Goal: Task Accomplishment & Management: Use online tool/utility

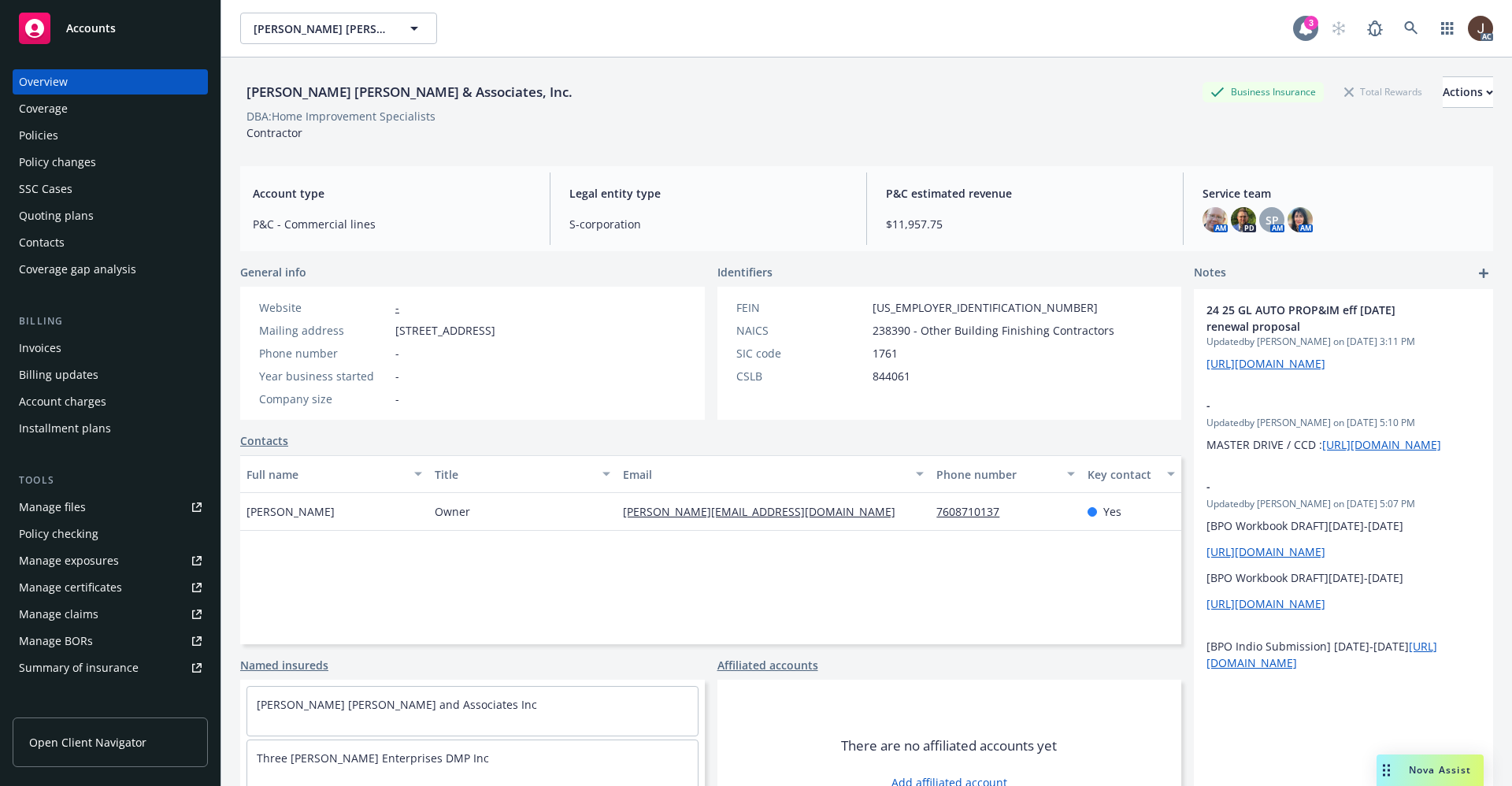
click at [1304, 22] on div "3" at bounding box center [1311, 22] width 14 height 14
click at [601, 99] on div "Steinberg Hall & Associates, Inc. Business Insurance Total Rewards Actions" at bounding box center [866, 92] width 1253 height 32
click at [1404, 24] on icon at bounding box center [1411, 28] width 13 height 13
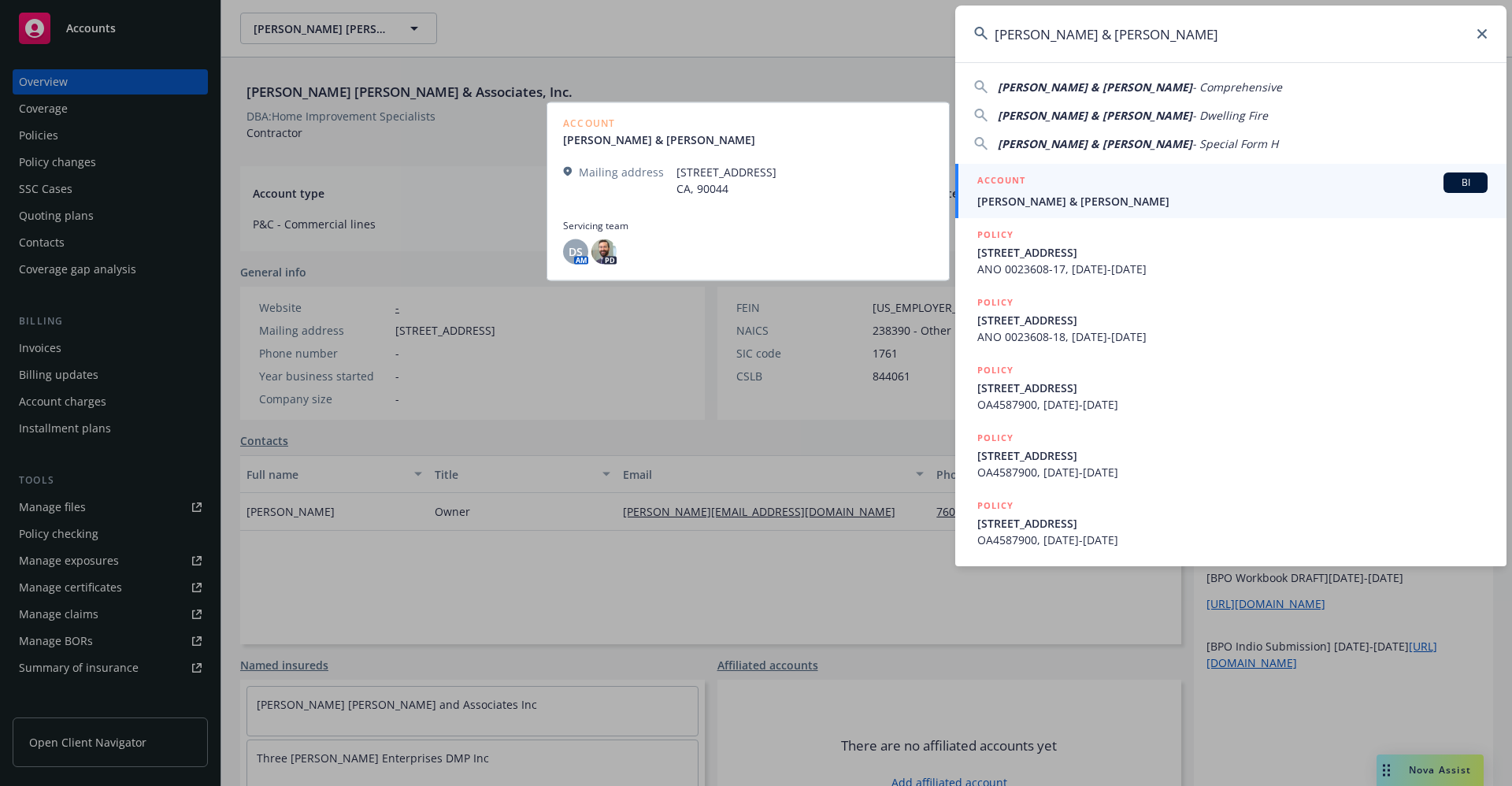
type input "William Q. Smith & Nancy M. Smith"
click at [1094, 209] on span "William Q. Smith & Nancy M. Smith" at bounding box center [1232, 201] width 510 height 17
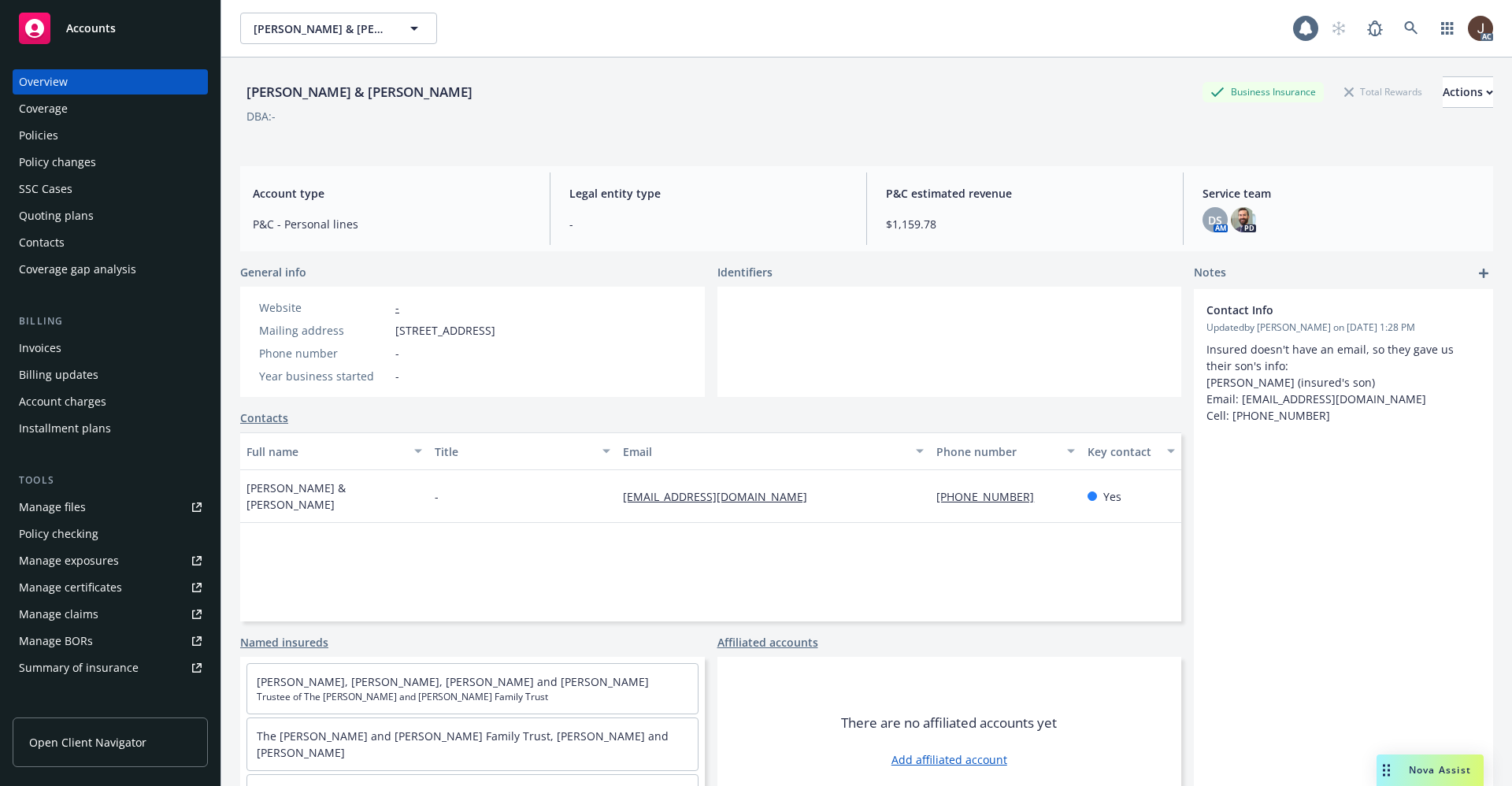
click at [32, 142] on div "Policies" at bounding box center [38, 135] width 39 height 25
click at [37, 130] on div "Policies" at bounding box center [38, 135] width 39 height 25
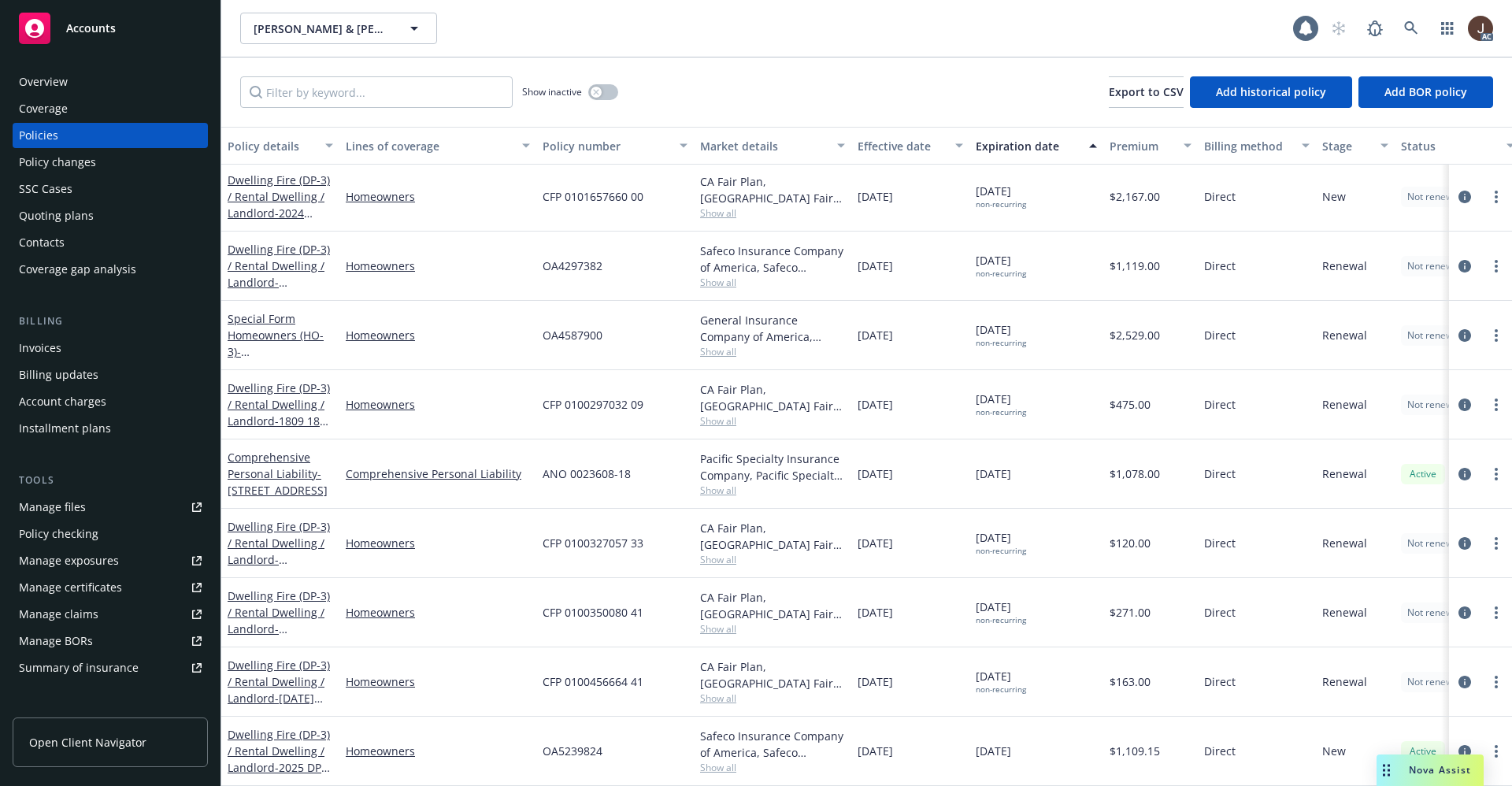
scroll to position [118, 0]
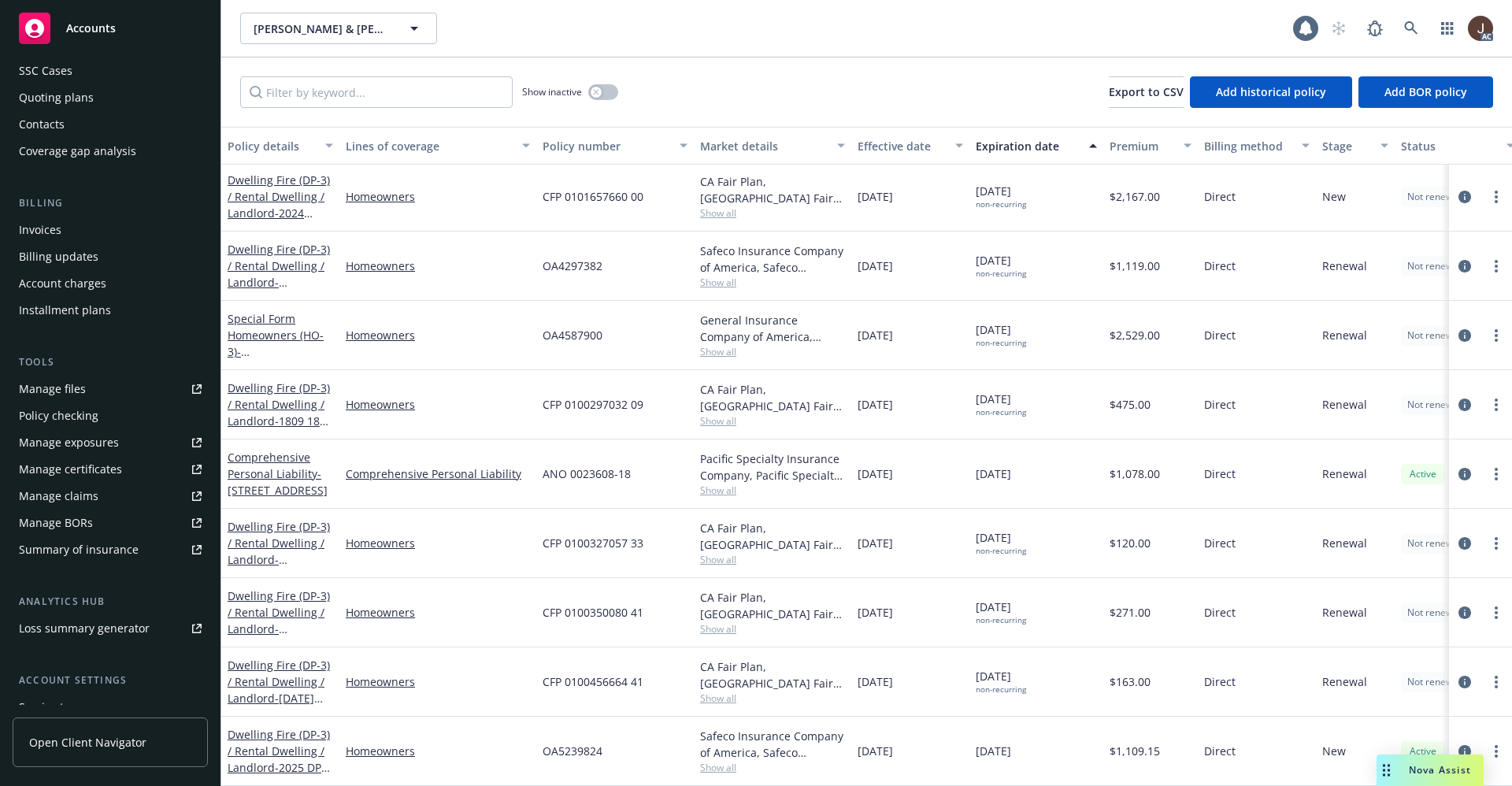
click at [49, 388] on div "Manage files" at bounding box center [52, 389] width 67 height 25
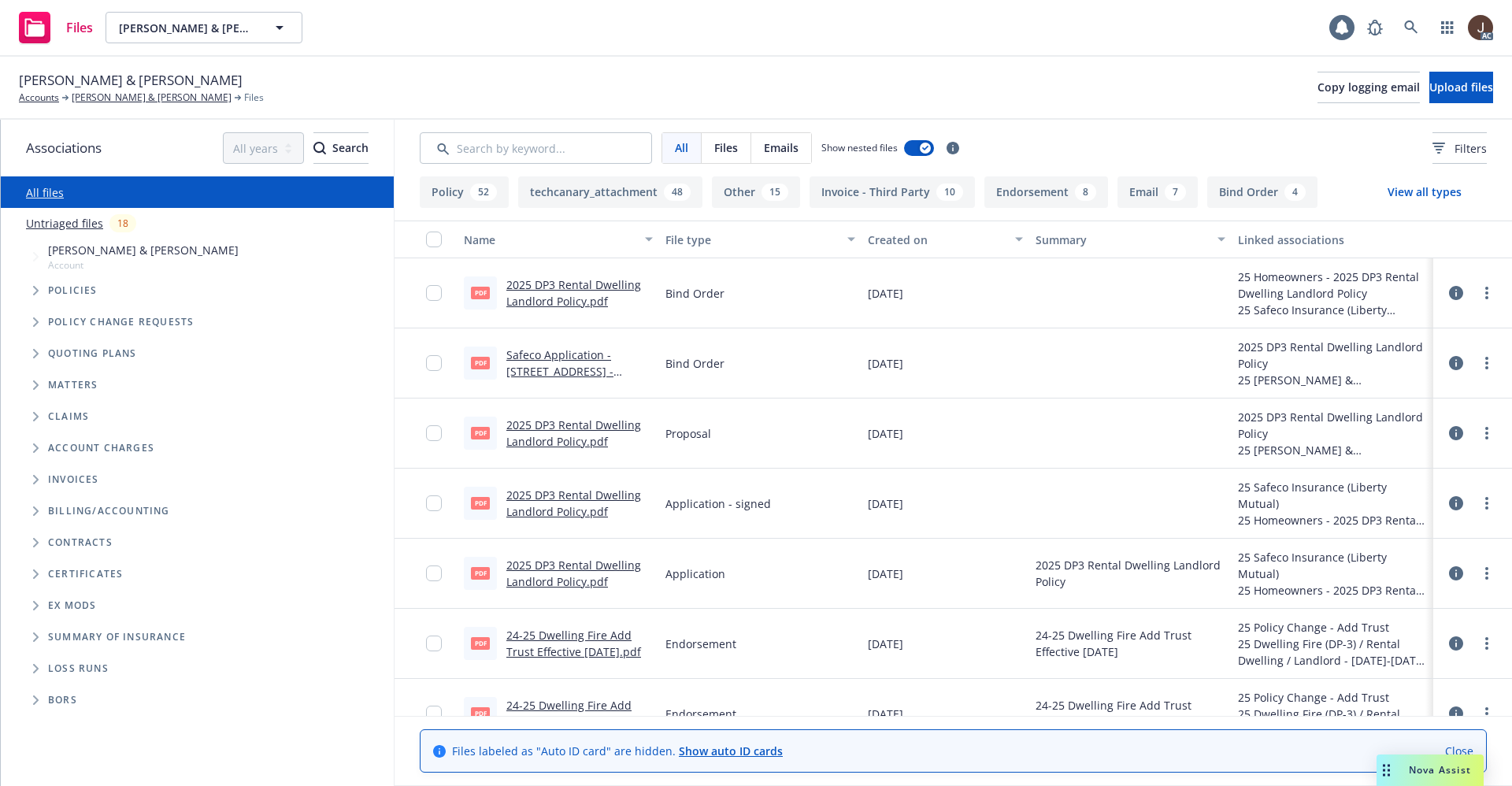
click at [65, 227] on link "Untriaged files" at bounding box center [64, 224] width 77 height 17
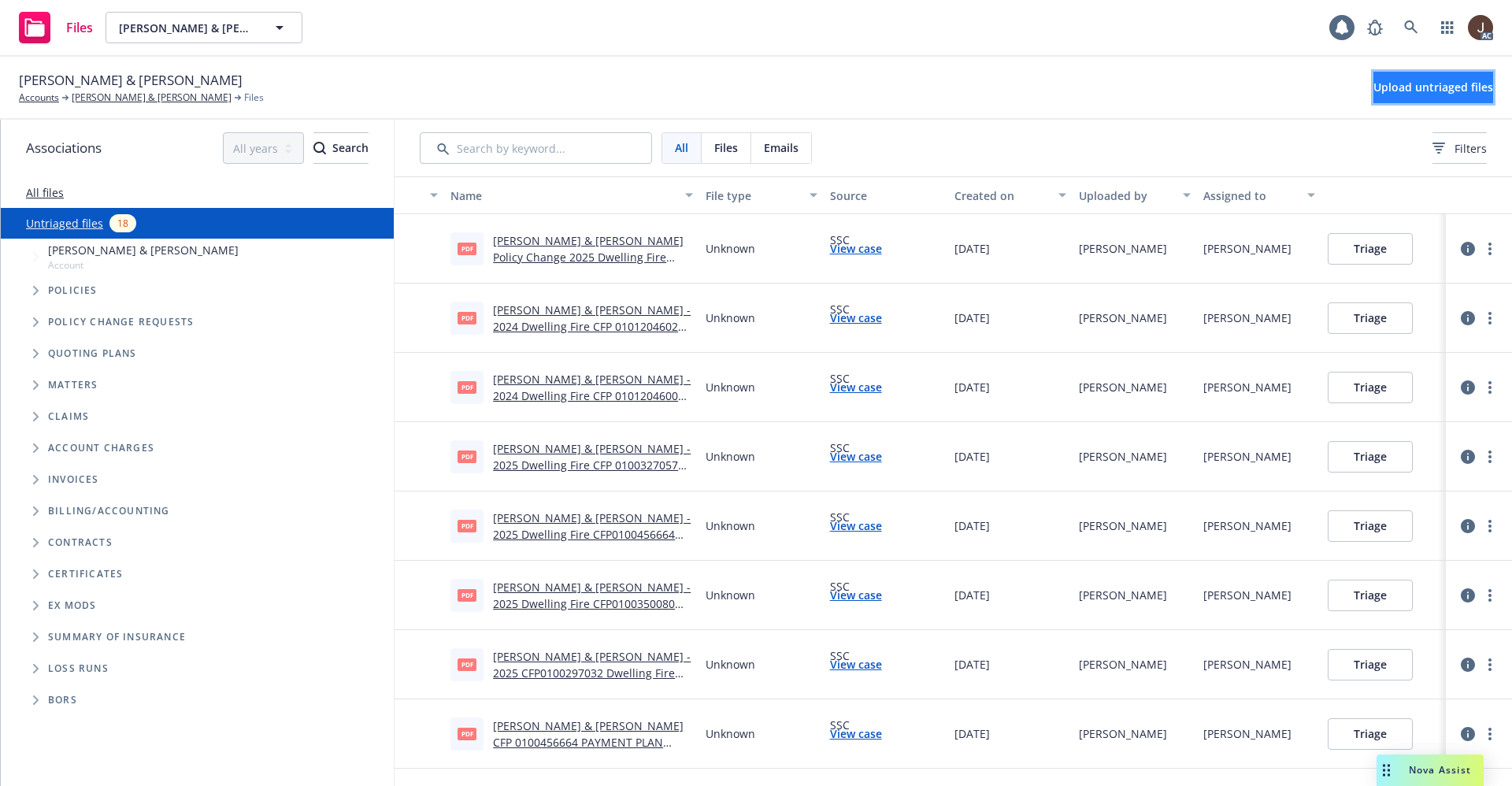
click at [1412, 81] on span "Upload untriaged files" at bounding box center [1433, 87] width 120 height 15
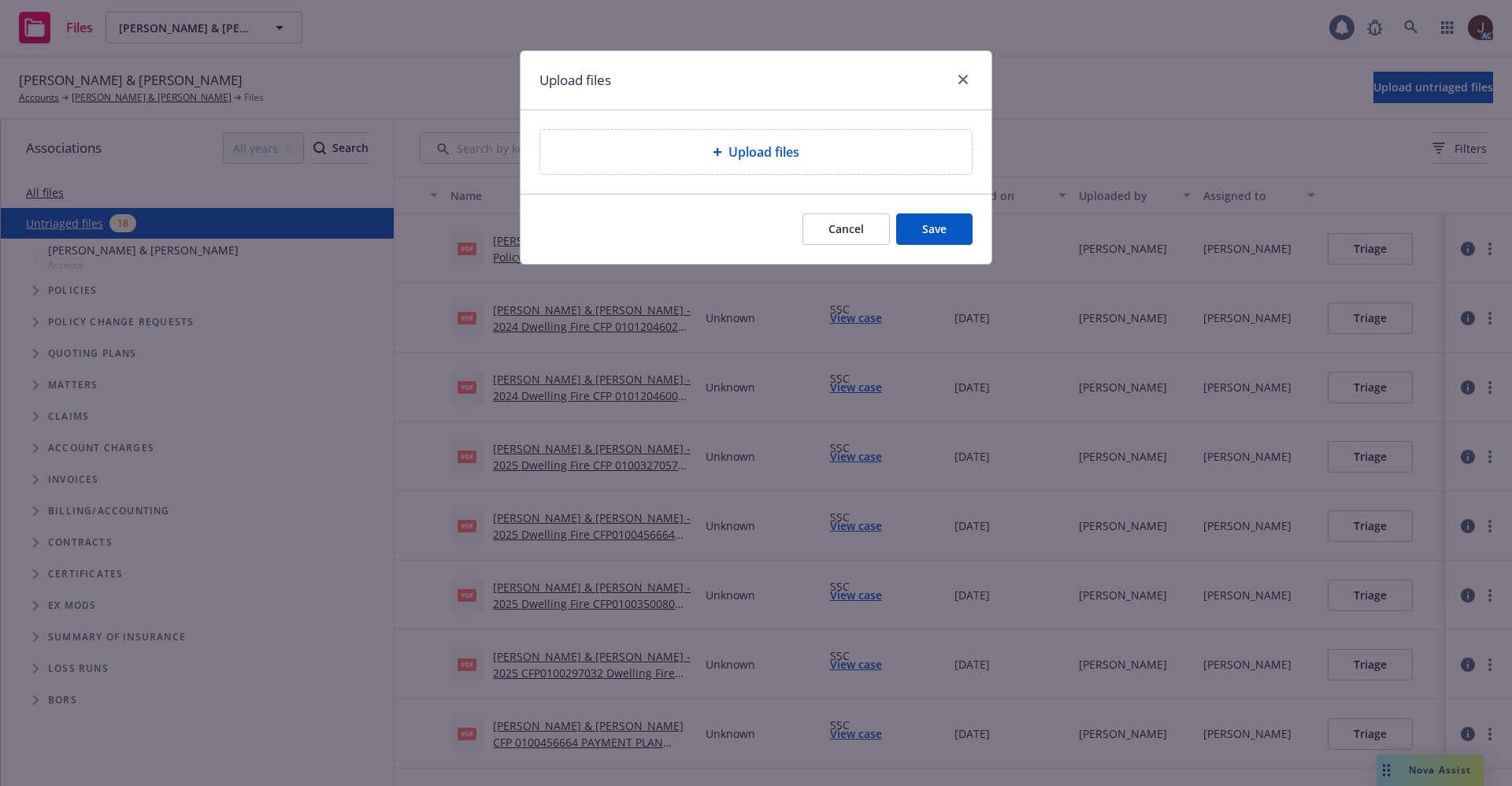
click at [779, 150] on span "Upload files" at bounding box center [763, 152] width 71 height 19
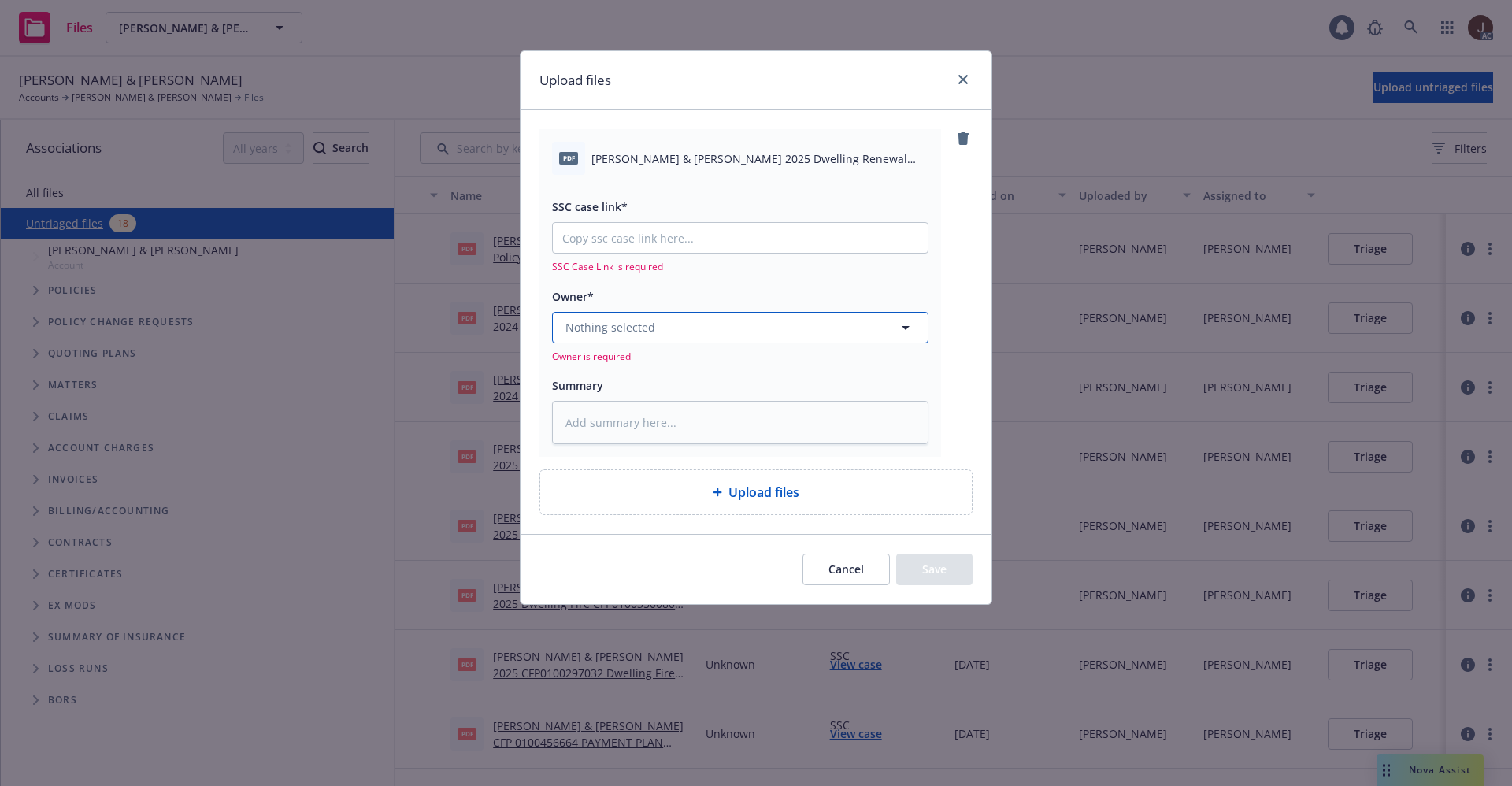
click at [683, 326] on button "Nothing selected" at bounding box center [739, 327] width 376 height 32
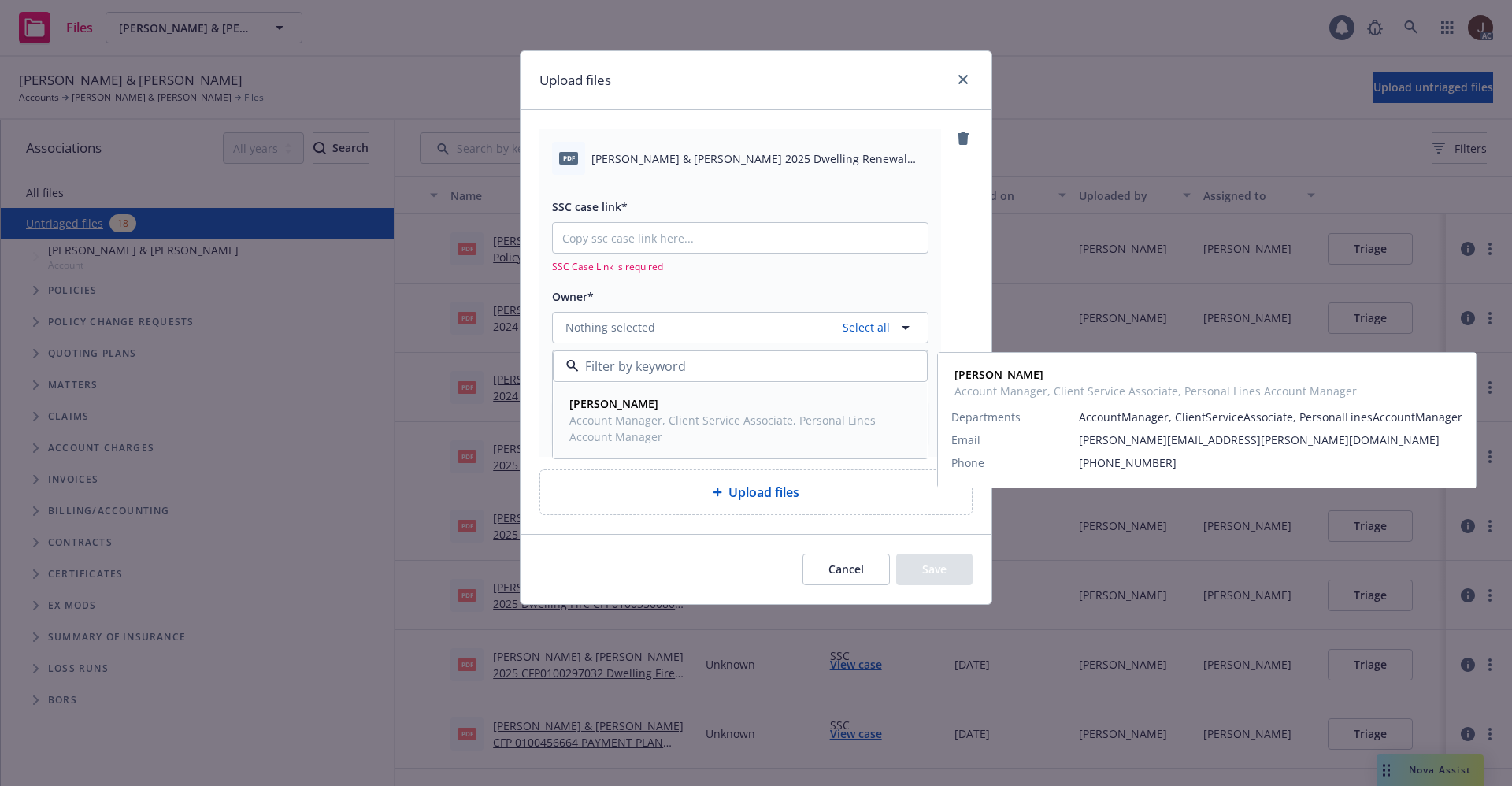
click at [640, 419] on span "Account Manager, Client Service Associate, Personal Lines Account Manager" at bounding box center [739, 429] width 339 height 33
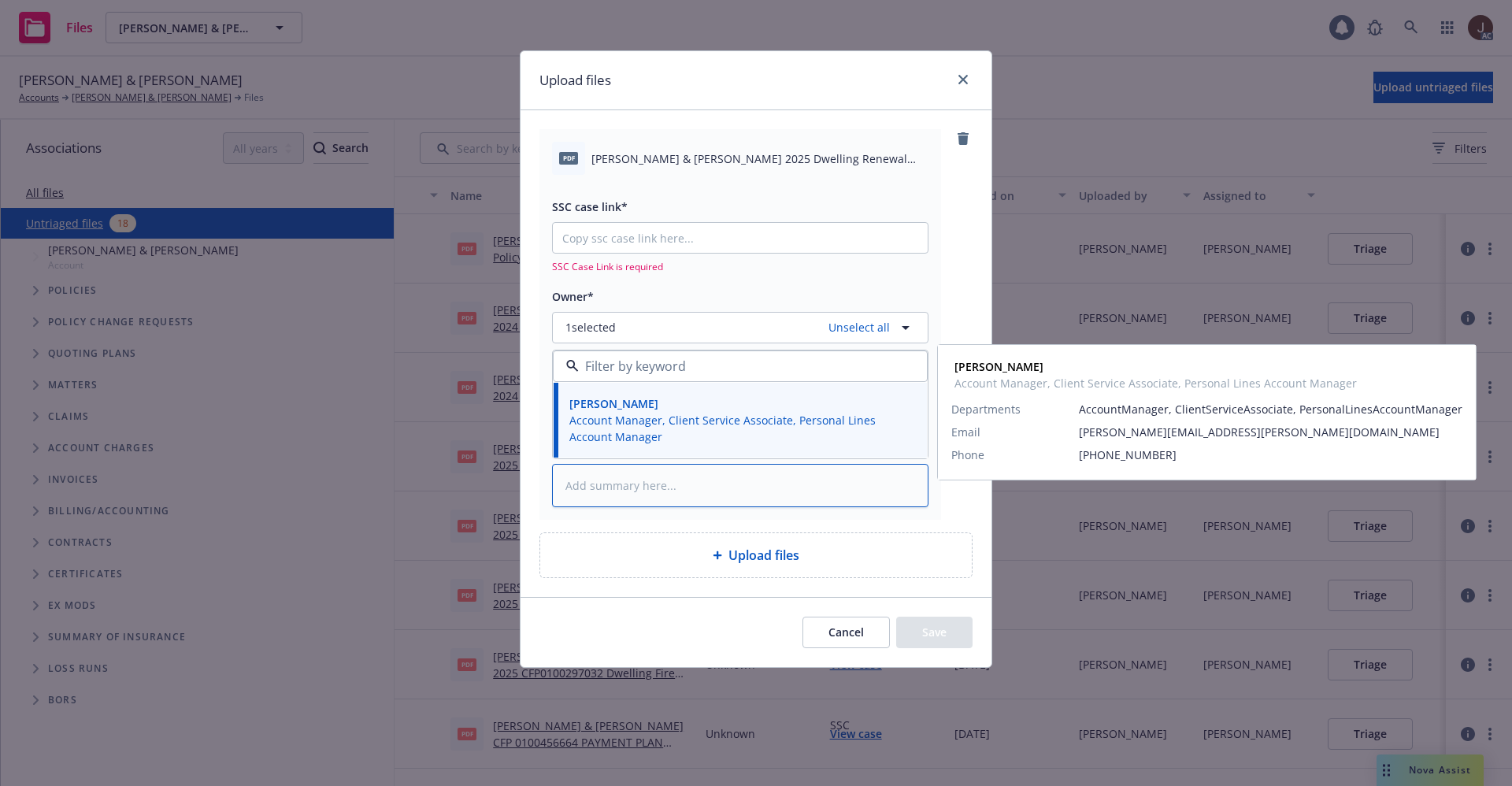
click at [593, 477] on textarea at bounding box center [739, 485] width 376 height 43
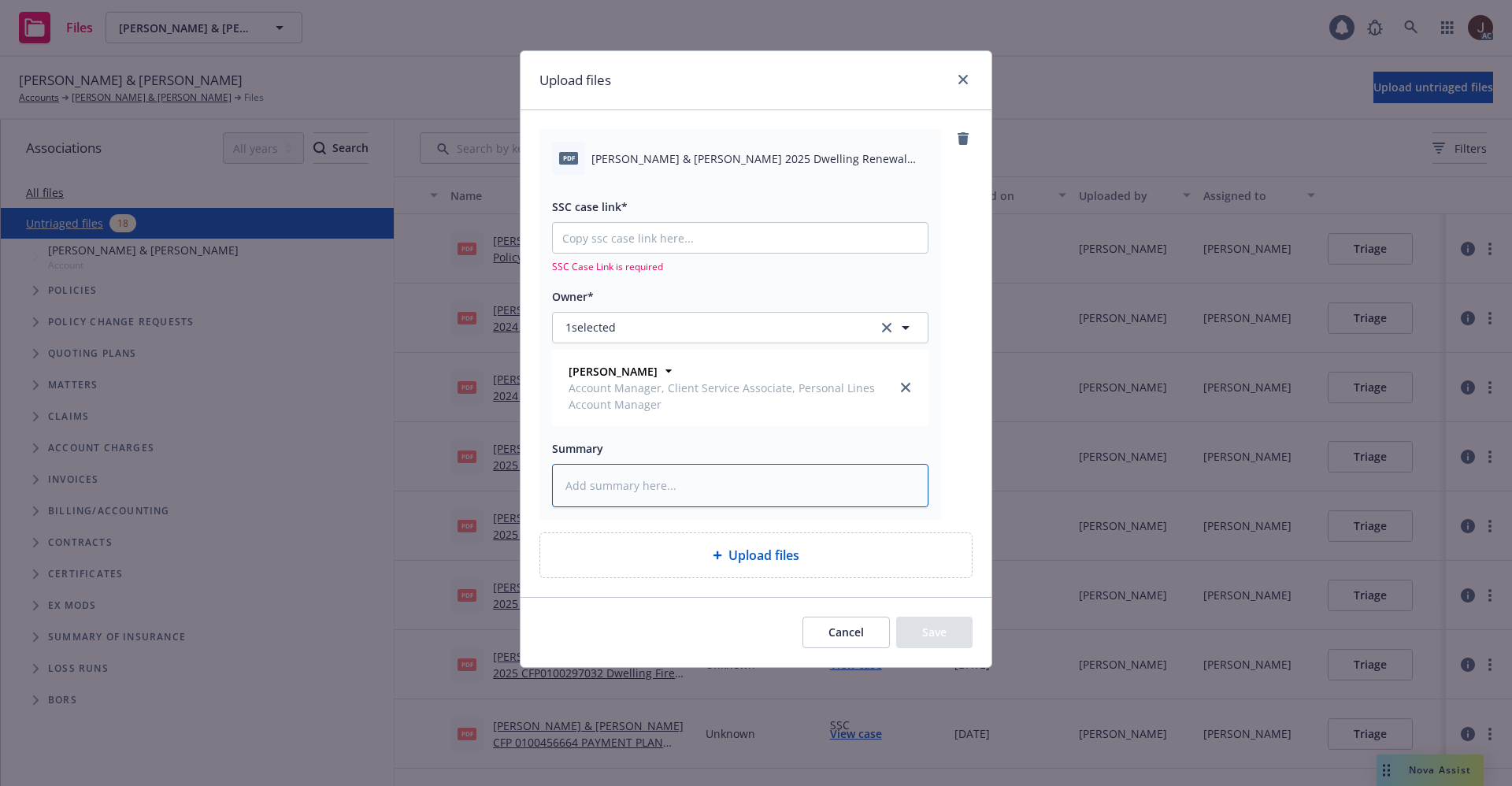
paste textarea "William Q. Smith & Nancy M. Smith 2025 Dwelling Renewal Offer"
type textarea "x"
type textarea "William Q. Smith & Nancy M. Smith 2025 Dwelling Renewal Offer"
type textarea "x"
click at [614, 239] on input "SSC case link*" at bounding box center [739, 238] width 375 height 30
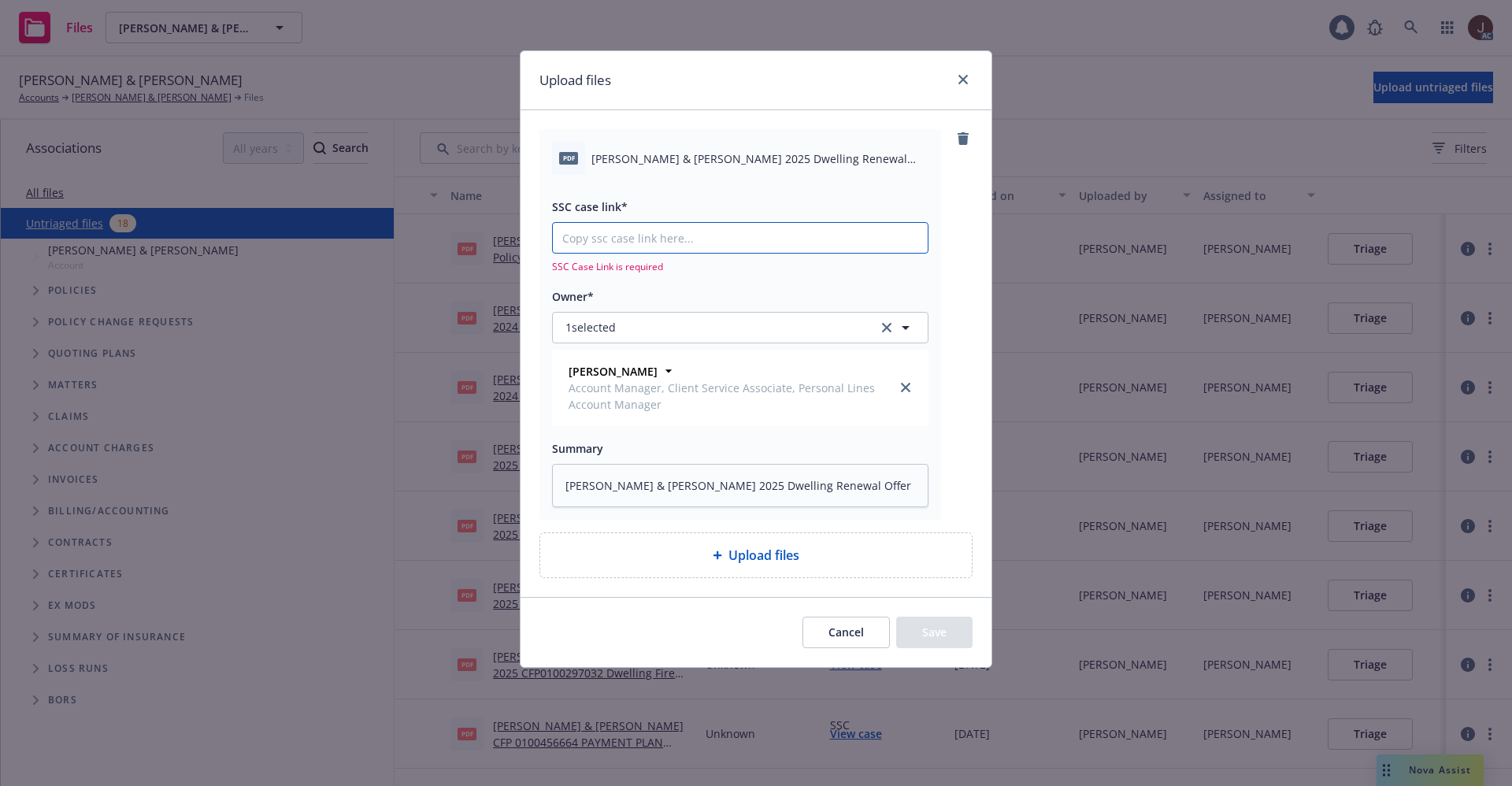
paste input "https://newfront-ssc.lightning.force.com/lightning/r/Case/500Vz00000SihqlIAB/vi…"
type input "https://newfront-ssc.lightning.force.com/lightning/r/Case/500Vz00000SihqlIAB/vi…"
type textarea "x"
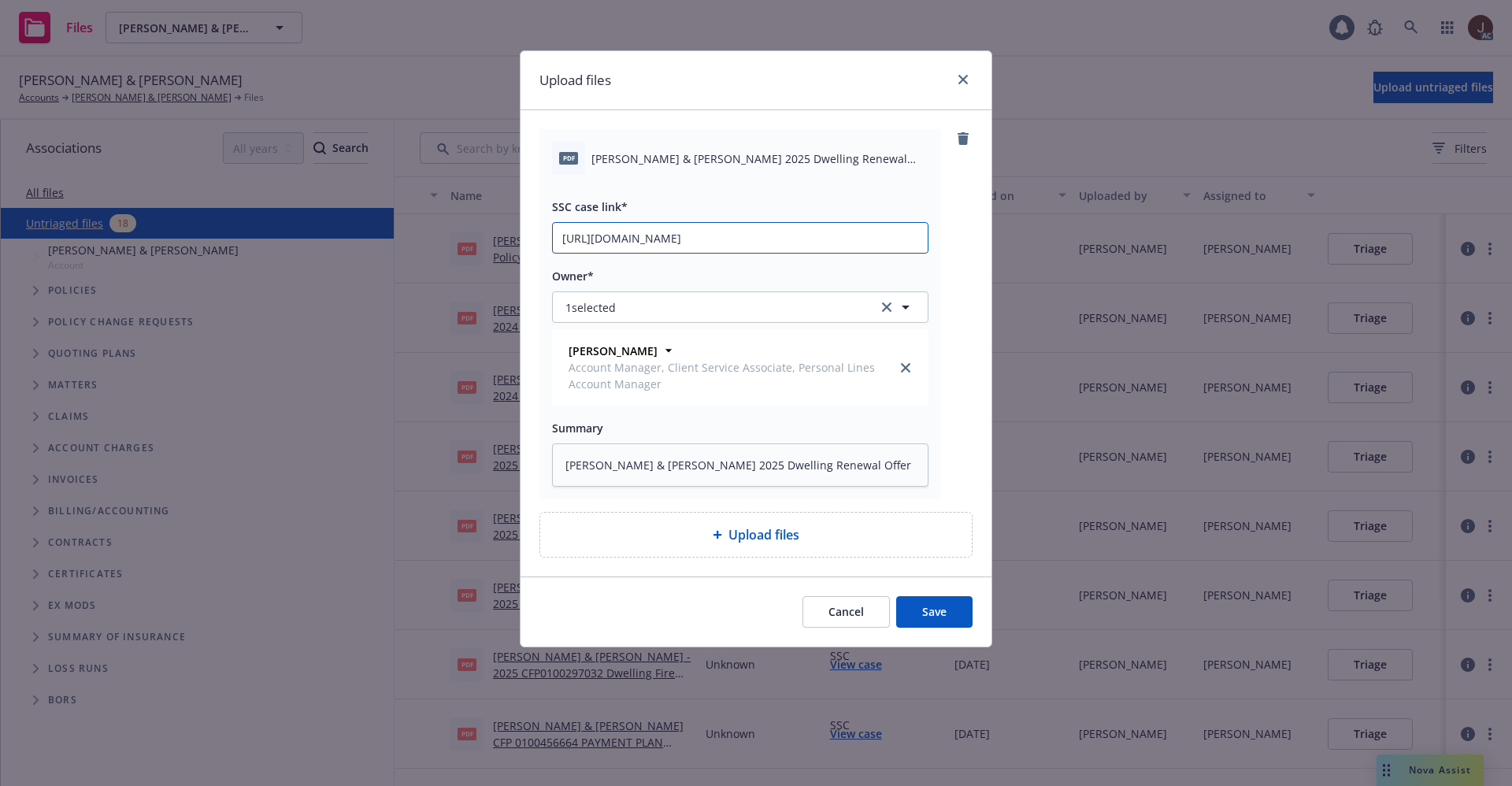
scroll to position [0, 71]
type input "https://newfront-ssc.lightning.force.com/lightning/r/Case/500Vz00000SihqlIAB/vi…"
click at [934, 617] on button "Save" at bounding box center [935, 612] width 76 height 32
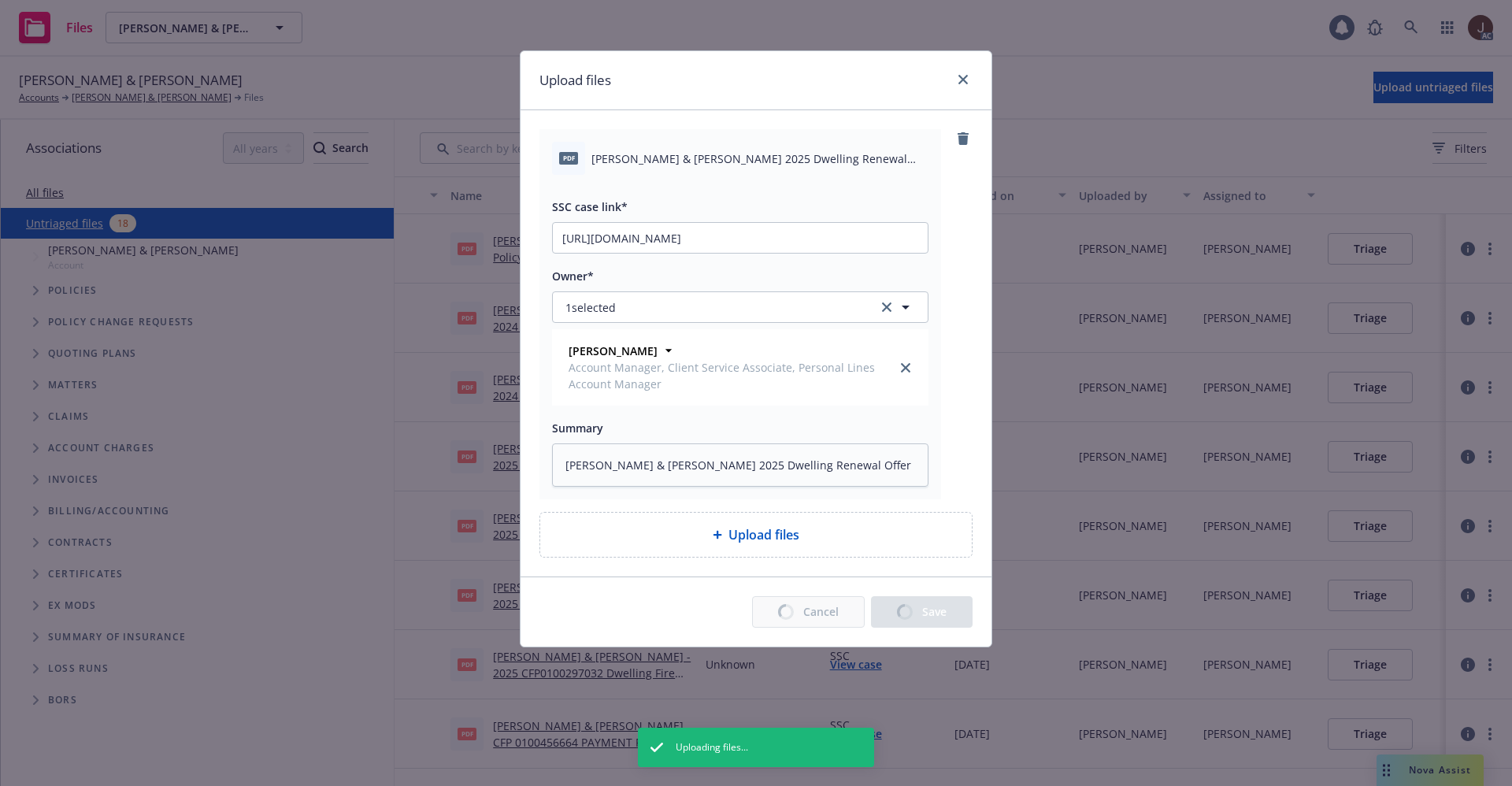
type textarea "x"
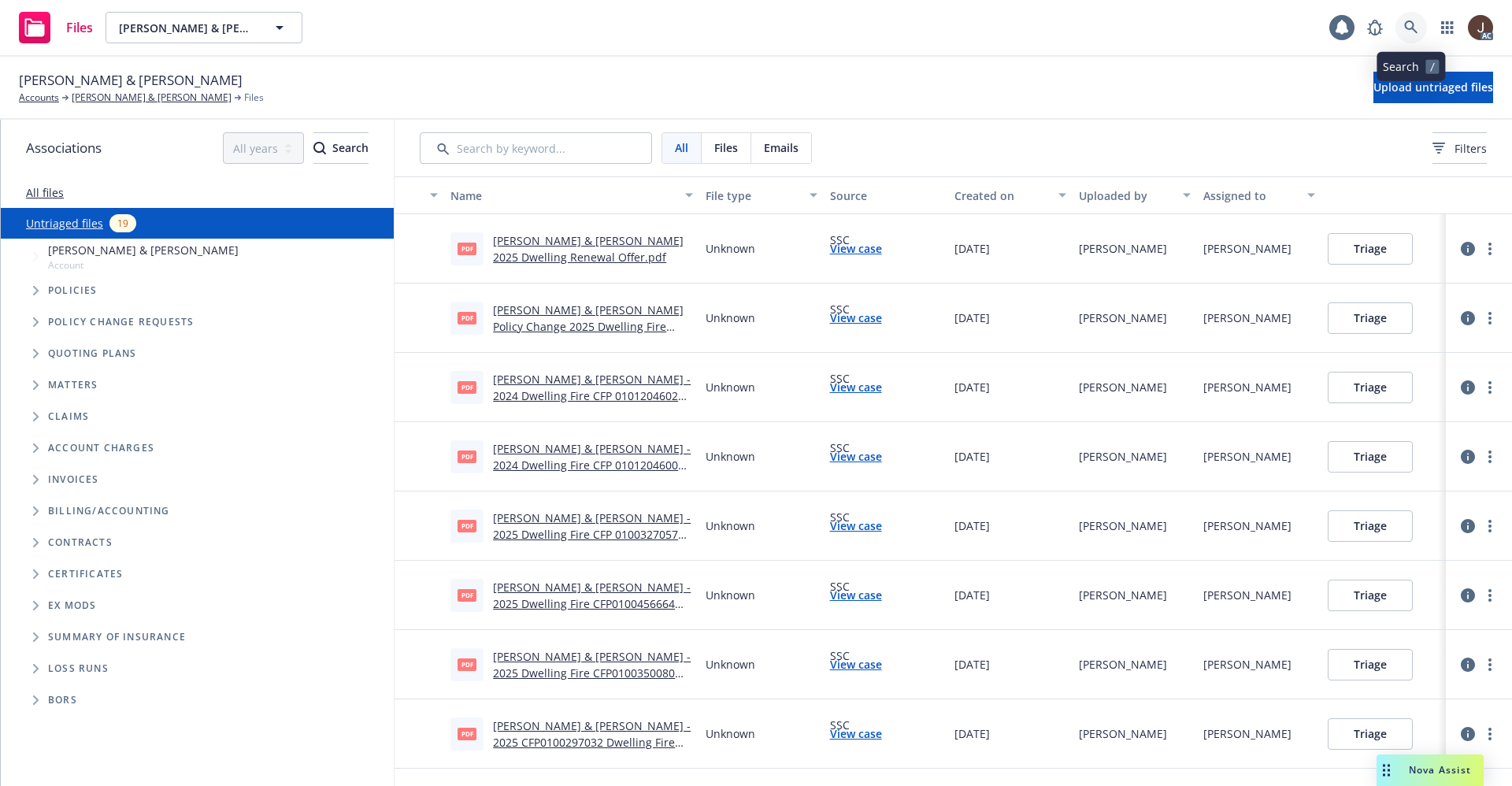
click at [1406, 31] on icon at bounding box center [1411, 27] width 14 height 14
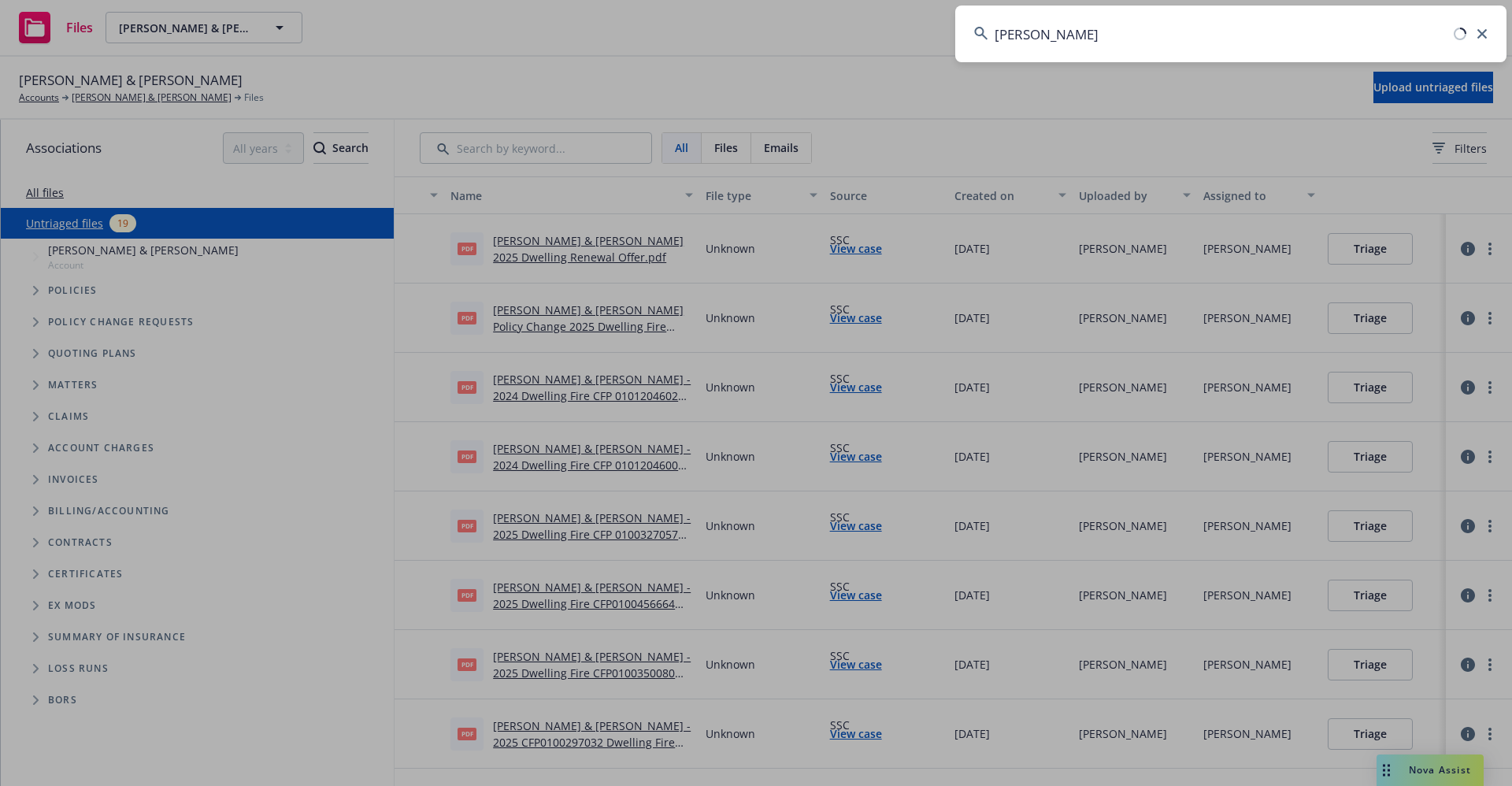
type input "larson"
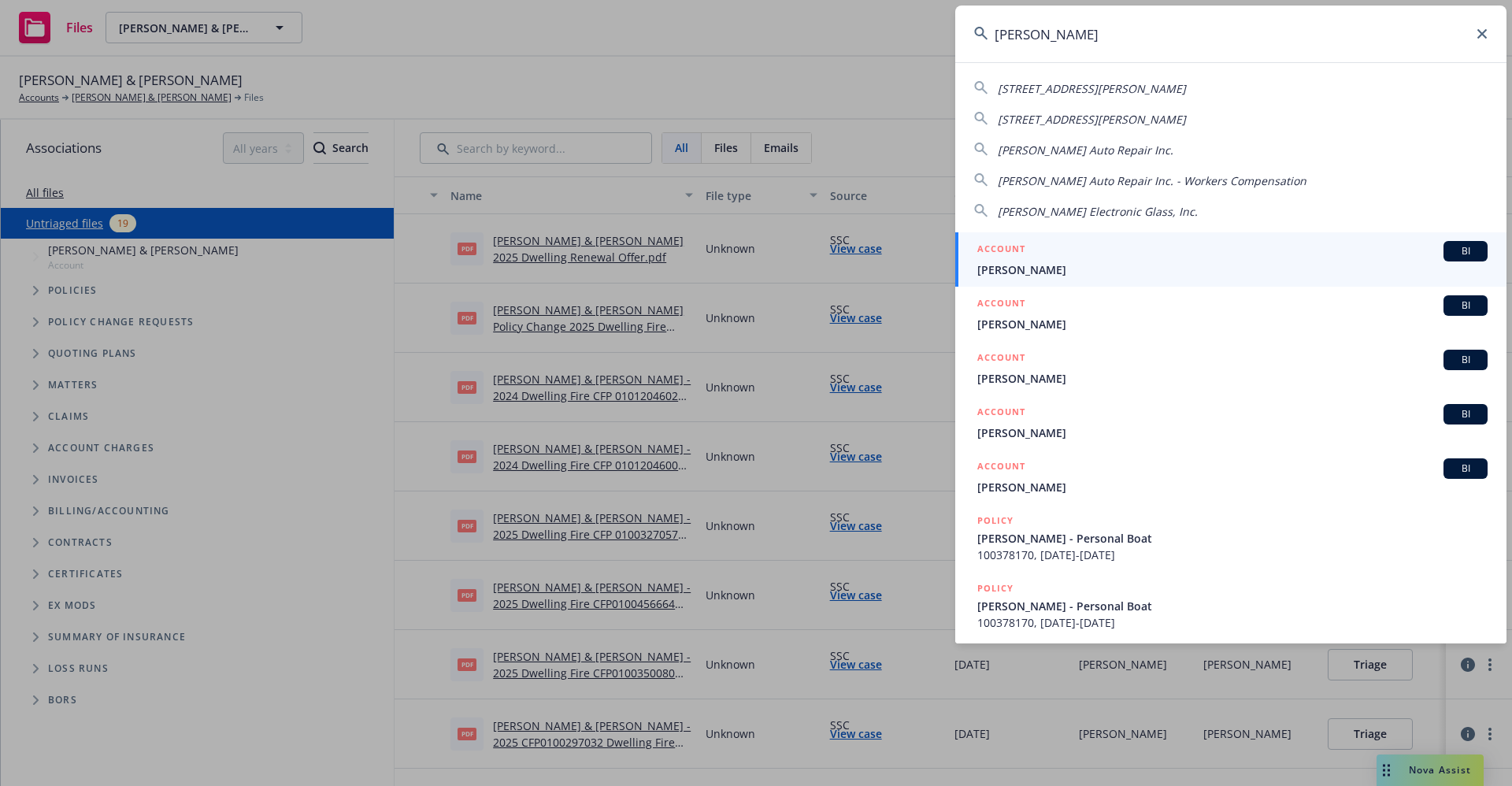
drag, startPoint x: 1054, startPoint y: 32, endPoint x: 993, endPoint y: 39, distance: 61.4
click at [993, 39] on input "larson" at bounding box center [1230, 34] width 551 height 56
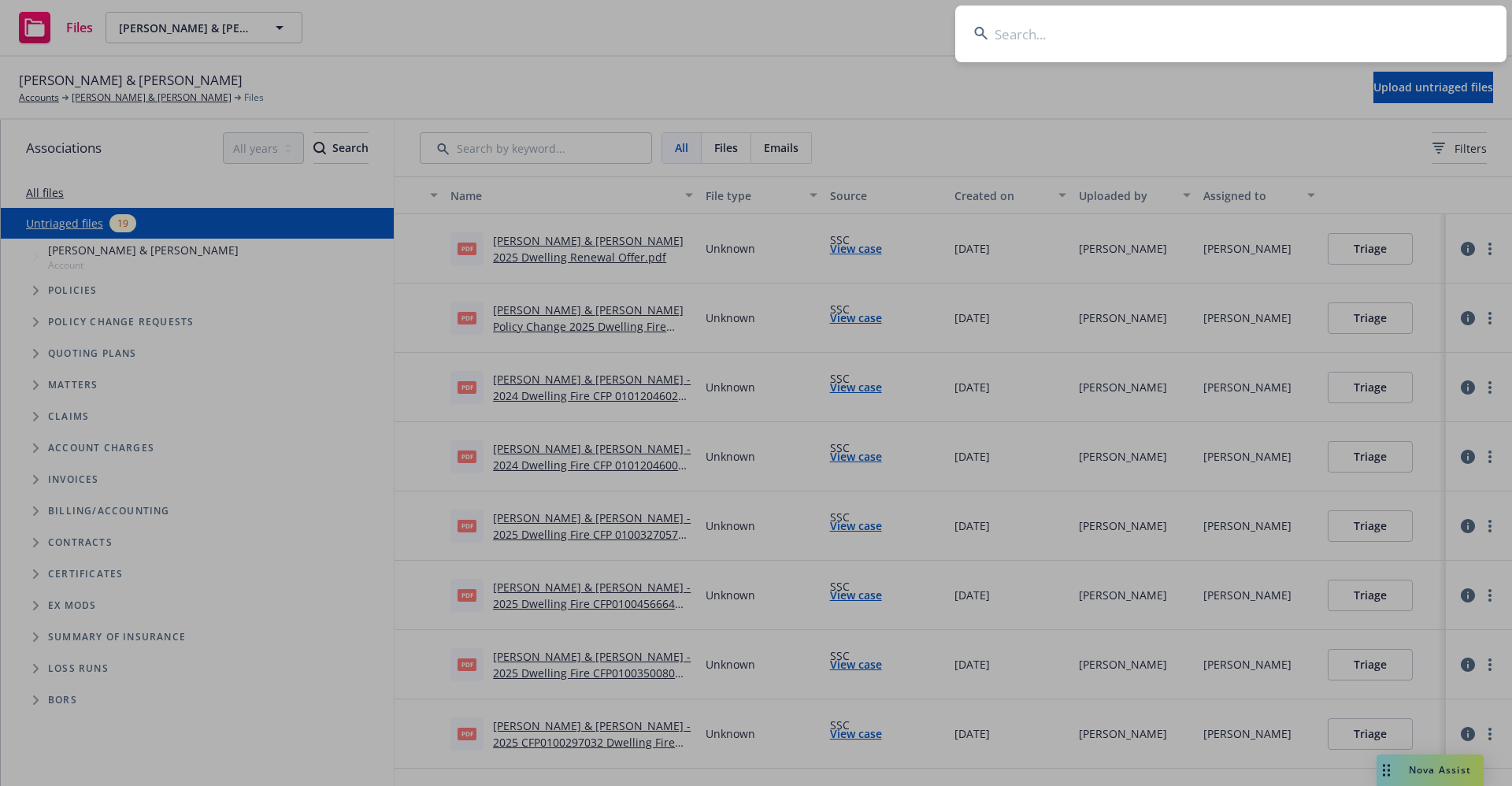
paste input "Peck, Marie"
type input "Peck, Marie"
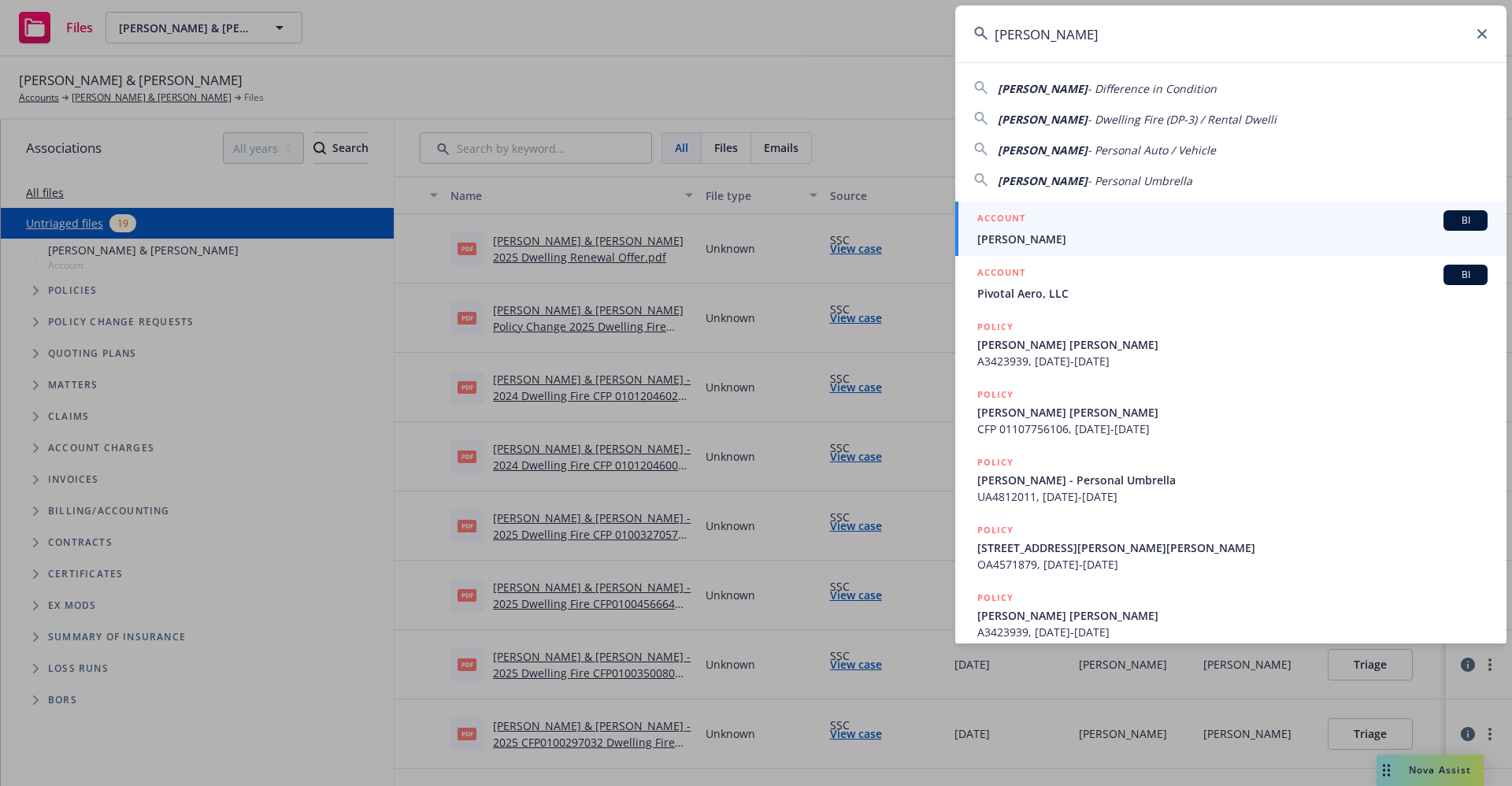
click at [1058, 248] on link "ACCOUNT BI Peck, Marie" at bounding box center [1230, 228] width 551 height 54
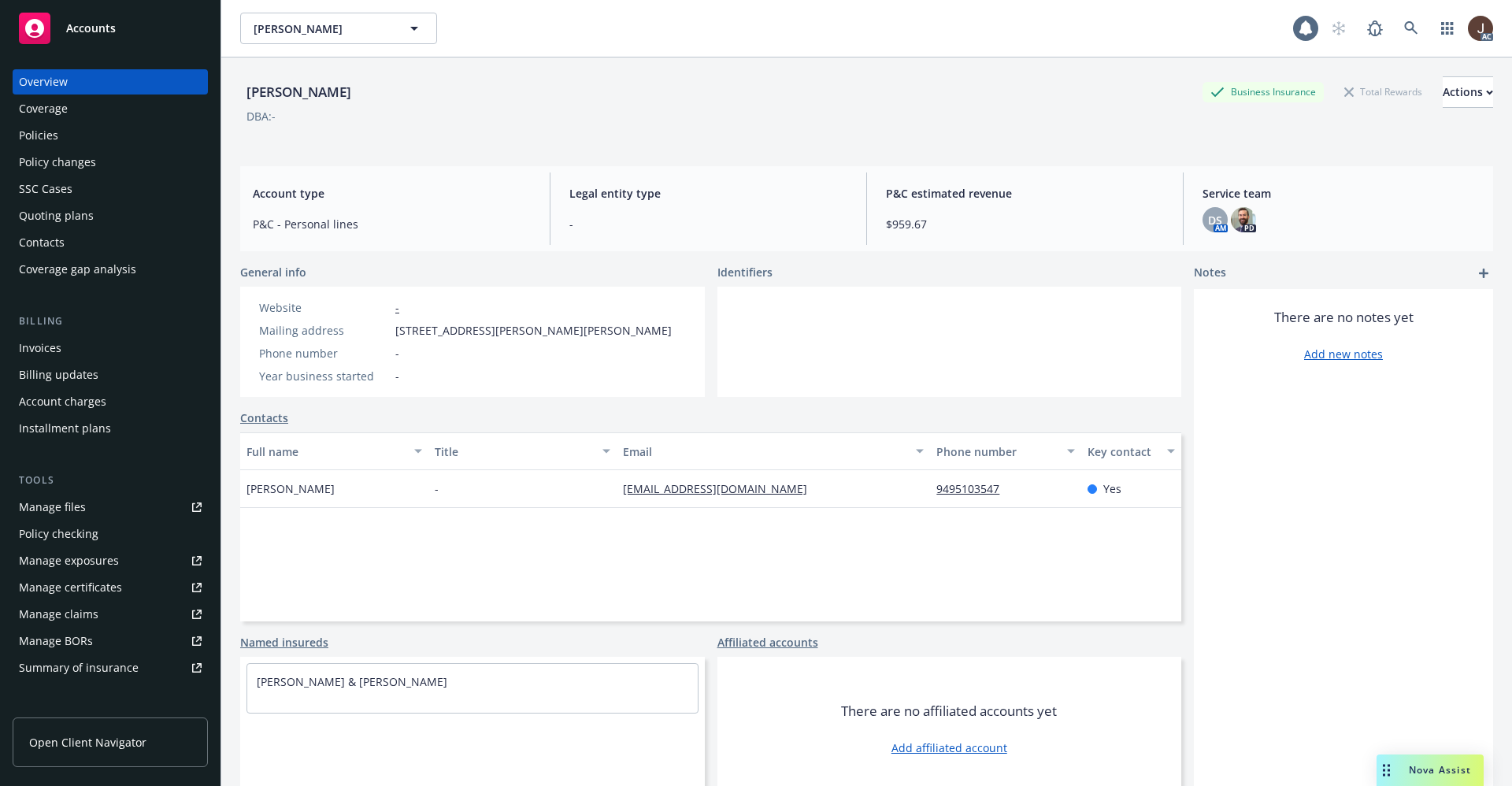
click at [35, 140] on div "Policies" at bounding box center [38, 135] width 39 height 25
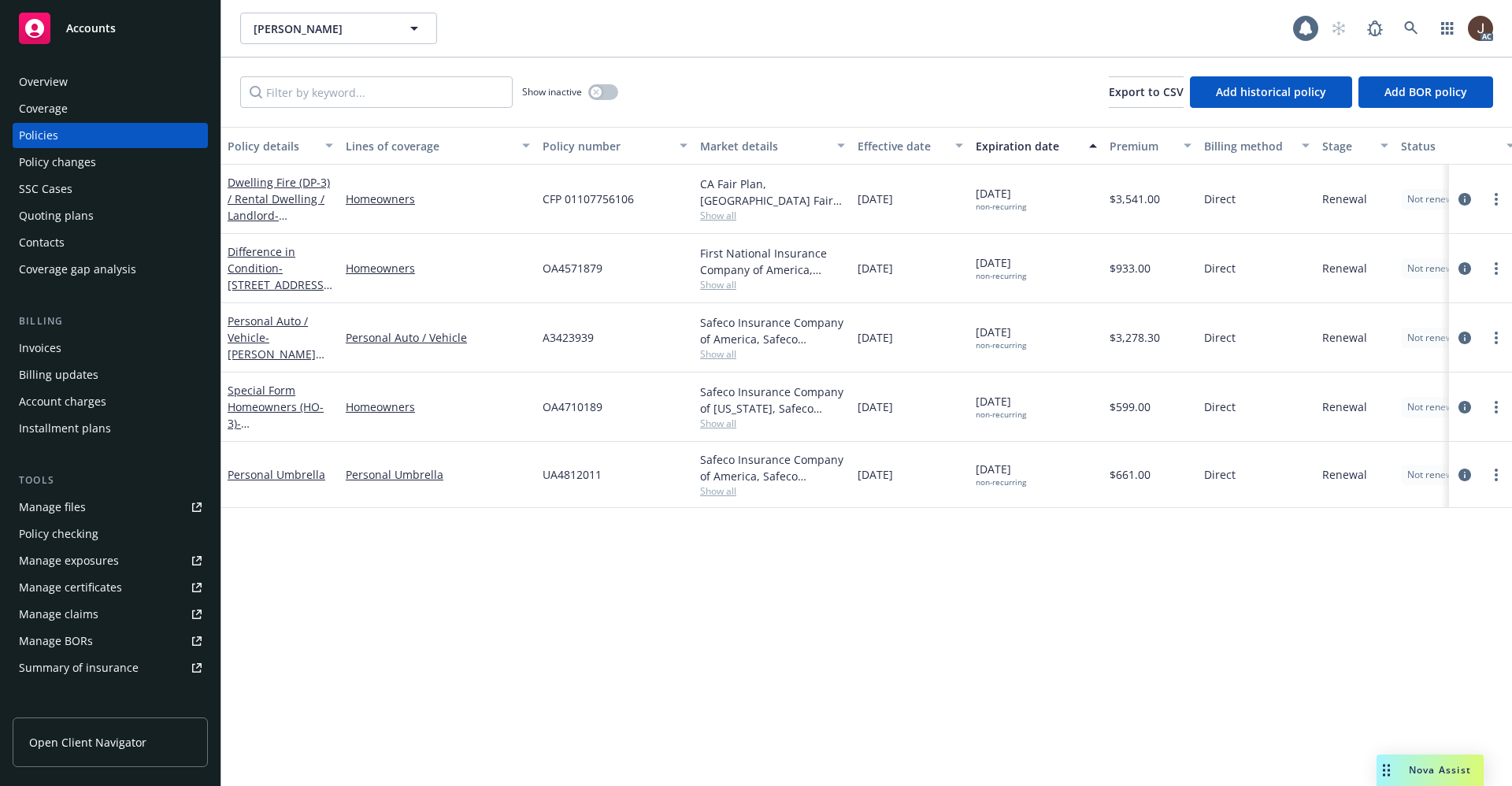
click at [550, 553] on div "Policy details Lines of coverage Policy number Market details Effective date Ex…" at bounding box center [866, 456] width 1291 height 659
click at [52, 504] on div "Manage files" at bounding box center [52, 507] width 67 height 25
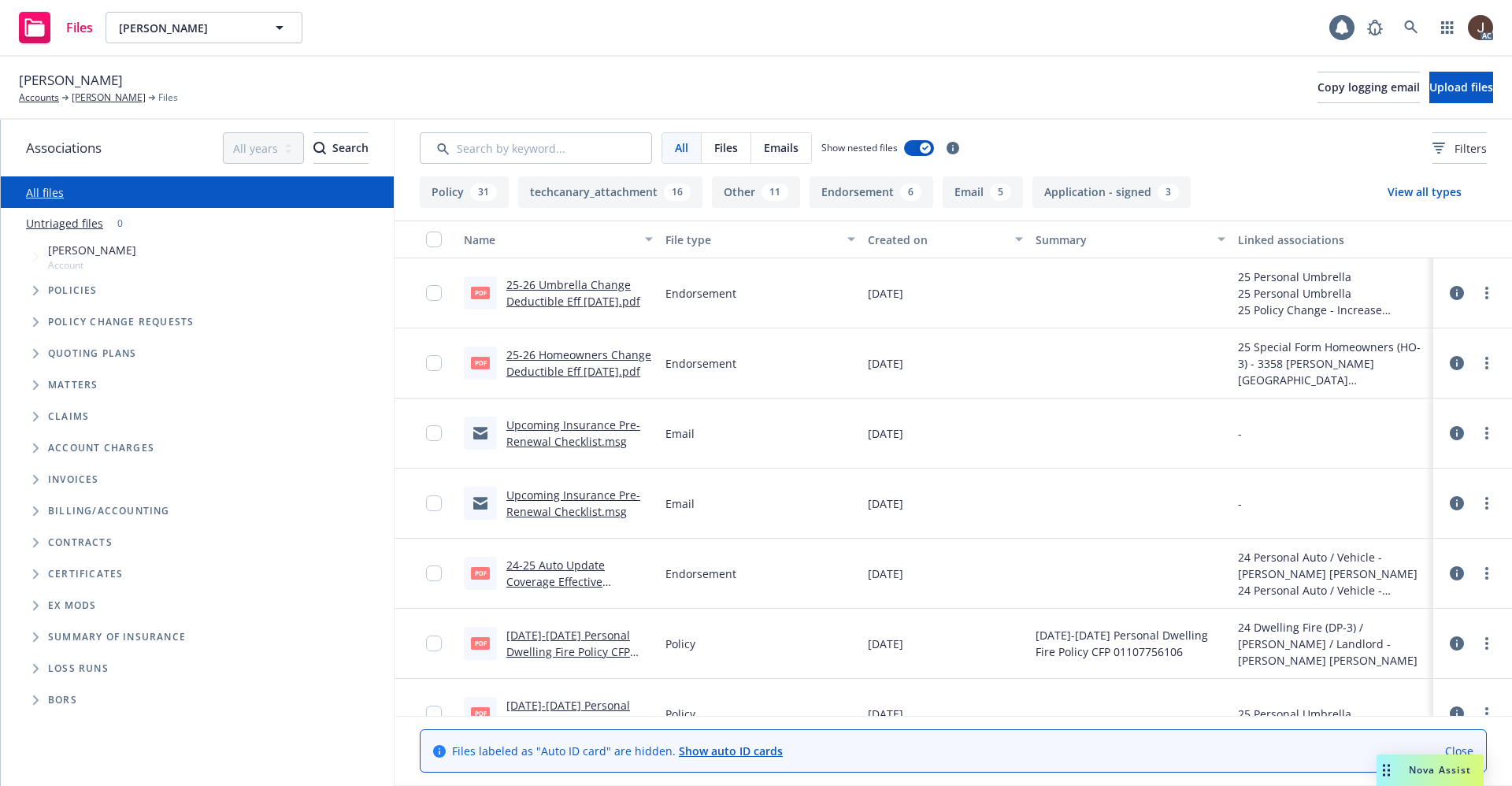
click at [77, 224] on link "Untriaged files" at bounding box center [64, 224] width 77 height 17
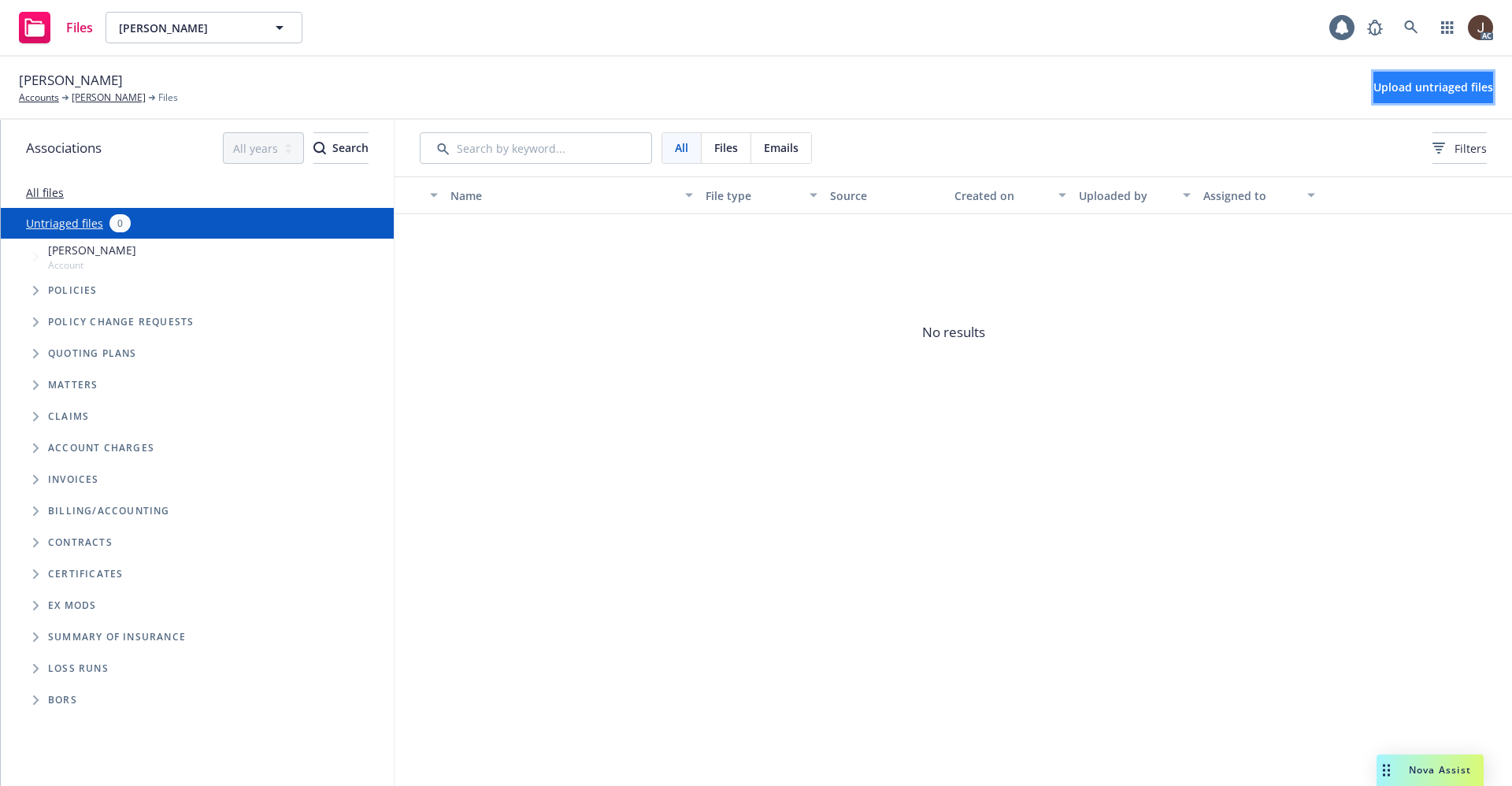
click at [1432, 91] on span "Upload untriaged files" at bounding box center [1433, 87] width 120 height 15
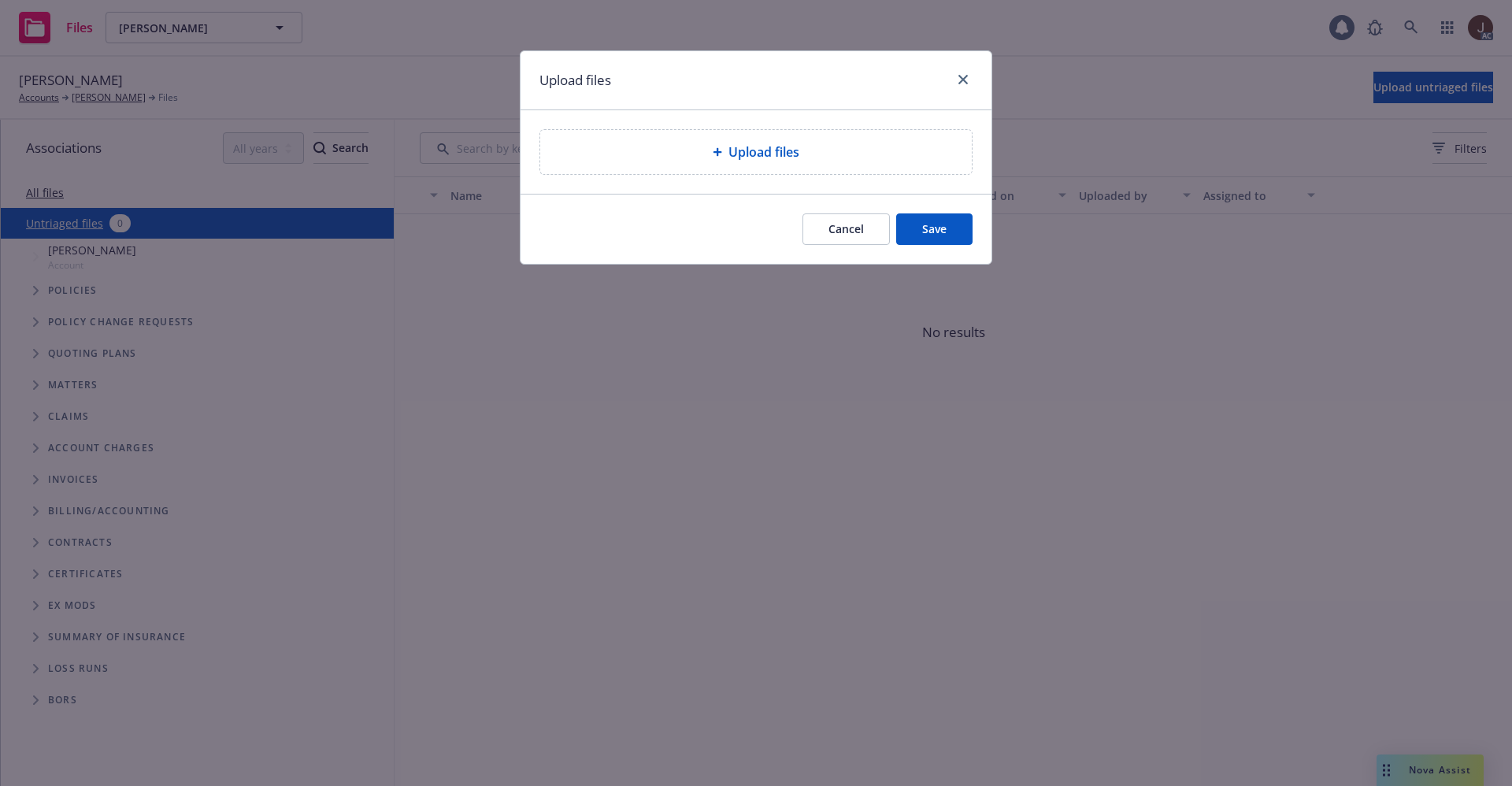
click at [719, 147] on icon at bounding box center [717, 151] width 9 height 9
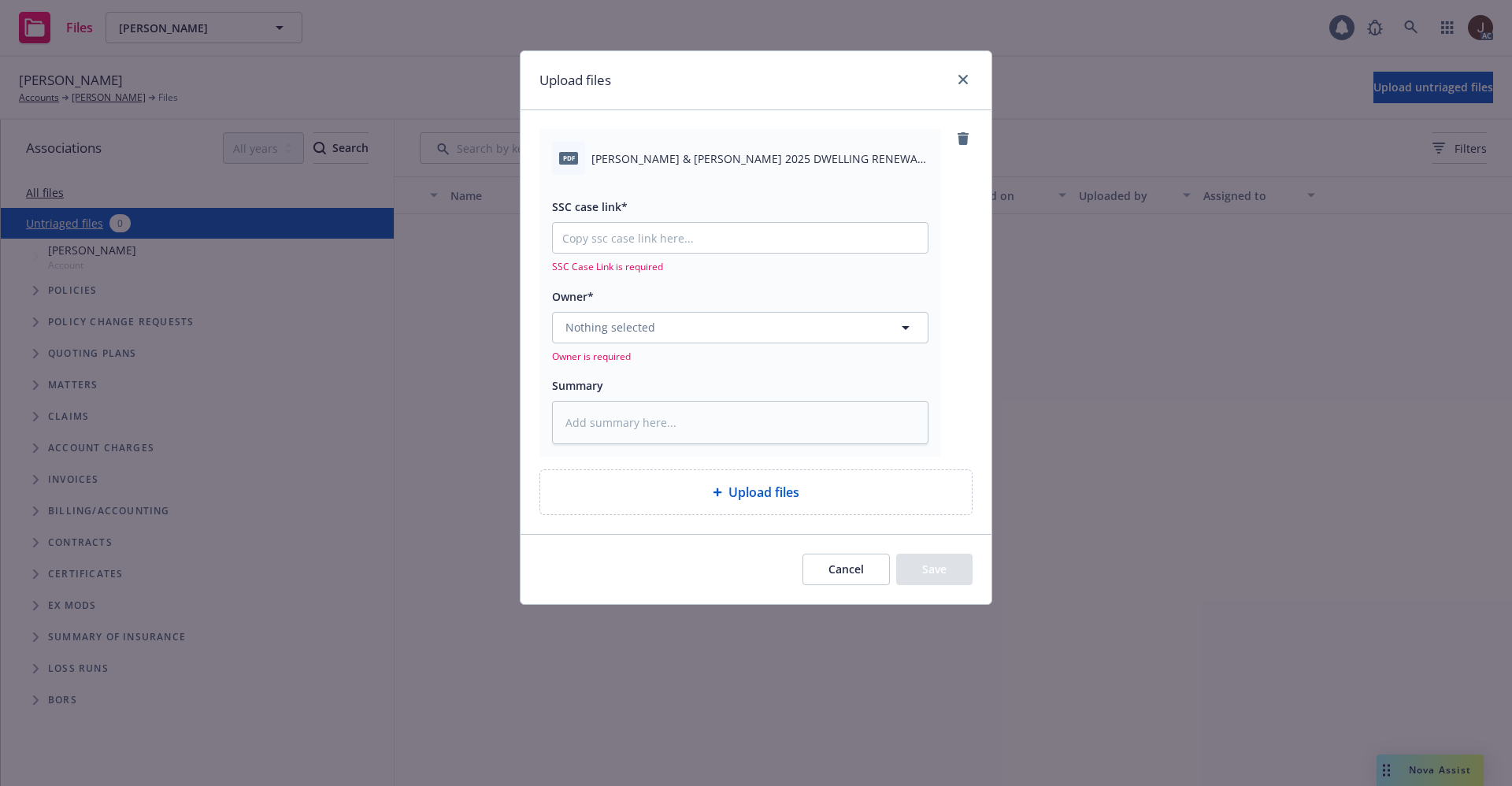
click at [741, 163] on span "STEPHEN PECK & MARIE PECK 2025 DWELLING RENEWAL OFFER.pdf" at bounding box center [760, 159] width 337 height 17
copy div "STEPHEN PECK & MARIE PECK 2025 DWELLING RENEWAL OFFER.pdf"
click at [670, 441] on textarea at bounding box center [739, 422] width 376 height 43
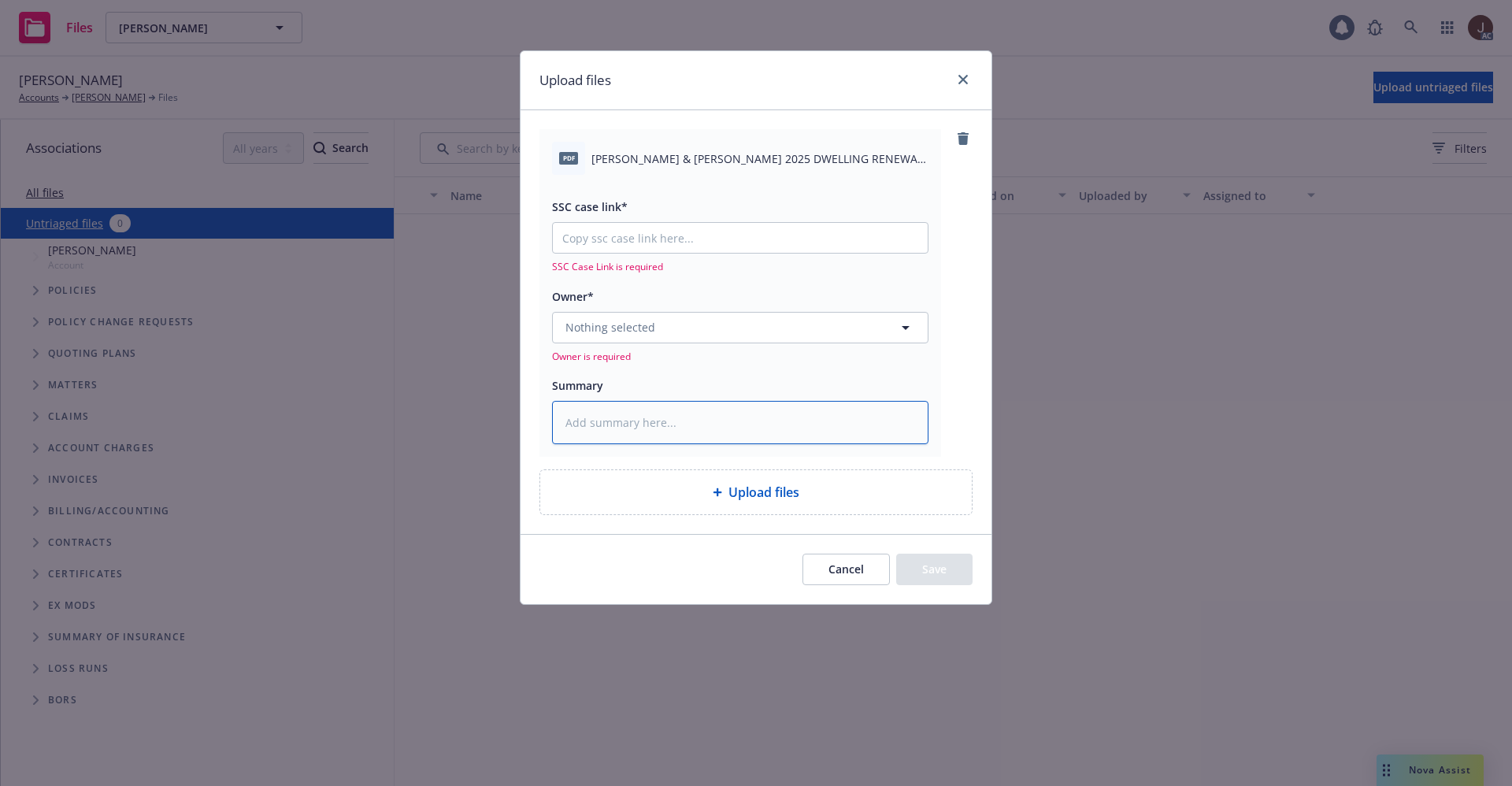
paste textarea "STEPHEN PECK & MARIE PECK 2025 DWELLING RENEWAL OFFER.pdf"
type textarea "x"
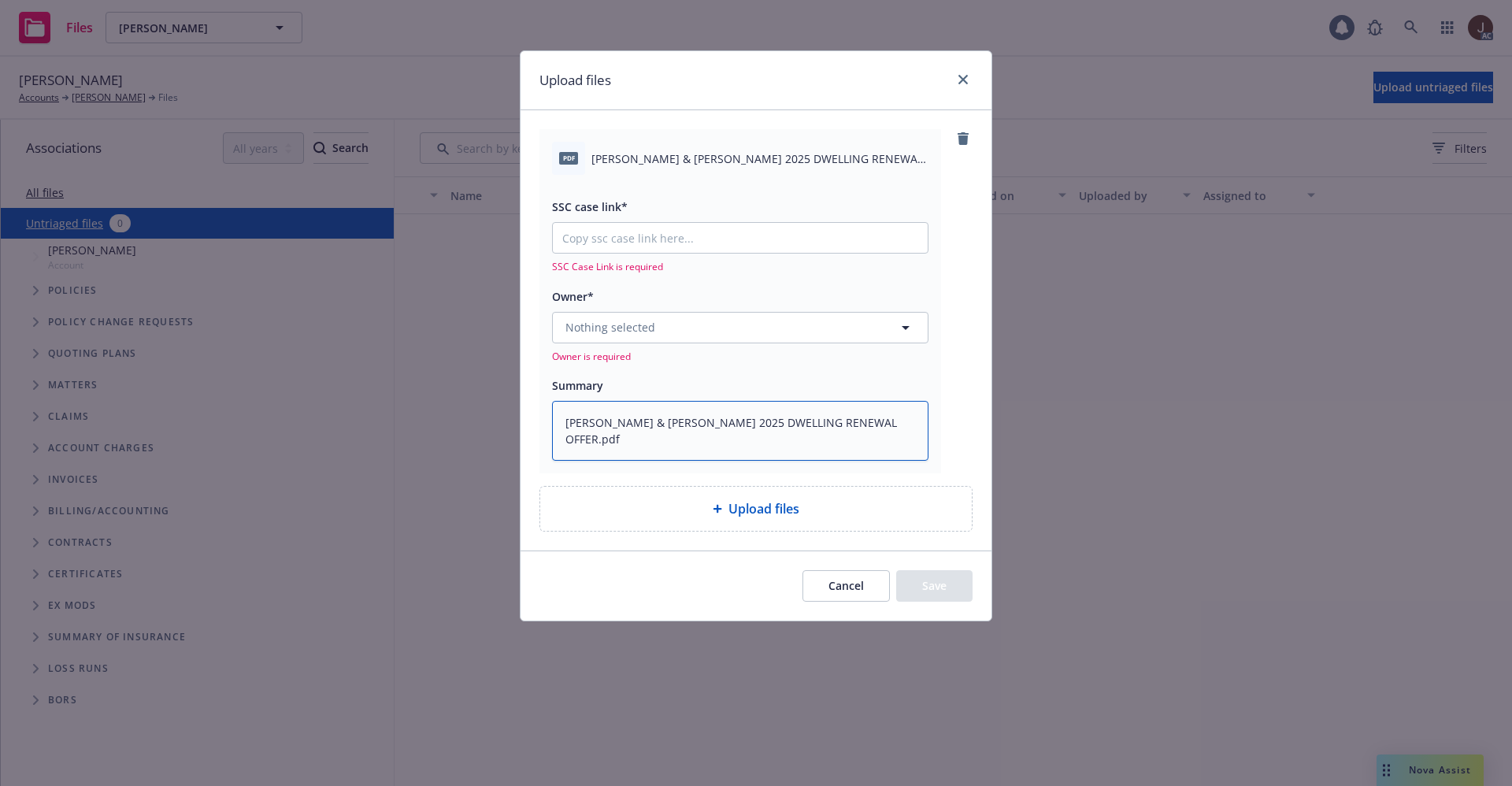
type textarea "STEPHEN PECK & MARIE PECK 2025 DWELLING RENEWAL OFFER.pdf"
click at [631, 326] on span "Nothing selected" at bounding box center [611, 327] width 90 height 17
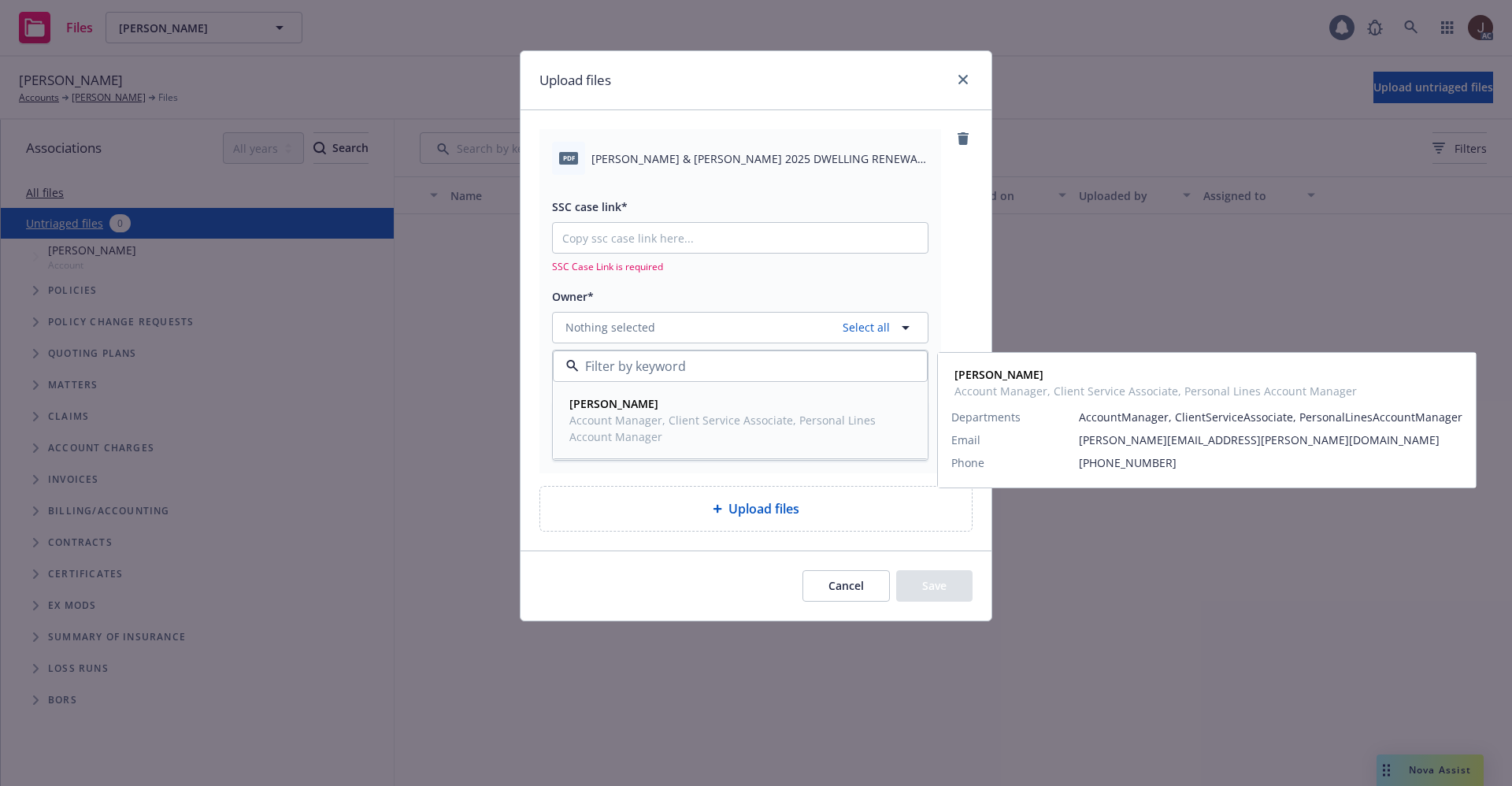
click at [627, 410] on strong "David Shepard" at bounding box center [613, 404] width 89 height 15
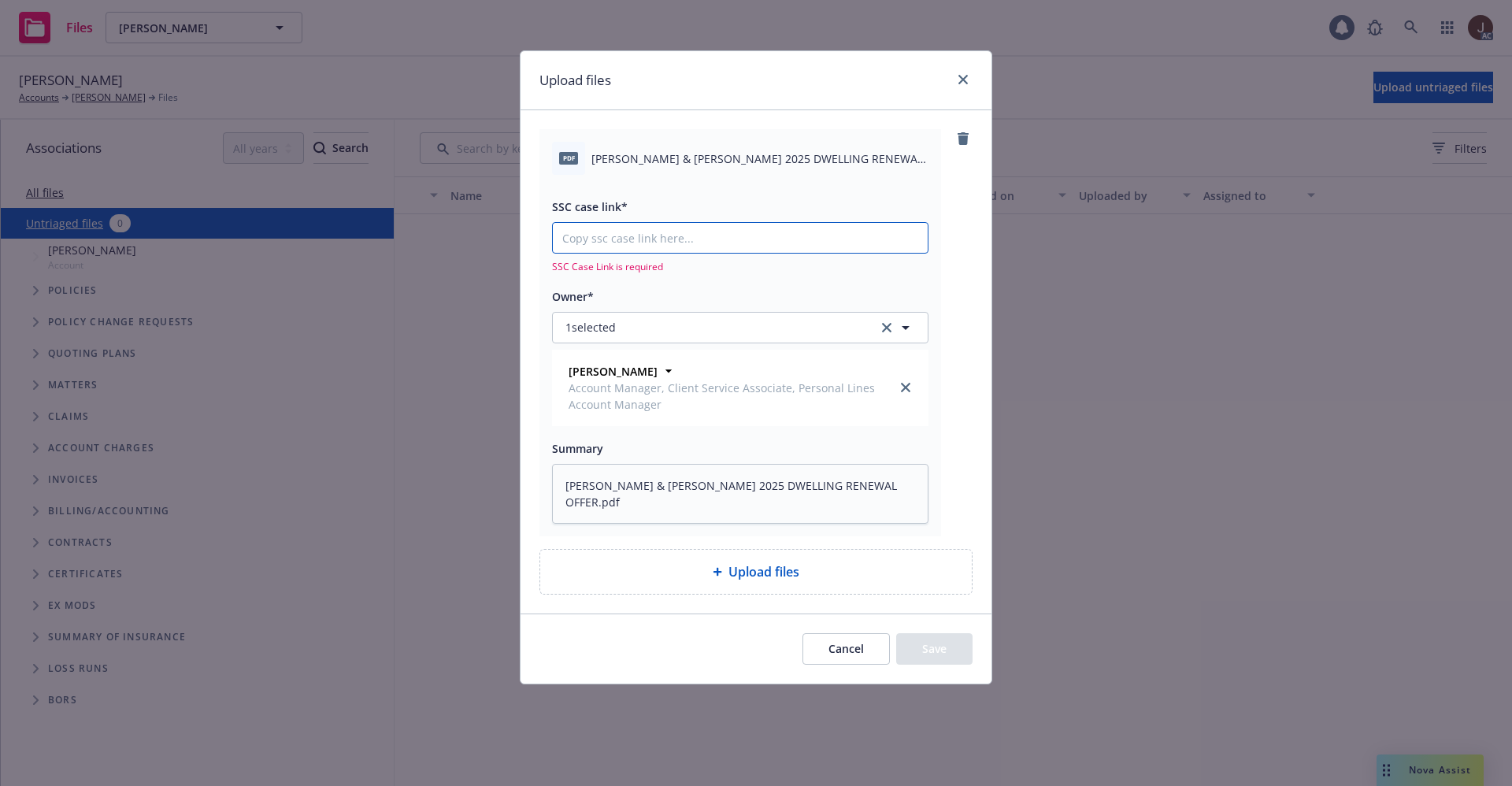
click at [649, 234] on input "SSC case link*" at bounding box center [739, 238] width 375 height 30
paste input "https://newfront-ssc.lightning.force.com/lightning/r/Case/500Vz00000SiPvWIAV/vi…"
type textarea "x"
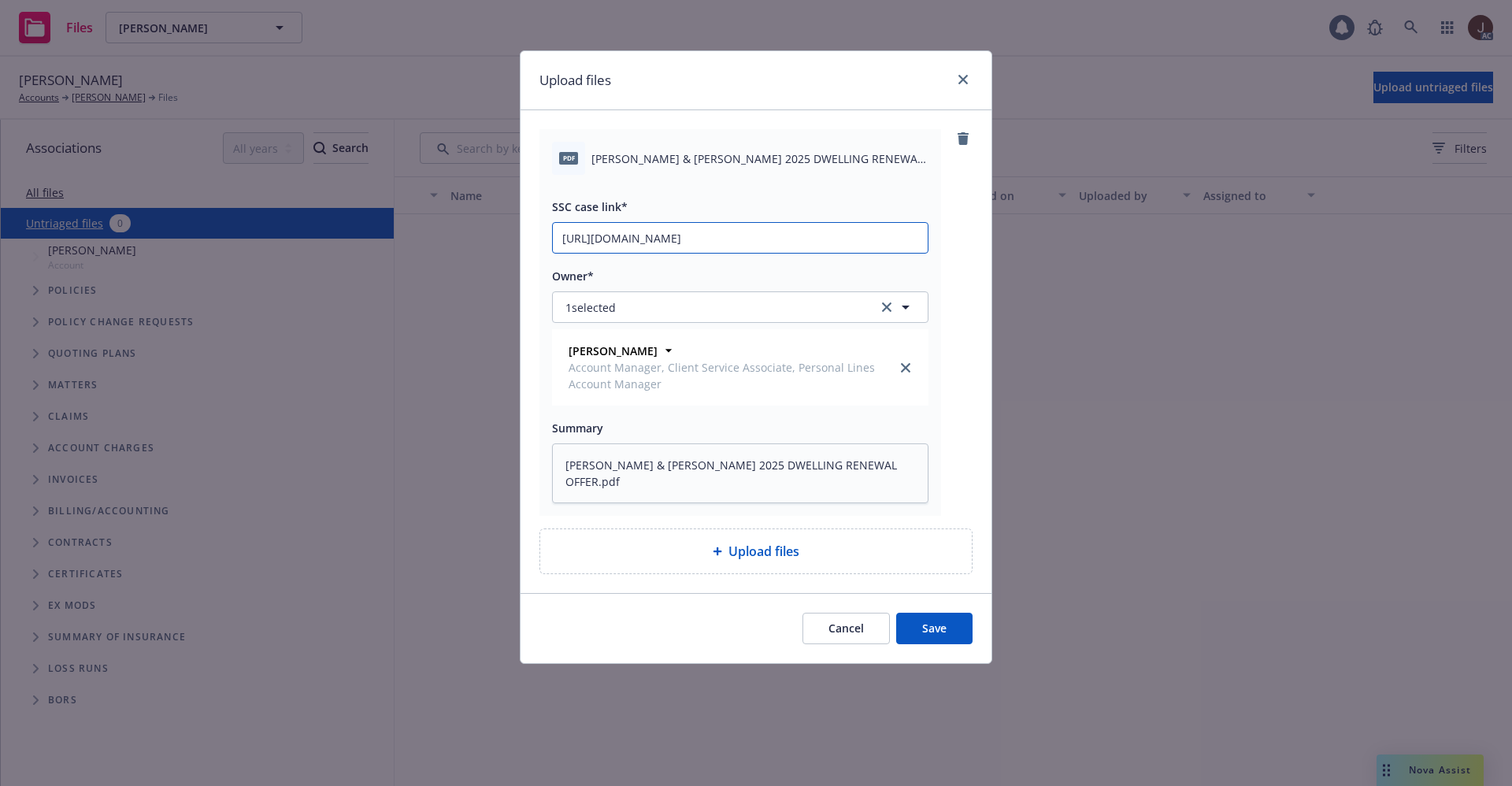
scroll to position [0, 76]
type input "https://newfront-ssc.lightning.force.com/lightning/r/Case/500Vz00000SiPvWIAV/vi…"
click at [959, 277] on div "pdf STEPHEN PECK & MARIE PECK 2025 DWELLING RENEWAL OFFER.pdf SSC case link* ht…" at bounding box center [755, 322] width 433 height 386
click at [940, 622] on button "Save" at bounding box center [935, 628] width 76 height 32
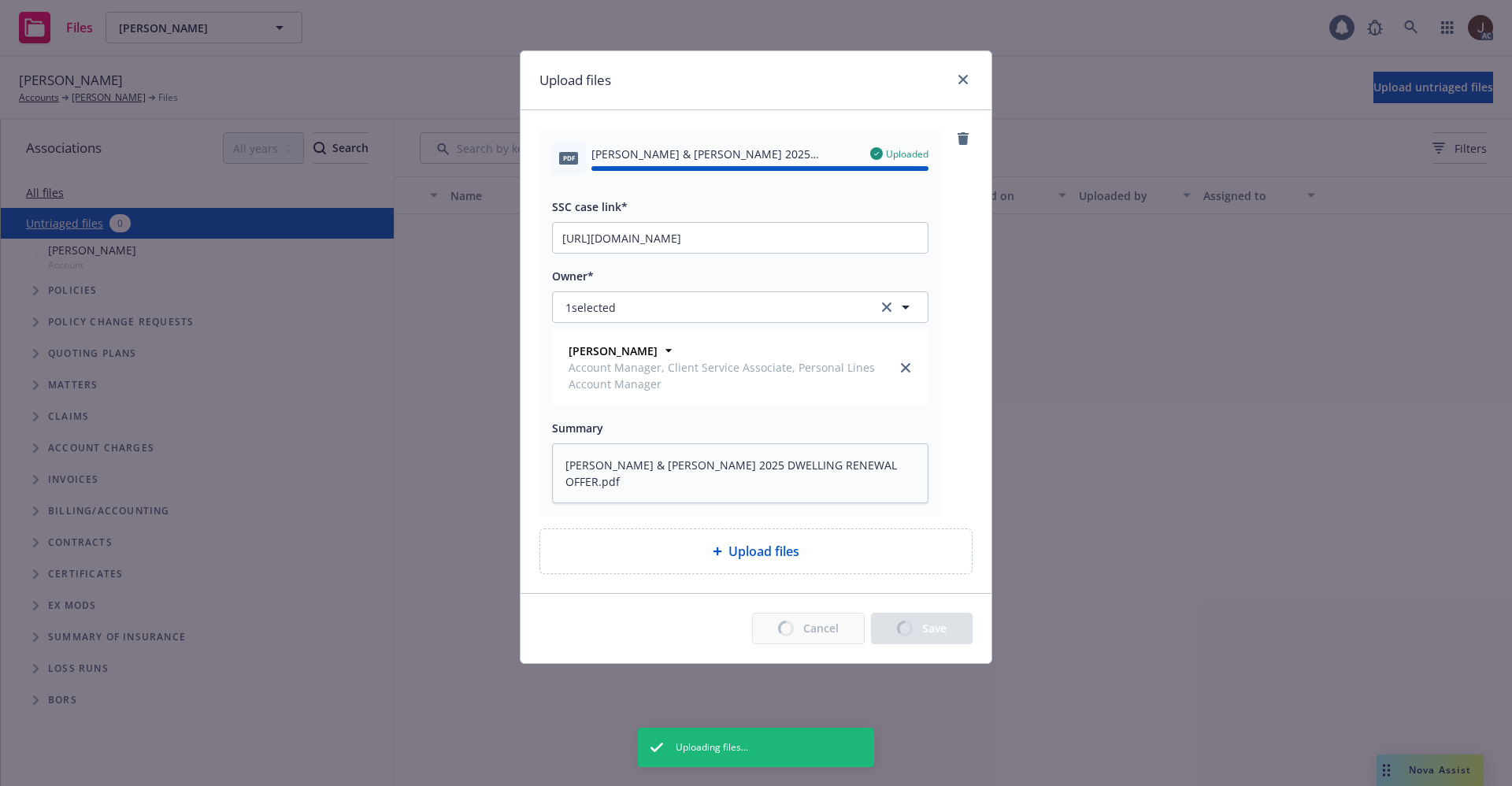
type textarea "x"
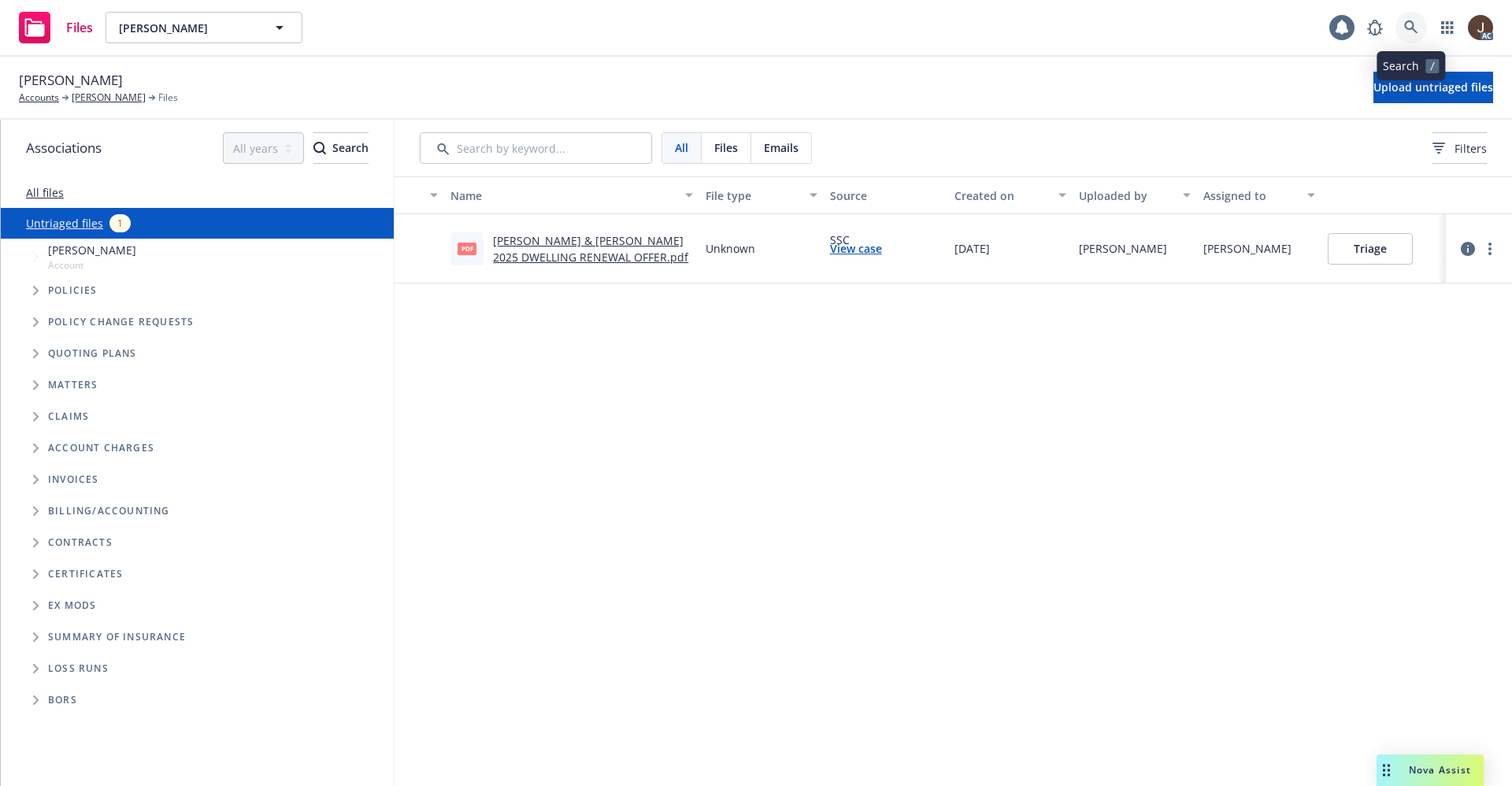
click at [1403, 36] on link at bounding box center [1411, 27] width 32 height 32
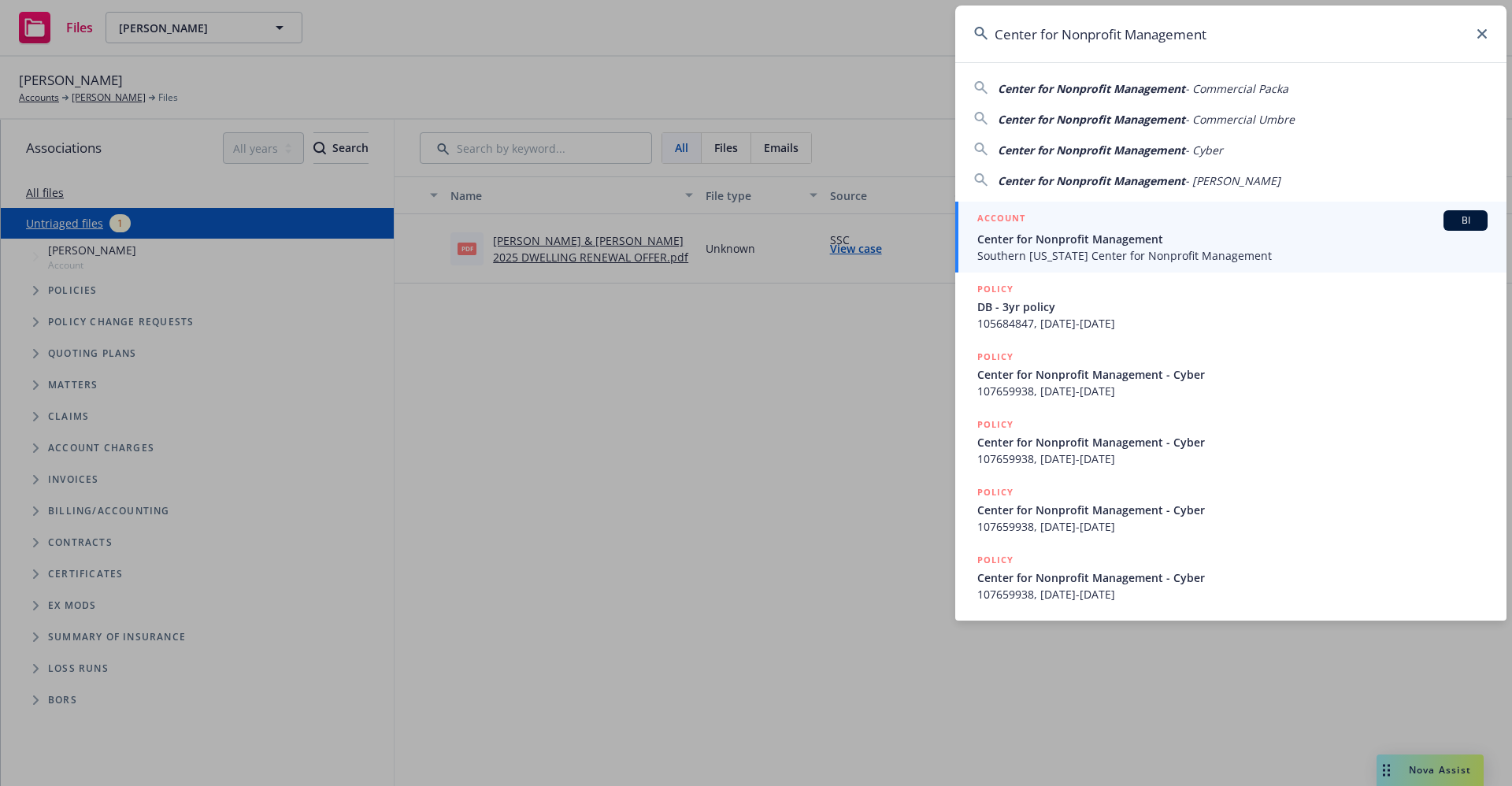
type input "Center for Nonprofit Management"
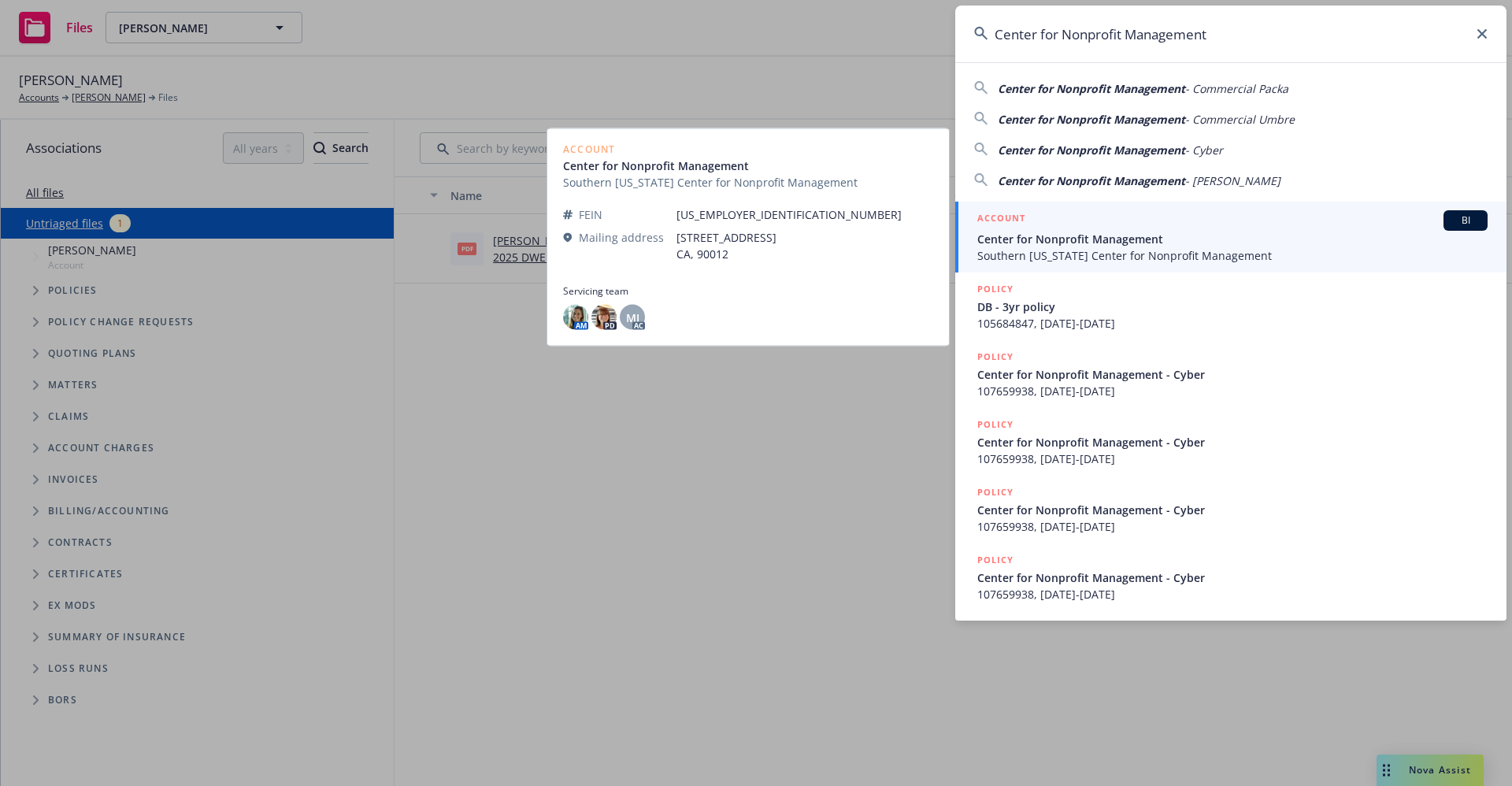
click at [1105, 238] on span "Center for Nonprofit Management" at bounding box center [1232, 239] width 510 height 17
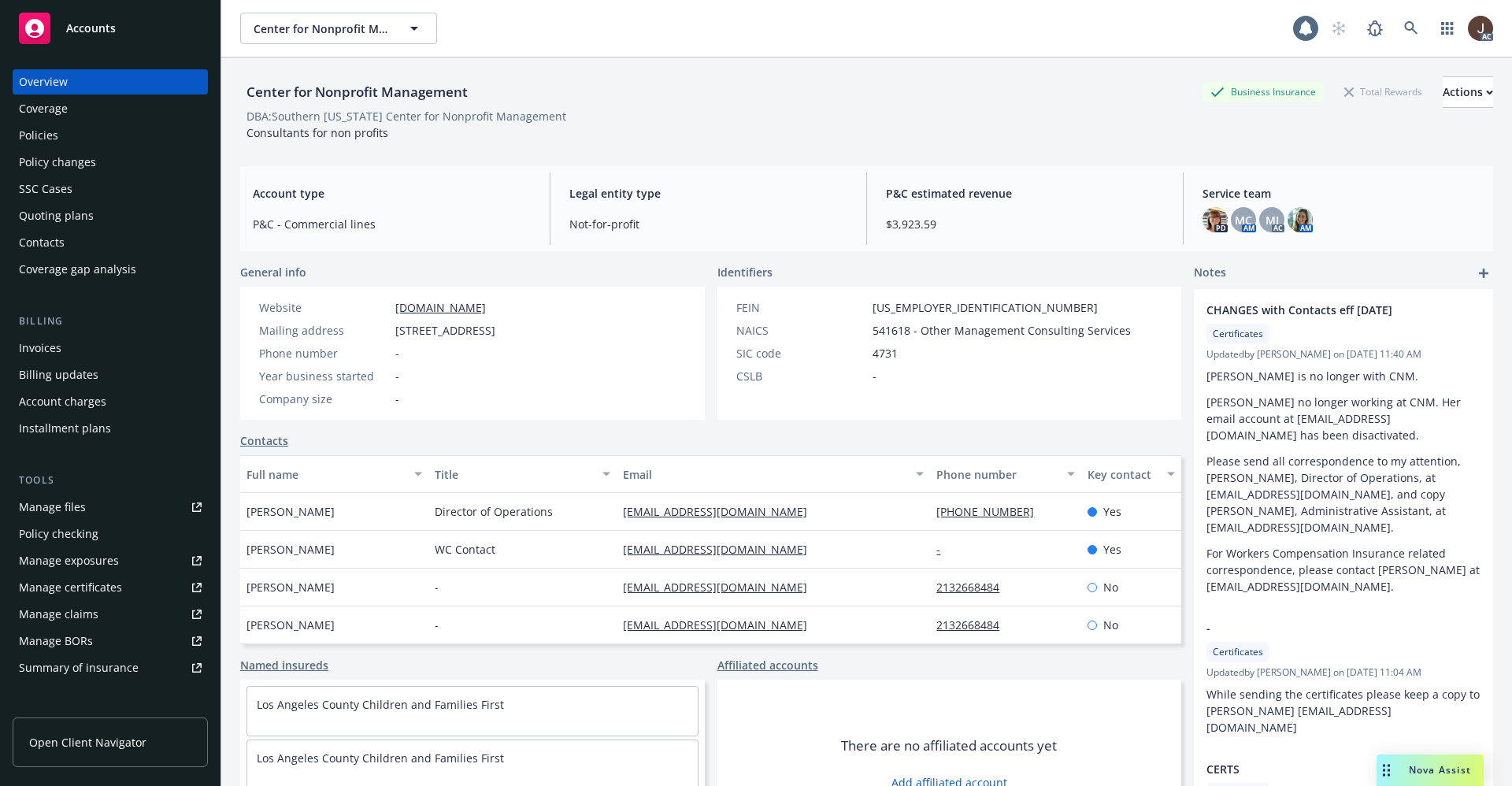
click at [52, 513] on div "Manage files" at bounding box center [52, 507] width 67 height 25
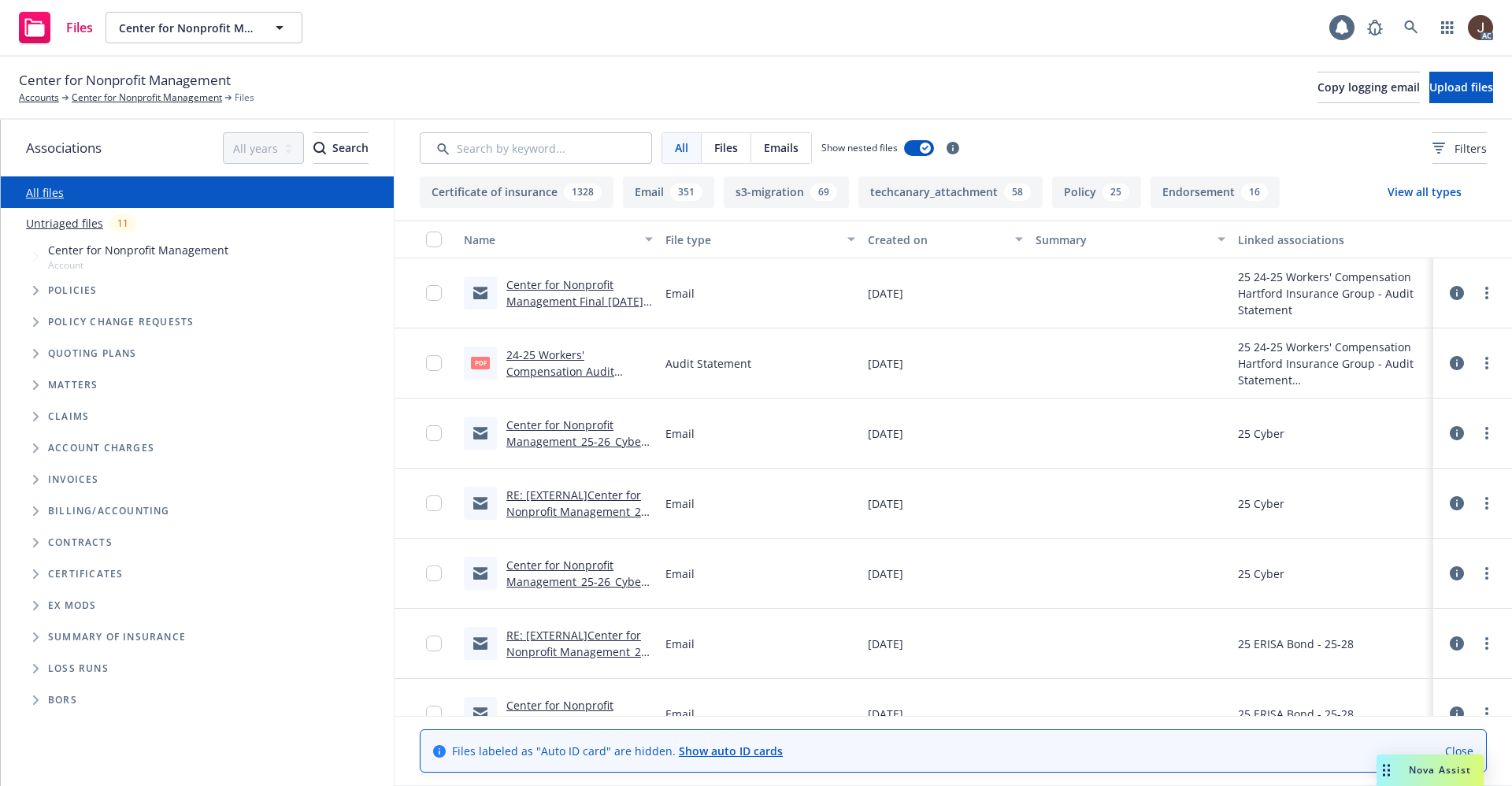
click at [542, 358] on link "24-25 Workers' Compensation Audit Statement.pdf" at bounding box center [560, 371] width 108 height 48
click at [1415, 33] on icon at bounding box center [1411, 27] width 14 height 14
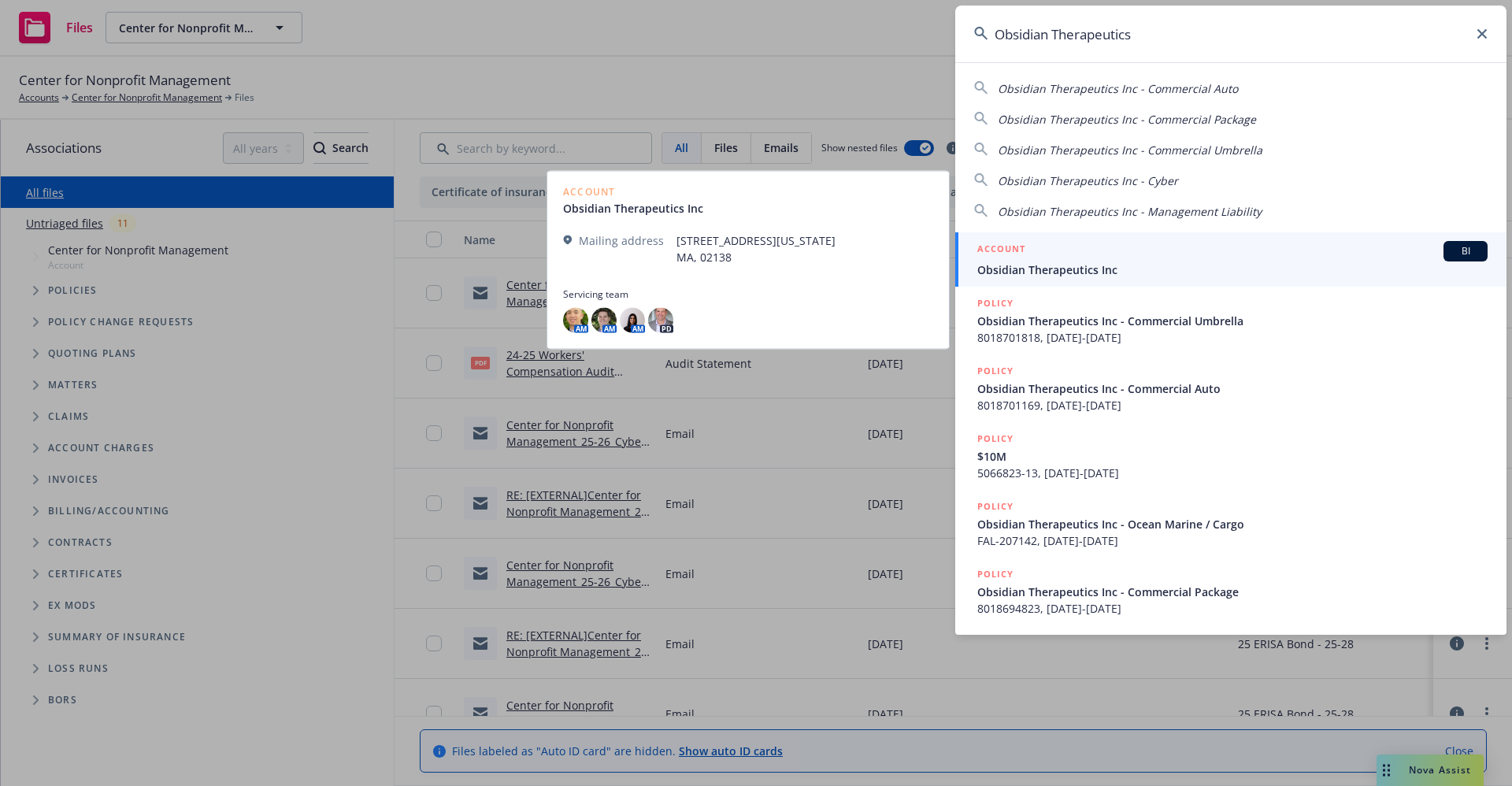
type input "Obsidian Therapeutics"
click at [1026, 272] on span "Obsidian Therapeutics Inc" at bounding box center [1232, 270] width 510 height 17
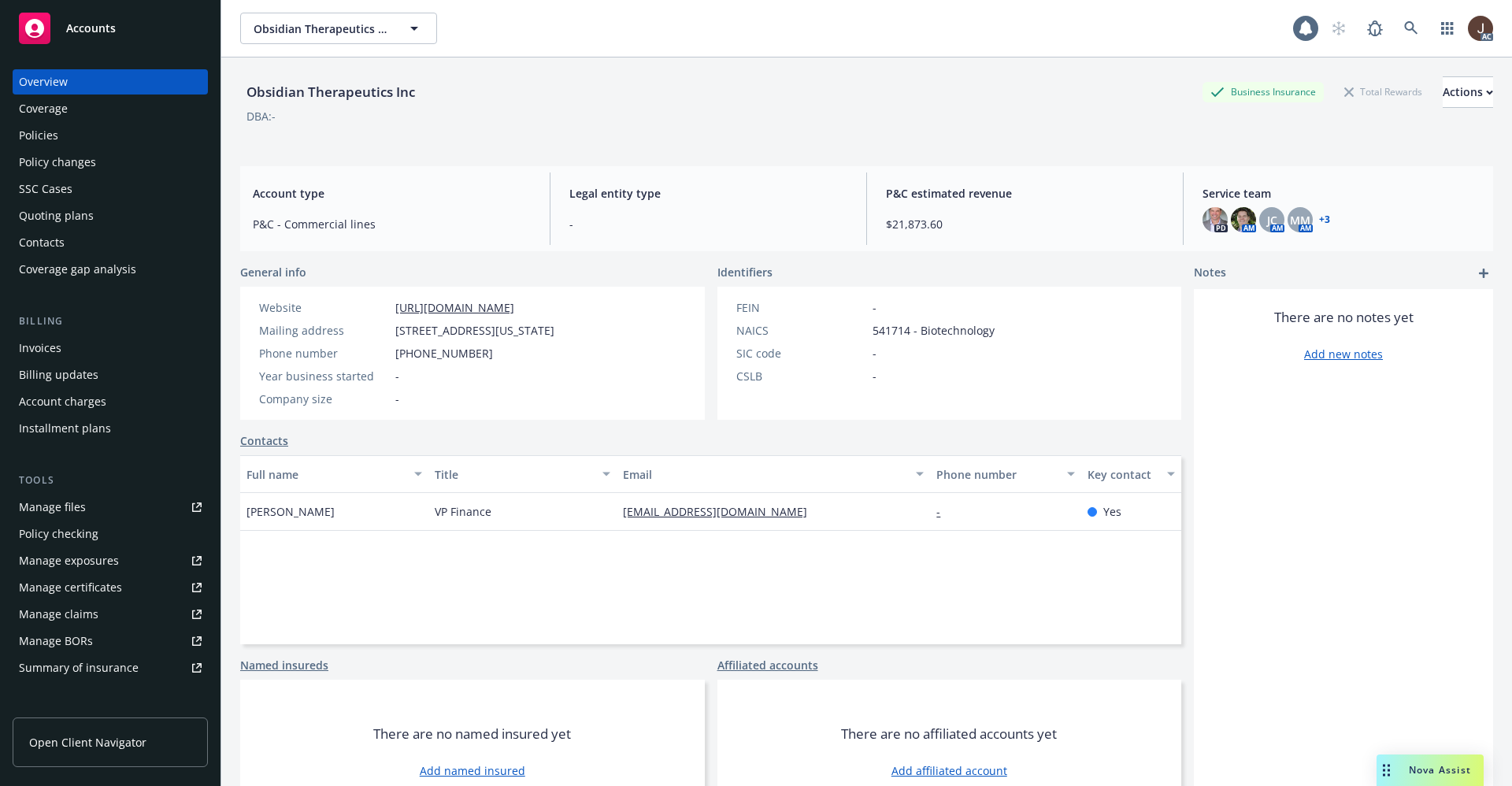
click at [42, 138] on div "Policies" at bounding box center [38, 135] width 39 height 25
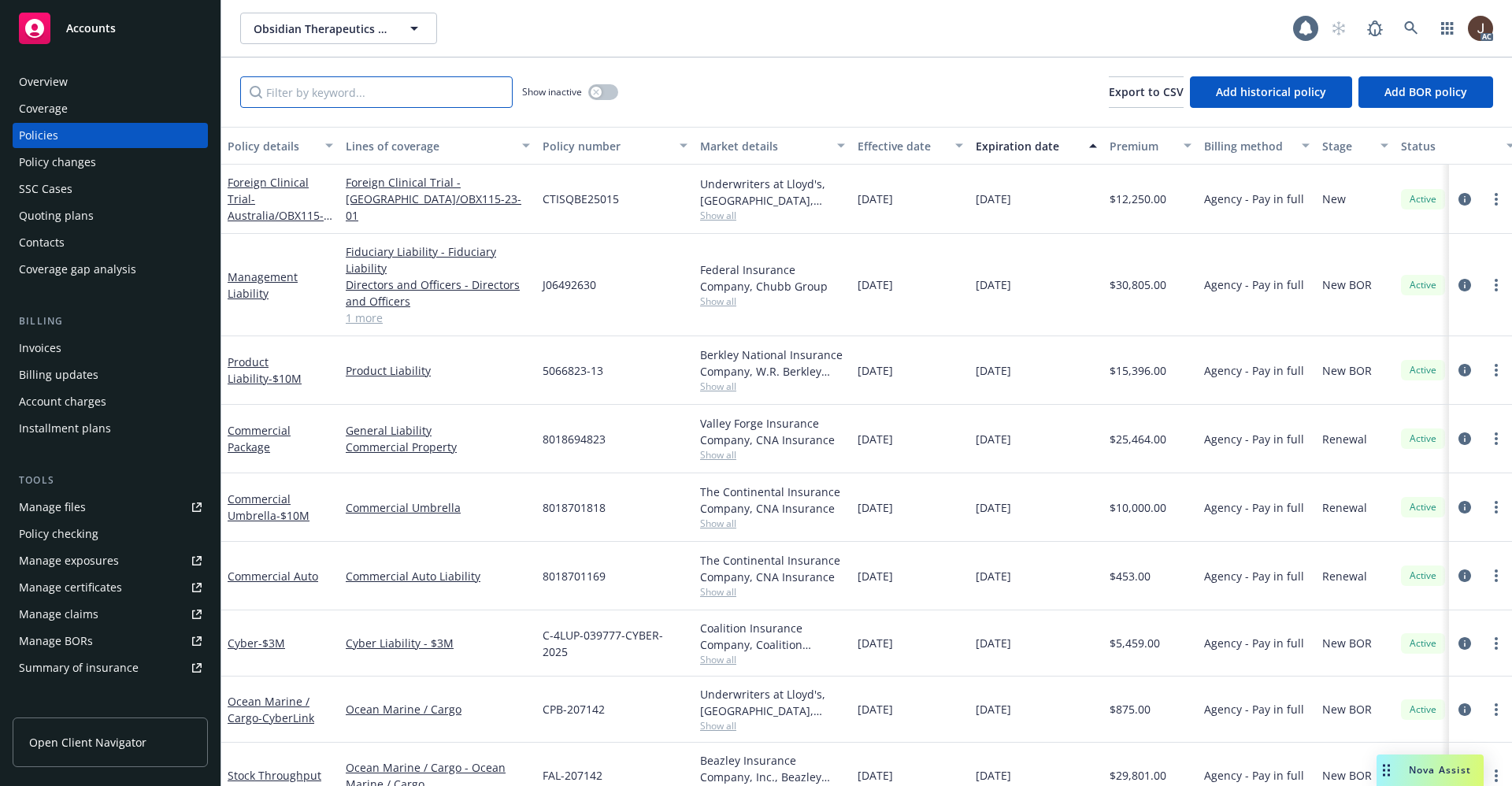
click at [291, 95] on input "Filter by keyword..." at bounding box center [376, 92] width 272 height 32
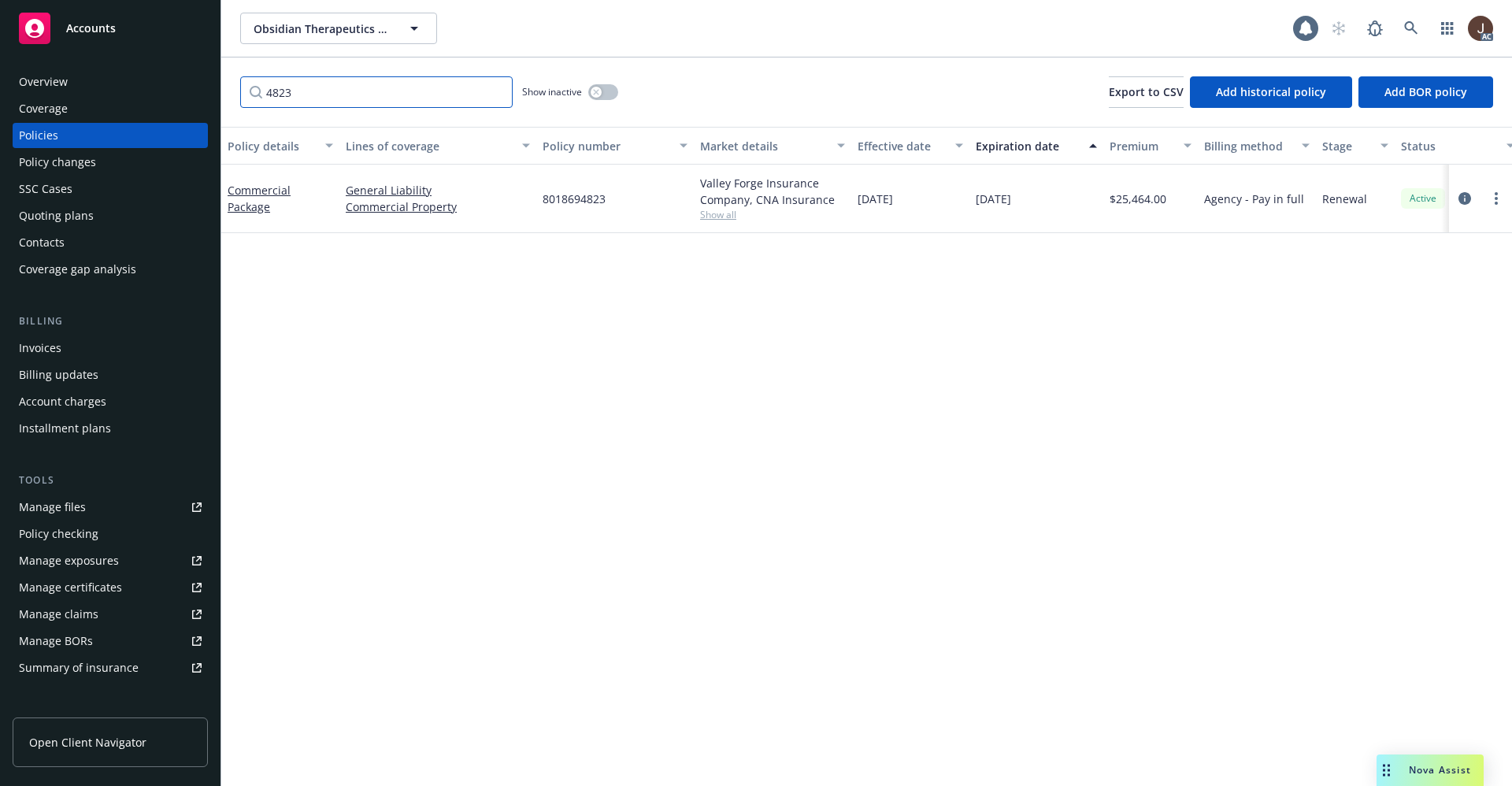
scroll to position [0, 229]
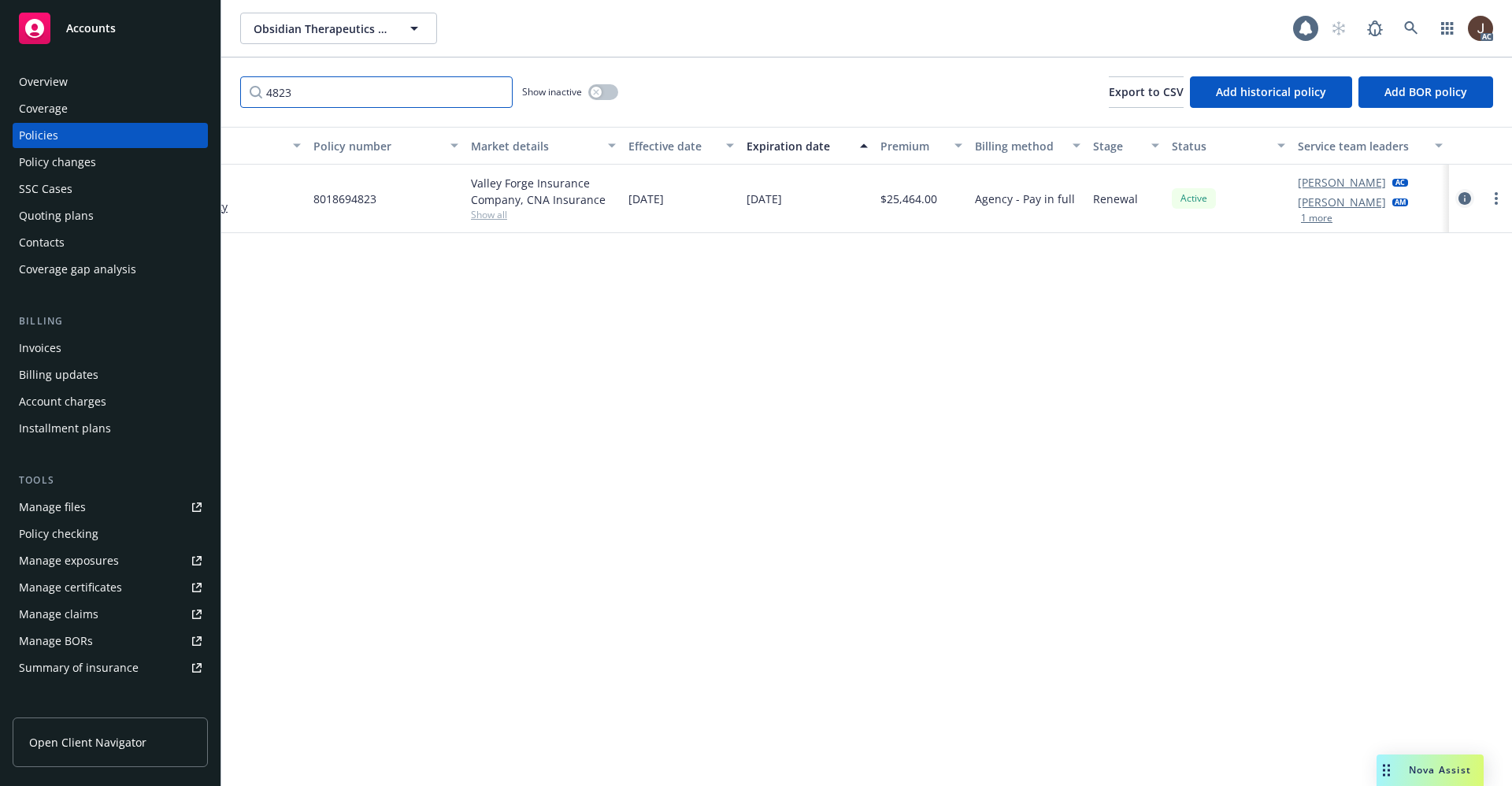
type input "4823"
click at [1462, 202] on icon "circleInformation" at bounding box center [1464, 198] width 12 height 12
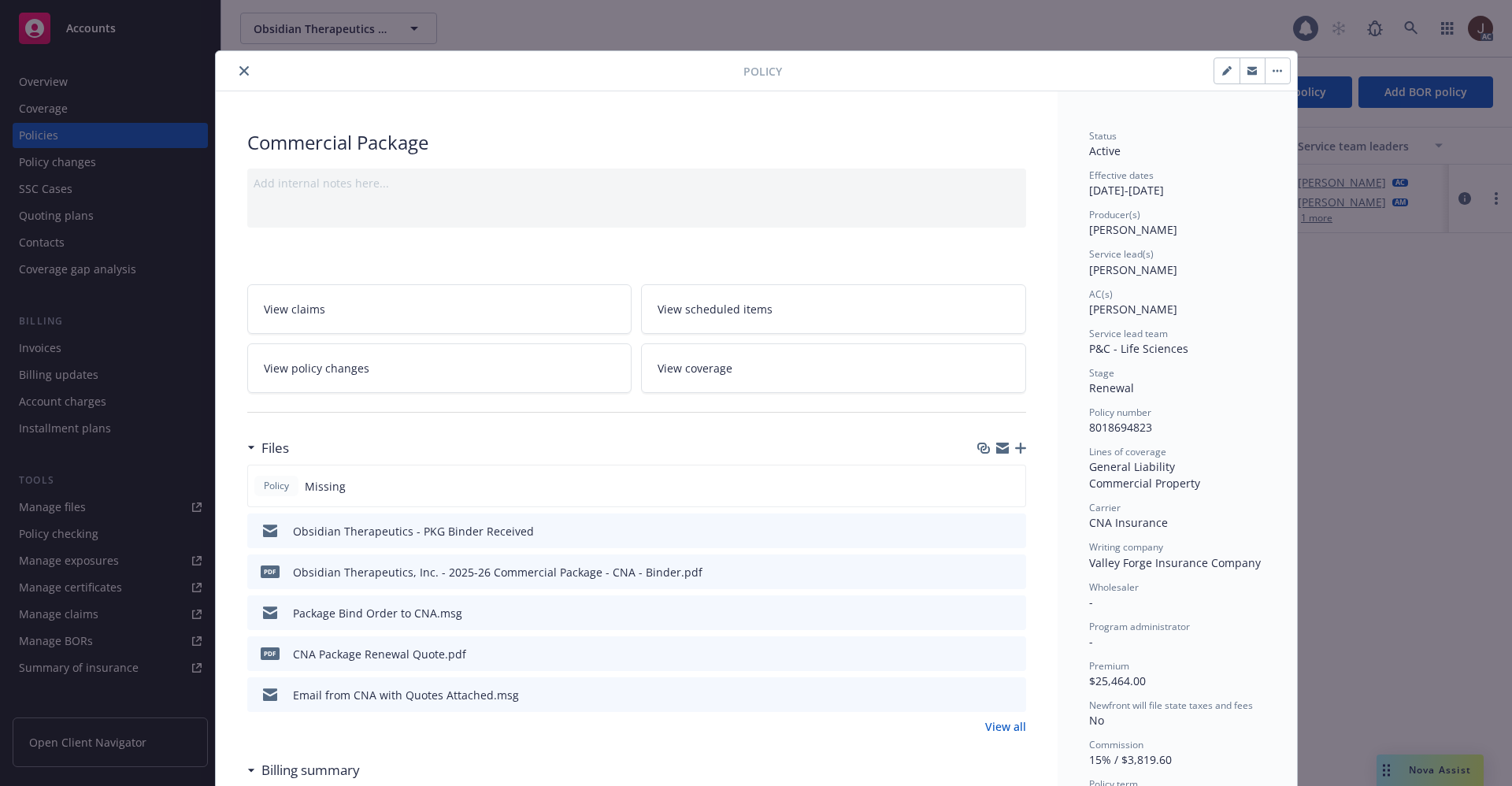
click at [242, 71] on button "close" at bounding box center [243, 71] width 19 height 19
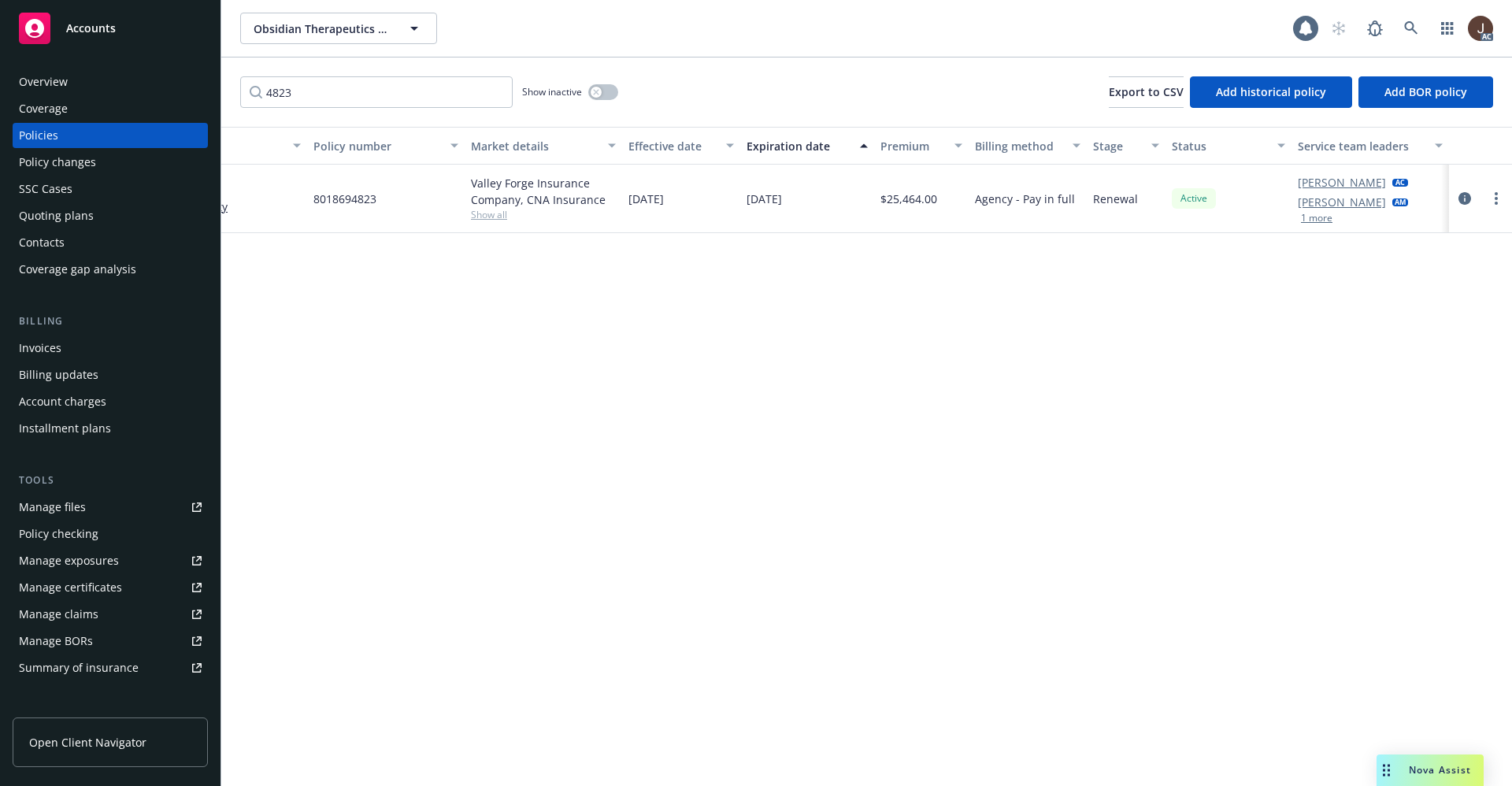
click at [58, 511] on div "Manage files" at bounding box center [52, 507] width 67 height 25
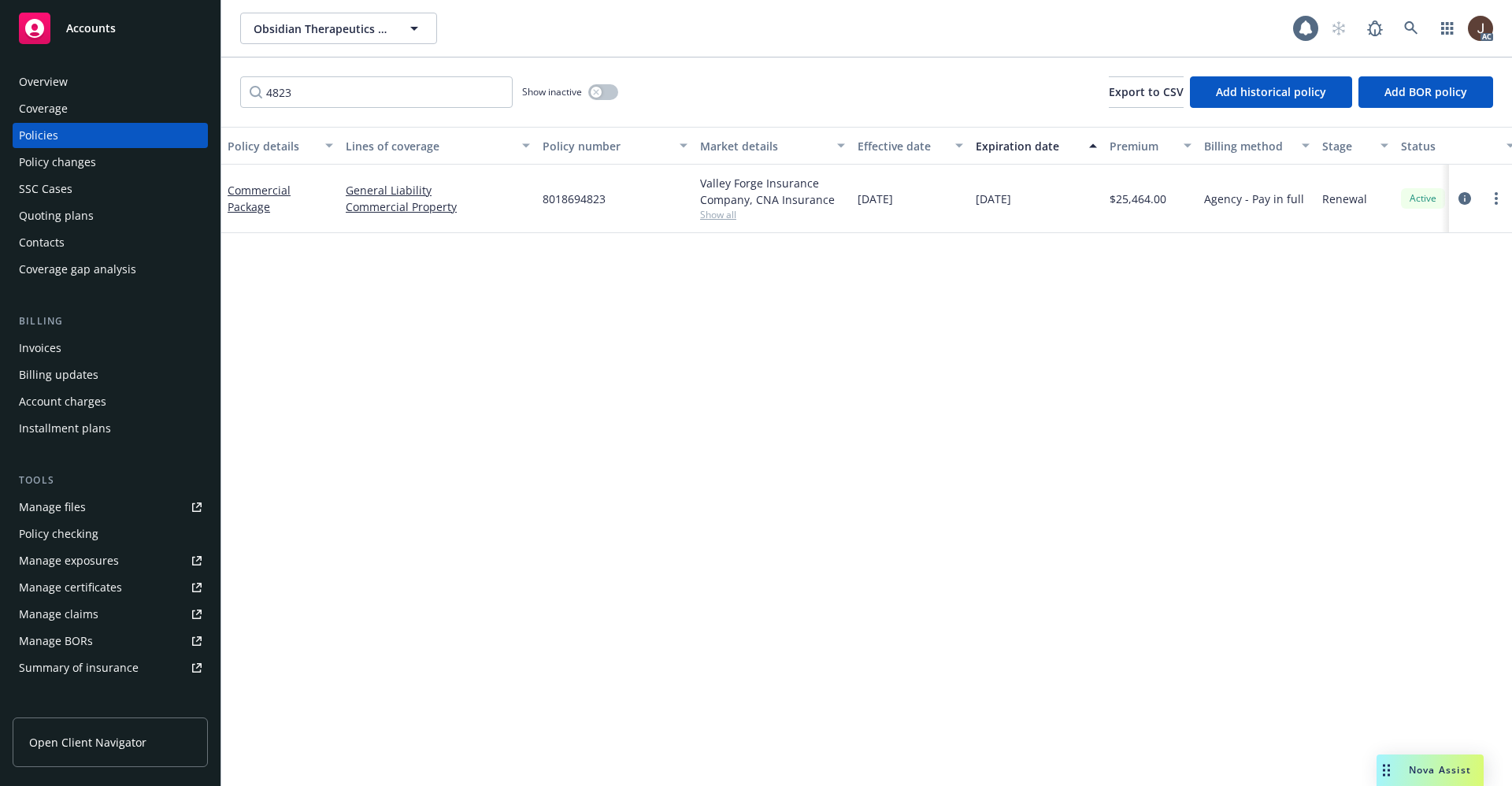
click at [37, 82] on div "Overview" at bounding box center [43, 81] width 49 height 25
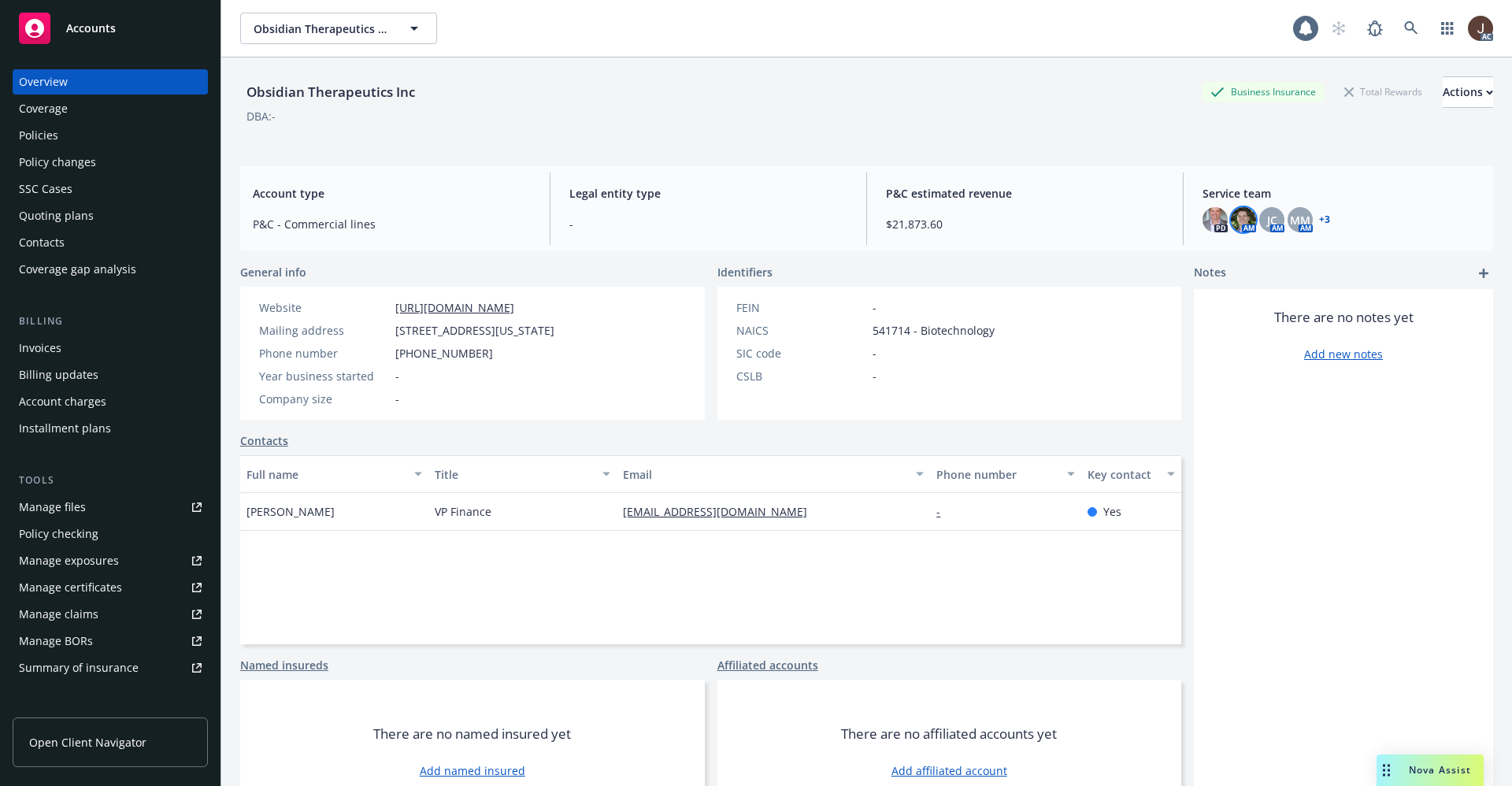
click at [1231, 222] on img at bounding box center [1243, 219] width 25 height 25
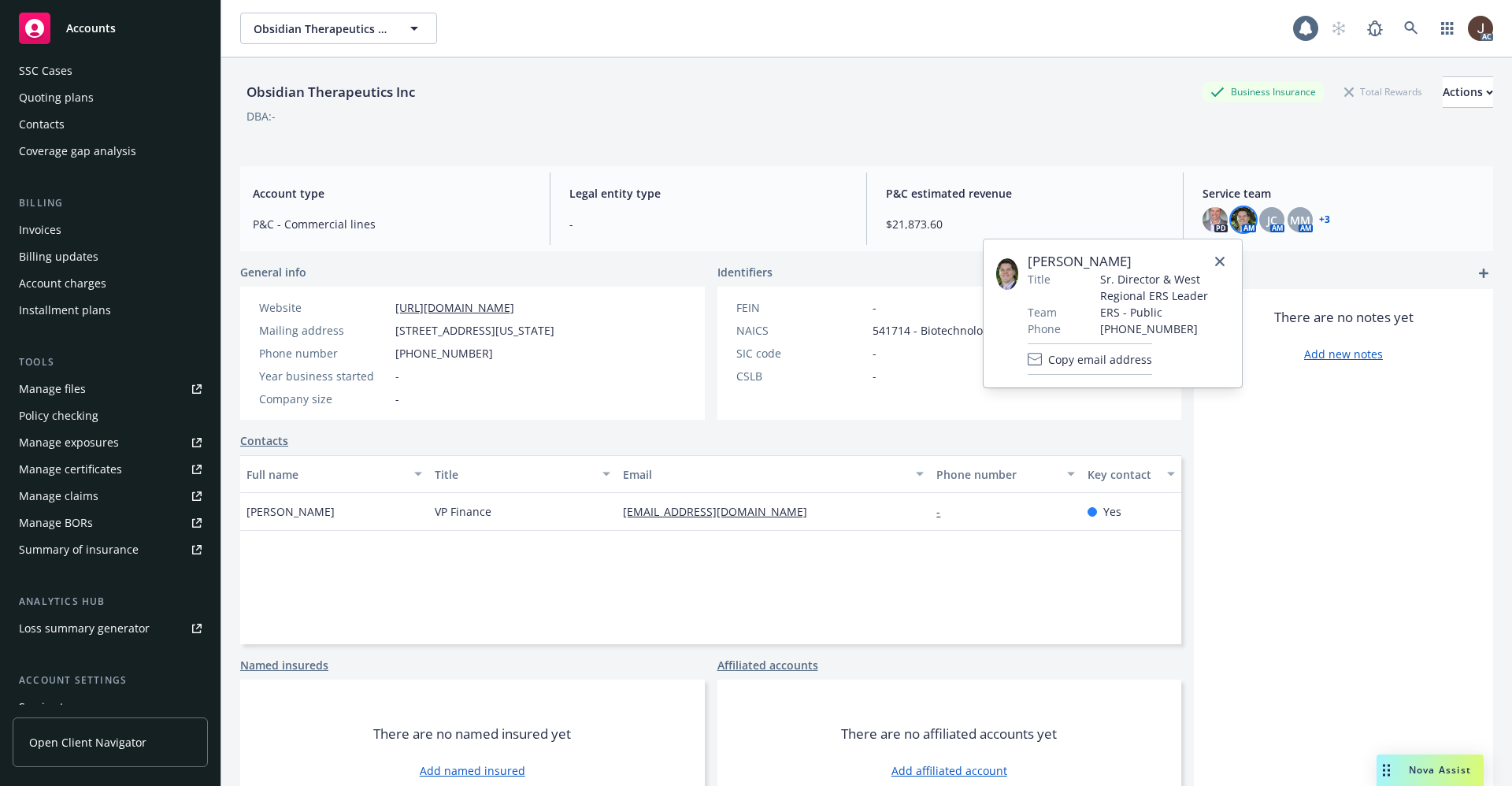
scroll to position [236, 0]
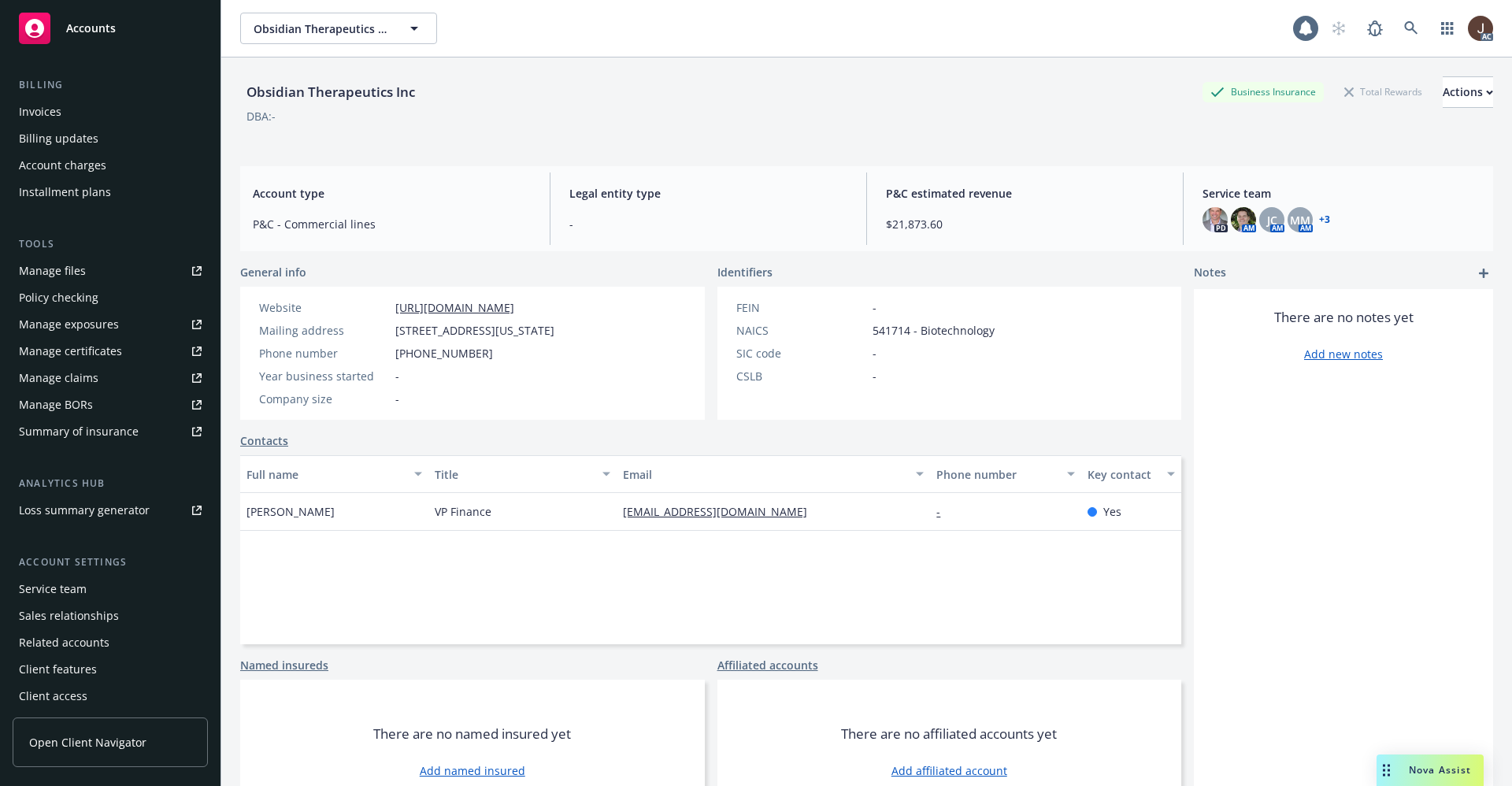
click at [50, 588] on div "Service team" at bounding box center [53, 589] width 68 height 25
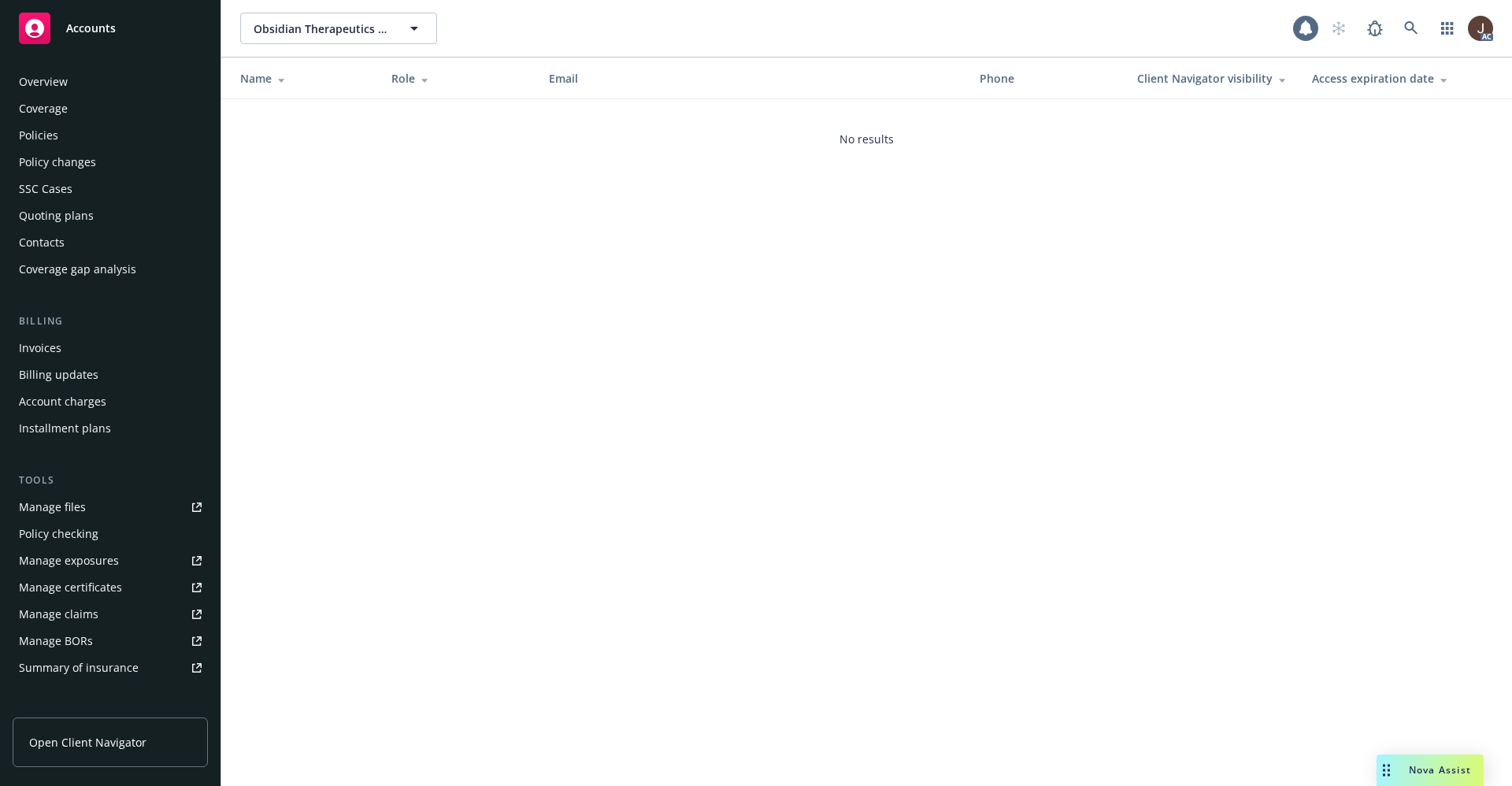
scroll to position [240, 0]
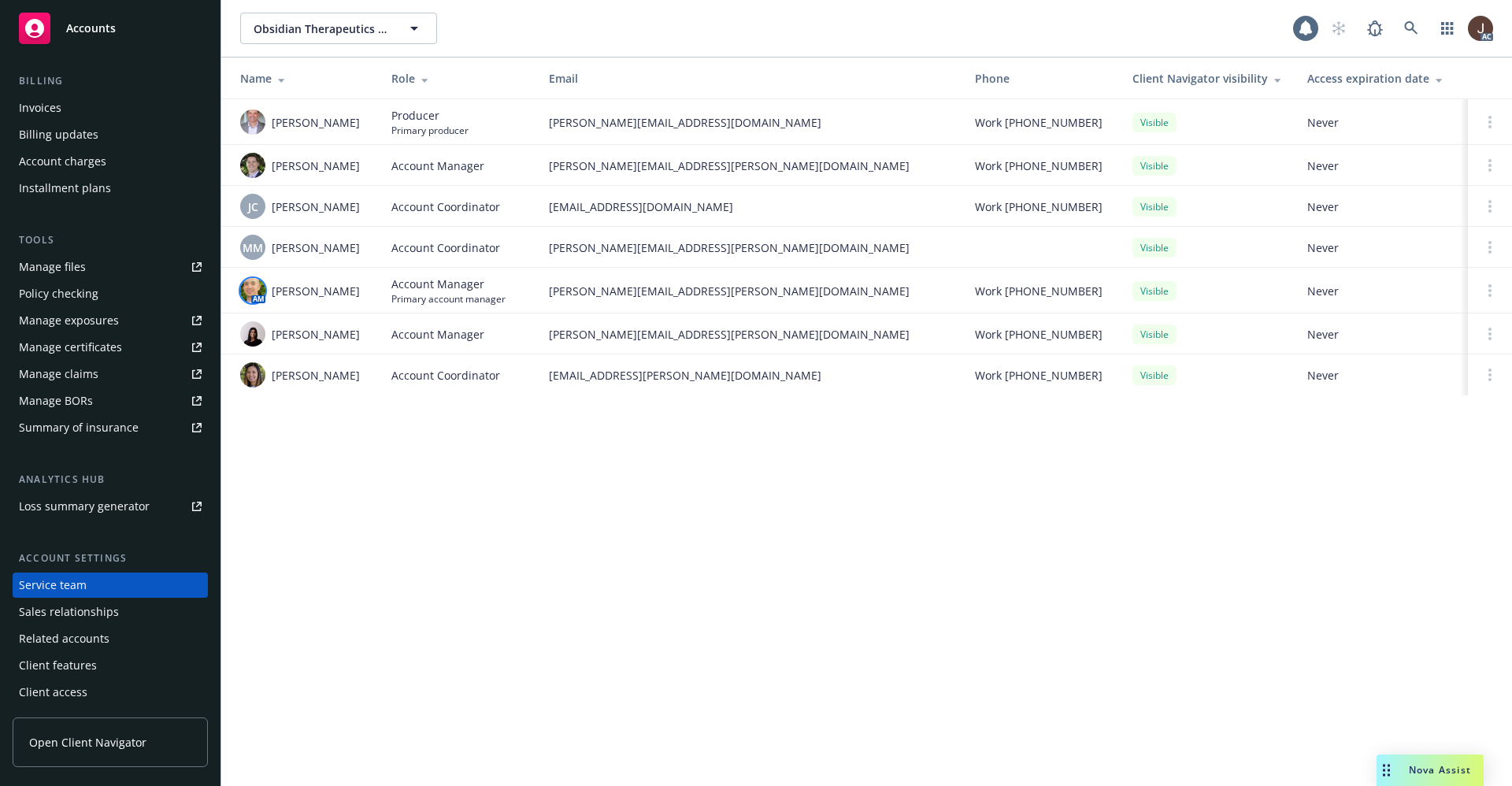
click at [253, 288] on img at bounding box center [253, 291] width 25 height 25
click at [533, 489] on div "Obsidian Therapeutics Inc Obsidian Therapeutics Inc 1 AC Name Role Email Phone …" at bounding box center [866, 393] width 1291 height 786
drag, startPoint x: 554, startPoint y: 250, endPoint x: 760, endPoint y: 250, distance: 206.0
click at [760, 250] on span "[PERSON_NAME][EMAIL_ADDRESS][PERSON_NAME][DOMAIN_NAME]" at bounding box center [749, 248] width 400 height 17
click at [761, 250] on span "[PERSON_NAME][EMAIL_ADDRESS][PERSON_NAME][DOMAIN_NAME]" at bounding box center [749, 248] width 400 height 17
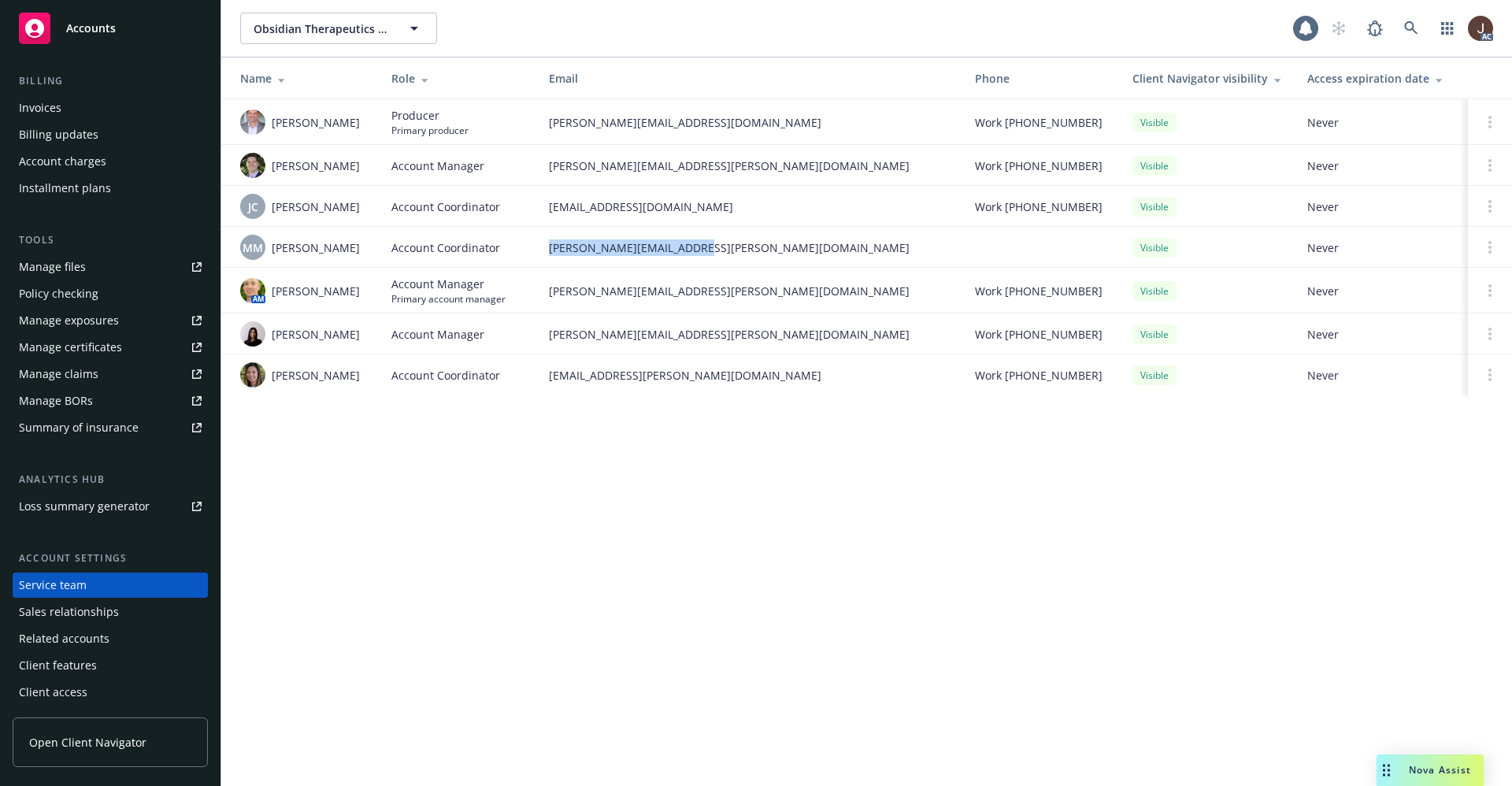
drag, startPoint x: 547, startPoint y: 251, endPoint x: 724, endPoint y: 251, distance: 177.0
click at [724, 251] on td "[PERSON_NAME][EMAIL_ADDRESS][PERSON_NAME][DOMAIN_NAME]" at bounding box center [749, 247] width 426 height 41
copy span "[PERSON_NAME][EMAIL_ADDRESS][PERSON_NAME][DOMAIN_NAME]"
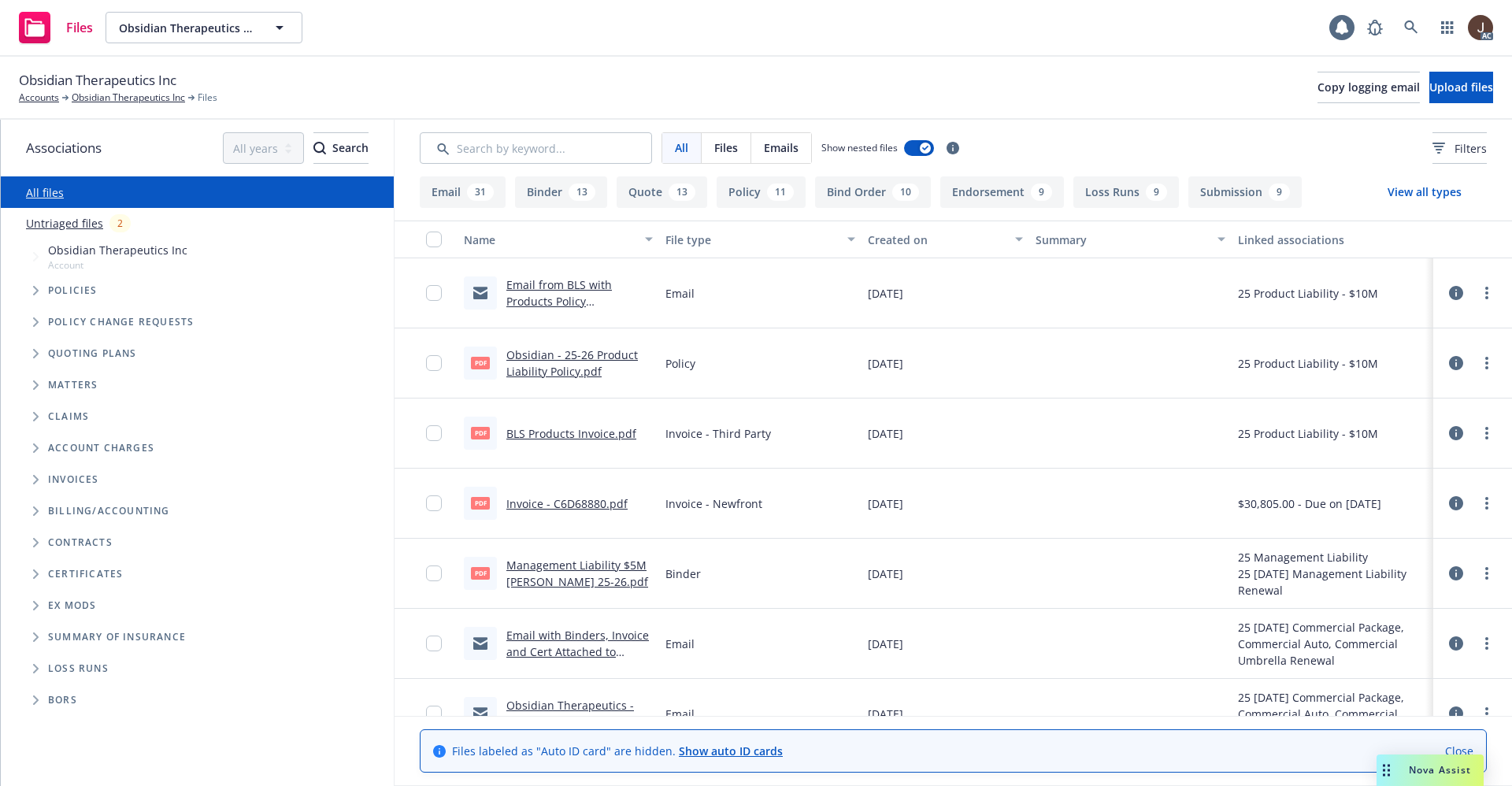
click at [59, 226] on link "Untriaged files" at bounding box center [64, 224] width 77 height 17
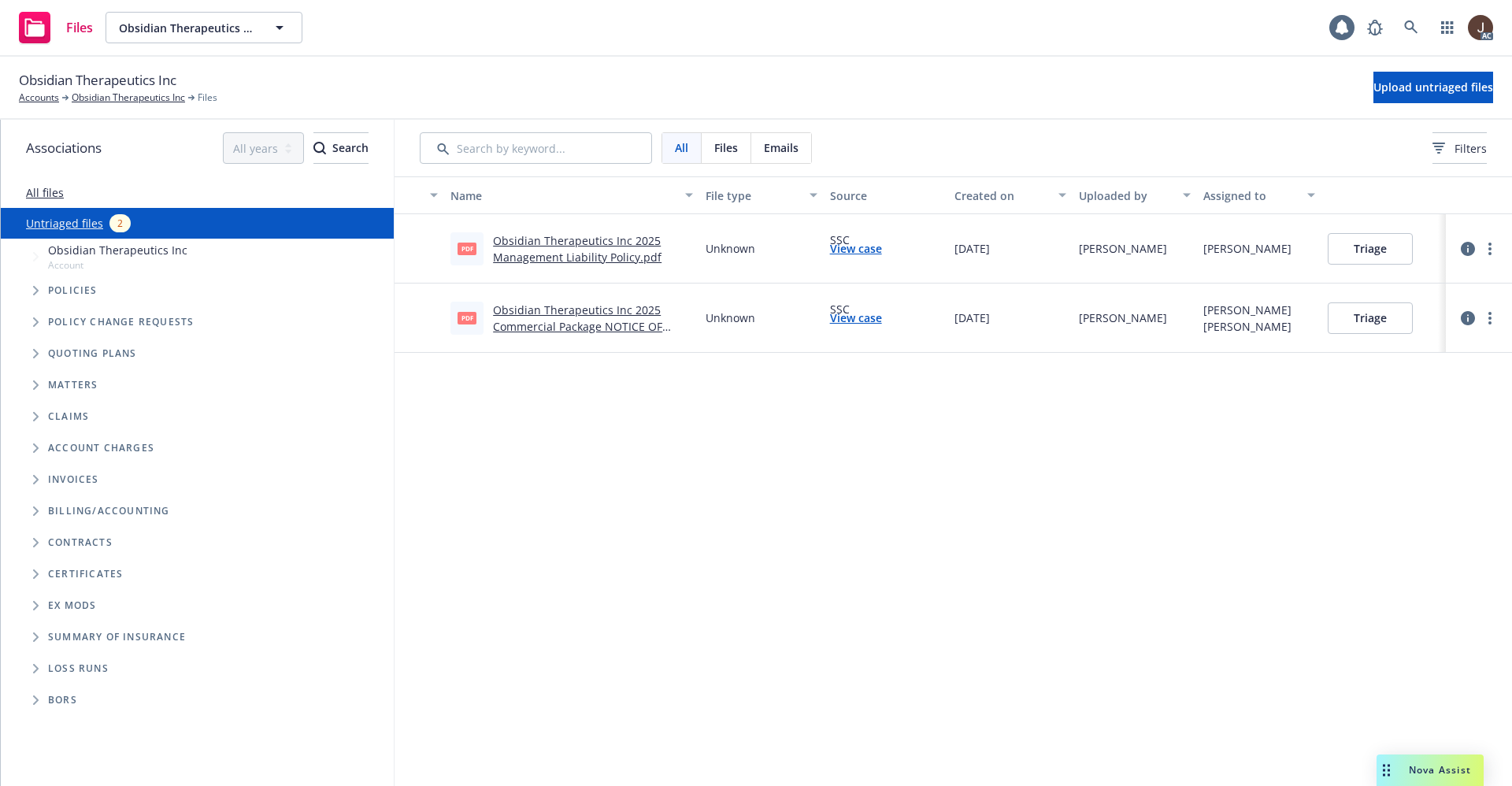
click at [653, 513] on div "Name File type Source Created on Uploaded by Assigned to pdf Obsidian Therapeut…" at bounding box center [953, 481] width 1117 height 610
click at [72, 221] on link "Untriaged files" at bounding box center [64, 224] width 77 height 17
click at [1397, 77] on button "Upload untriaged files" at bounding box center [1433, 87] width 120 height 32
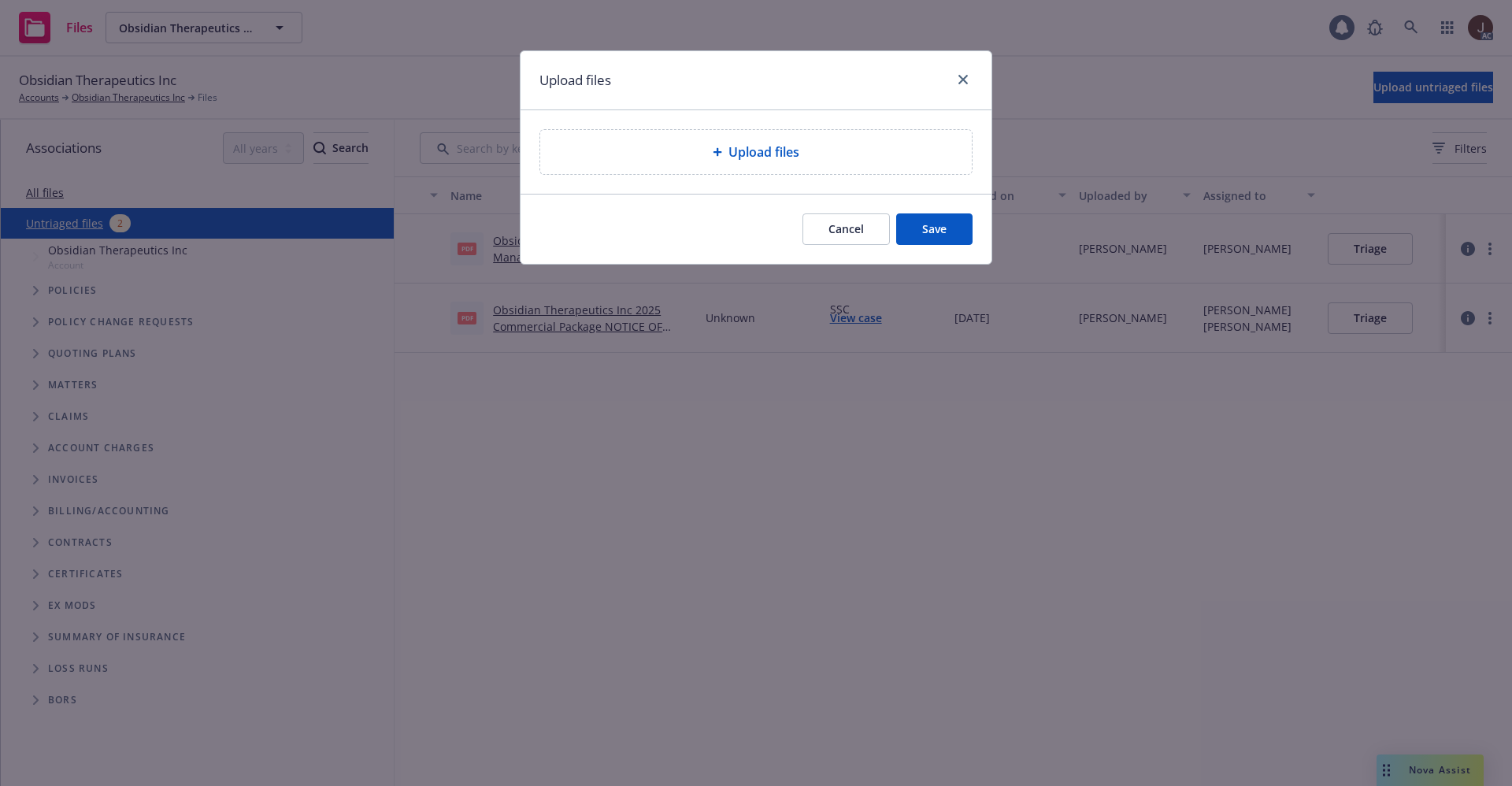
click at [751, 155] on span "Upload files" at bounding box center [763, 152] width 71 height 19
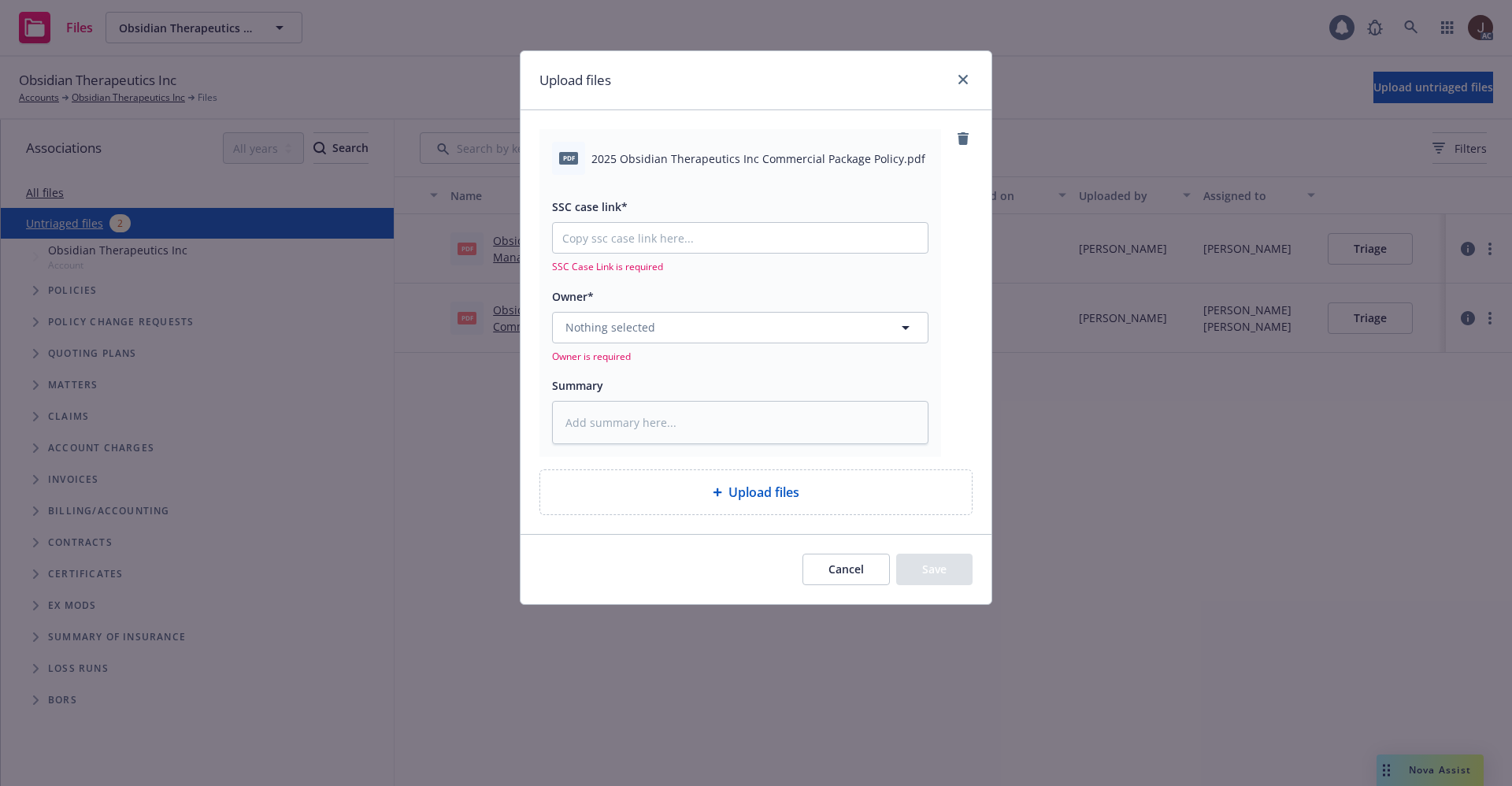
click at [672, 165] on span "2025 Obsidian Therapeutics Inc Commercial Package Policy.pdf" at bounding box center [758, 159] width 334 height 17
copy div "2025 Obsidian Therapeutics Inc Commercial Package Policy.pdf"
click at [617, 430] on textarea at bounding box center [739, 422] width 376 height 43
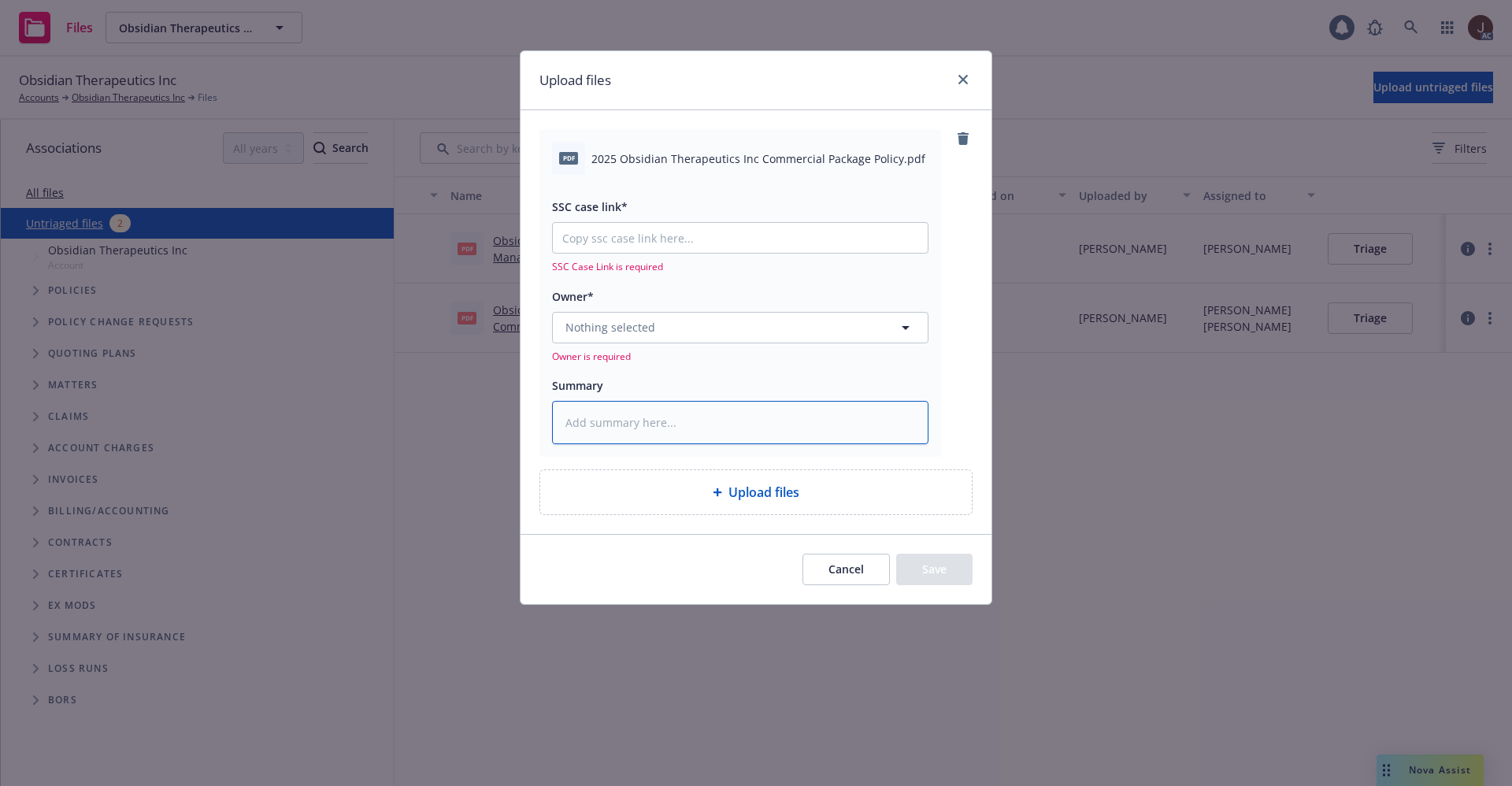
paste textarea "2025 Obsidian Therapeutics Inc Commercial Package Policy.pdf"
type textarea "x"
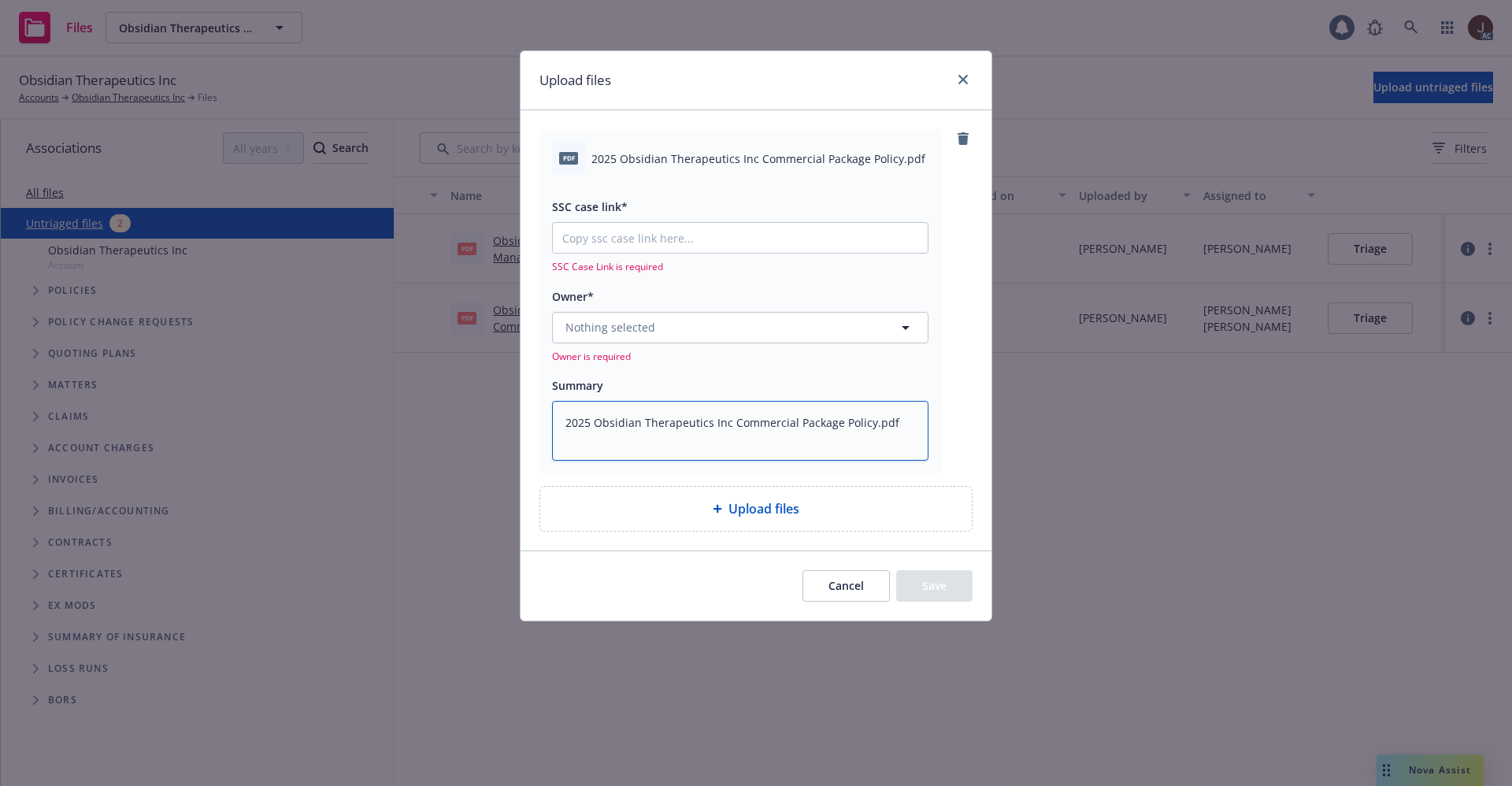
type textarea "2025 Obsidian Therapeutics Inc Commercial Package Policy.pdf"
click at [627, 330] on span "Nothing selected" at bounding box center [611, 327] width 90 height 17
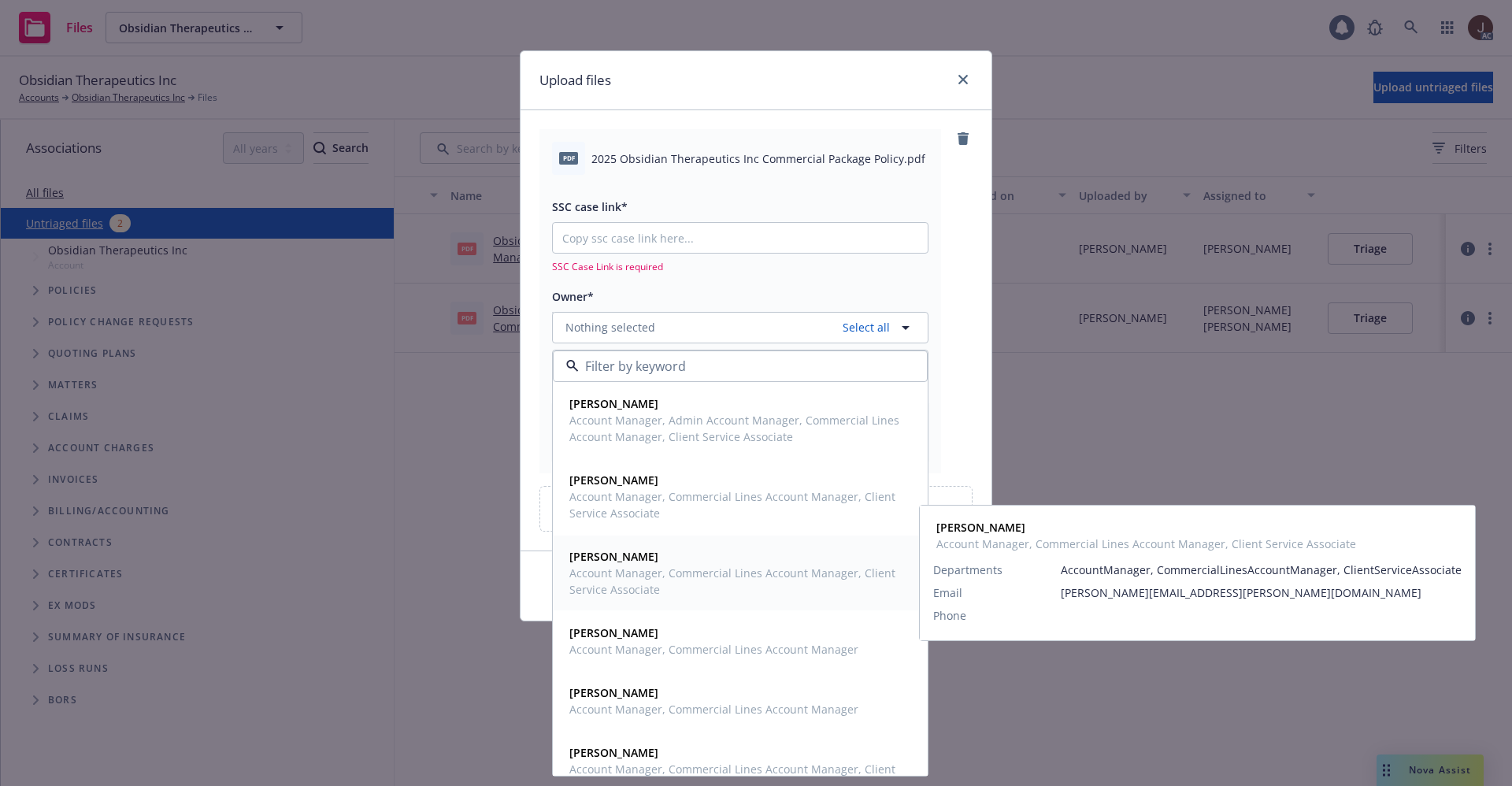
click at [641, 561] on strong "Morgan Mahre" at bounding box center [613, 557] width 89 height 15
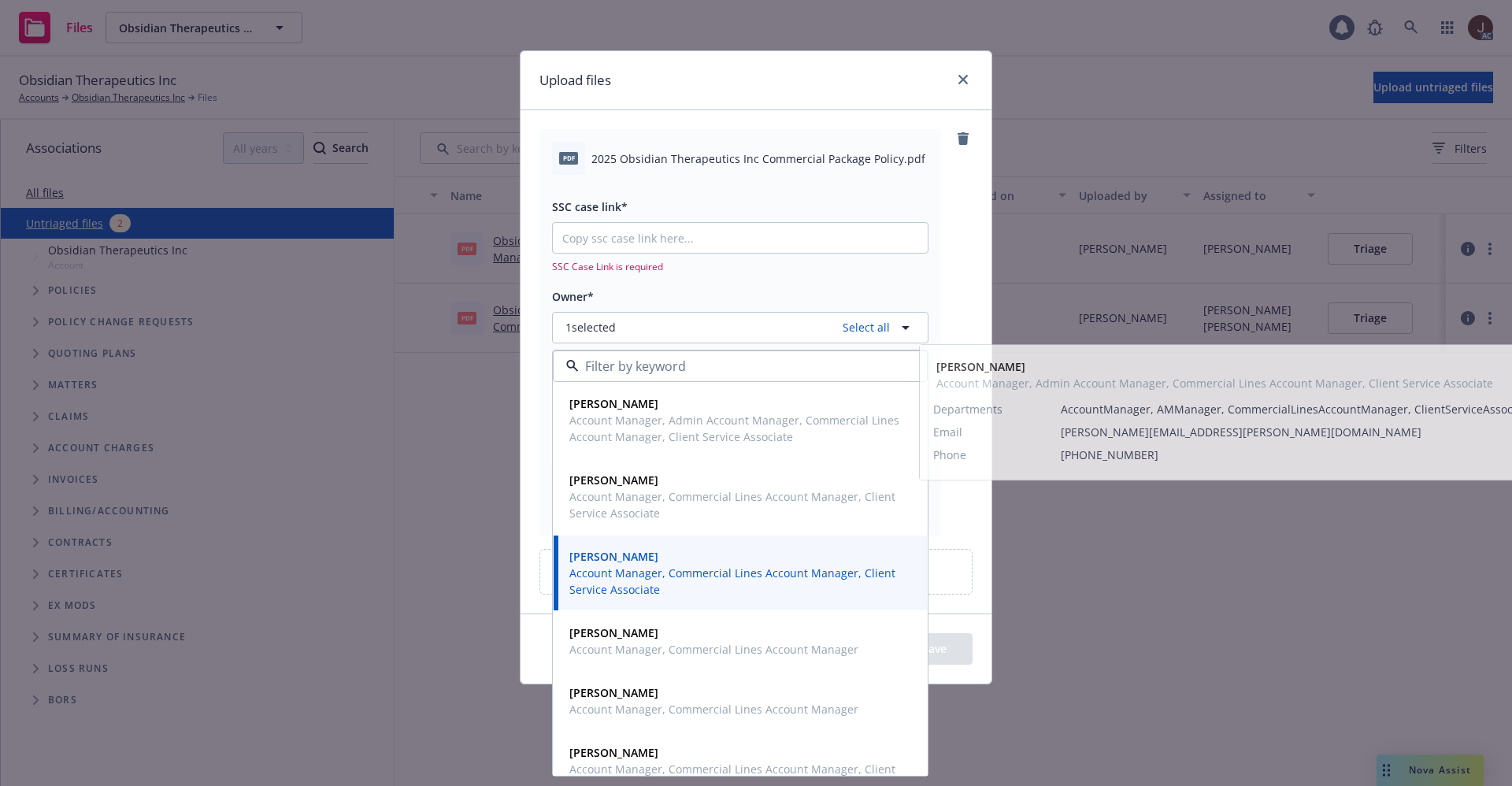
click at [944, 276] on div "pdf 2025 Obsidian Therapeutics Inc Commercial Package Policy.pdf SSC case link*…" at bounding box center [755, 332] width 433 height 406
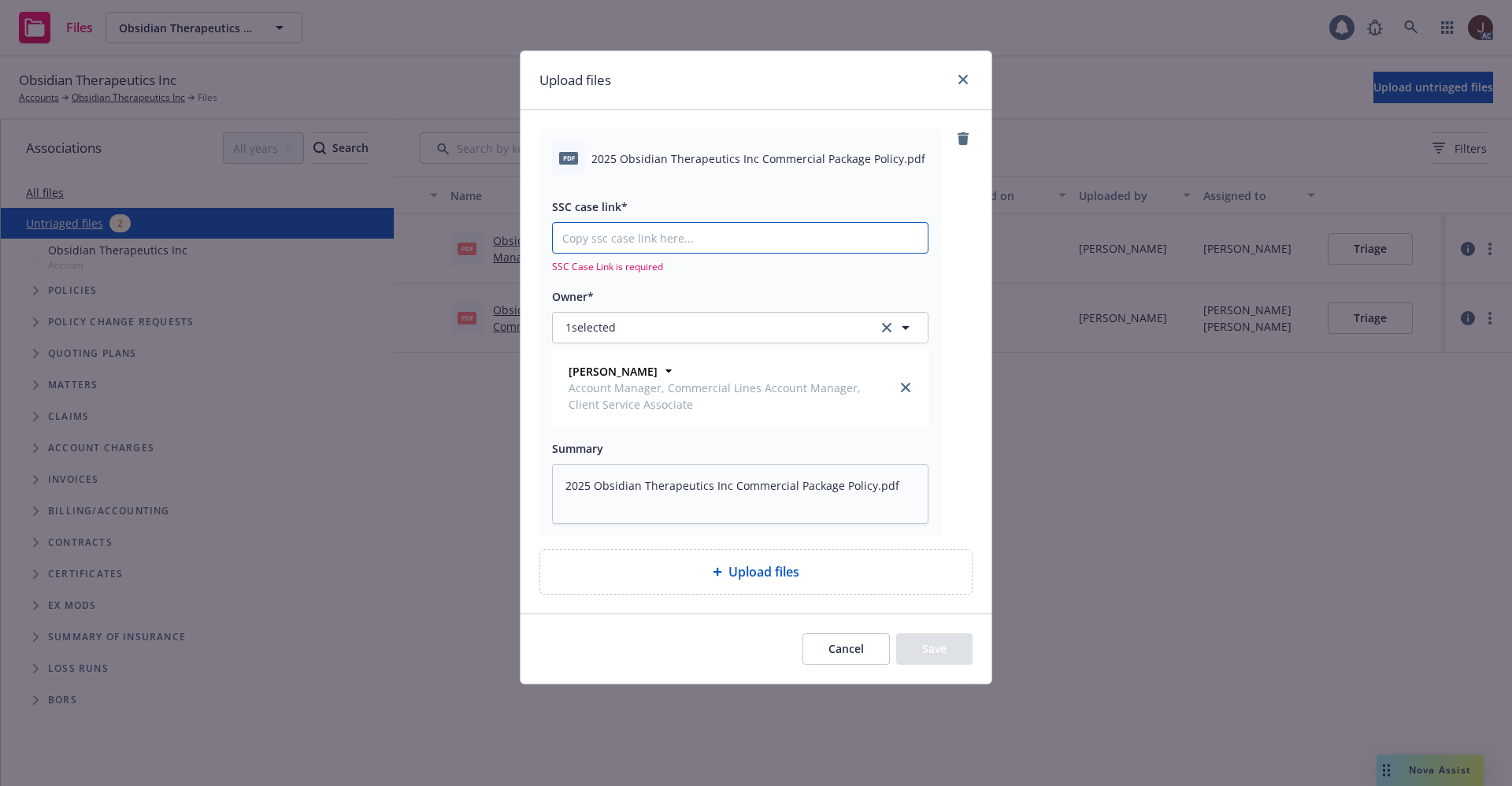
click at [614, 227] on input "SSC case link*" at bounding box center [739, 238] width 375 height 30
paste input "https://newfront-ssc.lightning.force.com/lightning/r/Case/500Vz00000Sibv5IAB/vi…"
type textarea "x"
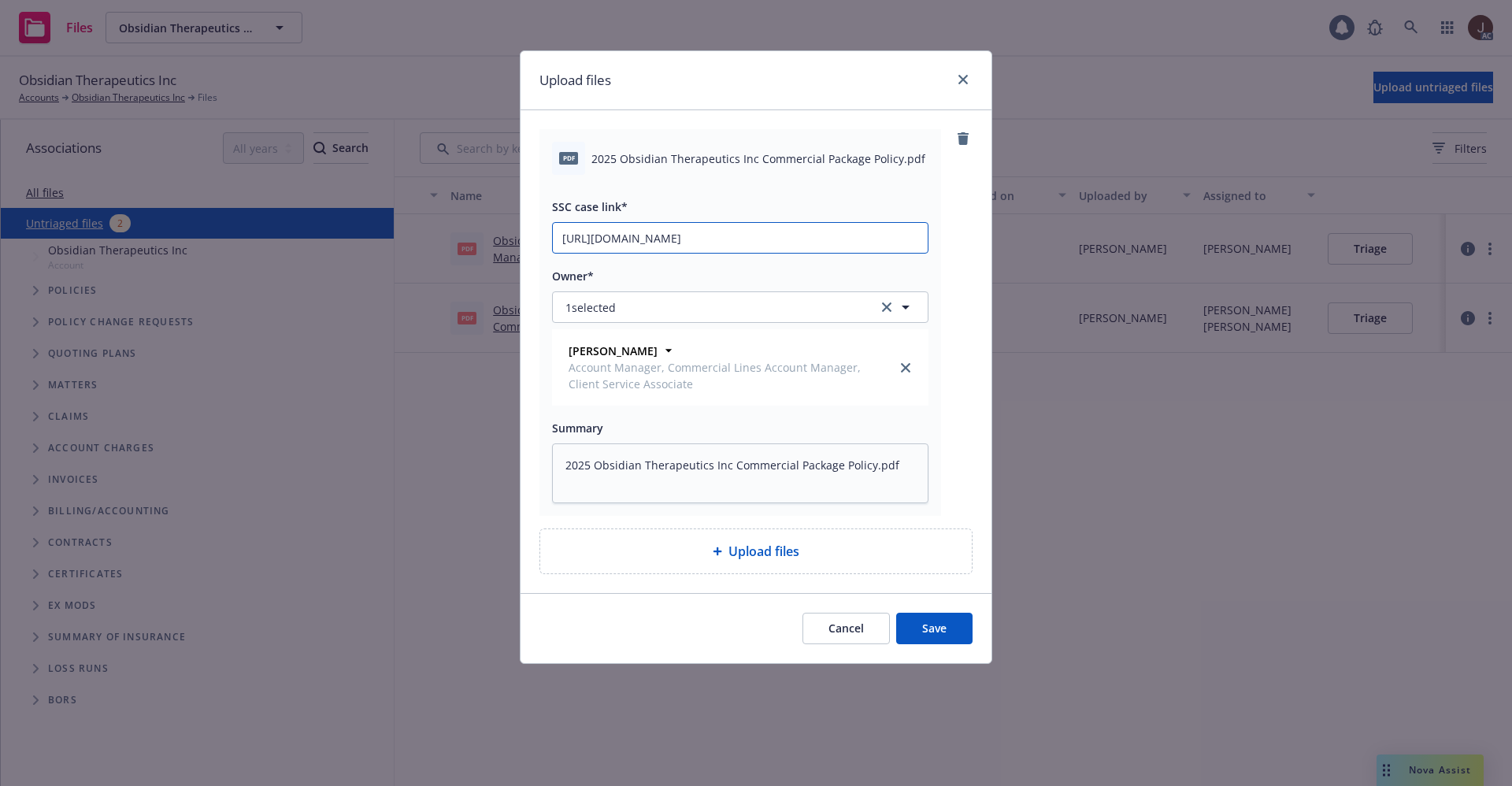
scroll to position [0, 214]
type input "https://newfront-ssc.lightning.force.com/lightning/r/Case/500Vz00000Sibv5IAB/vi…"
click at [940, 351] on div "pdf 2025 Obsidian Therapeutics Inc Commercial Package Policy.pdf SSC case link*…" at bounding box center [739, 322] width 401 height 386
click at [931, 621] on button "Save" at bounding box center [935, 628] width 76 height 32
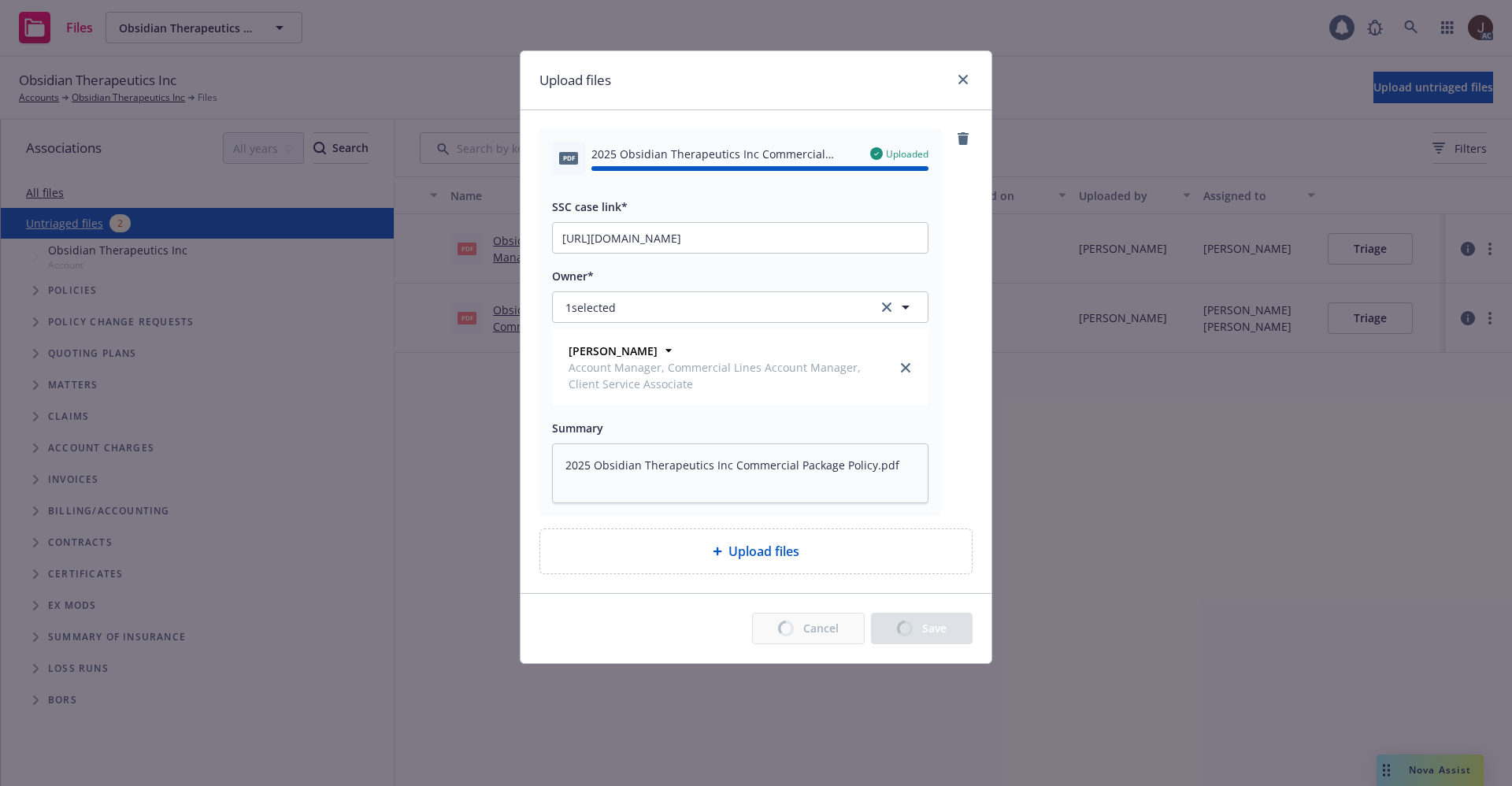
type textarea "x"
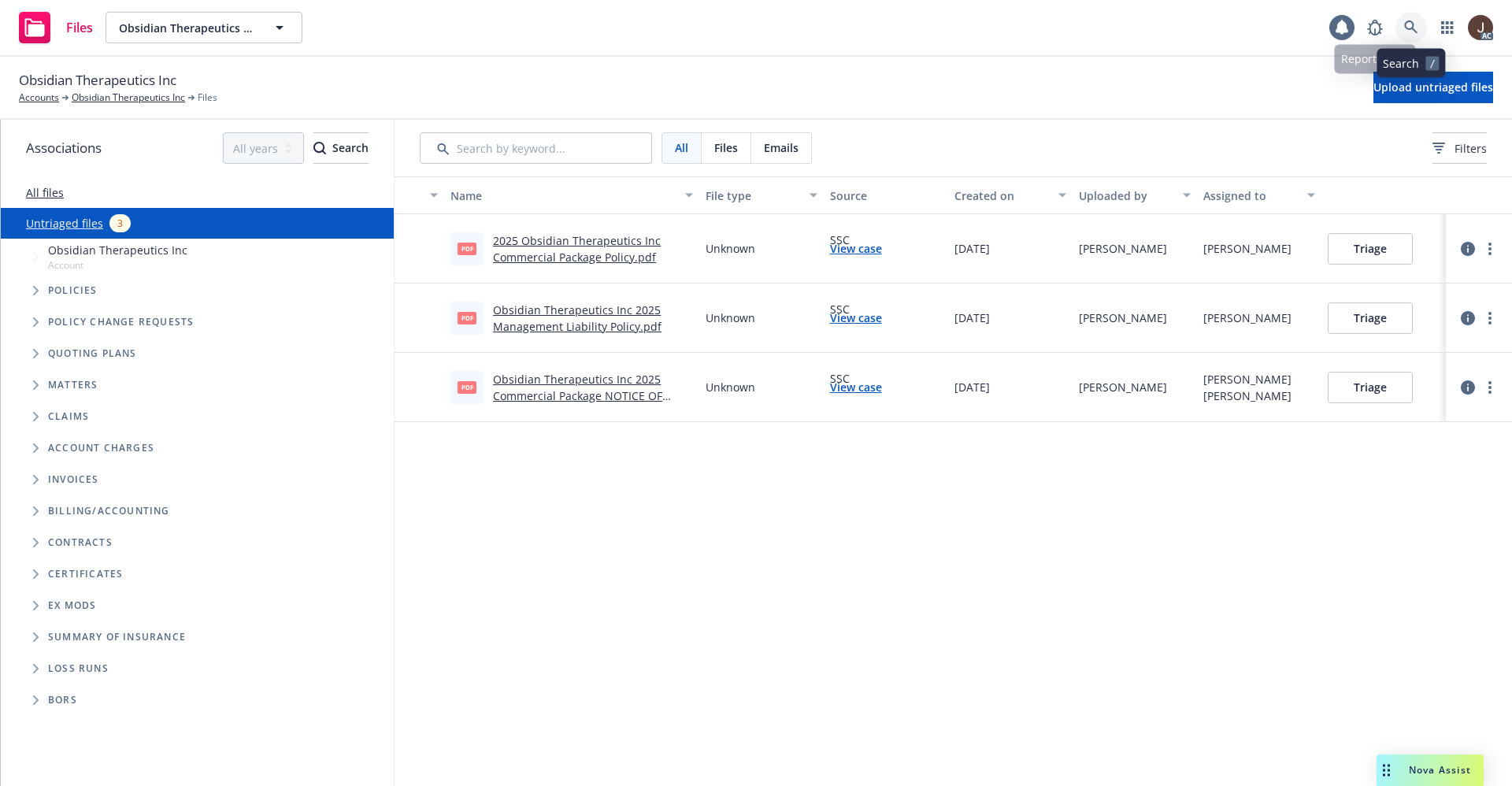
click at [1411, 17] on link at bounding box center [1411, 27] width 32 height 32
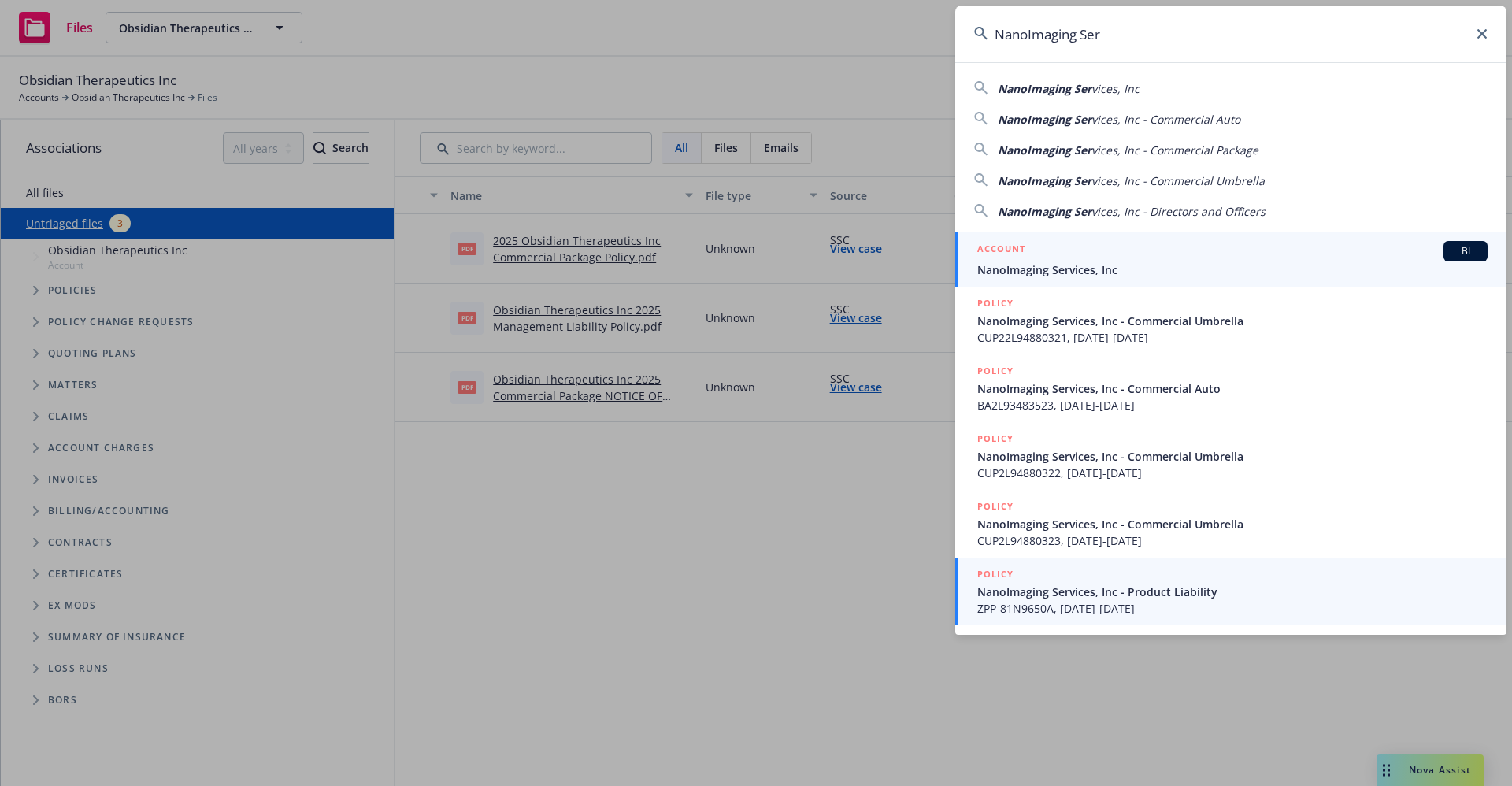
type input "NanoImaging Ser"
click at [1063, 272] on span "NanoImaging Services, Inc" at bounding box center [1232, 270] width 510 height 17
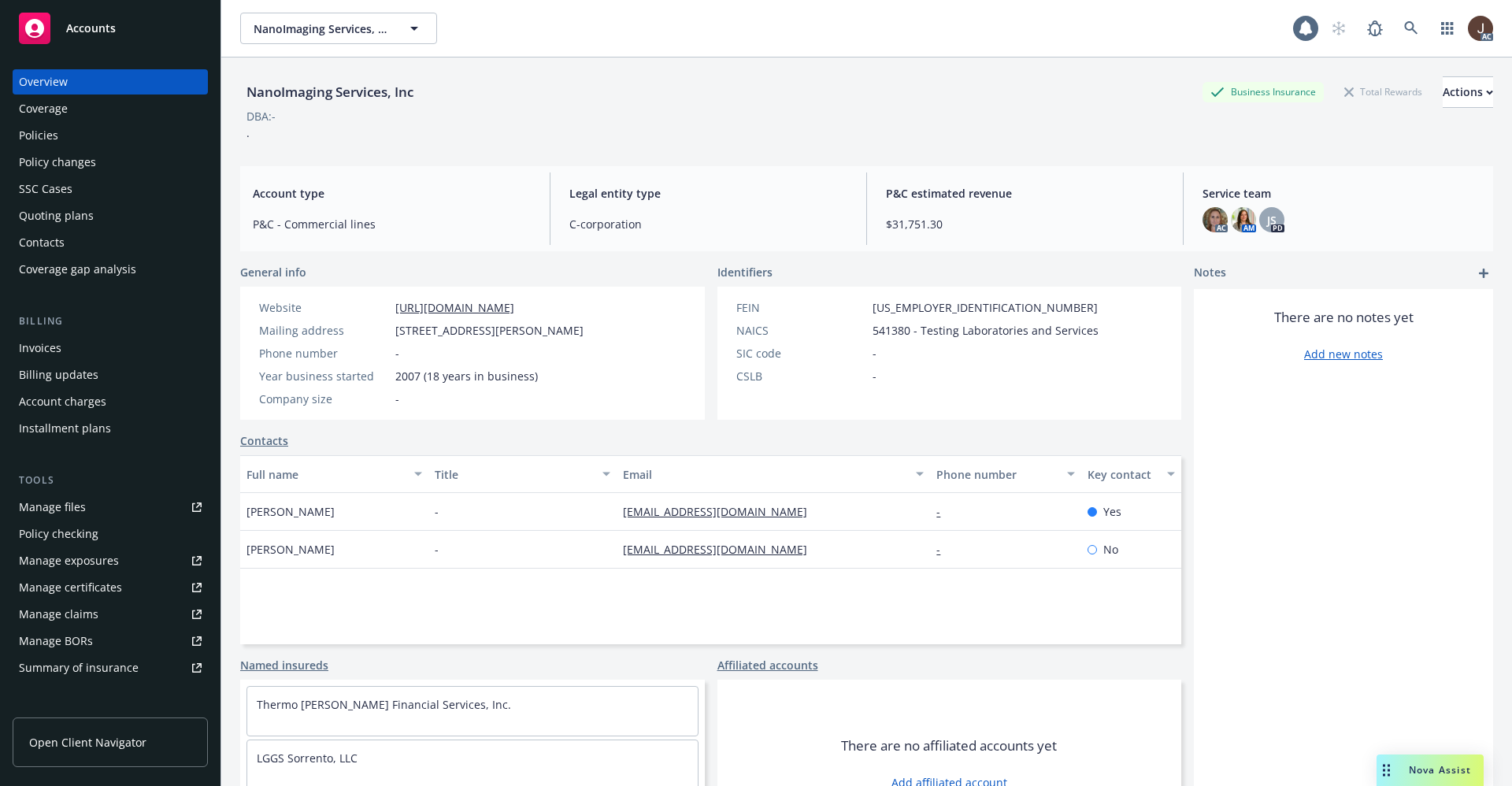
click at [35, 135] on div "Policies" at bounding box center [38, 135] width 39 height 25
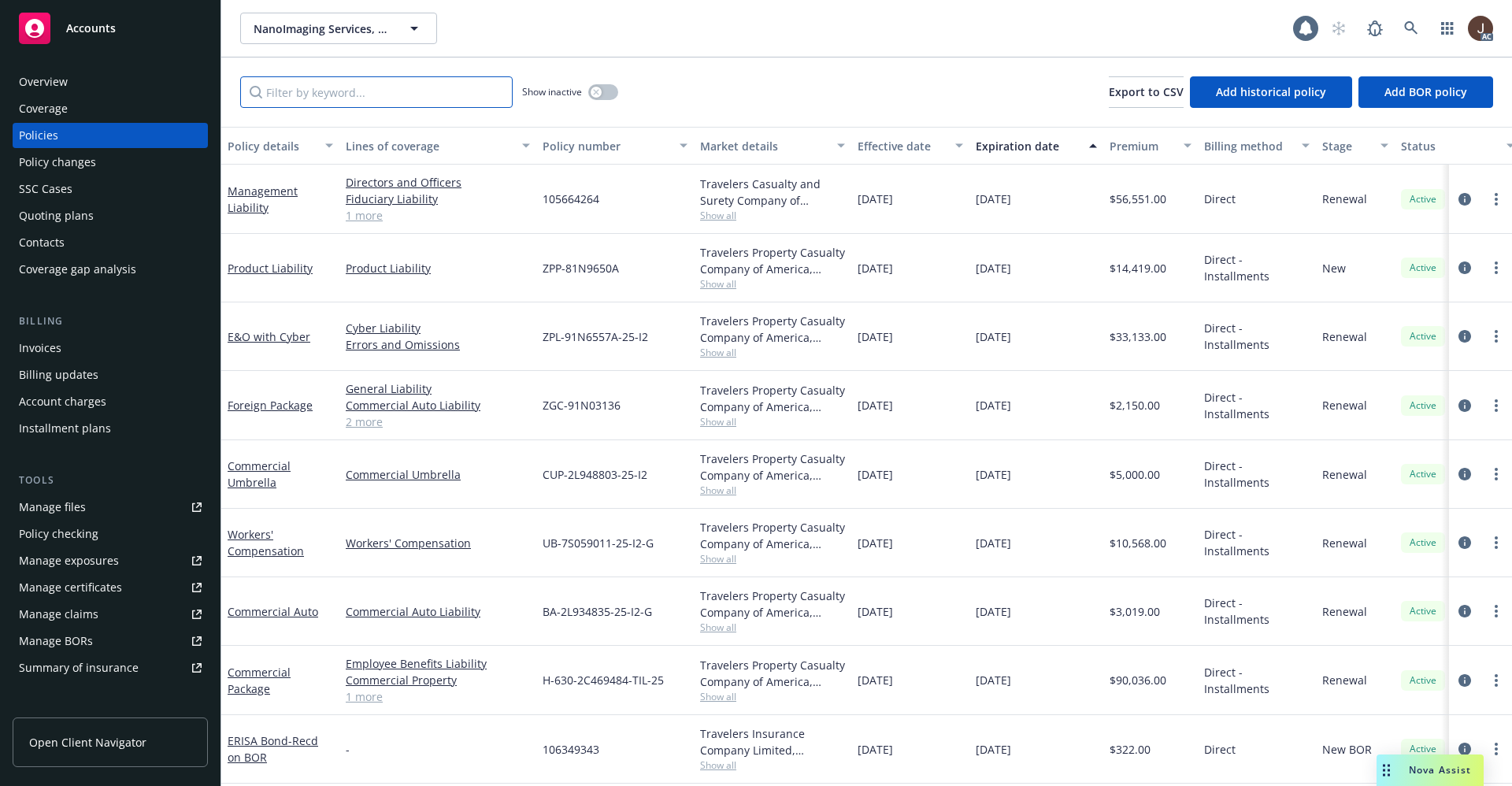
click at [307, 92] on input "Filter by keyword..." at bounding box center [376, 92] width 272 height 32
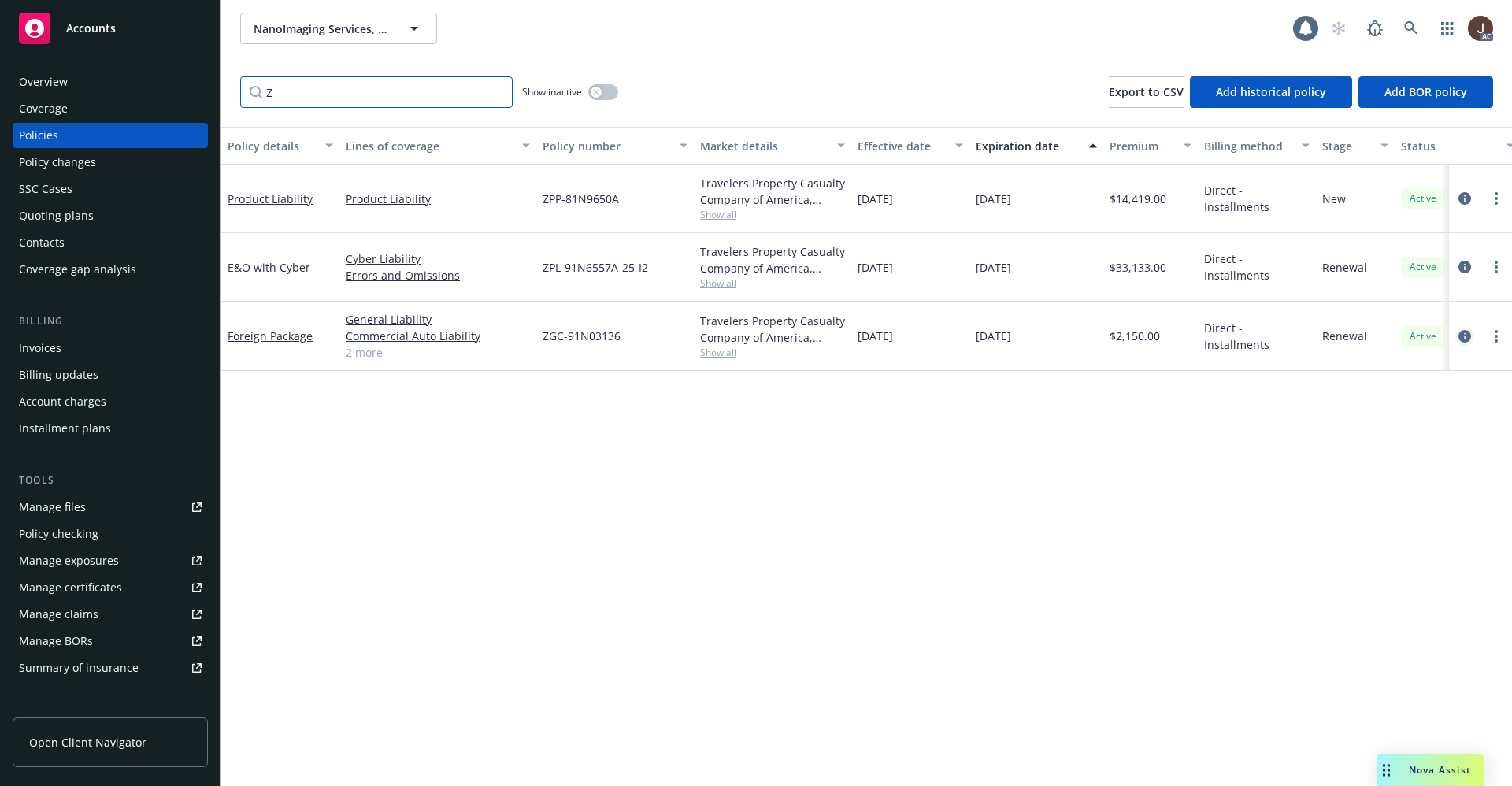
type input "Z"
click at [1466, 339] on icon "circleInformation" at bounding box center [1464, 336] width 12 height 12
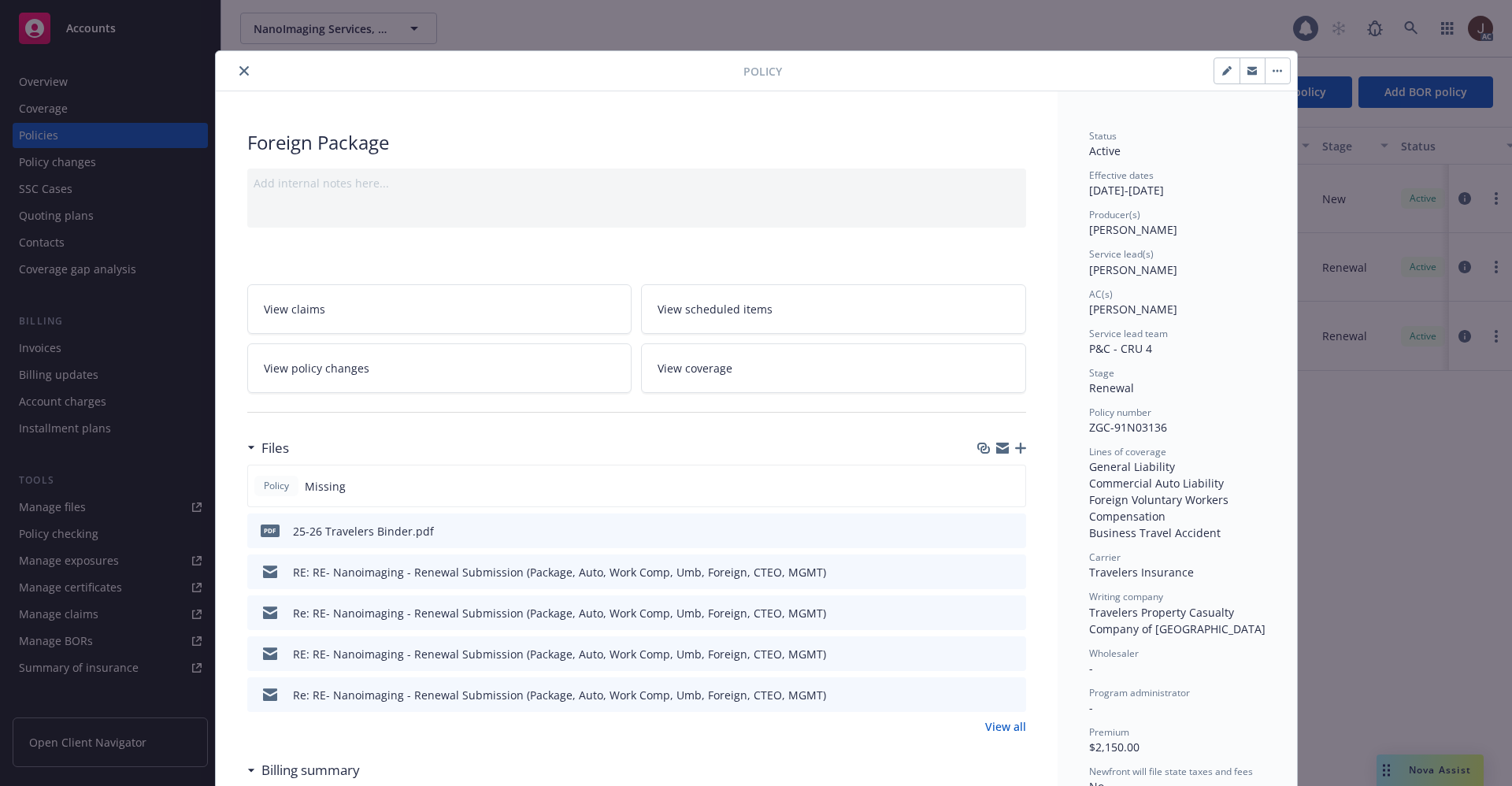
click at [239, 69] on icon "close" at bounding box center [243, 71] width 9 height 9
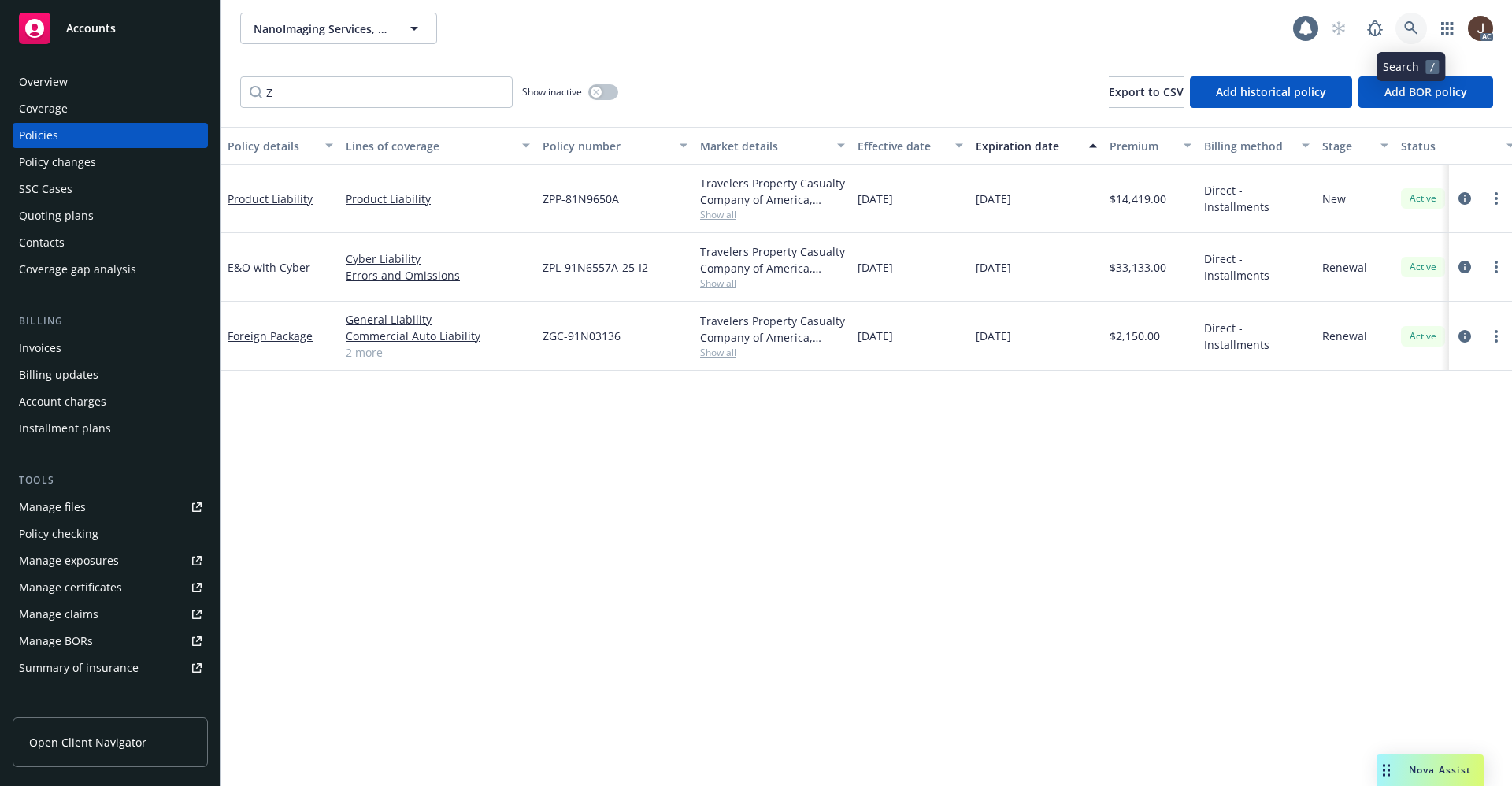
click at [1403, 28] on link at bounding box center [1411, 28] width 32 height 32
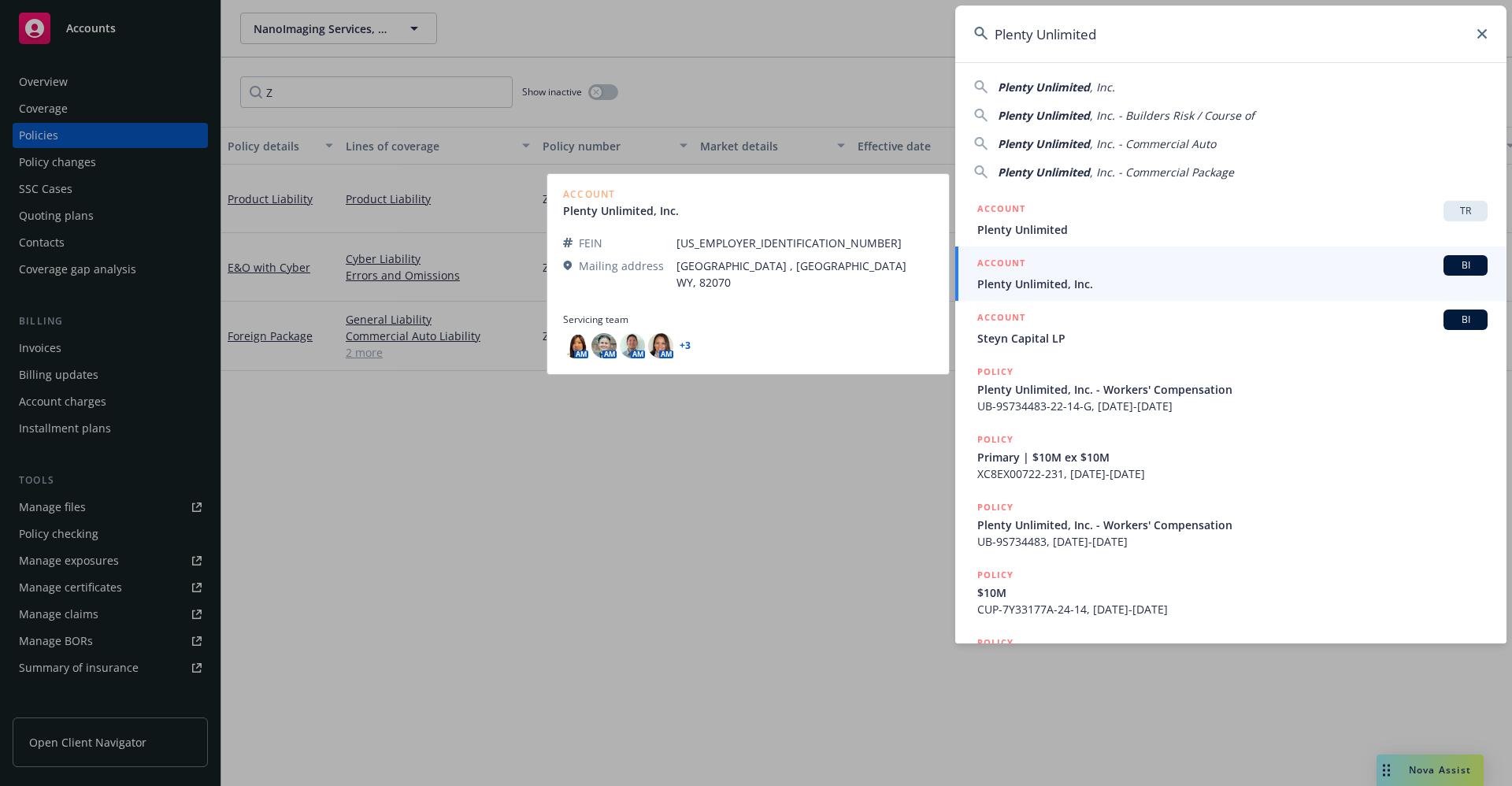
type input "Plenty Unlimited"
click at [1057, 287] on span "Plenty Unlimited, Inc." at bounding box center [1232, 284] width 510 height 17
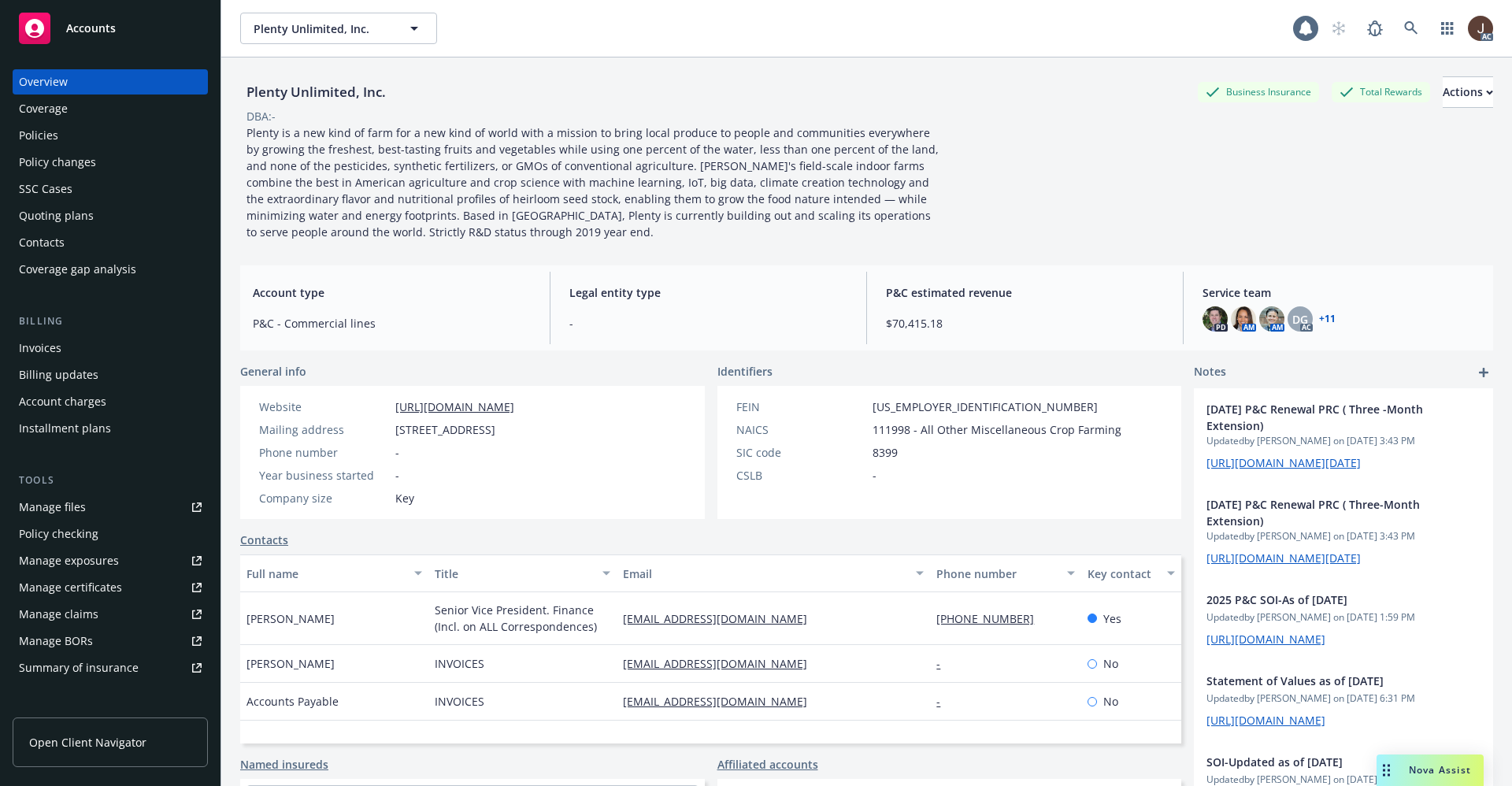
click at [53, 139] on div "Policies" at bounding box center [38, 135] width 39 height 25
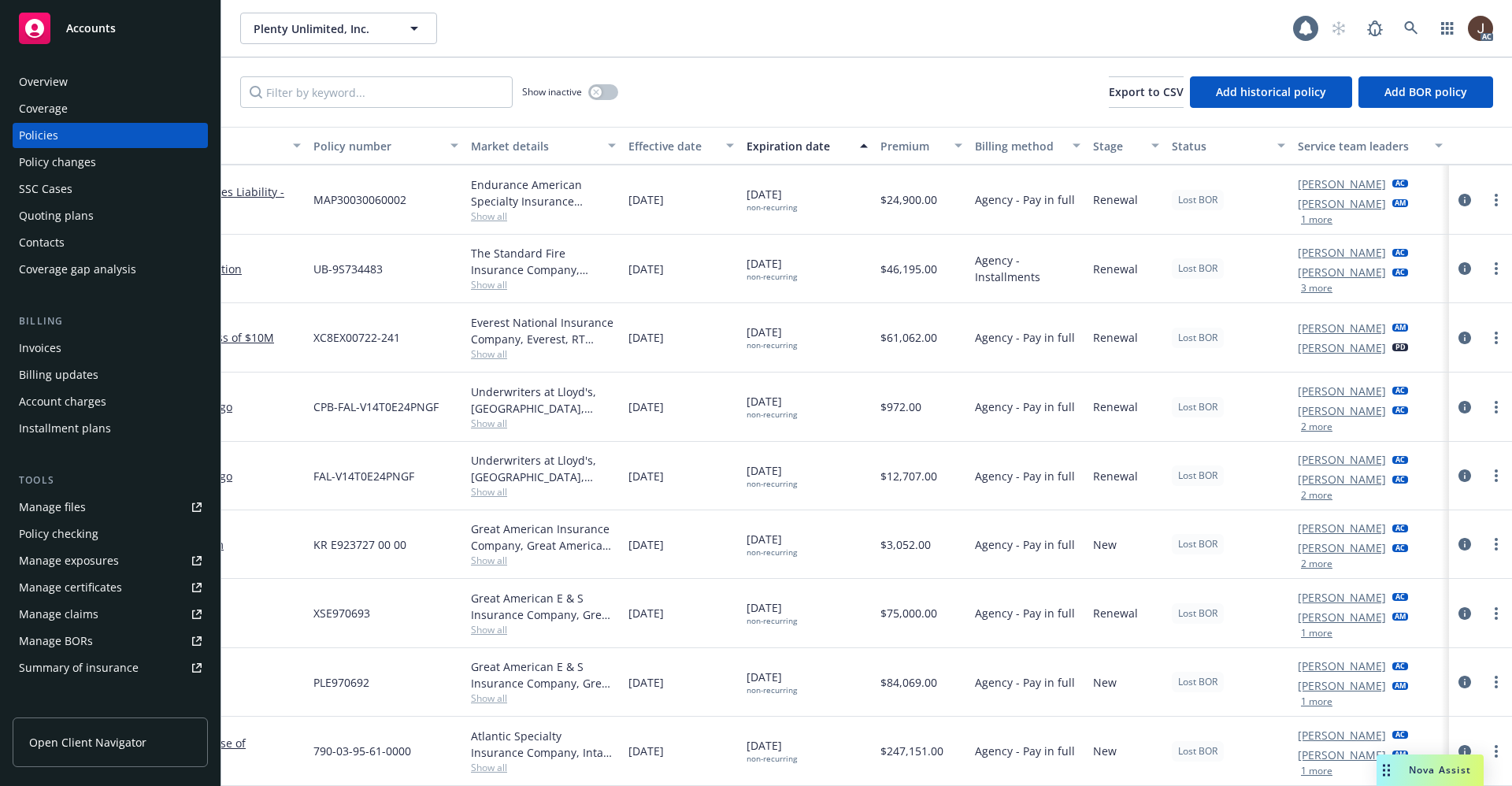
scroll to position [86, 0]
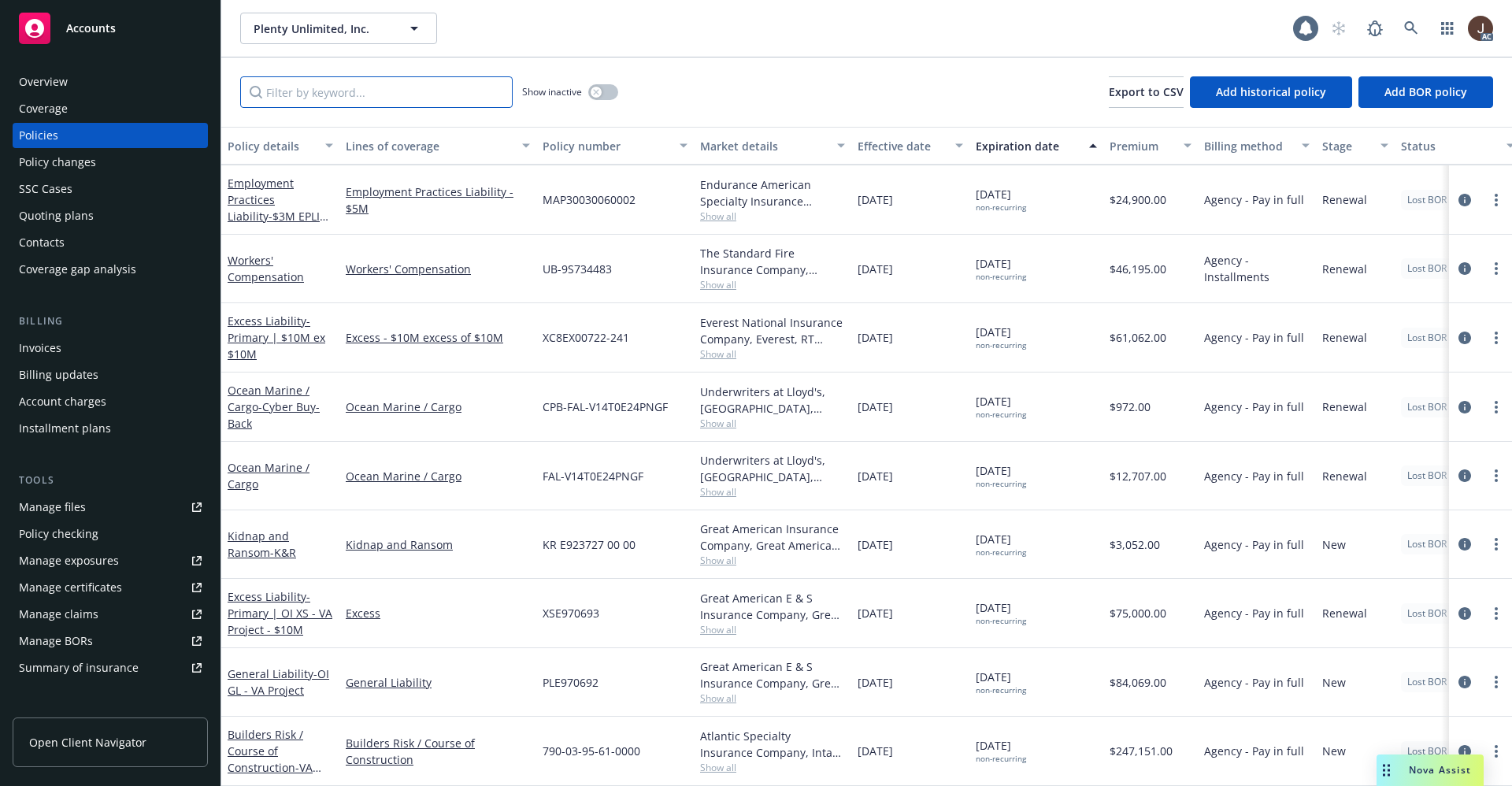
click at [297, 88] on input "Filter by keyword..." at bounding box center [376, 92] width 272 height 32
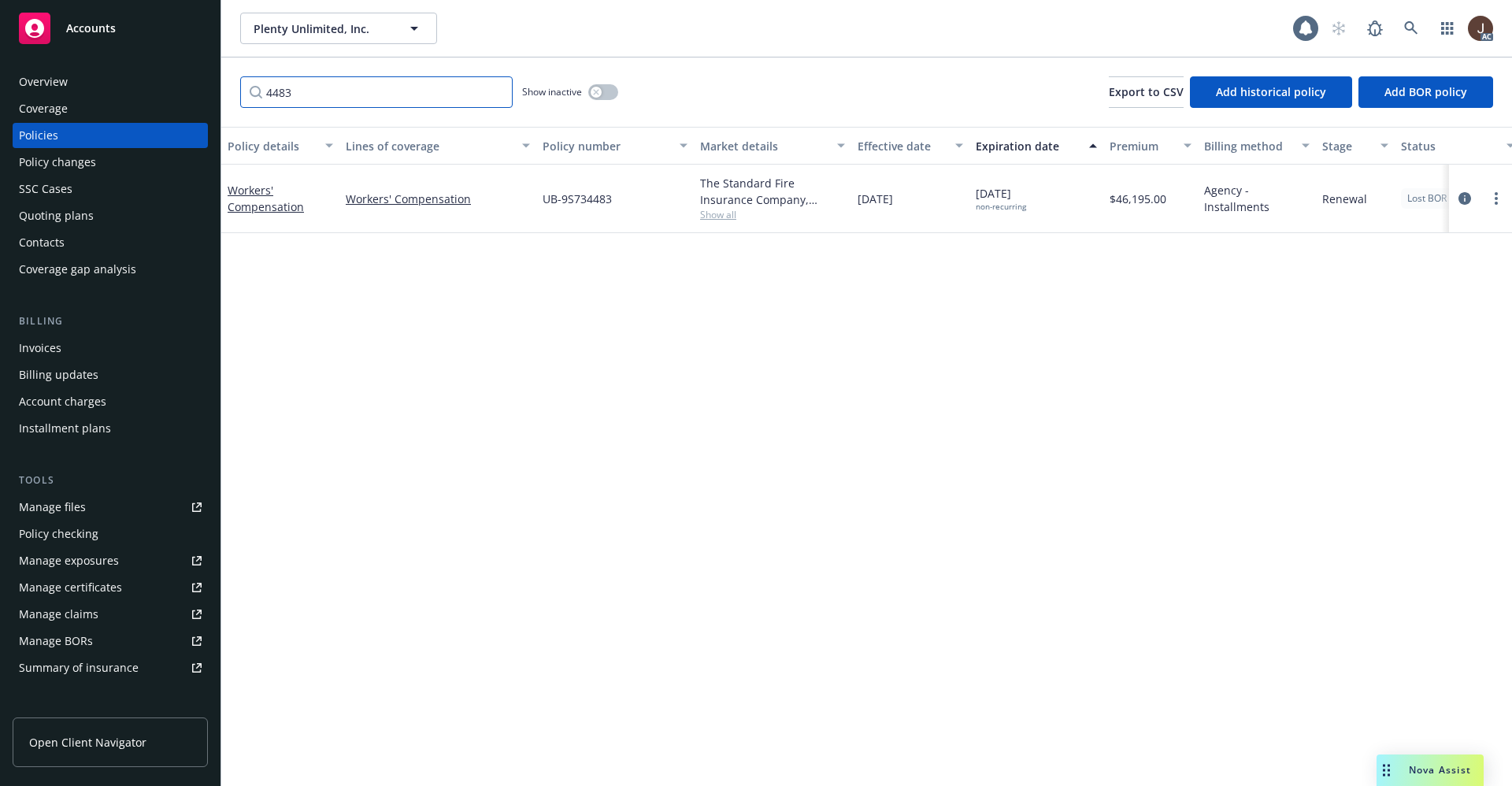
scroll to position [0, 229]
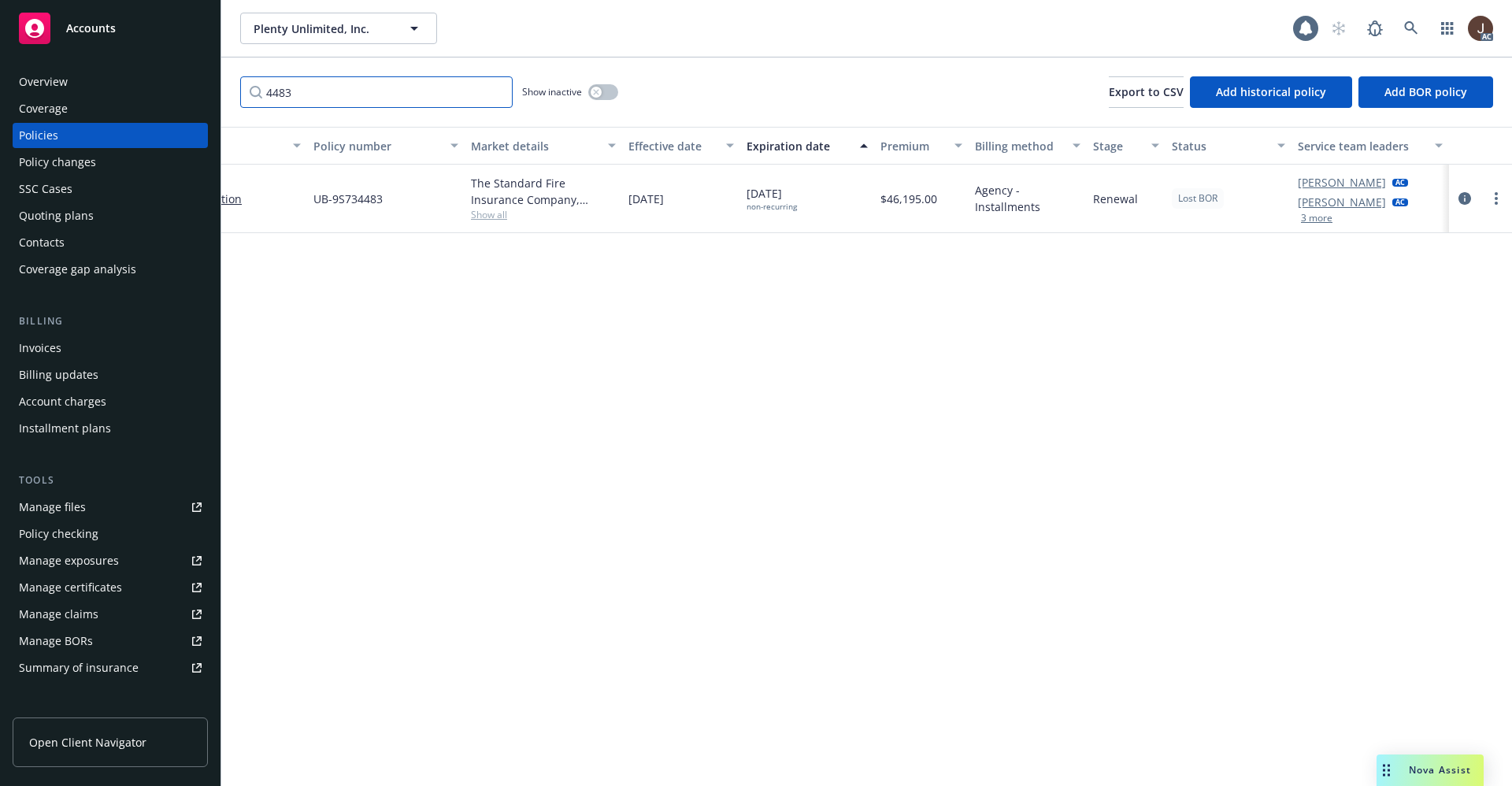
type input "4483"
click at [46, 508] on div "Manage files" at bounding box center [52, 507] width 67 height 25
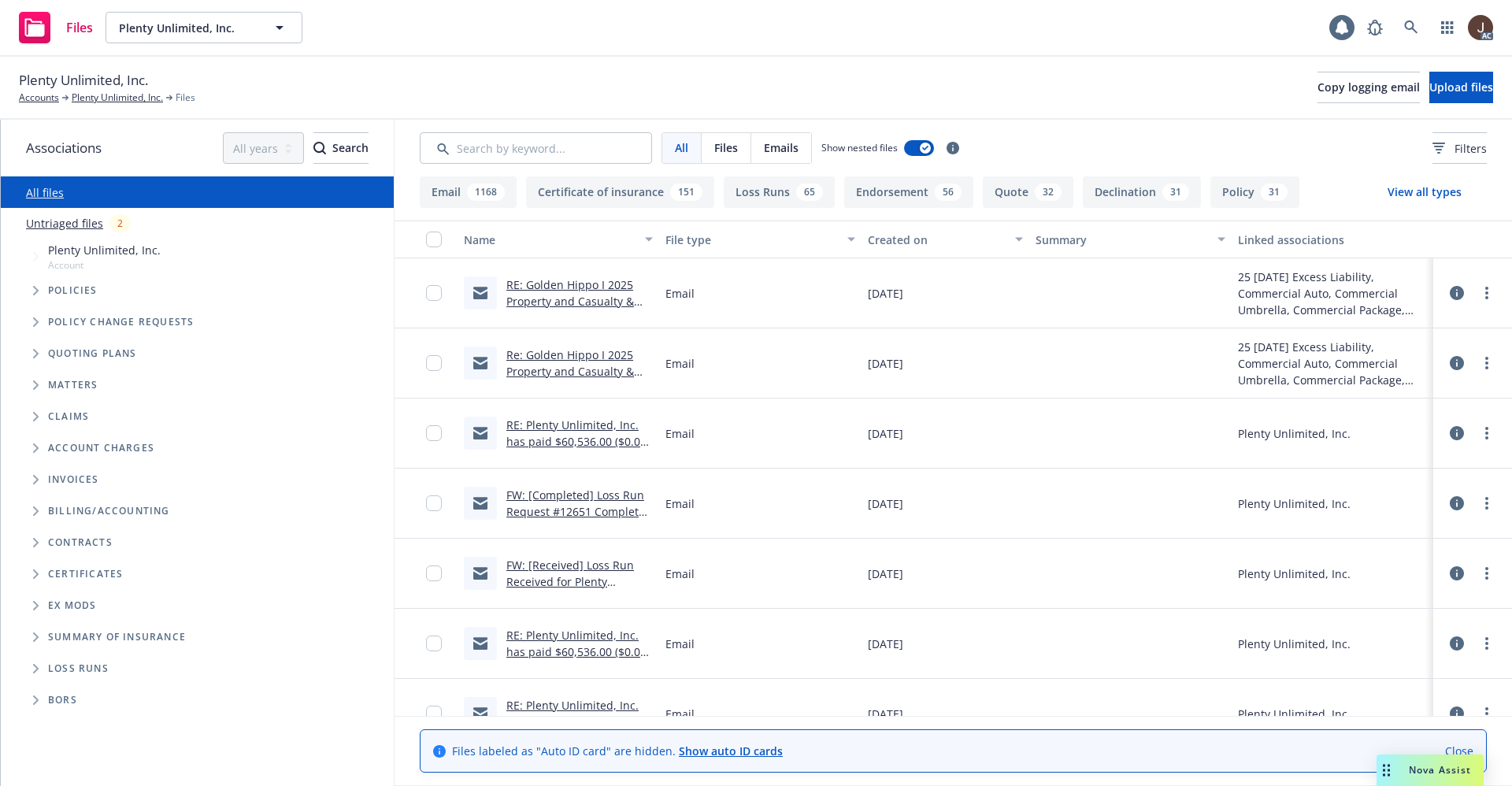
click at [65, 222] on link "Untriaged files" at bounding box center [64, 224] width 77 height 17
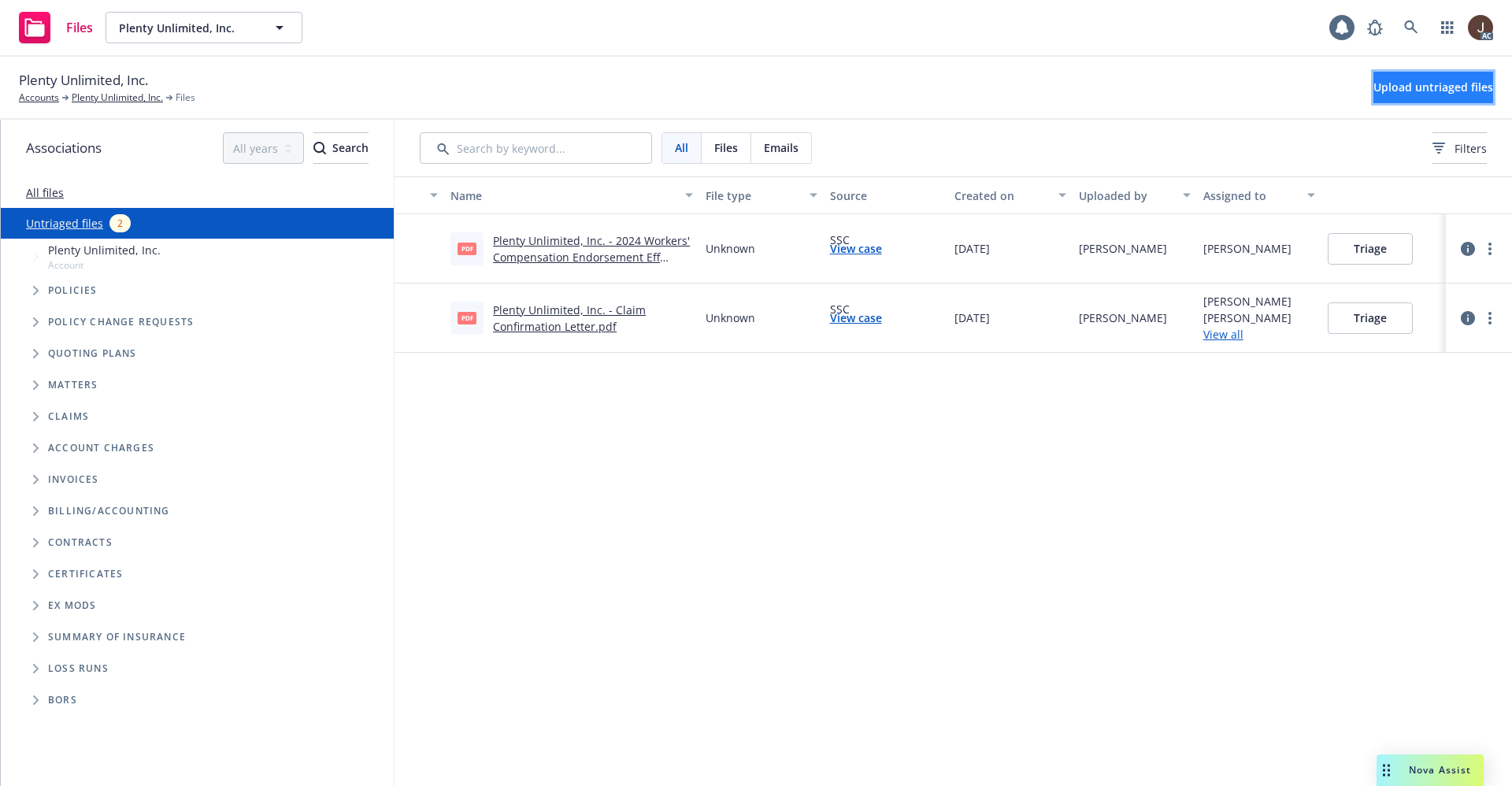
click at [1426, 93] on span "Upload untriaged files" at bounding box center [1433, 87] width 120 height 15
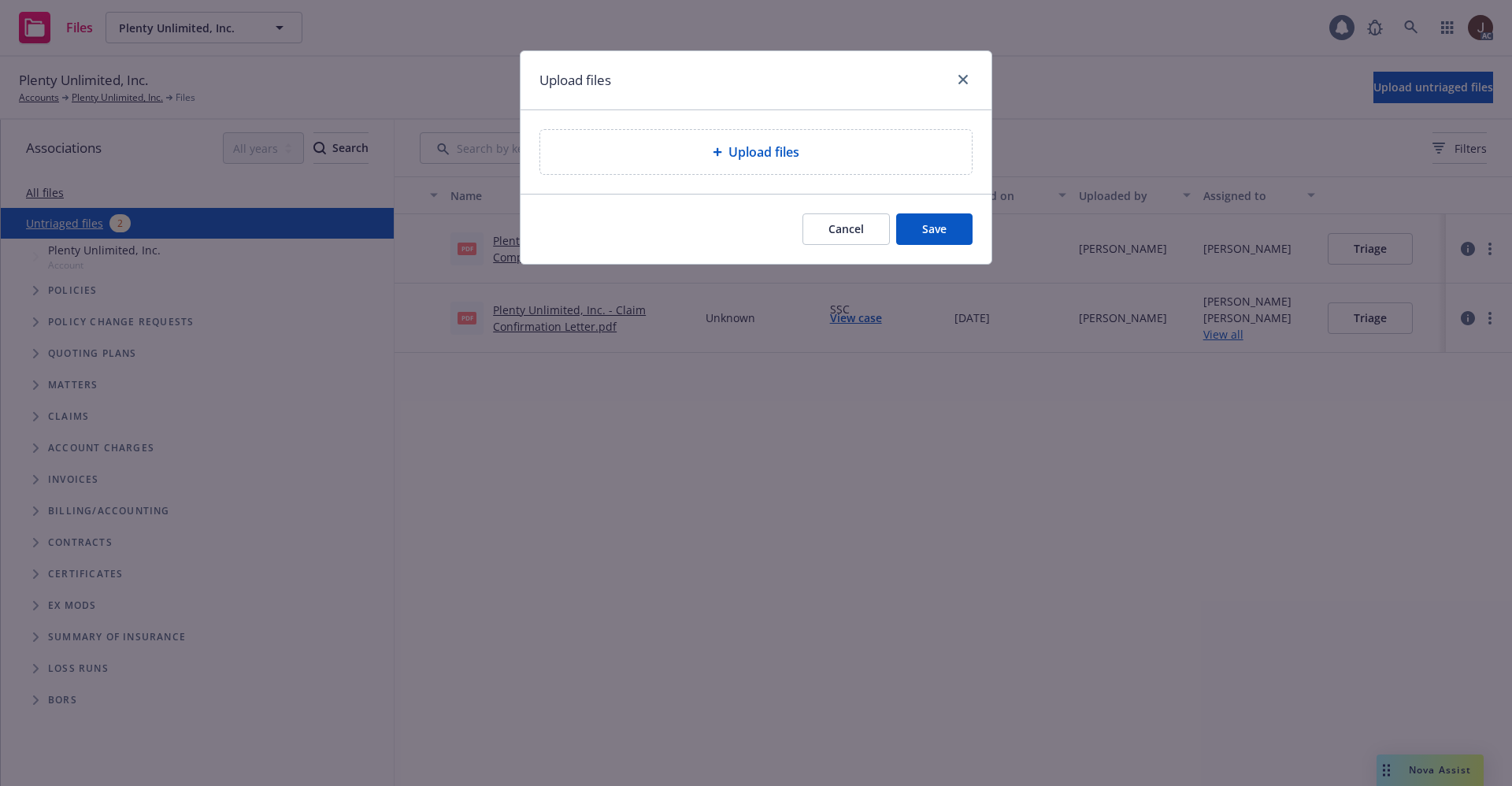
click at [751, 155] on span "Upload files" at bounding box center [763, 152] width 71 height 19
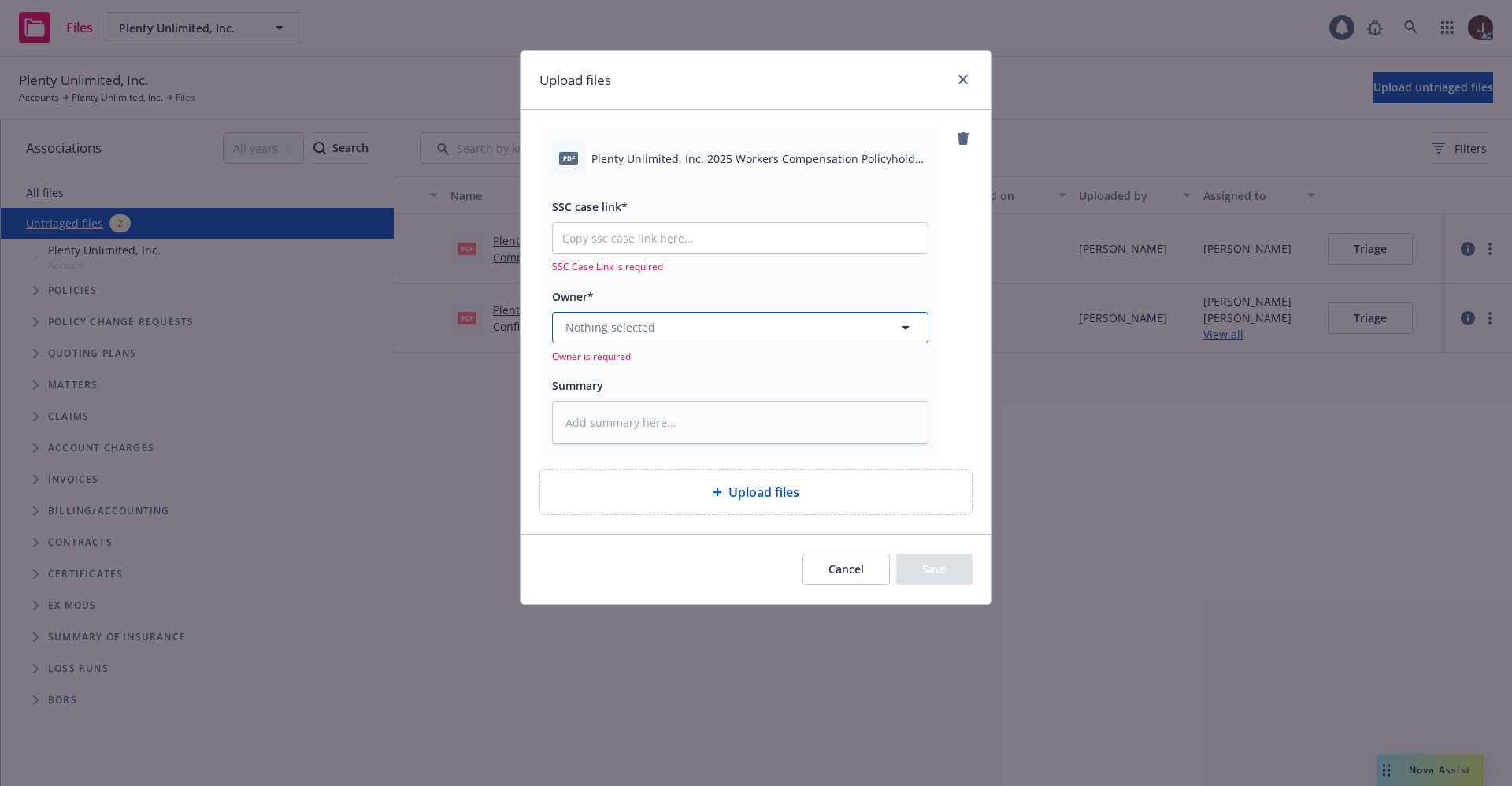
click at [626, 322] on span "Nothing selected" at bounding box center [611, 327] width 90 height 17
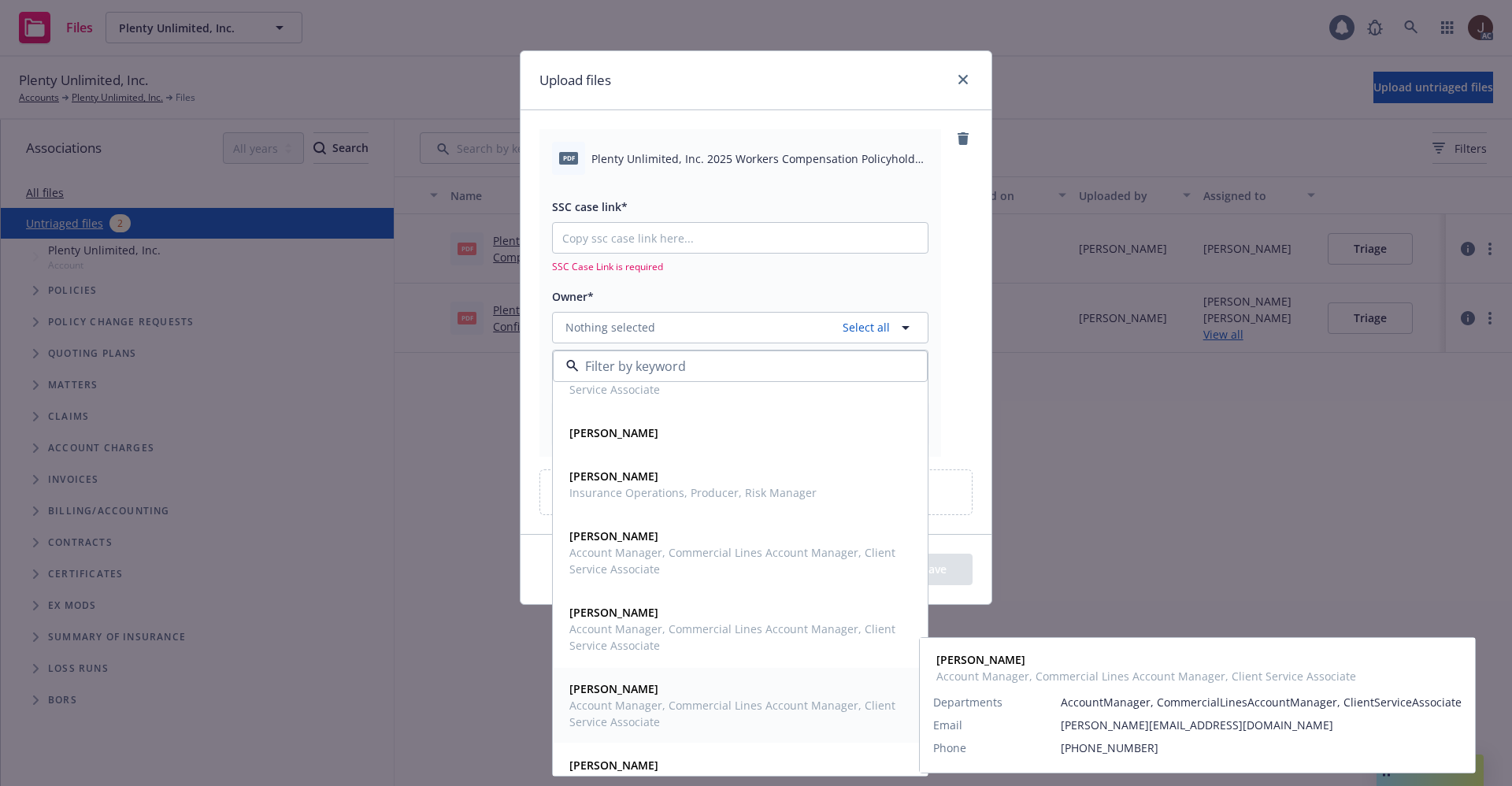
scroll to position [517, 0]
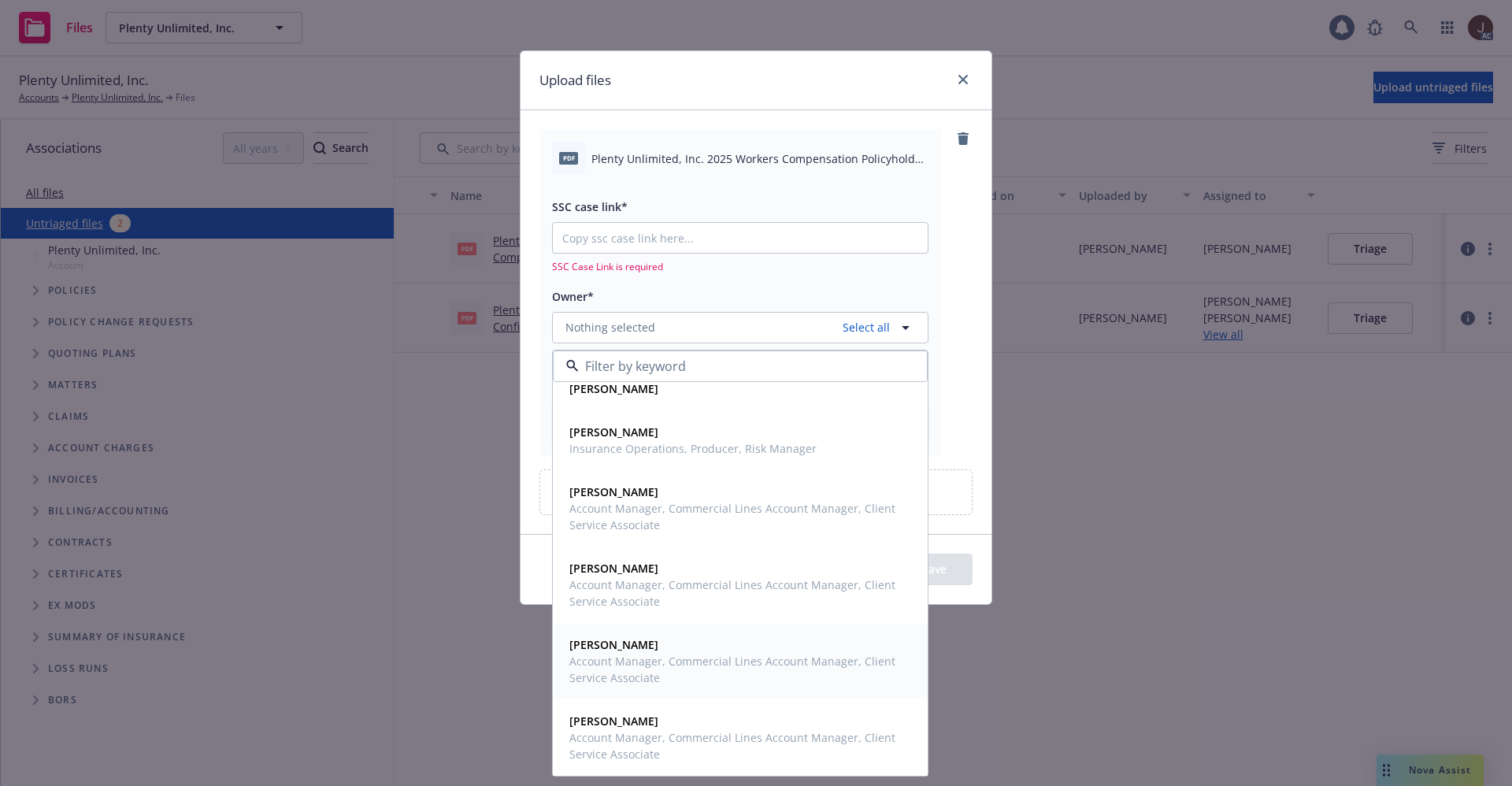
click at [606, 655] on span "Account Manager, Commercial Lines Account Manager, Client Service Associate" at bounding box center [739, 670] width 339 height 33
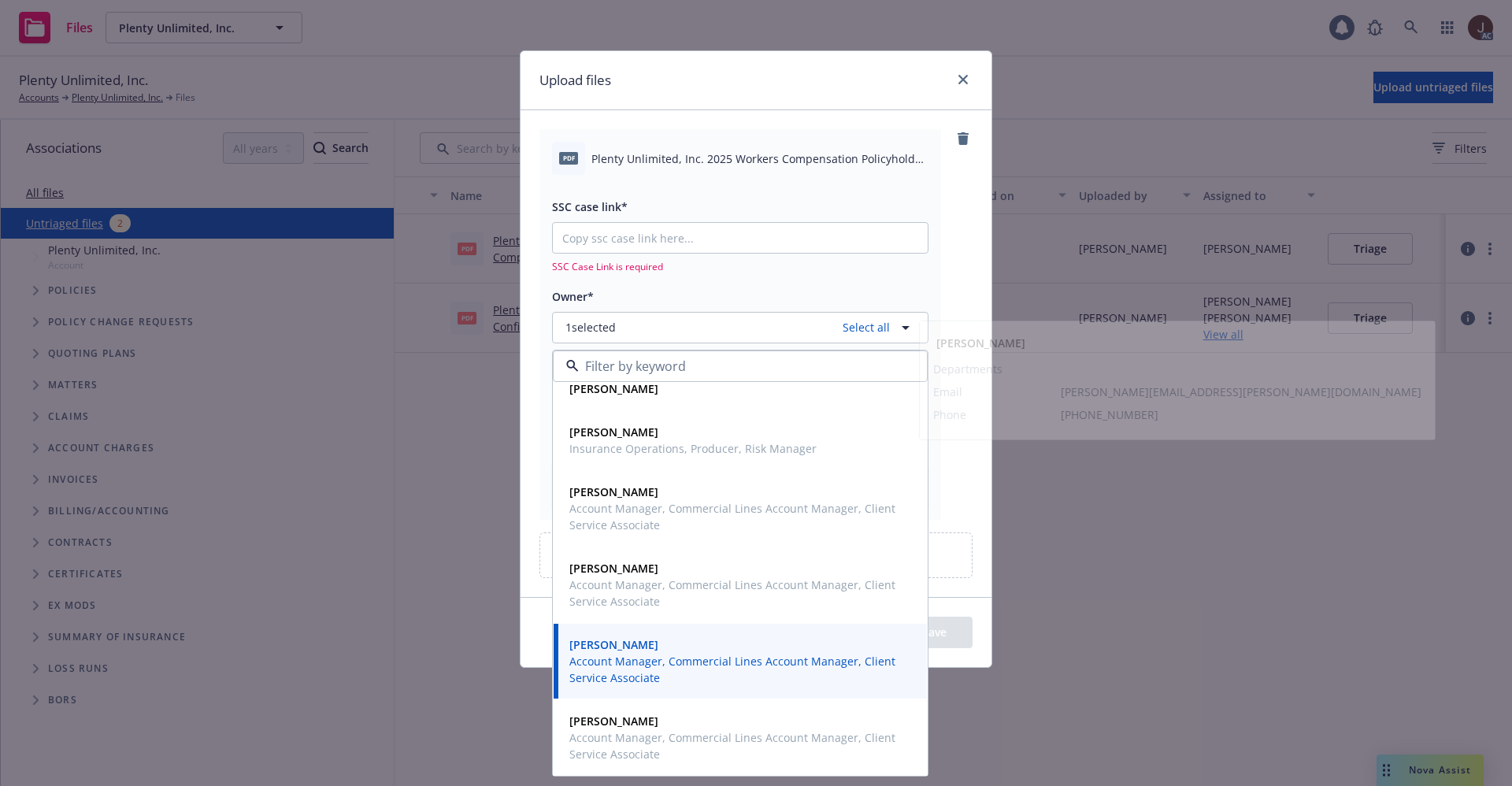
click at [974, 225] on div "pdf Plenty Unlimited, Inc. 2025 Workers Compensation Policyholder Notice.pdf SS…" at bounding box center [756, 353] width 471 height 486
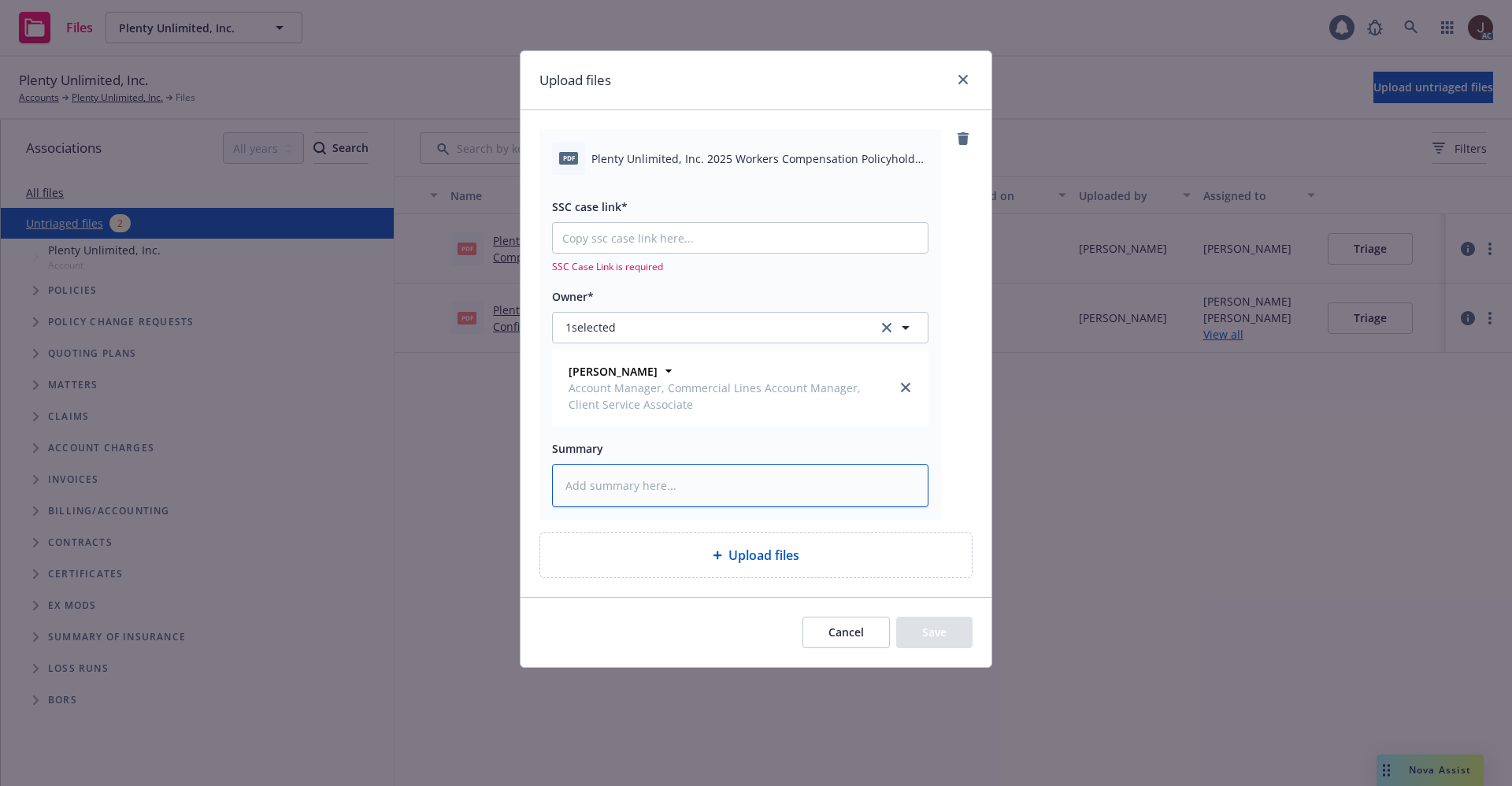
click at [592, 493] on textarea at bounding box center [739, 485] width 376 height 43
paste textarea "Plenty Unlimited, Inc. 2025 Workers Compensation Policyholder Notice"
type textarea "x"
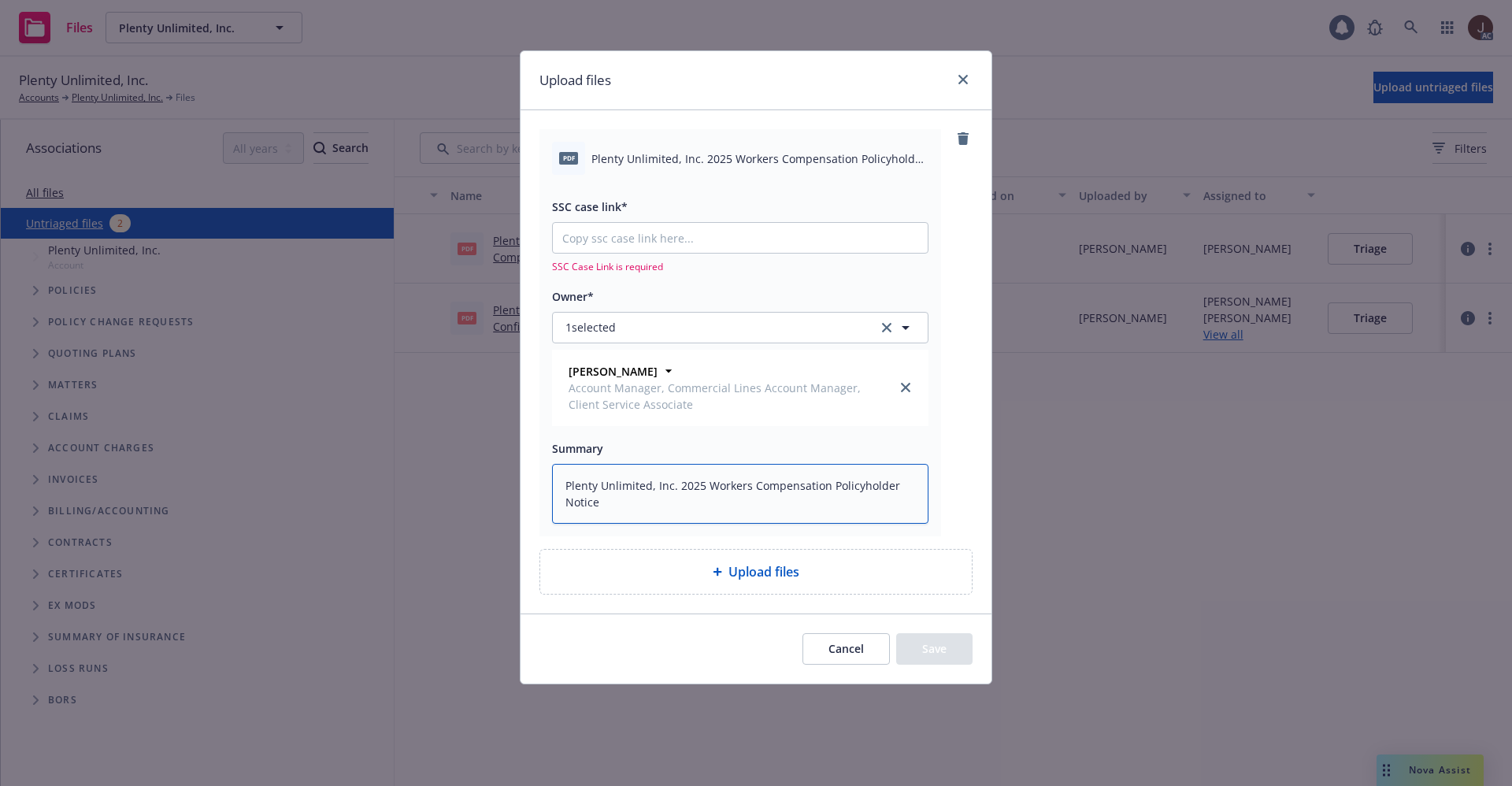
type textarea "Plenty Unlimited, Inc. 2025 Workers Compensation Policyholder Notice"
click at [621, 243] on input "SSC case link*" at bounding box center [739, 238] width 375 height 30
paste input "[URL][DOMAIN_NAME]"
type textarea "x"
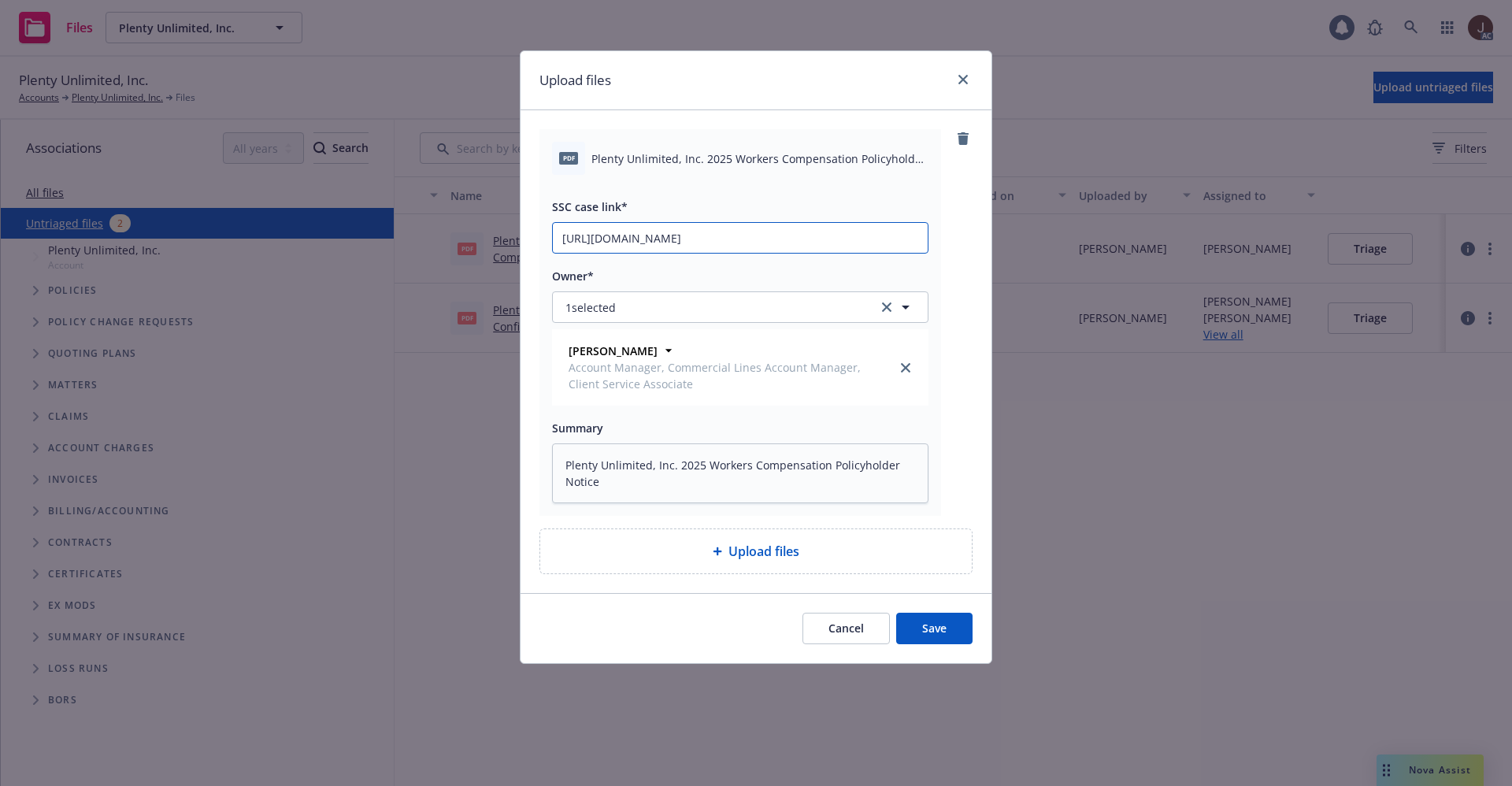
scroll to position [0, 71]
type input "[URL][DOMAIN_NAME]"
click at [965, 265] on div "pdf Plenty Unlimited, Inc. 2025 Workers Compensation Policyholder Notice.pdf SS…" at bounding box center [755, 322] width 433 height 386
click at [938, 629] on button "Save" at bounding box center [935, 628] width 76 height 32
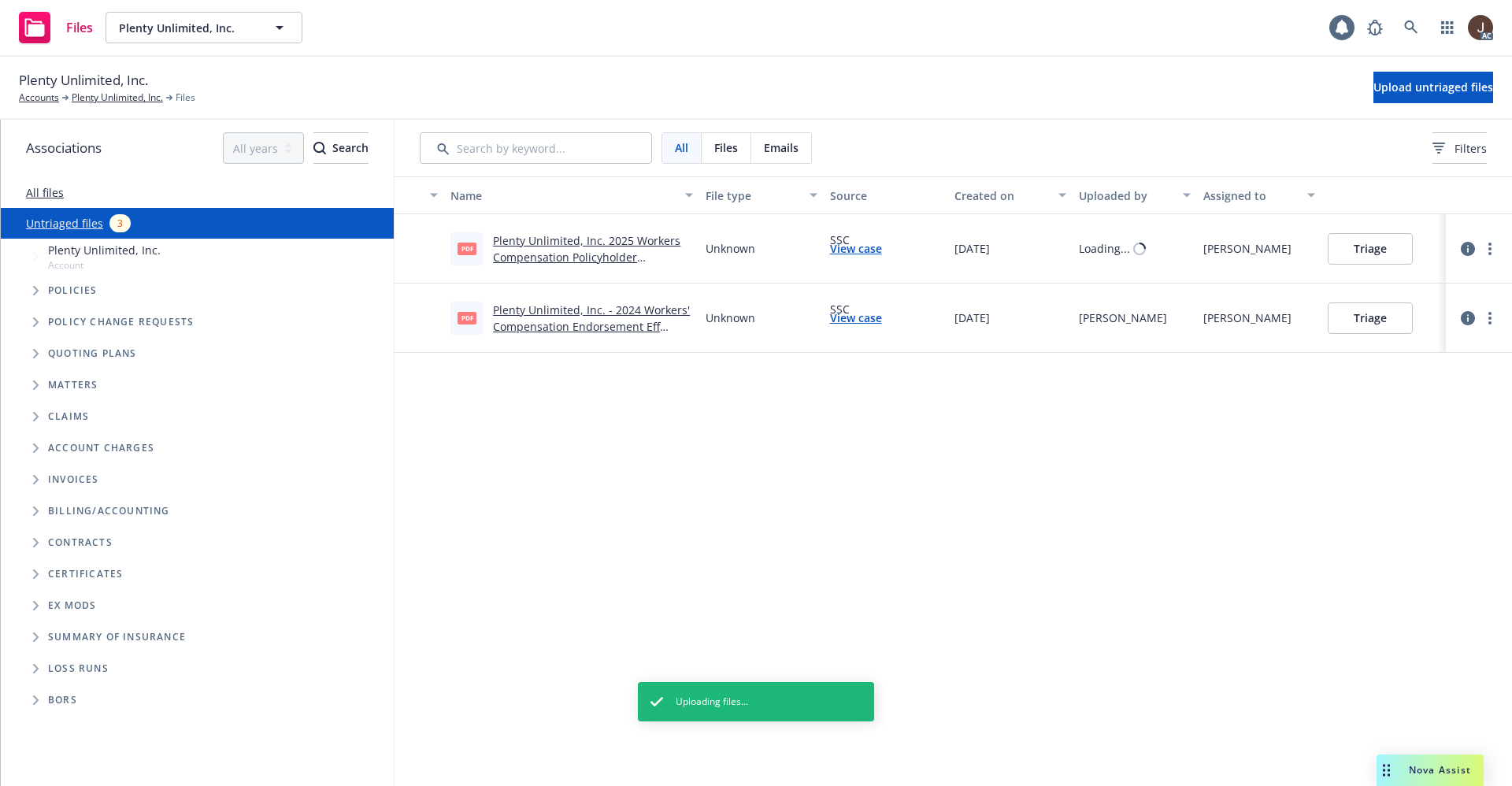
type textarea "x"
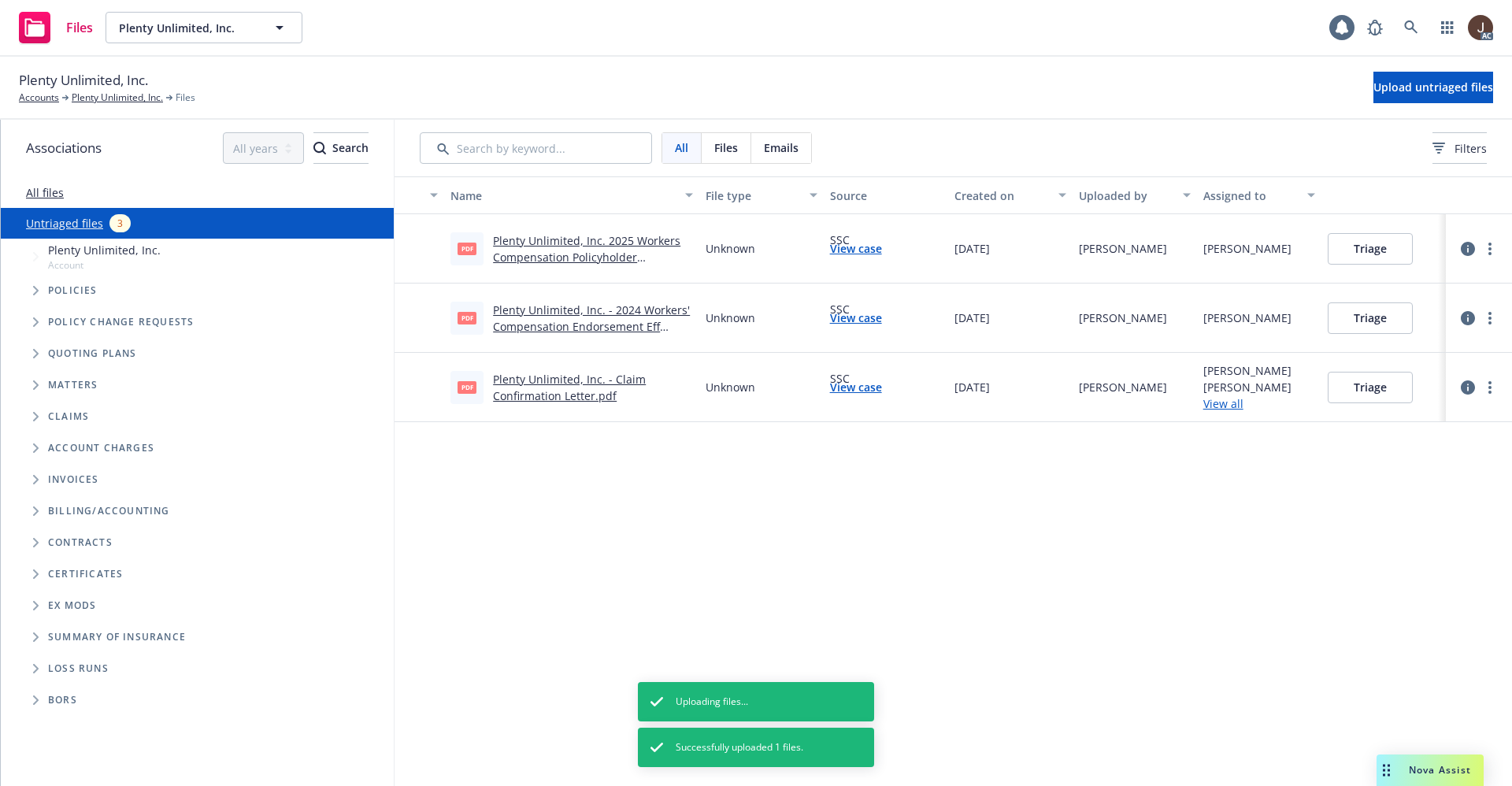
click at [945, 497] on div "Name File type Source Created on Uploaded by Assigned to pdf Plenty Unlimited, …" at bounding box center [953, 481] width 1117 height 610
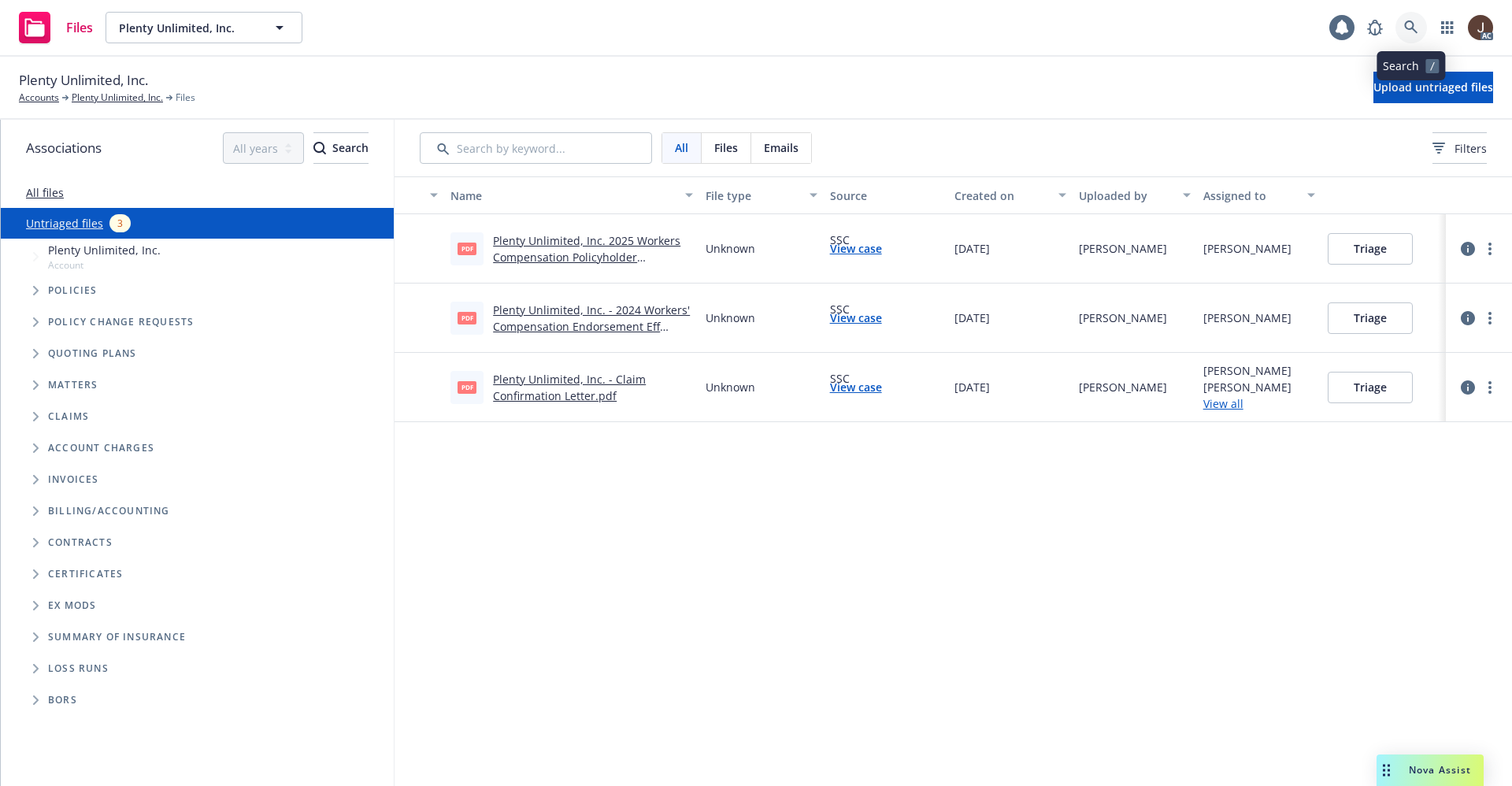
click at [1398, 25] on link at bounding box center [1411, 27] width 32 height 32
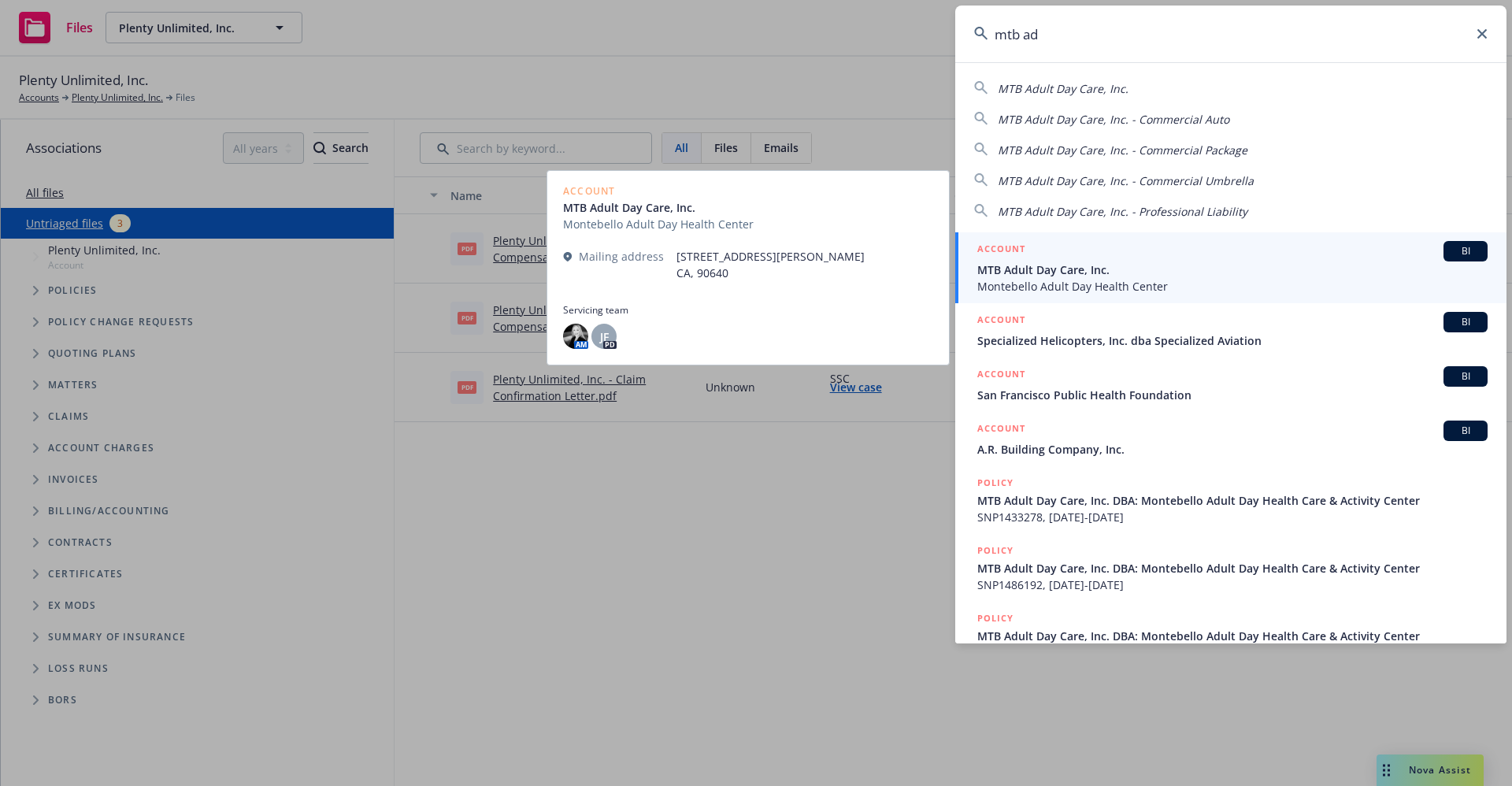
type input "mtb ad"
click at [1102, 276] on span "MTB Adult Day Care, Inc." at bounding box center [1232, 270] width 510 height 17
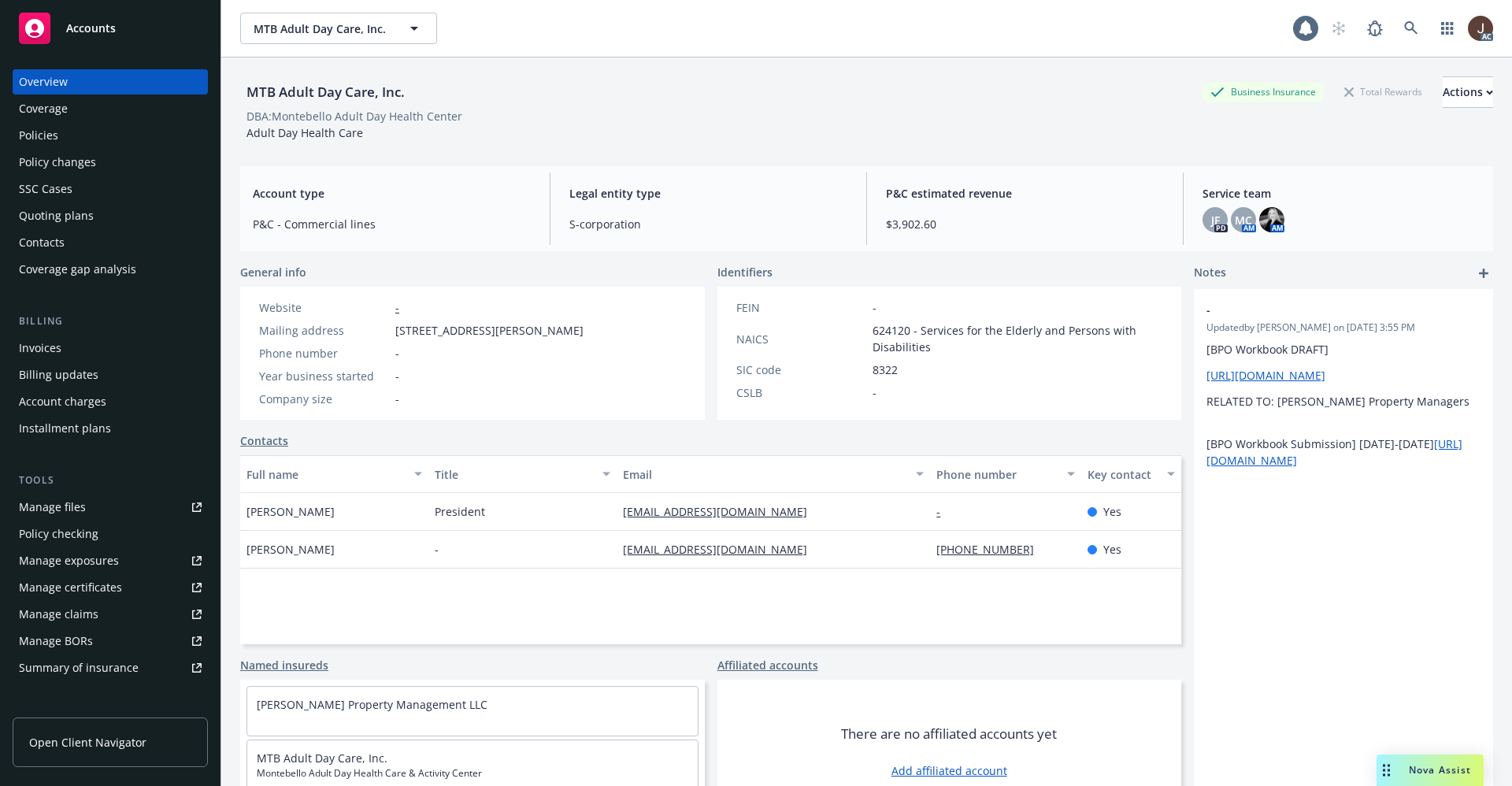
click at [37, 504] on div "Manage files" at bounding box center [52, 507] width 67 height 25
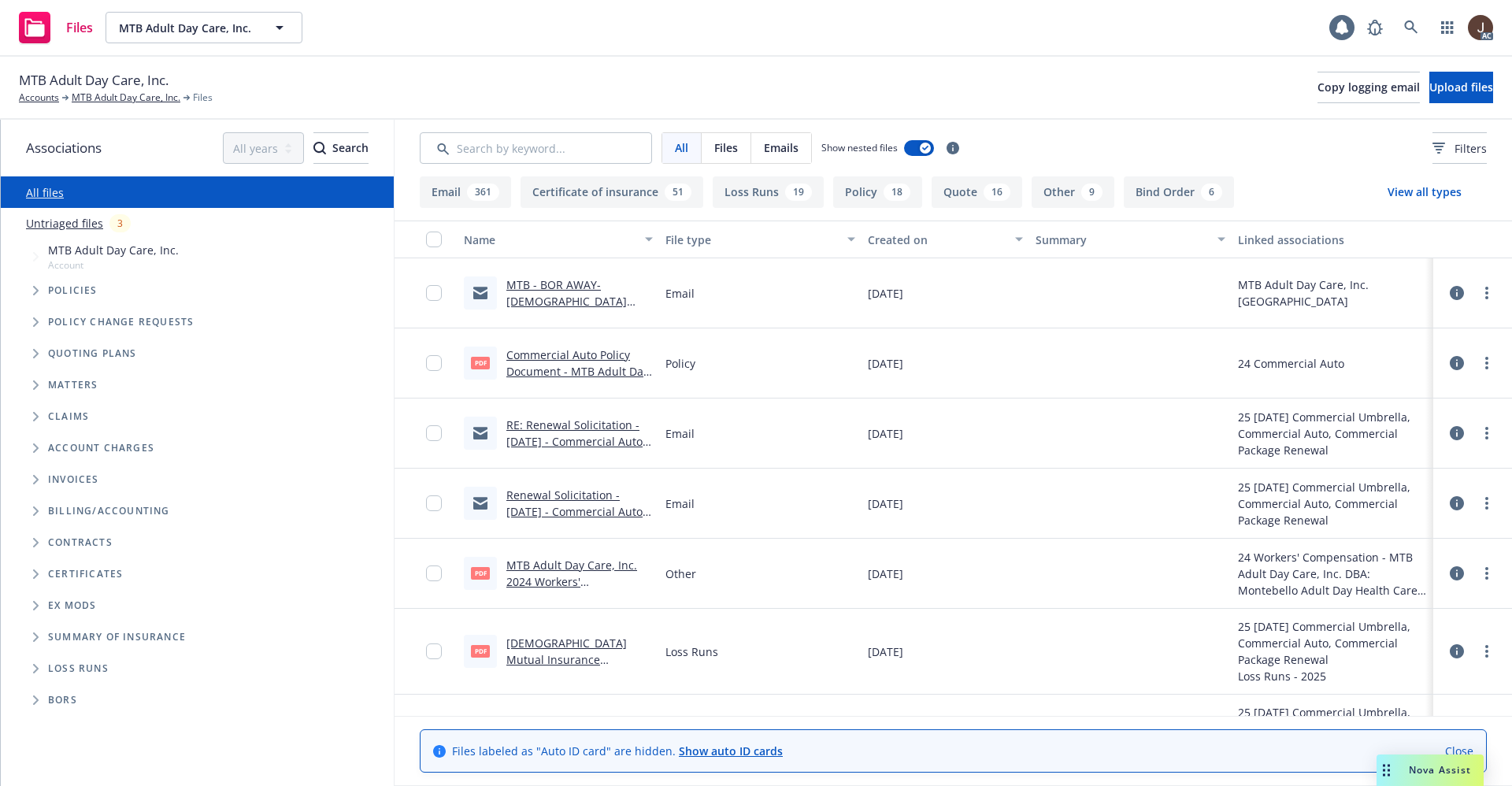
click at [52, 223] on link "Untriaged files" at bounding box center [64, 224] width 77 height 17
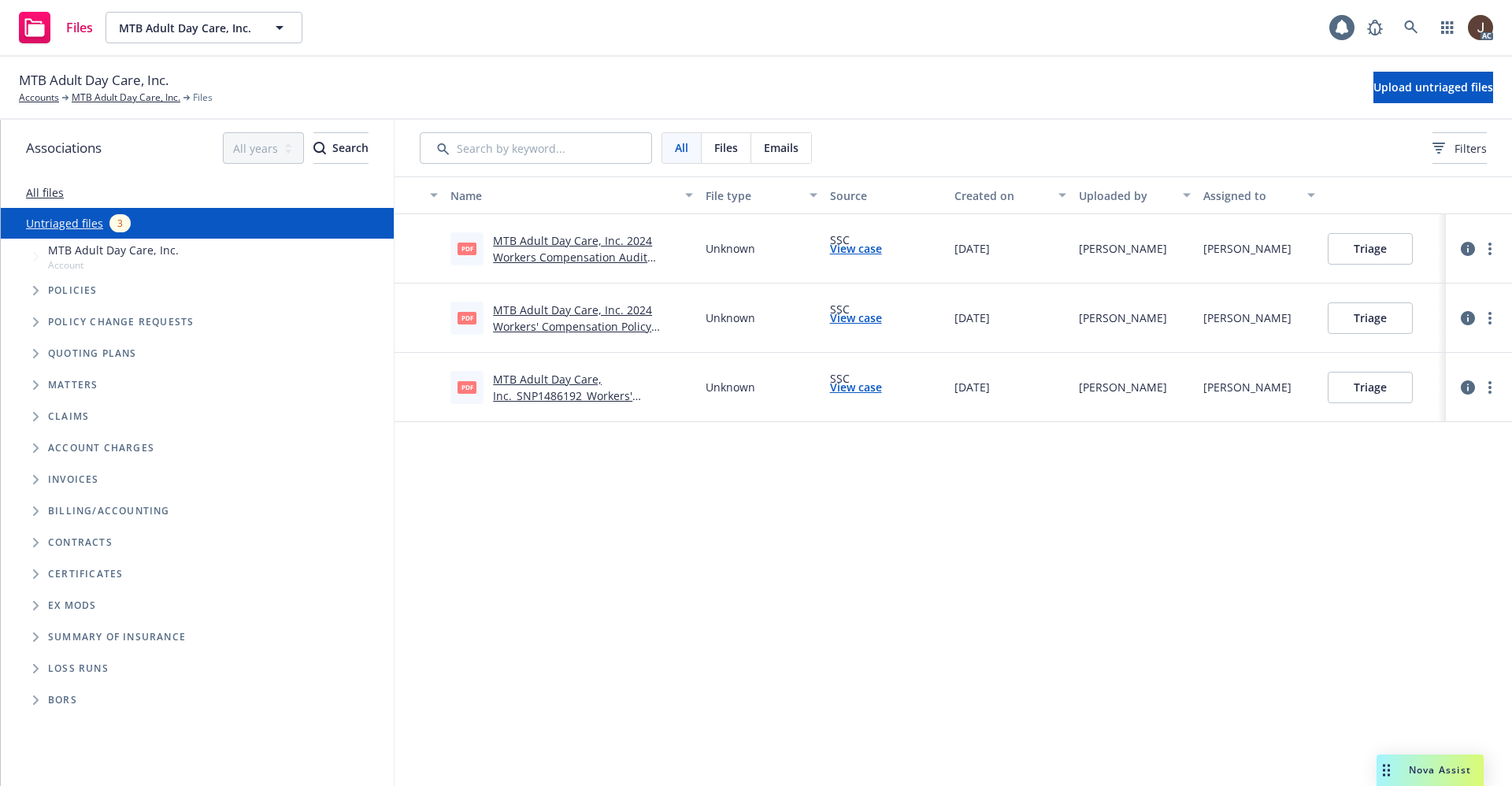
click at [716, 538] on div "Name File type Source Created on Uploaded by Assigned to pdf MTB Adult Day Care…" at bounding box center [953, 481] width 1117 height 610
click at [1414, 91] on span "Upload untriaged files" at bounding box center [1433, 87] width 120 height 15
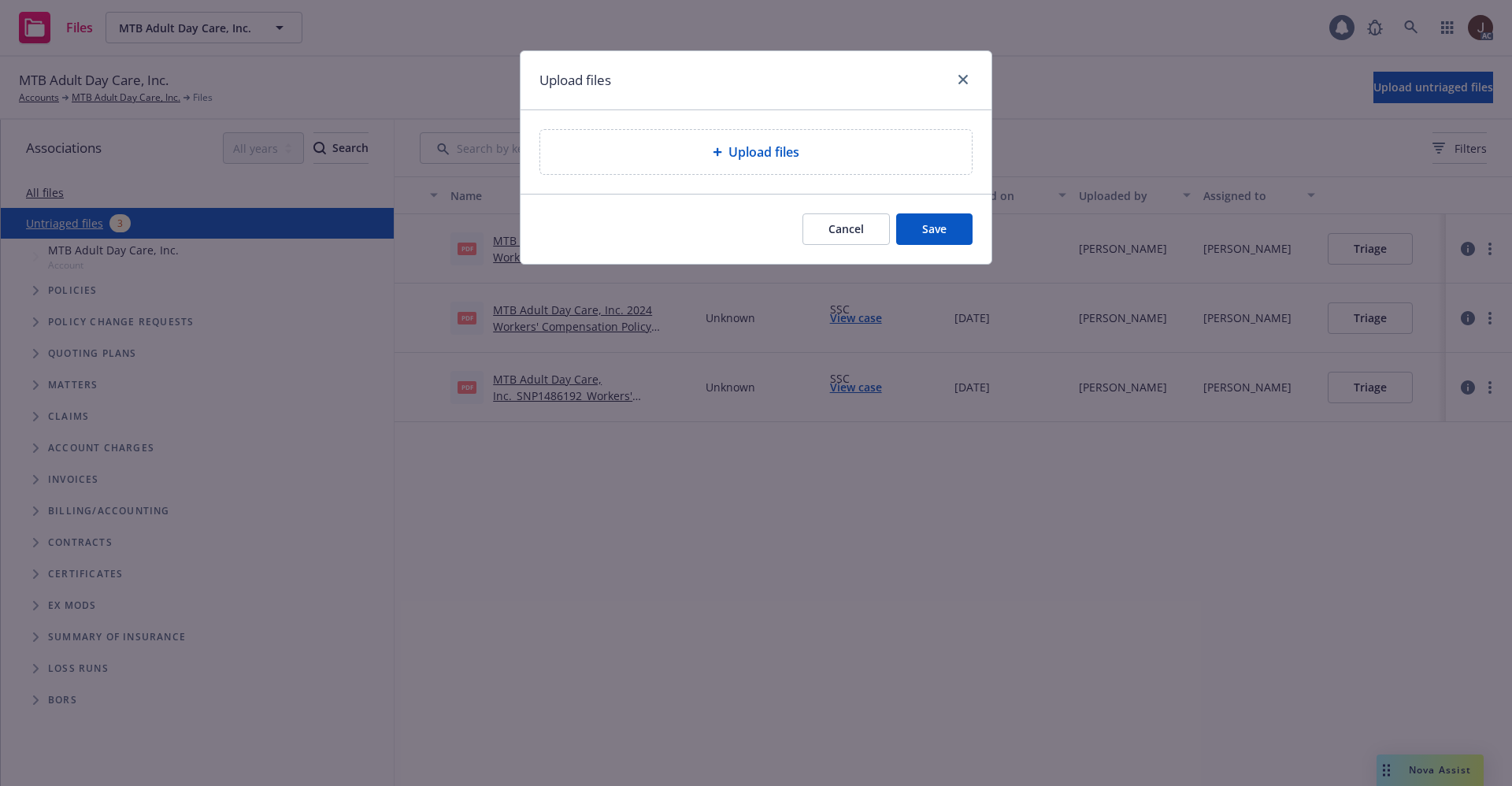
click at [769, 141] on div "Upload files" at bounding box center [755, 151] width 431 height 44
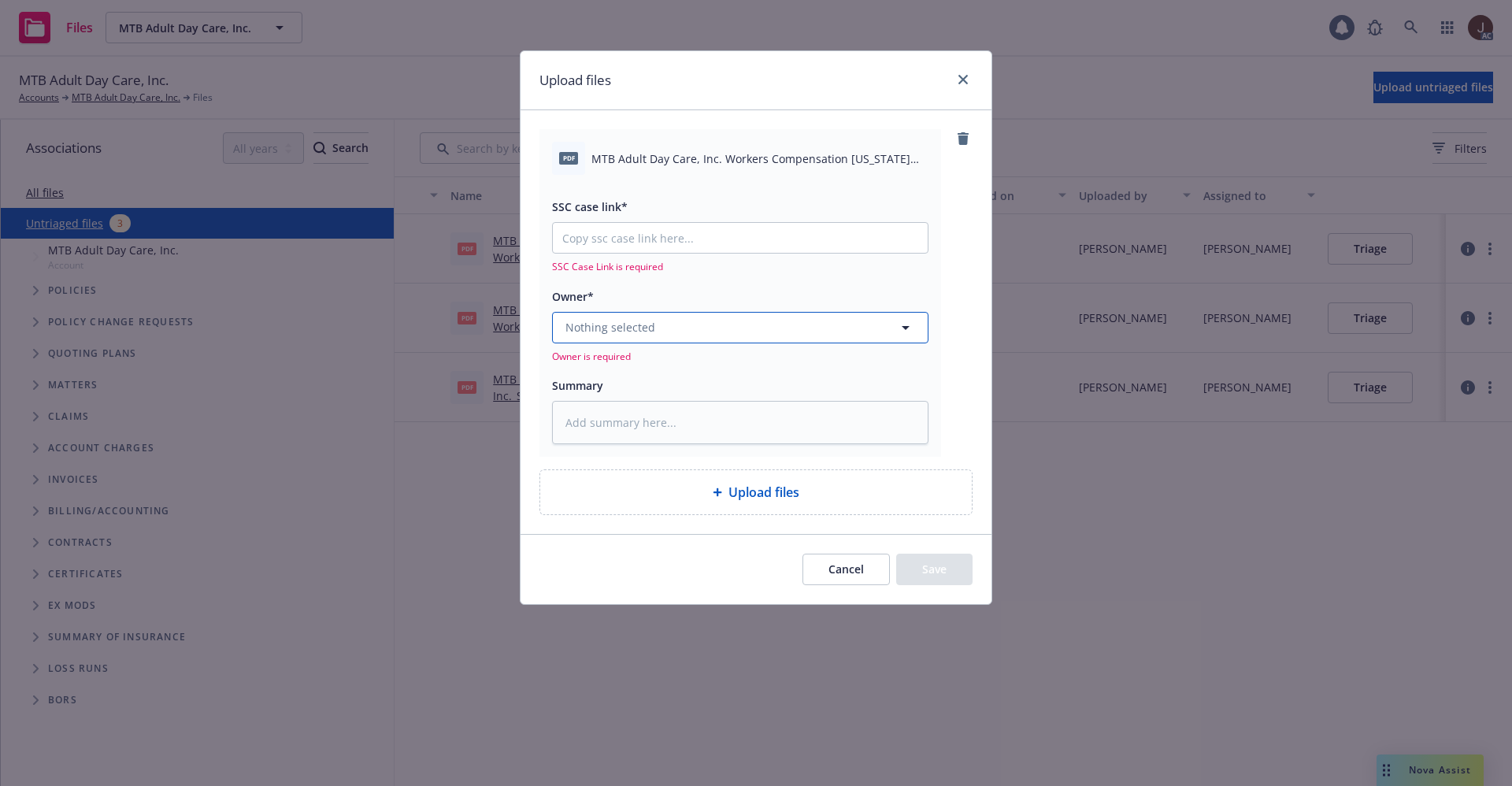
click at [697, 327] on button "Nothing selected" at bounding box center [739, 327] width 376 height 32
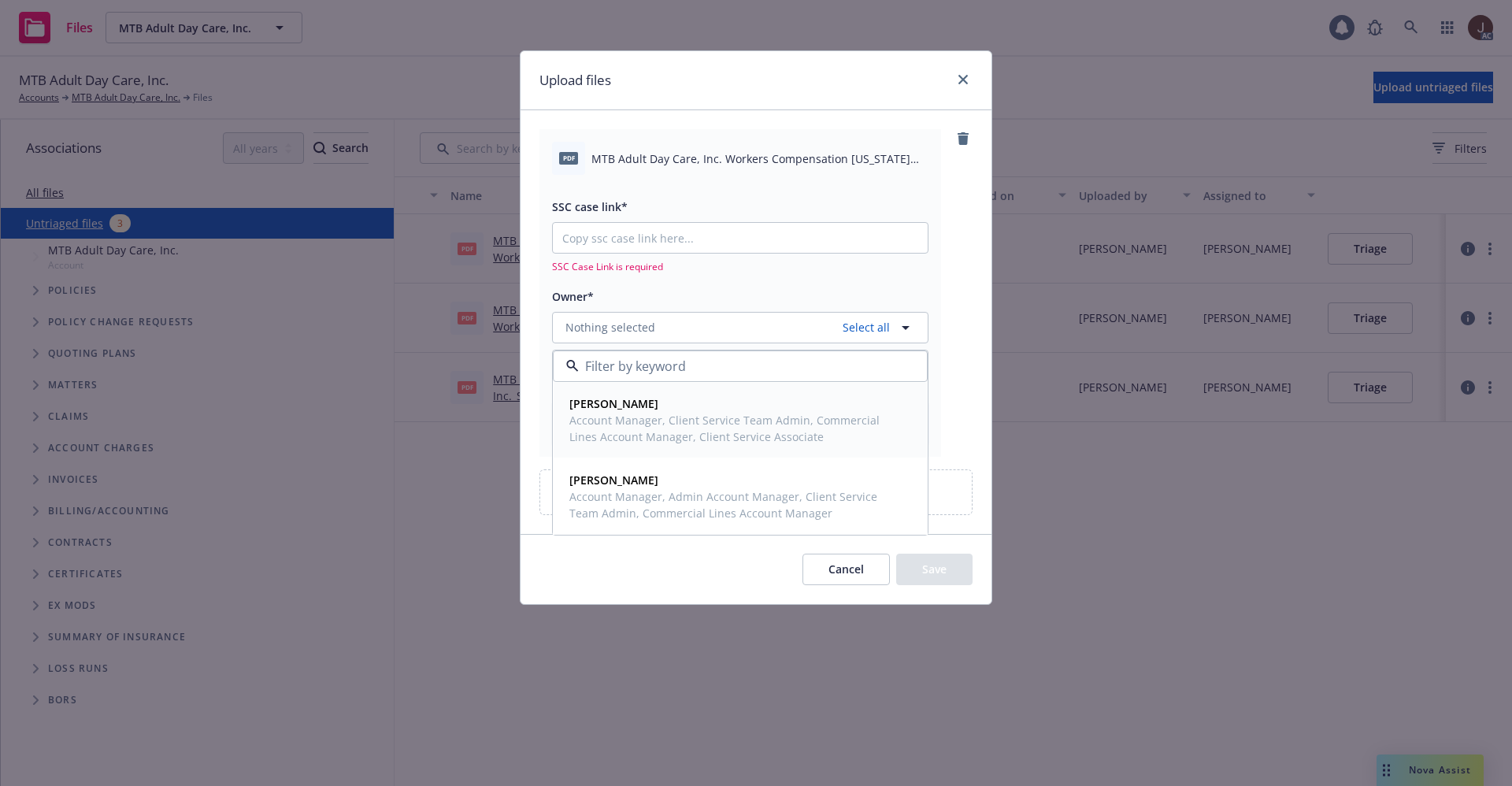
click at [657, 425] on span "Account Manager, Client Service Team Admin, Commercial Lines Account Manager, C…" at bounding box center [739, 429] width 339 height 33
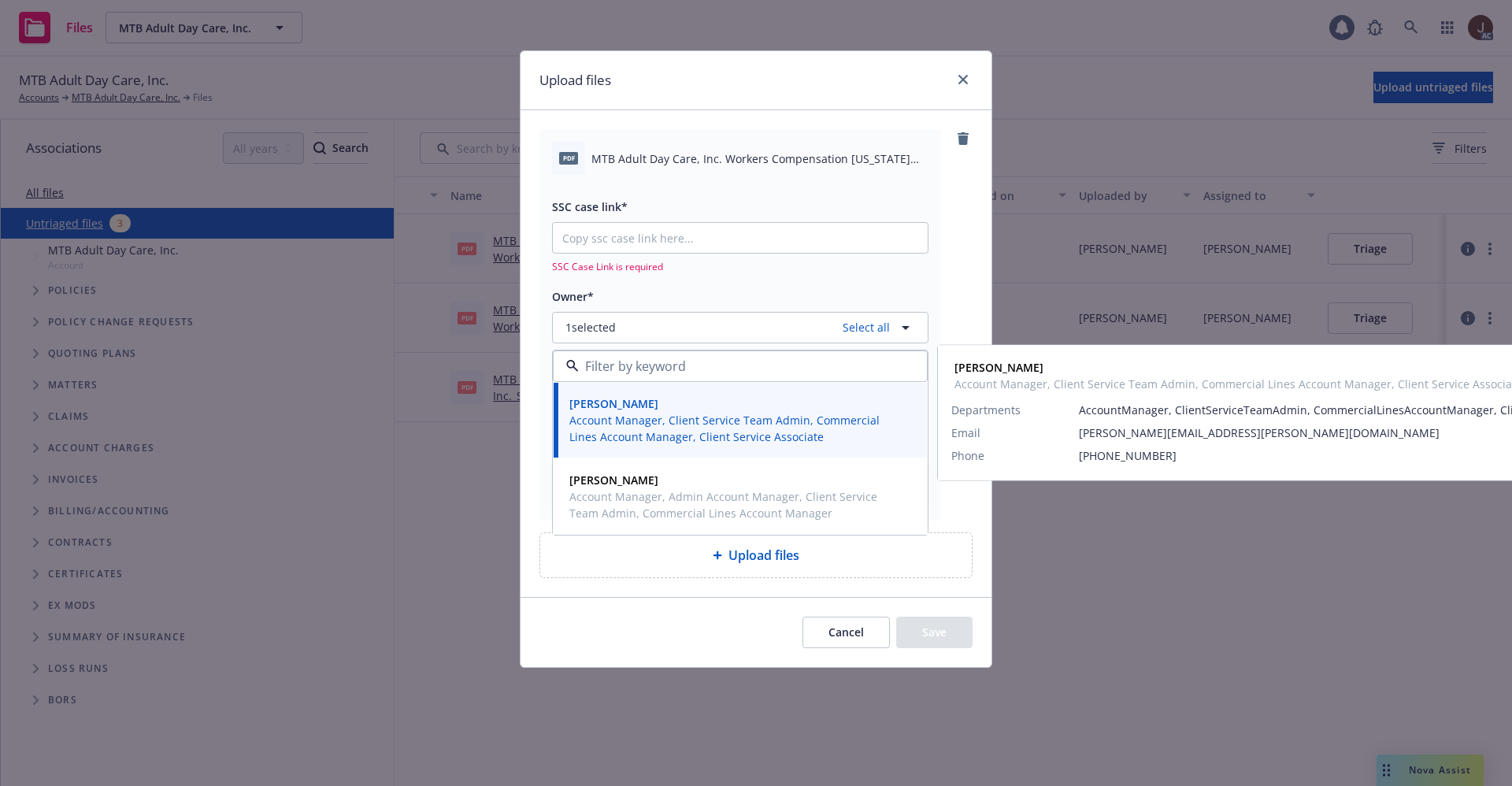
click at [962, 253] on div "pdf MTB Adult Day Care, Inc. Workers Compensation California Fraud Statement.pd…" at bounding box center [755, 323] width 433 height 390
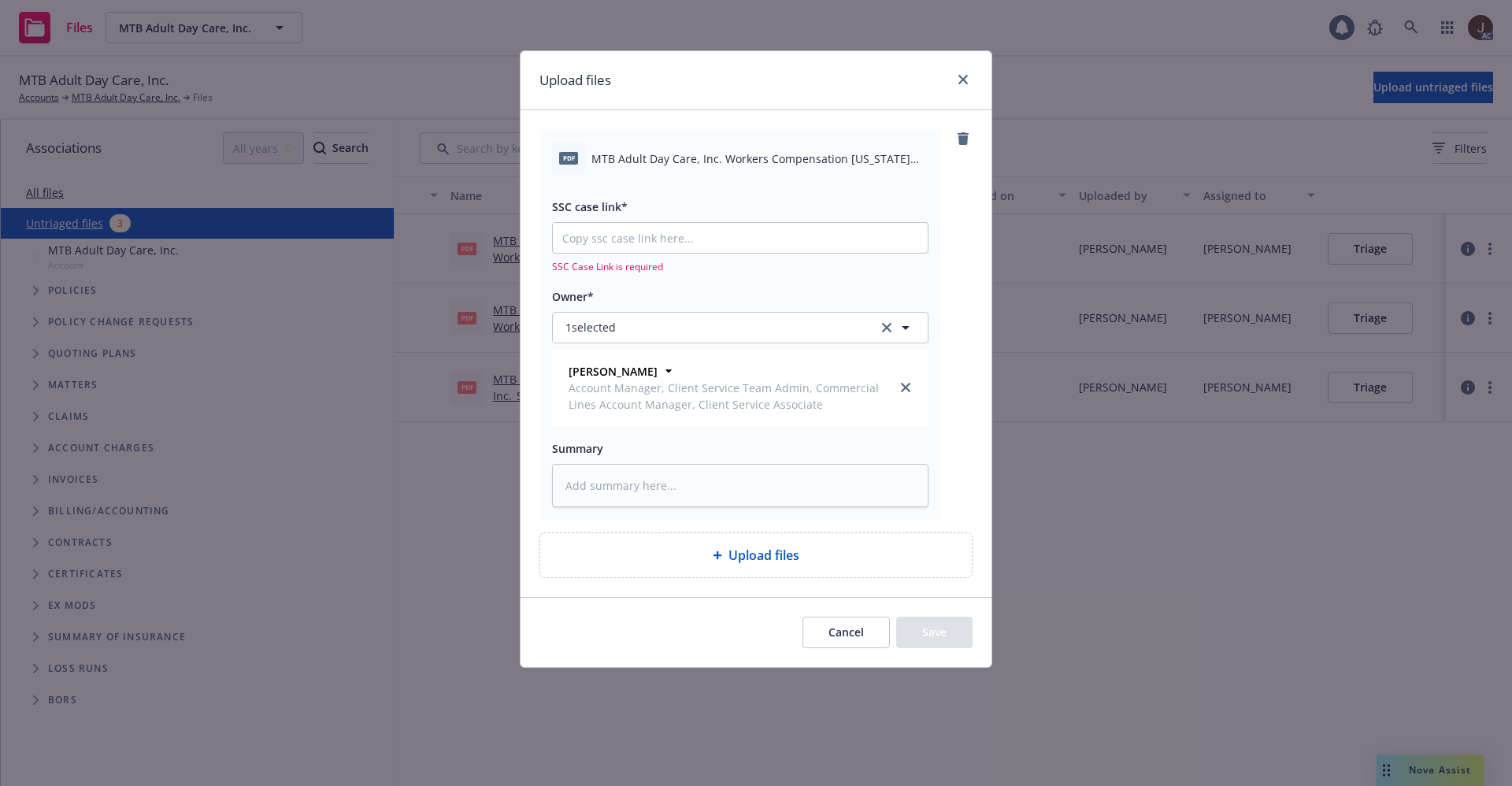
click at [683, 152] on span "MTB Adult Day Care, Inc. Workers Compensation California Fraud Statement.pdf" at bounding box center [760, 159] width 337 height 17
copy div "MTB Adult Day Care, Inc. Workers Compensation California Fraud Statement.pdf"
click at [640, 478] on textarea at bounding box center [739, 485] width 376 height 43
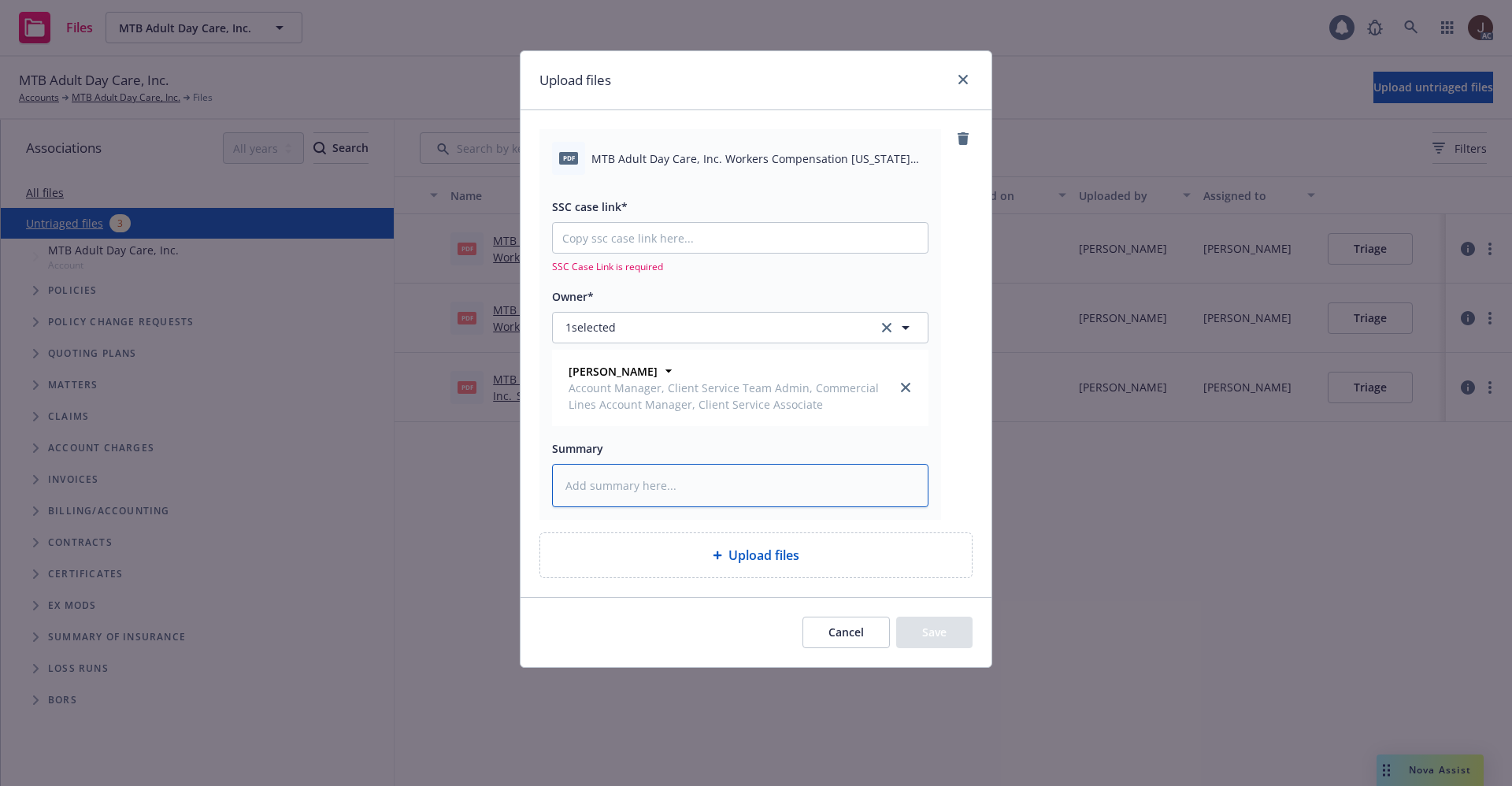
paste textarea "MTB Adult Day Care, Inc. Workers Compensation California Fraud Statement.pdf"
type textarea "x"
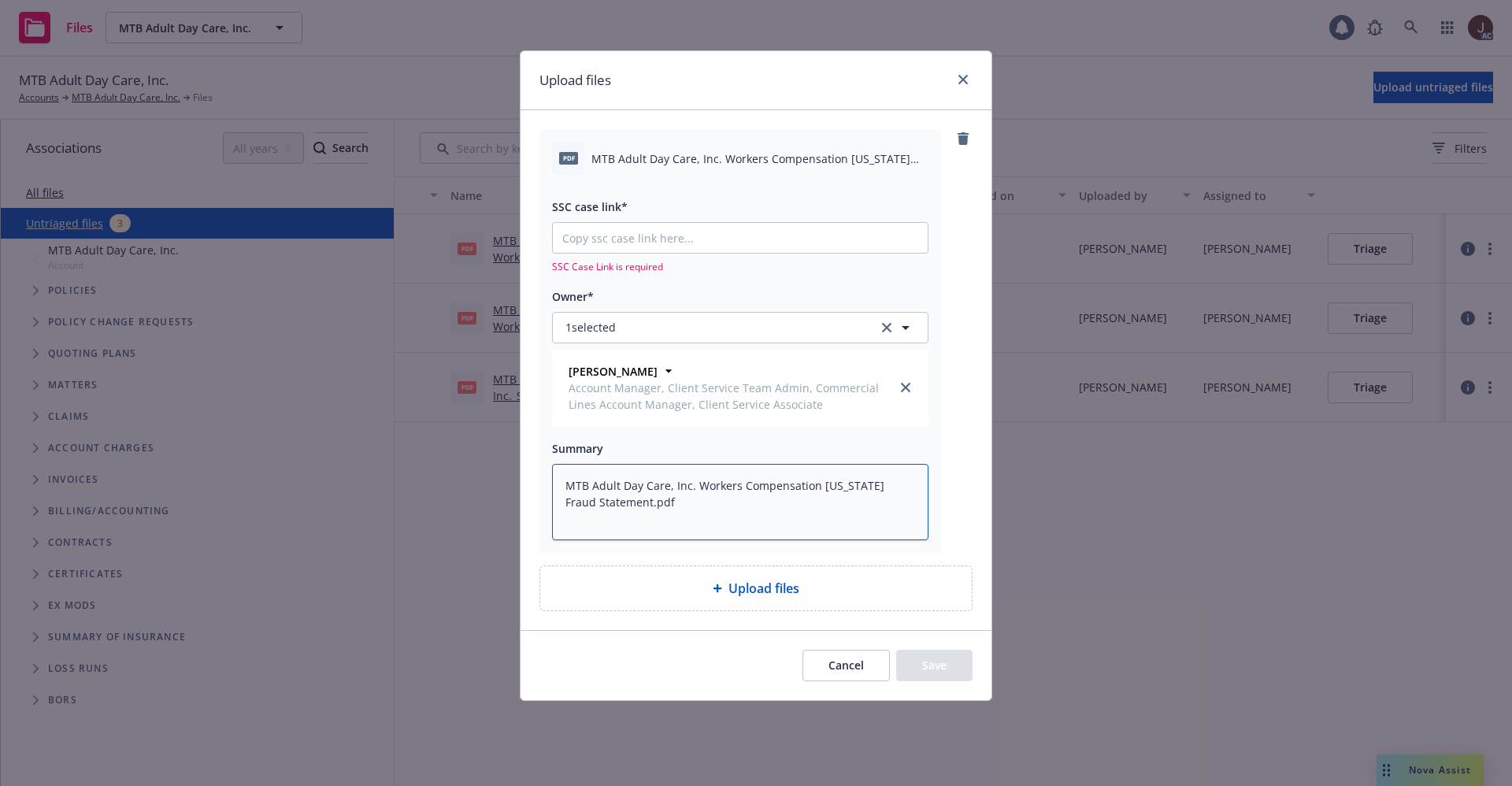
type textarea "MTB Adult Day Care, Inc. Workers Compensation California Fraud Statement.pdf"
click at [653, 240] on input "SSC case link*" at bounding box center [739, 238] width 375 height 30
paste input "https://newfront-ssc.lightning.force.com/lightning/r/Case/500Vz00000Sjc5sIAB/vi…"
type textarea "x"
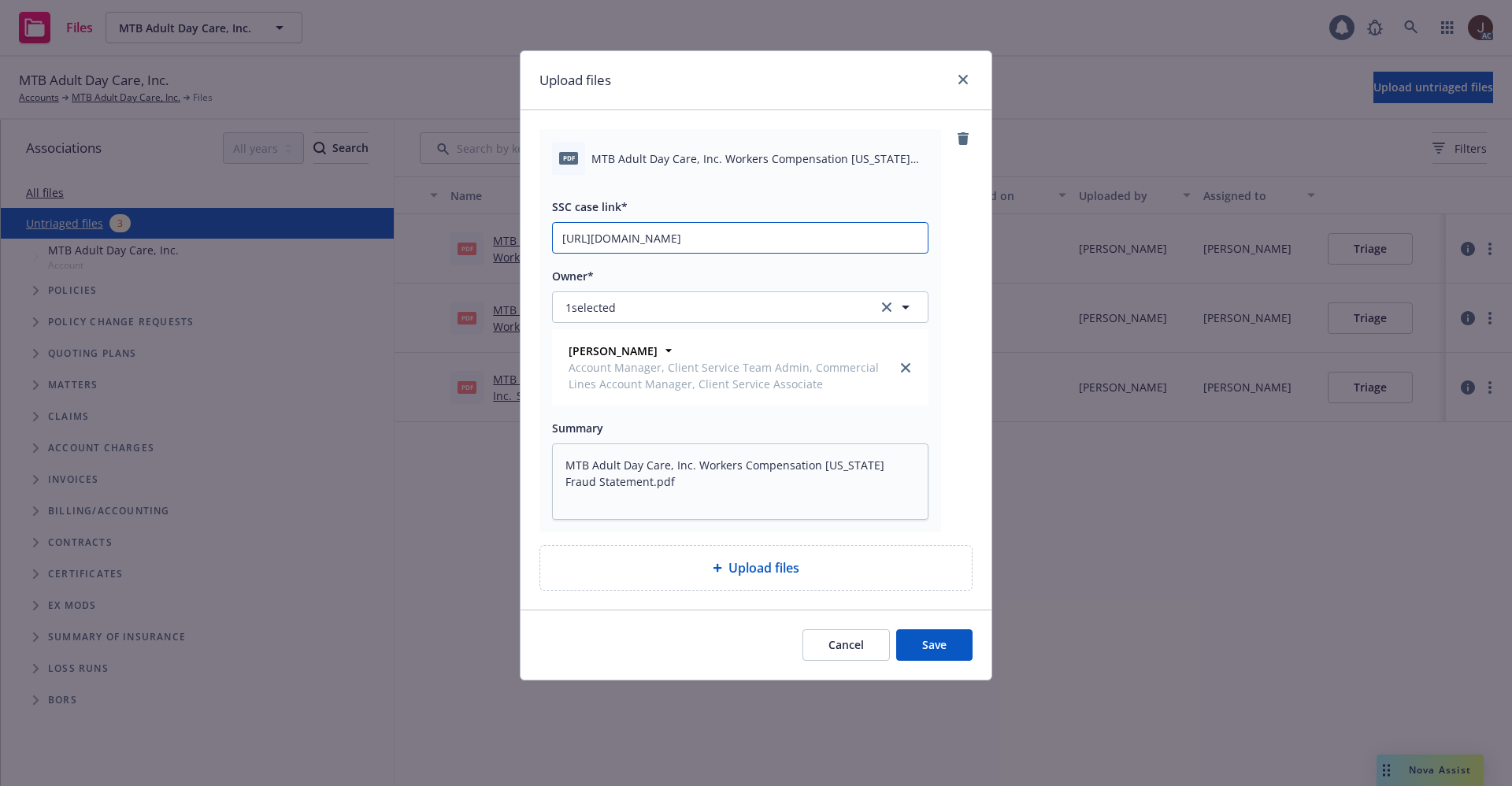
scroll to position [0, 71]
type input "https://newfront-ssc.lightning.force.com/lightning/r/Case/500Vz00000Sjc5sIAB/vi…"
click at [961, 249] on div "pdf MTB Adult Day Care, Inc. Workers Compensation California Fraud Statement.pd…" at bounding box center [755, 330] width 433 height 403
click at [938, 643] on button "Save" at bounding box center [935, 645] width 76 height 32
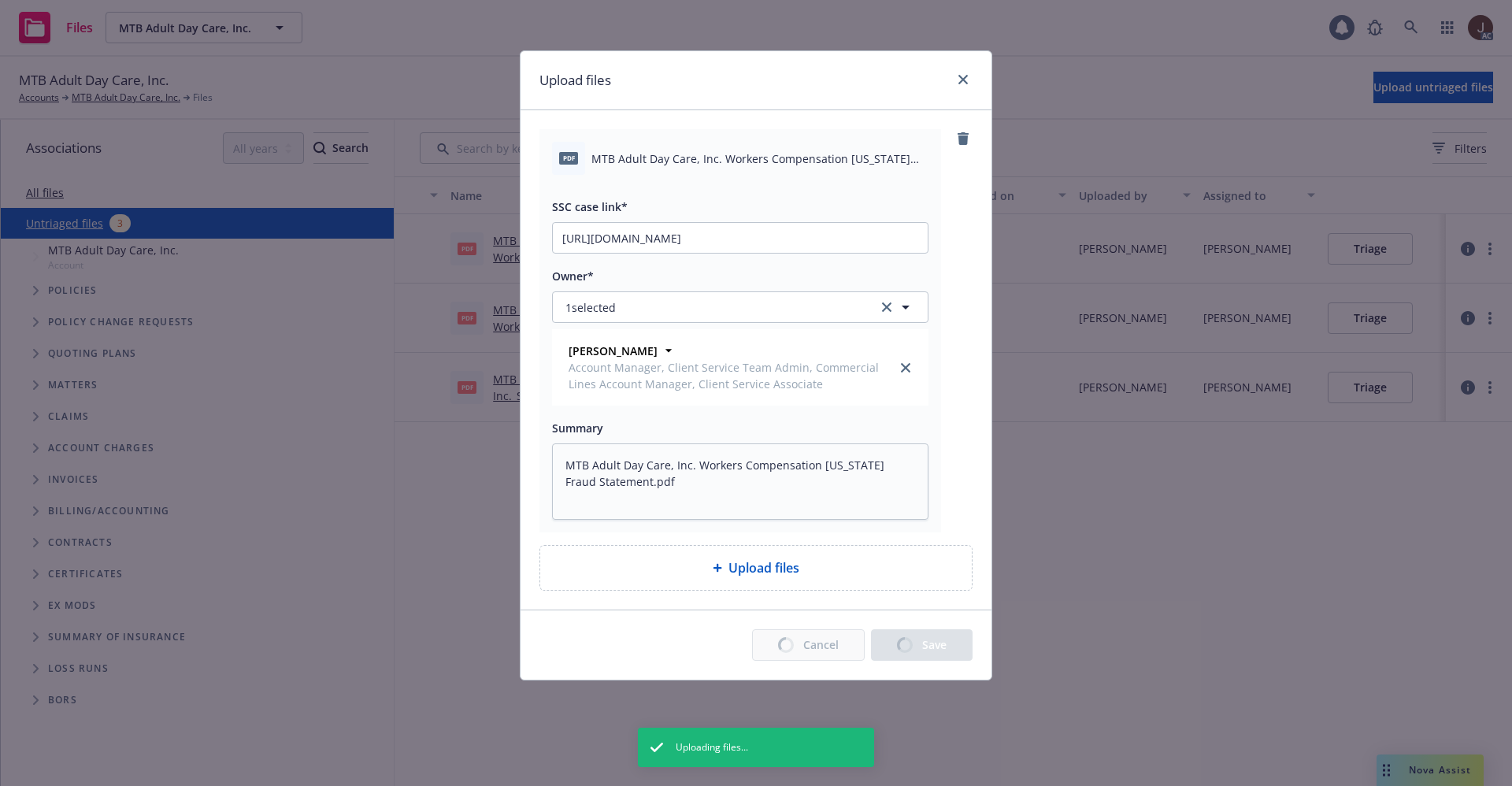
type textarea "x"
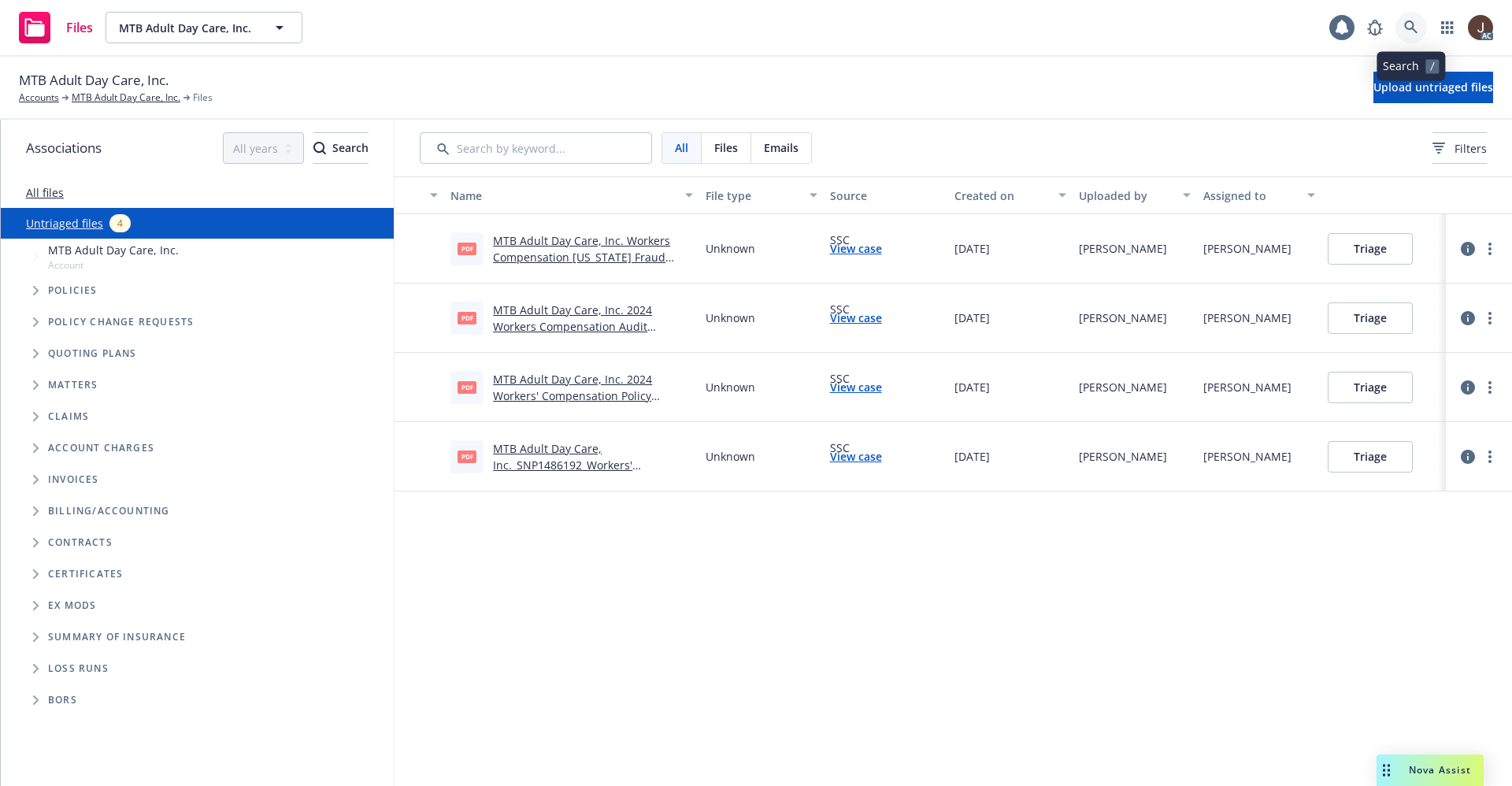
click at [1406, 27] on icon at bounding box center [1411, 27] width 13 height 13
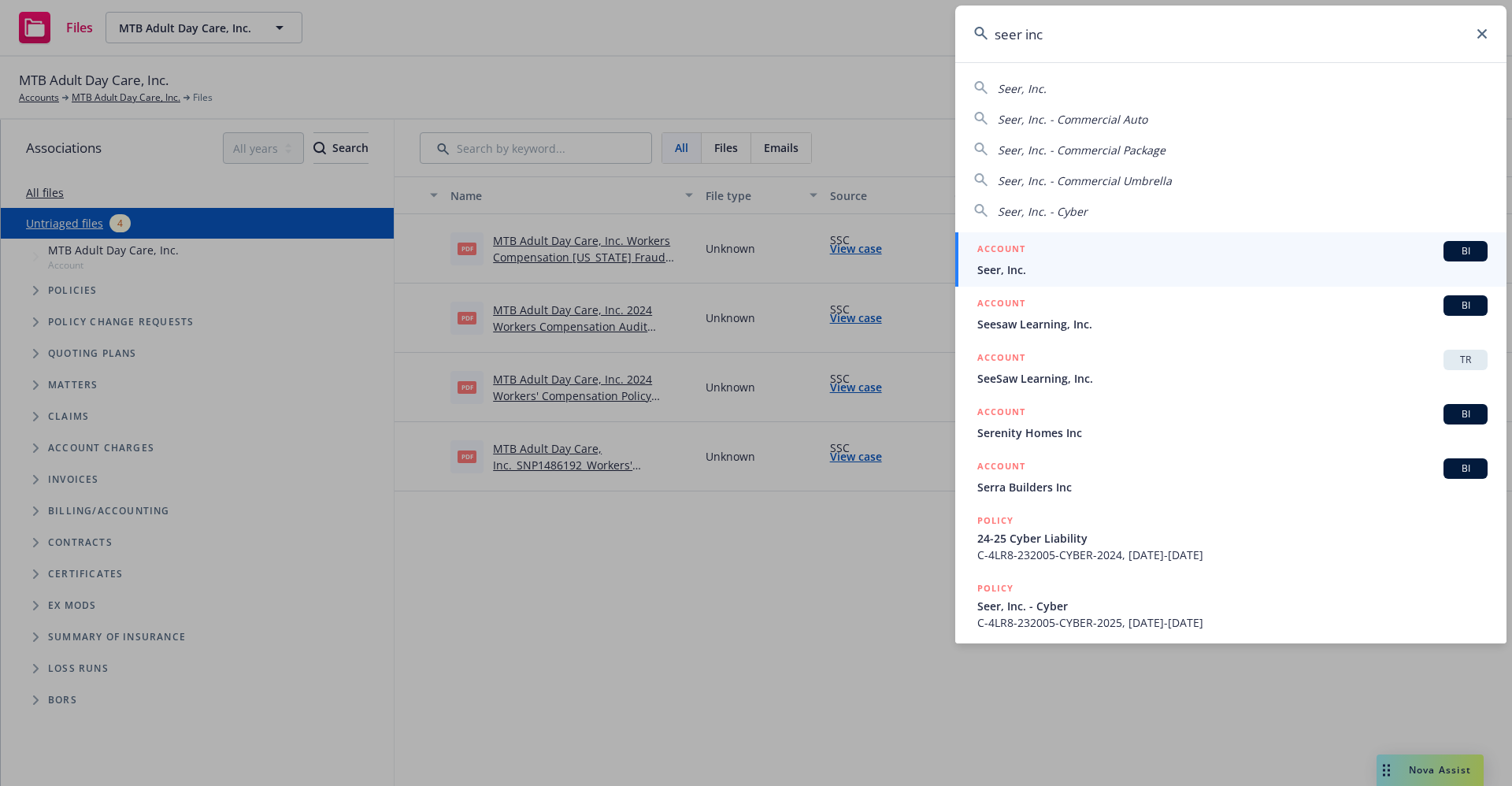
type input "seer inc"
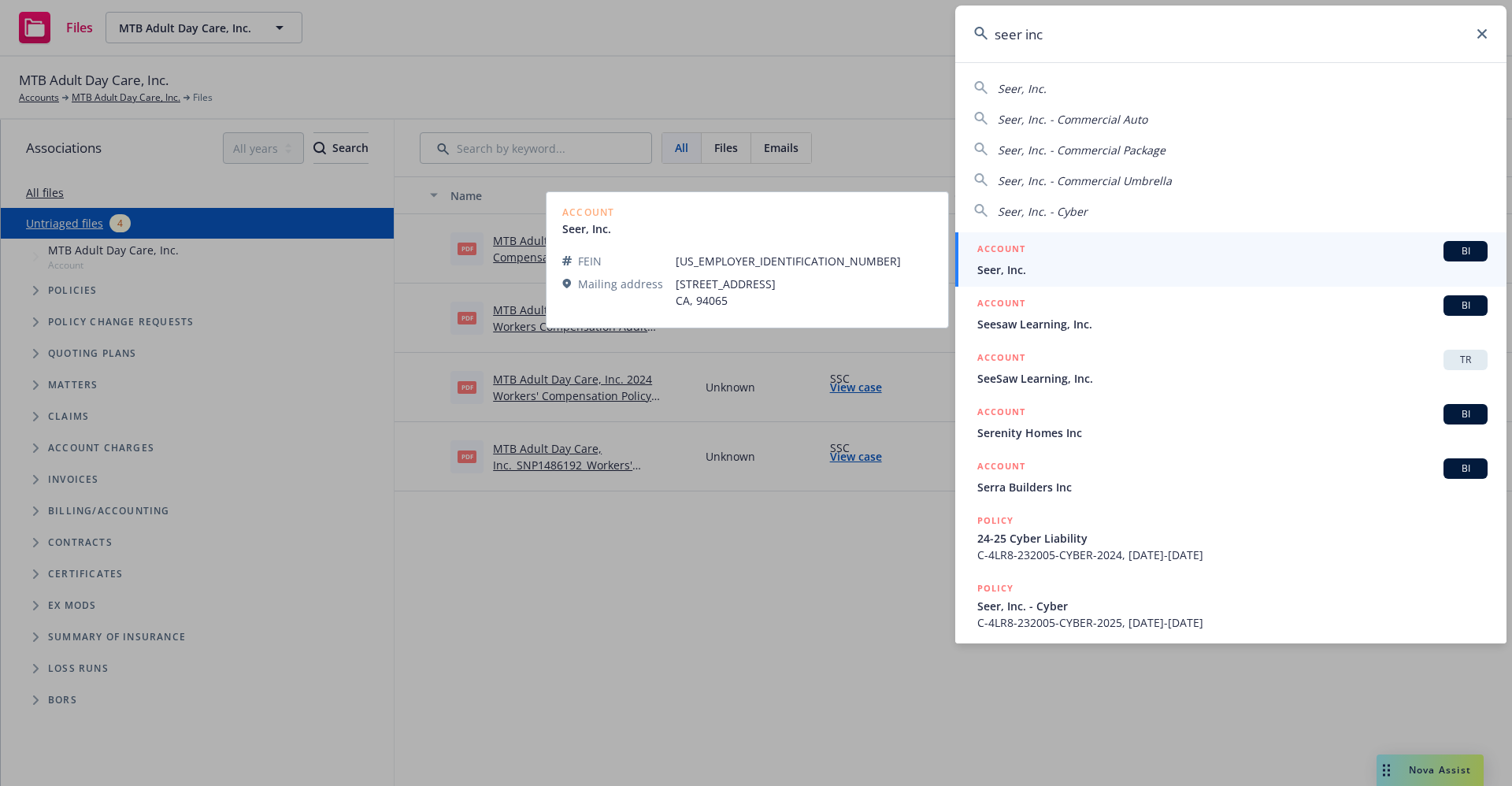
click at [1024, 269] on span "Seer, Inc." at bounding box center [1232, 270] width 510 height 17
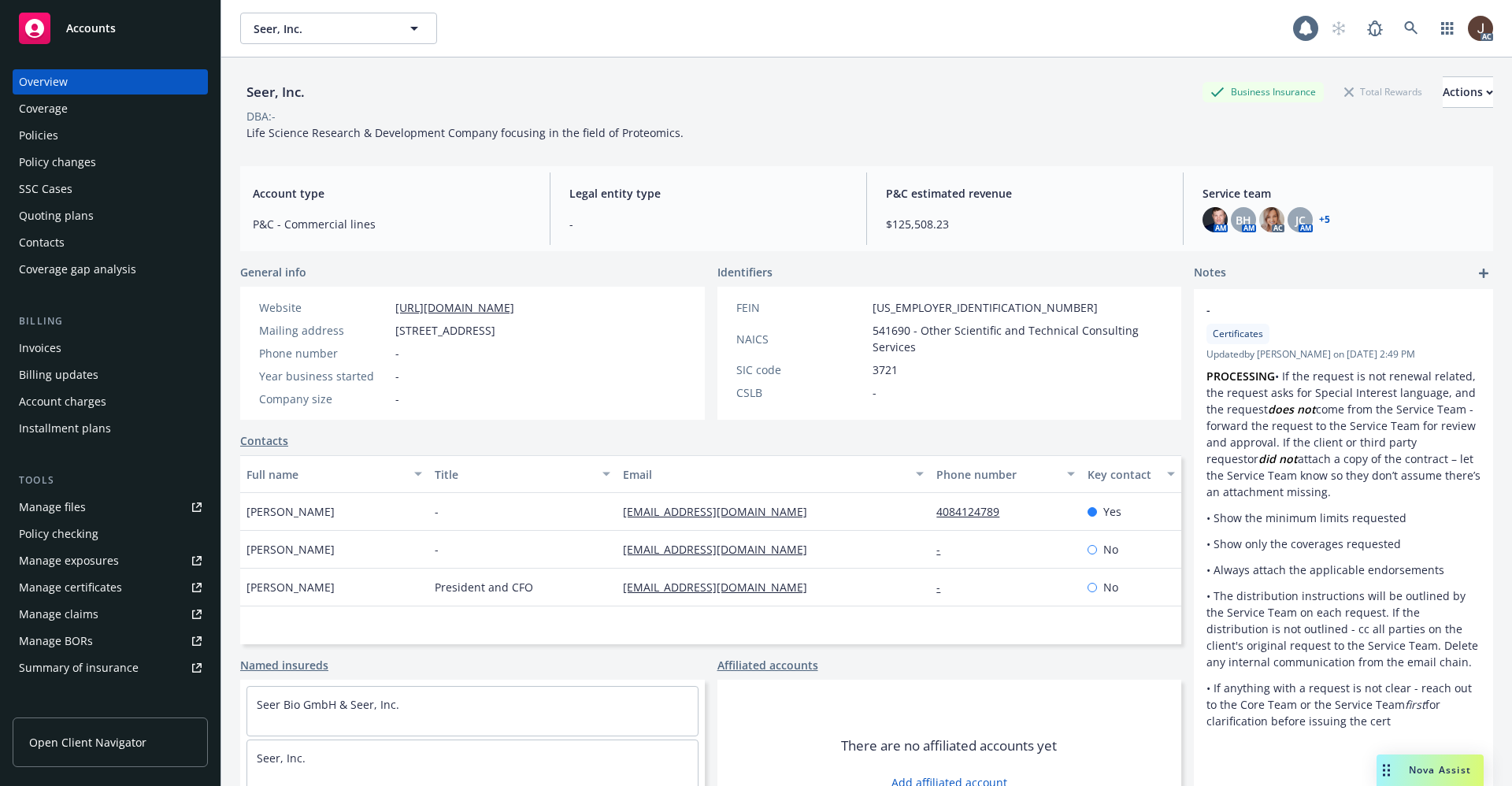
click at [54, 514] on div "Manage files" at bounding box center [52, 507] width 67 height 25
click at [37, 136] on div "Policies" at bounding box center [38, 135] width 39 height 25
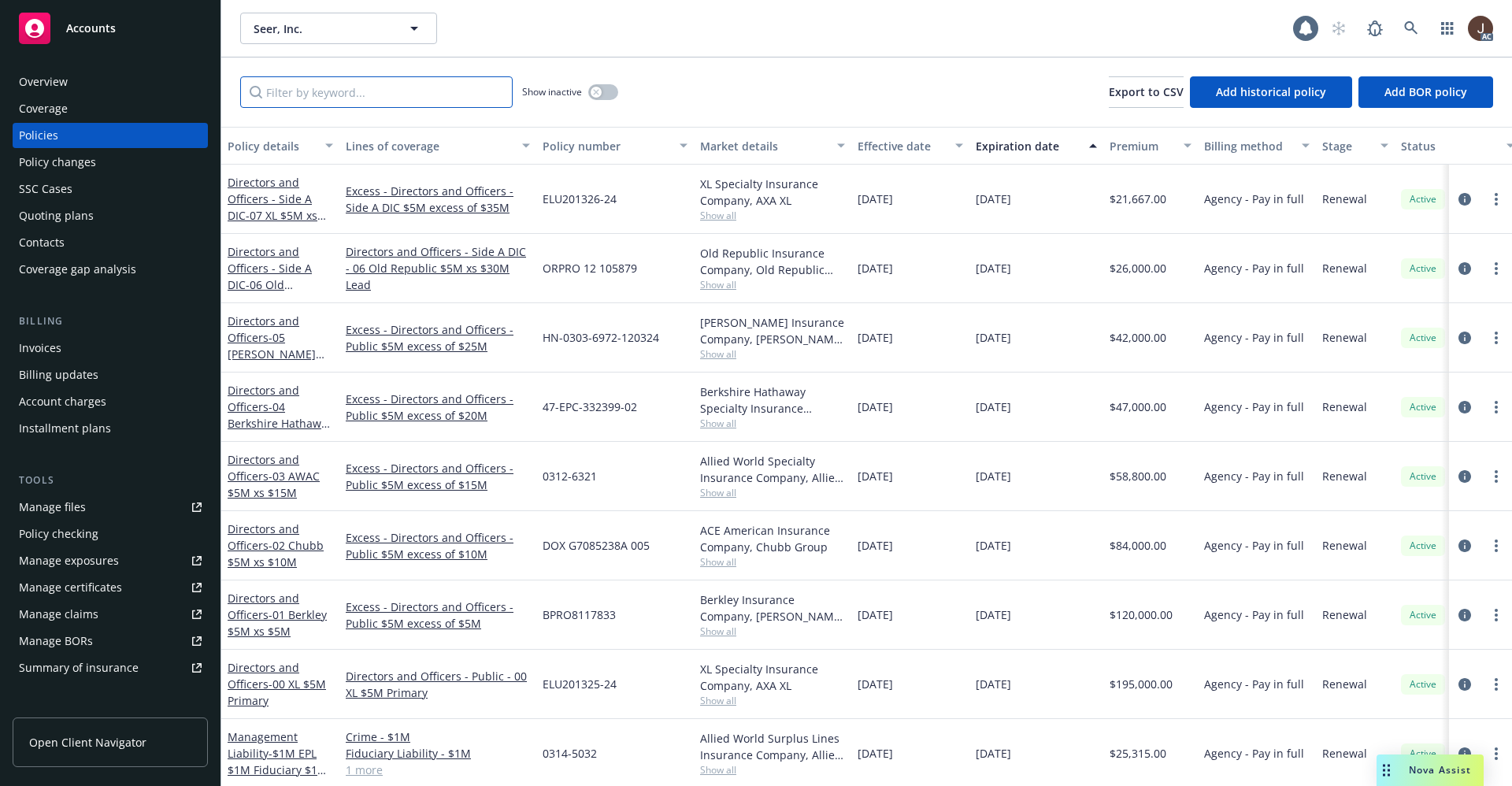
click at [272, 96] on input "Filter by keyword..." at bounding box center [376, 92] width 272 height 32
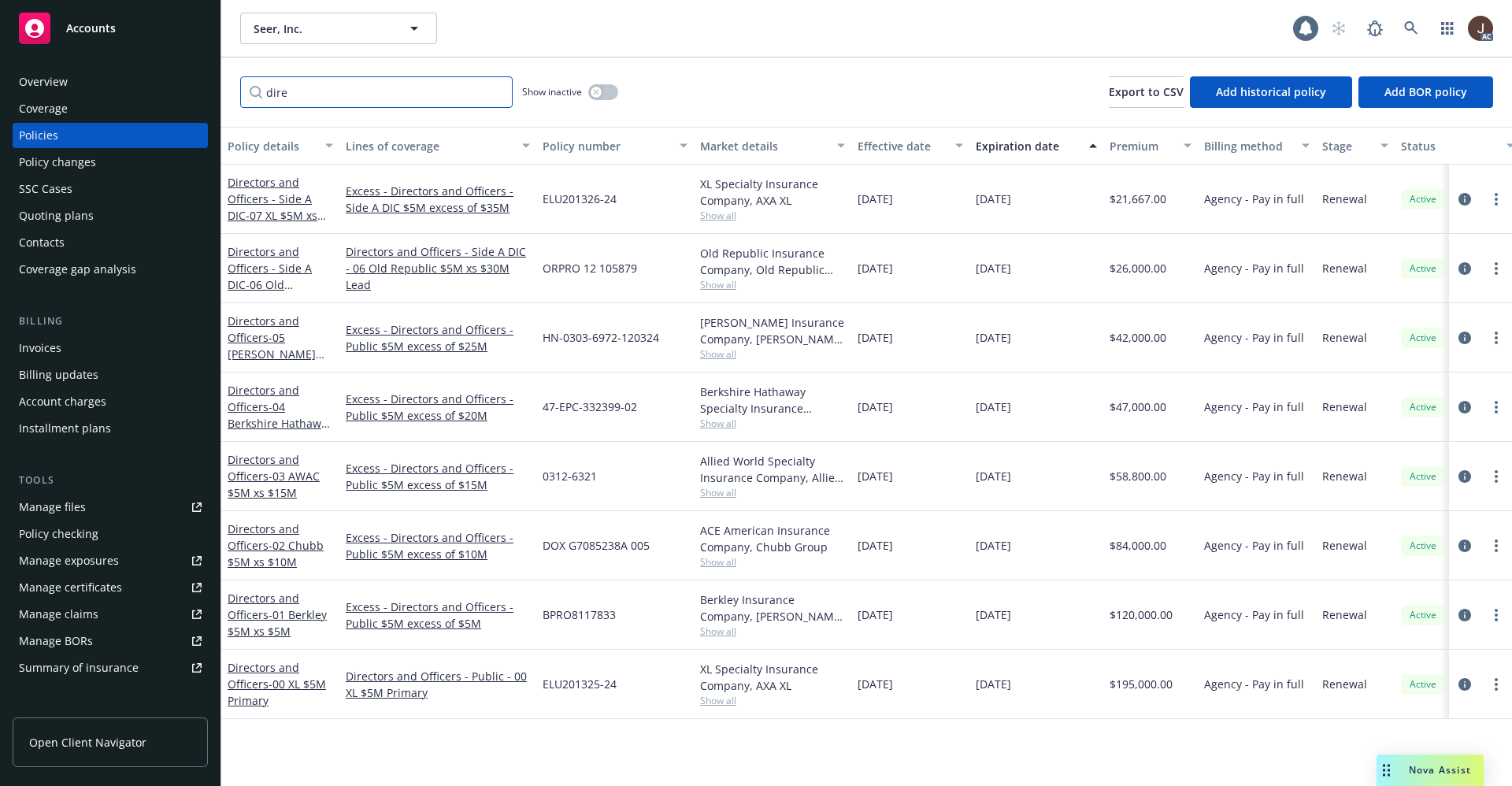
scroll to position [0, 229]
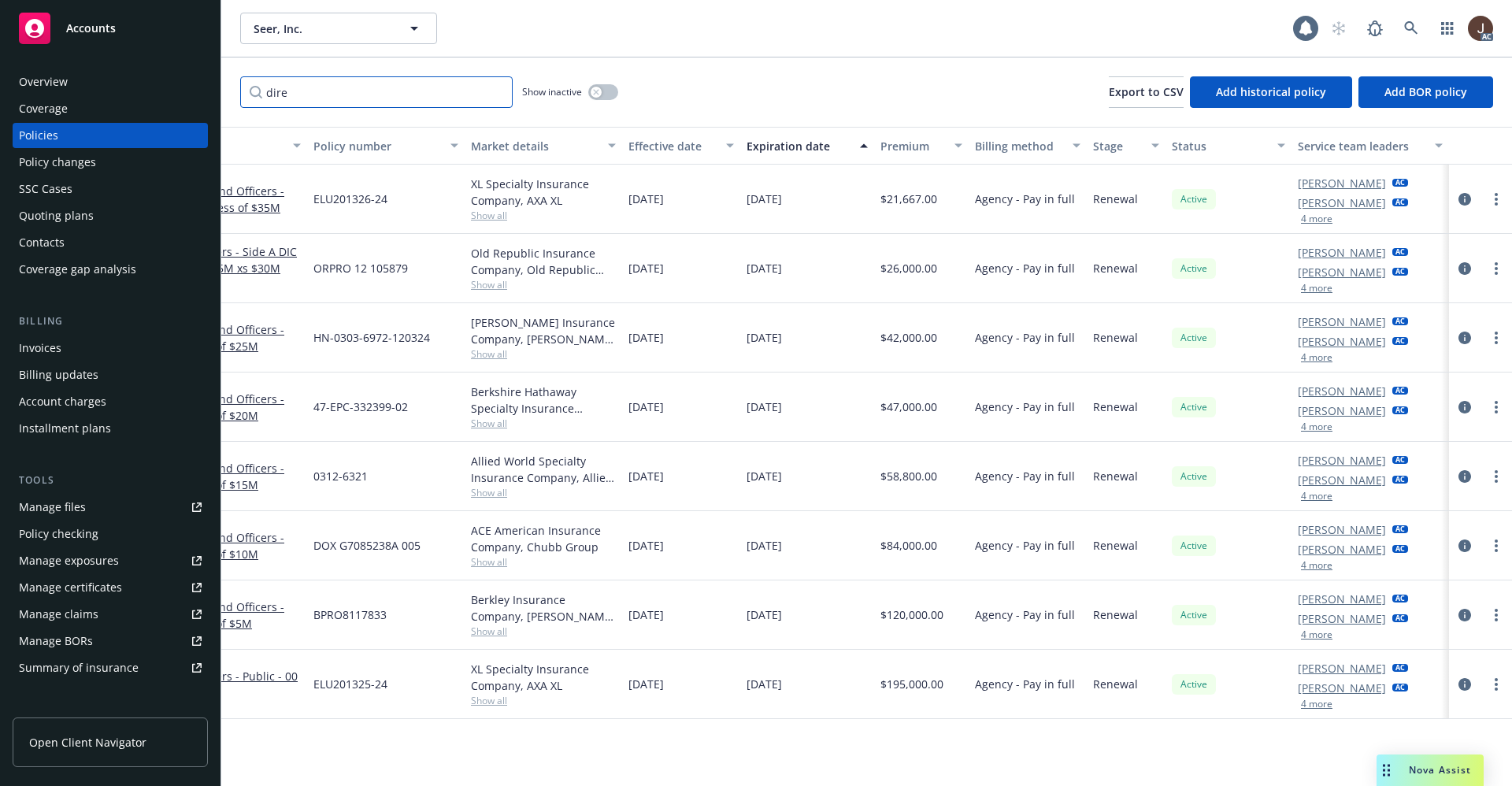
type input "dire"
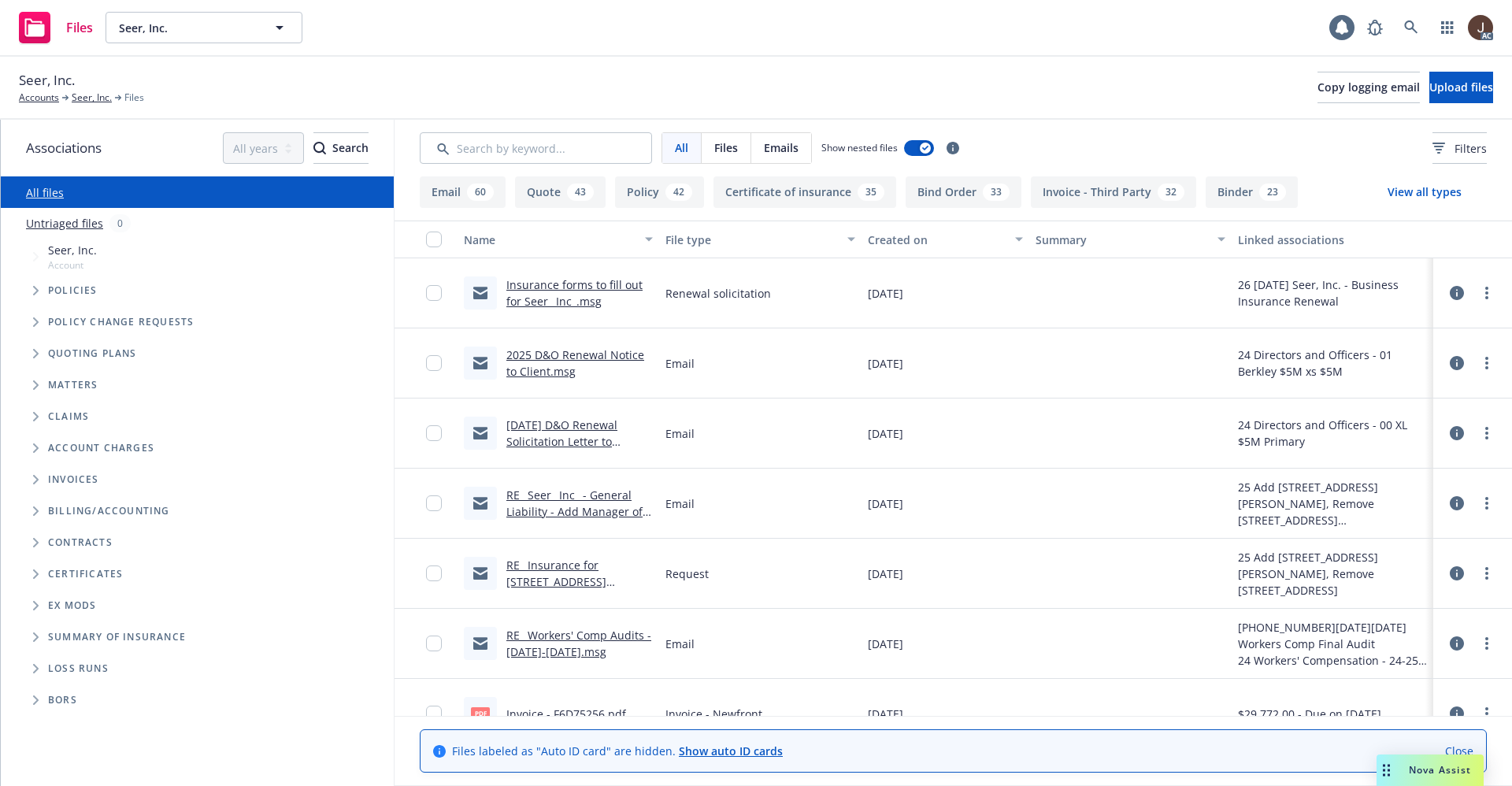
click at [66, 230] on link "Untriaged files" at bounding box center [64, 224] width 77 height 17
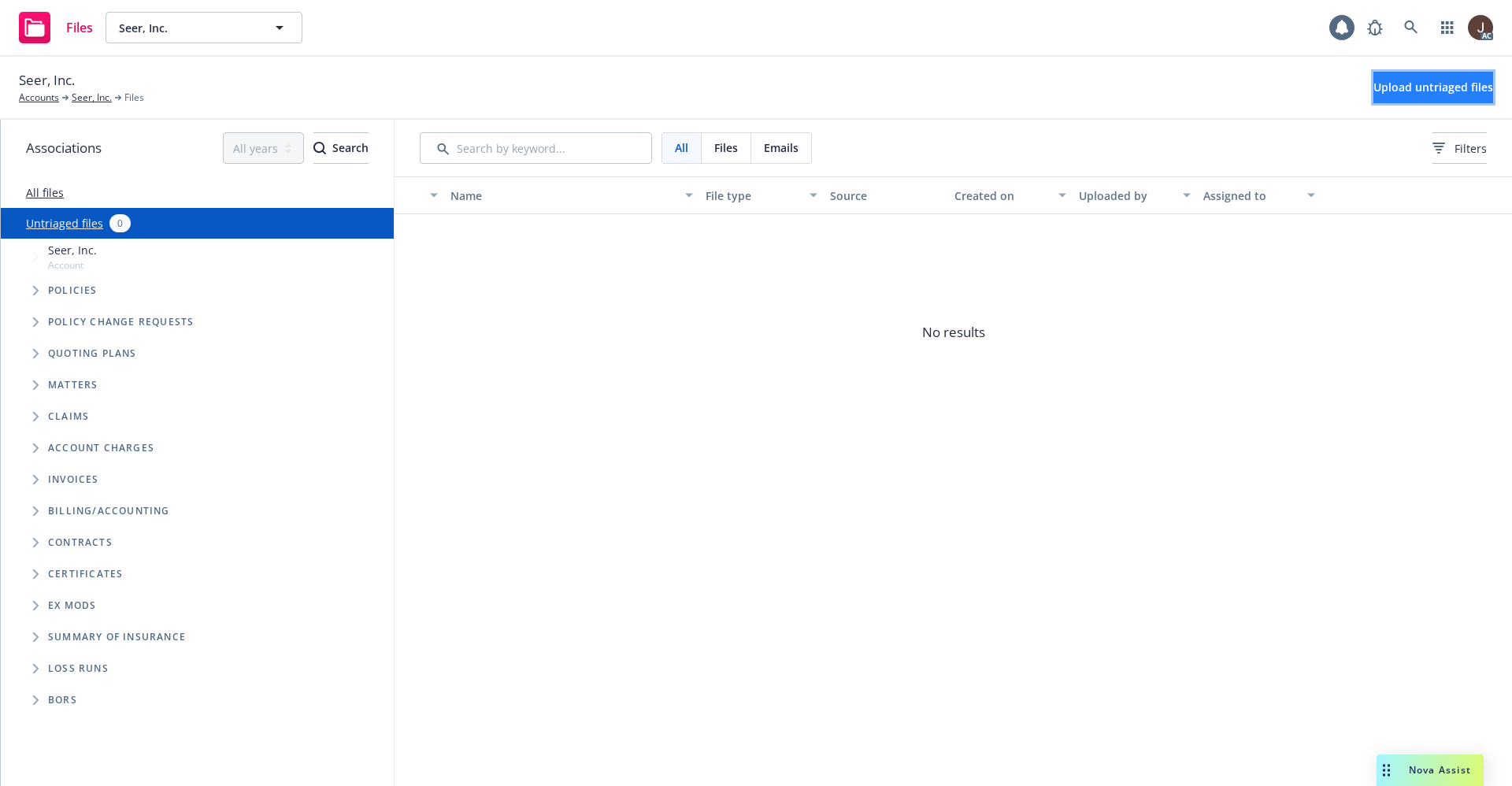
click at [1400, 81] on span "Upload untriaged files" at bounding box center [1433, 87] width 120 height 15
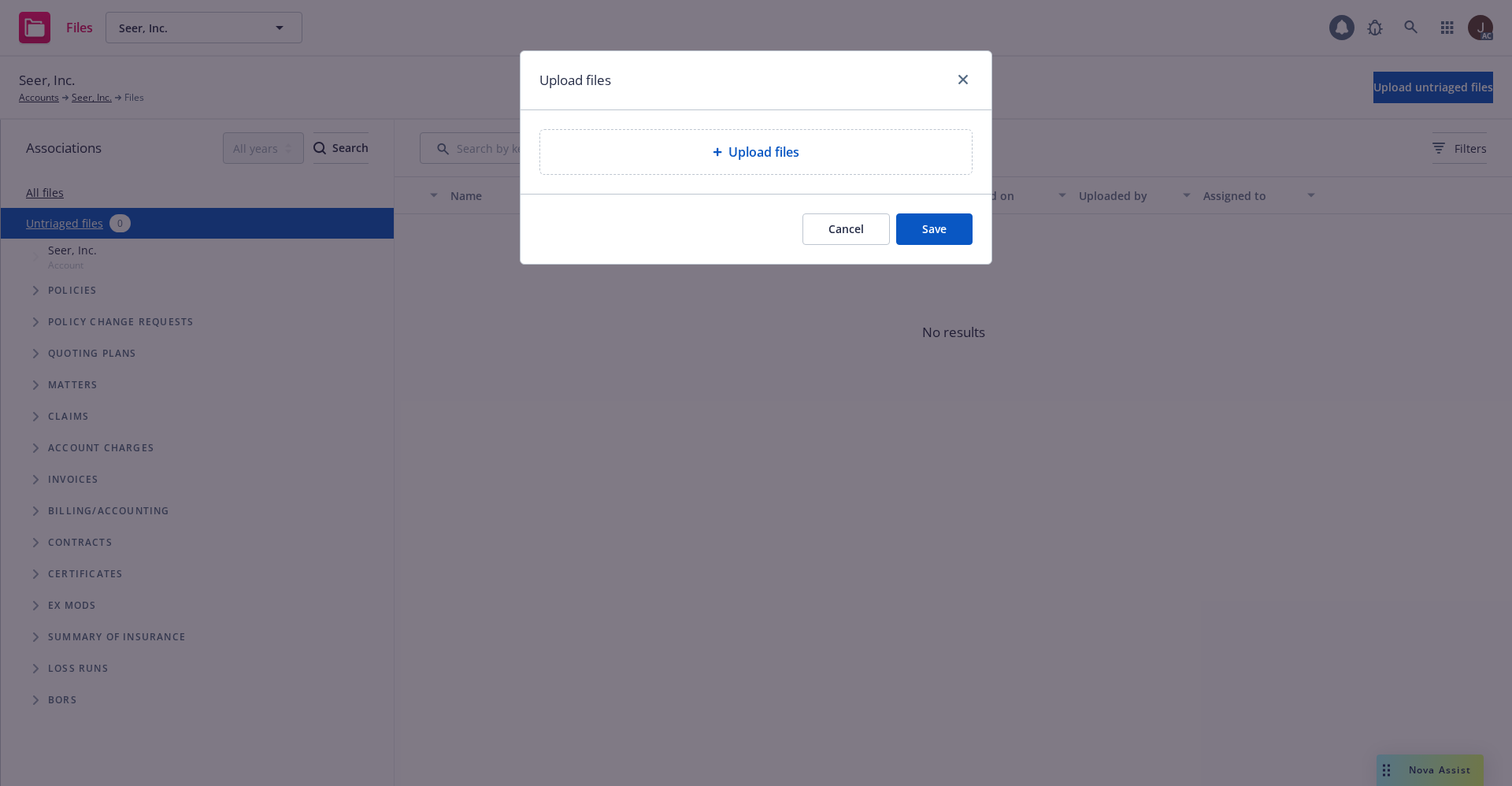
click at [788, 147] on span "Upload files" at bounding box center [763, 152] width 71 height 19
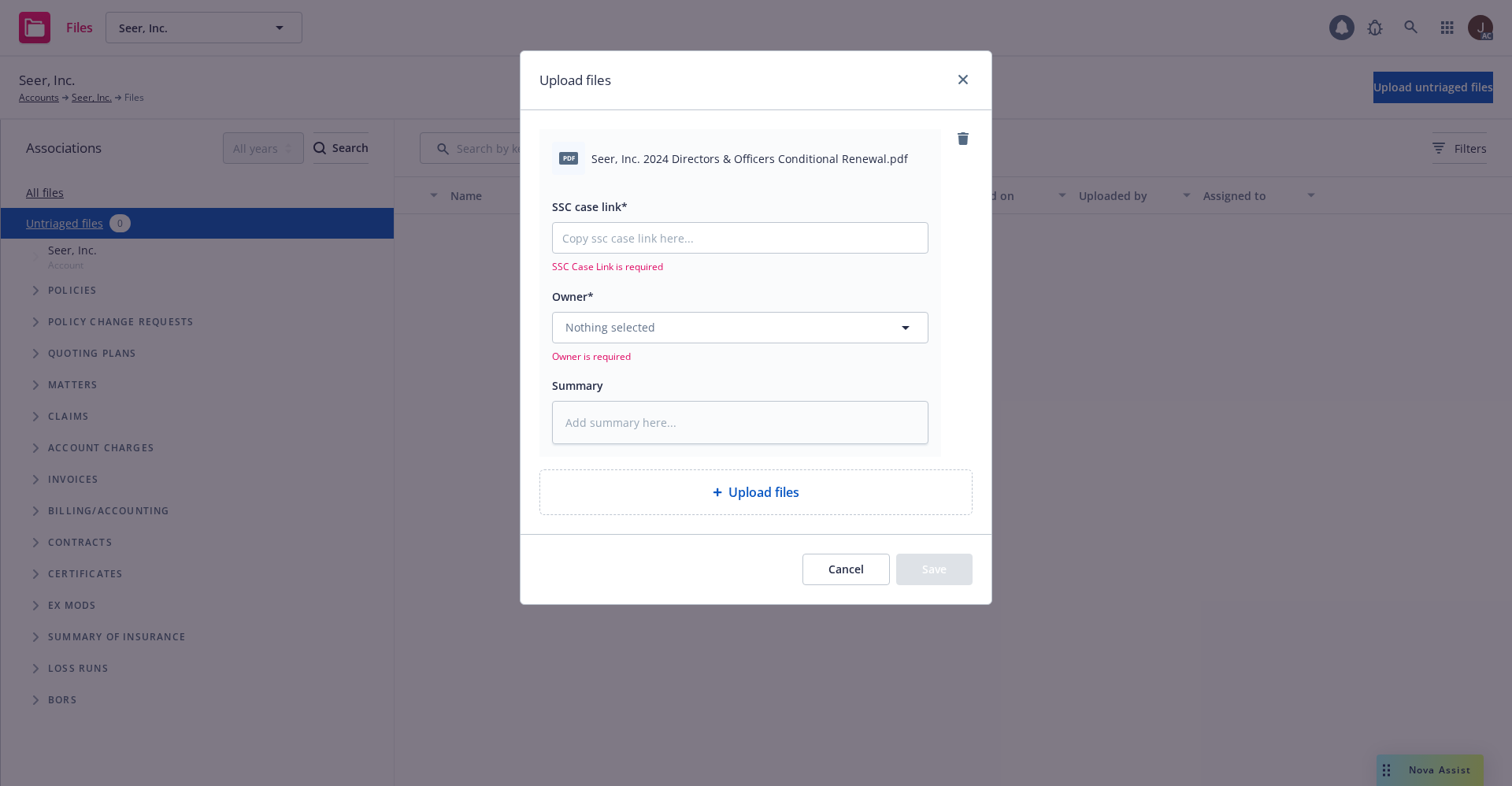
click at [700, 154] on span "Seer, Inc. 2024 Directors & Officers Conditional Renewal.pdf" at bounding box center [749, 159] width 317 height 17
copy div "Seer, Inc. 2024 Directors & Officers Conditional Renewal.pdf"
click at [655, 412] on textarea at bounding box center [739, 422] width 376 height 43
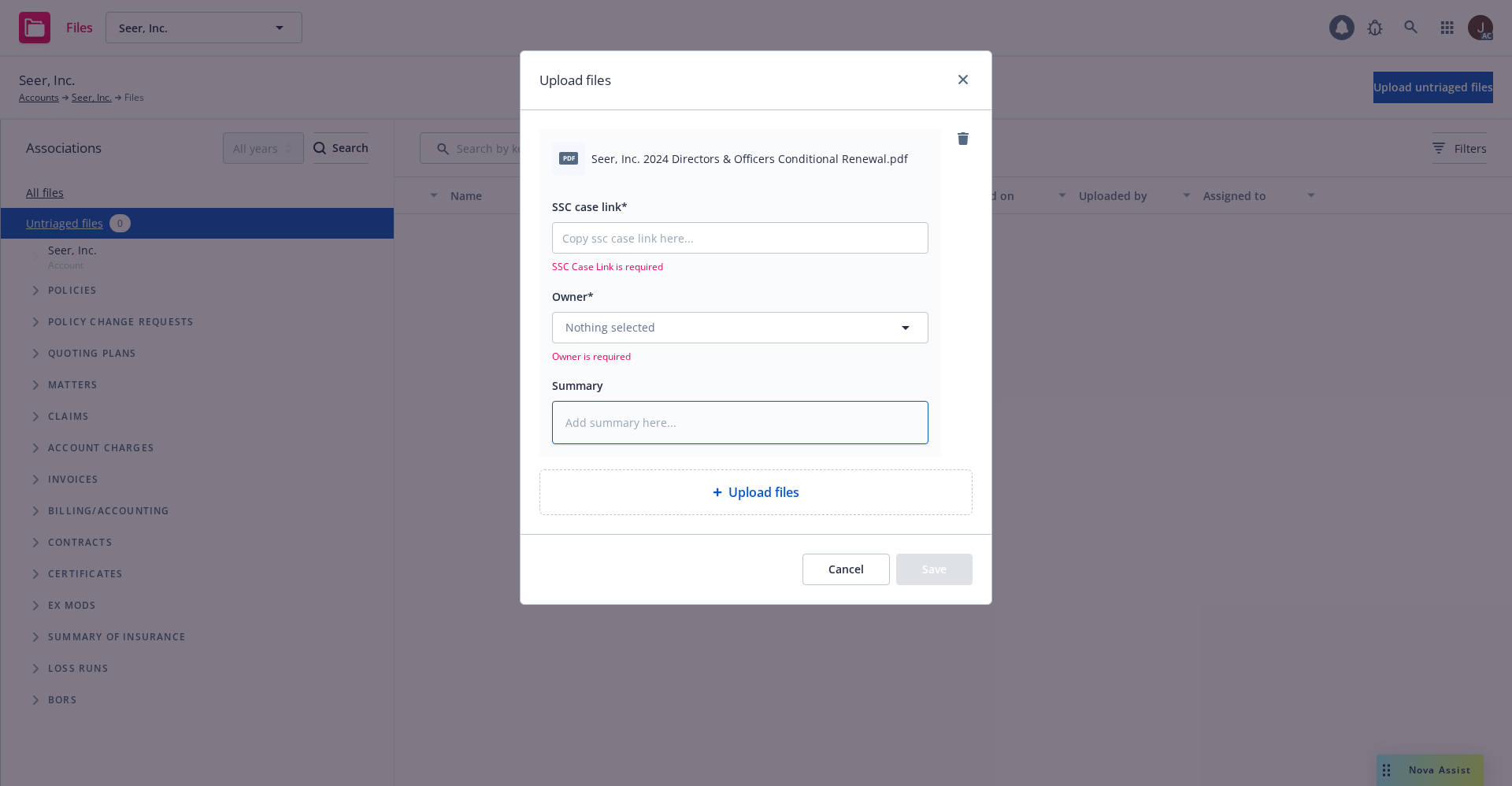
paste textarea "Seer, Inc. 2024 Directors & Officers Conditional Renewal.pdf"
type textarea "Seer, Inc. 2024 Directors & Officers Conditional Renewal.pdf"
type textarea "x"
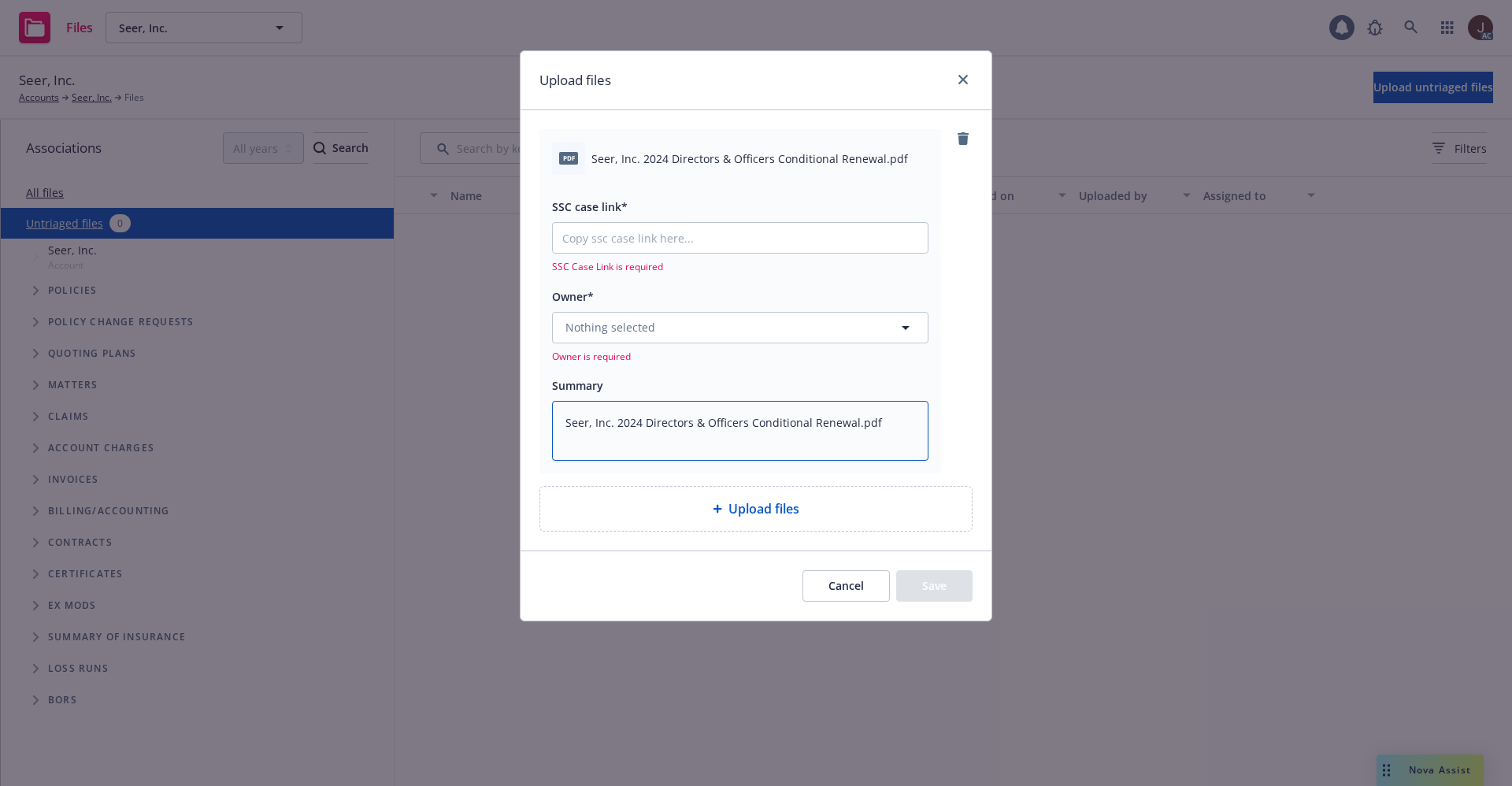
type textarea "Seer, Inc. 2024 Directors & Officers Conditional Renewal.pdf"
click at [631, 328] on span "Nothing selected" at bounding box center [611, 327] width 90 height 17
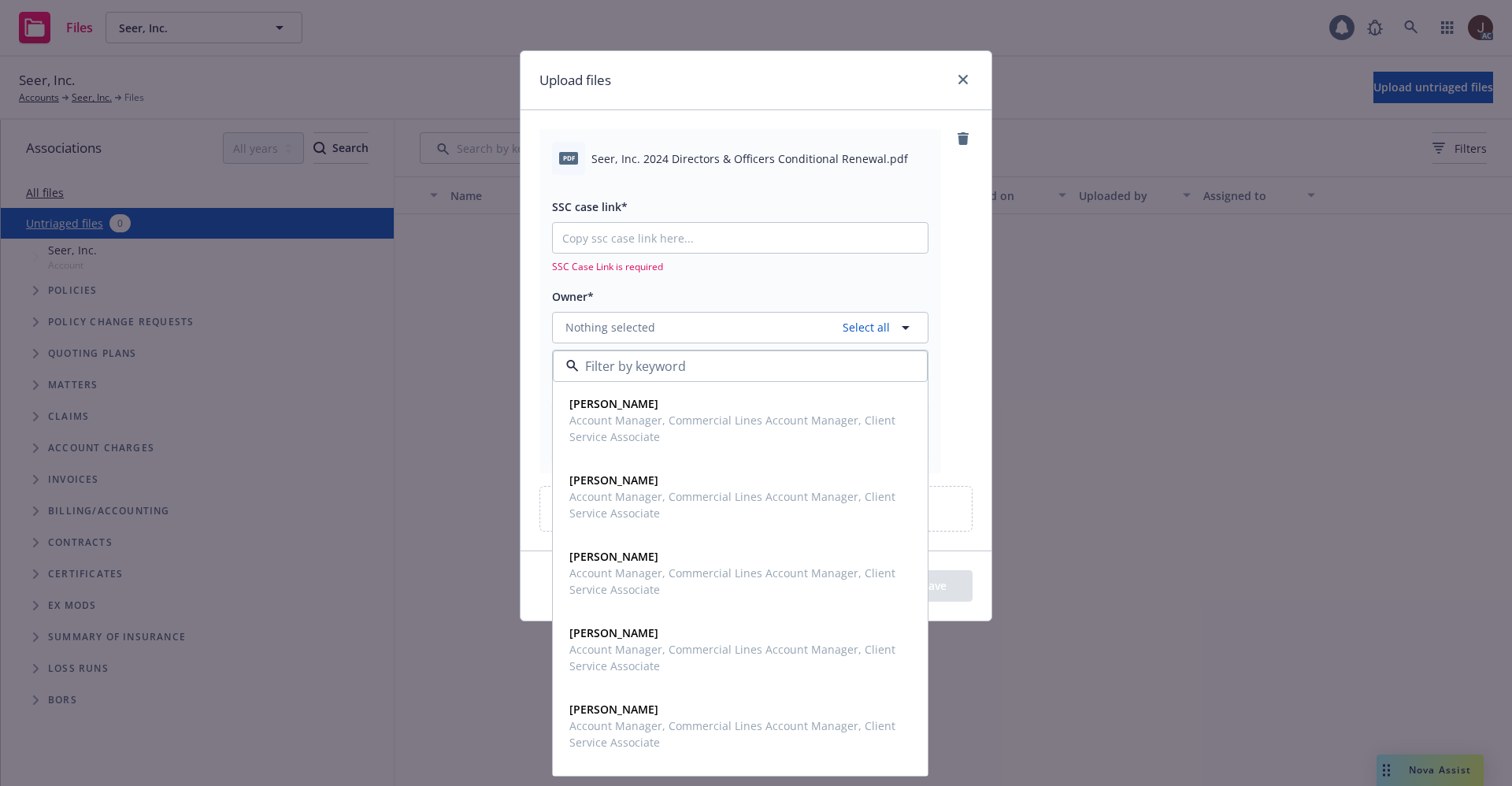
click at [974, 223] on div "pdf Seer, Inc. 2024 Directors & Officers Conditional Renewal.pdf SSC case link*…" at bounding box center [756, 330] width 471 height 440
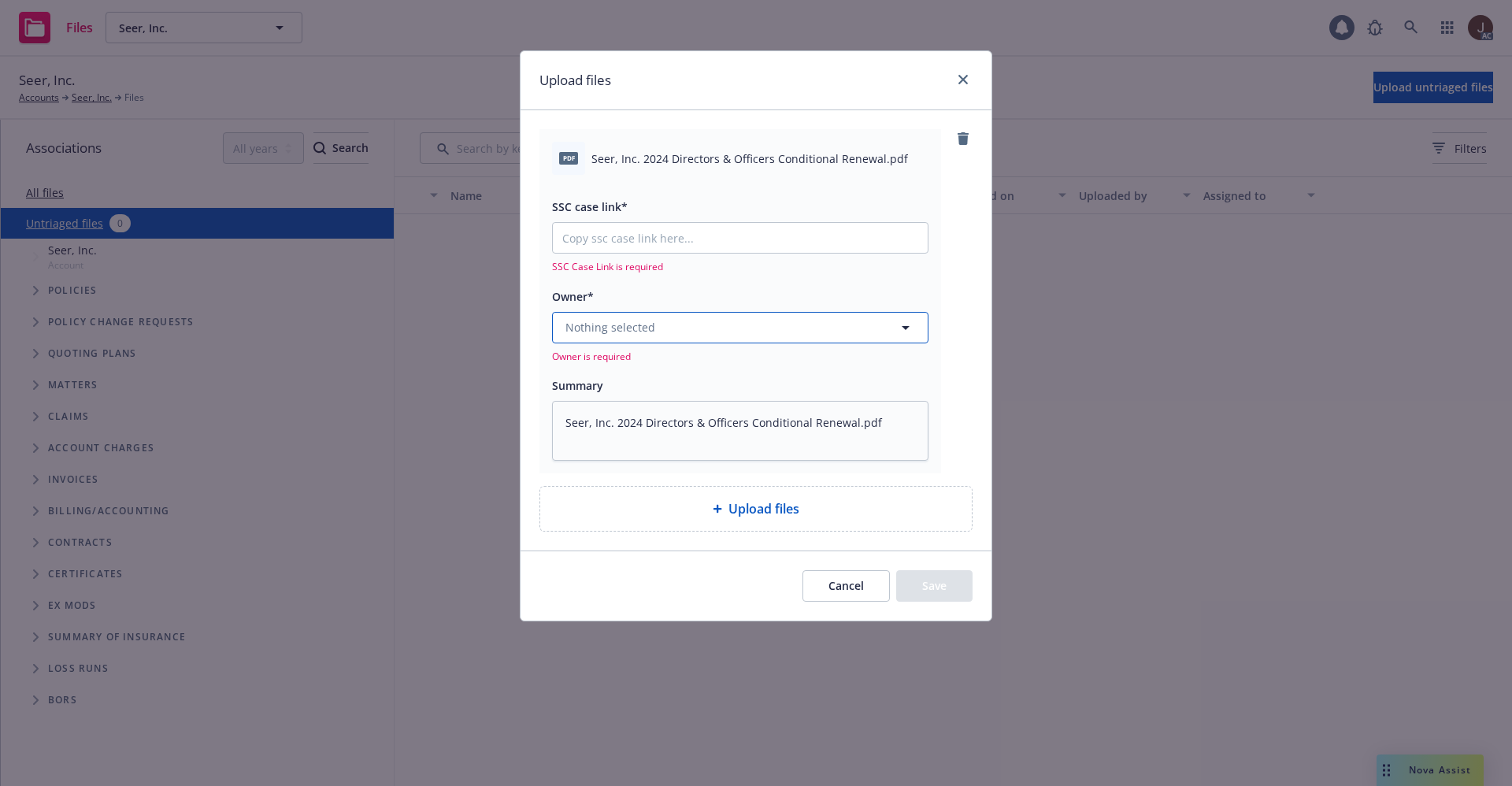
click at [690, 329] on button "Nothing selected" at bounding box center [739, 327] width 376 height 32
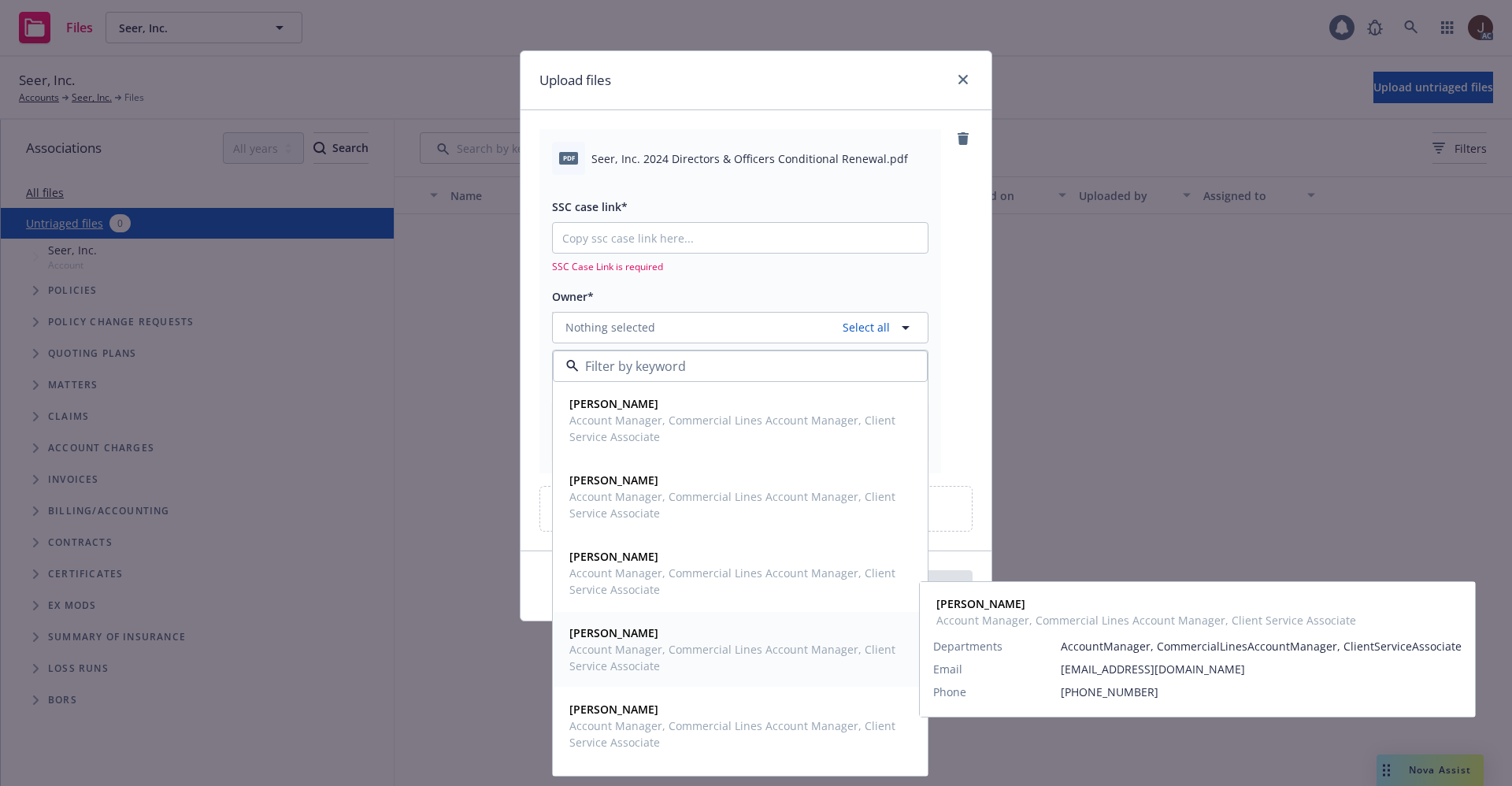
scroll to position [118, 0]
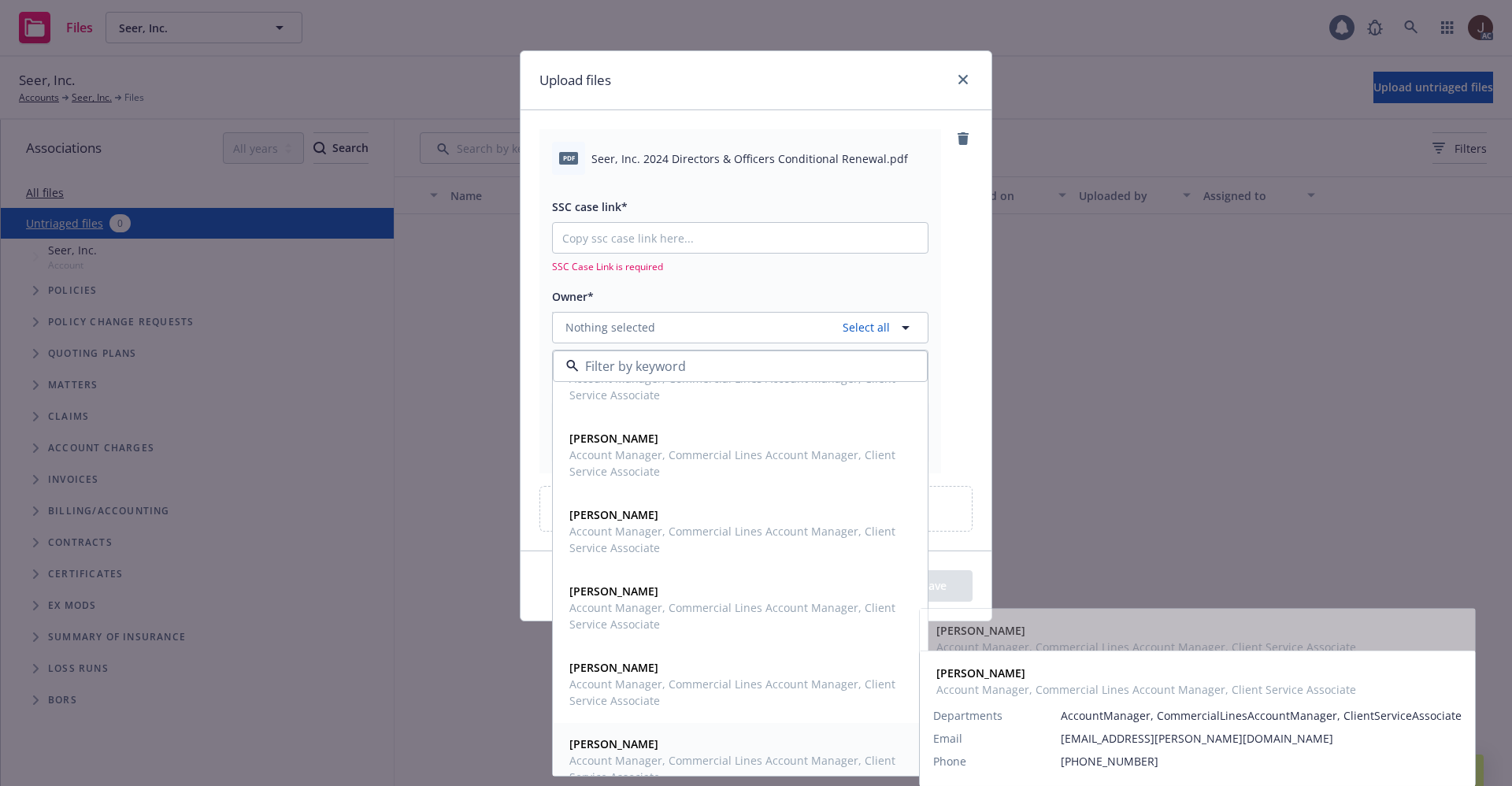
click at [632, 744] on span "[PERSON_NAME]" at bounding box center [739, 744] width 339 height 17
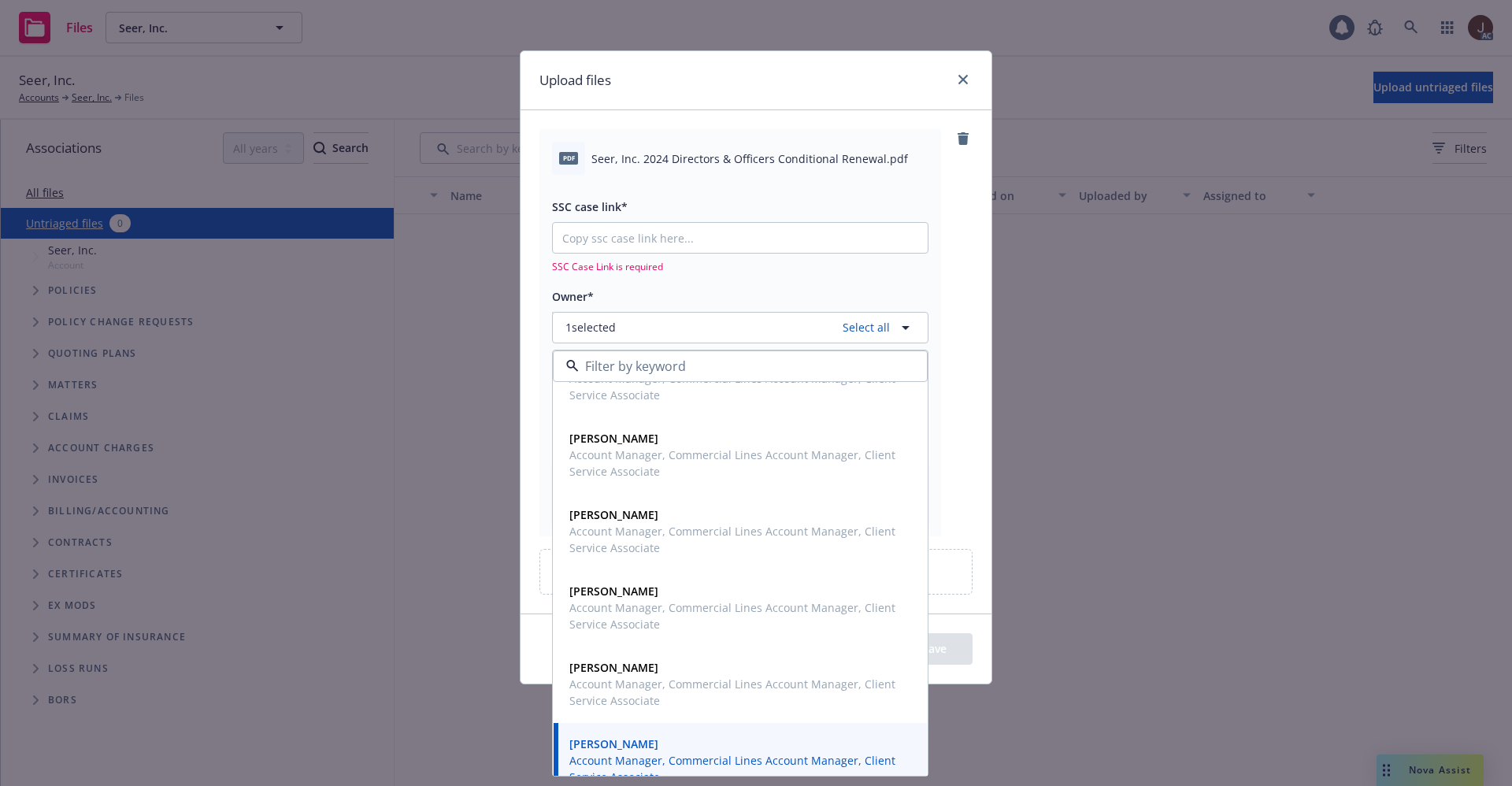
click at [960, 299] on div "pdf Seer, Inc. 2024 Directors & Officers Conditional Renewal.pdf SSC case link*…" at bounding box center [755, 332] width 433 height 406
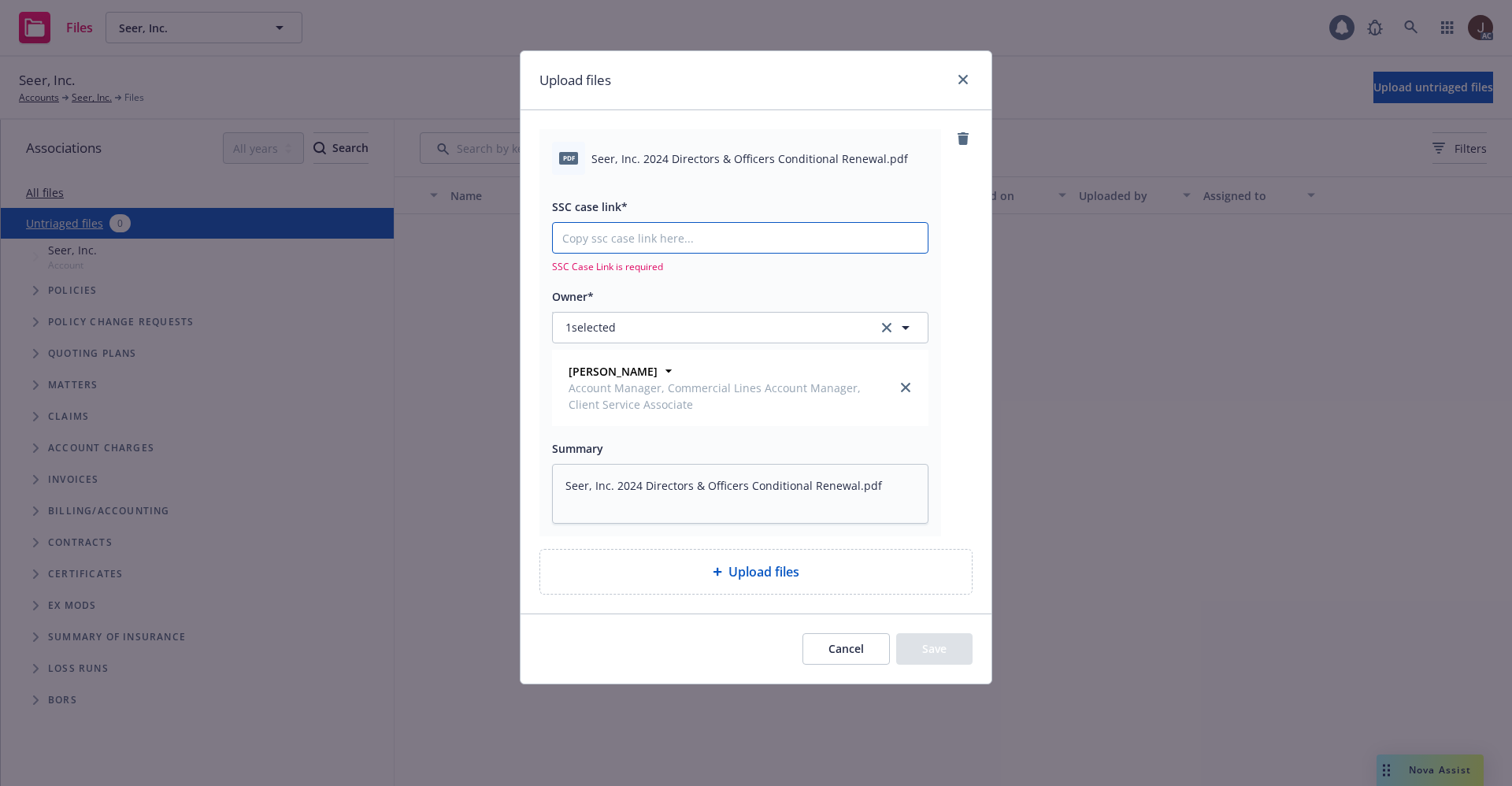
click at [635, 237] on input "SSC case link*" at bounding box center [739, 238] width 375 height 30
paste input "https://newfront-ssc.lightning.force.com/lightning/r/Case/500Vz00000Sjd57IAB/vi…"
type textarea "x"
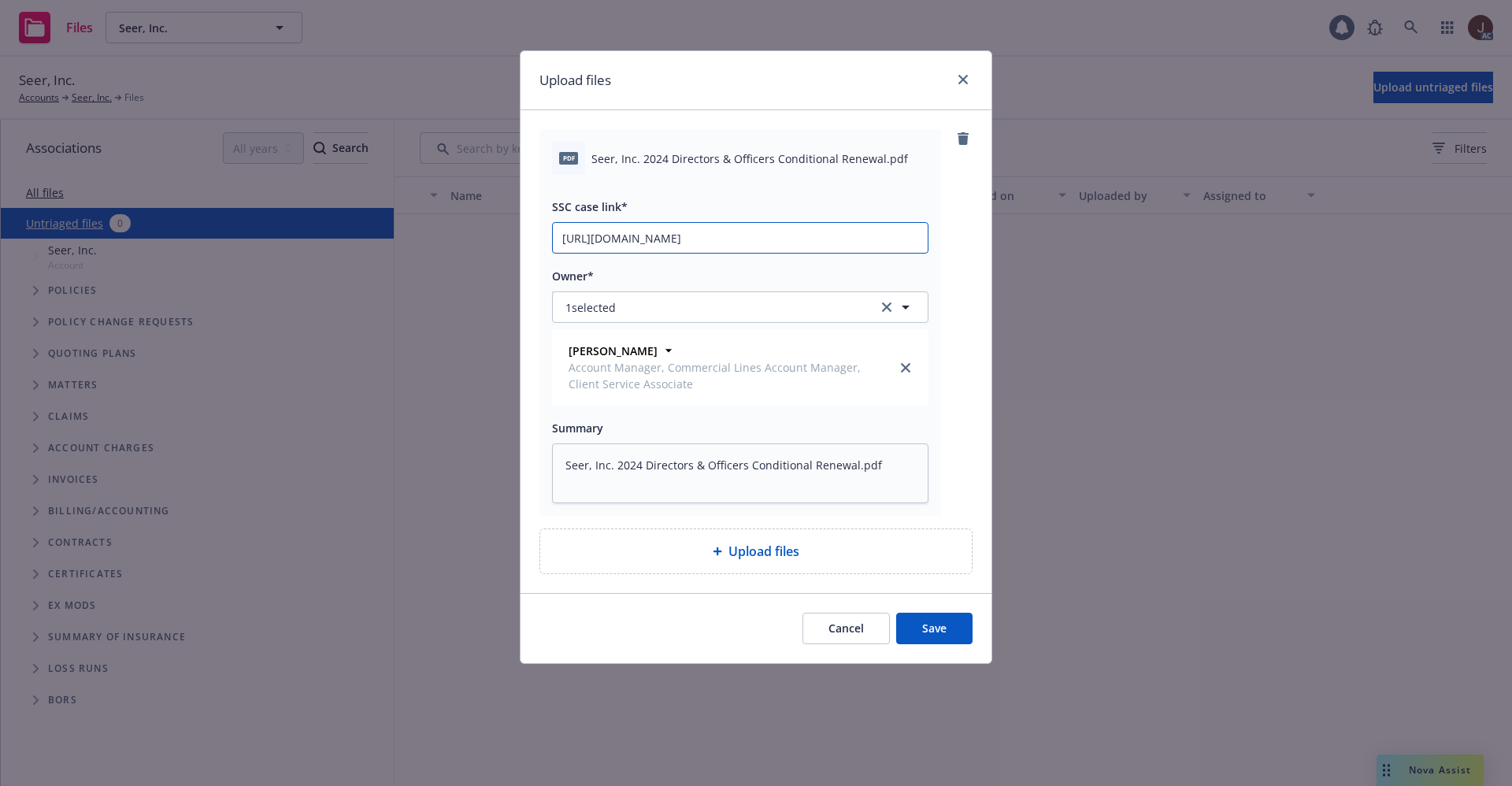
type input "https://newfront-ssc.lightning.force.com/lightning/r/Case/500Vz00000Sjd57IAB/vi…"
click at [974, 242] on div "pdf Seer, Inc. 2024 Directors & Officers Conditional Renewal.pdf SSC case link*…" at bounding box center [756, 351] width 471 height 483
click at [933, 626] on button "Save" at bounding box center [935, 628] width 76 height 32
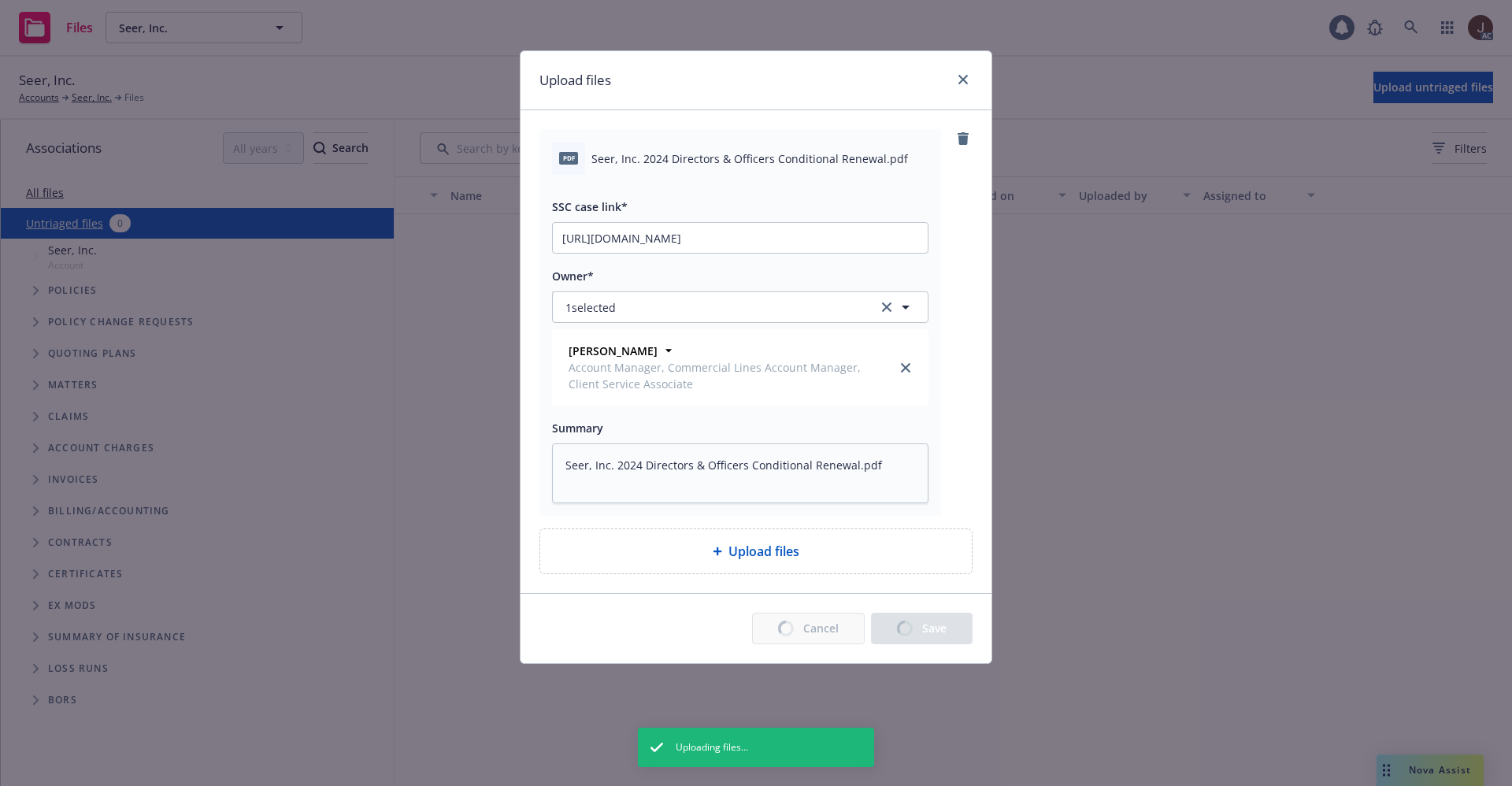
type textarea "x"
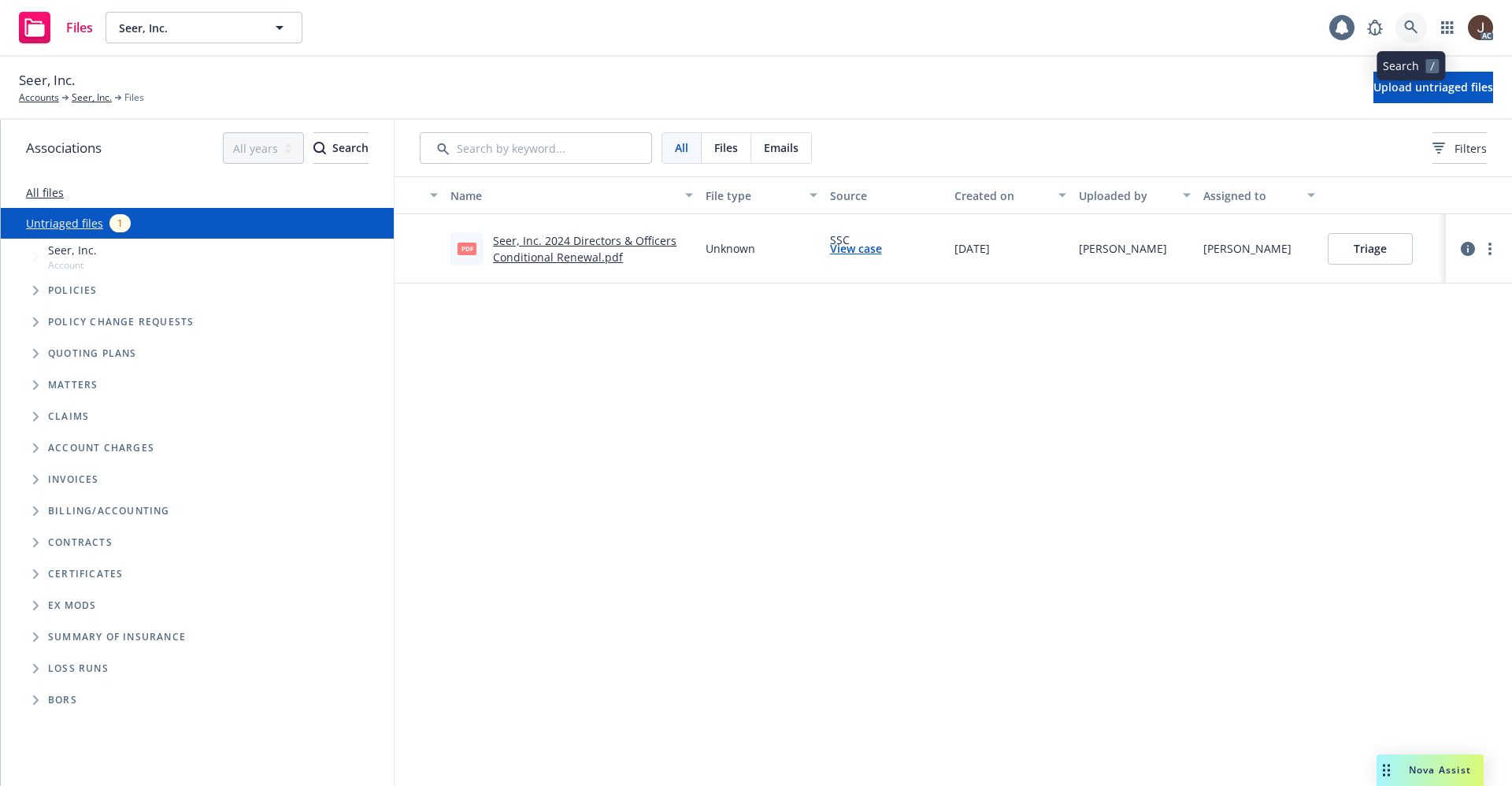
click at [1406, 32] on icon at bounding box center [1411, 27] width 14 height 14
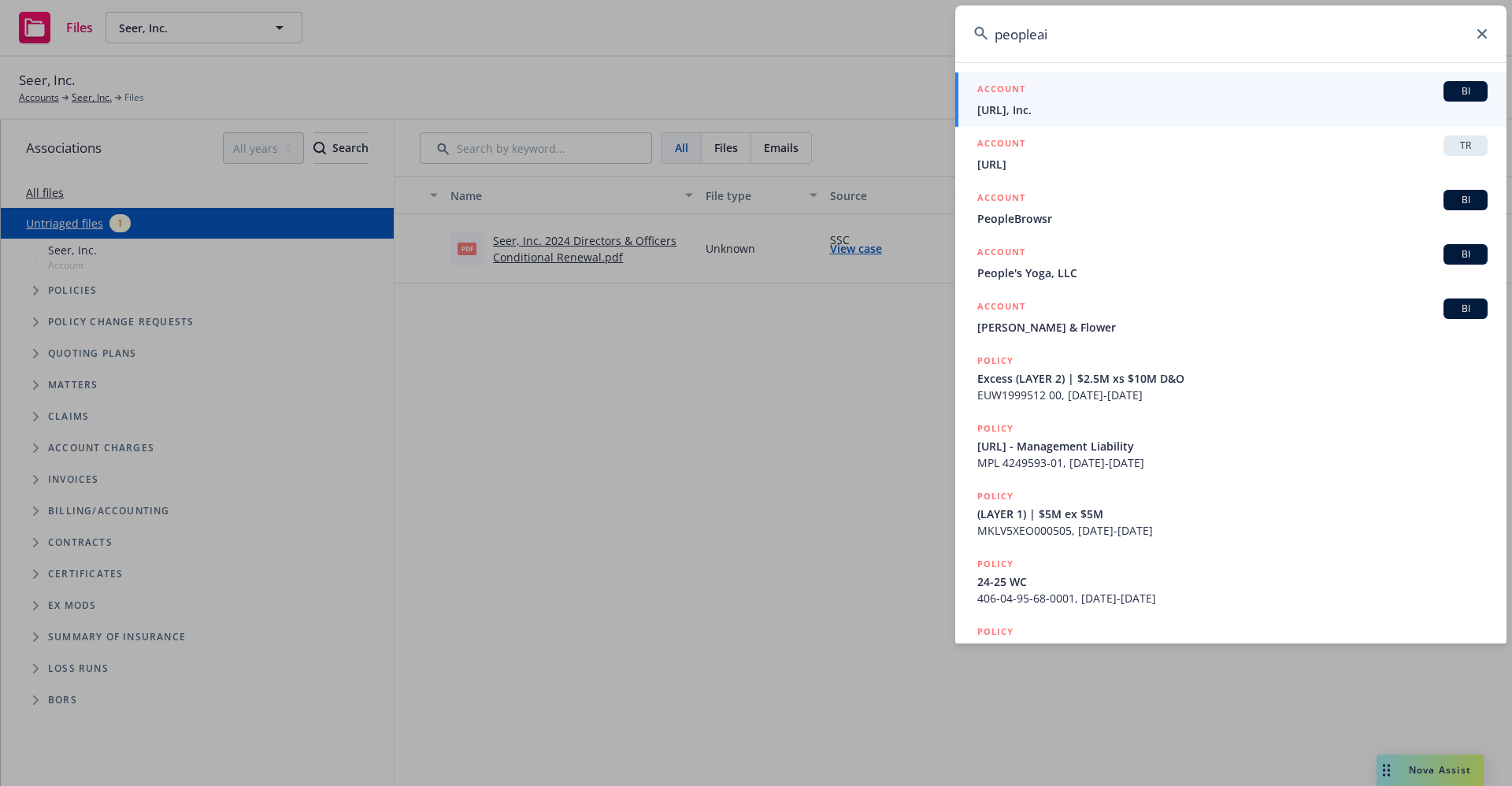
type input "peopleai"
click at [1038, 111] on span "[URL], Inc." at bounding box center [1232, 110] width 510 height 17
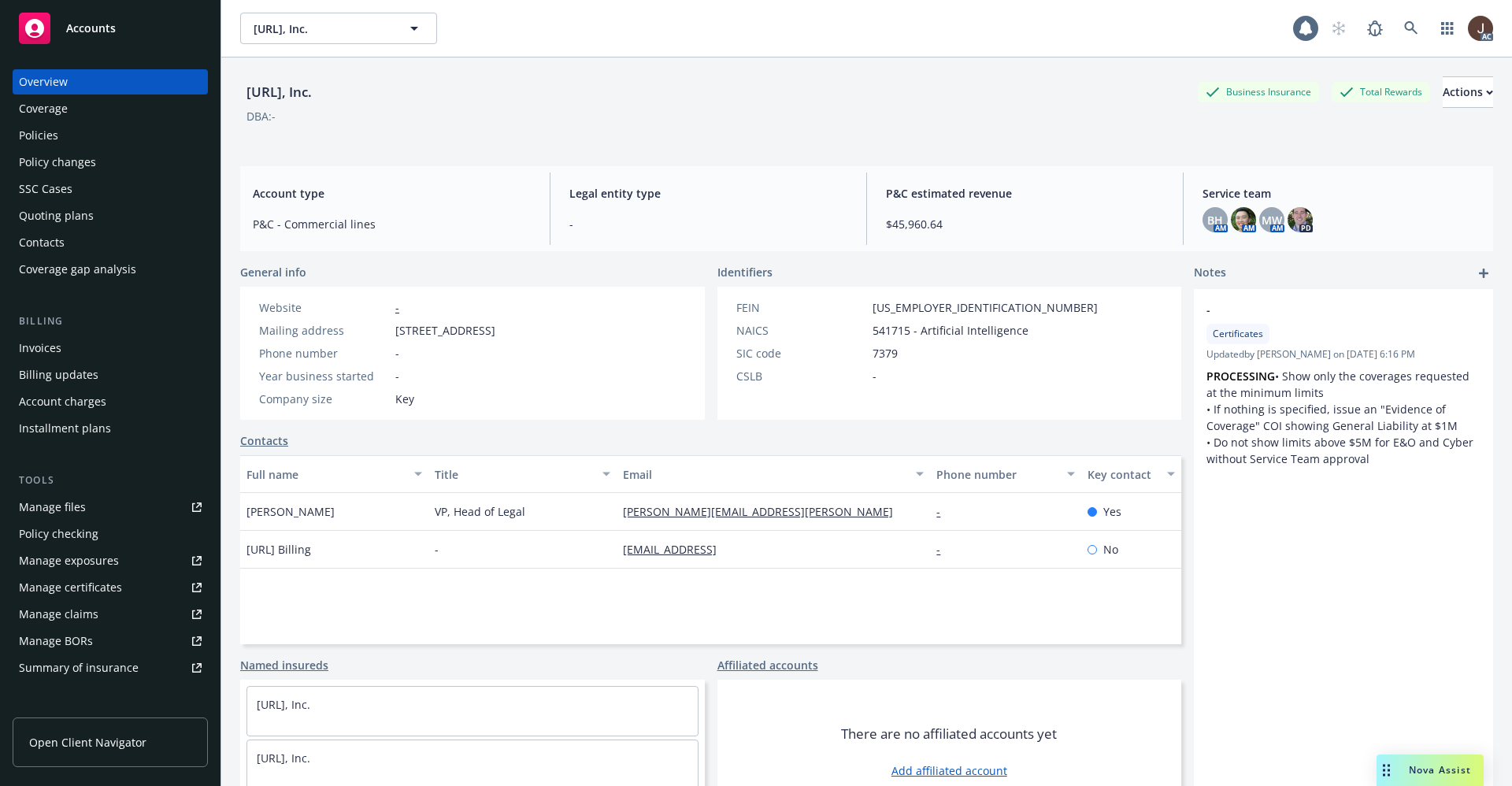
click at [63, 508] on div "Manage files" at bounding box center [52, 507] width 67 height 25
click at [1402, 35] on link at bounding box center [1411, 28] width 32 height 32
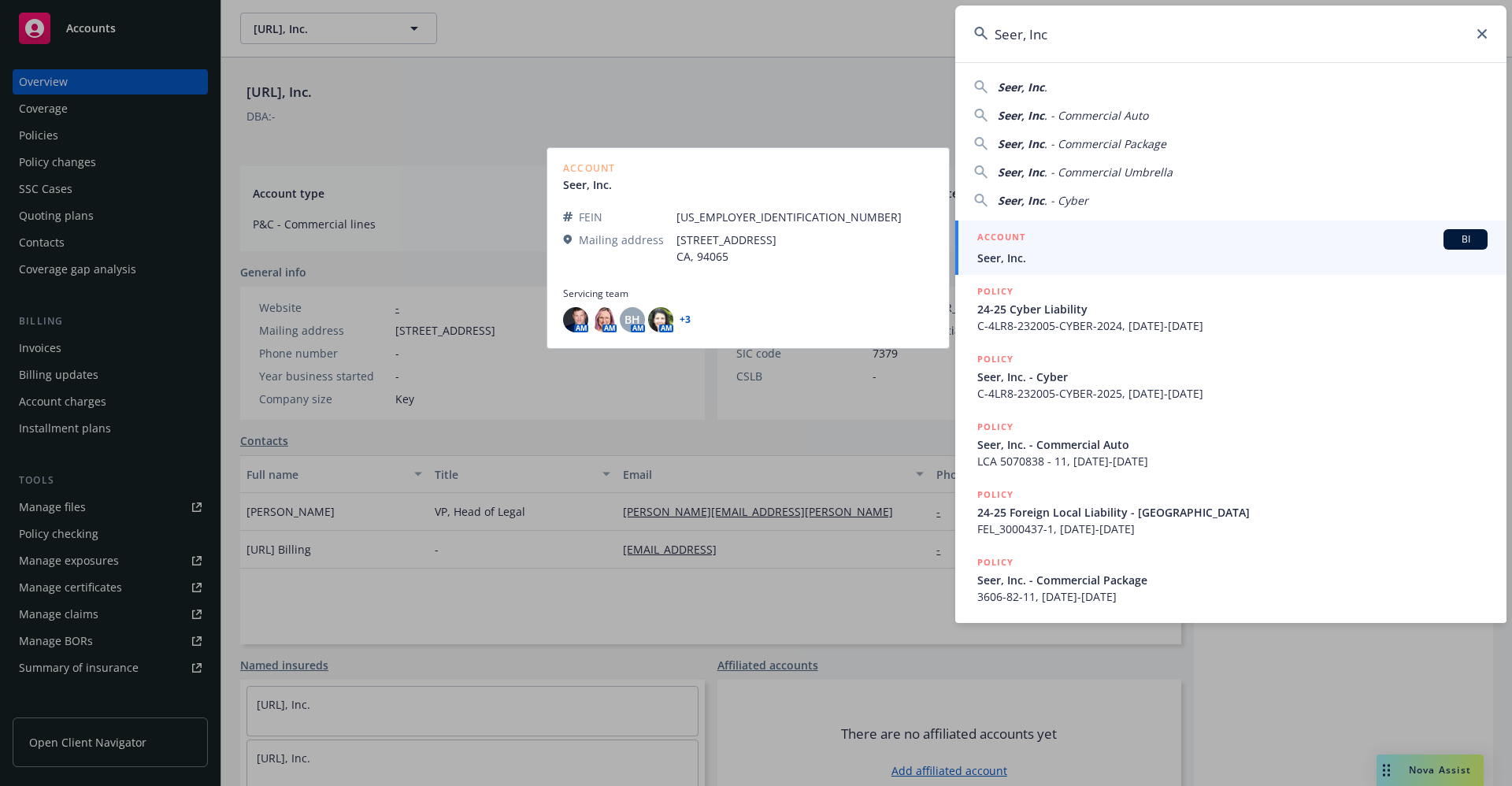
type input "Seer, Inc"
click at [1025, 263] on span "Seer, Inc." at bounding box center [1232, 258] width 510 height 17
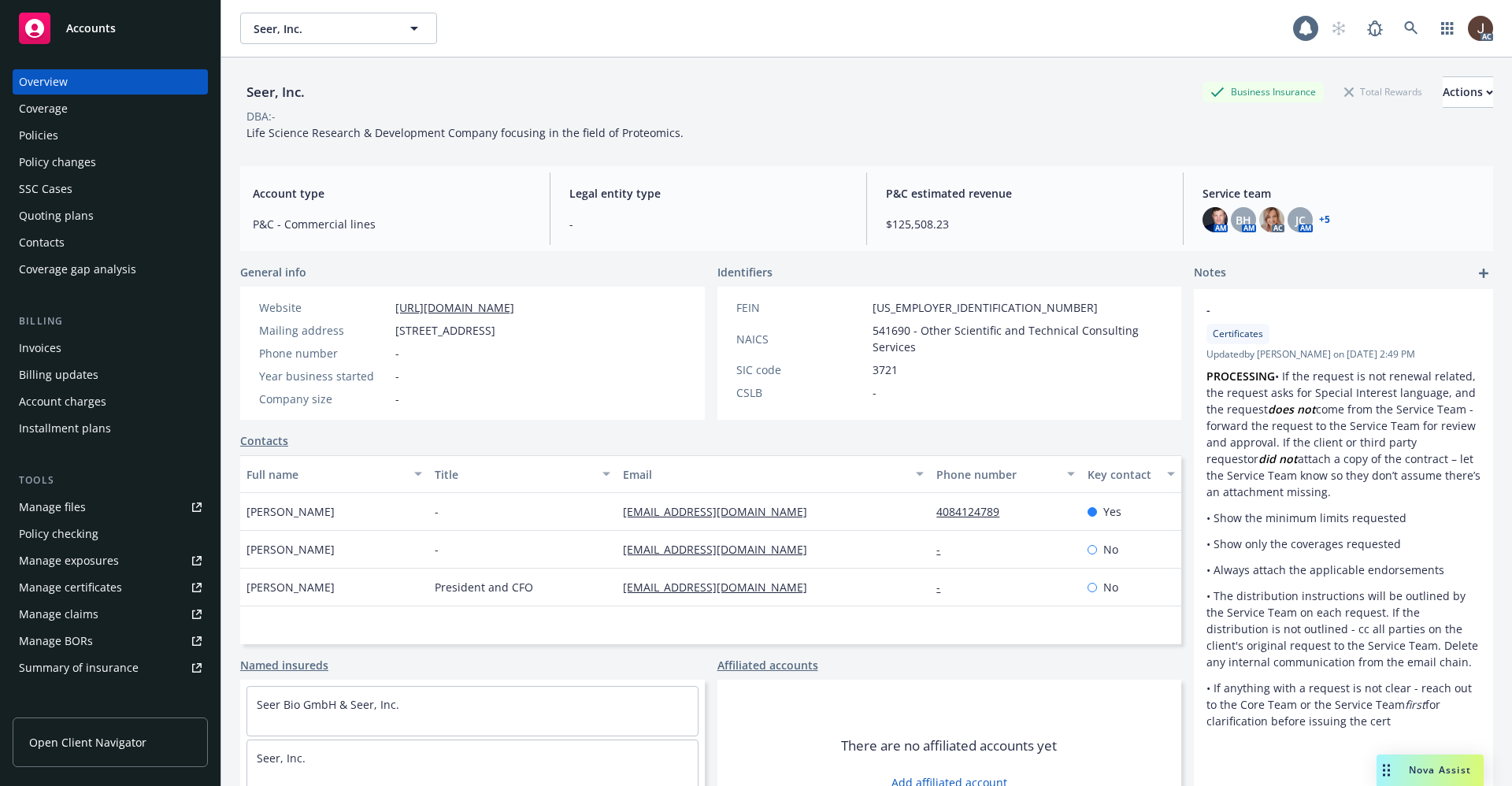
click at [40, 139] on div "Policies" at bounding box center [38, 135] width 39 height 25
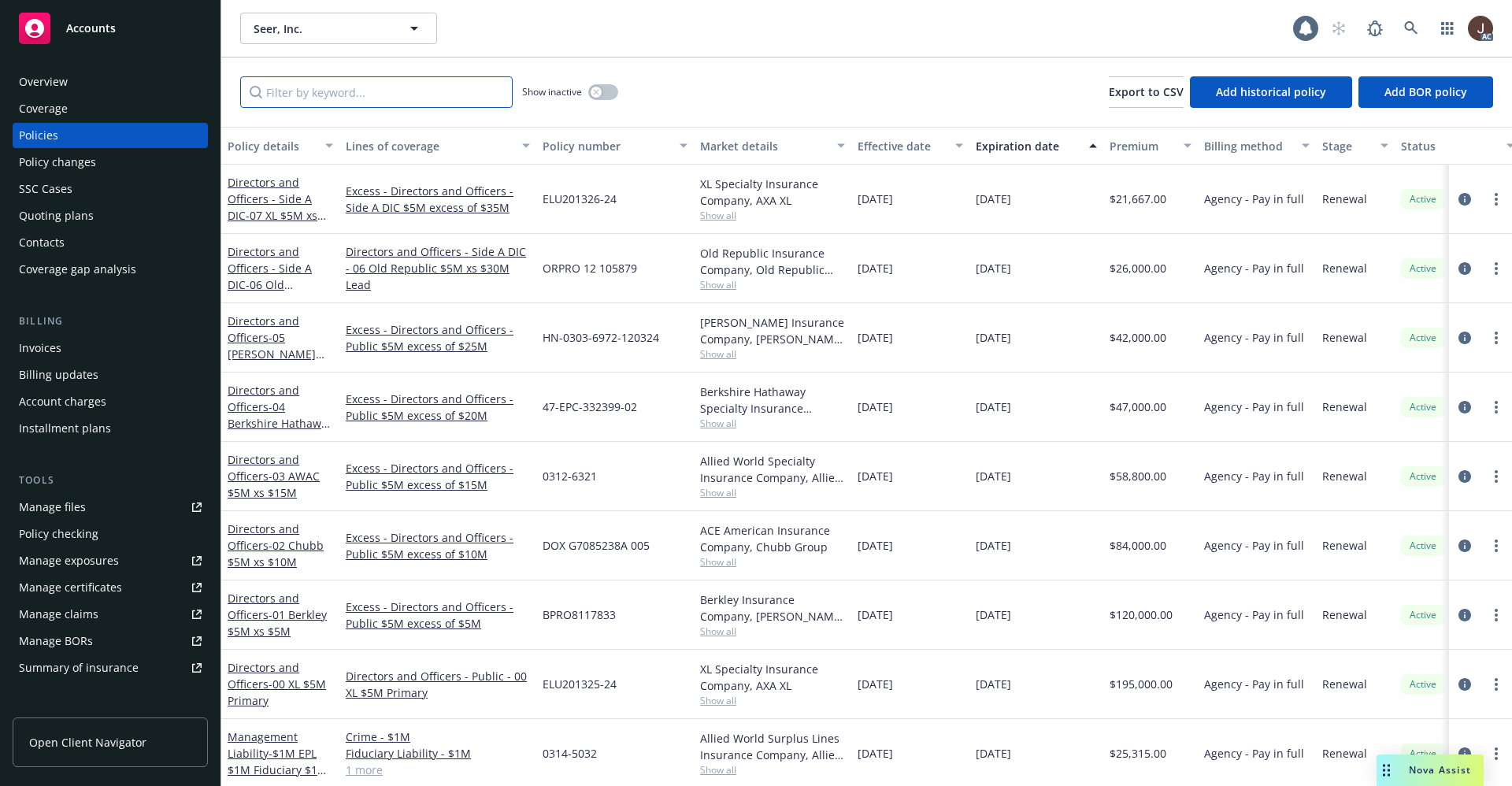
click at [299, 98] on input "Filter by keyword..." at bounding box center [376, 92] width 272 height 32
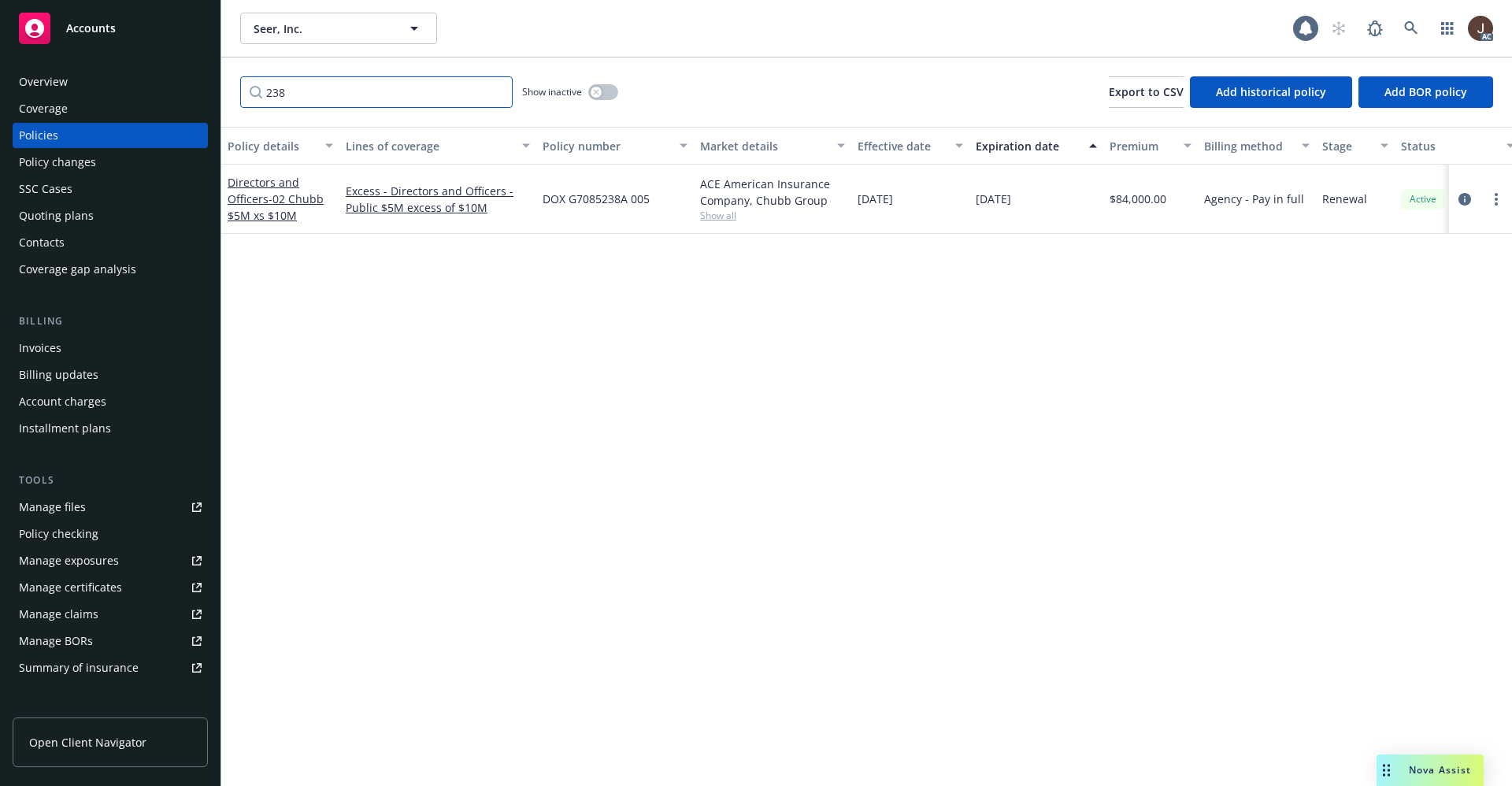
scroll to position [0, 229]
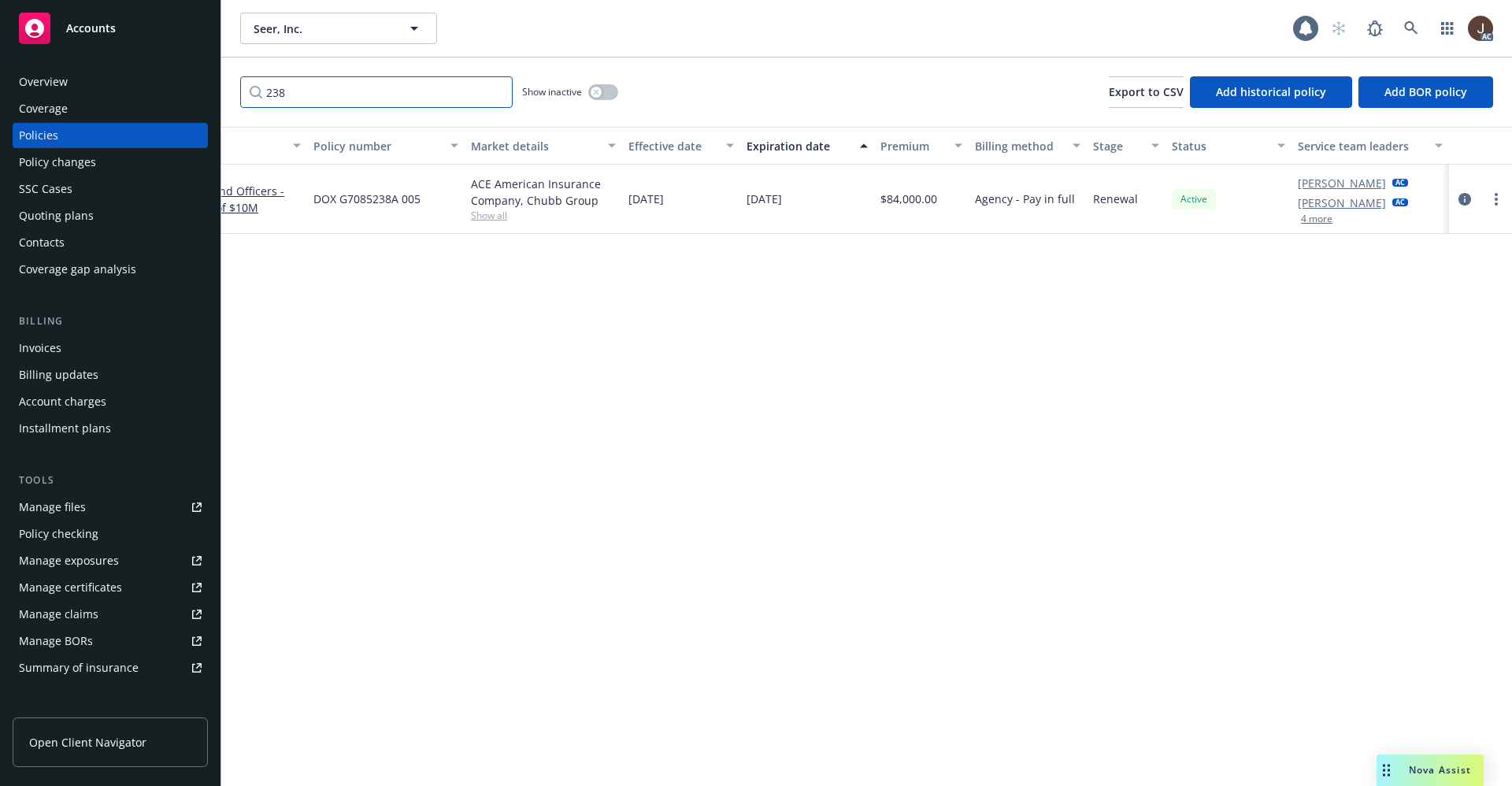
type input "238"
click at [61, 507] on div "Manage files" at bounding box center [52, 507] width 67 height 25
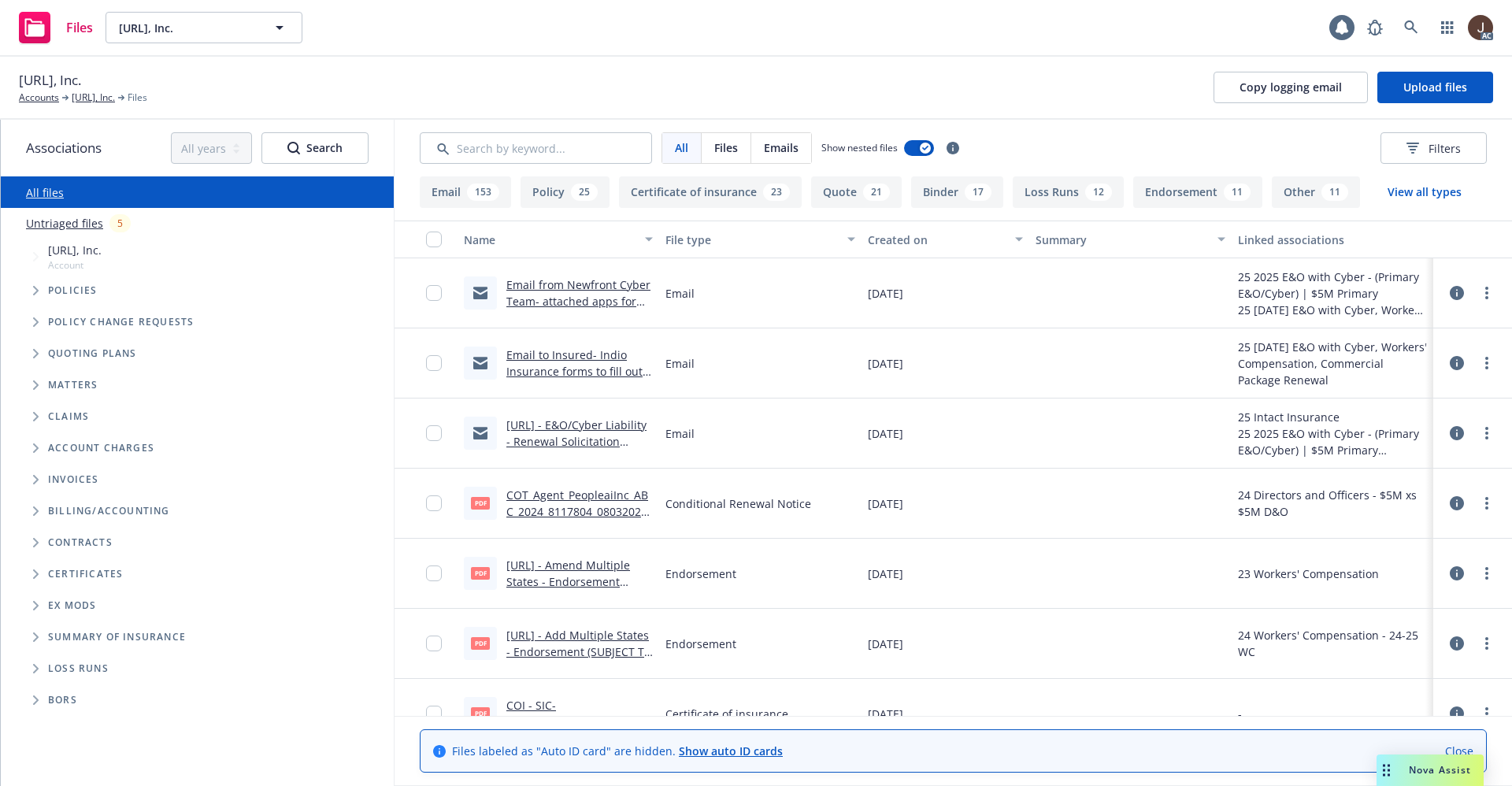
click at [56, 222] on link "Untriaged files" at bounding box center [64, 224] width 77 height 17
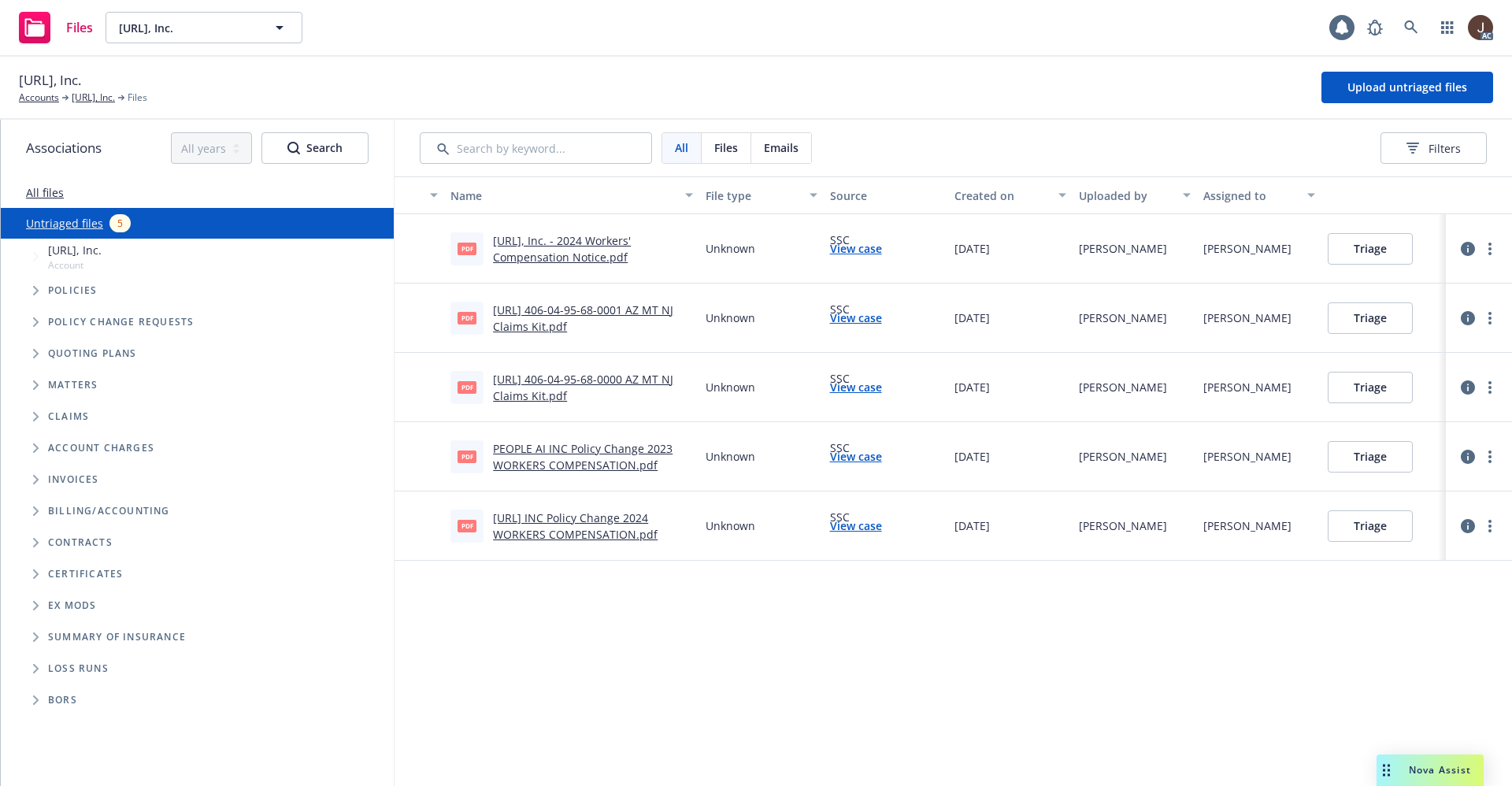
click at [781, 639] on div "Name File type Source Created on Uploaded by Assigned to pdf People.AI, Inc. - …" at bounding box center [953, 481] width 1117 height 610
click at [1400, 95] on button "Upload untriaged files" at bounding box center [1406, 87] width 172 height 32
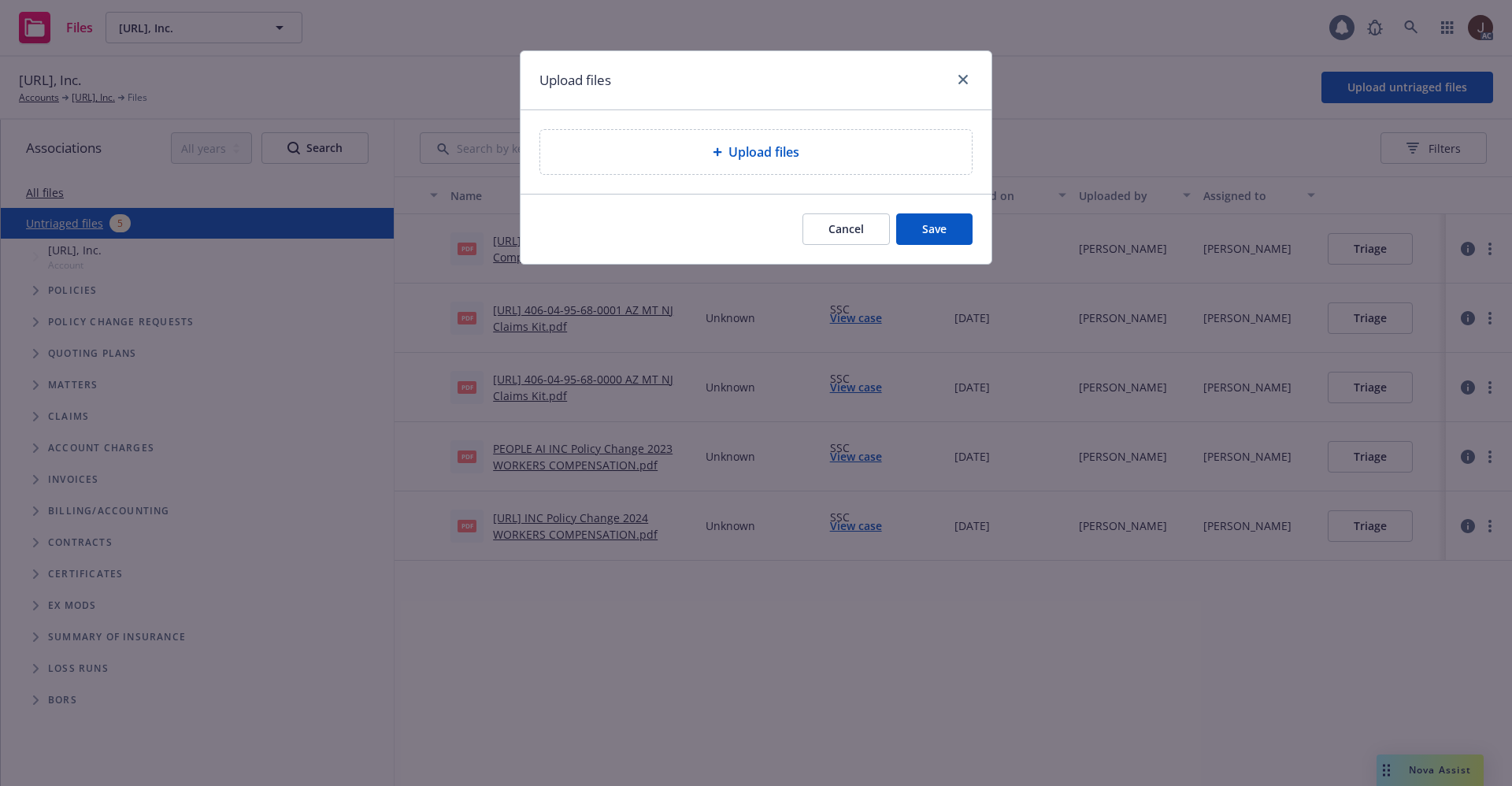
click at [754, 153] on span "Upload files" at bounding box center [763, 152] width 71 height 19
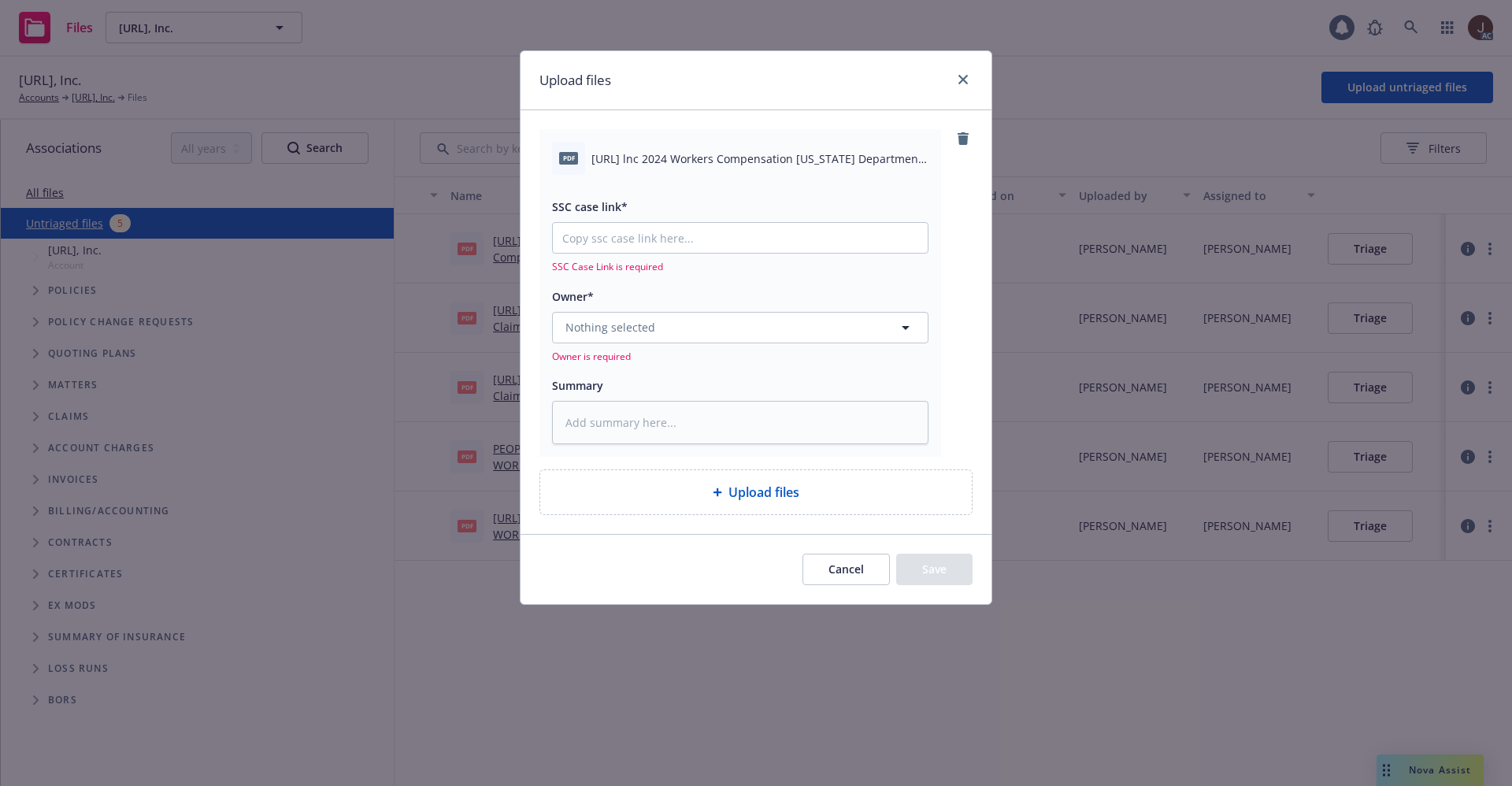
click at [693, 164] on span "People.Ai lnc 2024 Workers Compensation Texas Department of lnsurance Report.pdf" at bounding box center [760, 159] width 337 height 17
copy div "People.Ai lnc 2024 Workers Compensation Texas Department of lnsurance Report.pdf"
click at [609, 427] on textarea at bounding box center [739, 422] width 376 height 43
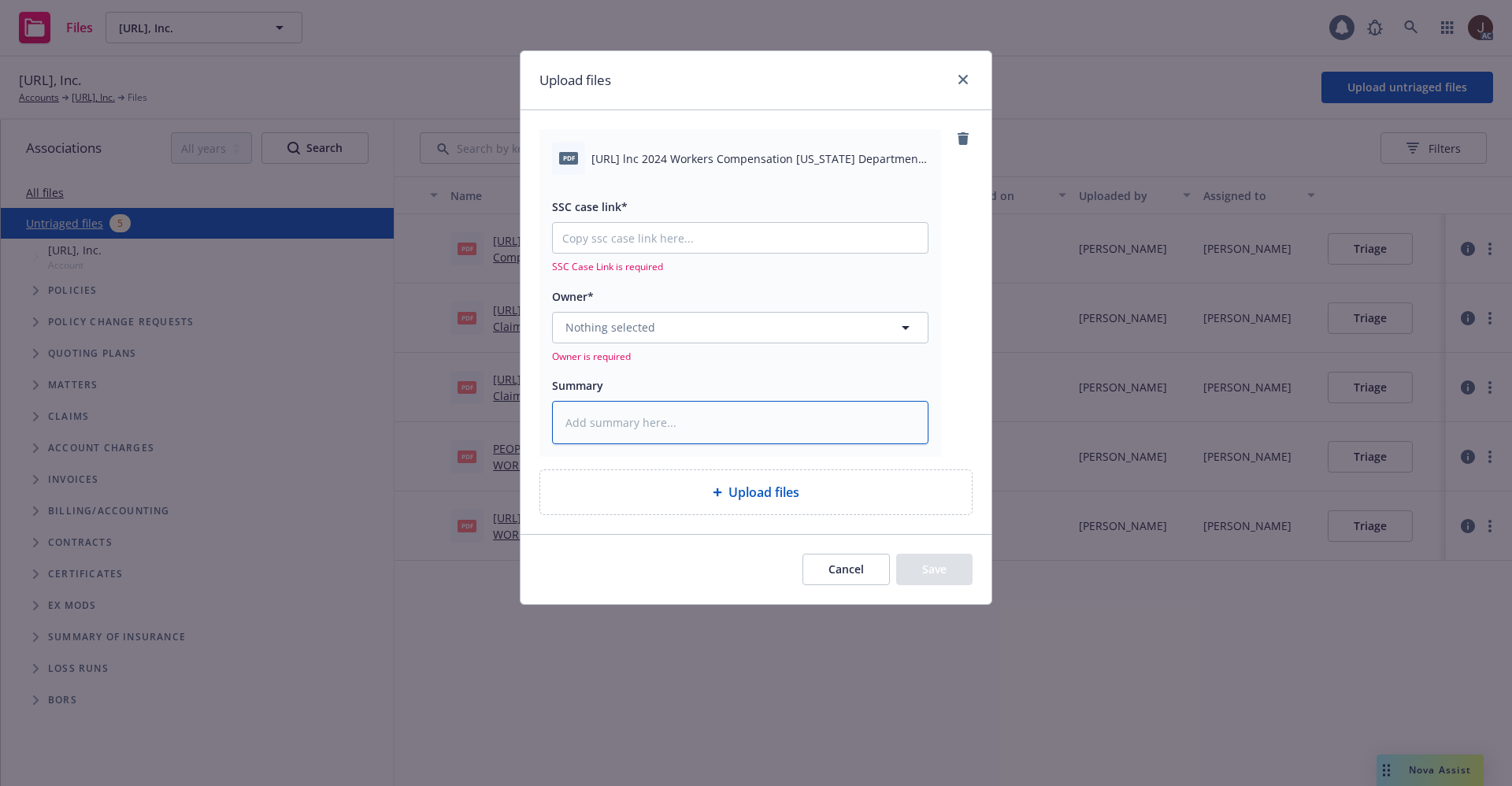
paste textarea "People.Ai lnc 2024 Workers Compensation Texas Department of lnsurance Report.pdf"
type textarea "x"
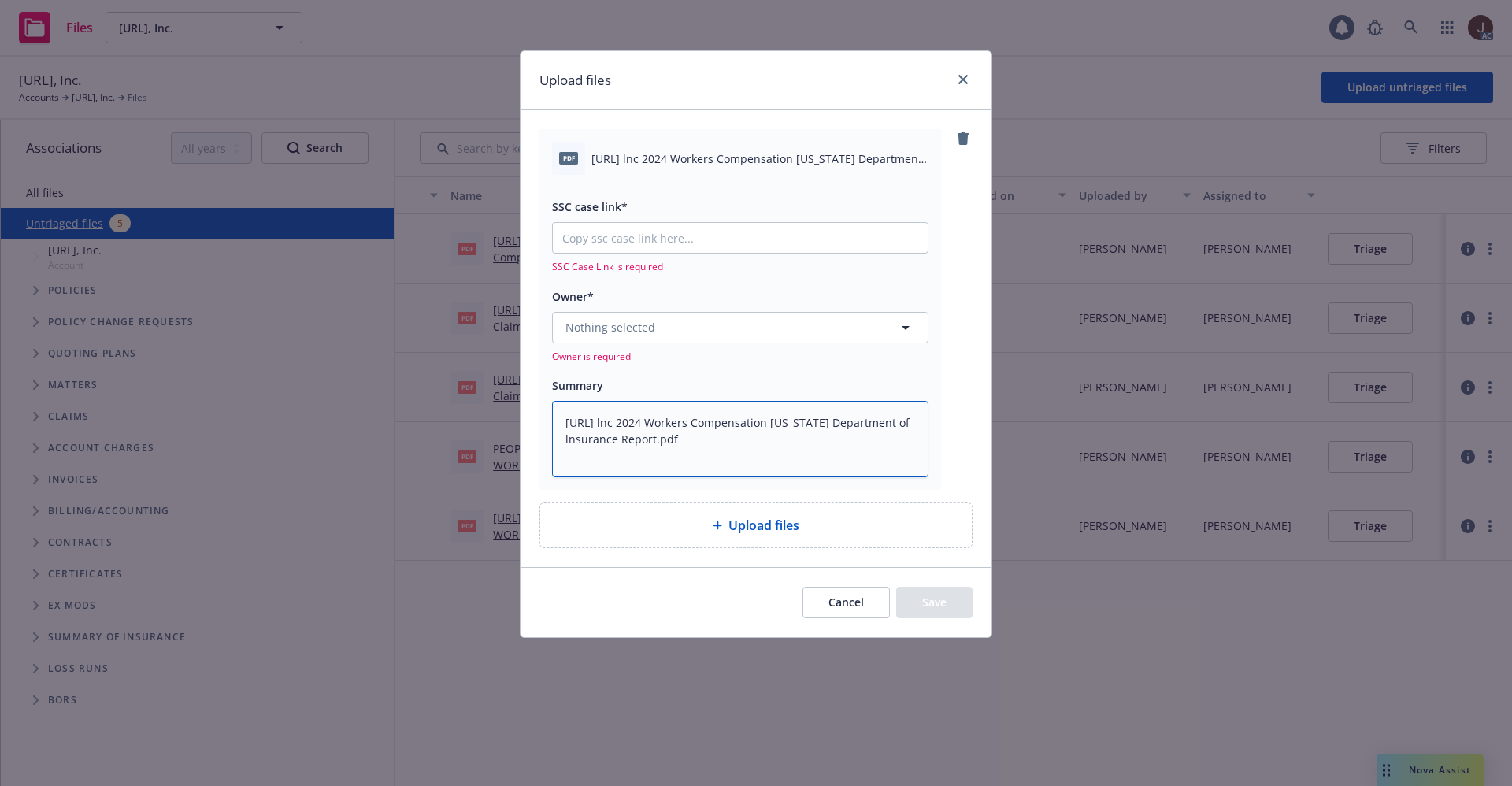
type textarea "People.Ai lnc 2024 Workers Compensation Texas Department of lnsurance Report.pdf"
click at [609, 327] on span "Nothing selected" at bounding box center [611, 327] width 90 height 17
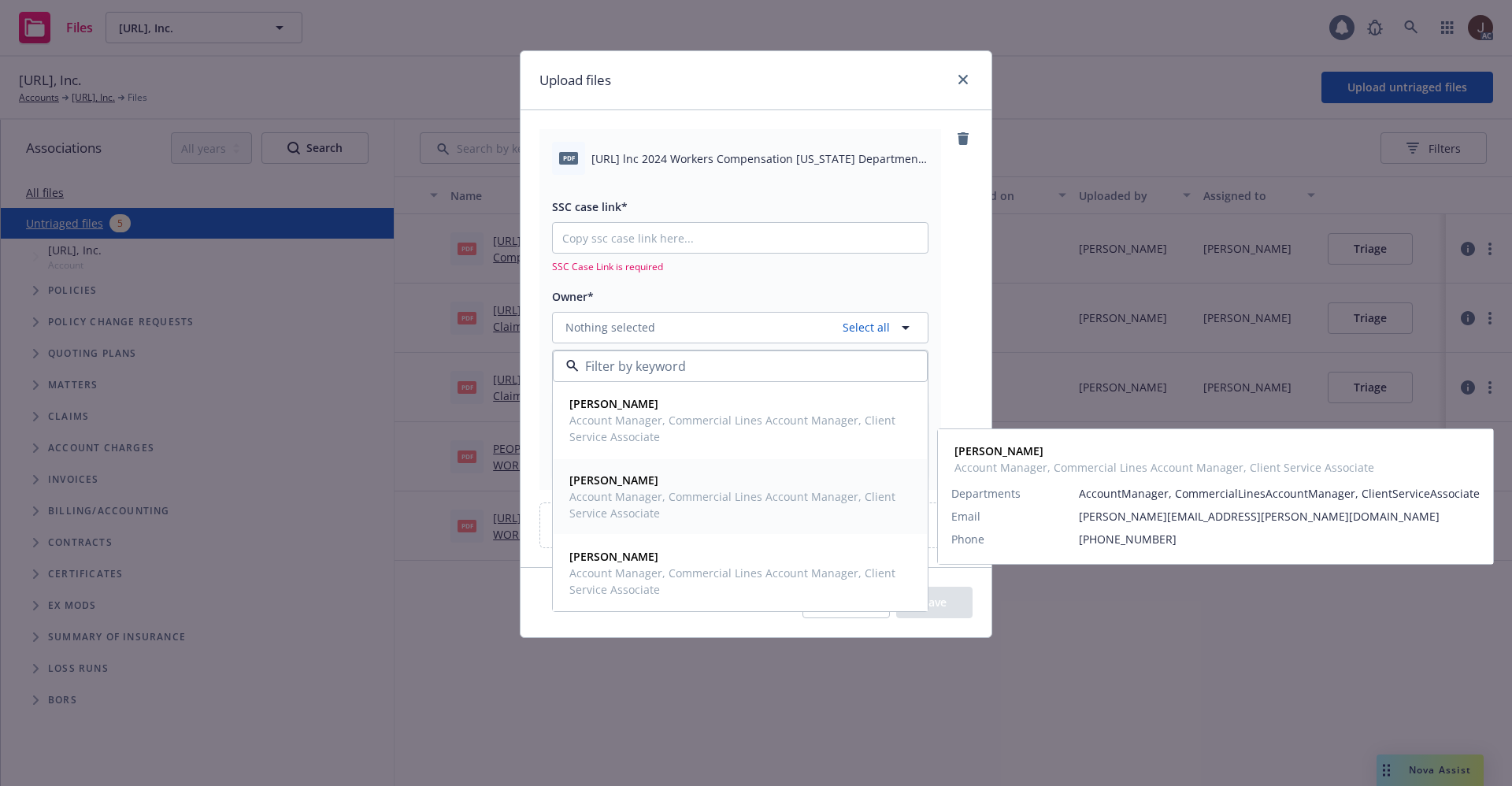
click at [614, 489] on span "Account Manager, Commercial Lines Account Manager, Client Service Associate" at bounding box center [739, 505] width 339 height 33
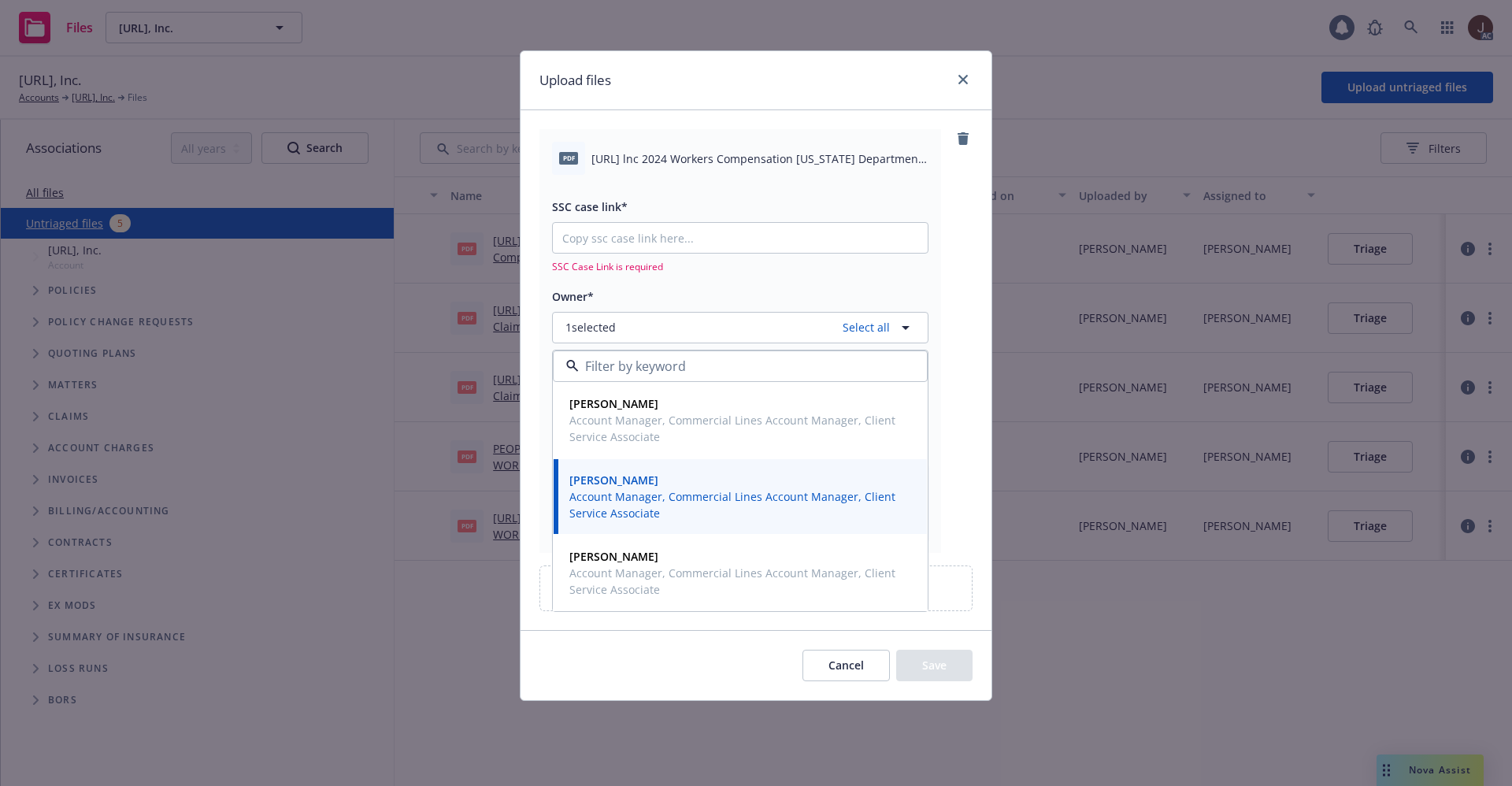
click at [969, 270] on div "pdf People.Ai lnc 2024 Workers Compensation Texas Department of lnsurance Repor…" at bounding box center [755, 340] width 433 height 423
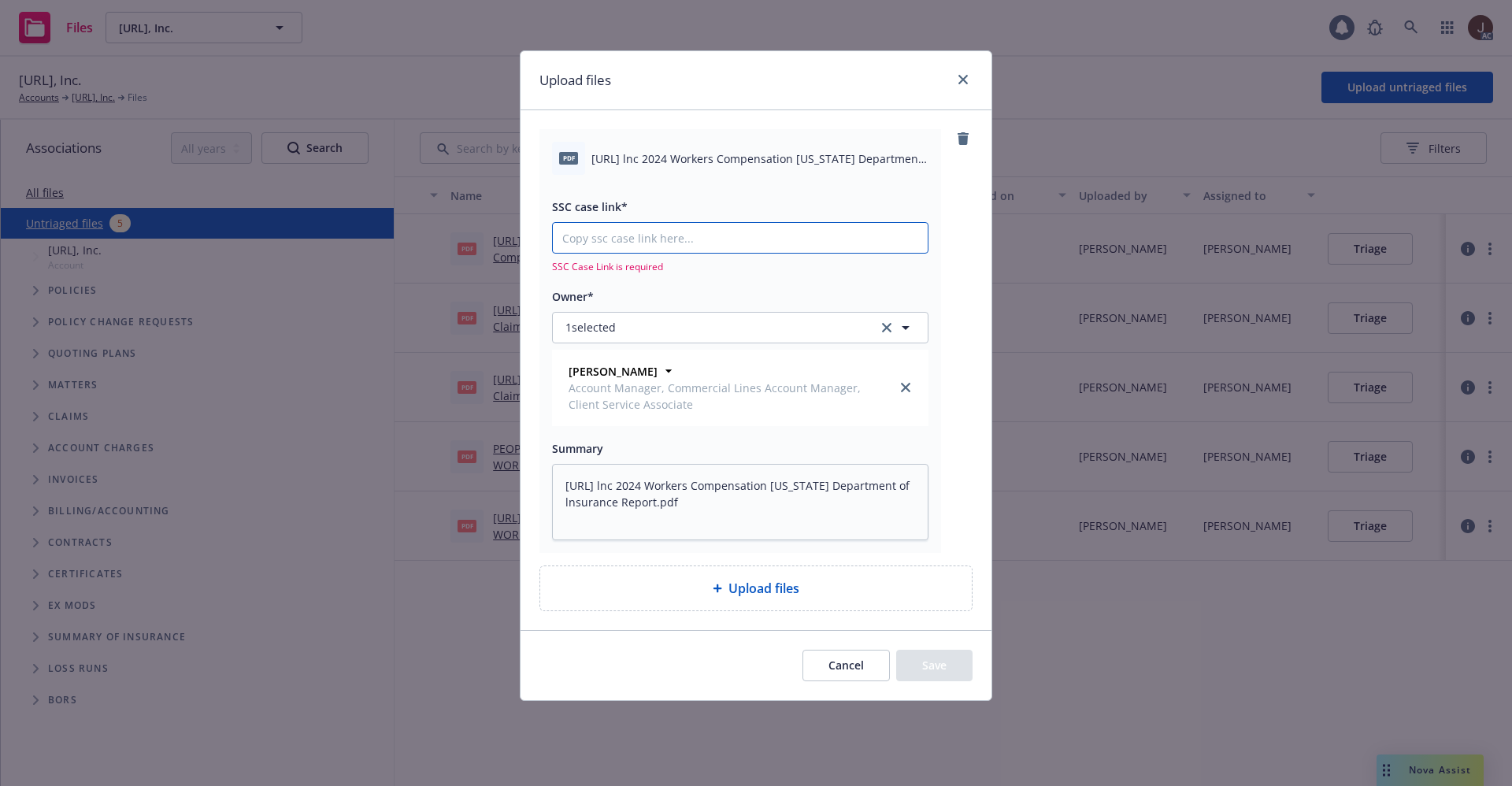
click at [685, 245] on input "SSC case link*" at bounding box center [739, 238] width 375 height 30
paste input "https://newfront-ssc.lightning.force.com/lightning/r/Case/500Vz00000SjXR9IAN/vi…"
type textarea "x"
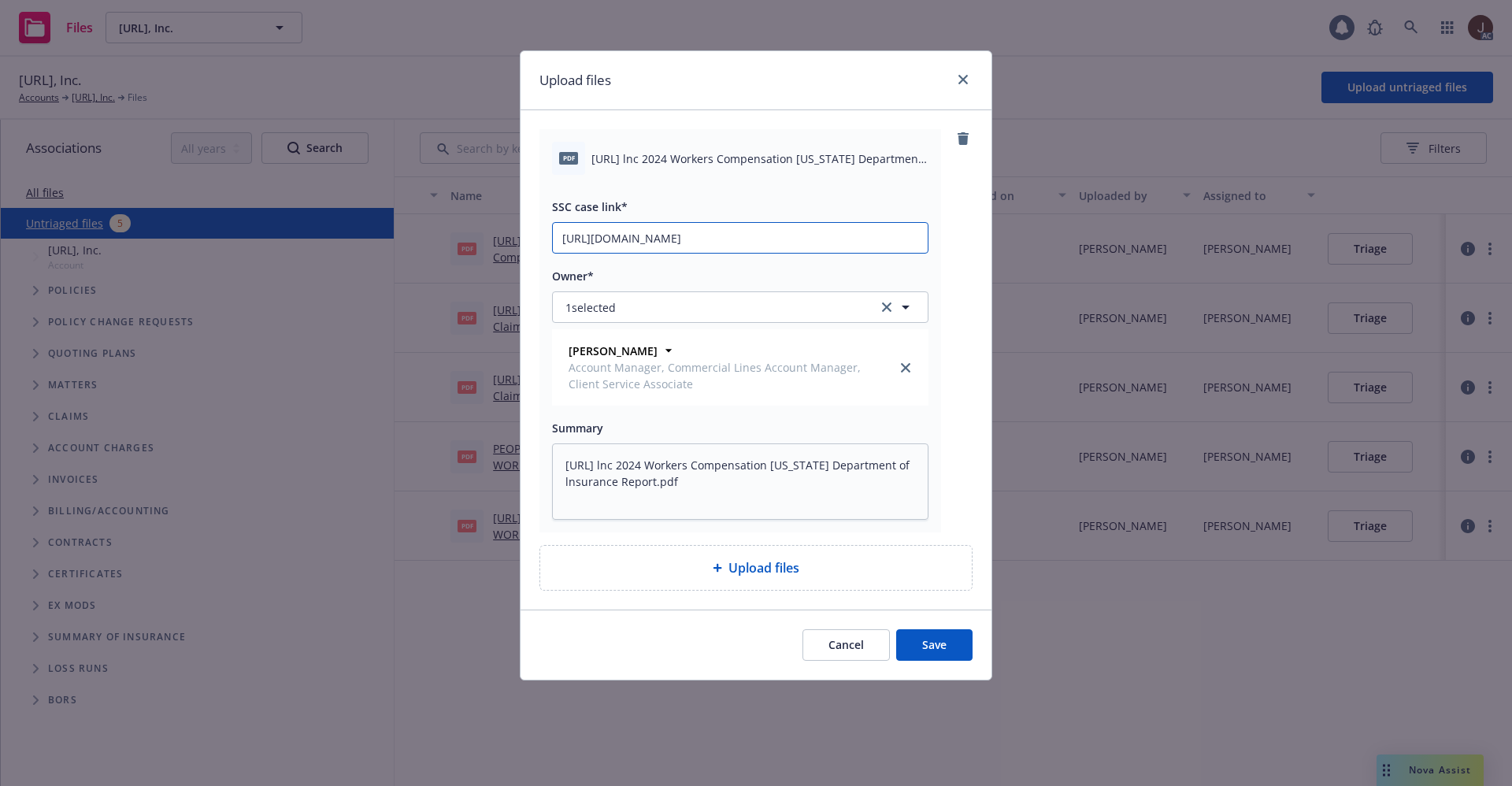
scroll to position [0, 76]
type input "https://newfront-ssc.lightning.force.com/lightning/r/Case/500Vz00000SjXR9IAN/vi…"
click at [966, 228] on div "pdf People.Ai lnc 2024 Workers Compensation Texas Department of lnsurance Repor…" at bounding box center [755, 330] width 433 height 403
click at [929, 657] on button "Save" at bounding box center [935, 645] width 76 height 32
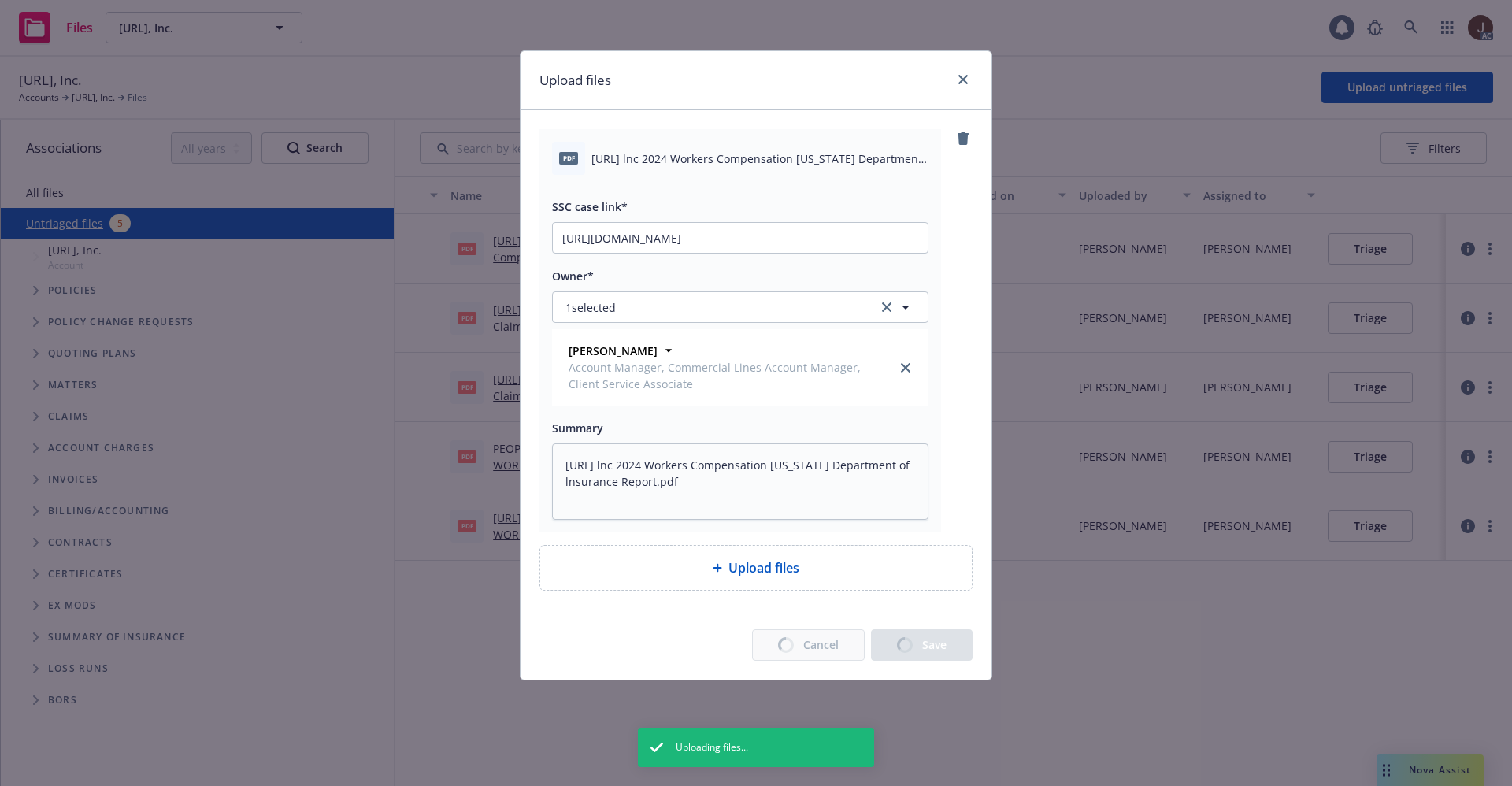
type textarea "x"
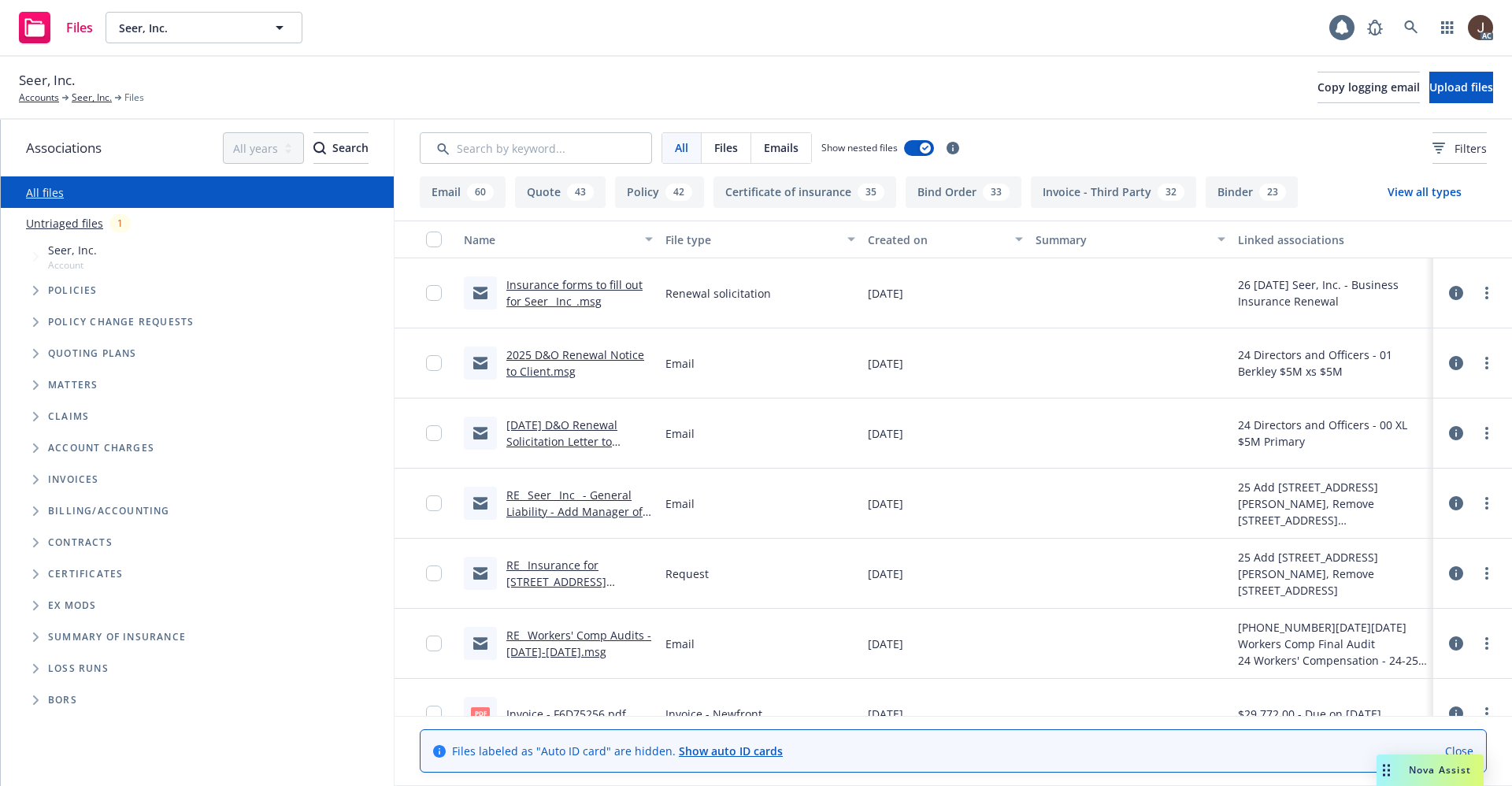
click at [66, 228] on link "Untriaged files" at bounding box center [64, 224] width 77 height 17
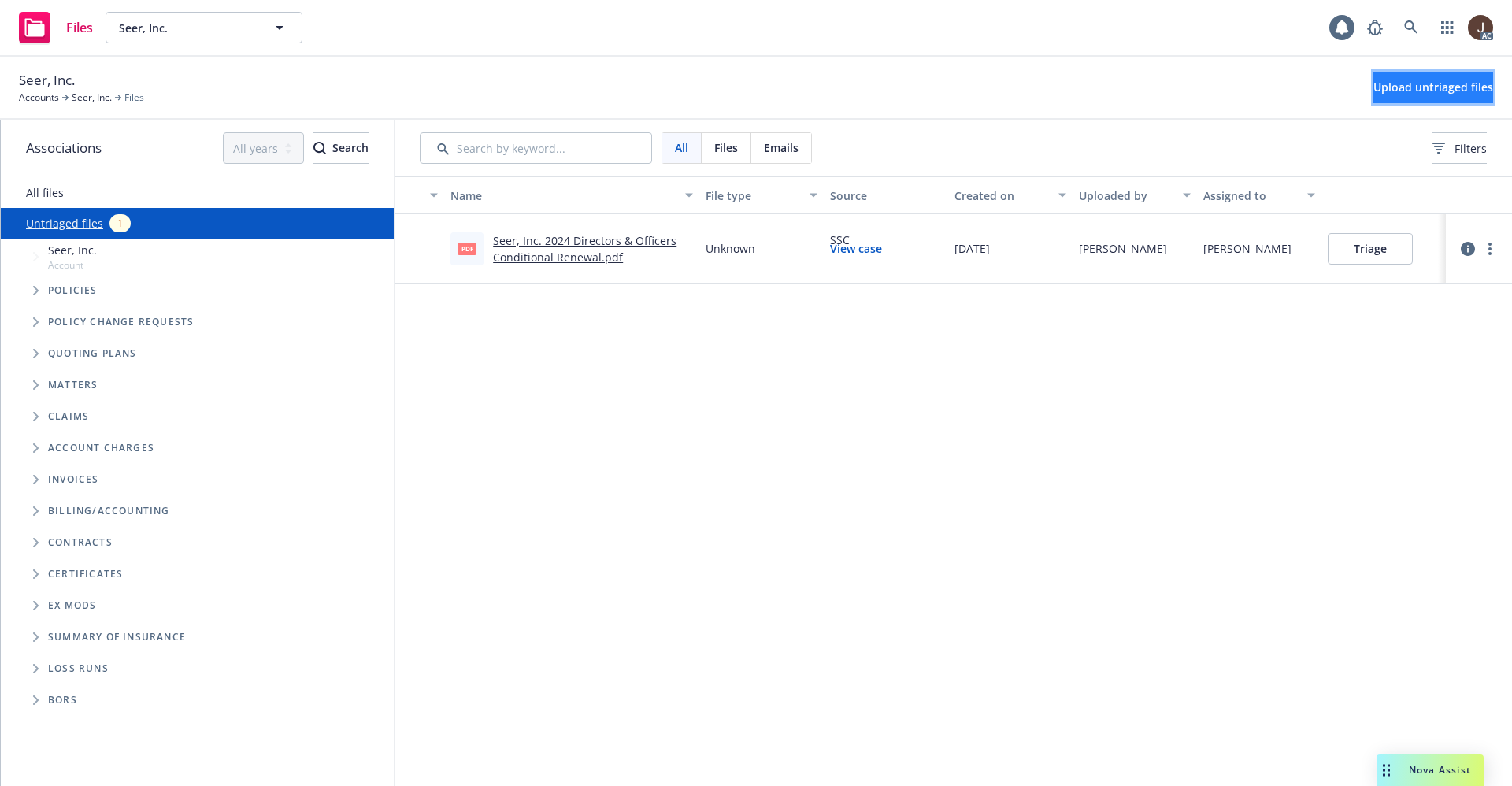
click at [1382, 83] on span "Upload untriaged files" at bounding box center [1433, 87] width 120 height 15
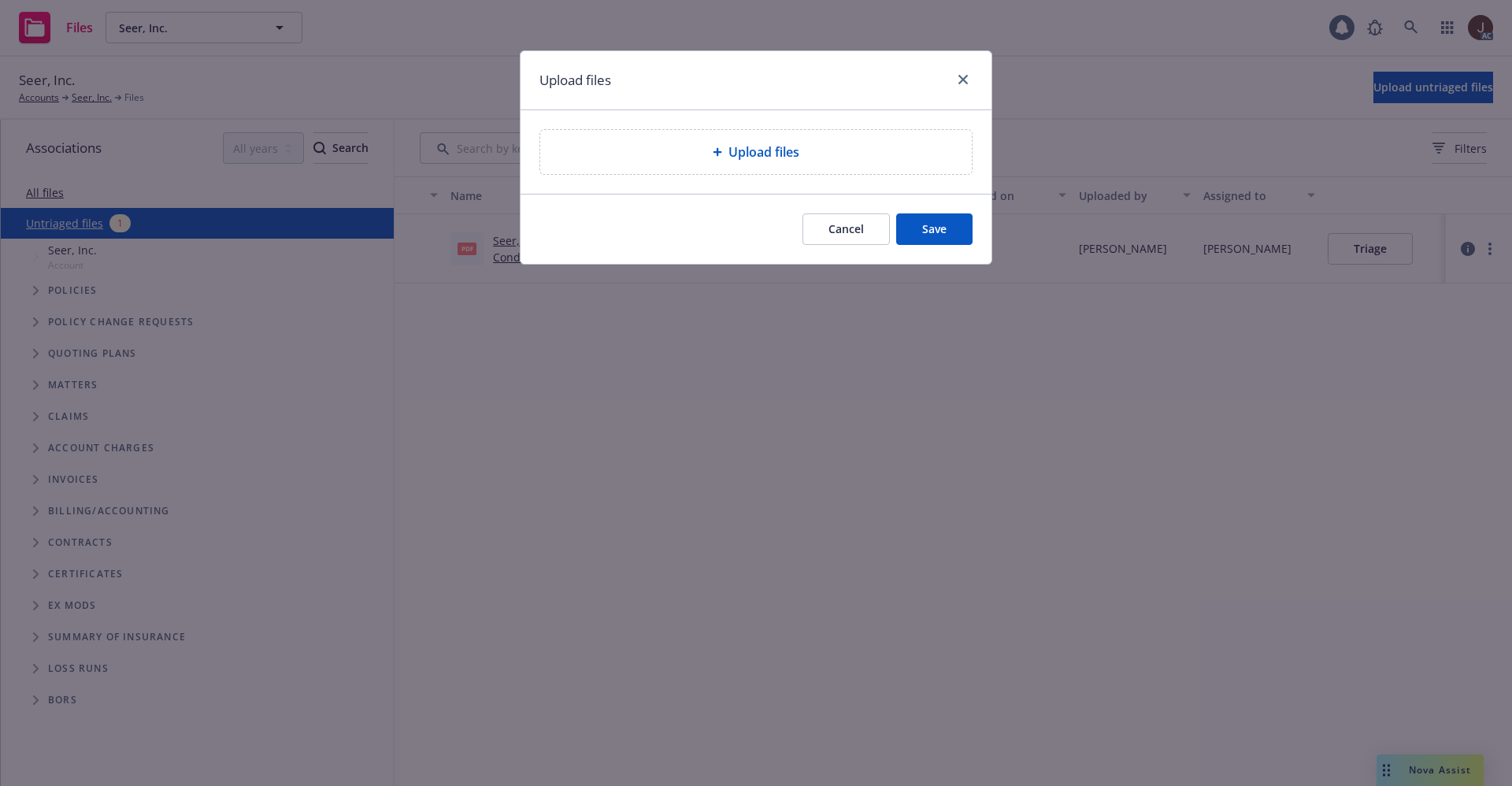
click at [760, 159] on span "Upload files" at bounding box center [763, 152] width 71 height 19
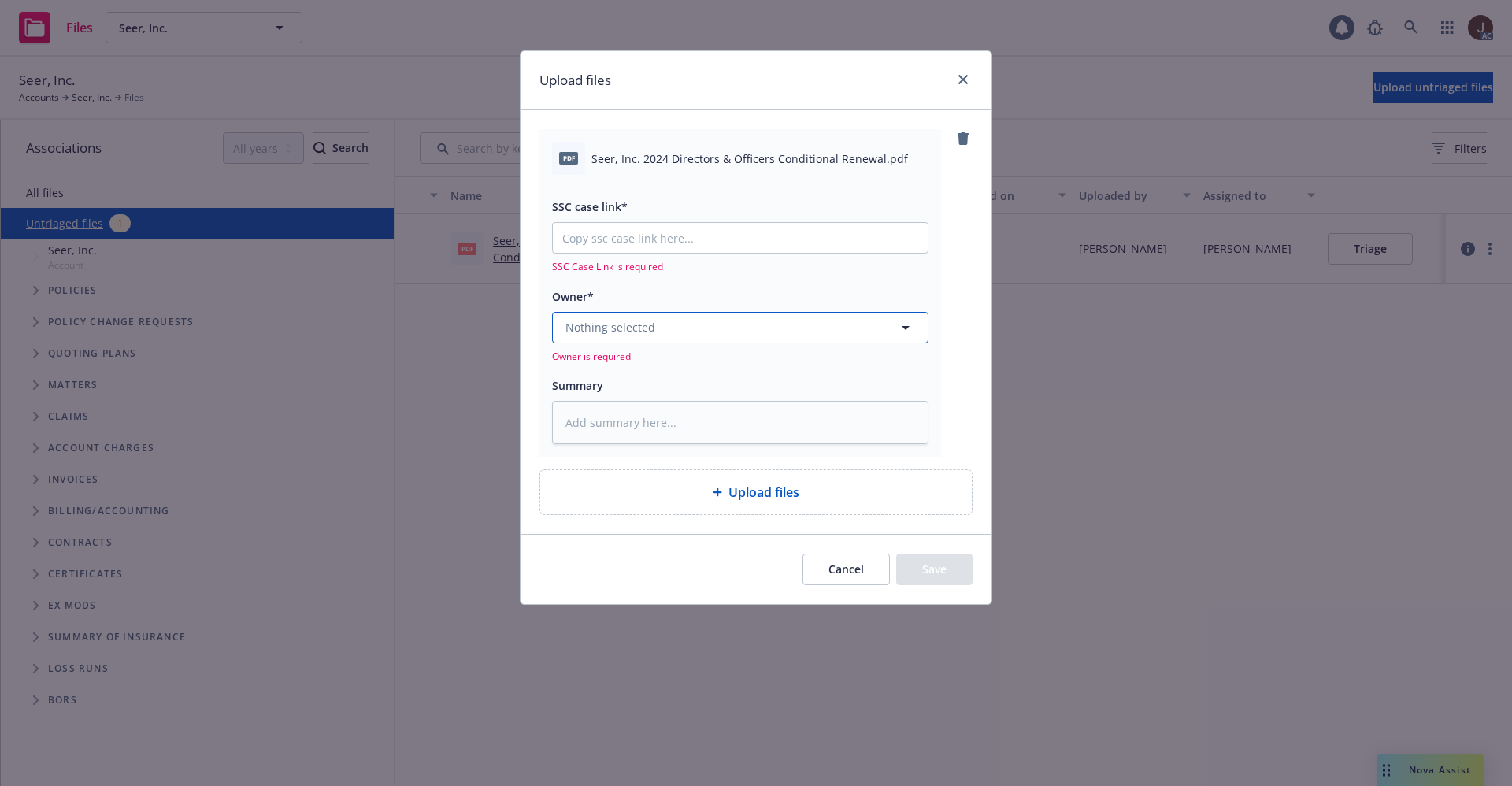
click at [679, 325] on button "Nothing selected" at bounding box center [739, 327] width 376 height 32
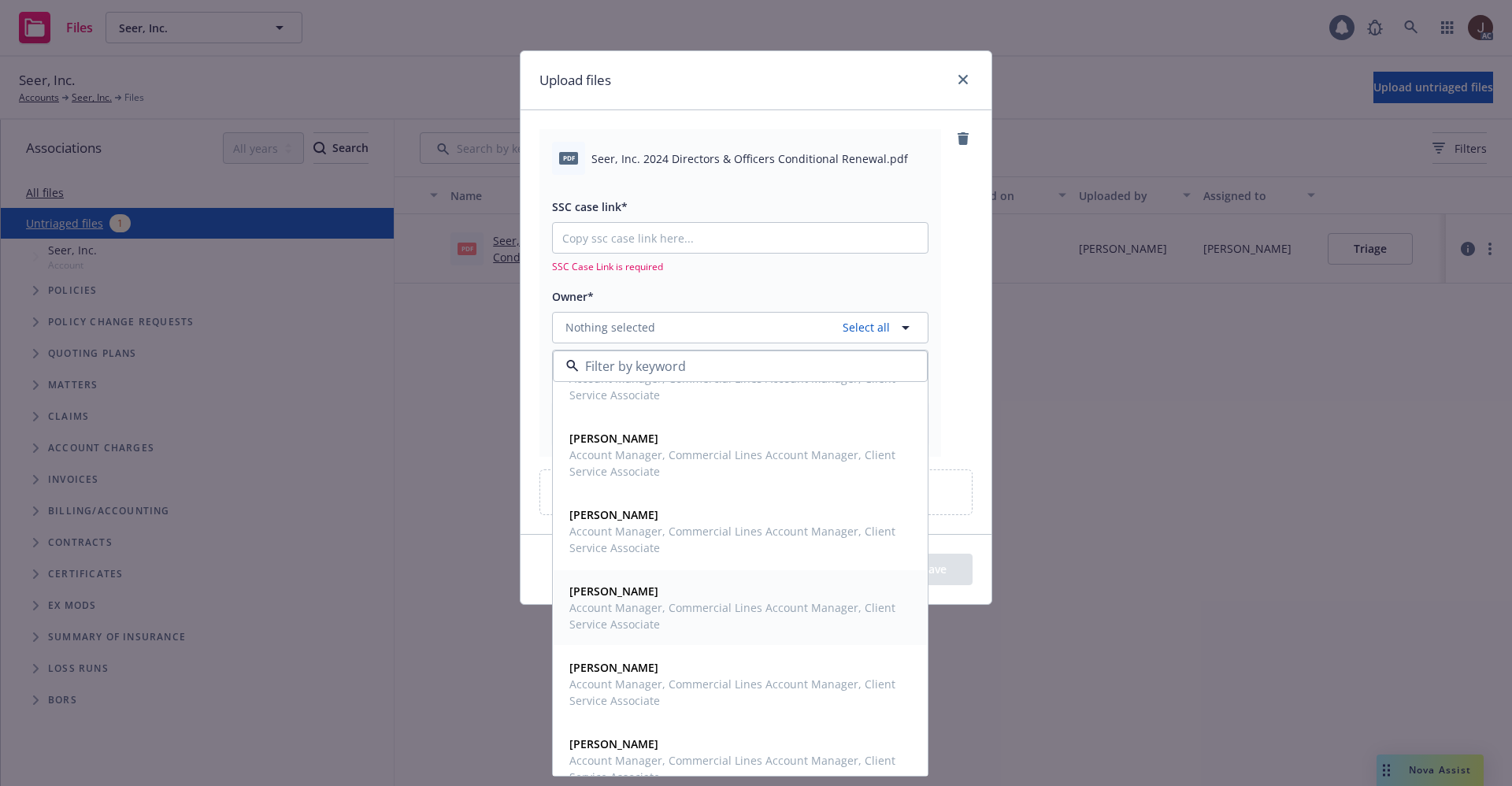
scroll to position [141, 0]
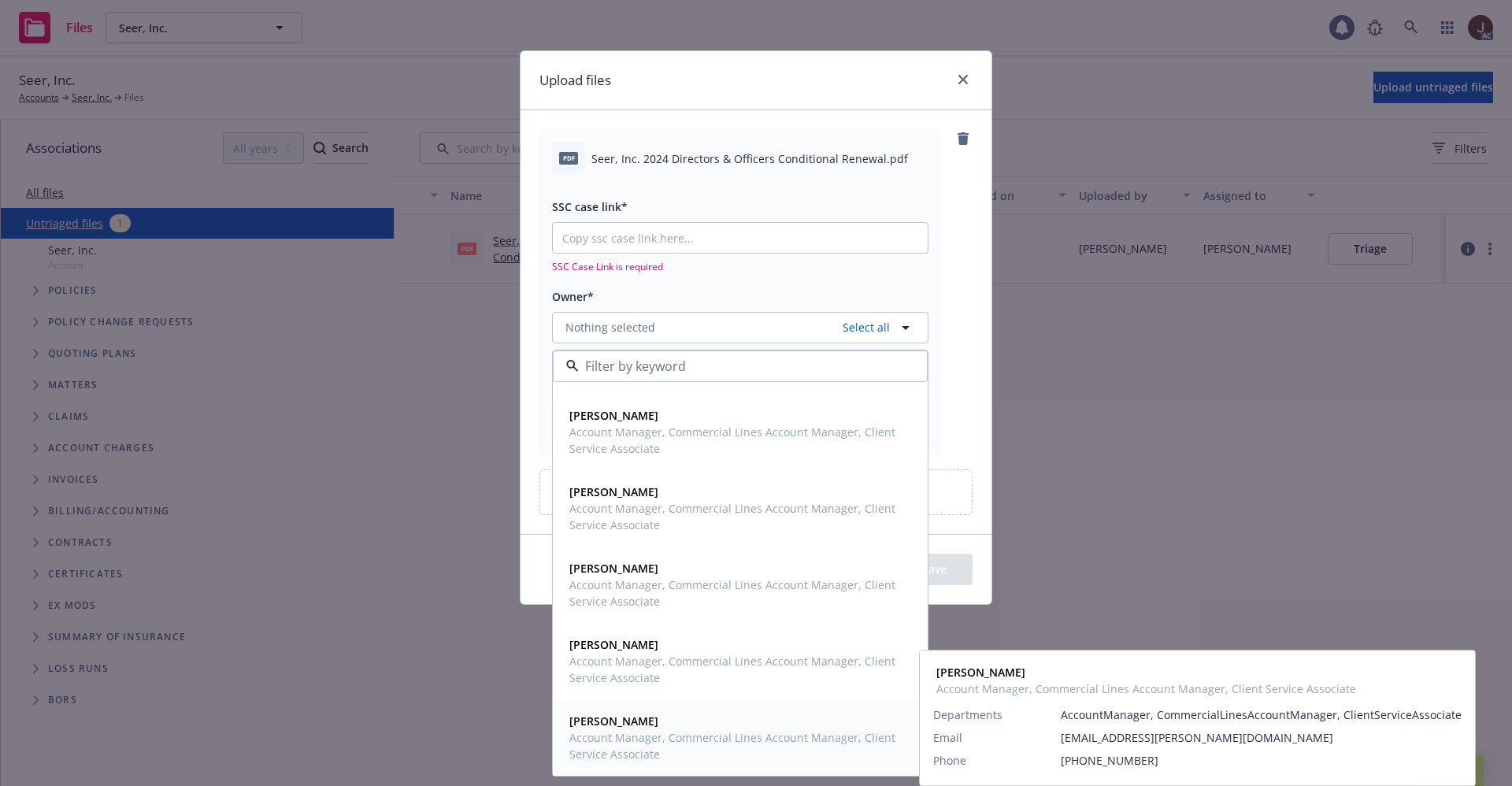
click at [597, 722] on strong "[PERSON_NAME]" at bounding box center [613, 721] width 89 height 15
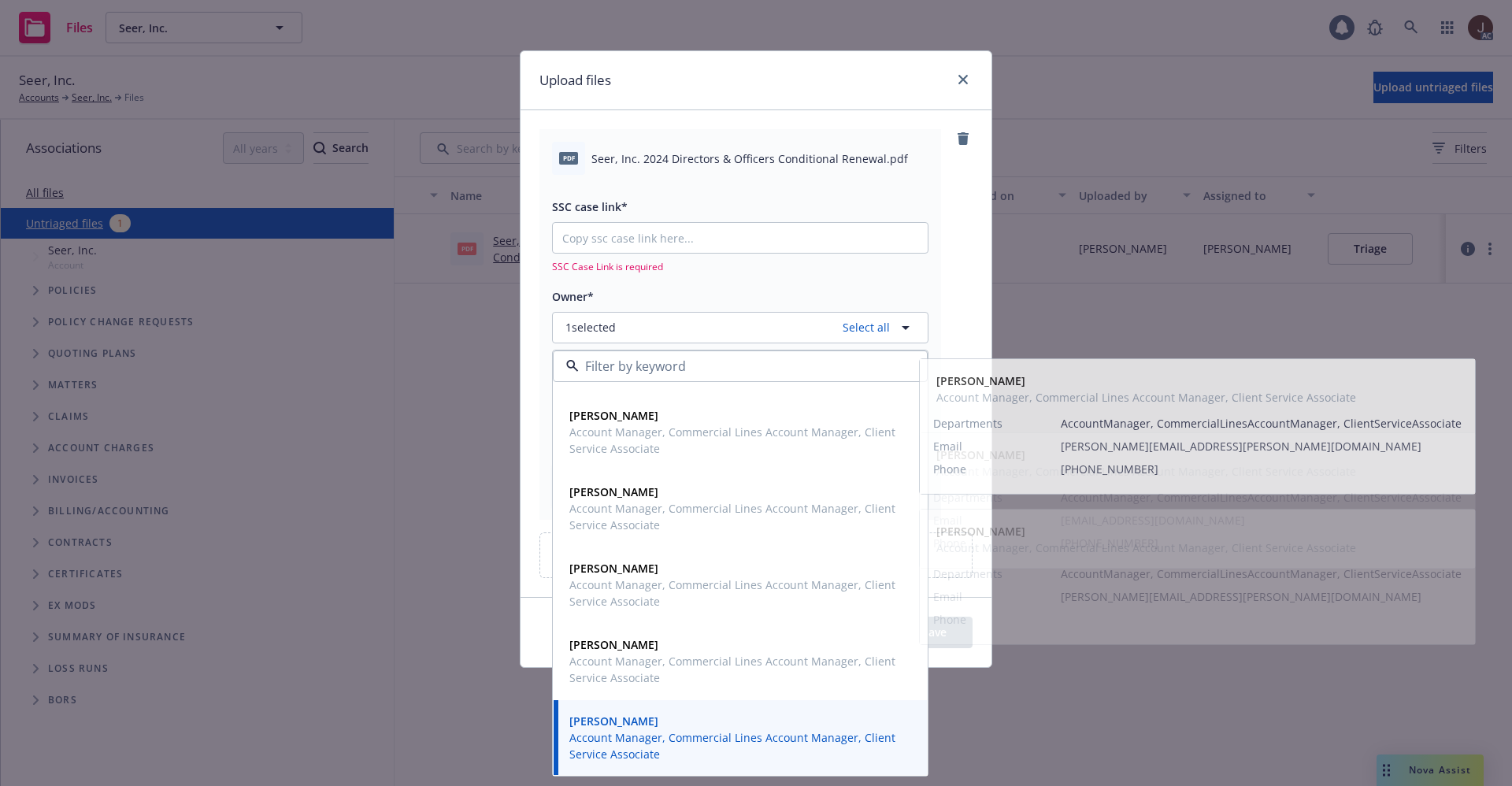
click at [958, 325] on div "pdf Seer, Inc. 2024 Directors & Officers Conditional Renewal.pdf SSC case link*…" at bounding box center [755, 323] width 433 height 390
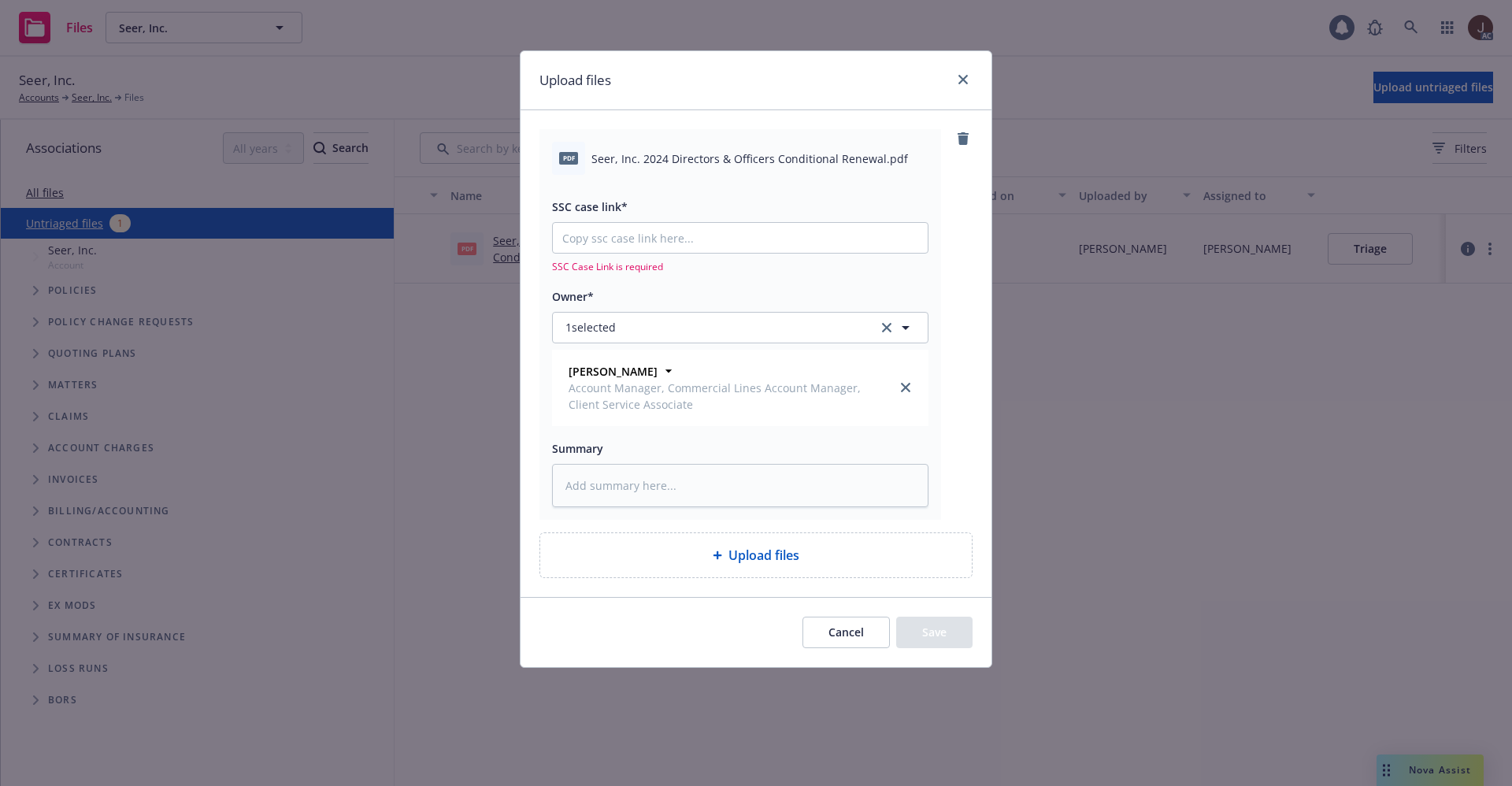
click at [713, 165] on span "Seer, Inc. 2024 Directors & Officers Conditional Renewal.pdf" at bounding box center [749, 159] width 317 height 17
copy div "Seer, Inc. 2024 Directors & Officers Conditional Renewal.pdf"
click at [621, 488] on textarea at bounding box center [739, 485] width 376 height 43
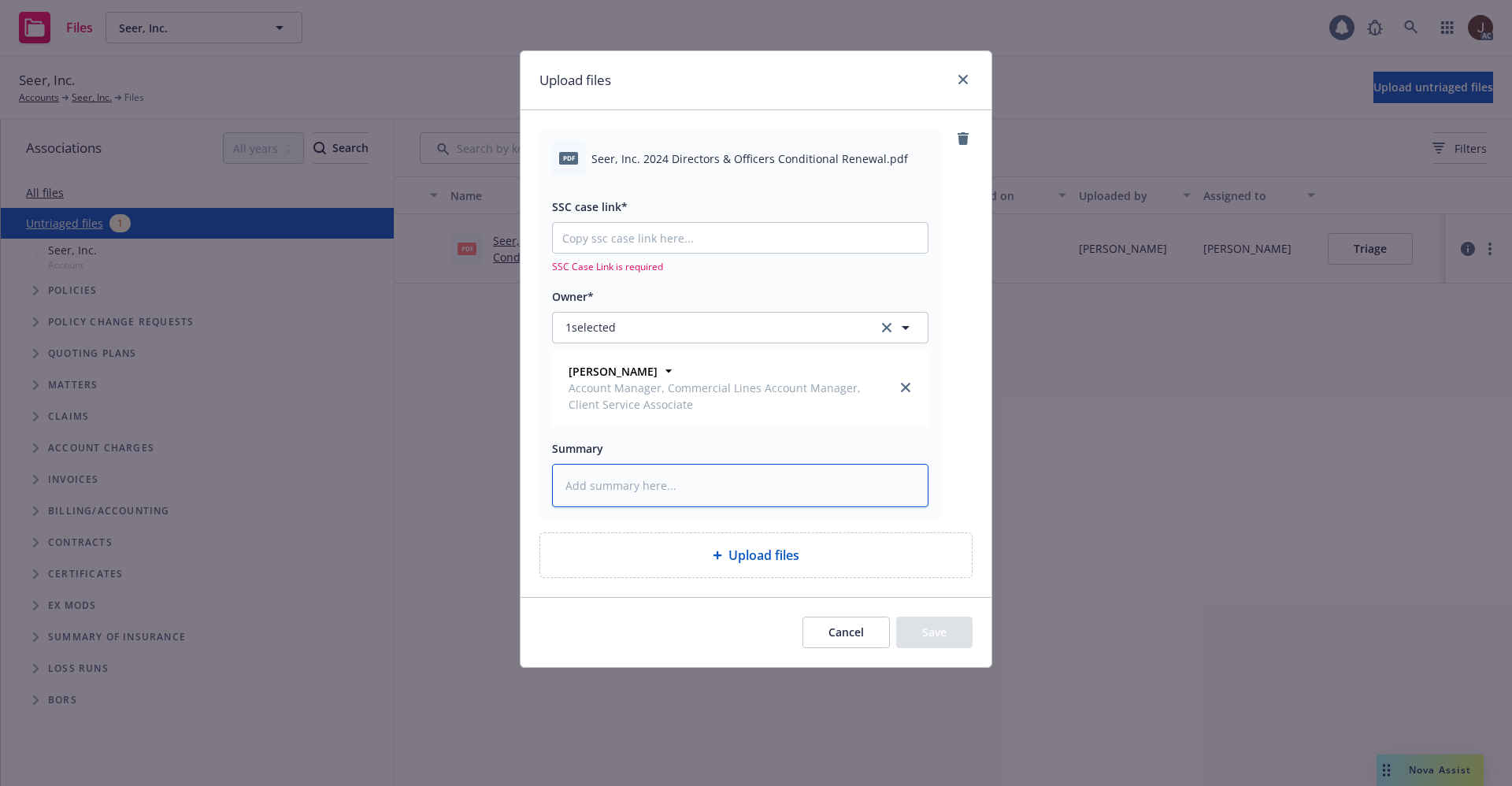
paste textarea "Seer, Inc. 2024 Directors & Officers Conditional Renewal.pdf"
type textarea "x"
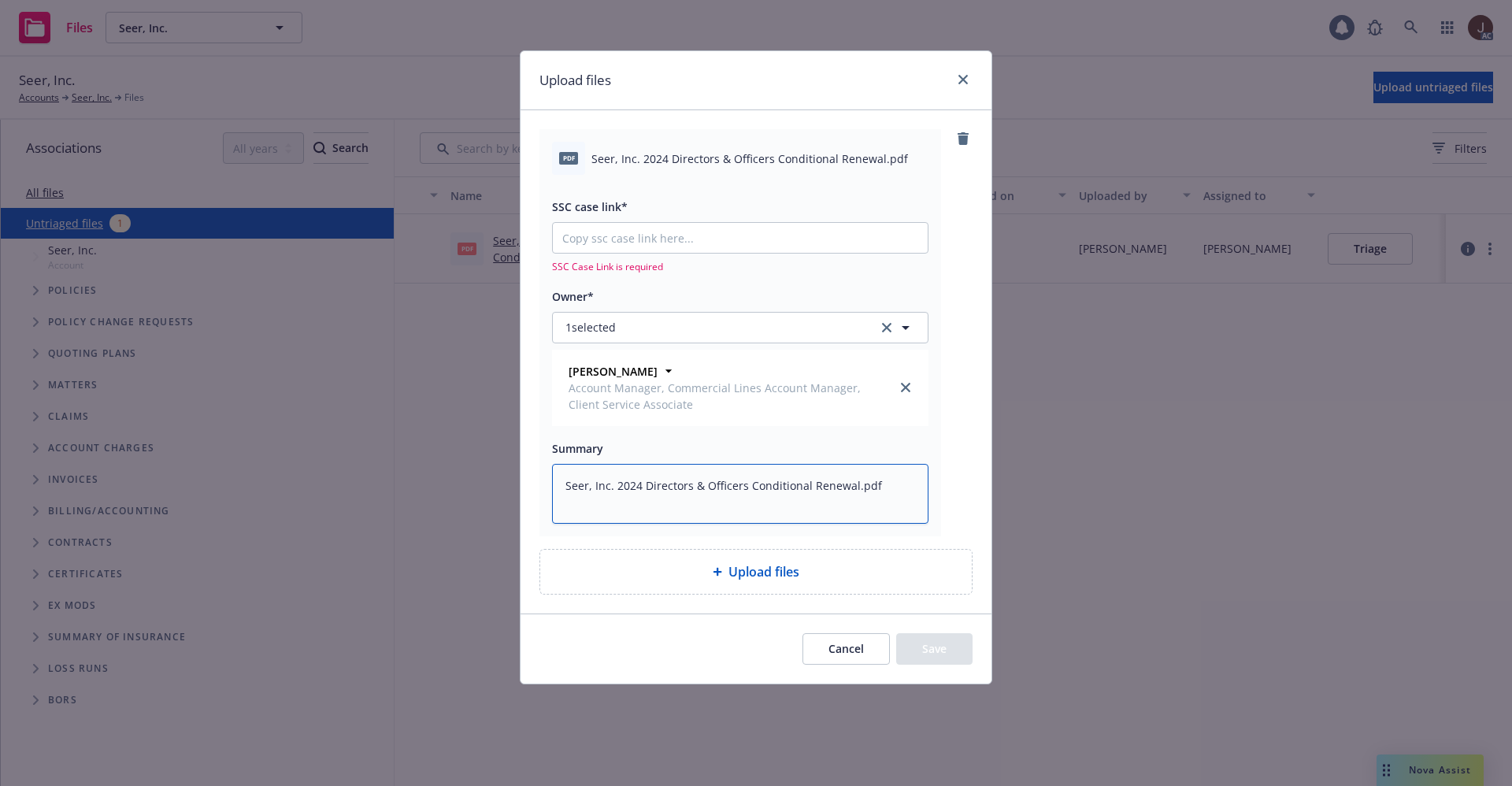
type textarea "Seer, Inc. 2024 Directors & Officers Conditional Renewal.pdf"
type textarea "x"
click at [621, 238] on input "SSC case link*" at bounding box center [739, 238] width 375 height 30
paste input "[URL][DOMAIN_NAME]"
type input "[URL][DOMAIN_NAME]"
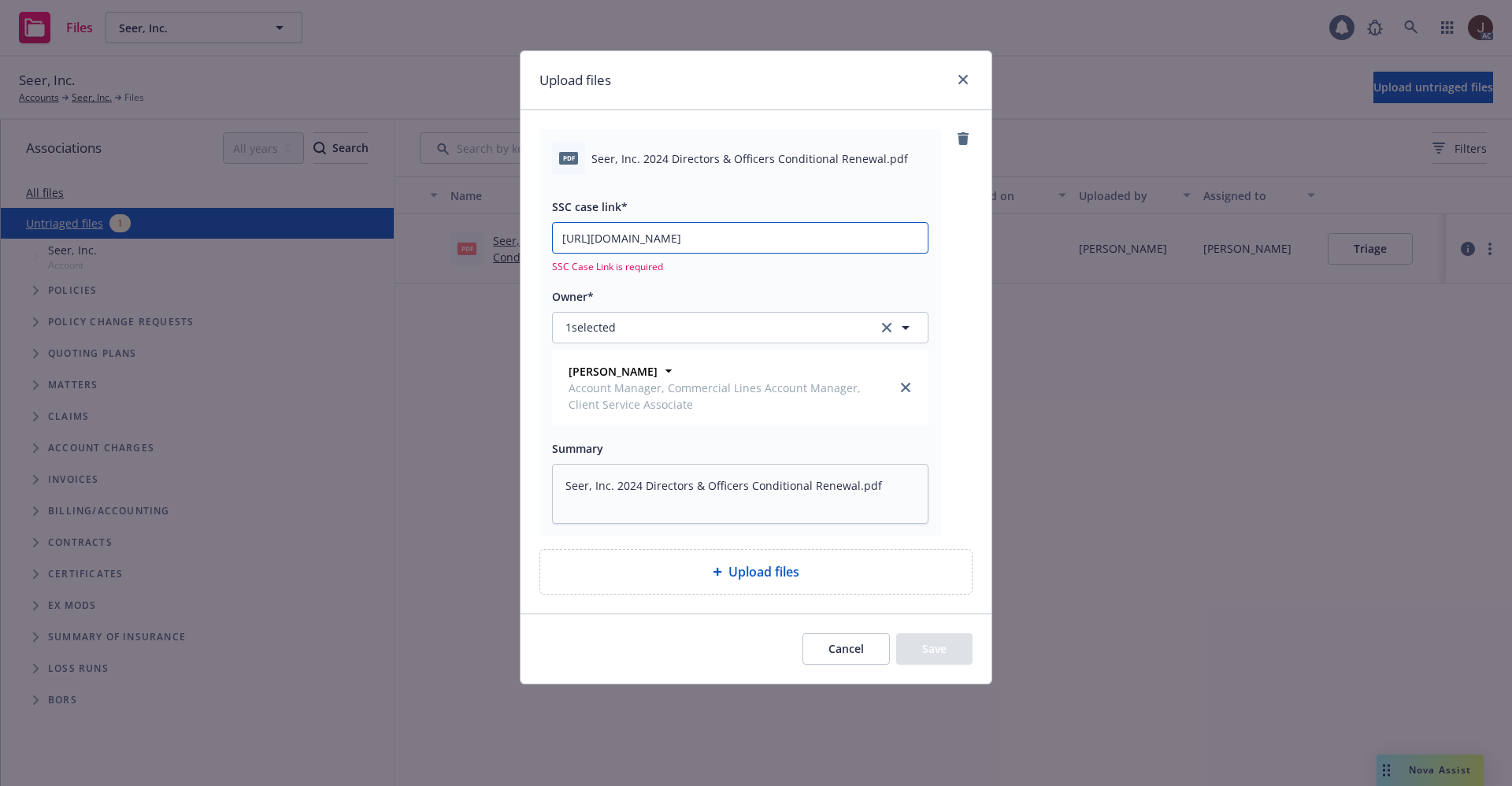
type textarea "x"
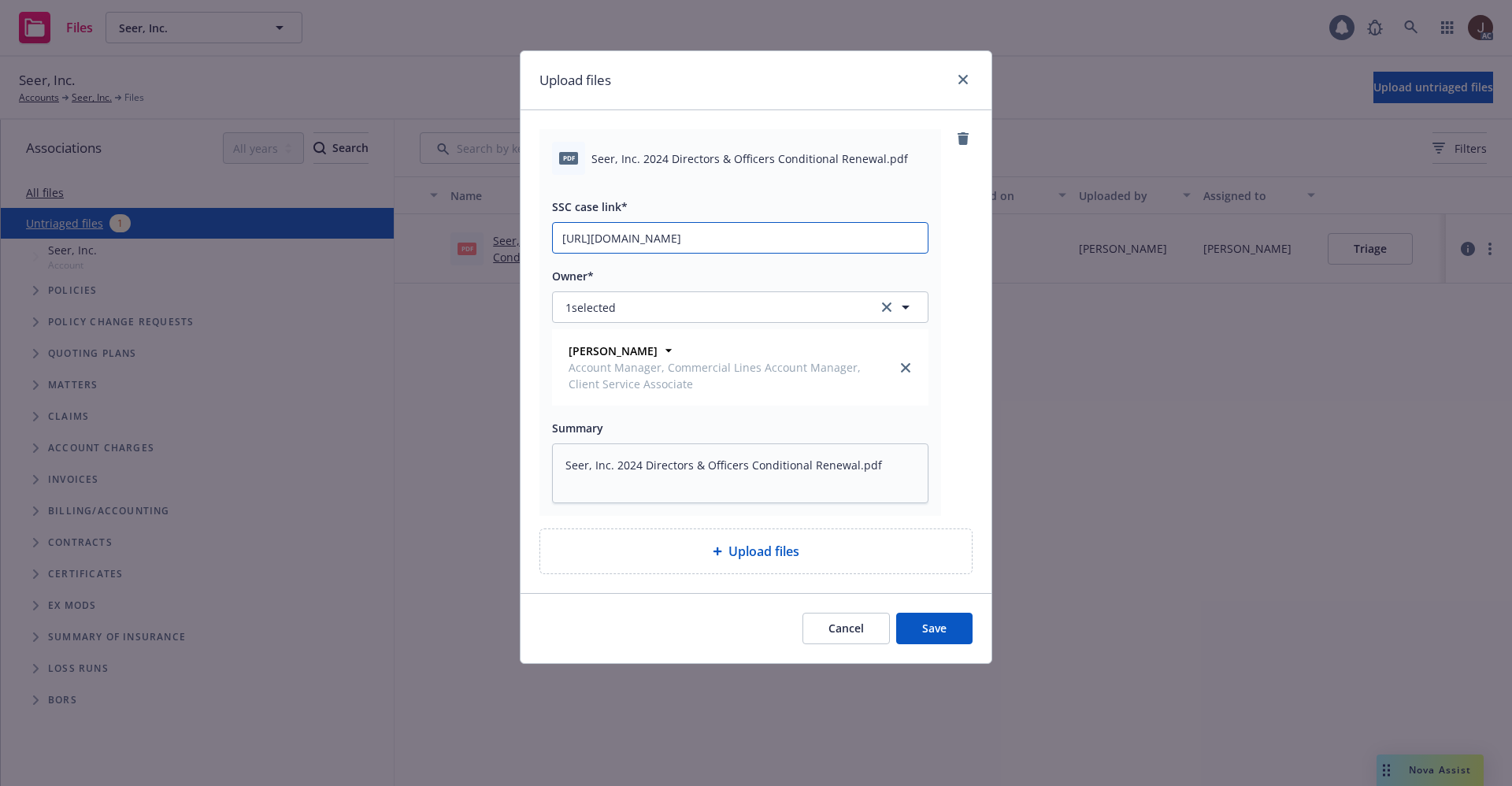
type input "[URL][DOMAIN_NAME]"
click at [963, 253] on div "pdf Seer, Inc. 2024 Directors & Officers Conditional Renewal.pdf SSC case link*…" at bounding box center [755, 322] width 433 height 386
click at [939, 612] on button "Save" at bounding box center [935, 628] width 76 height 32
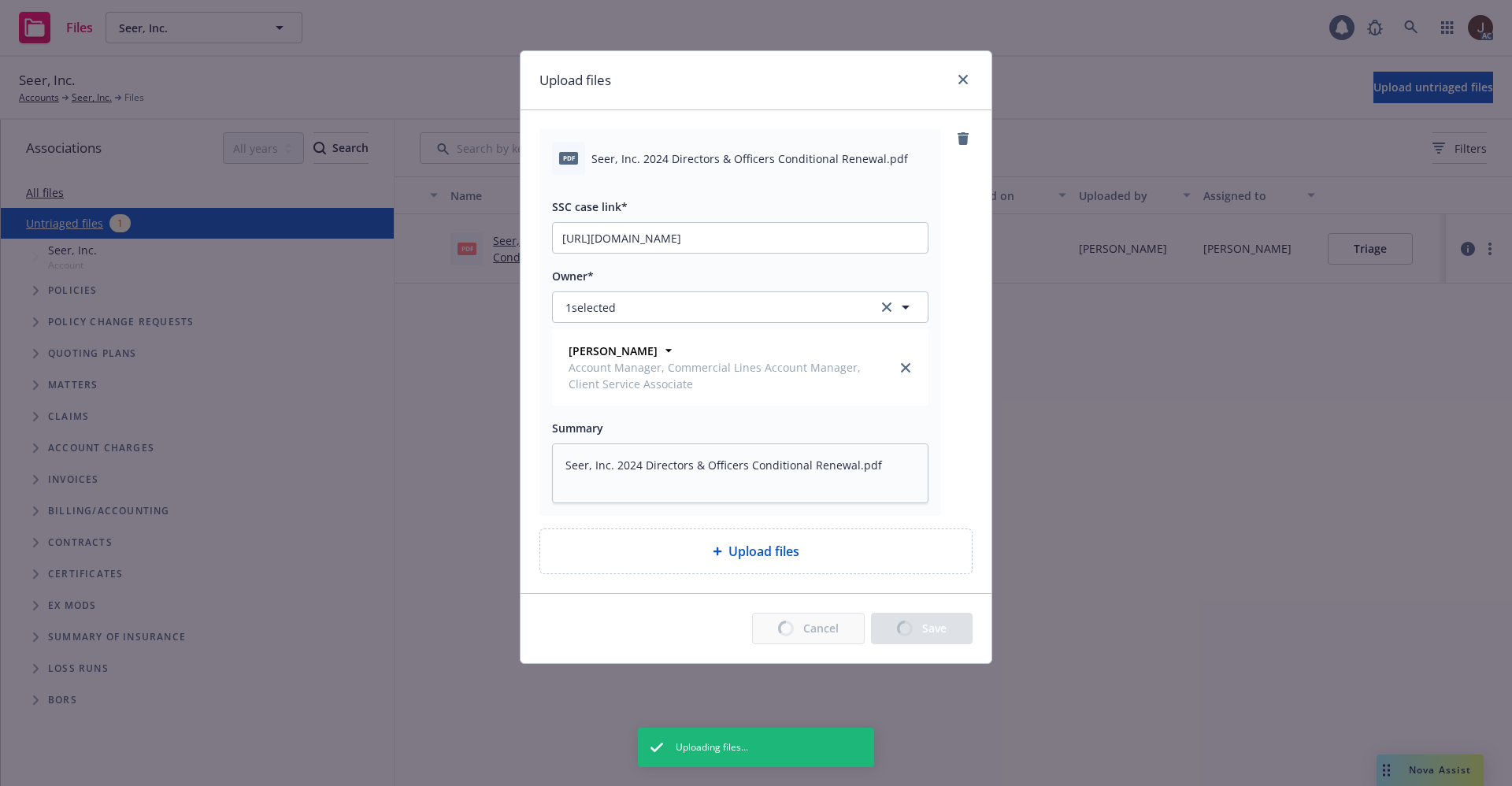
type textarea "x"
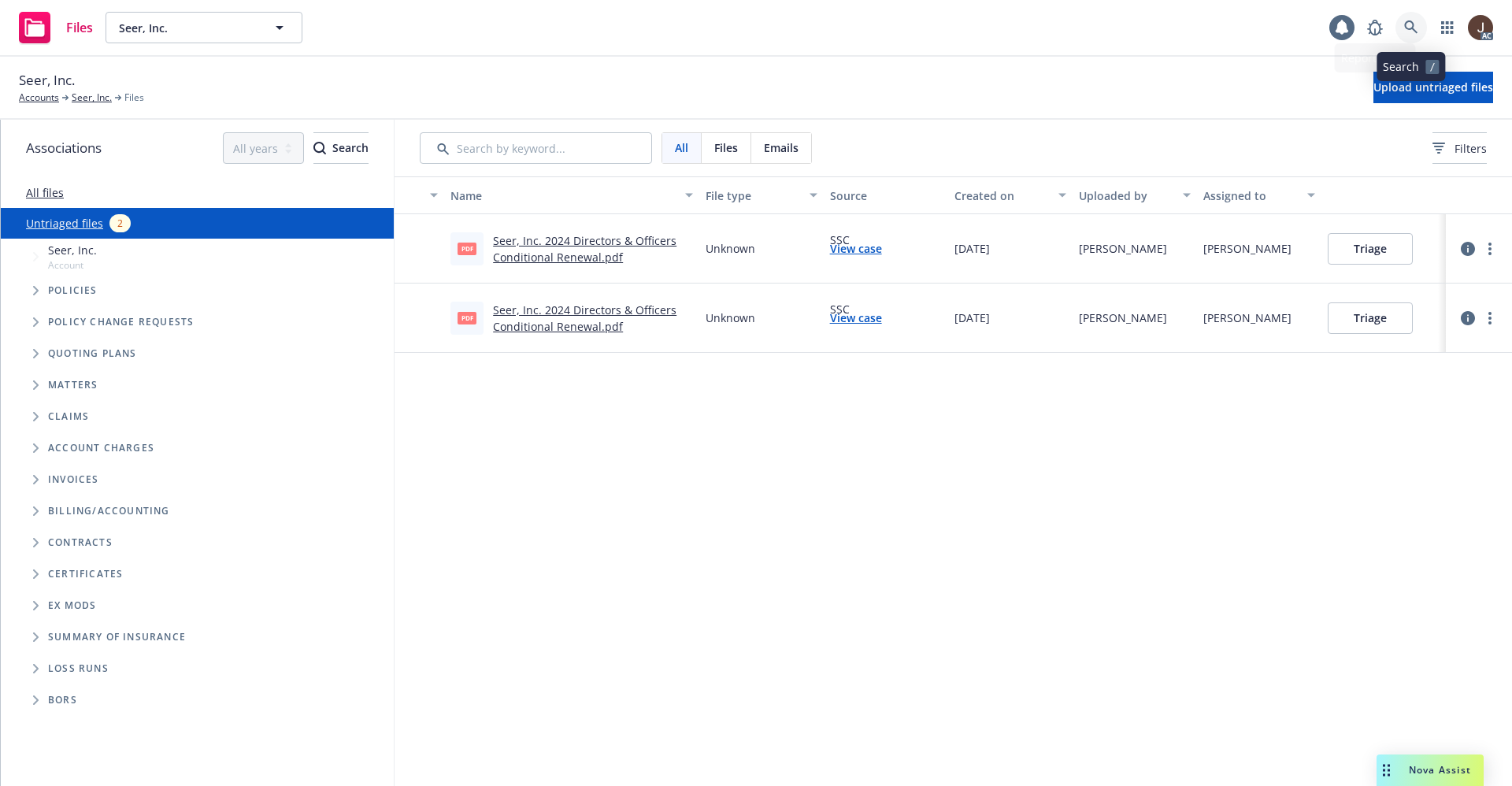
click at [1411, 31] on icon at bounding box center [1411, 27] width 14 height 14
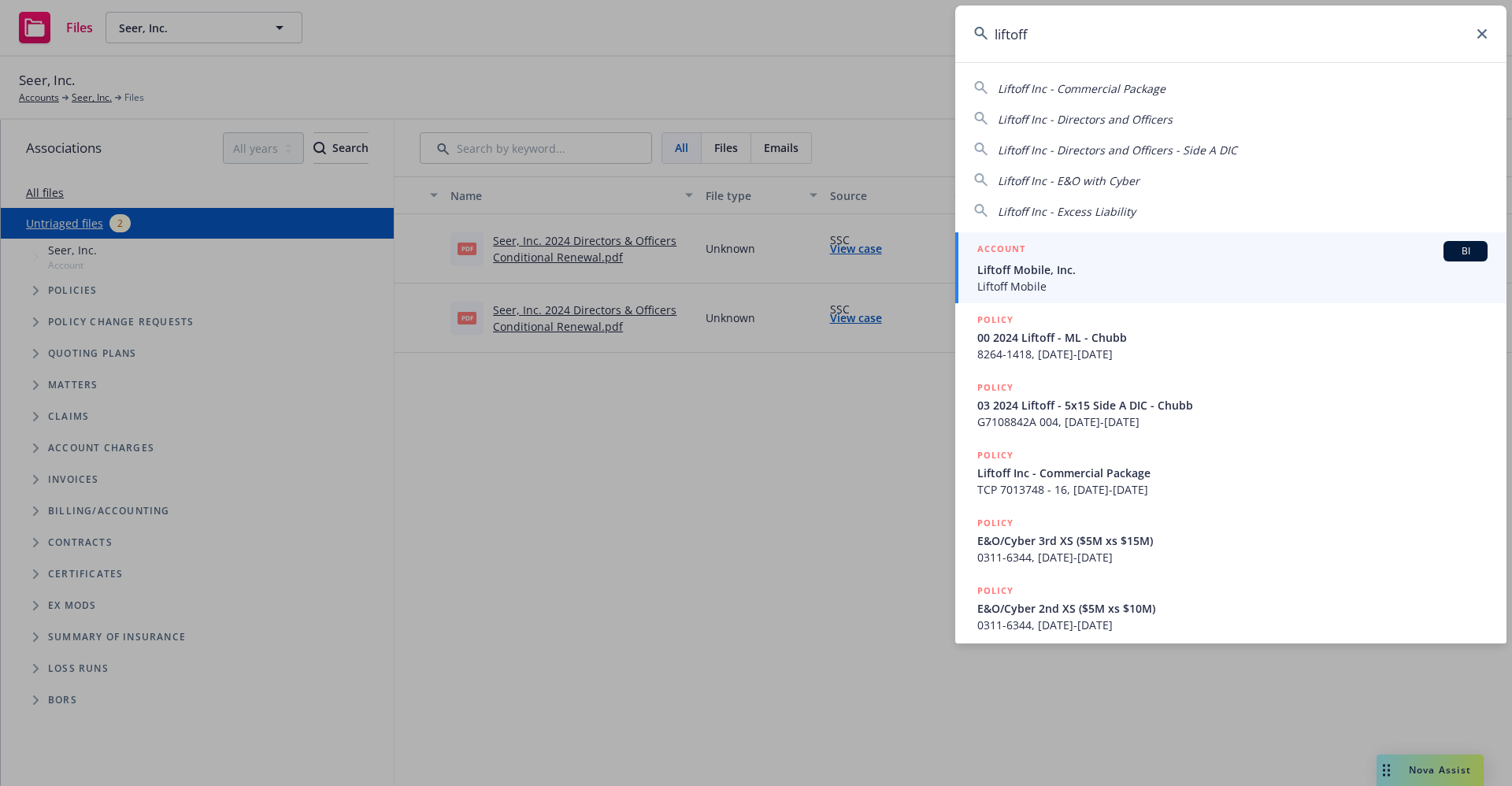
type input "liftoff"
click at [1053, 271] on span "Liftoff Mobile, Inc." at bounding box center [1232, 270] width 510 height 17
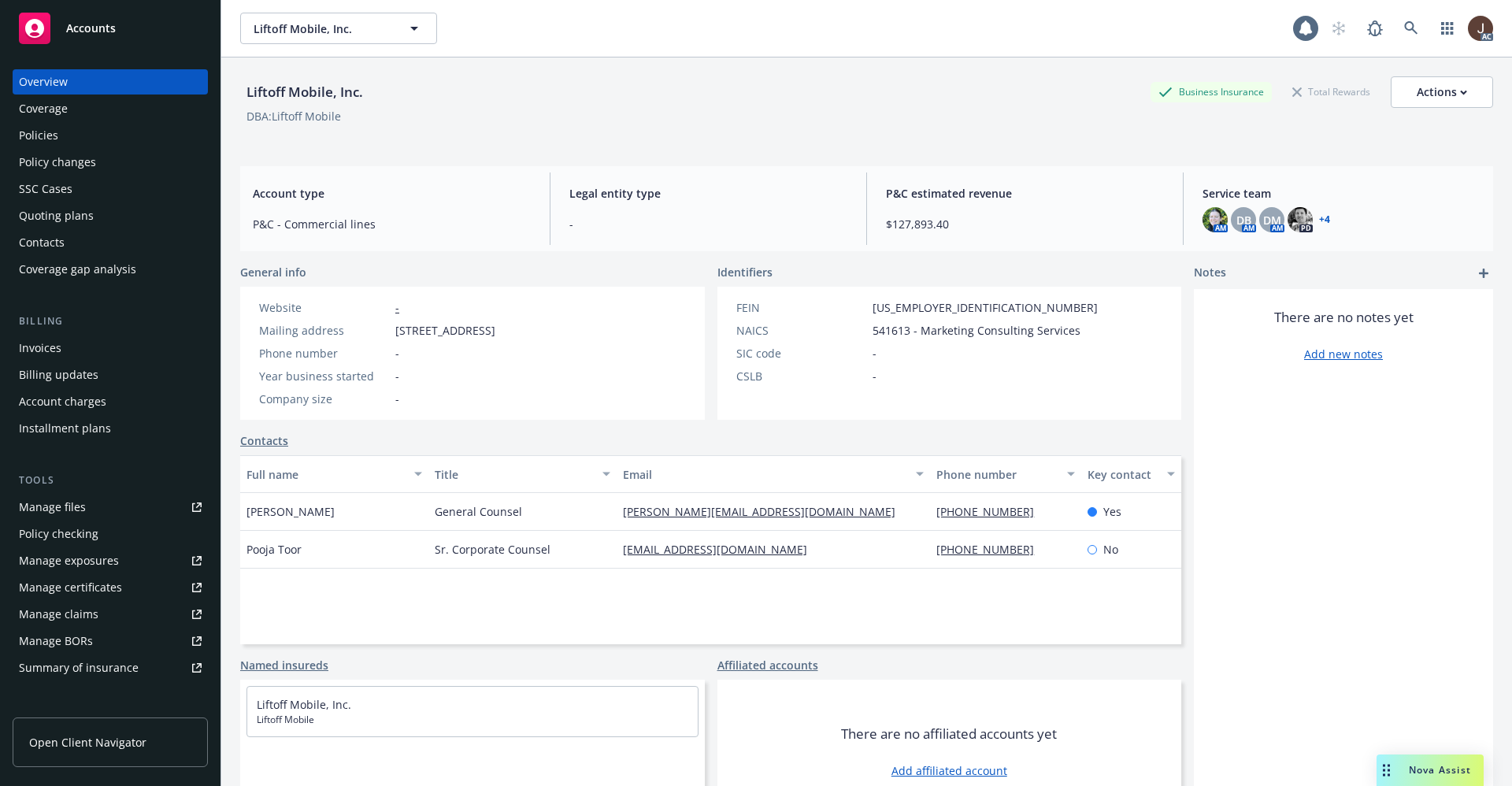
click at [39, 141] on div "Policies" at bounding box center [38, 135] width 39 height 25
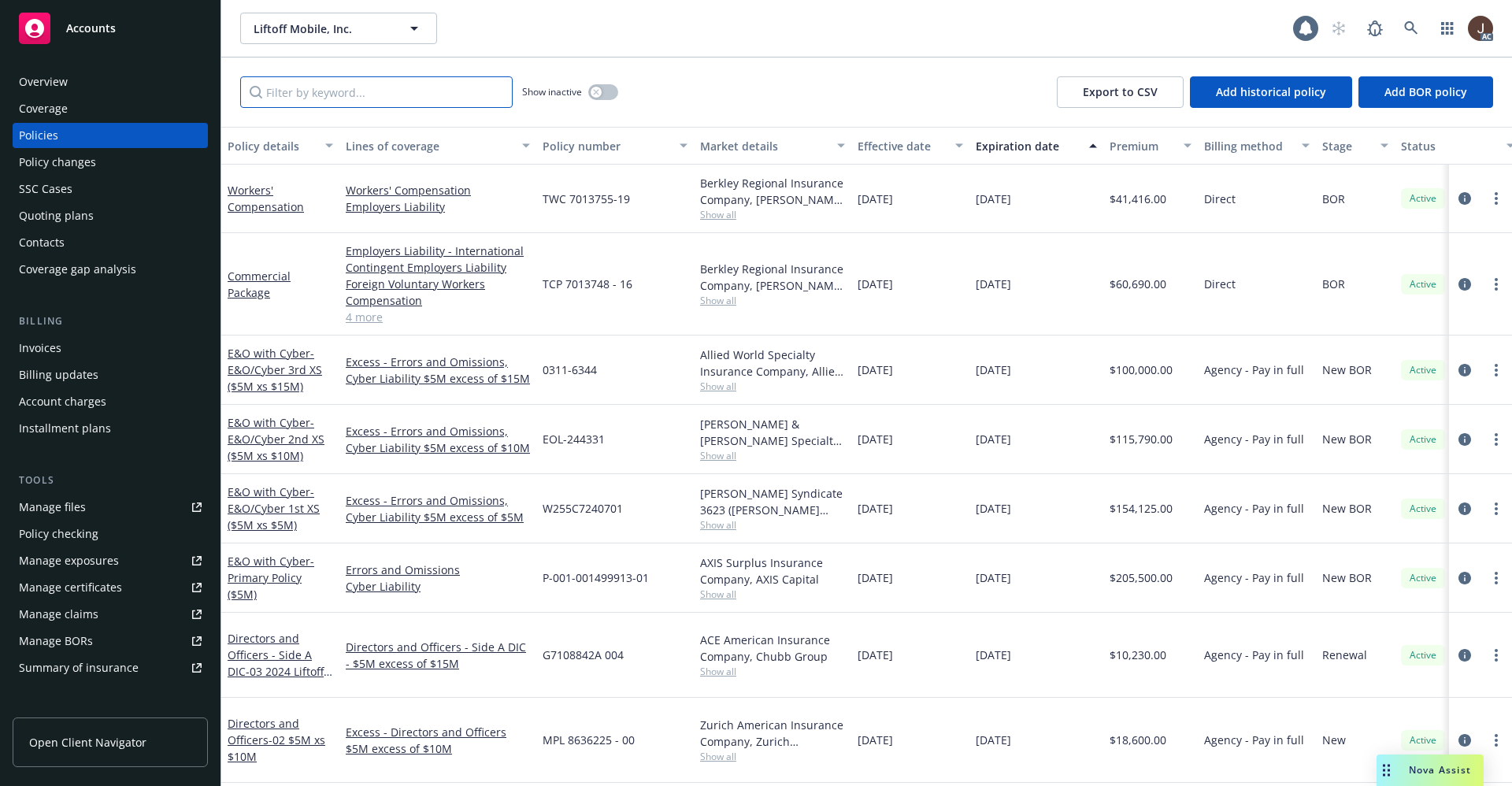
click at [283, 90] on input "Filter by keyword..." at bounding box center [376, 92] width 272 height 32
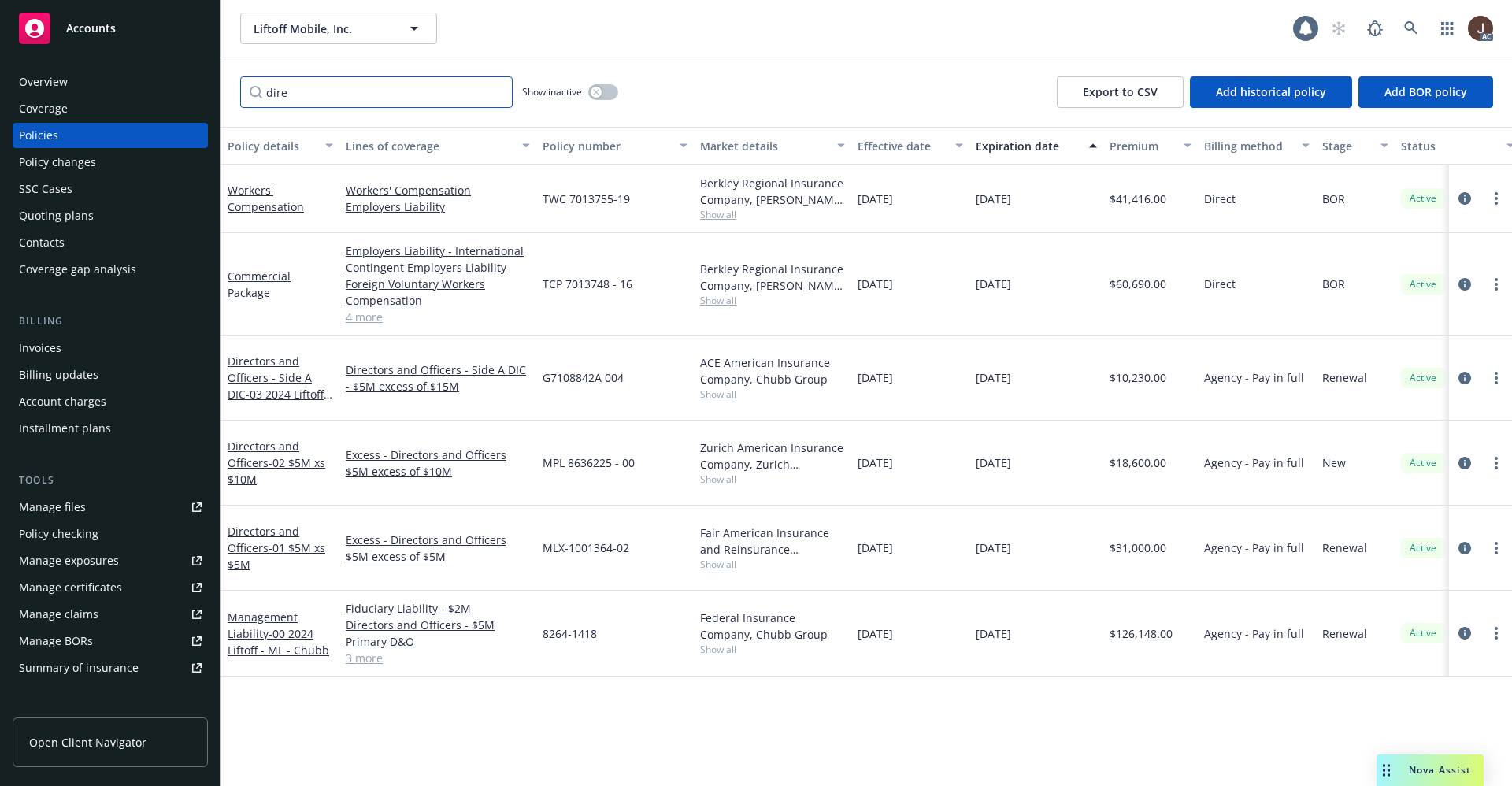
type input "dire"
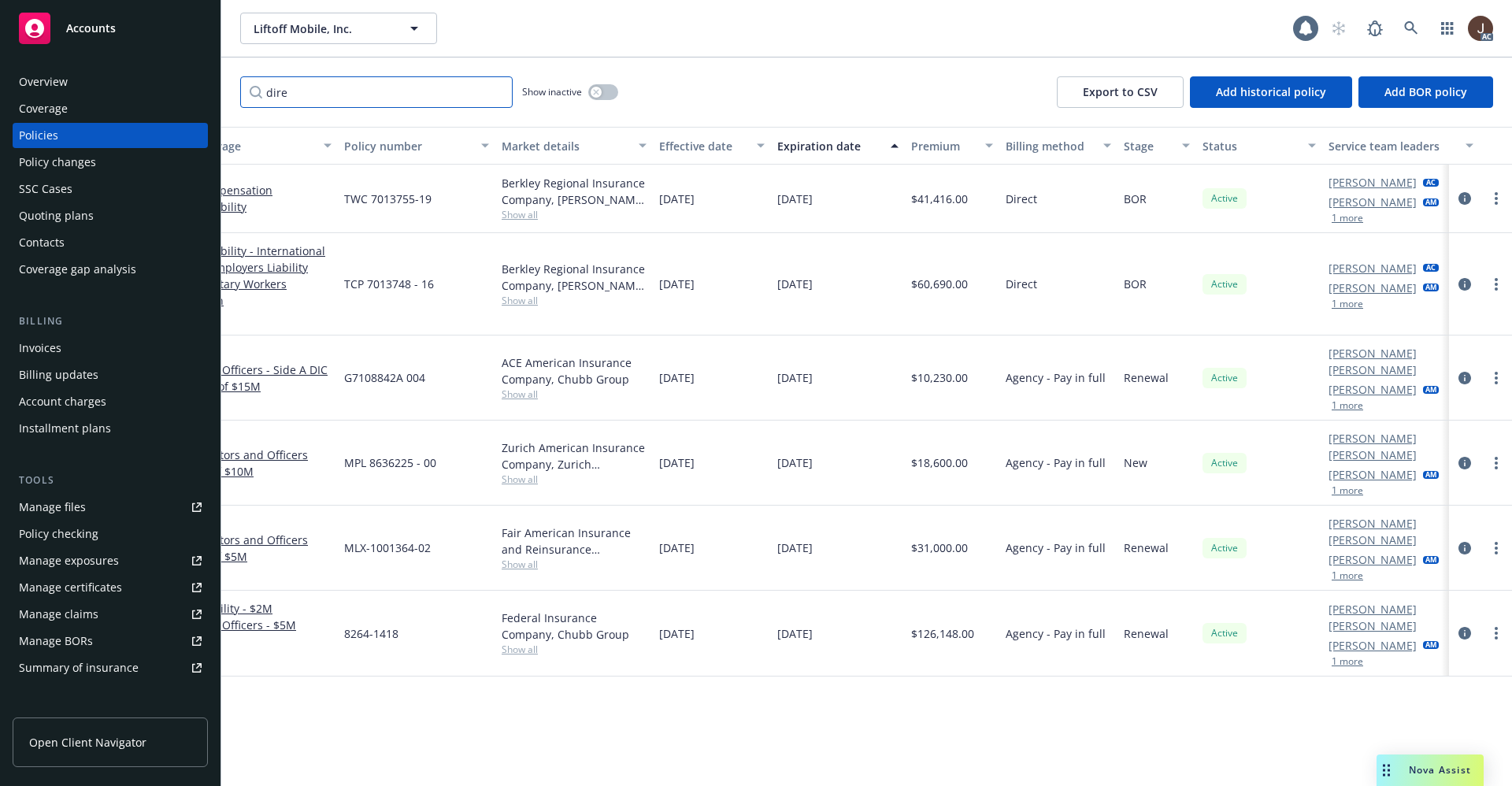
scroll to position [0, 229]
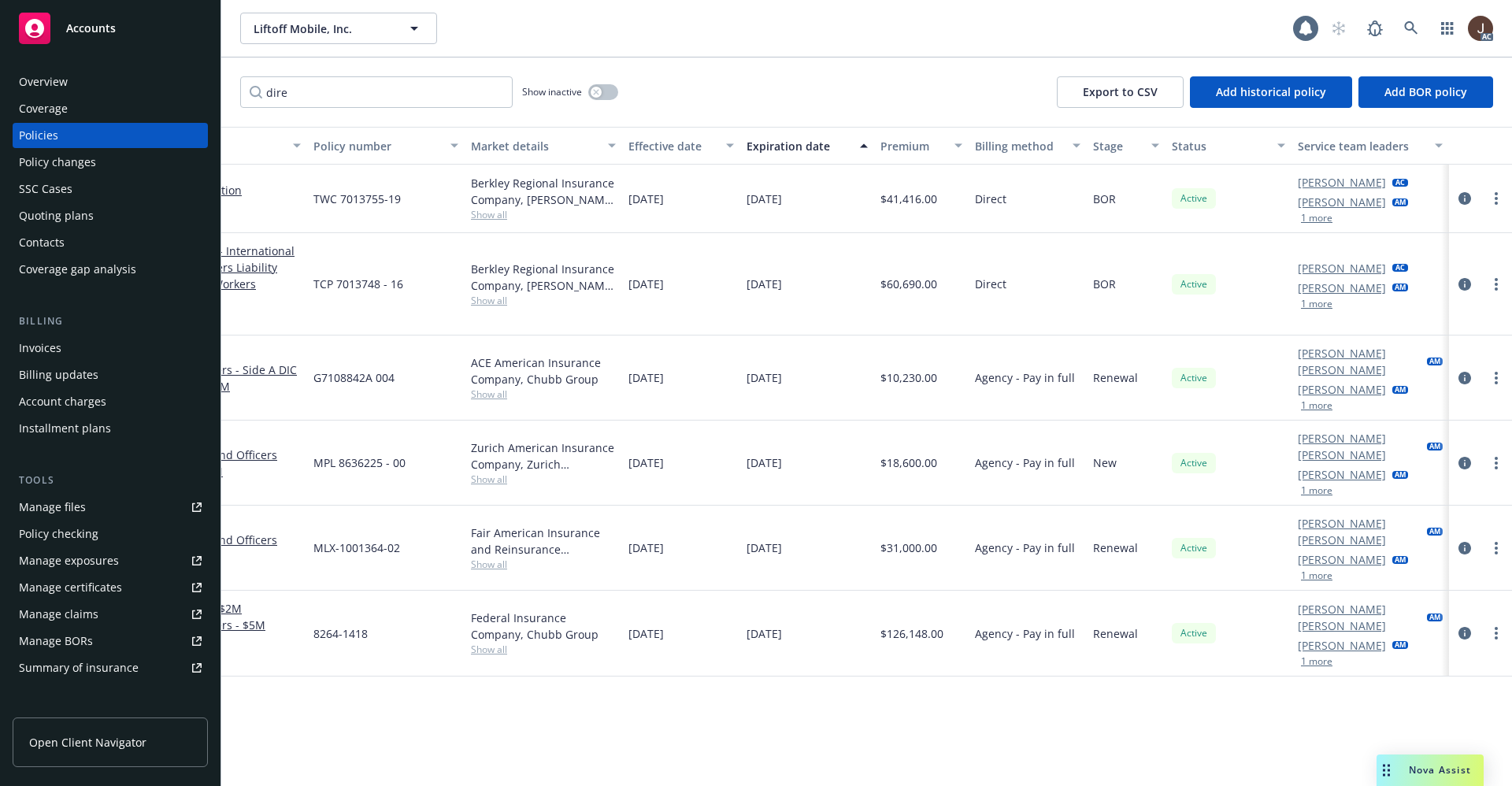
click at [50, 507] on div "Manage files" at bounding box center [52, 507] width 67 height 25
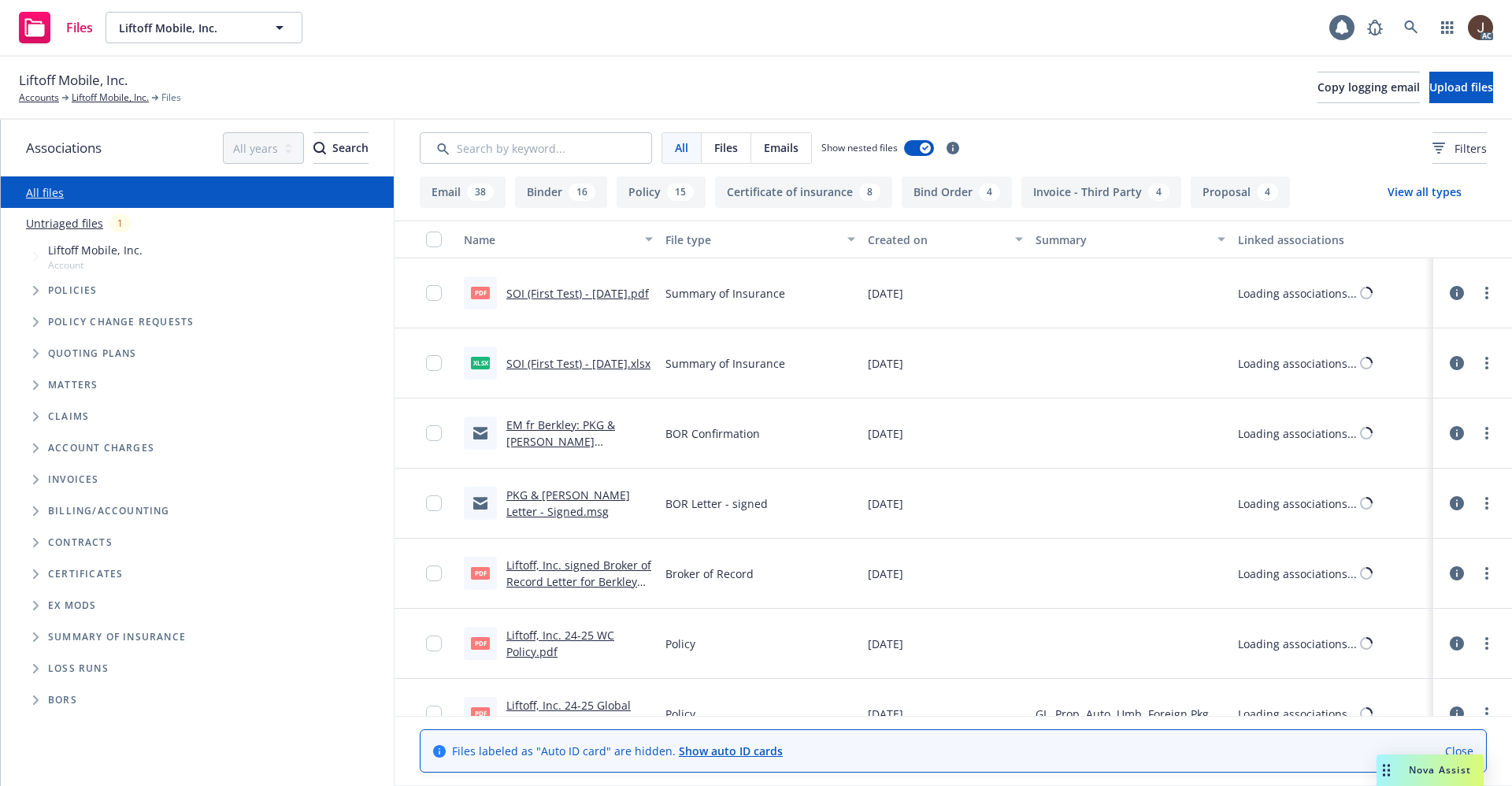
click at [79, 227] on link "Untriaged files" at bounding box center [64, 224] width 77 height 17
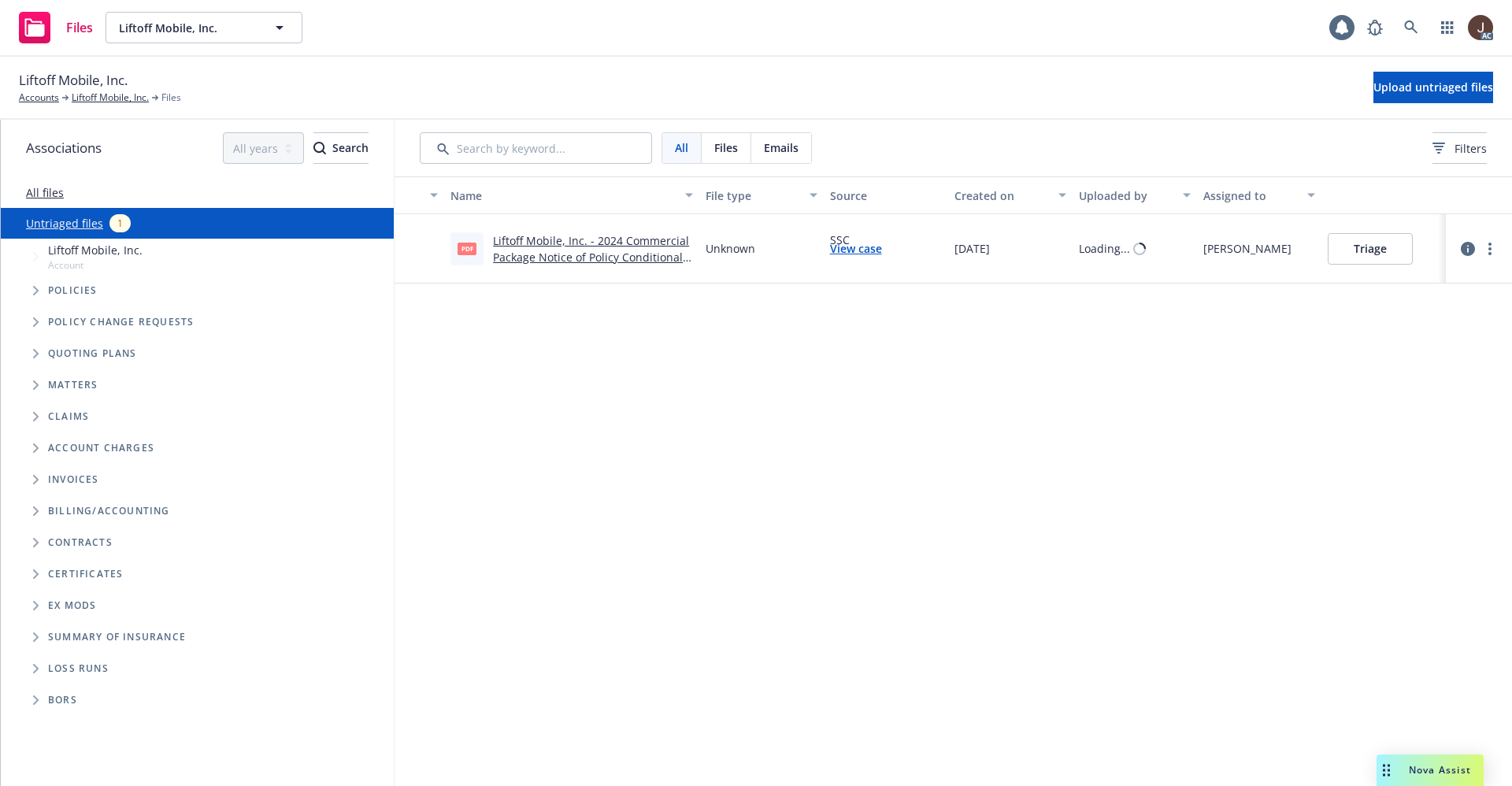
click at [57, 220] on link "Untriaged files" at bounding box center [64, 224] width 77 height 17
click at [958, 453] on div "Name File type Source Created on Uploaded by Assigned to pdf Liftoff Mobile, In…" at bounding box center [953, 481] width 1117 height 610
click at [1406, 89] on span "Upload untriaged files" at bounding box center [1433, 87] width 120 height 15
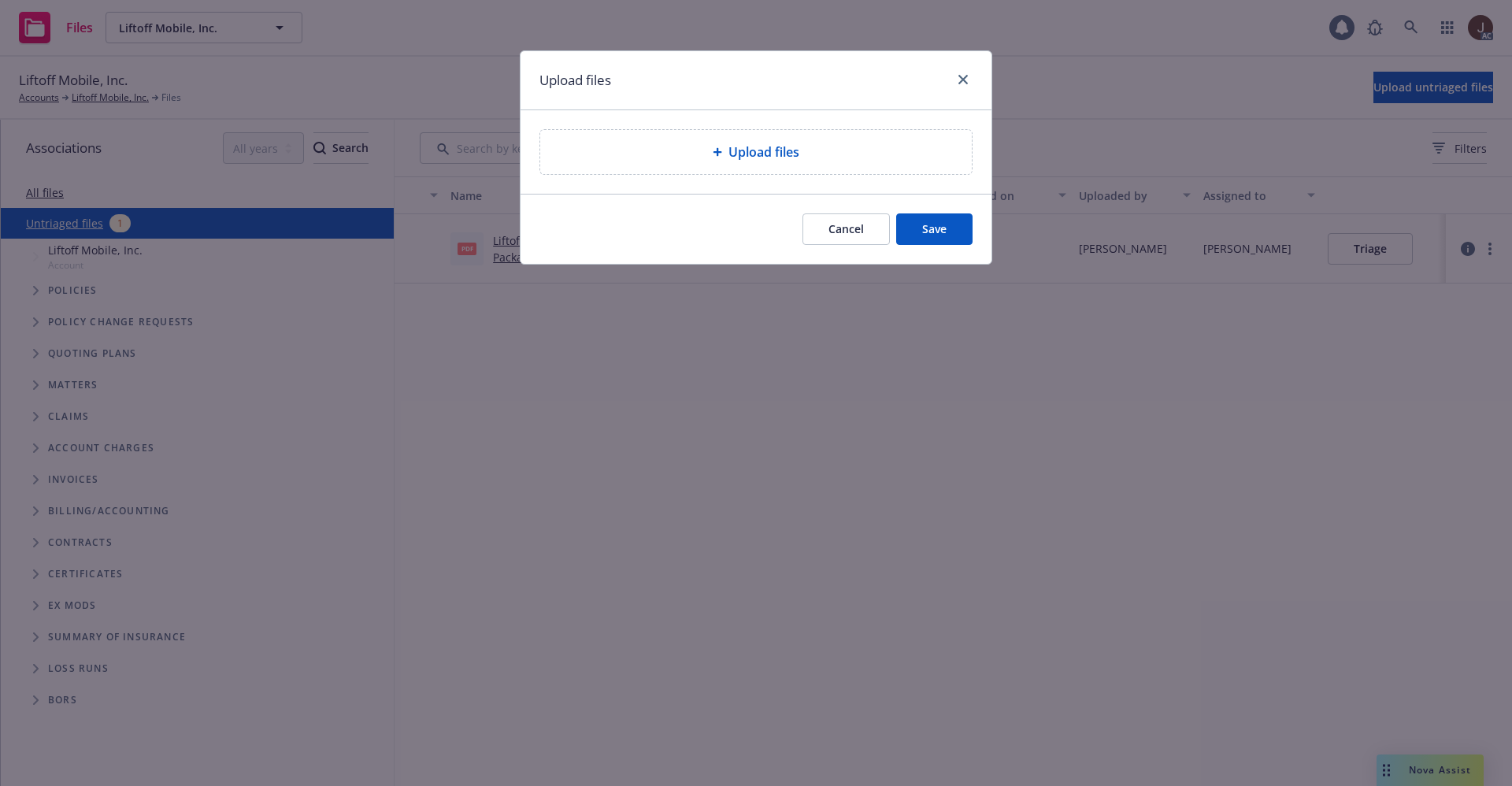
click at [781, 161] on div "Upload files" at bounding box center [755, 151] width 431 height 44
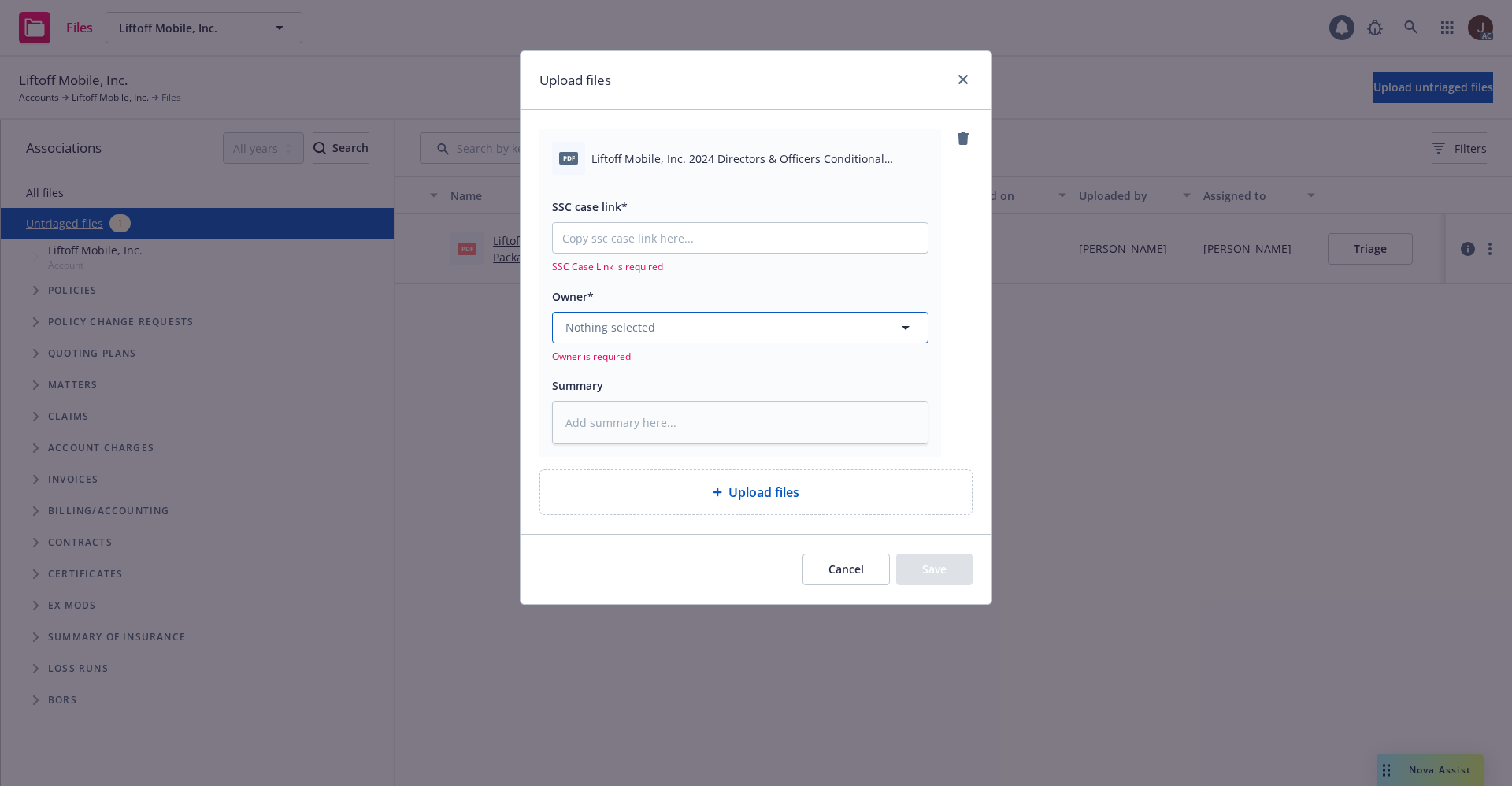
click at [642, 323] on span "Nothing selected" at bounding box center [611, 327] width 90 height 17
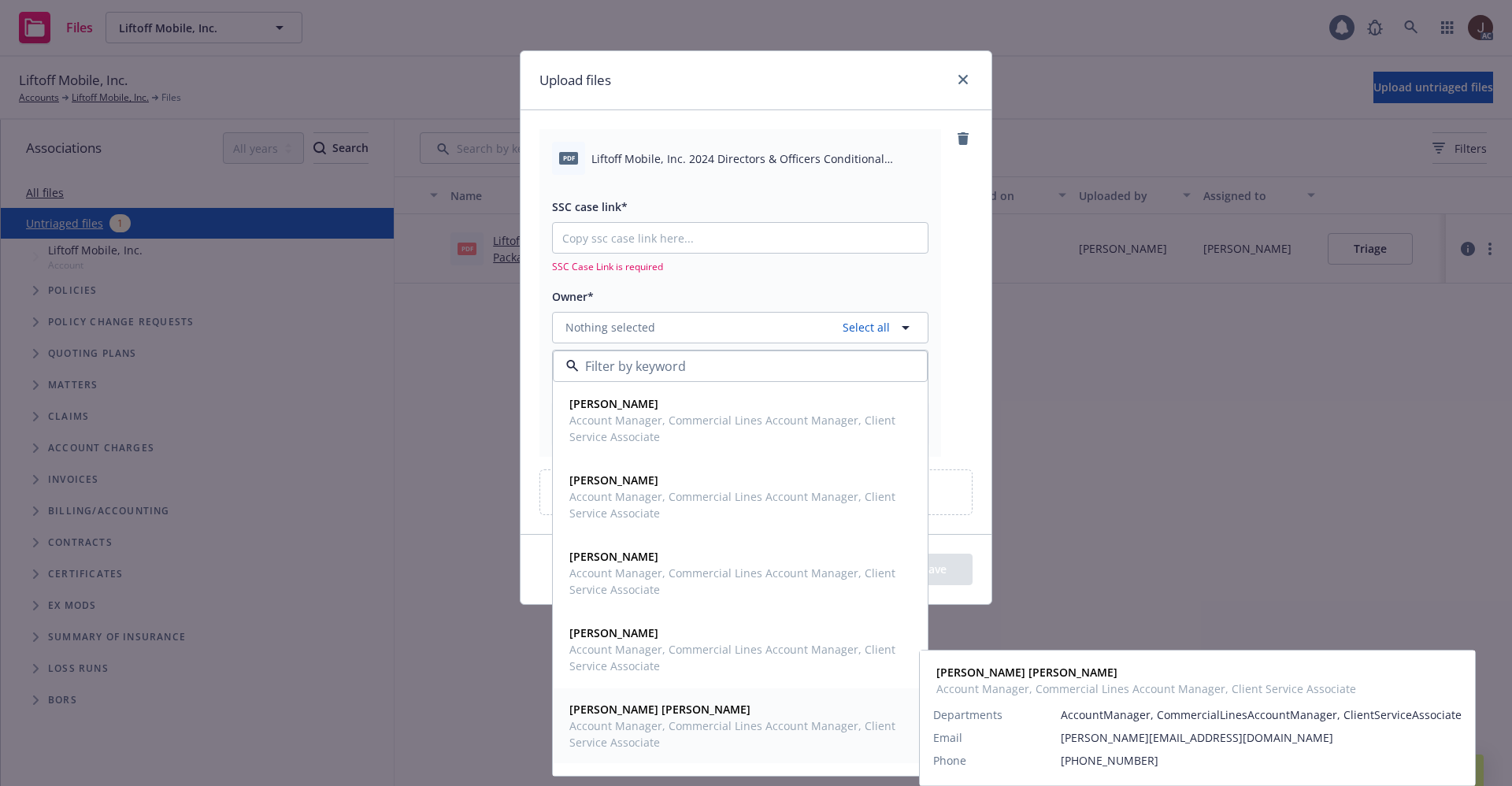
click at [631, 714] on span "[PERSON_NAME] [PERSON_NAME]" at bounding box center [739, 710] width 339 height 17
type textarea "x"
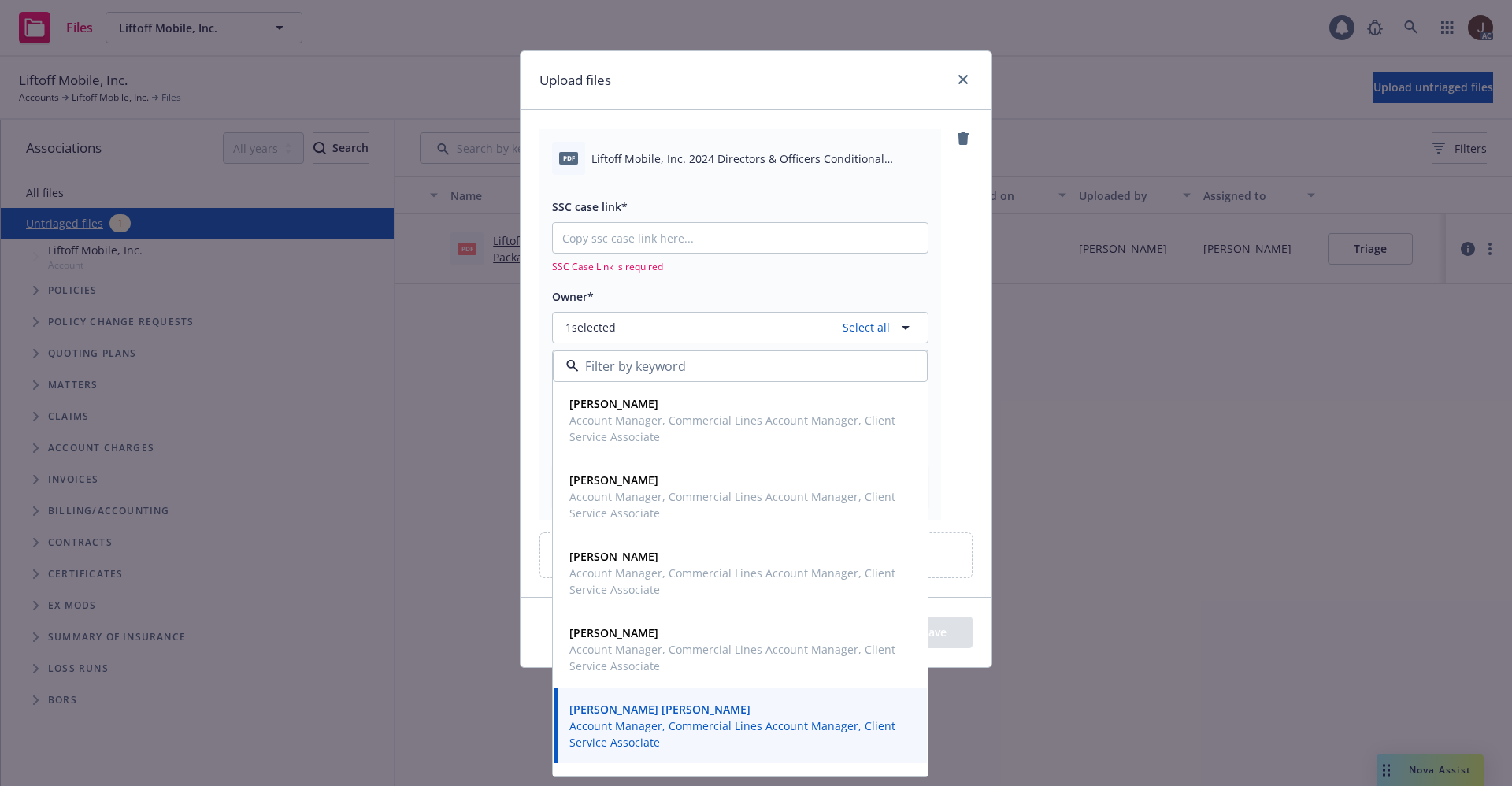
click at [959, 264] on div "pdf Liftoff Mobile, Inc. 2024 Directors & Officers Conditional Renewal.pdf SSC …" at bounding box center [755, 323] width 433 height 390
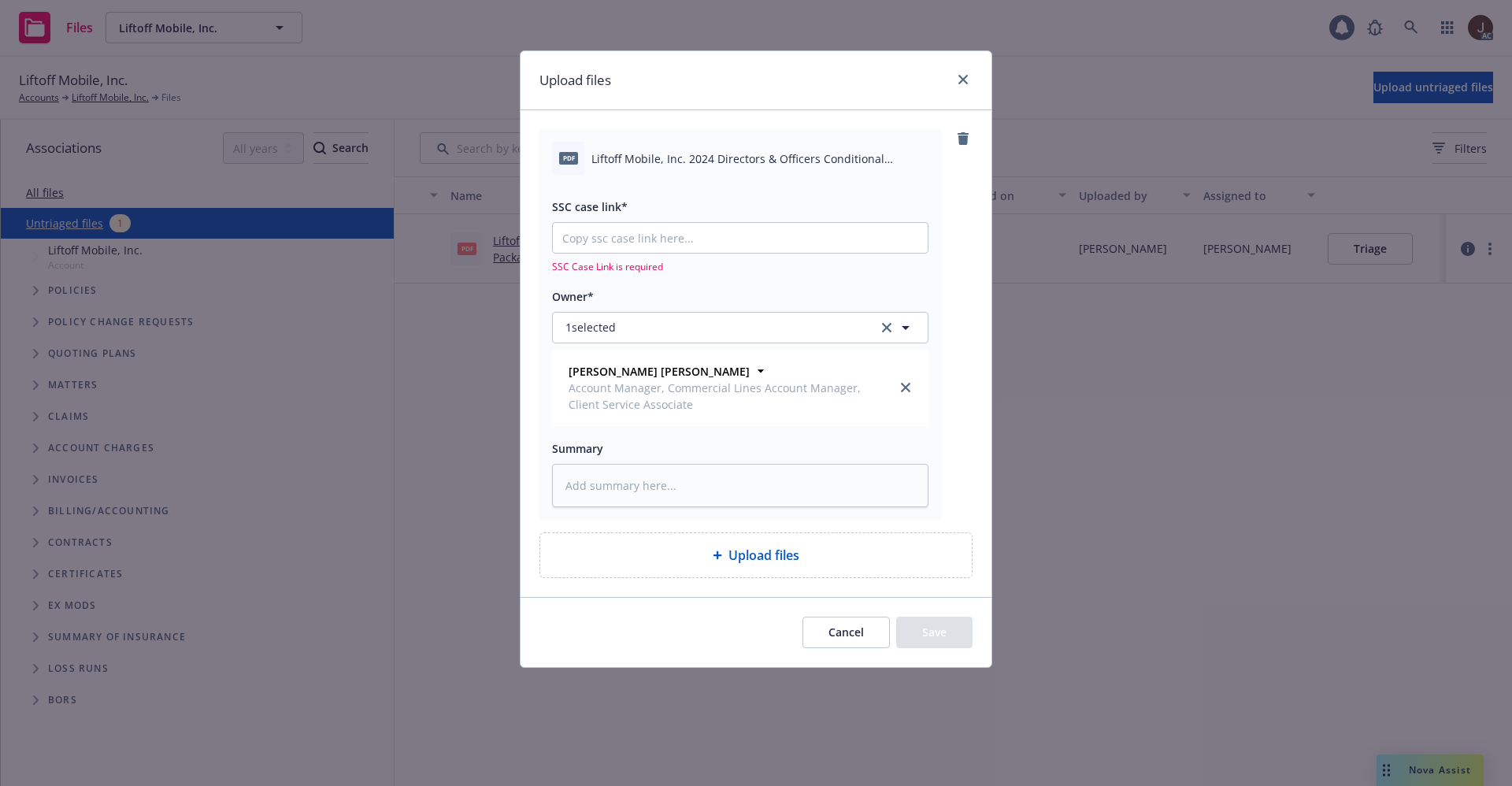
click at [711, 163] on span "Liftoff Mobile, Inc. 2024 Directors & Officers Conditional Renewal.pdf" at bounding box center [760, 159] width 337 height 17
copy div "Liftoff Mobile, Inc. 2024 Directors & Officers Conditional Renewal.pdf"
click at [606, 478] on textarea at bounding box center [739, 485] width 376 height 43
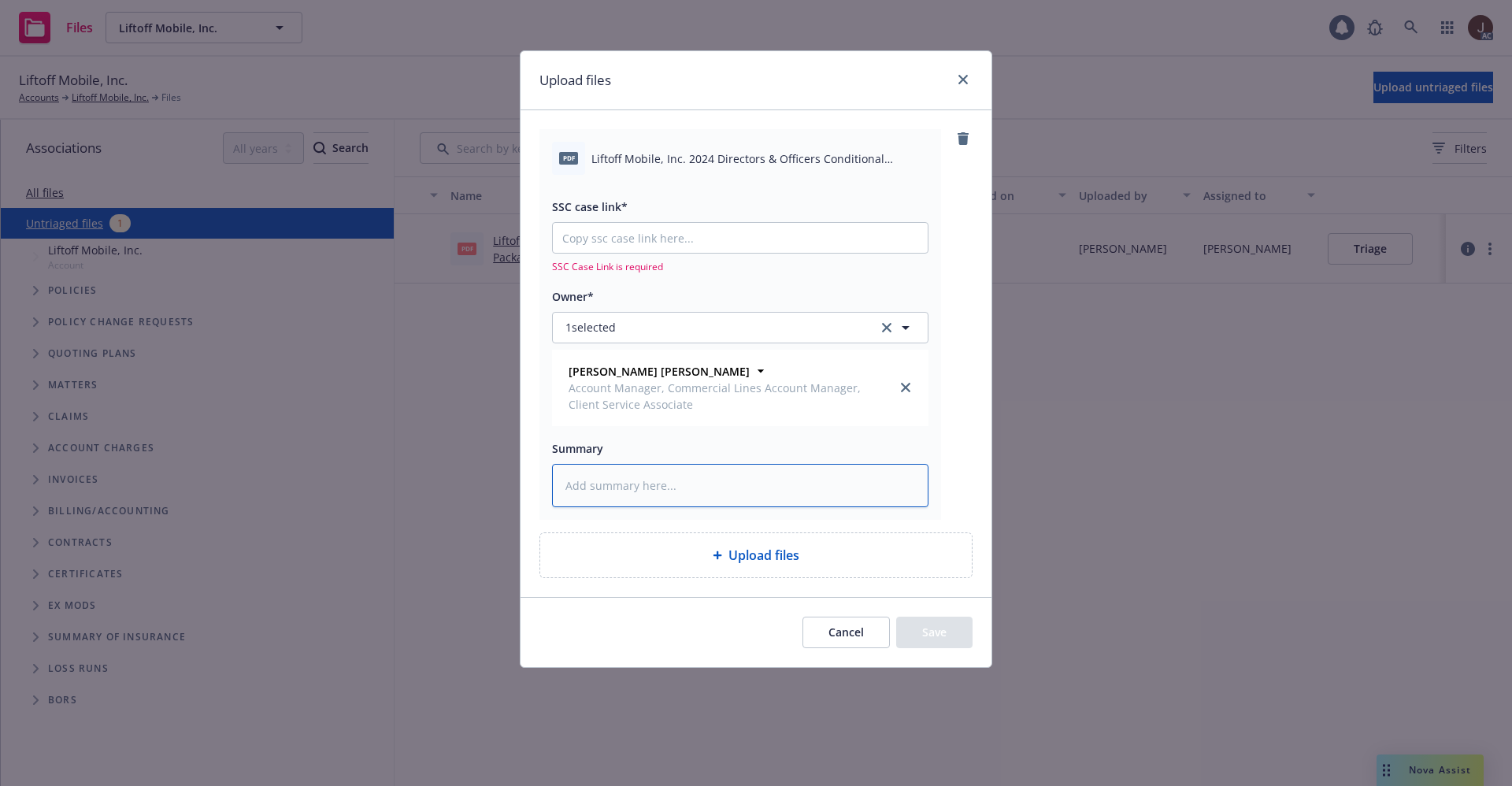
paste textarea "Liftoff Mobile, Inc. 2024 Directors & Officers Conditional Renewal.pdf"
type textarea "Liftoff Mobile, Inc. 2024 Directors & Officers Conditional Renewal.pdf"
type textarea "x"
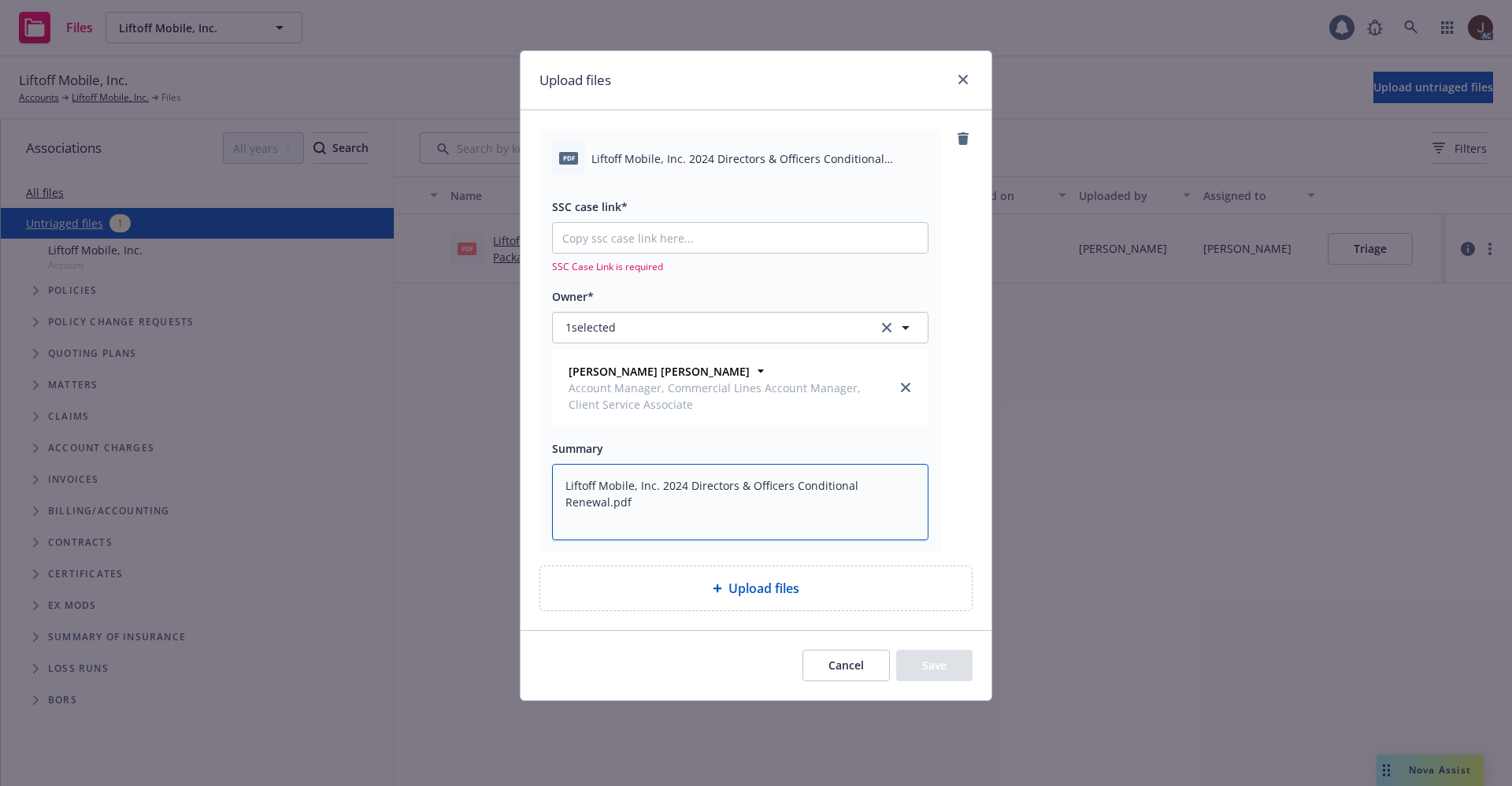
type textarea "Liftoff Mobile, Inc. 2024 Directors & Officers Conditional Renewal.pdf"
click at [948, 440] on div "pdf Liftoff Mobile, Inc. 2024 Directors & Officers Conditional Renewal.pdf SSC …" at bounding box center [755, 340] width 433 height 423
click at [638, 246] on input "SSC case link*" at bounding box center [739, 238] width 375 height 30
paste input "[URL][DOMAIN_NAME]"
type textarea "x"
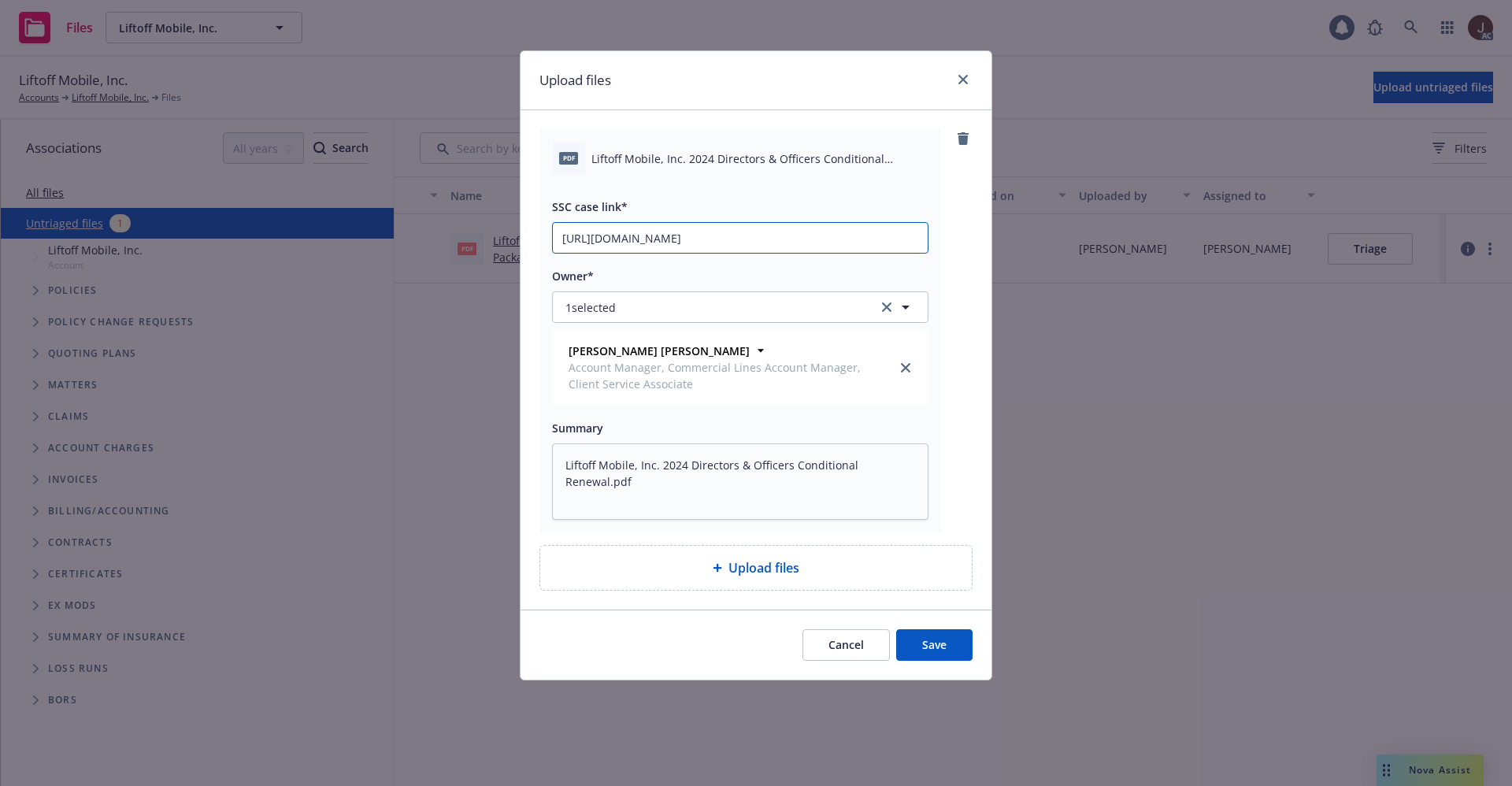
scroll to position [0, 69]
type input "[URL][DOMAIN_NAME]"
click at [947, 256] on div "pdf Liftoff Mobile, Inc. 2024 Directors & Officers Conditional Renewal.pdf SSC …" at bounding box center [755, 330] width 433 height 403
click at [932, 636] on button "Save" at bounding box center [935, 645] width 76 height 32
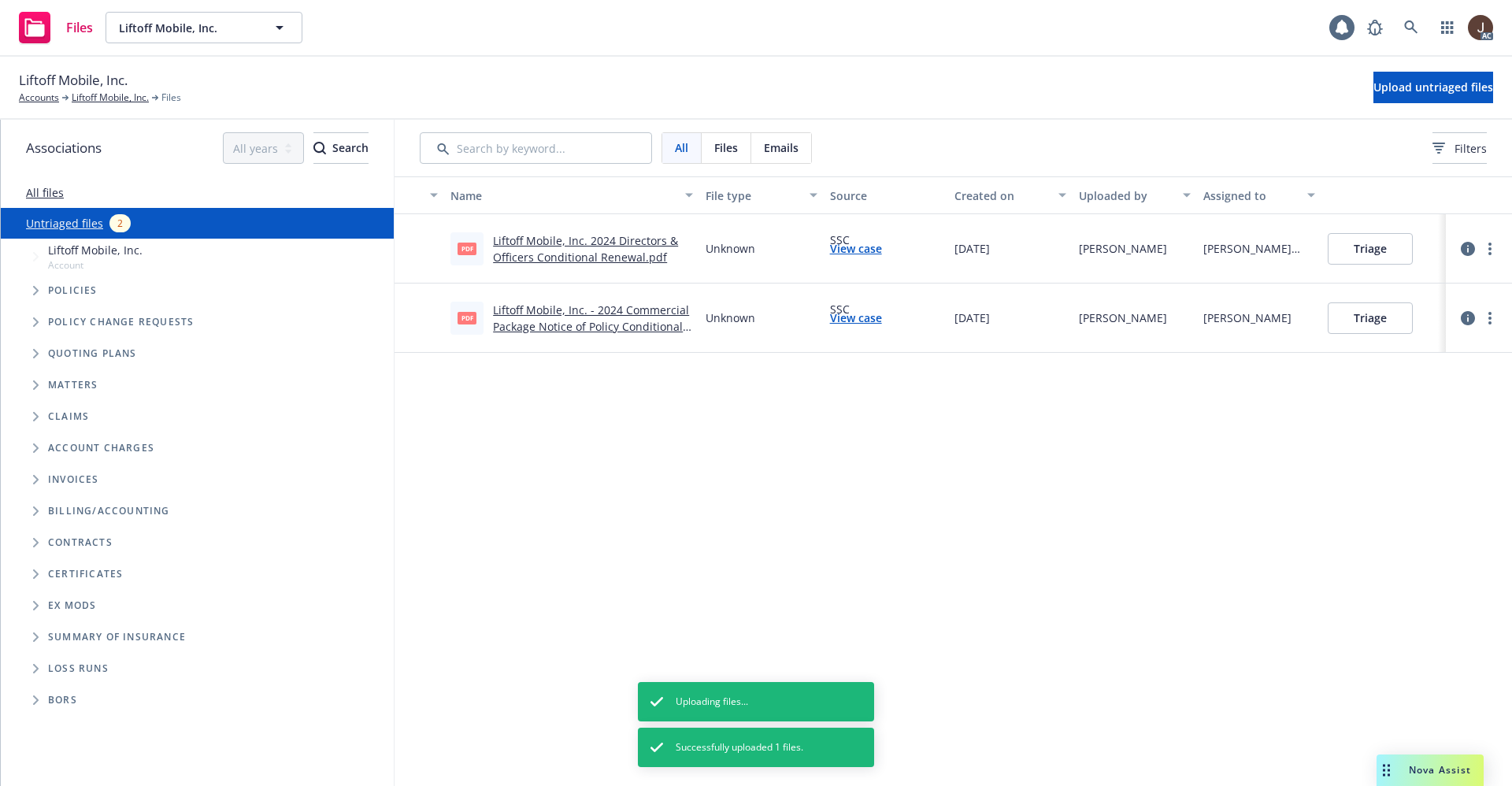
click at [976, 488] on div "Name File type Source Created on Uploaded by Assigned to pdf Liftoff Mobile, In…" at bounding box center [953, 481] width 1117 height 610
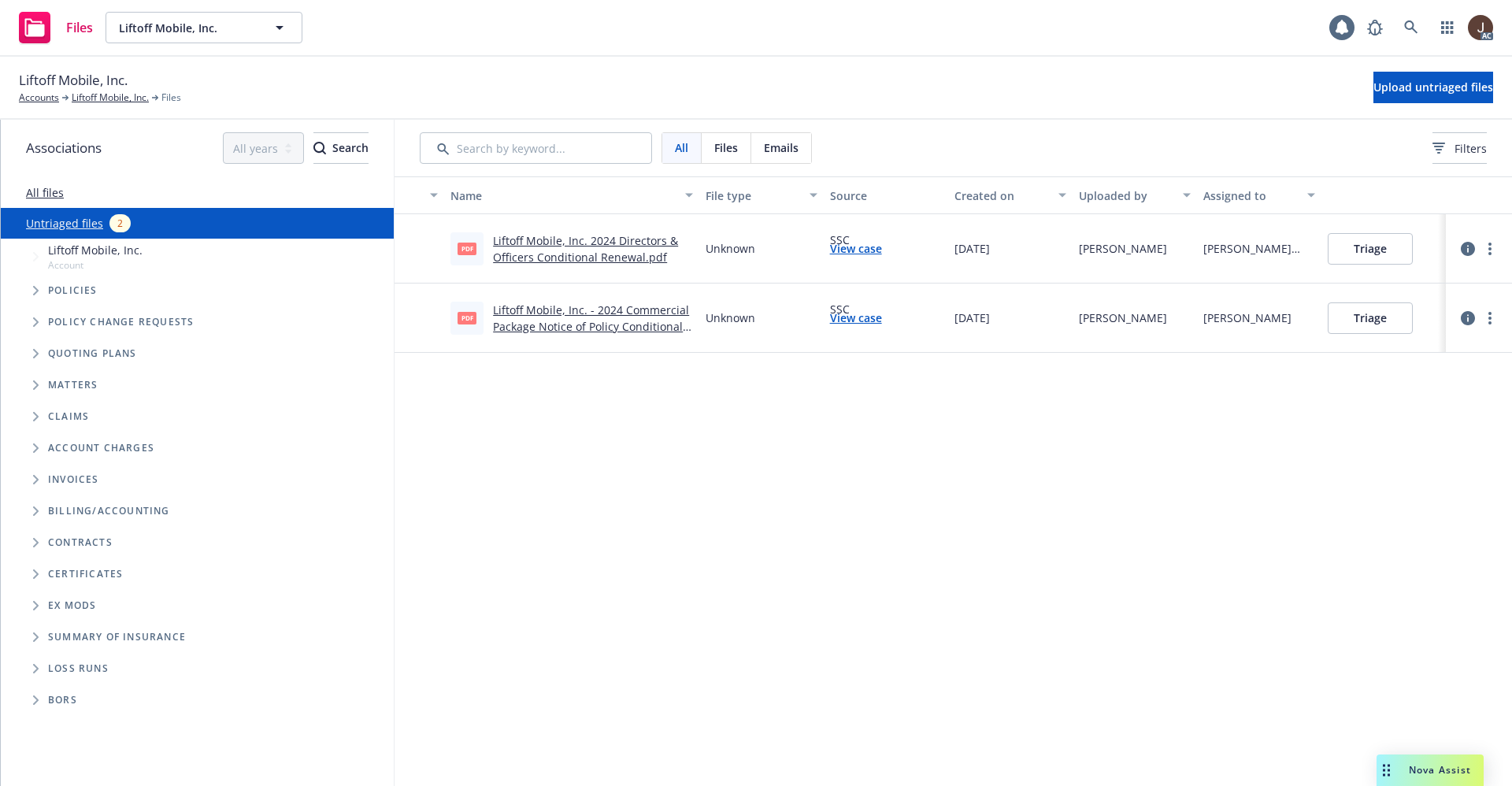
click at [1462, 247] on icon "button" at bounding box center [1467, 248] width 14 height 14
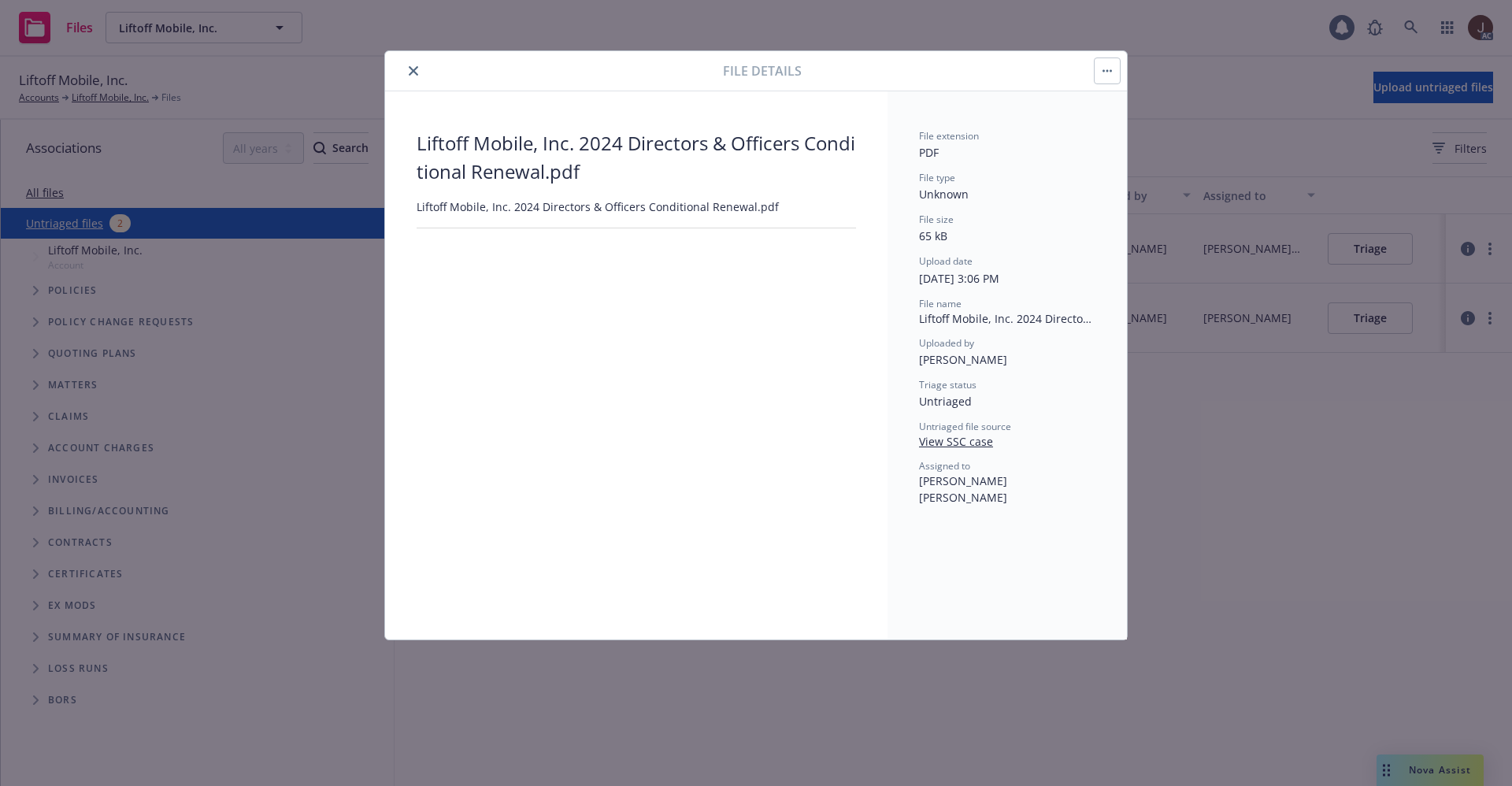
click at [1103, 71] on icon "button" at bounding box center [1107, 71] width 9 height 3
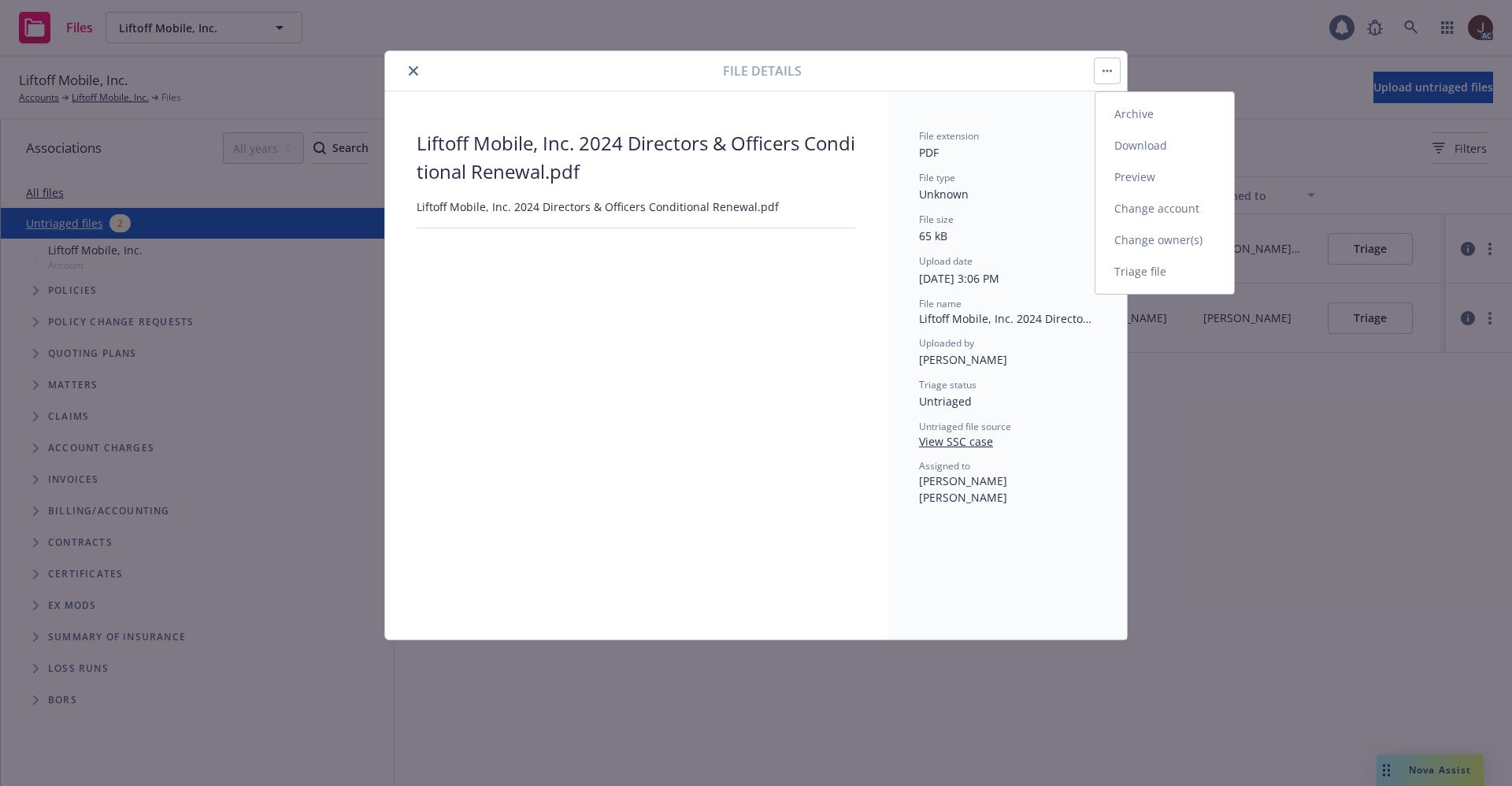
click at [1109, 66] on button "Archive Download Preview Change account Change owner(s) Triage file" at bounding box center [1107, 71] width 25 height 25
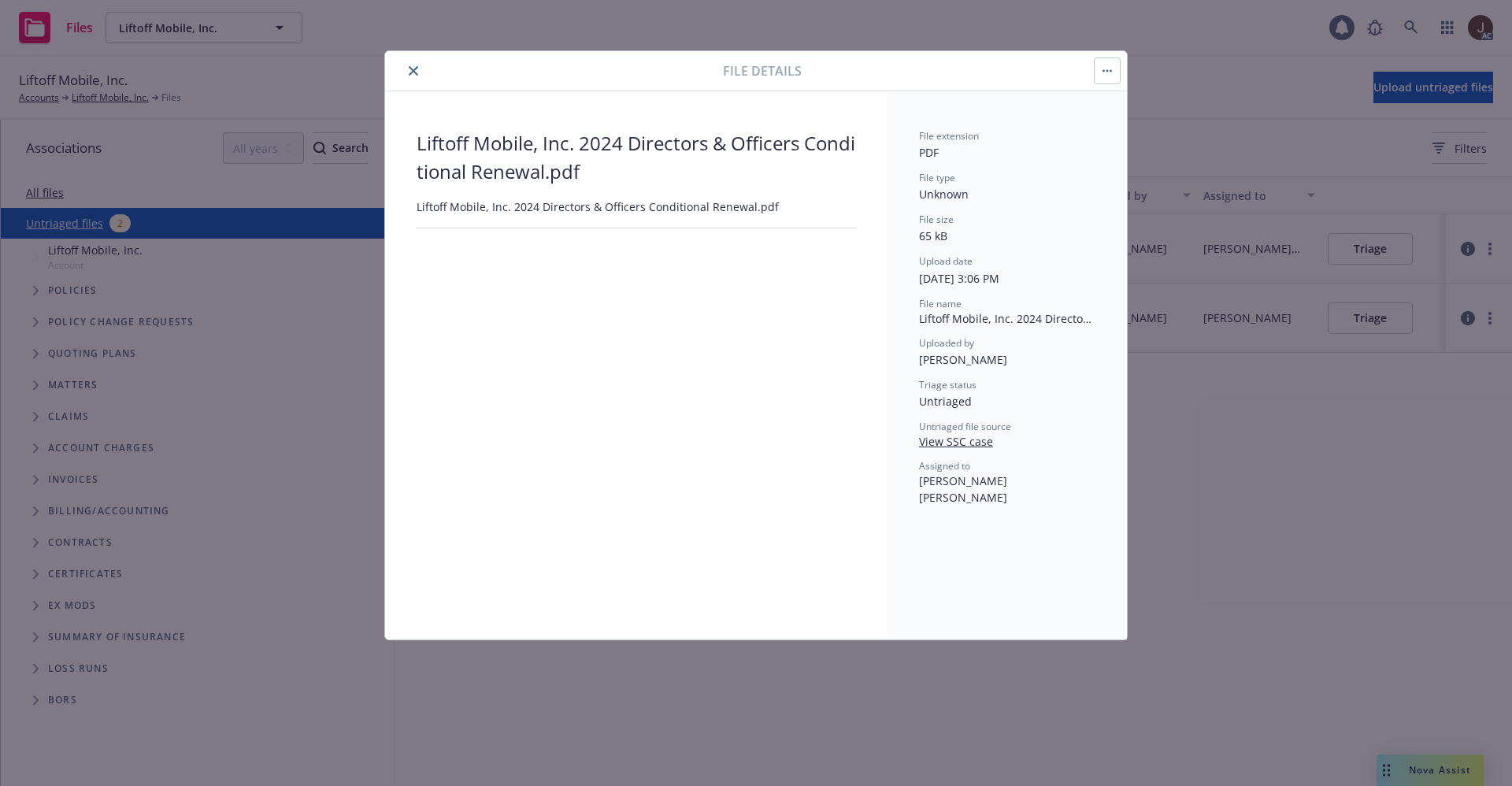
click at [1109, 66] on button "button" at bounding box center [1107, 71] width 25 height 25
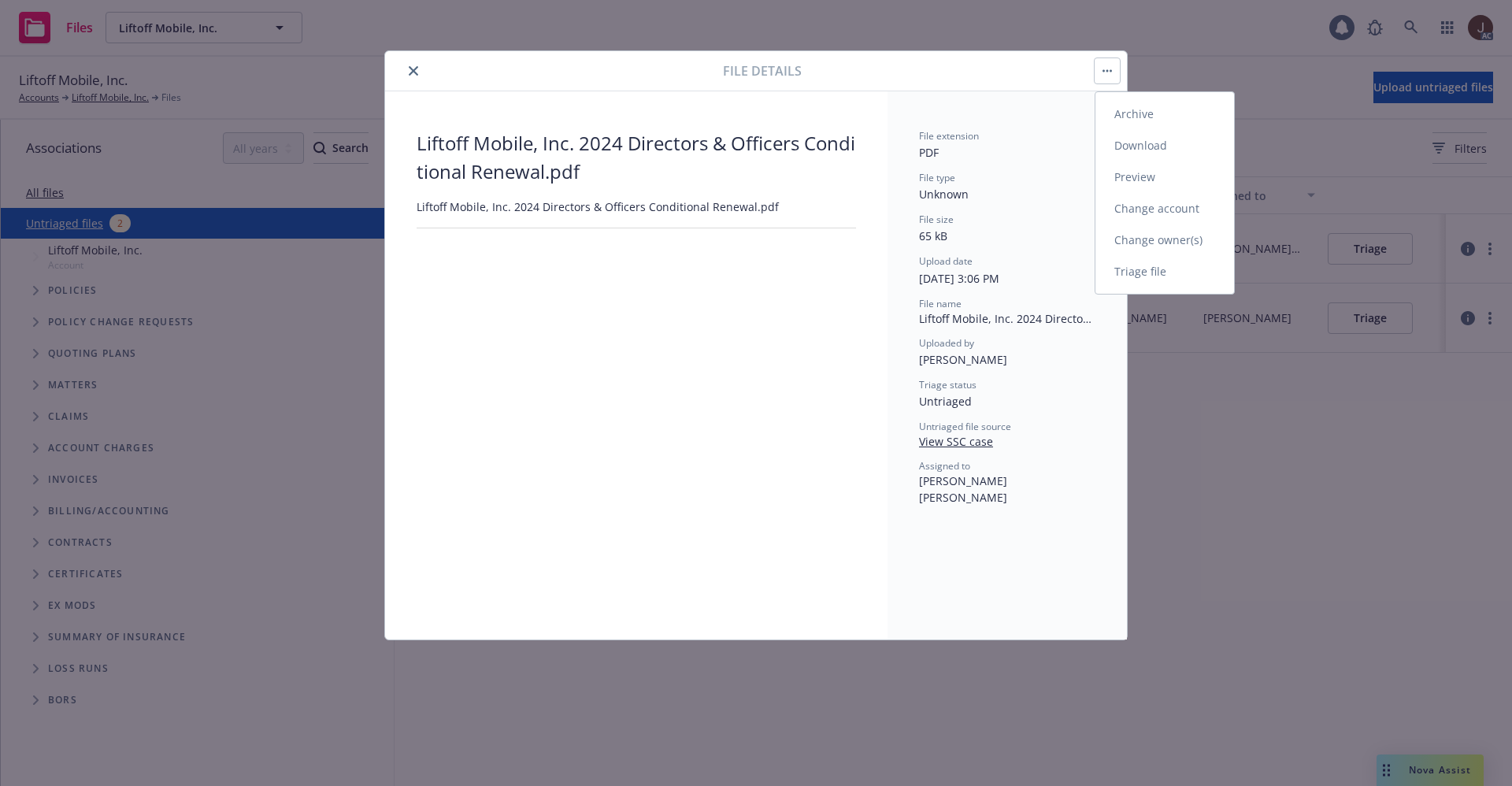
click at [1132, 112] on link "Archive" at bounding box center [1164, 114] width 139 height 32
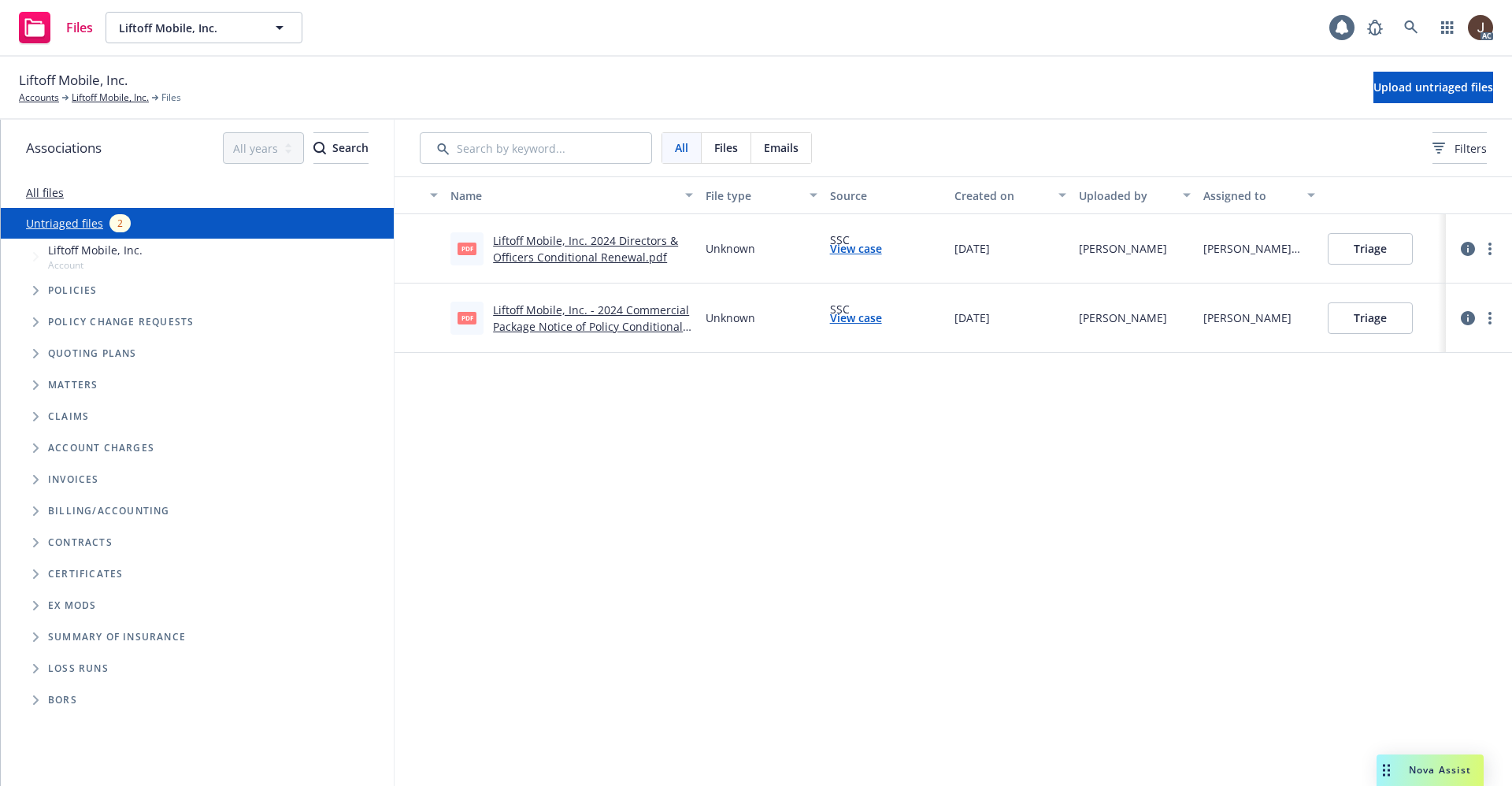
click at [888, 473] on div "Name File type Source Created on Uploaded by Assigned to pdf Liftoff Mobile, In…" at bounding box center [953, 481] width 1117 height 610
click at [1406, 96] on button "Upload untriaged files" at bounding box center [1433, 87] width 120 height 32
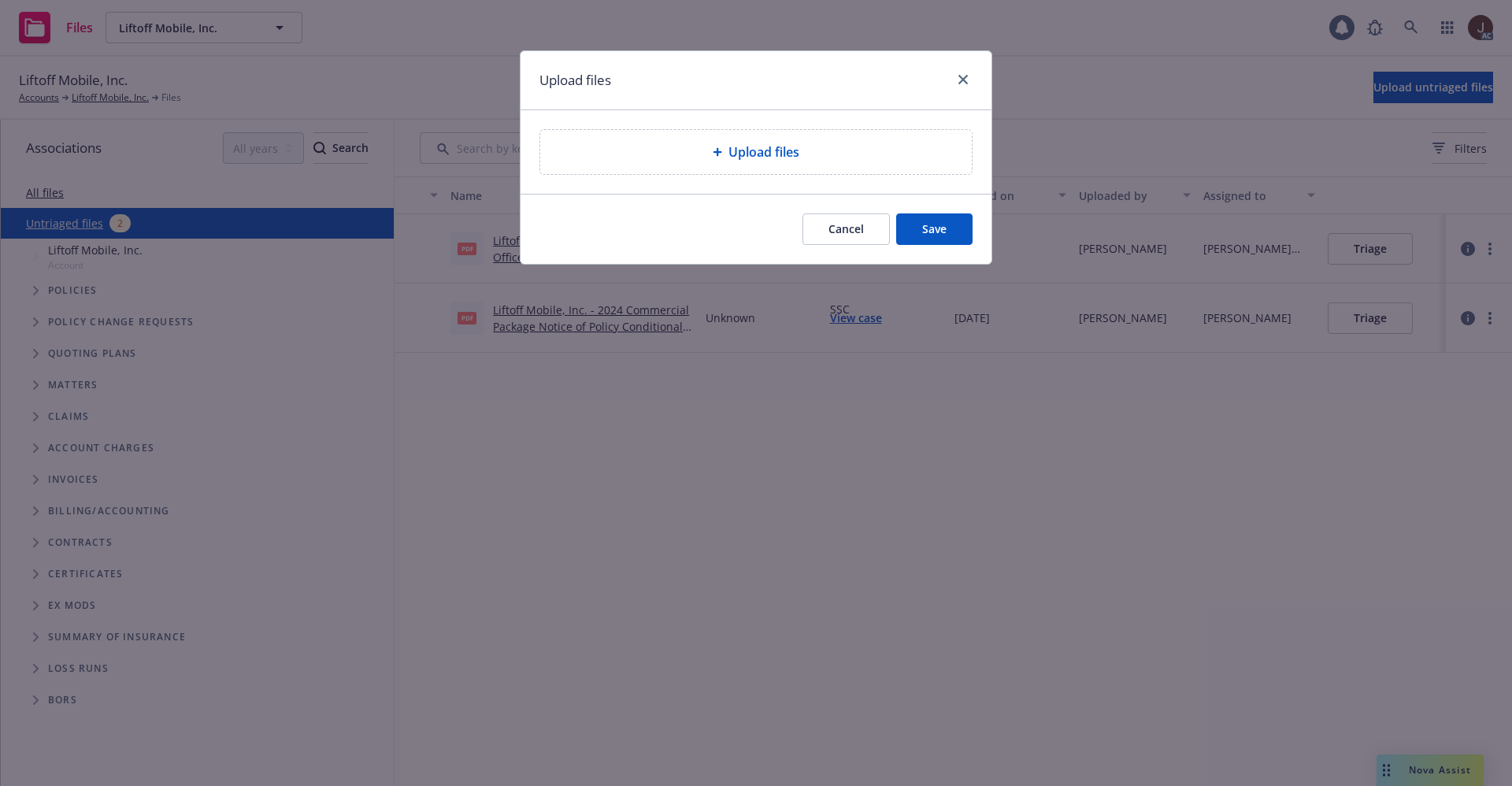
click at [696, 146] on div "Upload files" at bounding box center [755, 152] width 406 height 19
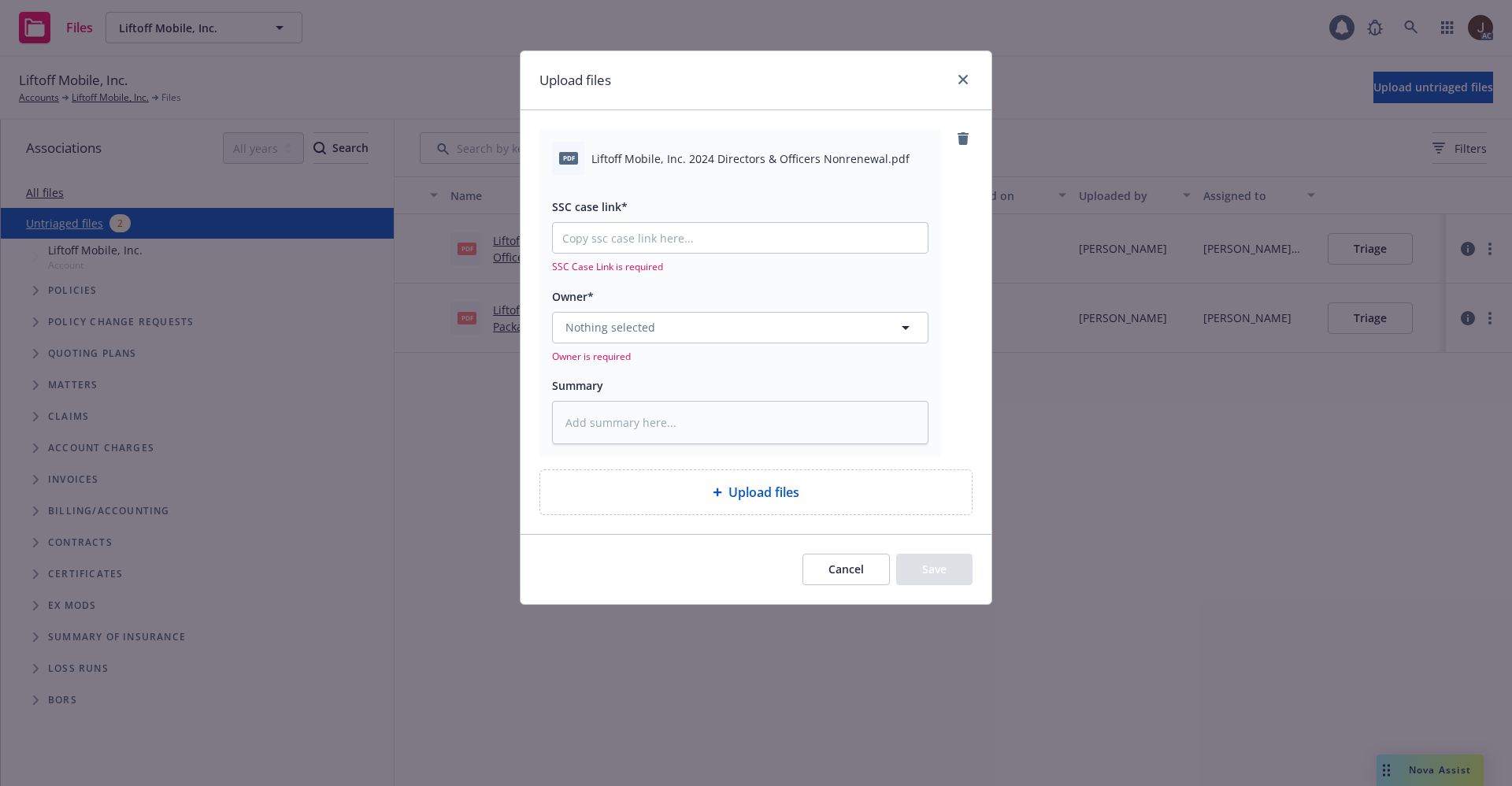
click at [690, 151] on span "Liftoff Mobile, Inc. 2024 Directors & Officers Nonrenewal.pdf" at bounding box center [750, 159] width 318 height 17
click at [690, 150] on span "Liftoff Mobile, Inc. 2024 Directors & Officers Nonrenewal.pdf" at bounding box center [750, 159] width 318 height 17
copy div "Liftoff Mobile, Inc. 2024 Directors & Officers Nonrenewal.pdf"
click at [614, 424] on textarea at bounding box center [739, 422] width 376 height 43
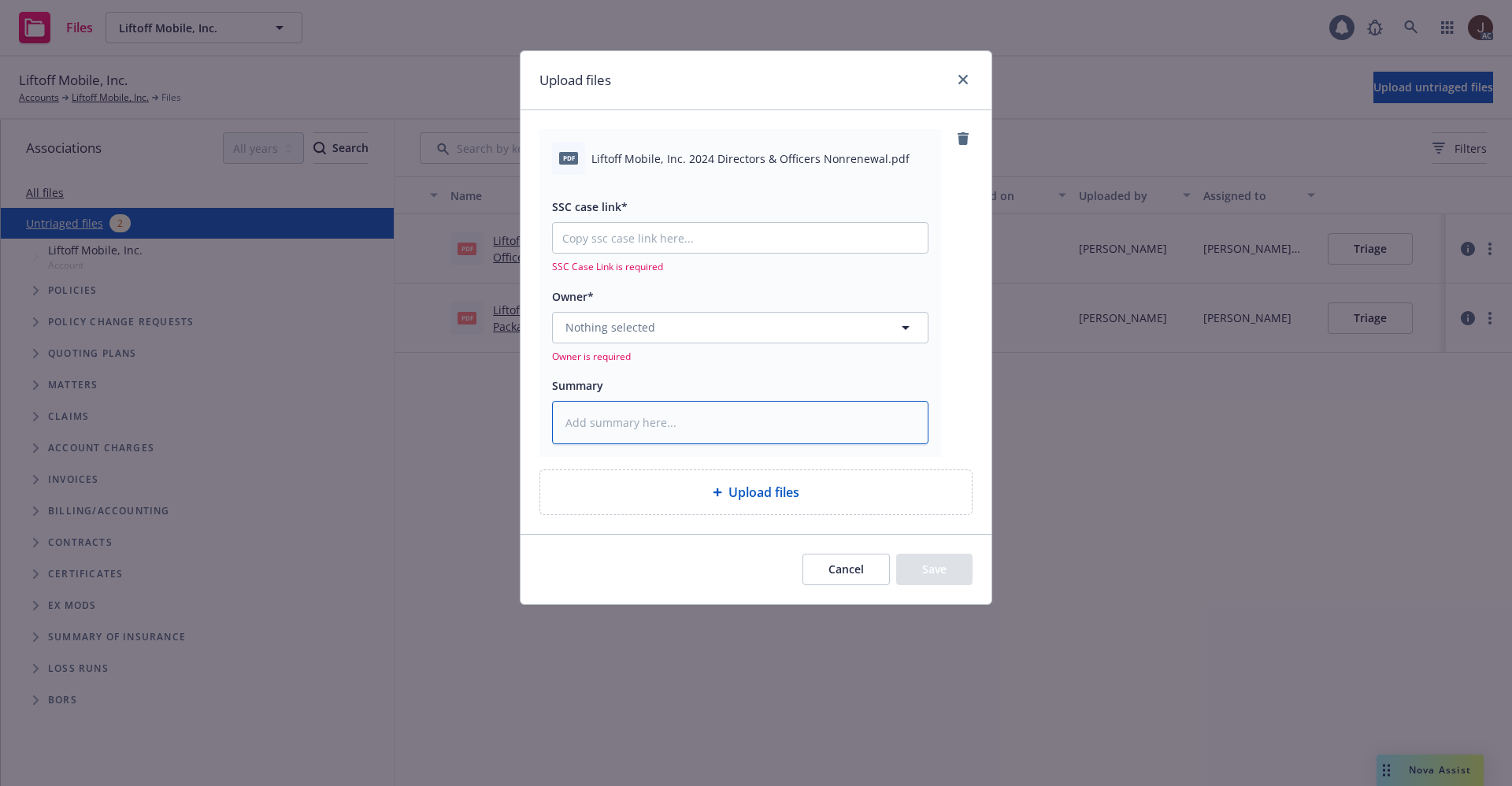
paste textarea "Liftoff Mobile, Inc. 2024 Directors & Officers Nonrenewal.pdf"
type textarea "x"
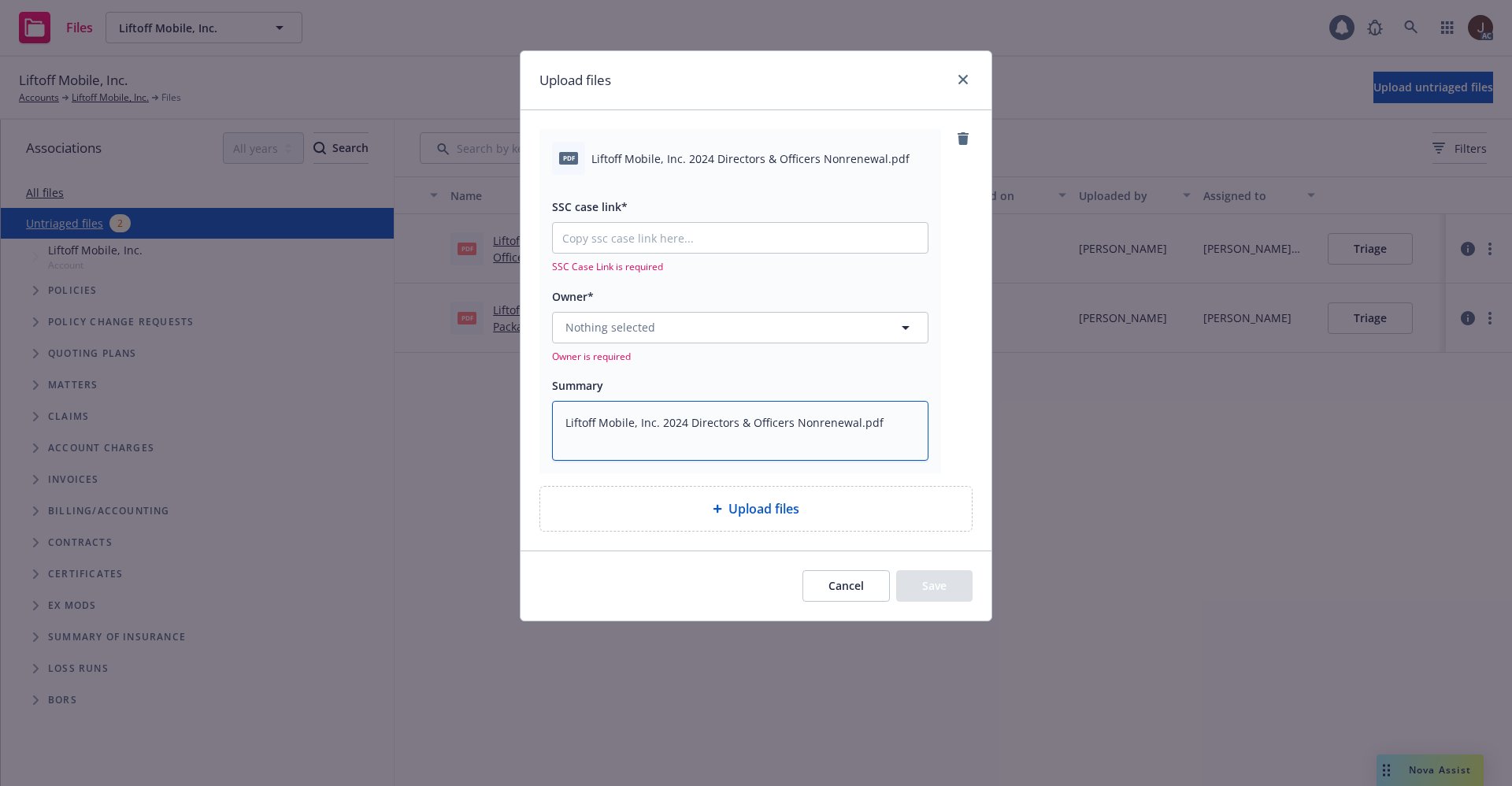
type textarea "Liftoff Mobile, Inc. 2024 Directors & Officers Nonrenewal.pdf"
click at [646, 324] on span "Nothing selected" at bounding box center [611, 327] width 90 height 17
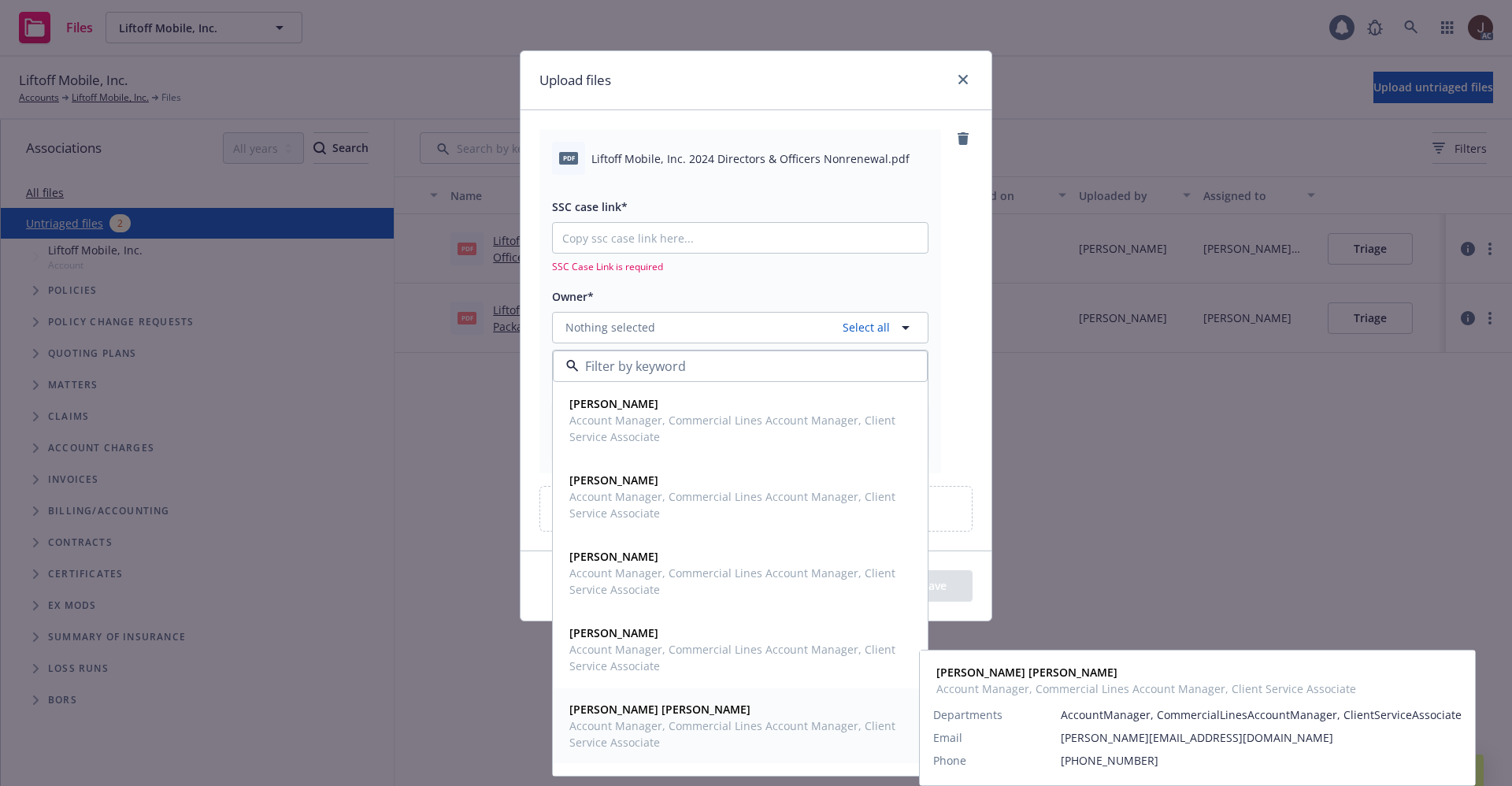
click at [598, 720] on span "Account Manager, Commercial Lines Account Manager, Client Service Associate" at bounding box center [739, 734] width 339 height 33
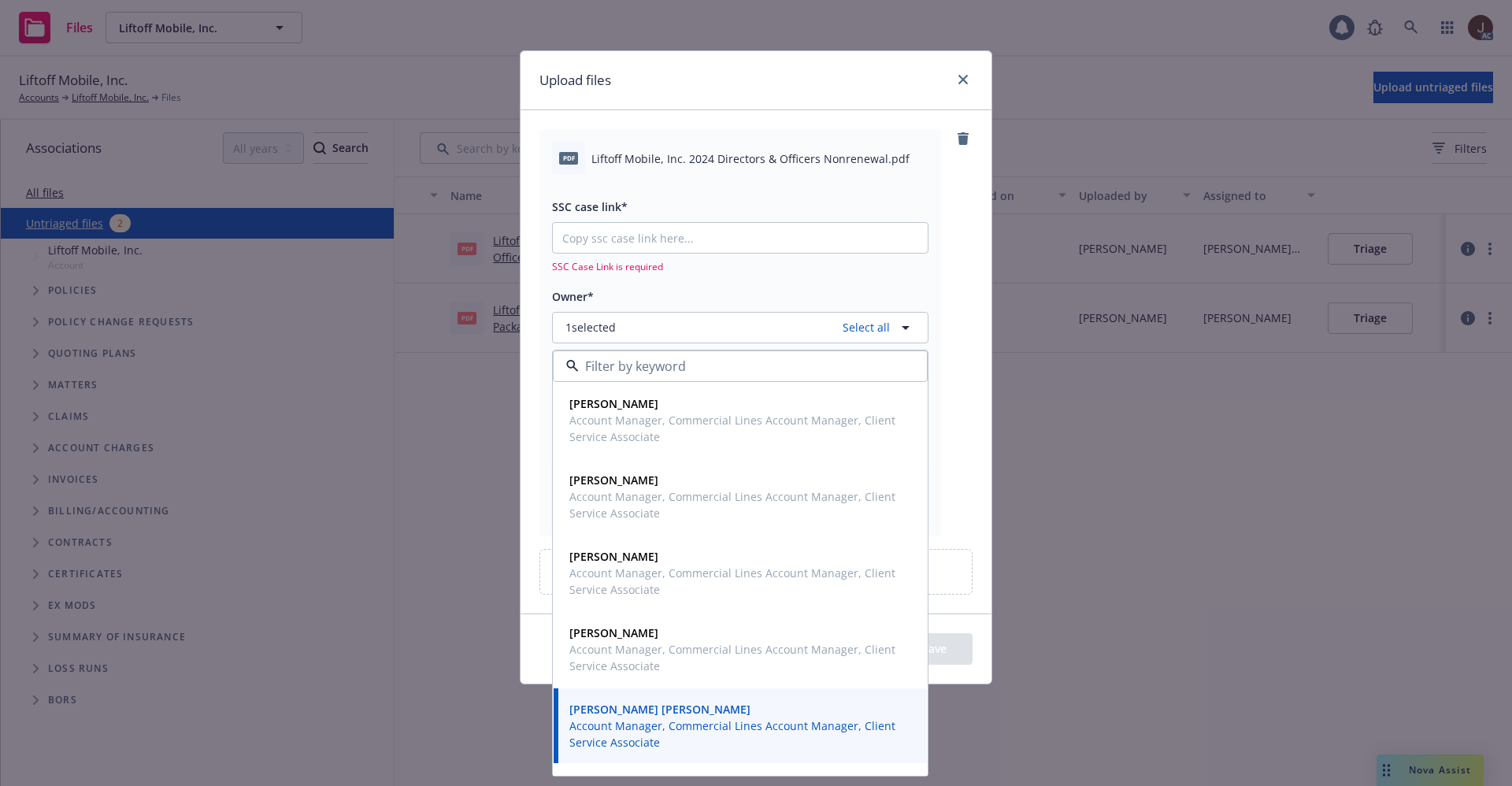
click at [950, 271] on div "pdf Liftoff Mobile, Inc. 2024 Directors & Officers Nonrenewal.pdf SSC case link…" at bounding box center [755, 332] width 433 height 406
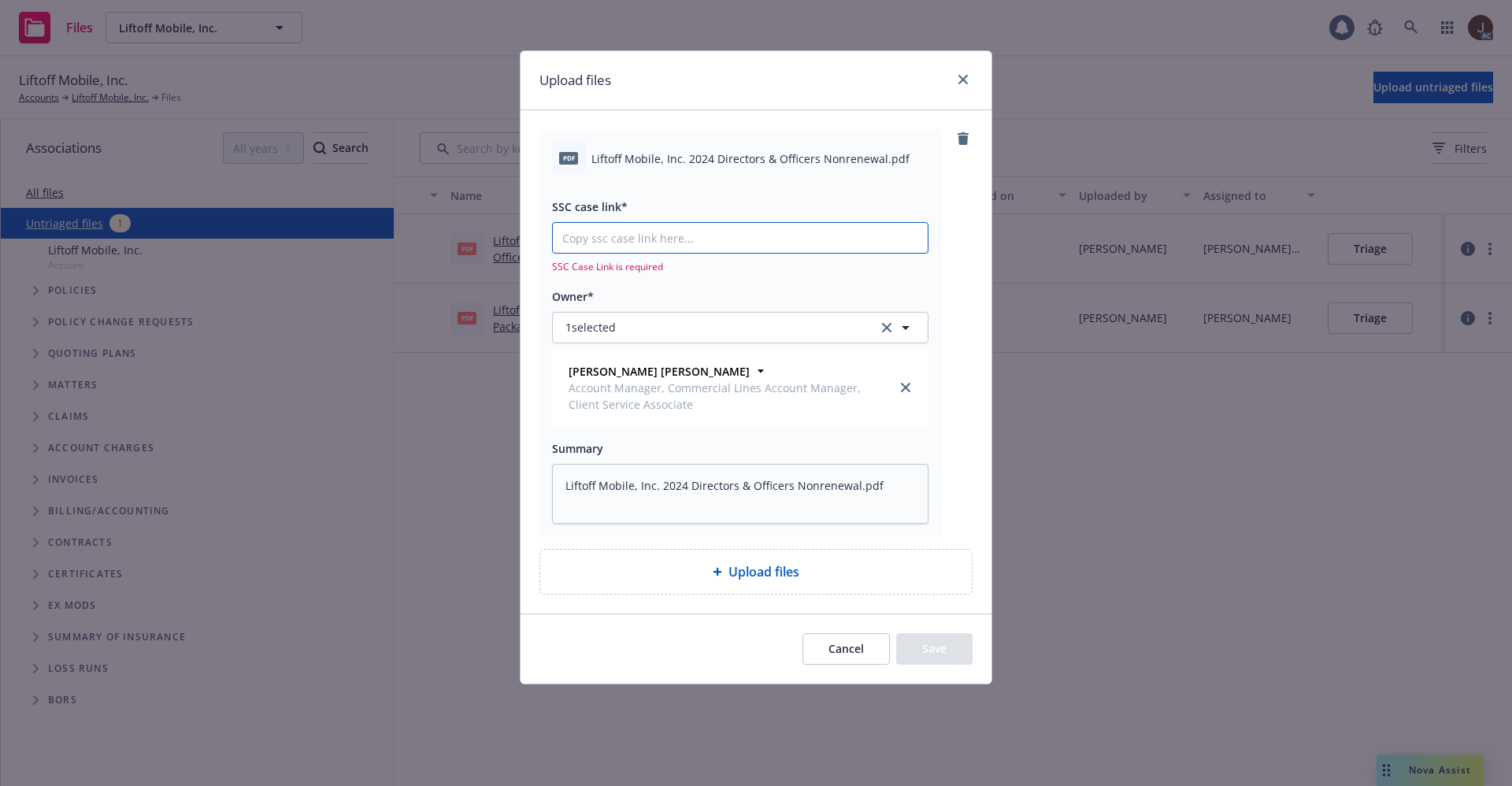
click at [623, 233] on input "SSC case link*" at bounding box center [739, 238] width 375 height 30
paste input "[URL][DOMAIN_NAME]"
type textarea "x"
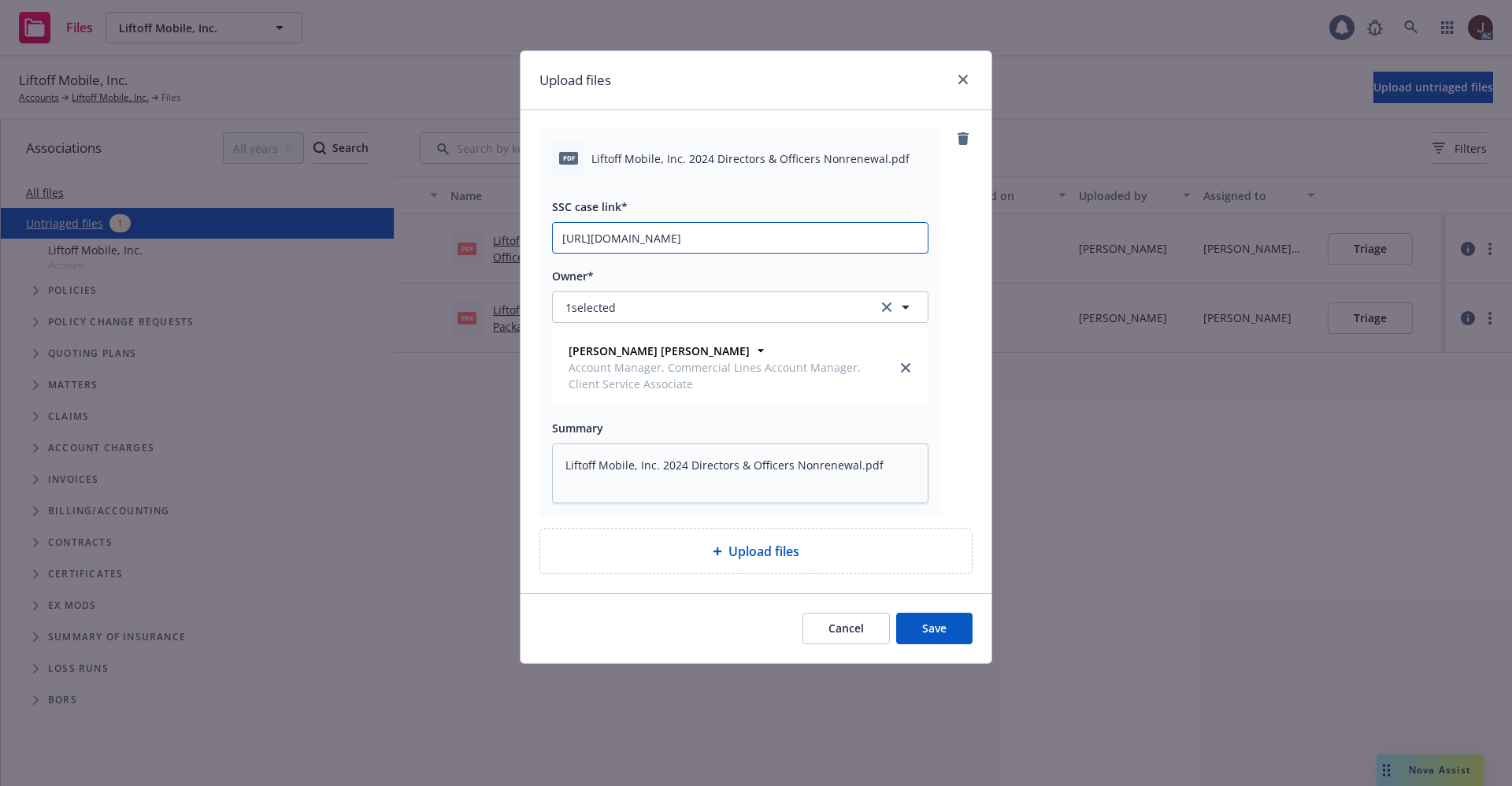
scroll to position [0, 69]
type input "[URL][DOMAIN_NAME]"
click at [950, 248] on div "pdf Liftoff Mobile, Inc. 2024 Directors & Officers Nonrenewal.pdf SSC case link…" at bounding box center [755, 322] width 433 height 386
click at [937, 627] on button "Save" at bounding box center [935, 628] width 76 height 32
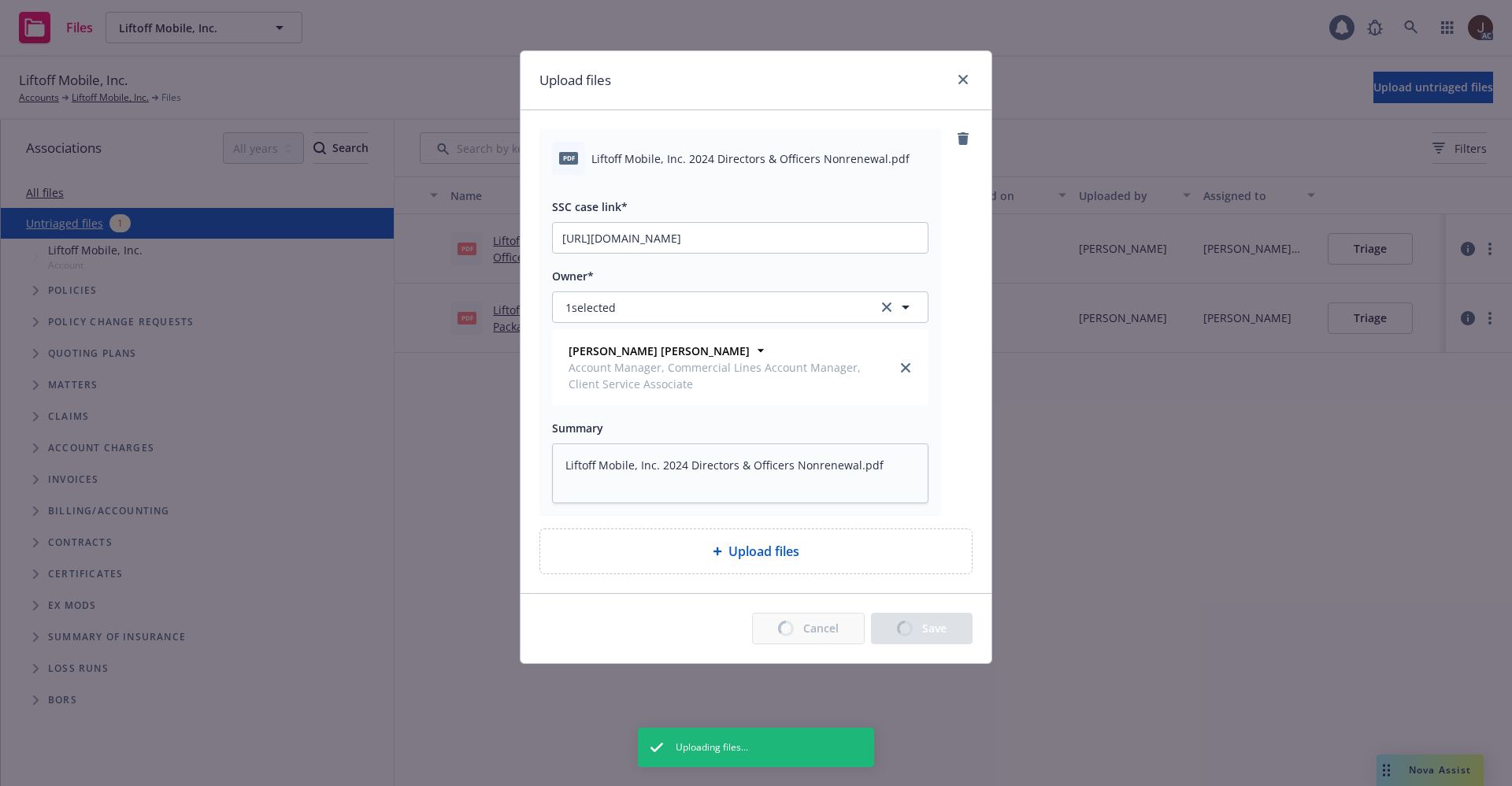
type textarea "x"
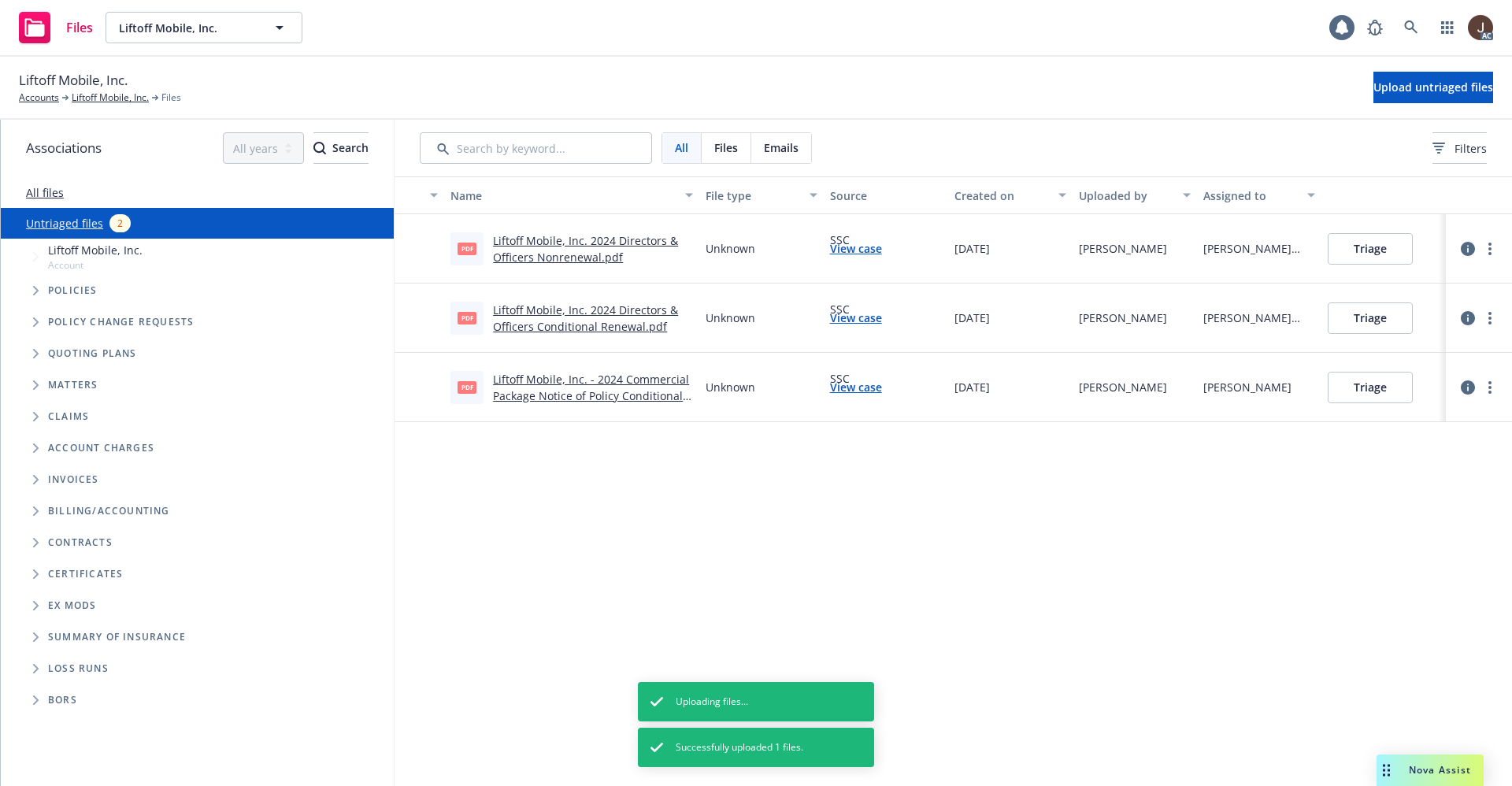
click at [666, 512] on div "Name File type Source Created on Uploaded by Assigned to pdf Liftoff Mobile, In…" at bounding box center [953, 481] width 1117 height 610
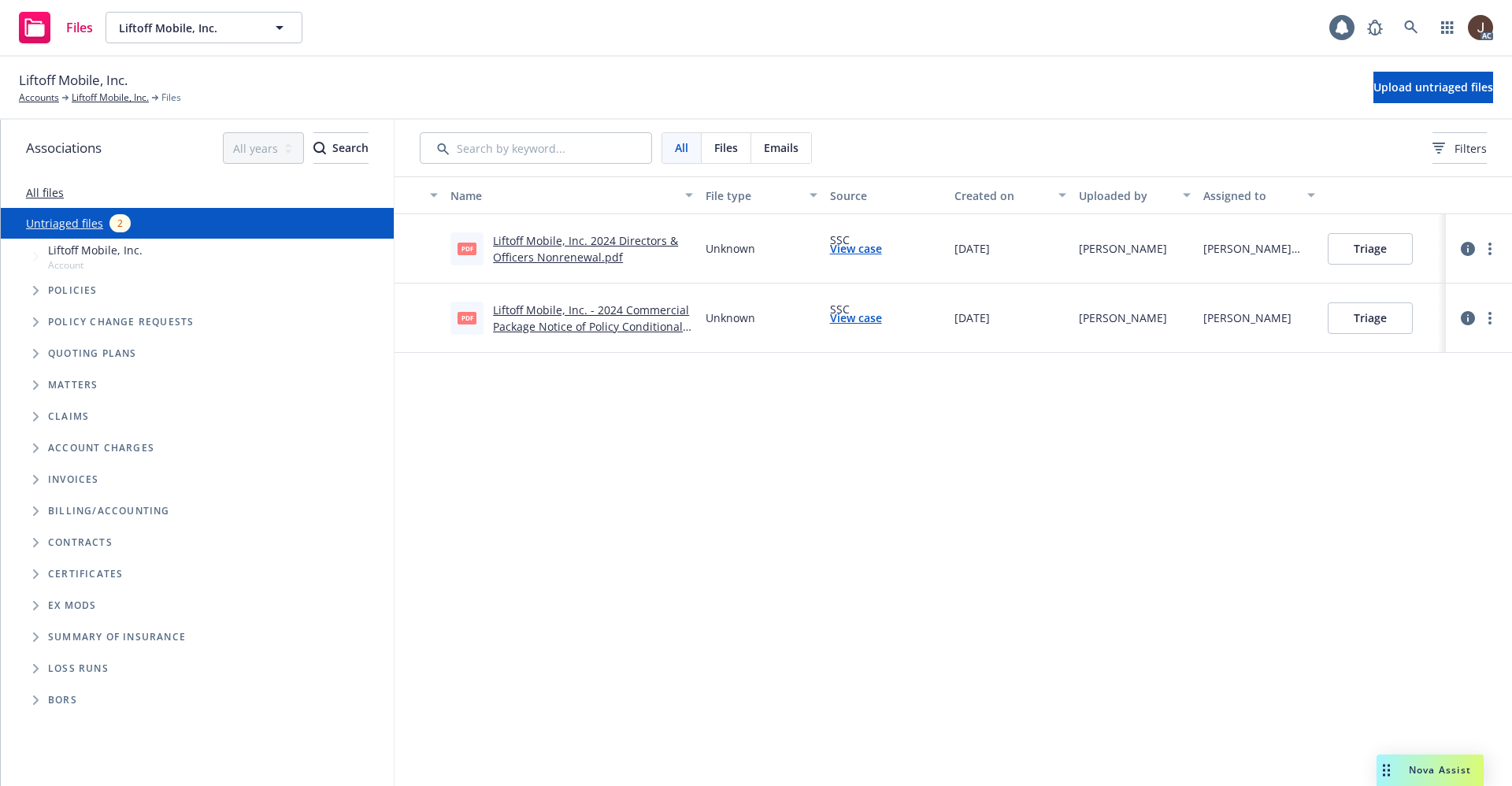
click at [999, 454] on div "Name File type Source Created on Uploaded by Assigned to pdf Liftoff Mobile, In…" at bounding box center [953, 481] width 1117 height 610
click at [1416, 22] on icon at bounding box center [1411, 27] width 14 height 14
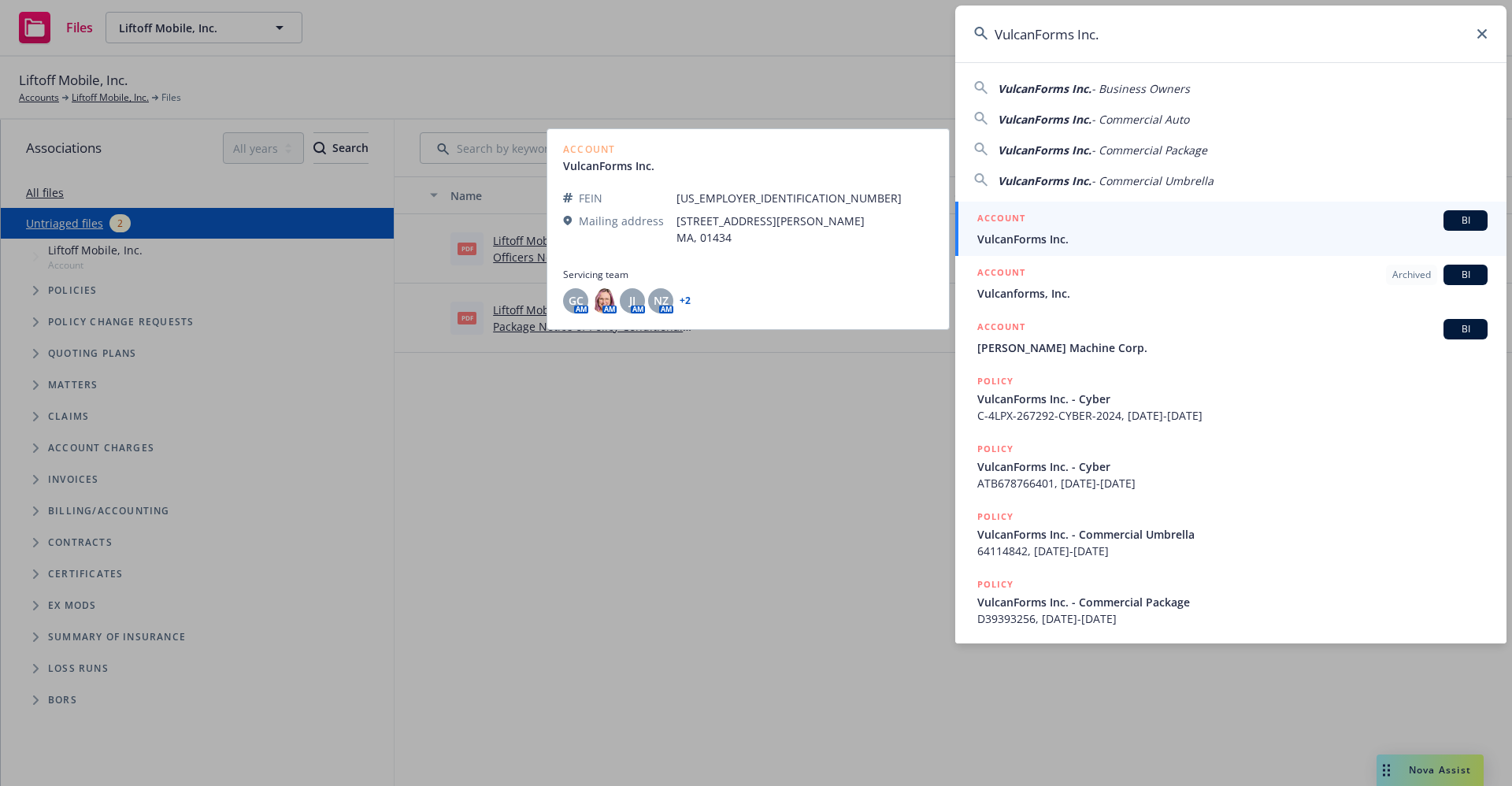
type input "VulcanForms Inc."
click at [1051, 241] on span "VulcanForms Inc." at bounding box center [1232, 239] width 510 height 17
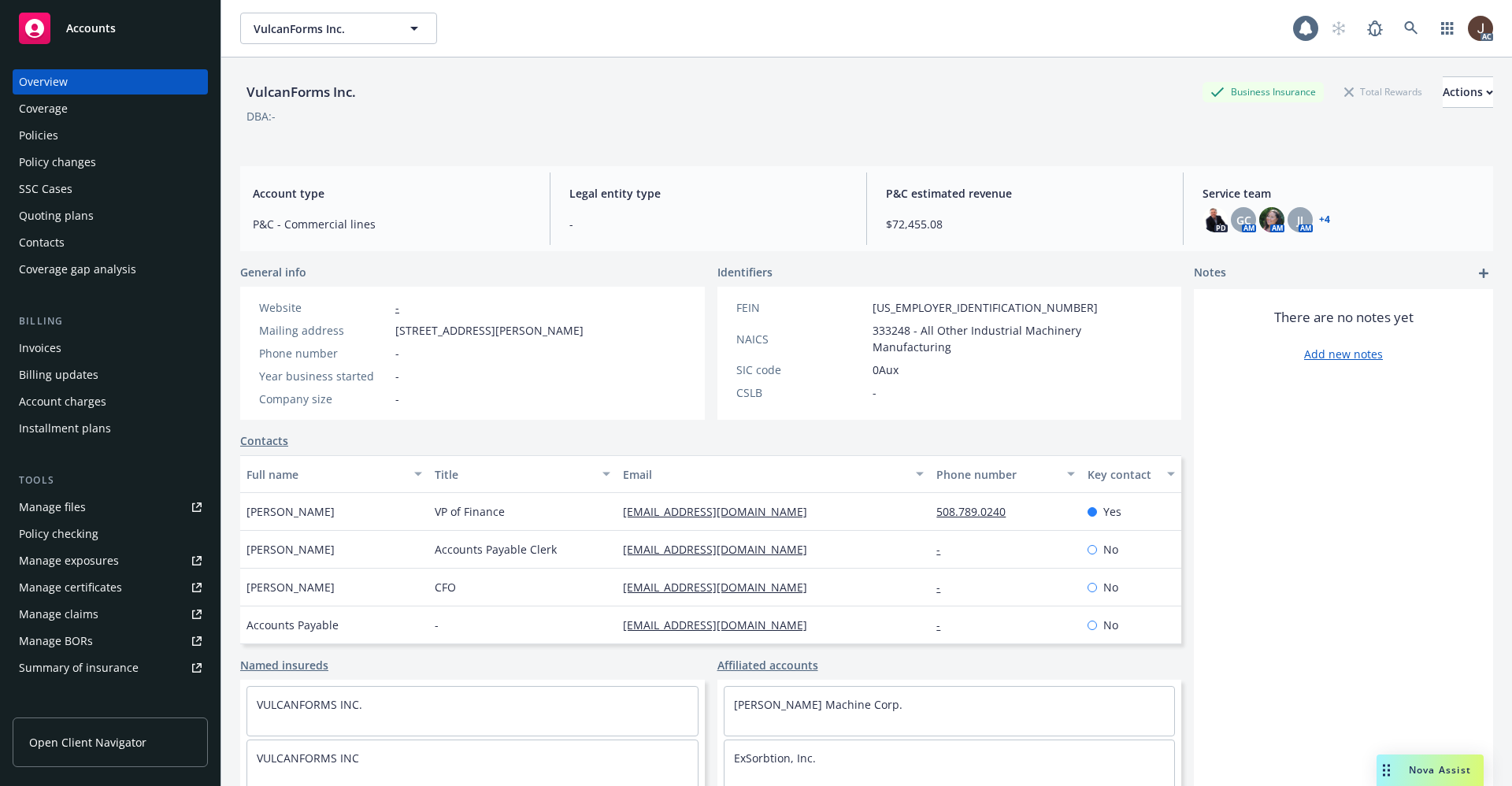
click at [40, 130] on div "Policies" at bounding box center [38, 135] width 39 height 25
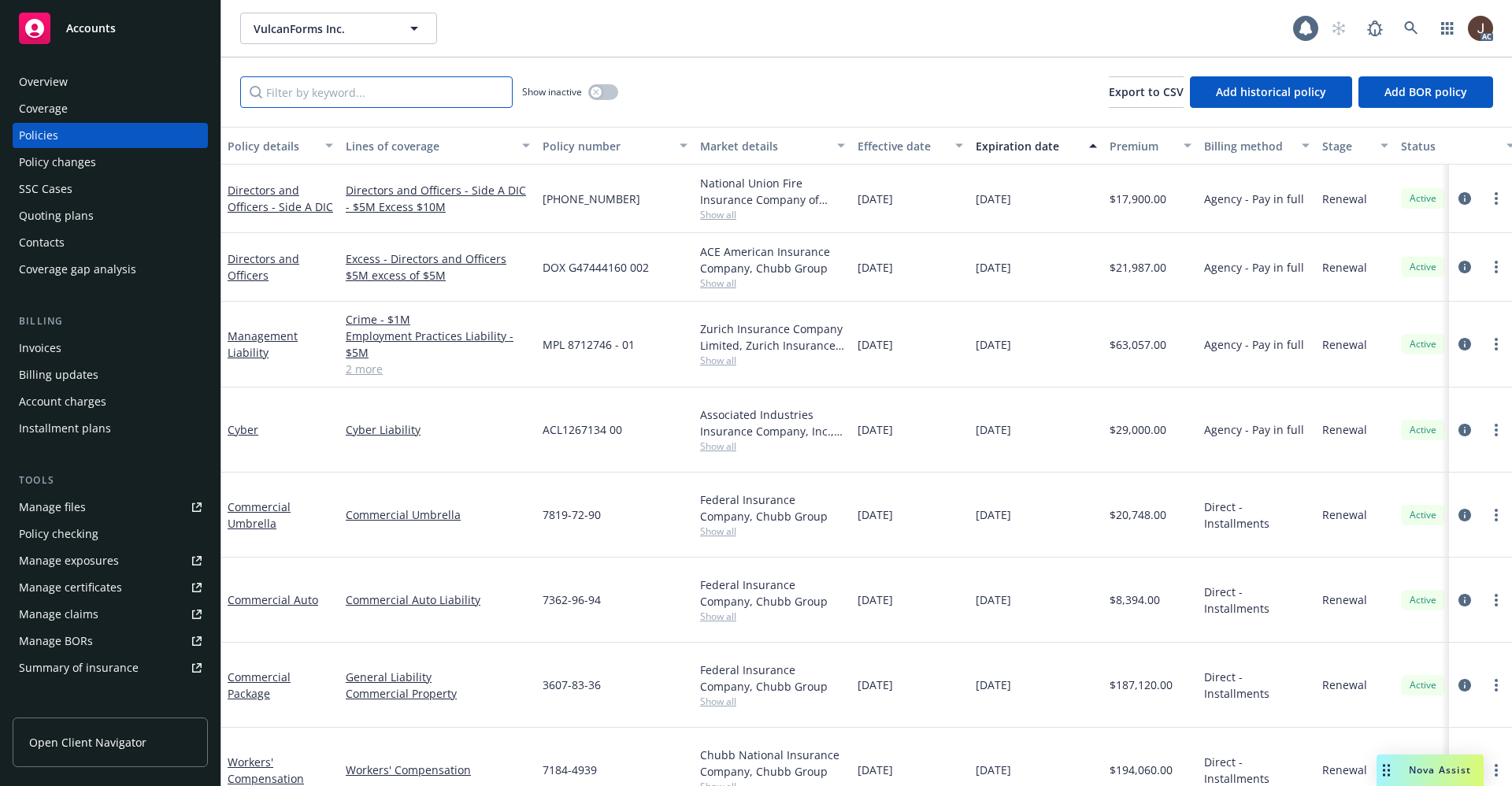
click at [296, 91] on input "Filter by keyword..." at bounding box center [376, 92] width 272 height 32
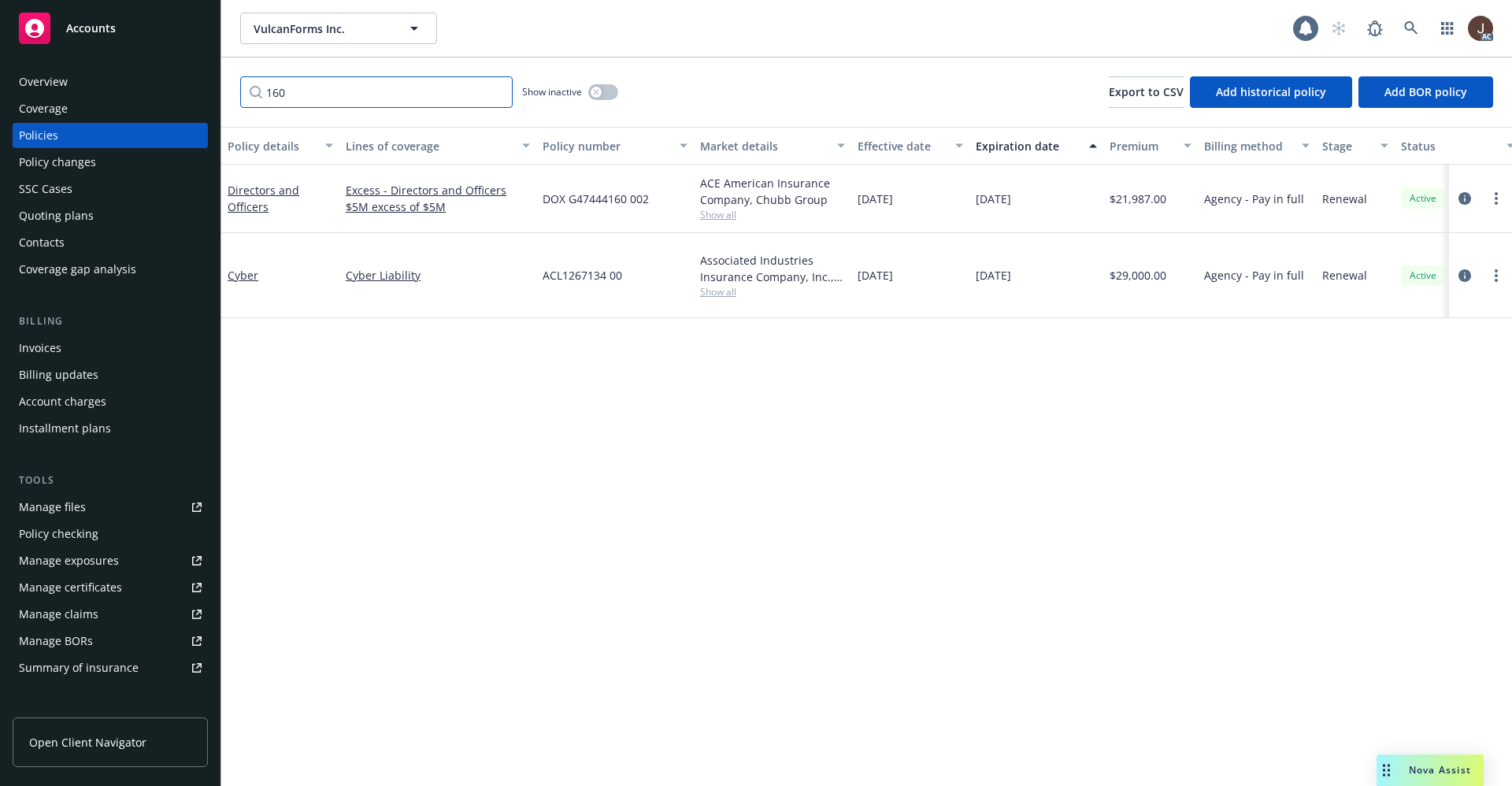
type input "160"
click at [551, 418] on div "Policy details Lines of coverage Policy number Market details Effective date Ex…" at bounding box center [866, 456] width 1291 height 659
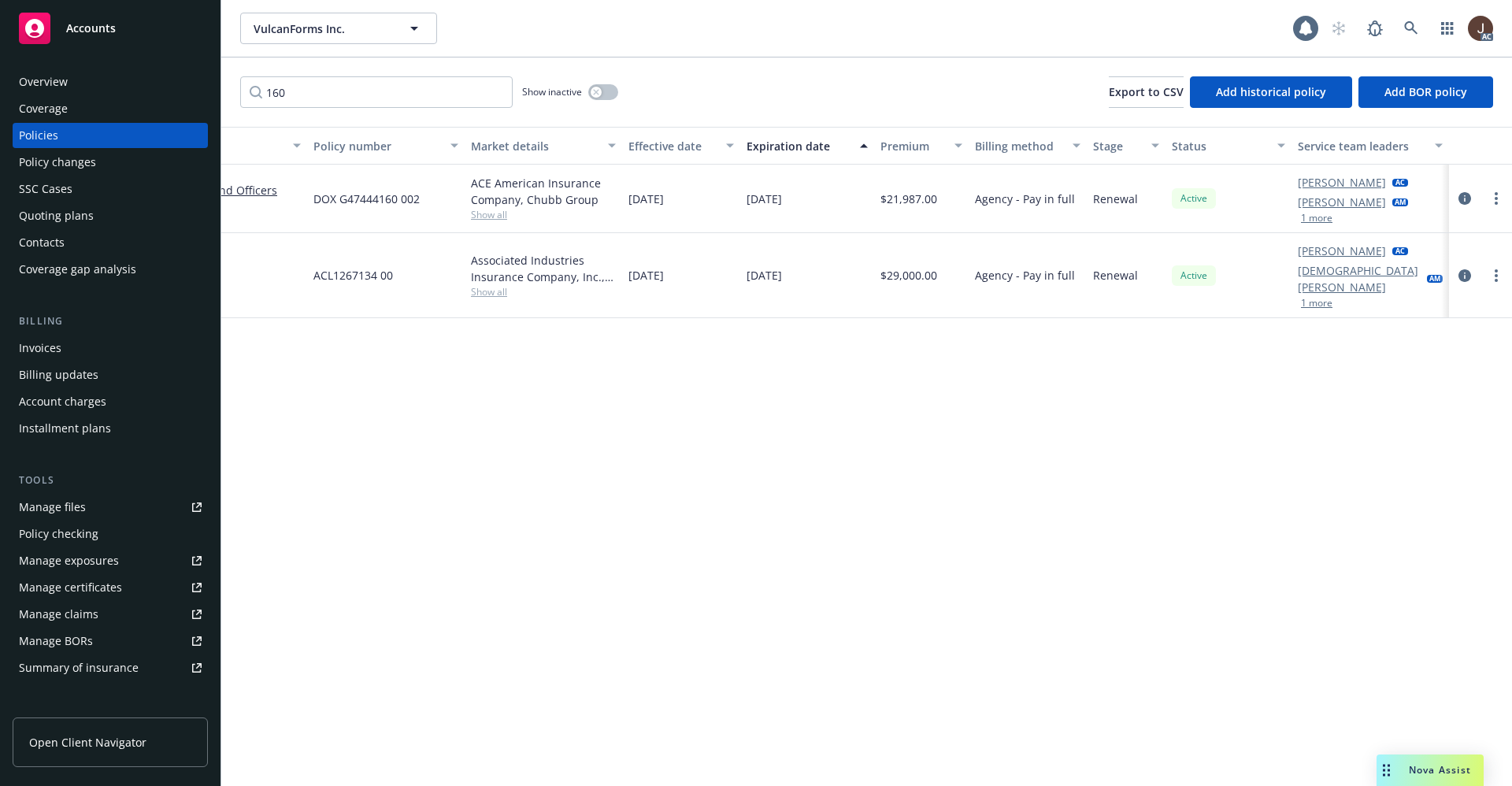
click at [48, 510] on div "Manage files" at bounding box center [52, 507] width 67 height 25
click at [1409, 30] on icon at bounding box center [1411, 28] width 13 height 13
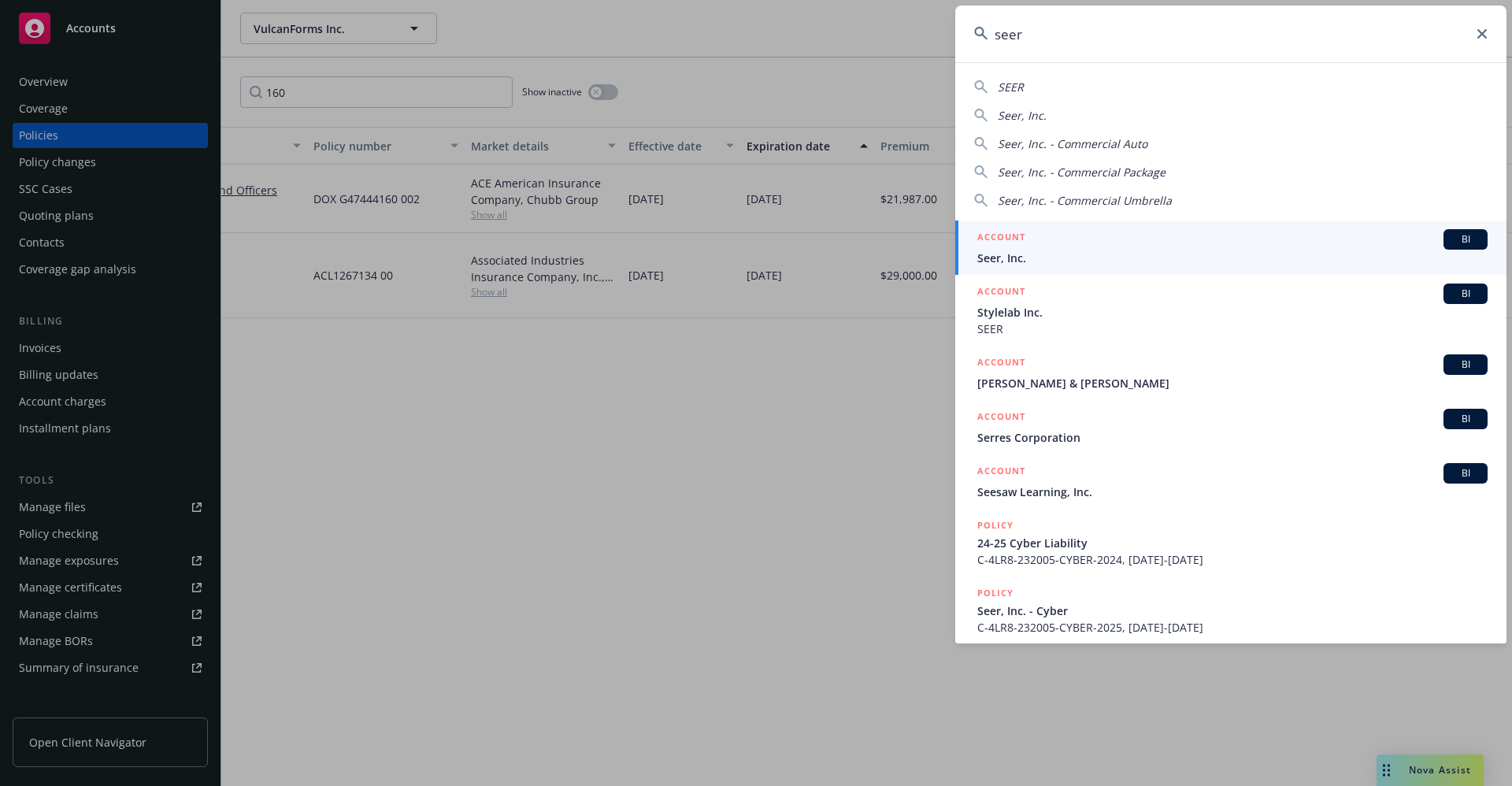
type input "seer"
click at [1009, 253] on span "Seer, Inc." at bounding box center [1232, 258] width 510 height 17
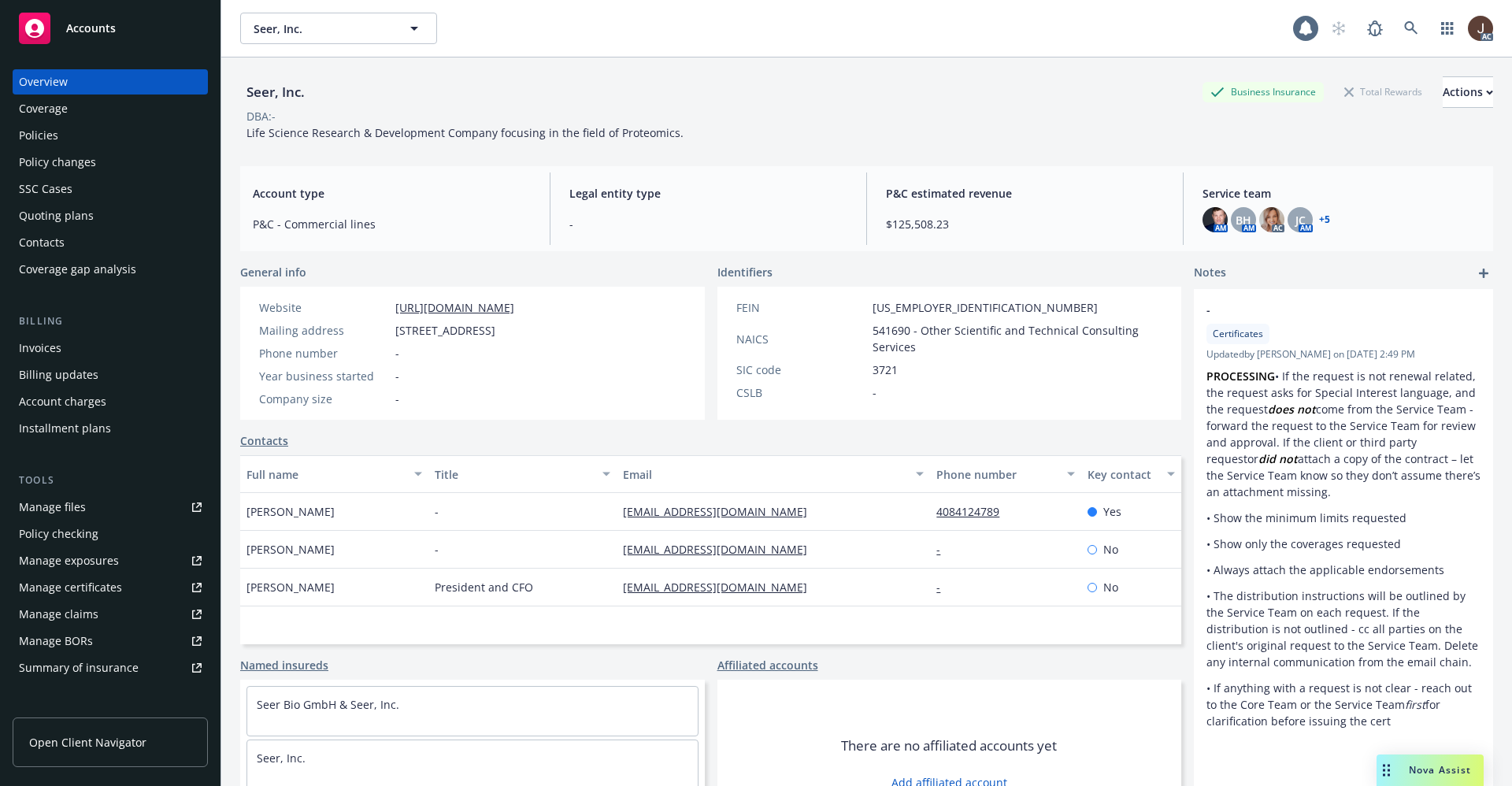
click at [52, 504] on div "Manage files" at bounding box center [52, 507] width 67 height 25
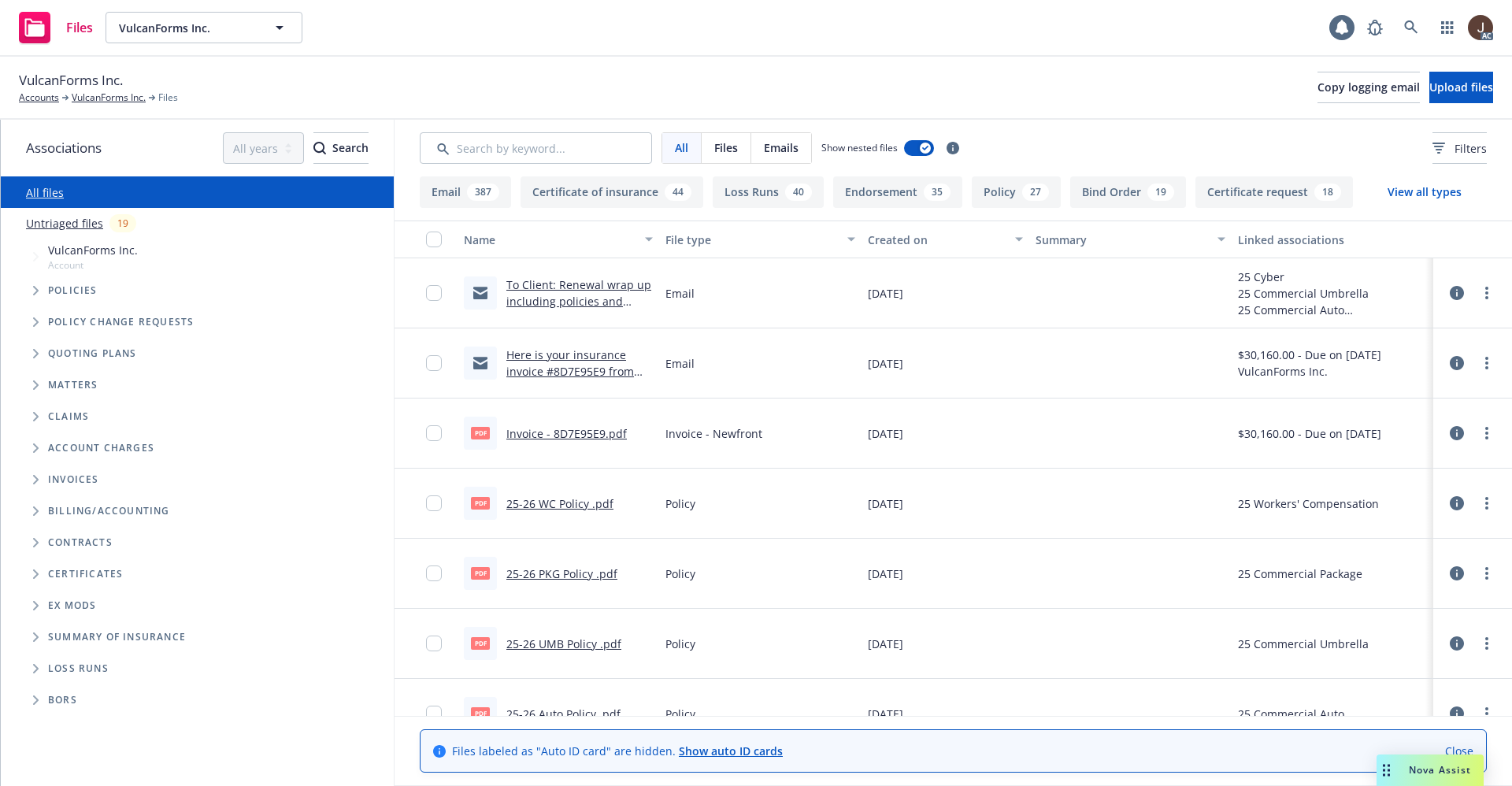
click at [66, 220] on link "Untriaged files" at bounding box center [64, 224] width 77 height 17
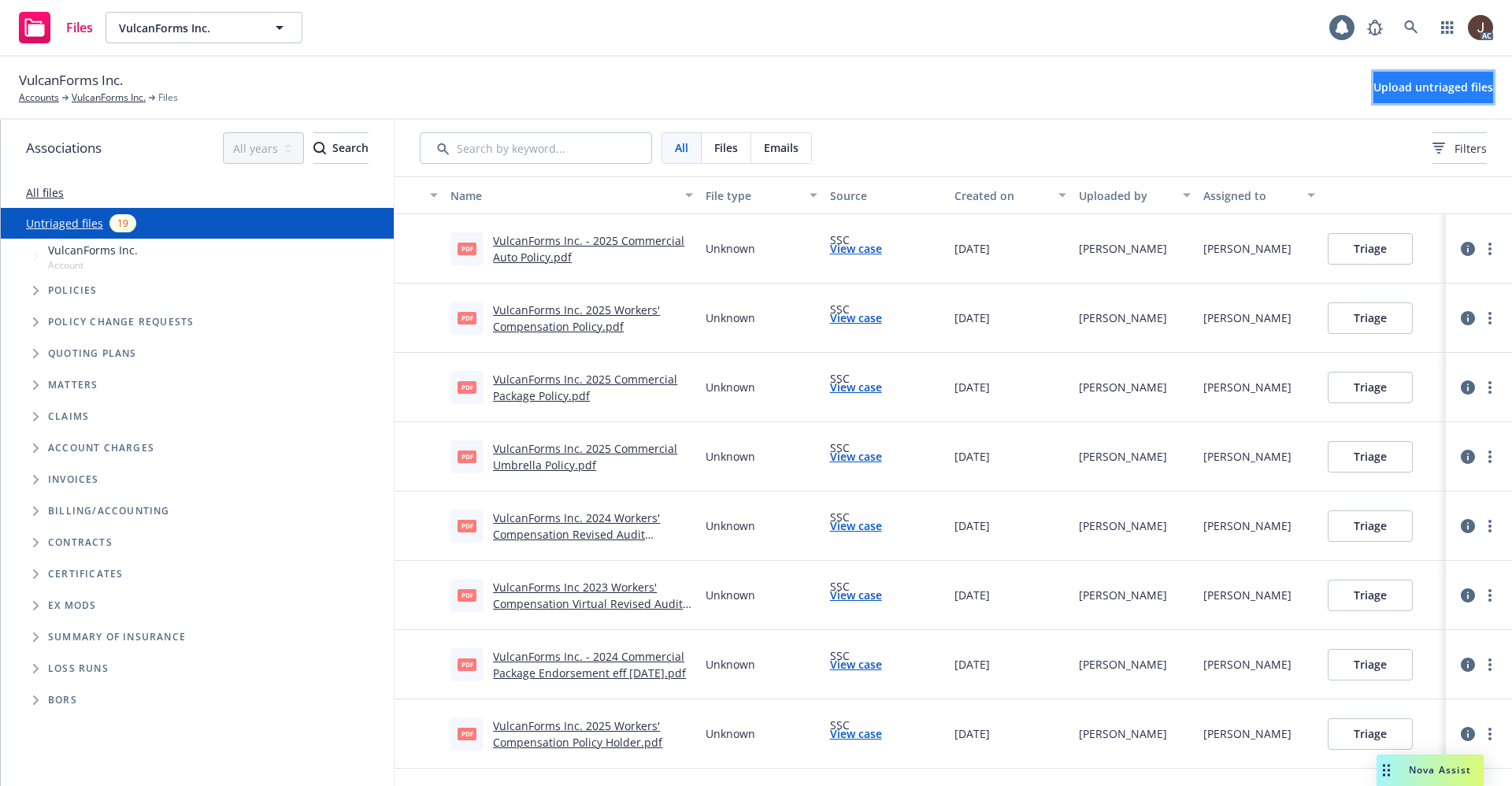
click at [1376, 84] on span "Upload untriaged files" at bounding box center [1433, 87] width 120 height 15
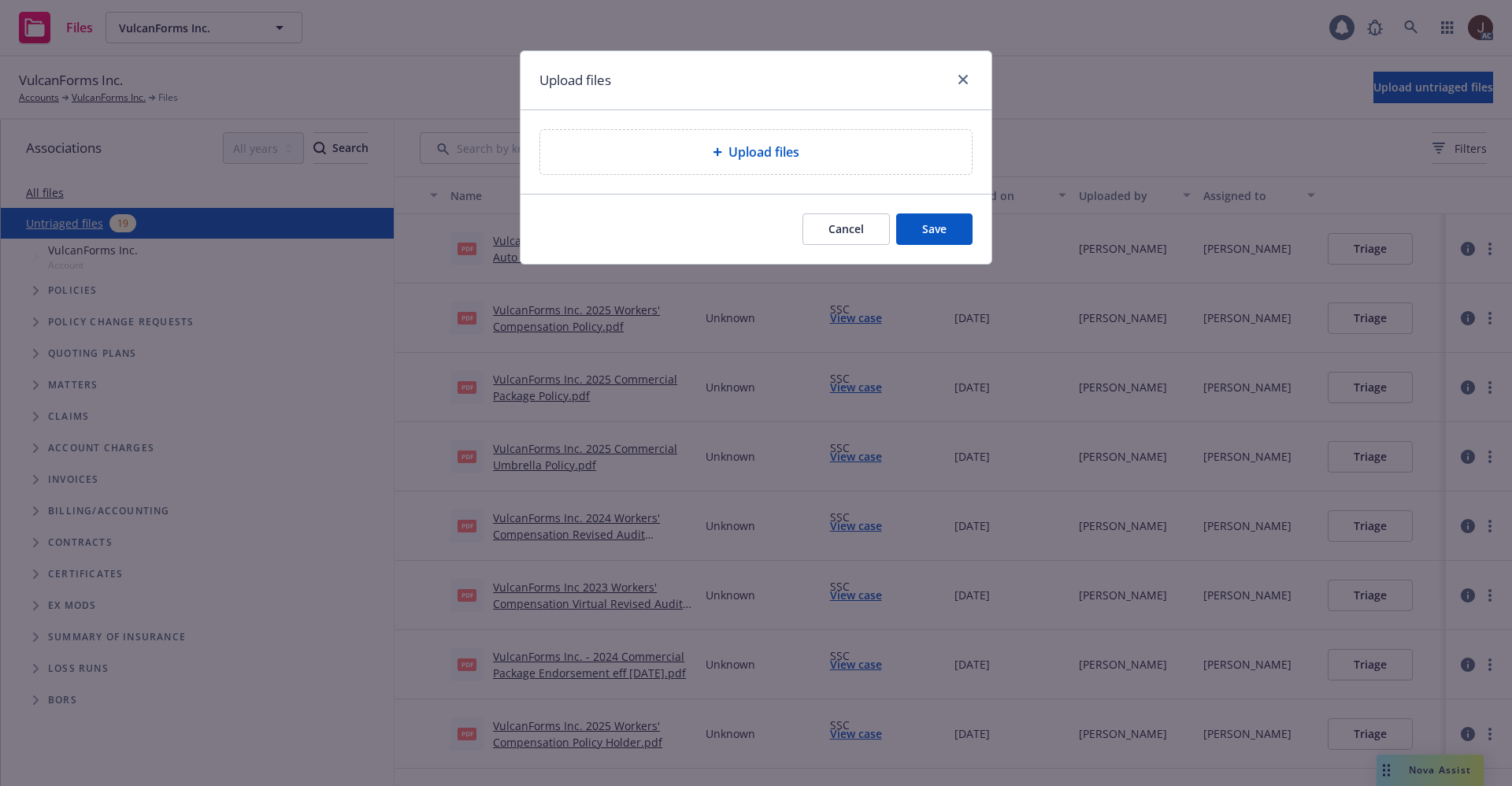
click at [784, 160] on span "Upload files" at bounding box center [763, 152] width 71 height 19
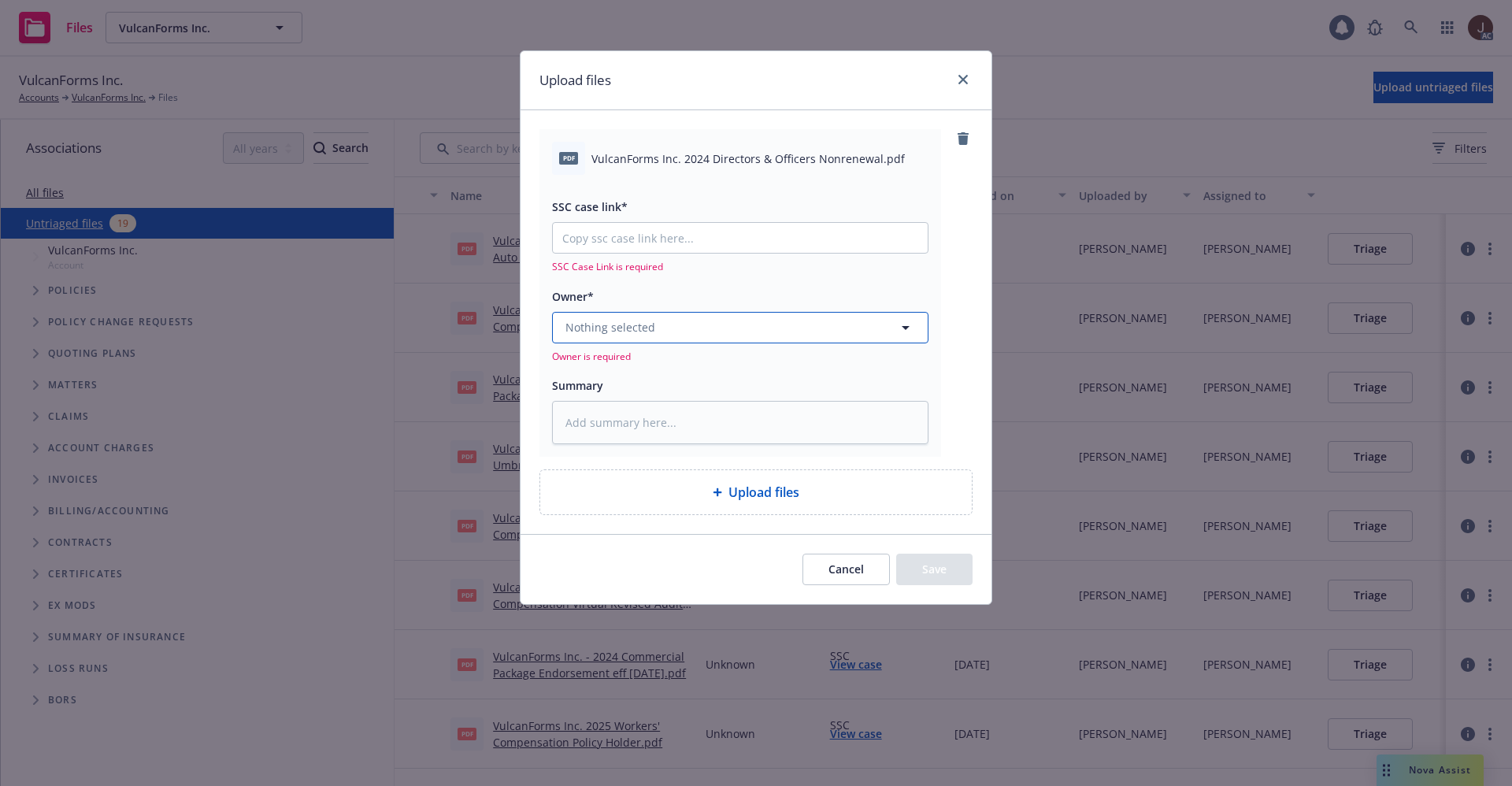
click at [681, 332] on button "Nothing selected" at bounding box center [739, 327] width 376 height 32
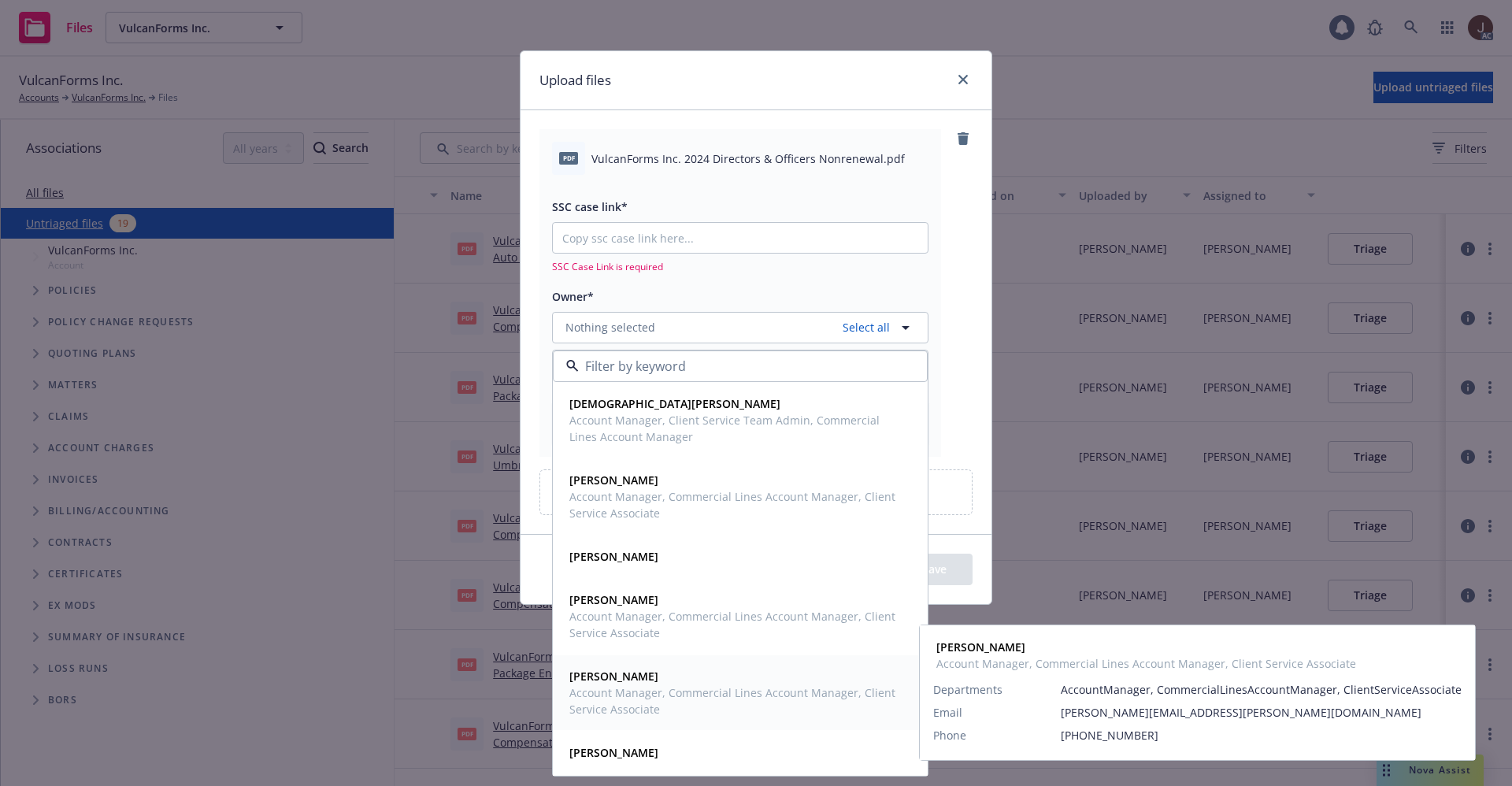
click at [636, 685] on span "Account Manager, Commercial Lines Account Manager, Client Service Associate" at bounding box center [739, 701] width 339 height 33
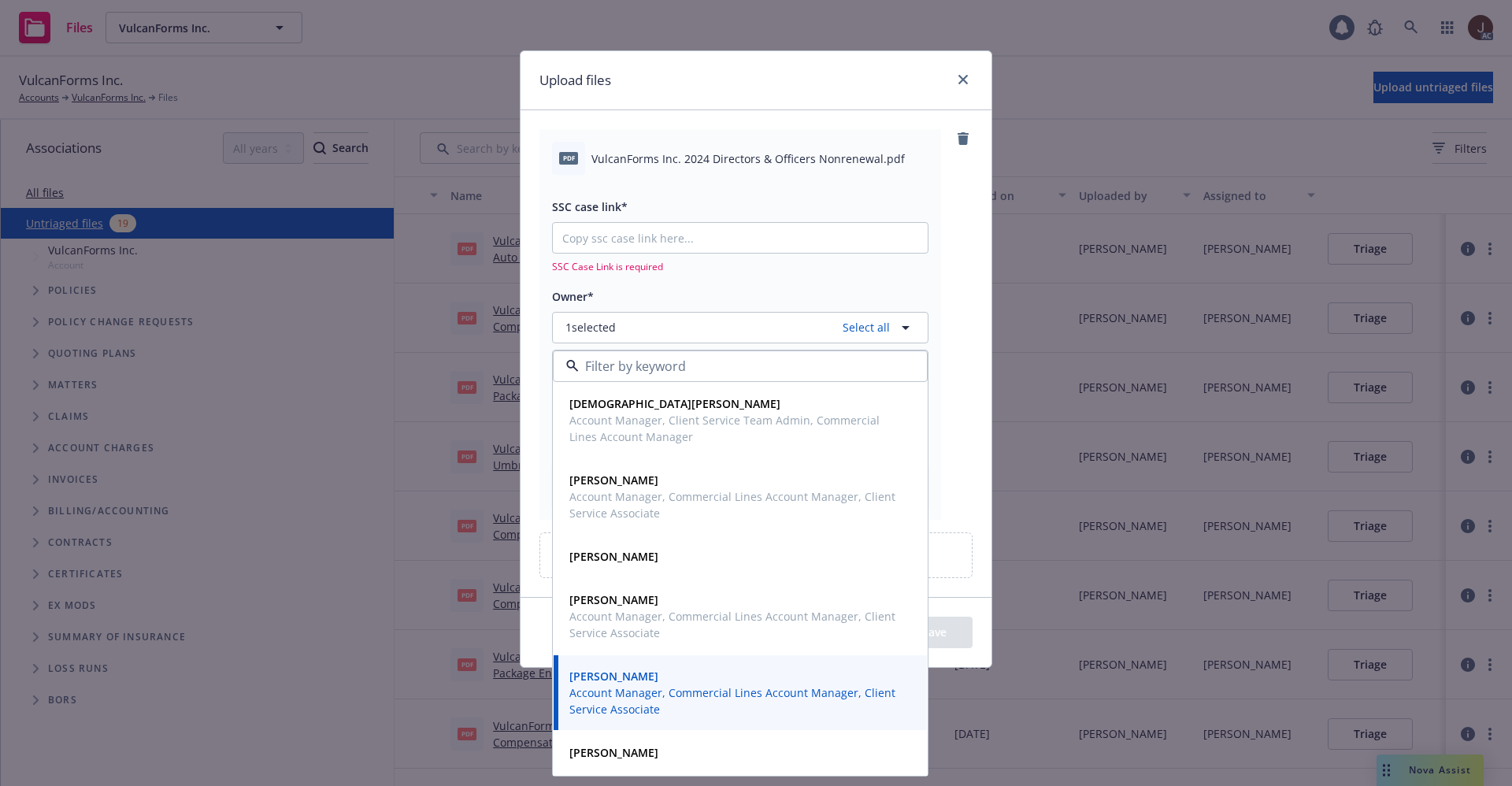
click at [965, 280] on div "pdf VulcanForms Inc. 2024 Directors & Officers Nonrenewal.pdf SSC case link* SS…" at bounding box center [755, 323] width 433 height 390
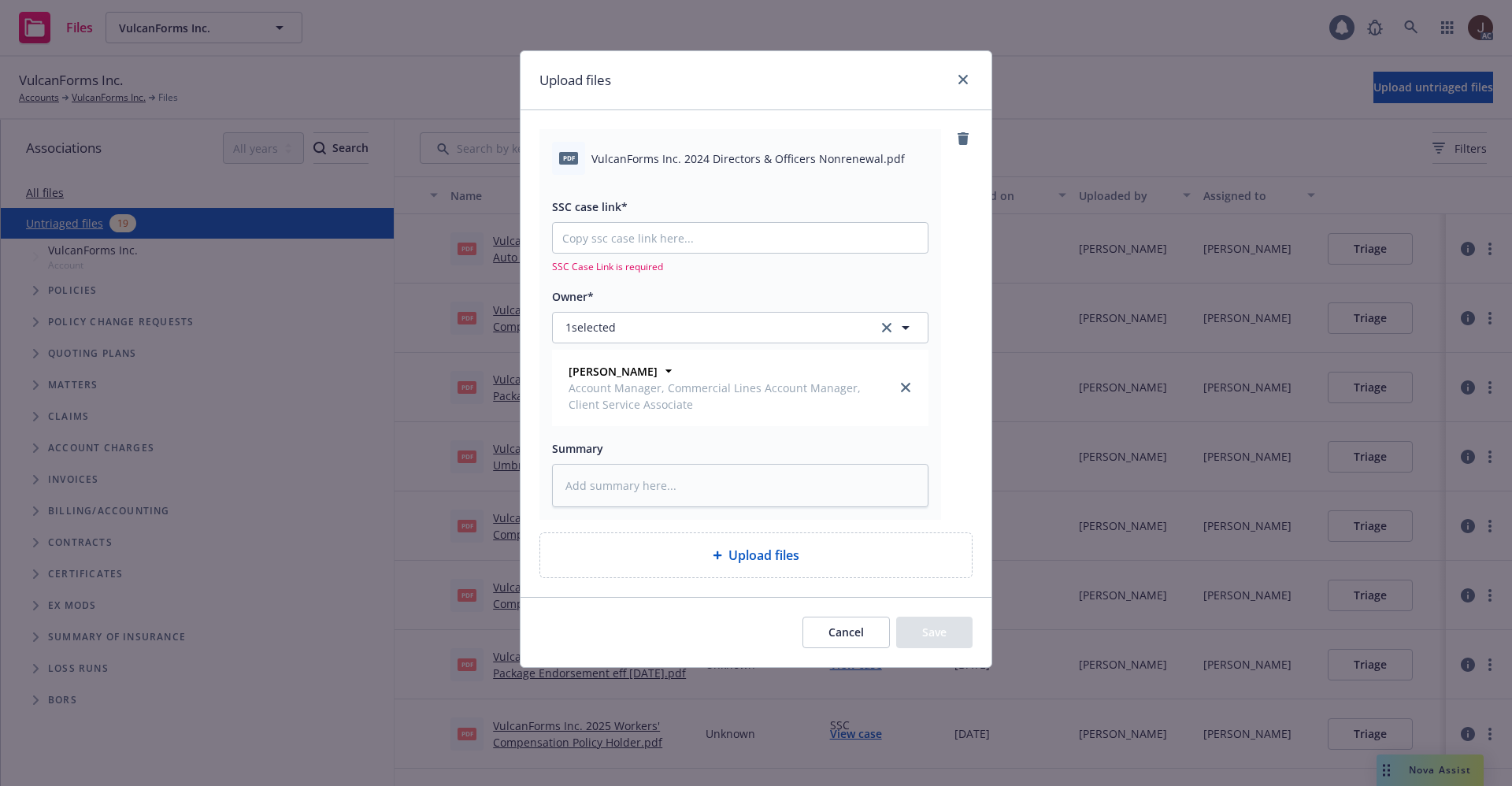
click at [713, 165] on span "VulcanForms Inc. 2024 Directors & Officers Nonrenewal.pdf" at bounding box center [748, 159] width 313 height 17
copy div "VulcanForms Inc. 2024 Directors & Officers Nonrenewal.pdf"
click at [636, 487] on textarea at bounding box center [739, 485] width 376 height 43
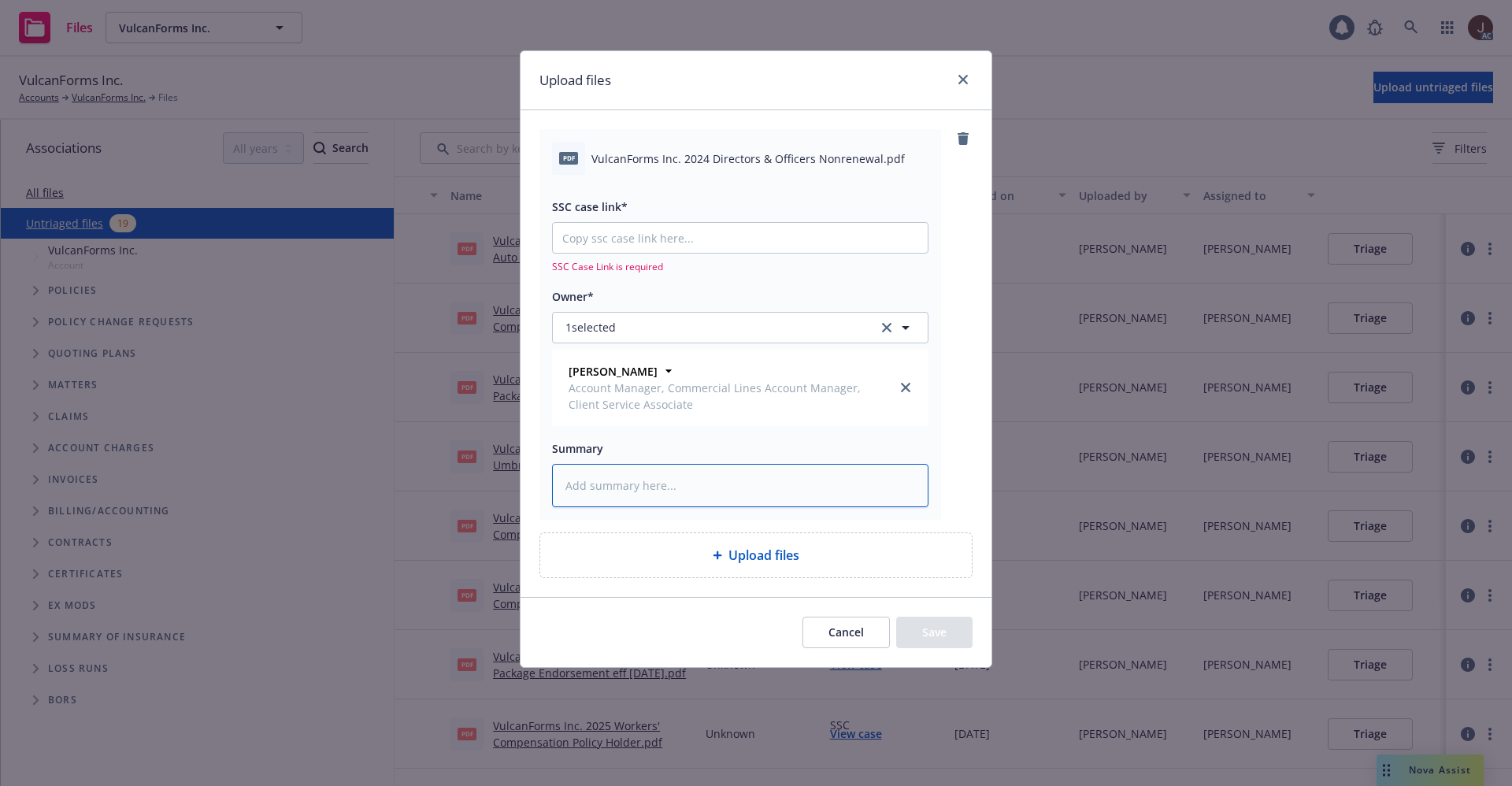
paste textarea "VulcanForms Inc. 2024 Directors & Officers Nonrenewal.pdf"
type textarea "x"
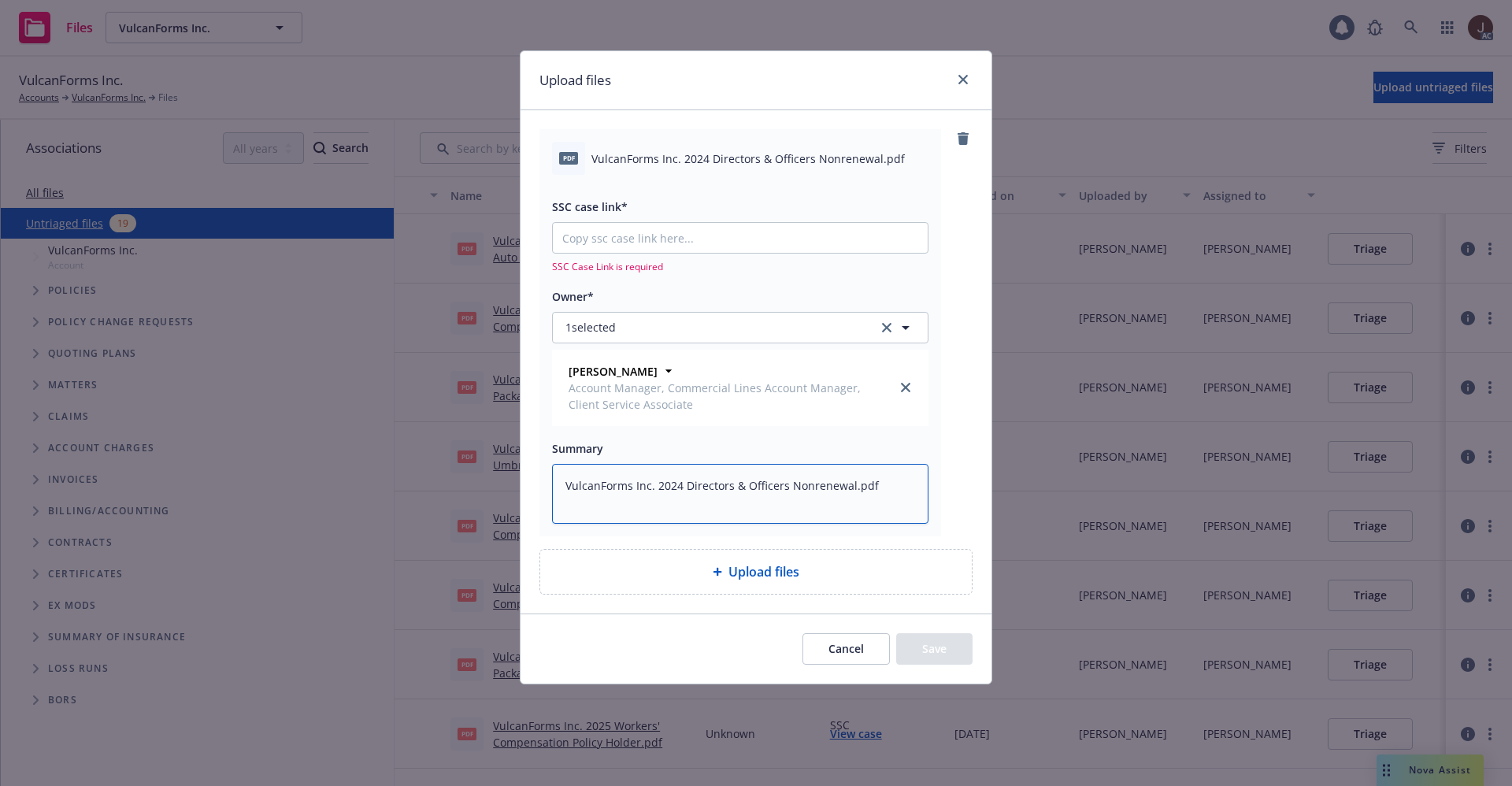
type textarea "VulcanForms Inc. 2024 Directors & Officers Nonrenewal.pdf"
click at [641, 235] on input "SSC case link*" at bounding box center [739, 238] width 375 height 30
paste input "[URL][DOMAIN_NAME]"
type textarea "x"
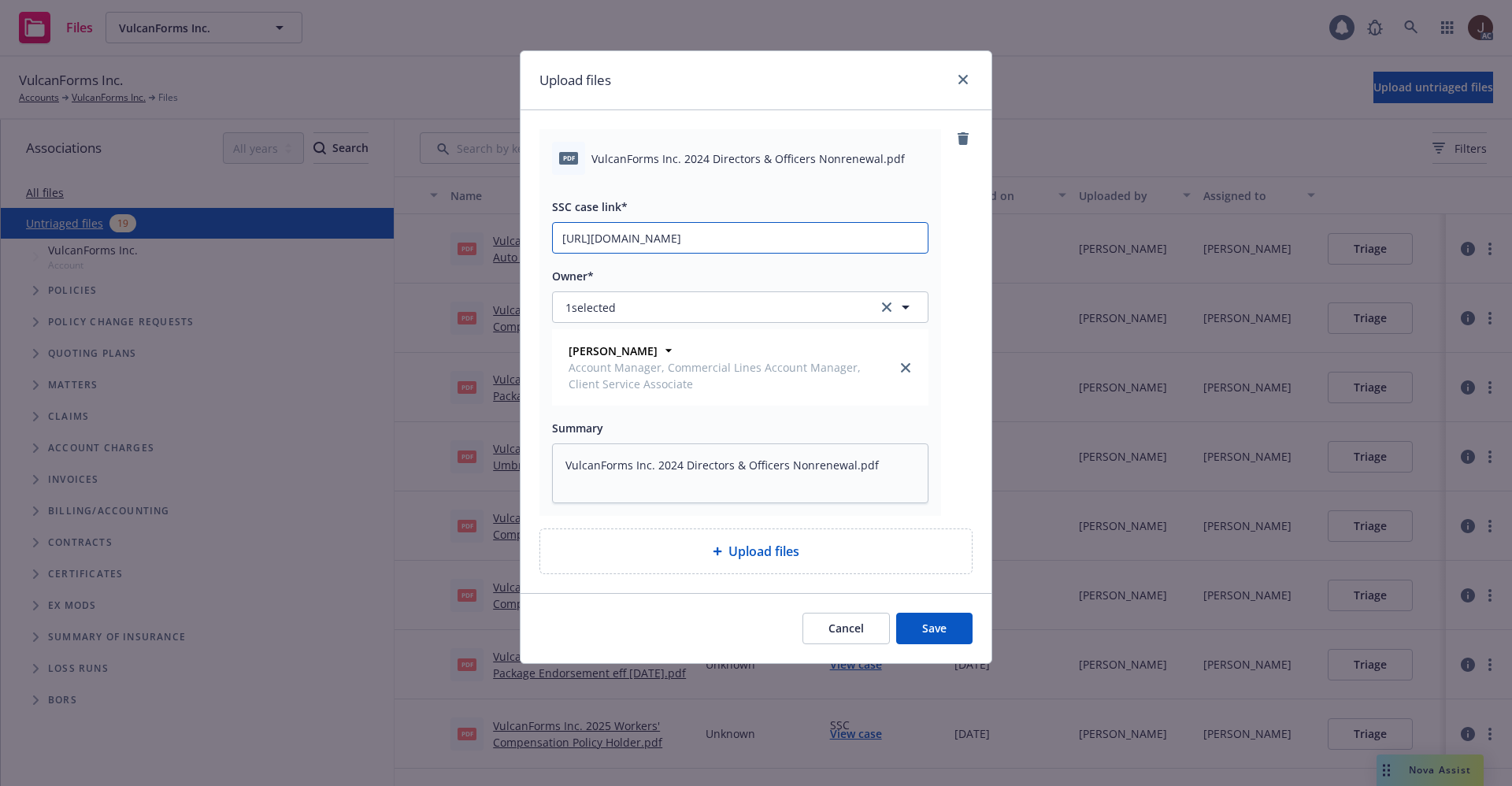
type input "[URL][DOMAIN_NAME]"
click at [949, 254] on div "pdf VulcanForms Inc. 2024 Directors & Officers Nonrenewal.pdf SSC case link* [U…" at bounding box center [755, 322] width 433 height 386
click at [935, 631] on button "Save" at bounding box center [935, 628] width 76 height 32
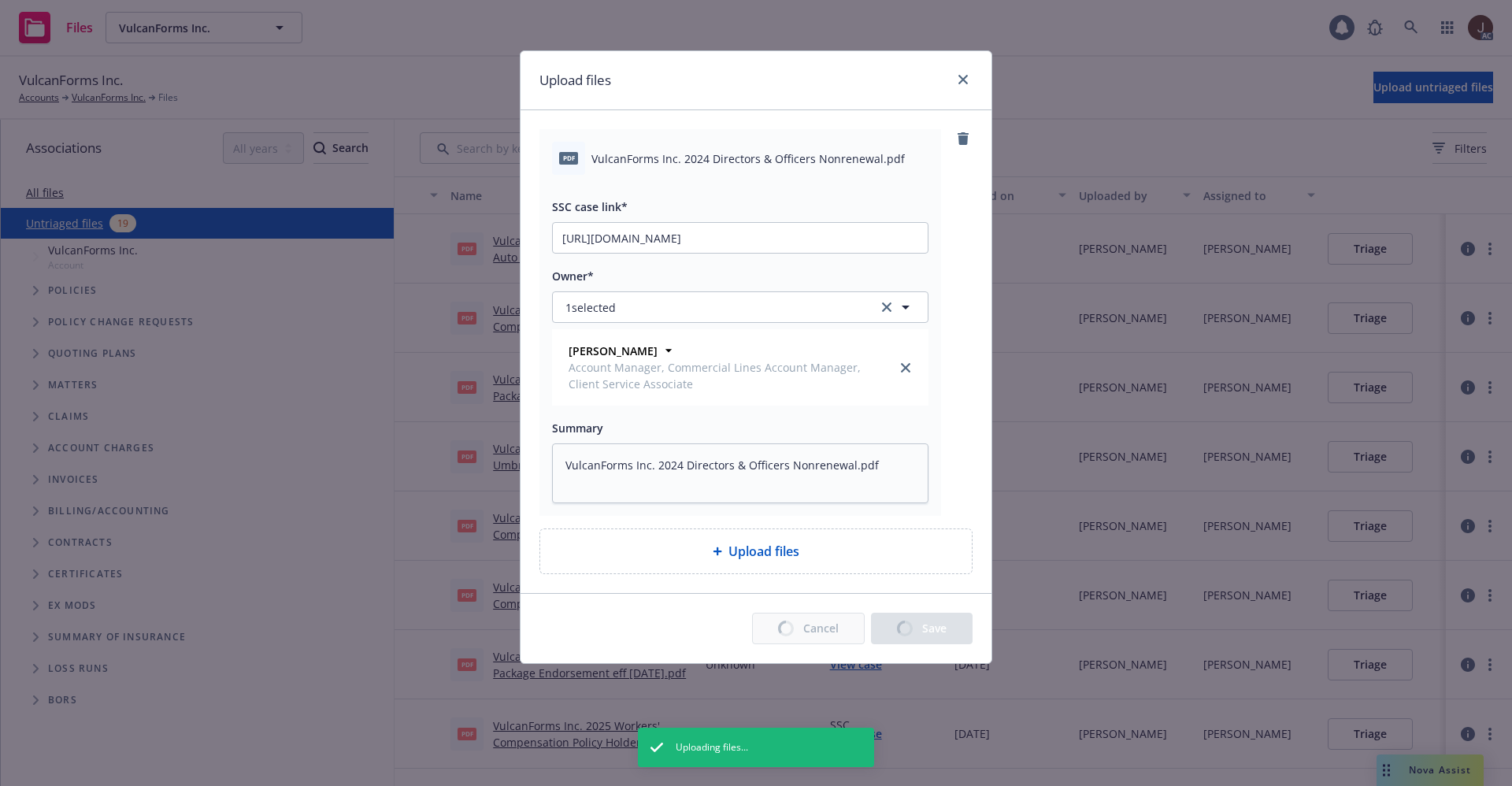
type textarea "x"
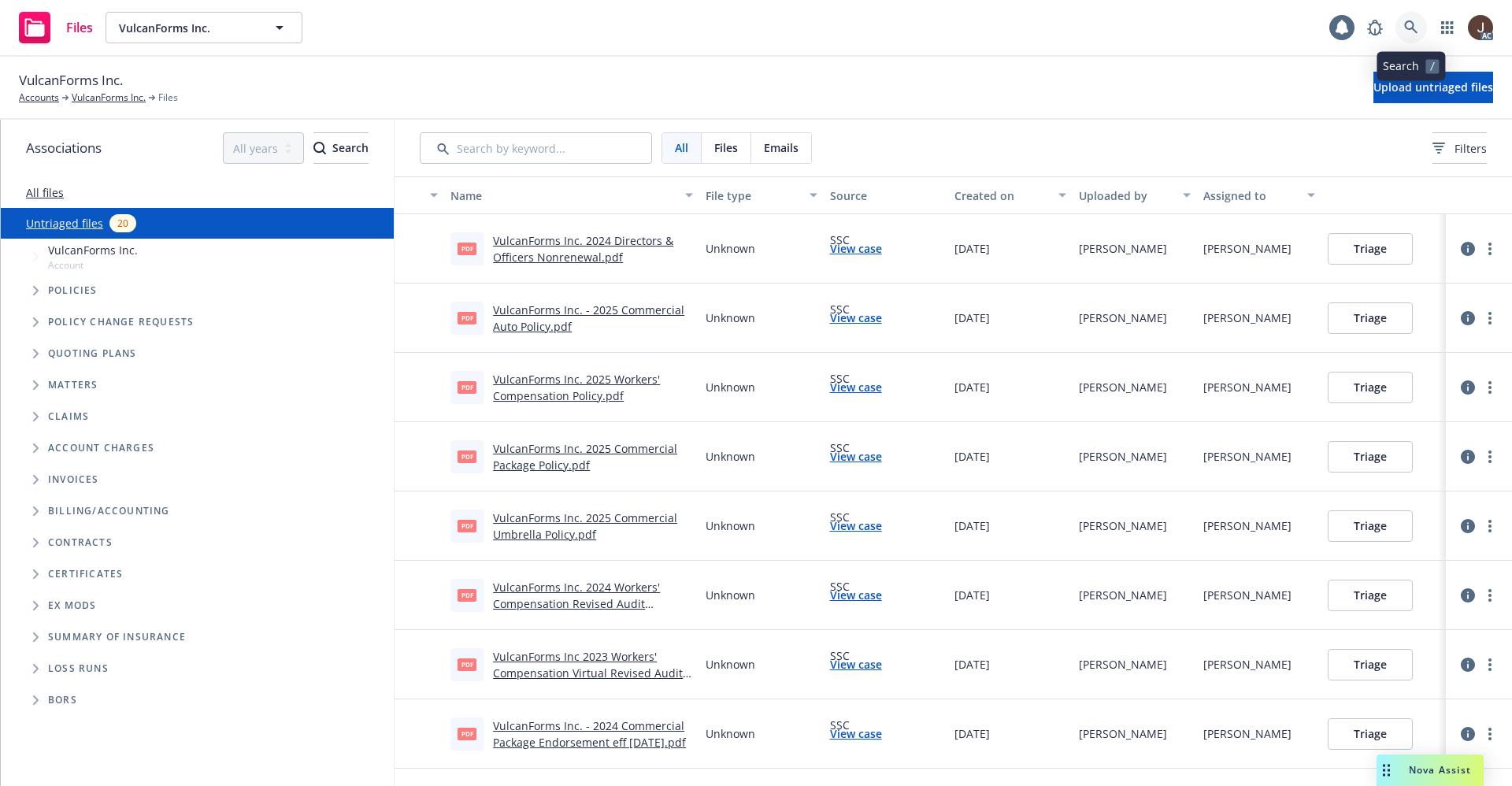
click at [1404, 31] on icon at bounding box center [1411, 27] width 14 height 14
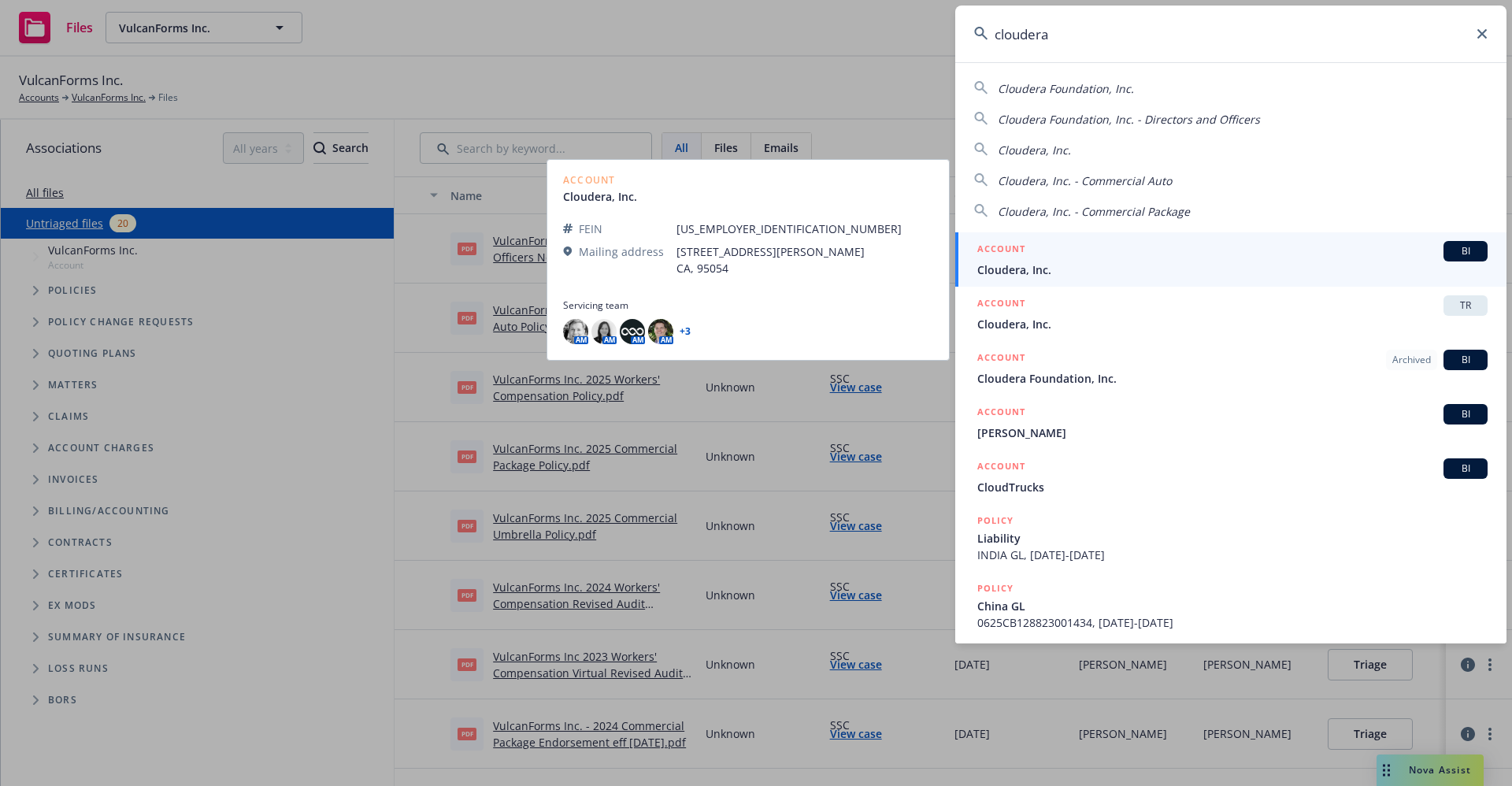
type input "cloudera"
click at [1060, 265] on span "Cloudera, Inc." at bounding box center [1232, 270] width 510 height 17
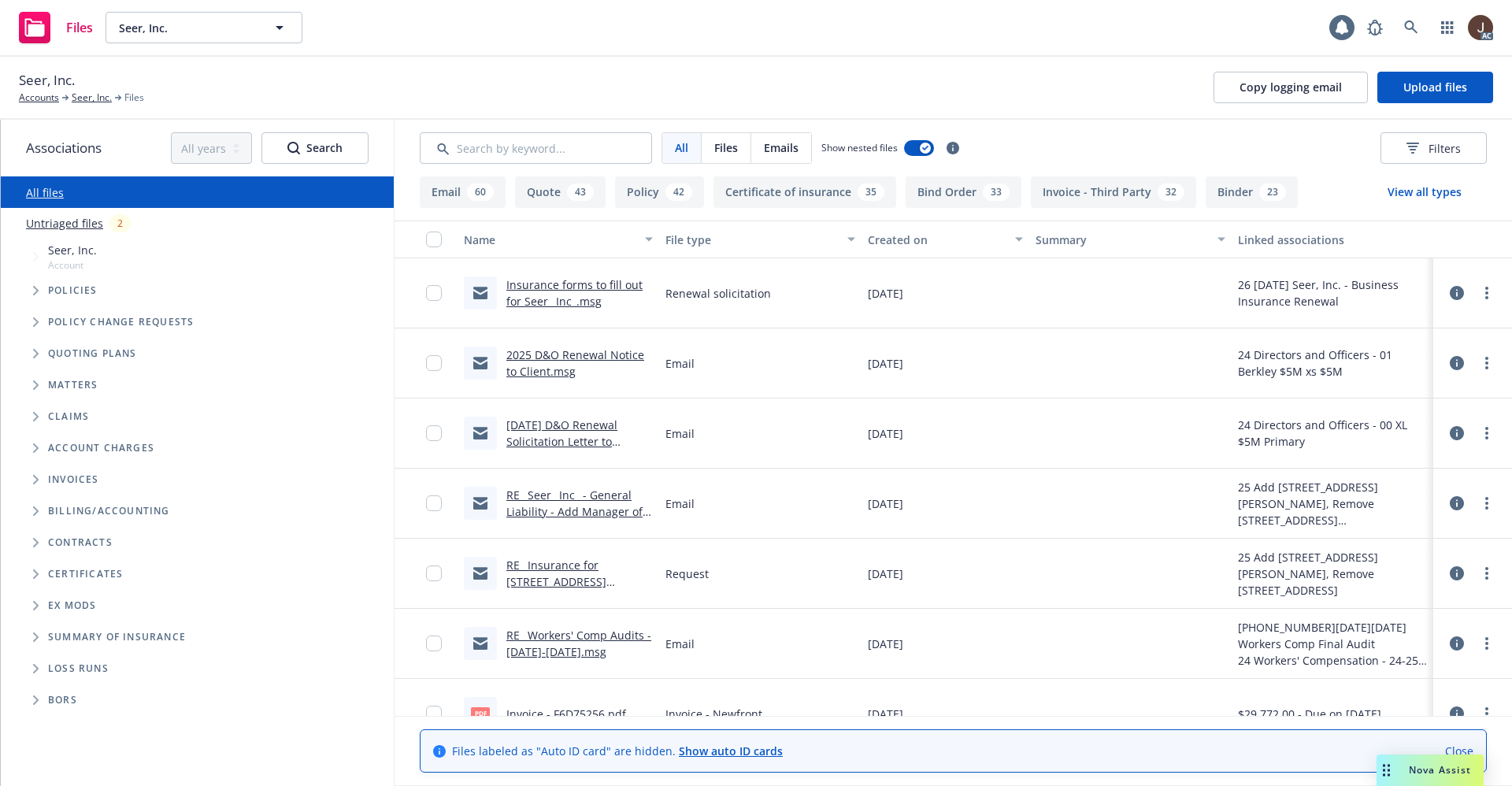
click at [68, 222] on link "Untriaged files" at bounding box center [64, 224] width 77 height 17
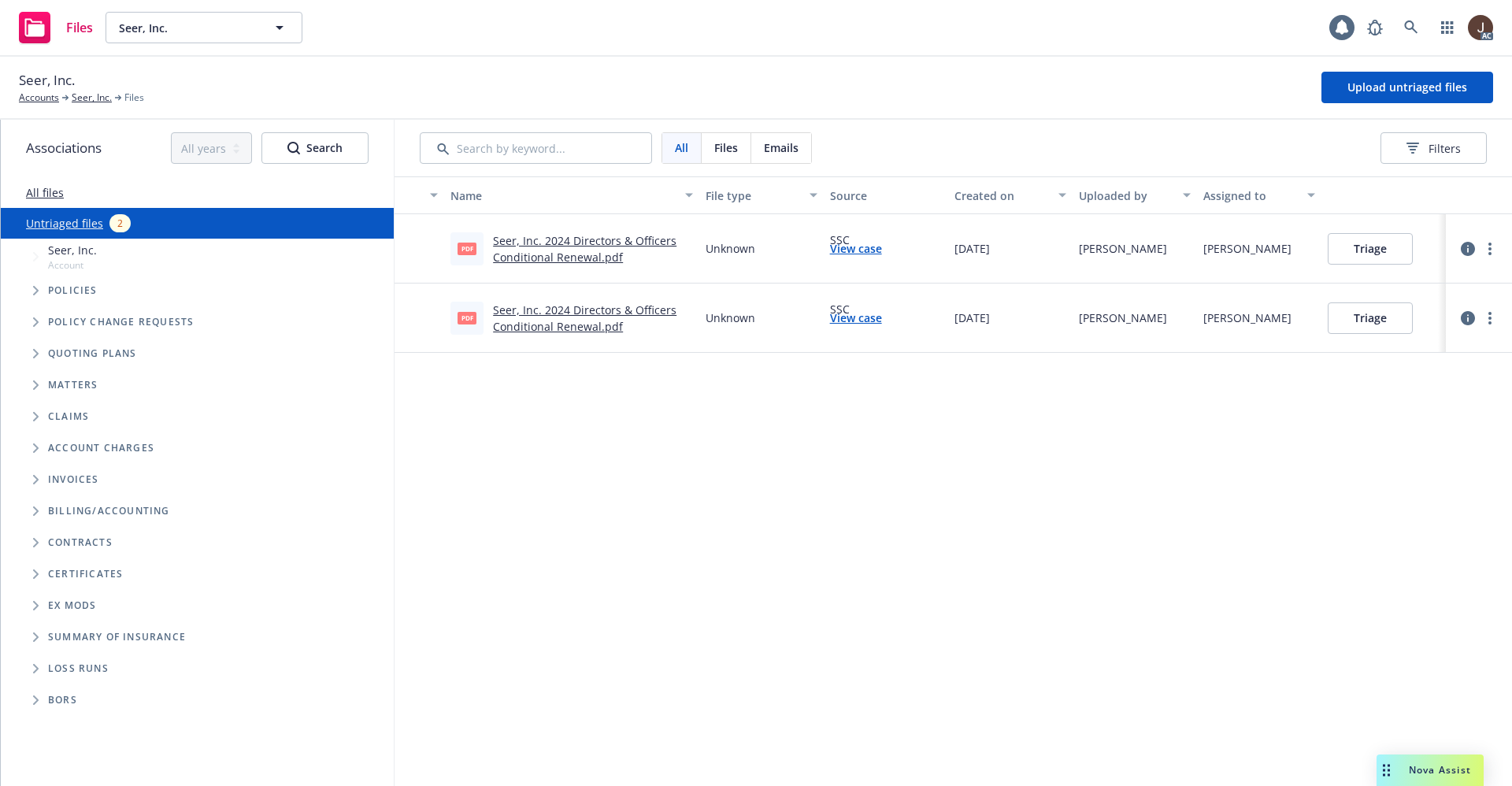
click at [1467, 248] on icon "button" at bounding box center [1467, 248] width 14 height 14
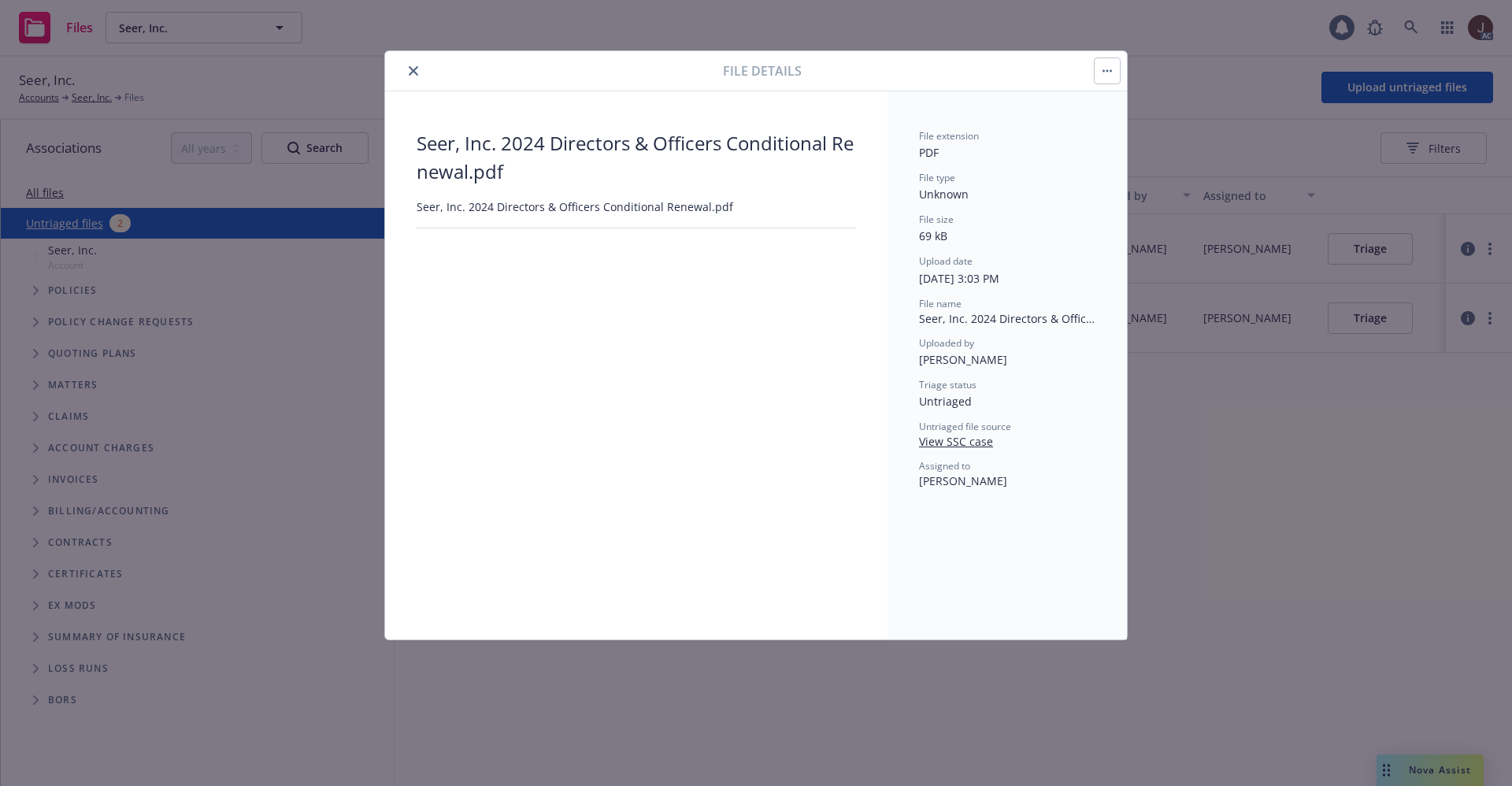
click at [1110, 65] on button "button" at bounding box center [1107, 71] width 25 height 25
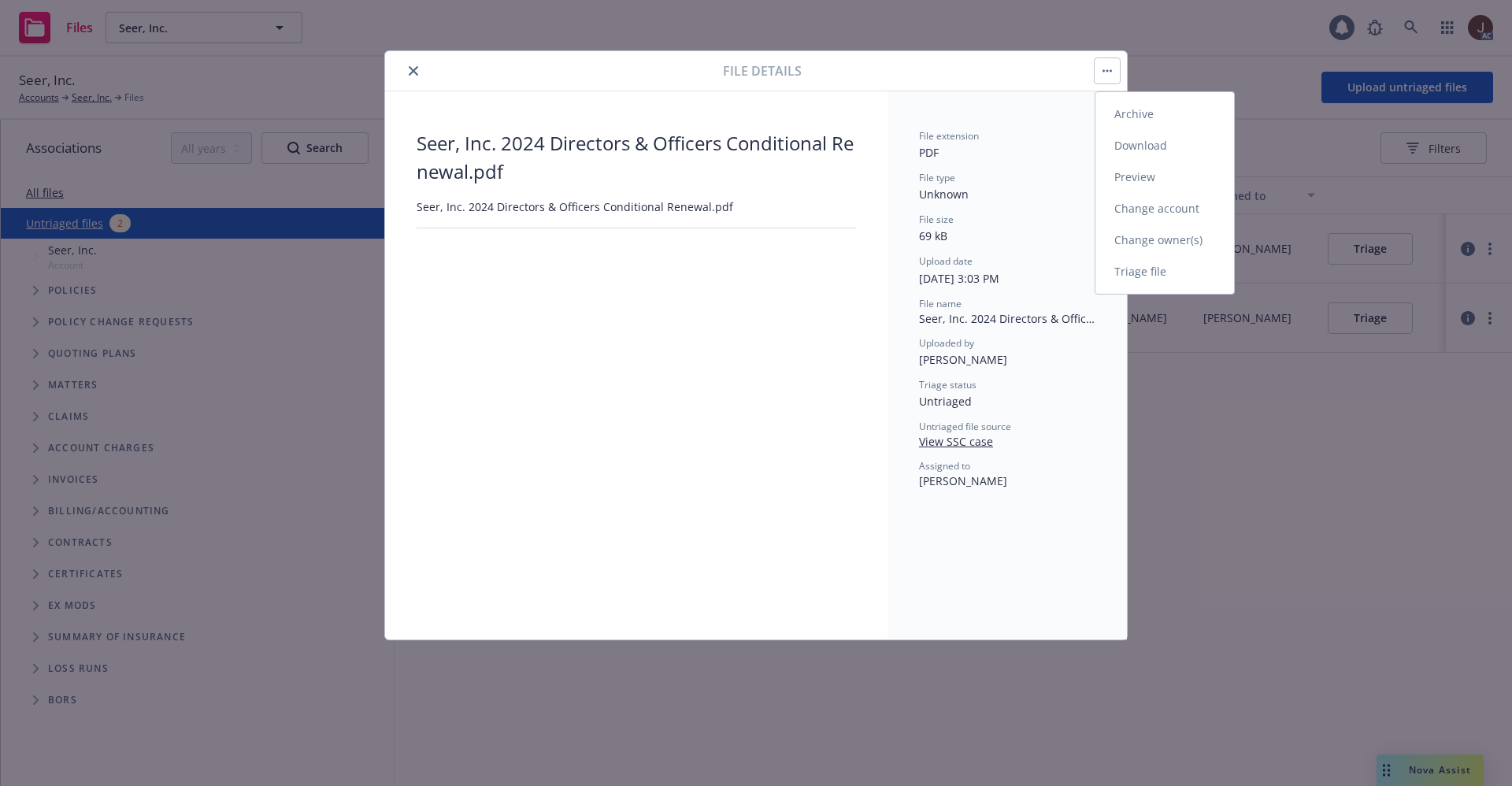
click at [1139, 118] on link "Archive" at bounding box center [1164, 114] width 139 height 32
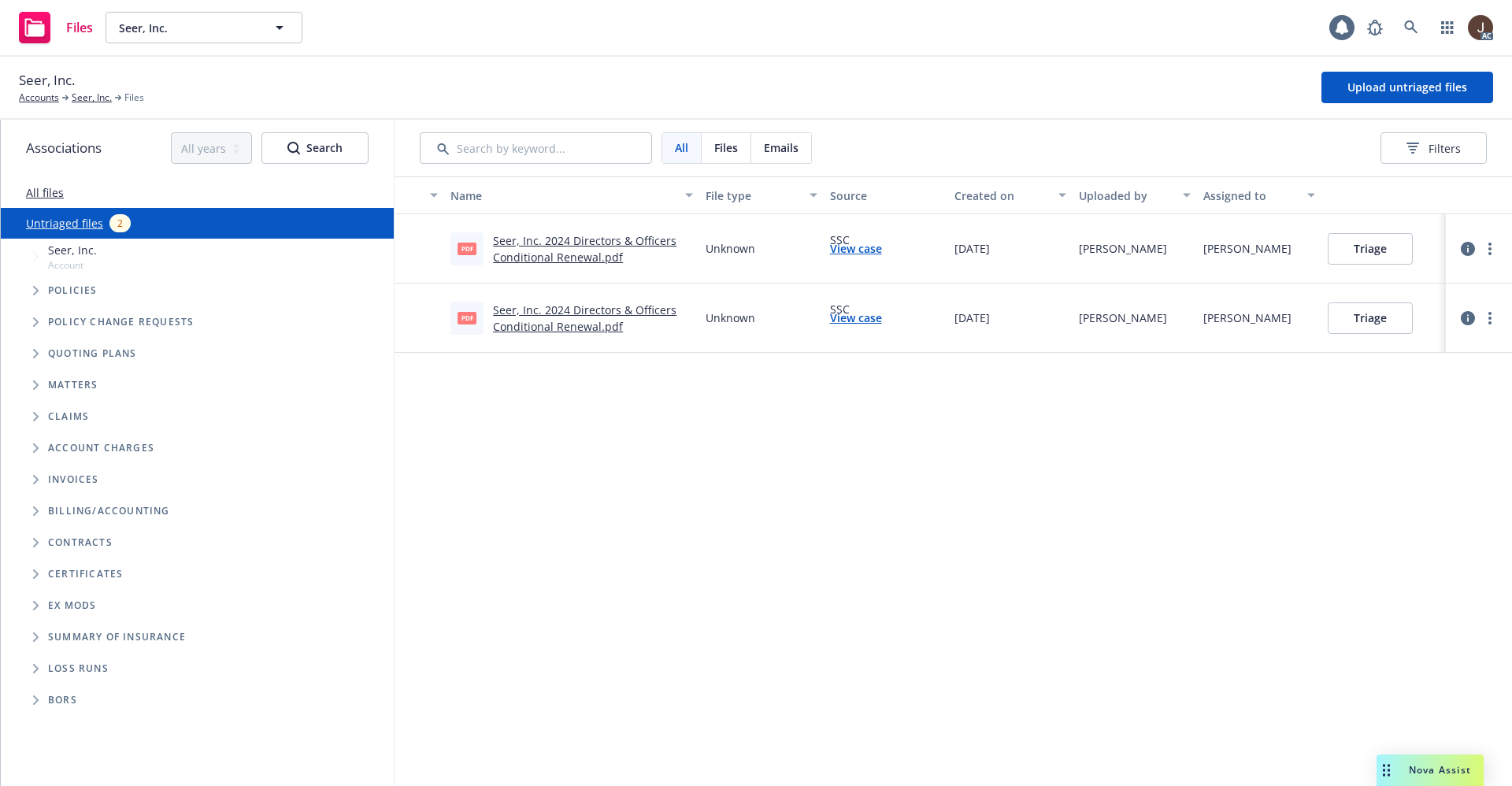
click at [682, 444] on div "Name File type Source Created on Uploaded by Assigned to pdf Seer, Inc. 2024 Di…" at bounding box center [953, 481] width 1117 height 610
click at [1408, 81] on span "Upload untriaged files" at bounding box center [1407, 87] width 120 height 15
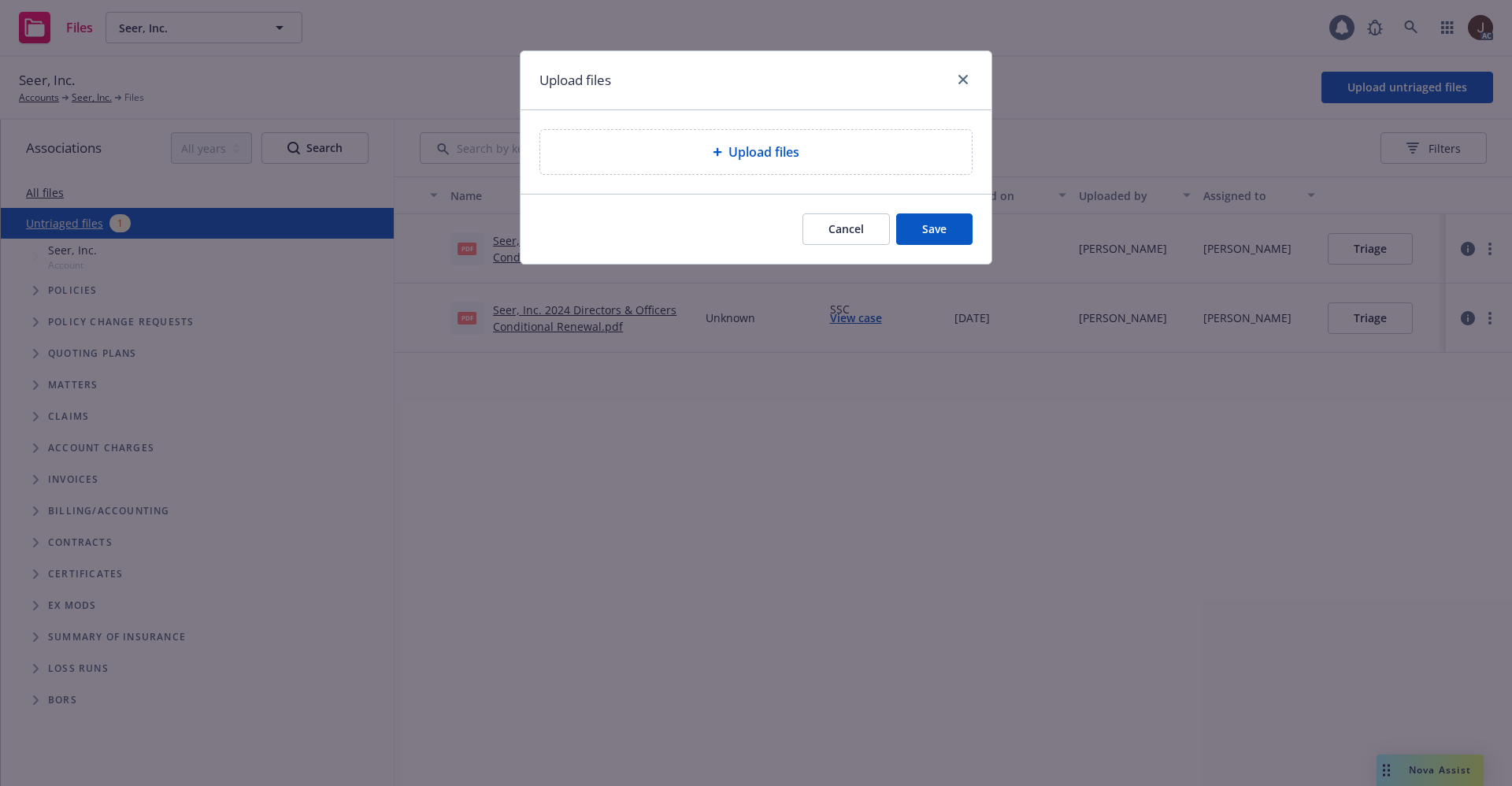
click at [731, 150] on span "Upload files" at bounding box center [763, 152] width 71 height 19
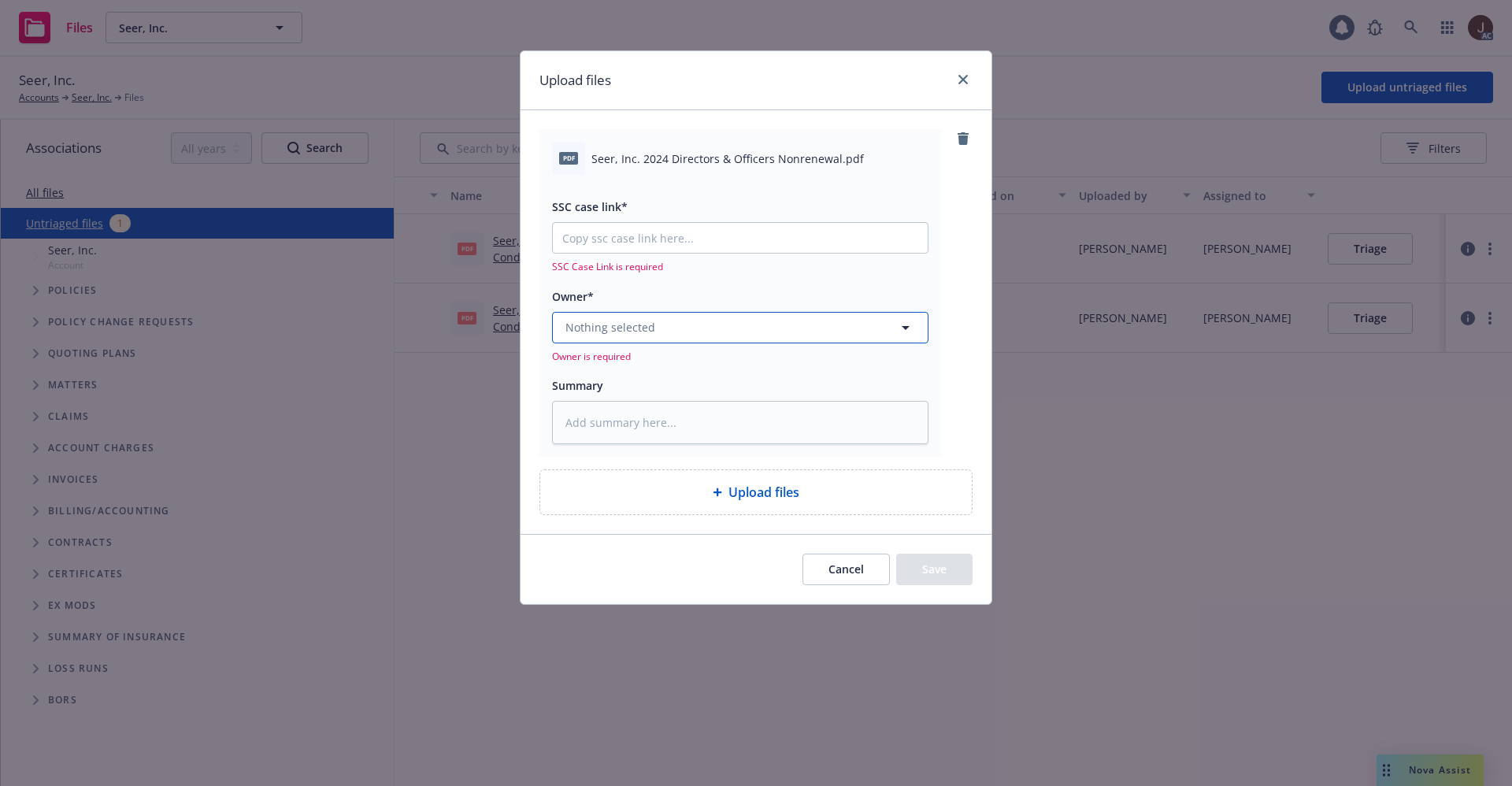
click at [733, 337] on button "Nothing selected" at bounding box center [739, 327] width 376 height 32
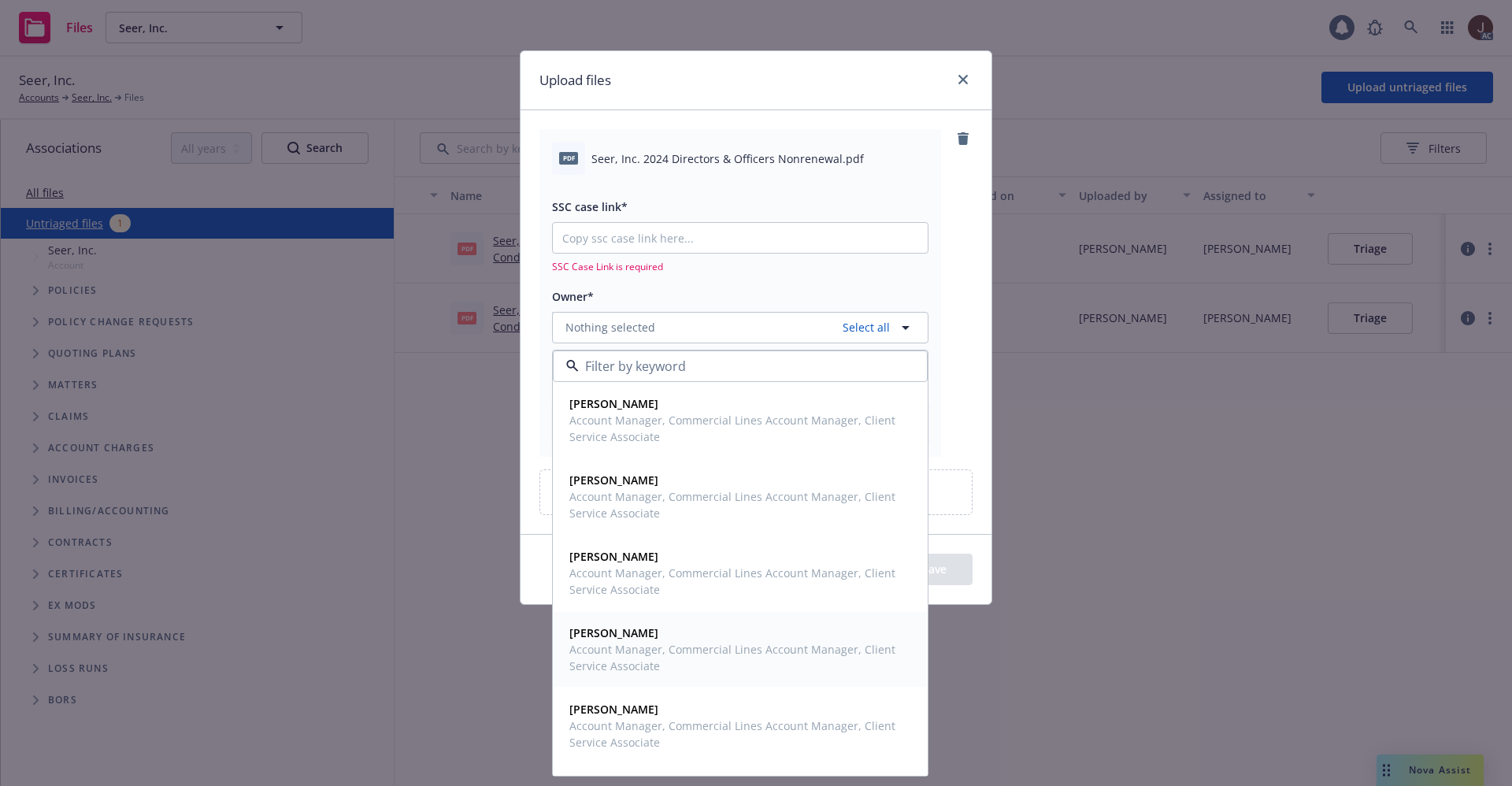
scroll to position [141, 0]
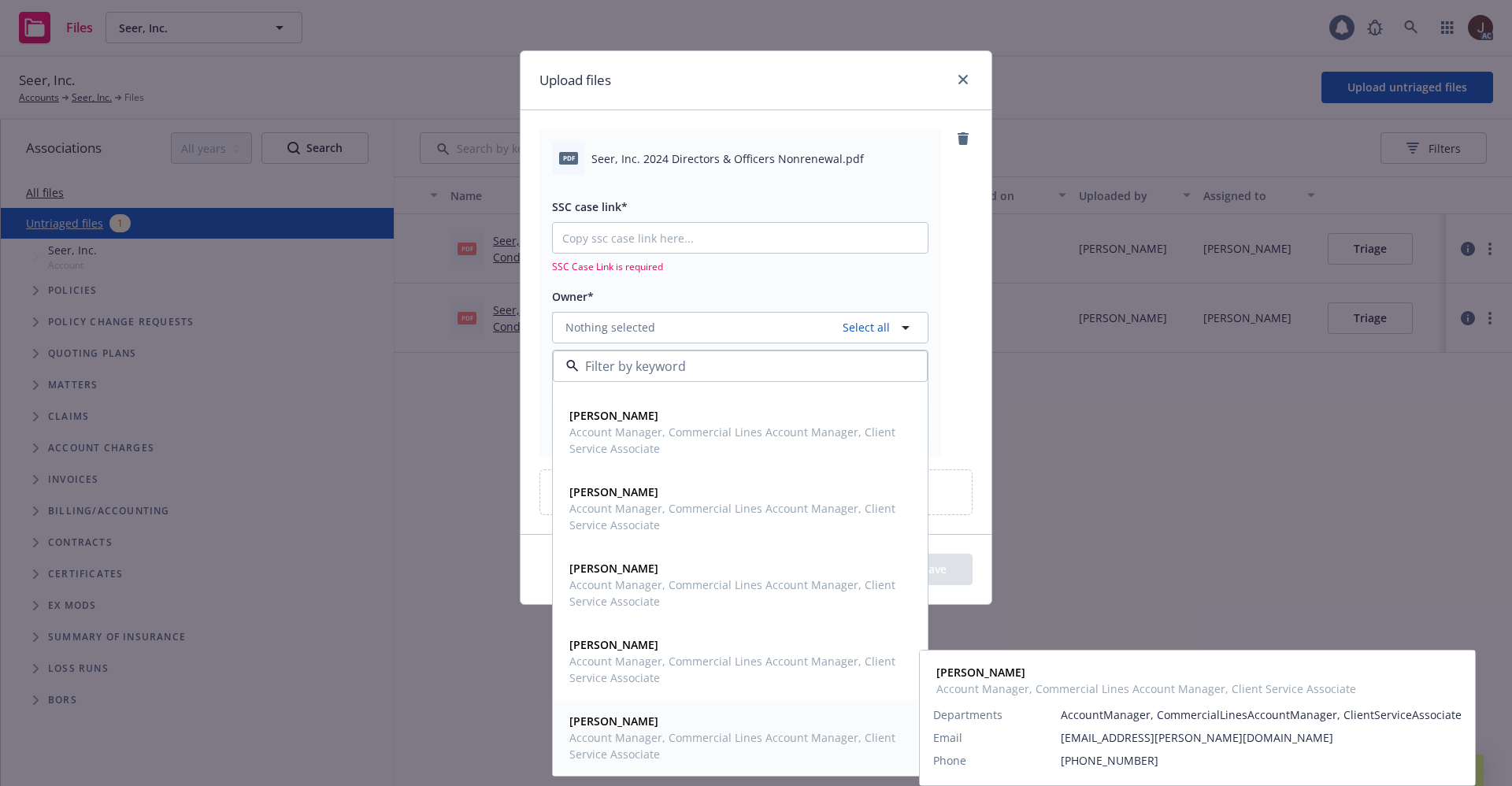
drag, startPoint x: 611, startPoint y: 730, endPoint x: 621, endPoint y: 722, distance: 12.8
click at [609, 730] on span "Account Manager, Commercial Lines Account Manager, Client Service Associate" at bounding box center [739, 746] width 339 height 33
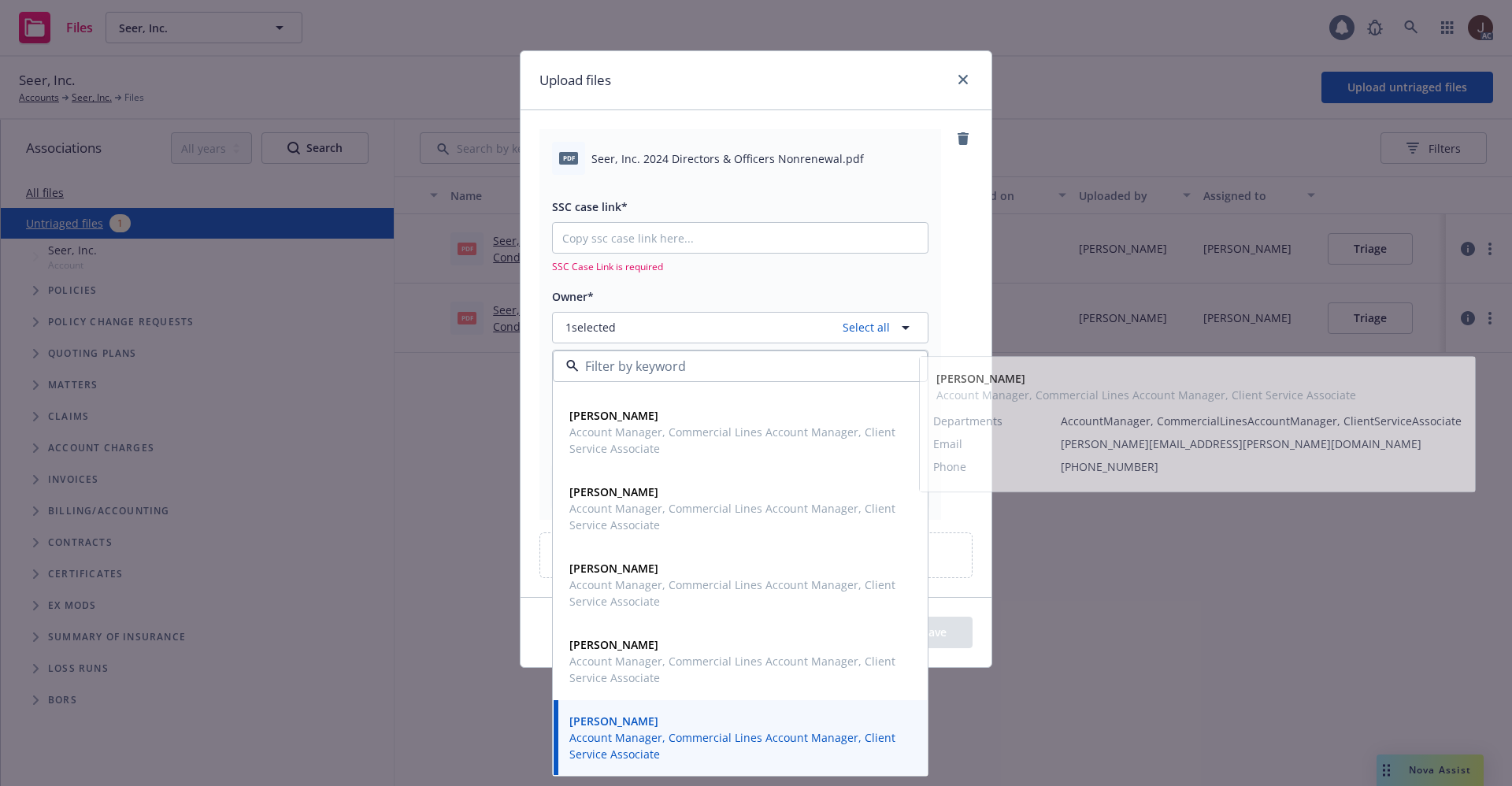
click at [967, 273] on div "pdf Seer, Inc. 2024 Directors & Officers Nonrenewal.pdf SSC case link* SSC Case…" at bounding box center [755, 323] width 433 height 390
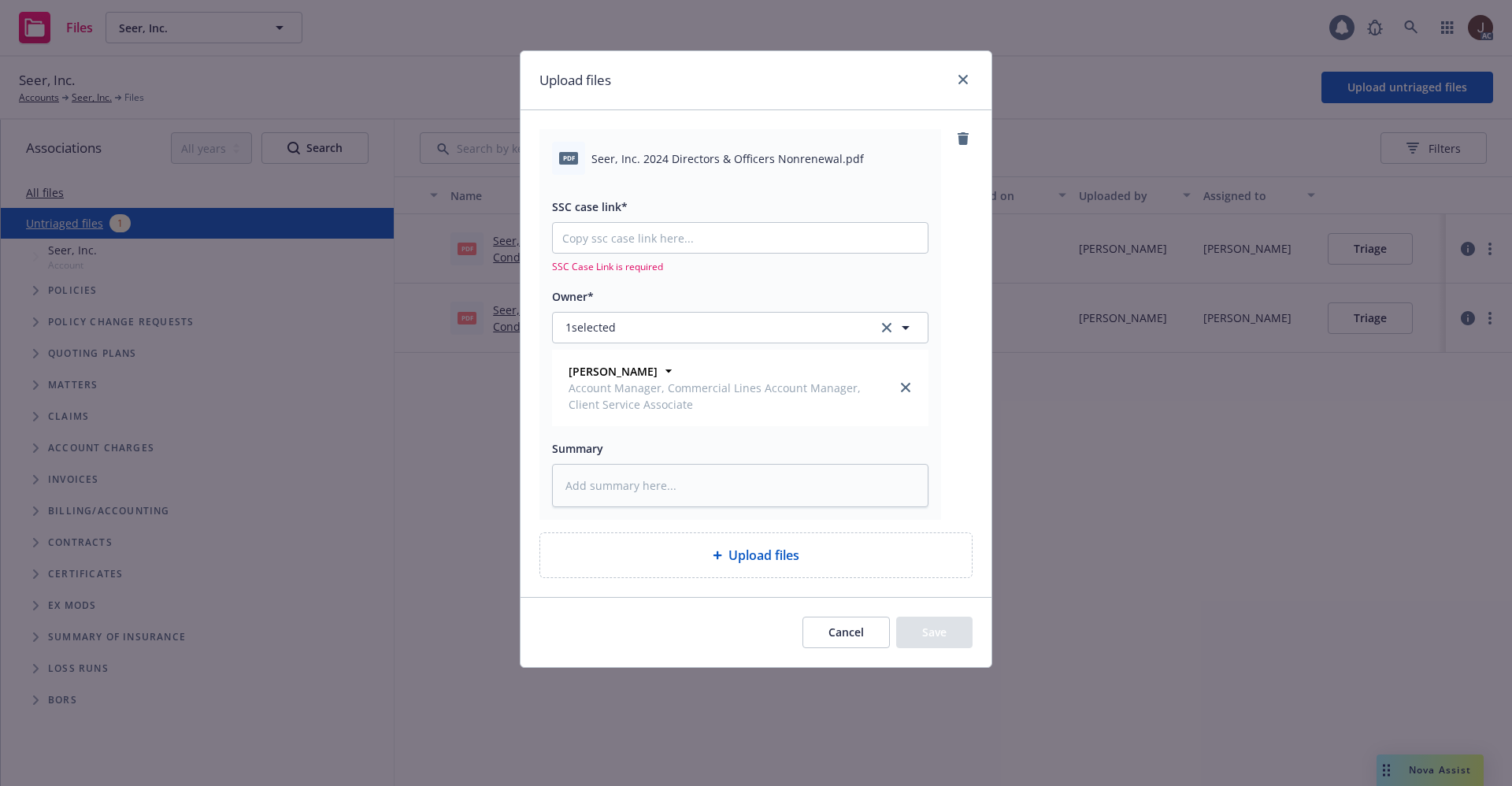
click at [722, 155] on span "Seer, Inc. 2024 Directors & Officers Nonrenewal.pdf" at bounding box center [728, 159] width 272 height 17
copy div "Seer, Inc. 2024 Directors & Officers Nonrenewal.pdf"
click at [616, 487] on textarea at bounding box center [739, 485] width 376 height 43
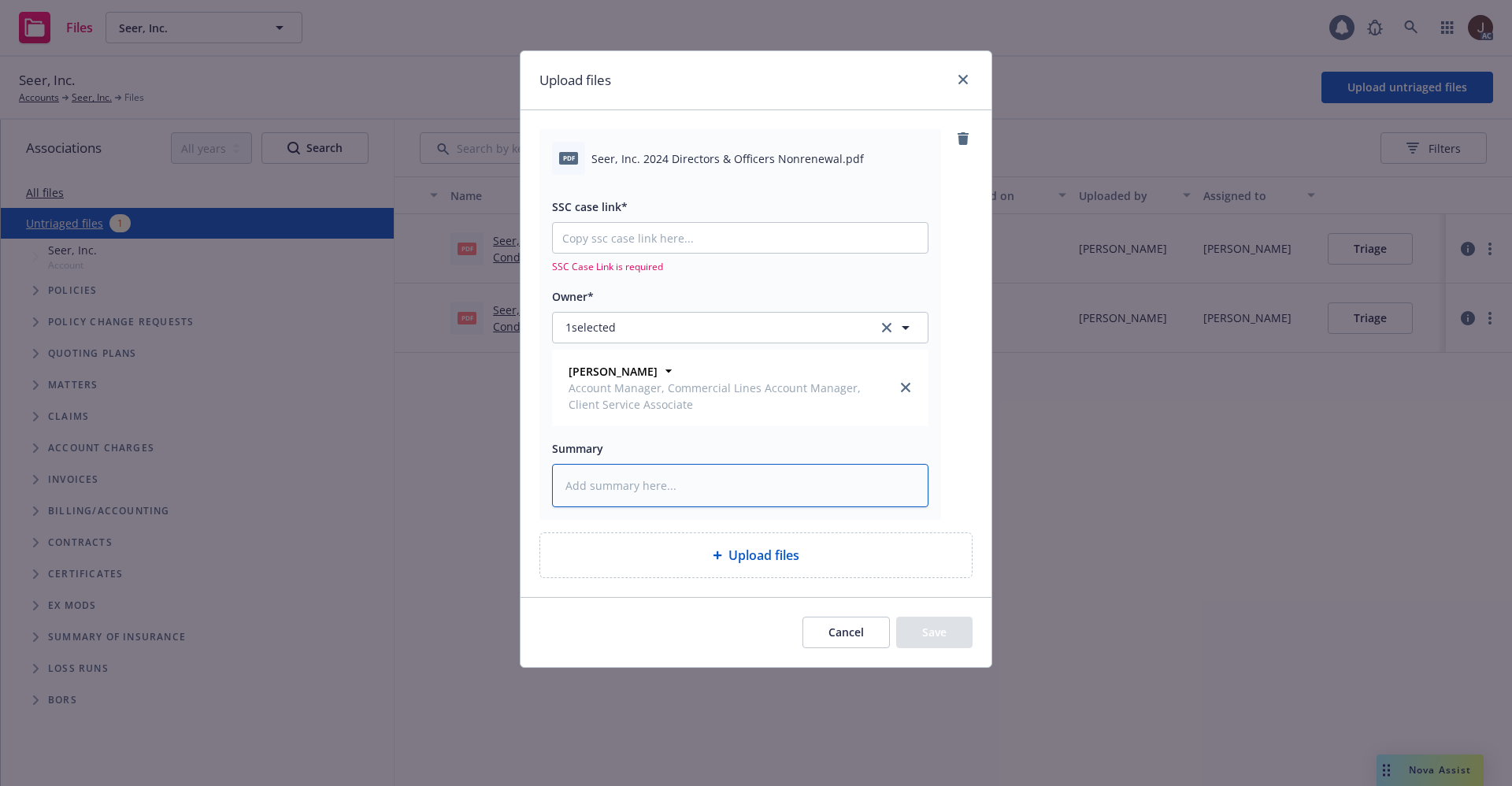
paste textarea "Seer, Inc. 2024 Directors & Officers Nonrenewal.pdf"
type textarea "x"
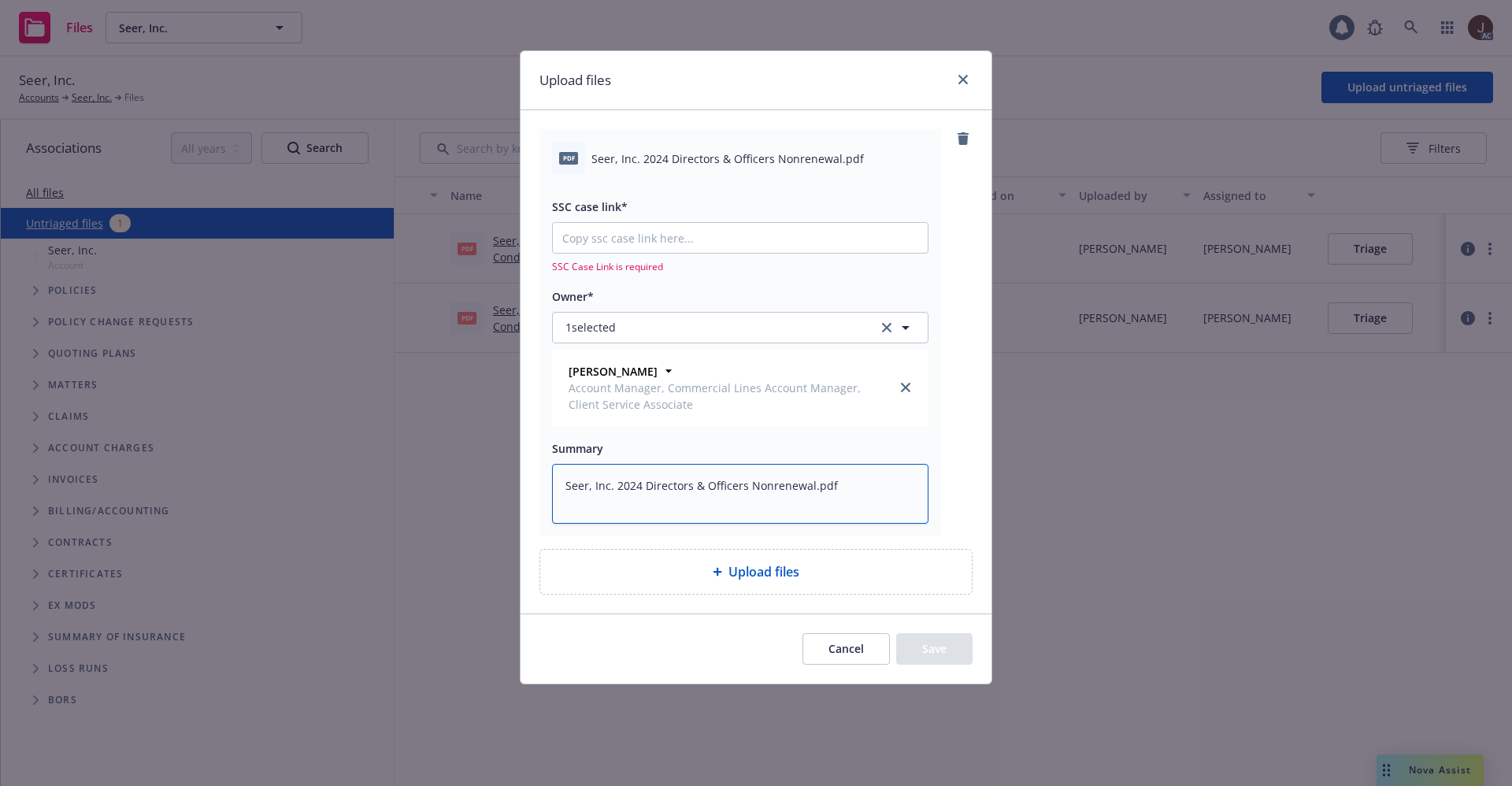
type textarea "Seer, Inc. 2024 Directors & Officers Nonrenewal.pdf"
click at [637, 235] on input "SSC case link*" at bounding box center [739, 238] width 375 height 30
paste input "[URL][DOMAIN_NAME]"
type textarea "x"
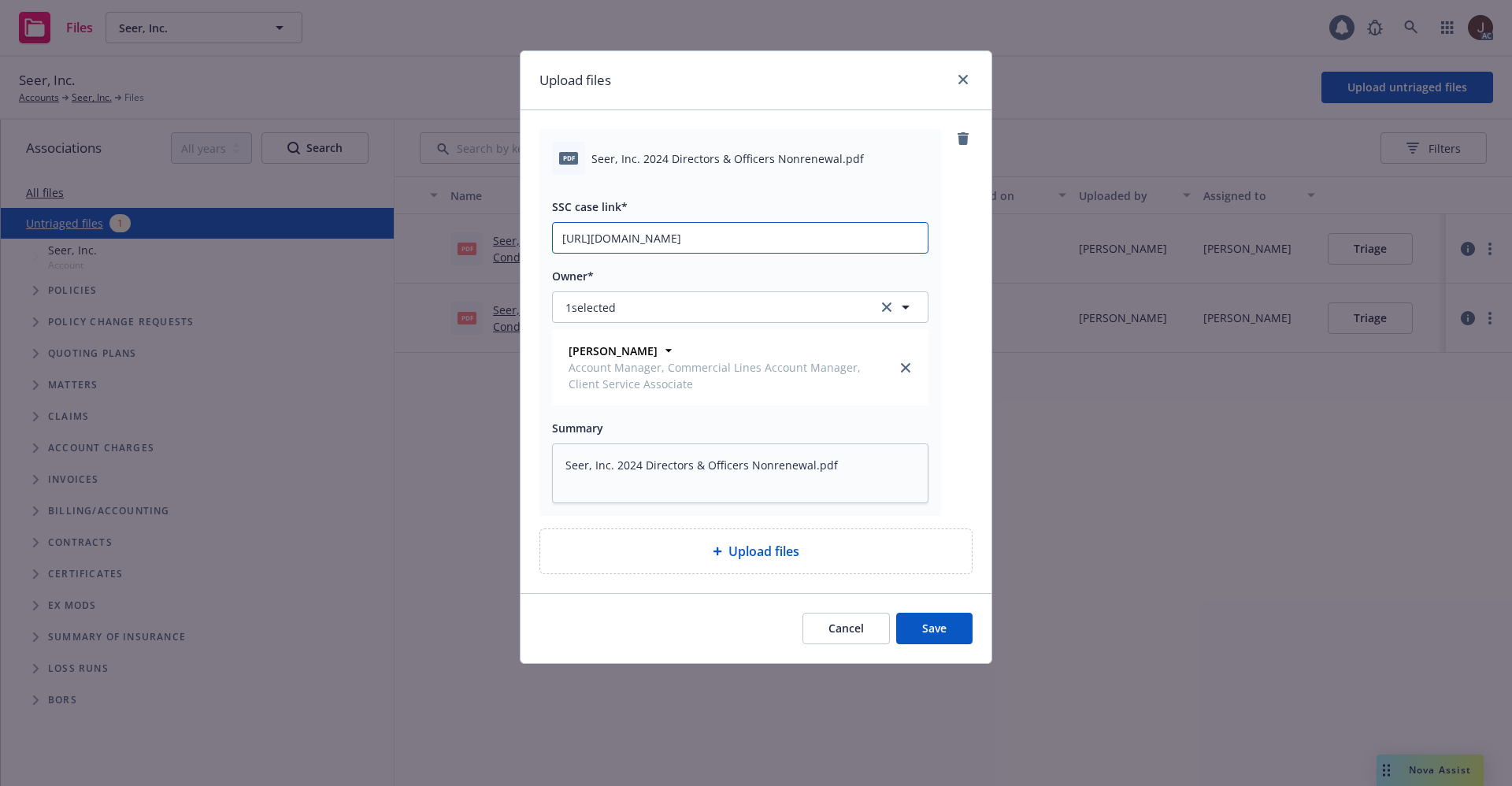
scroll to position [0, 68]
type input "https://newfront-ssc.lightning.force.com/lightning/r/Case/500Vz00000SjTlkIAF/vi…"
click at [945, 238] on div "pdf Seer, Inc. 2024 Directors & Officers Nonrenewal.pdf SSC case link* https://…" at bounding box center [755, 322] width 433 height 386
click at [940, 619] on button "Save" at bounding box center [935, 628] width 76 height 32
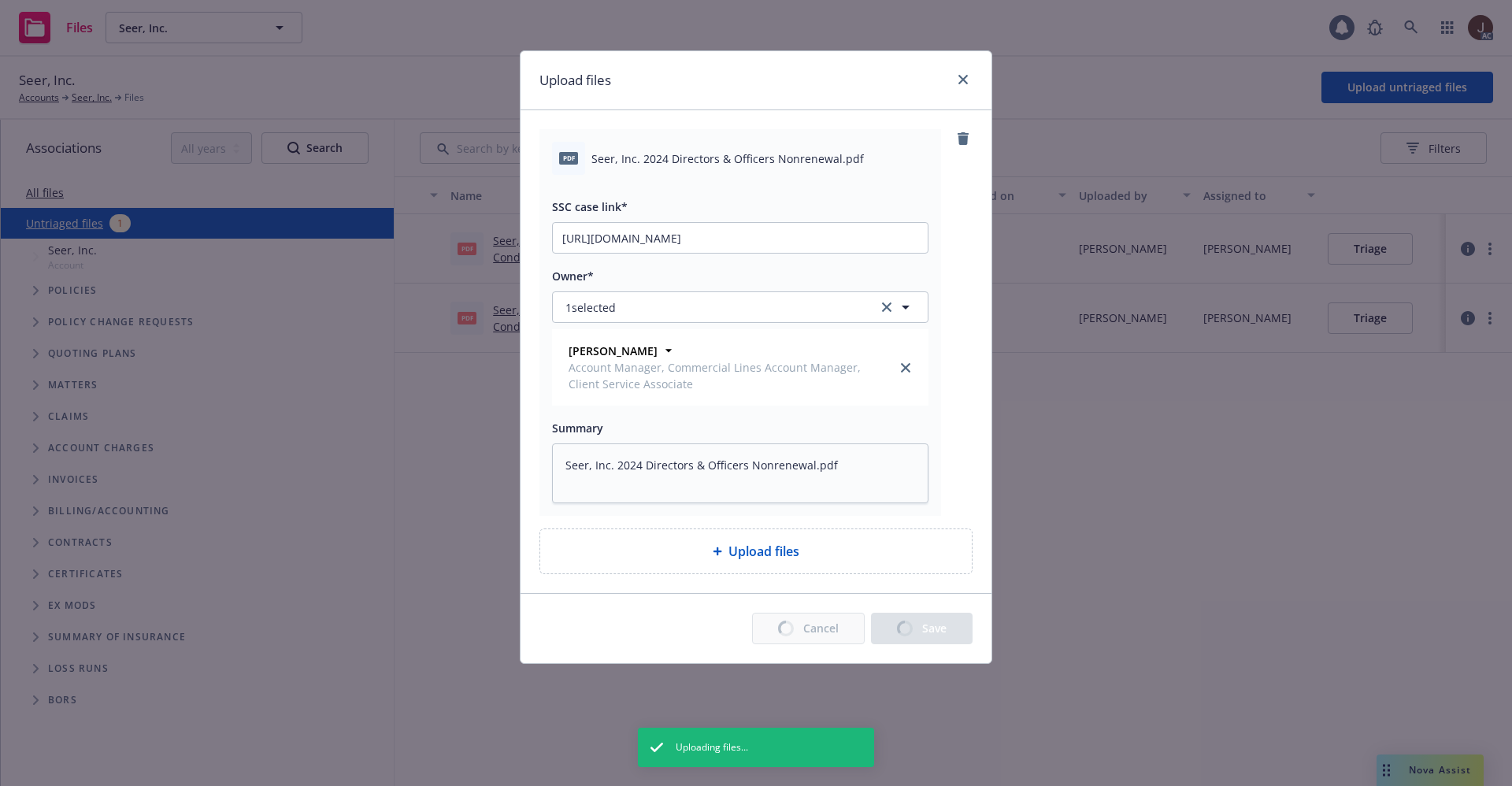
type textarea "x"
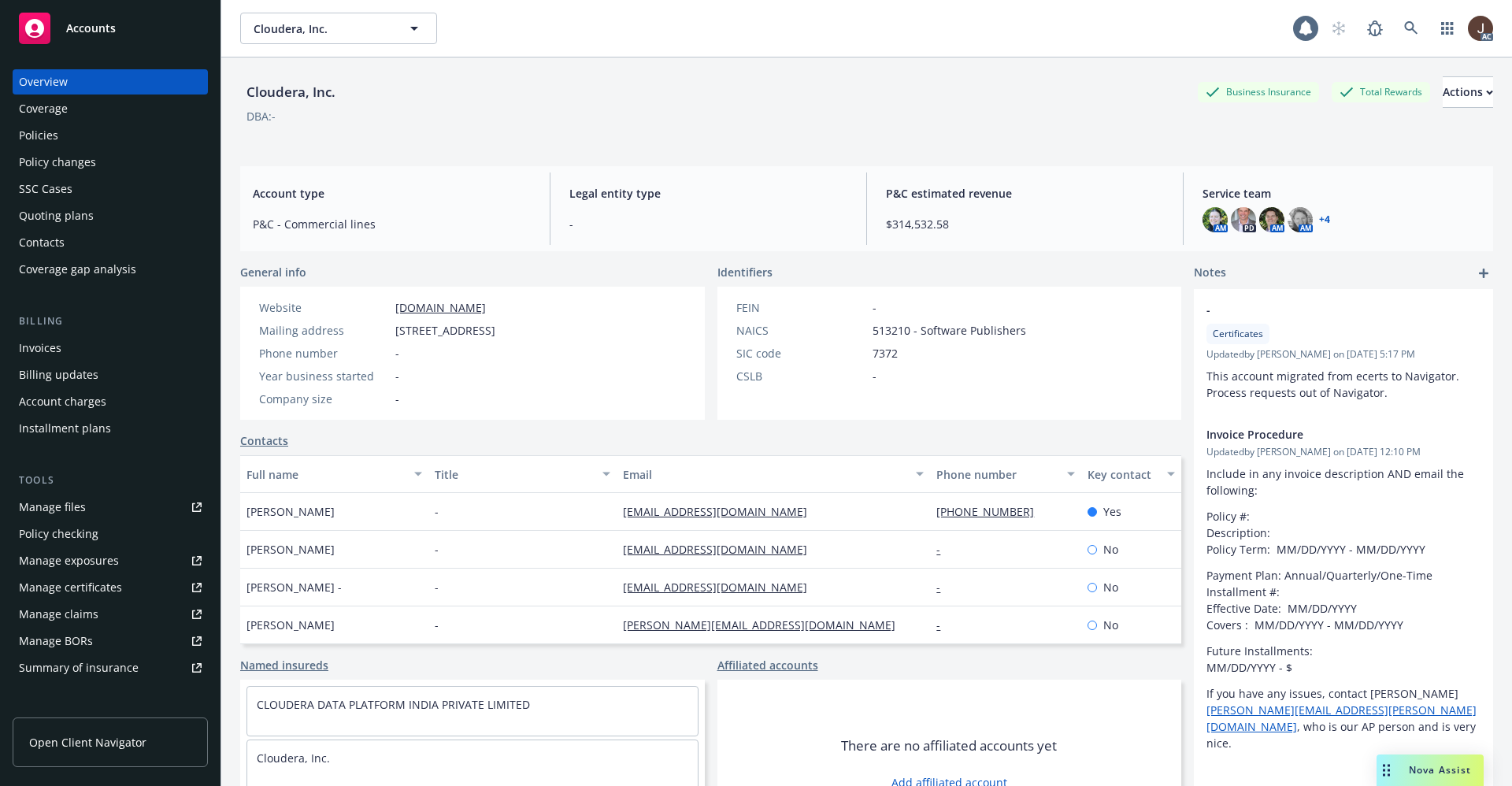
click at [48, 135] on div "Policies" at bounding box center [38, 135] width 39 height 25
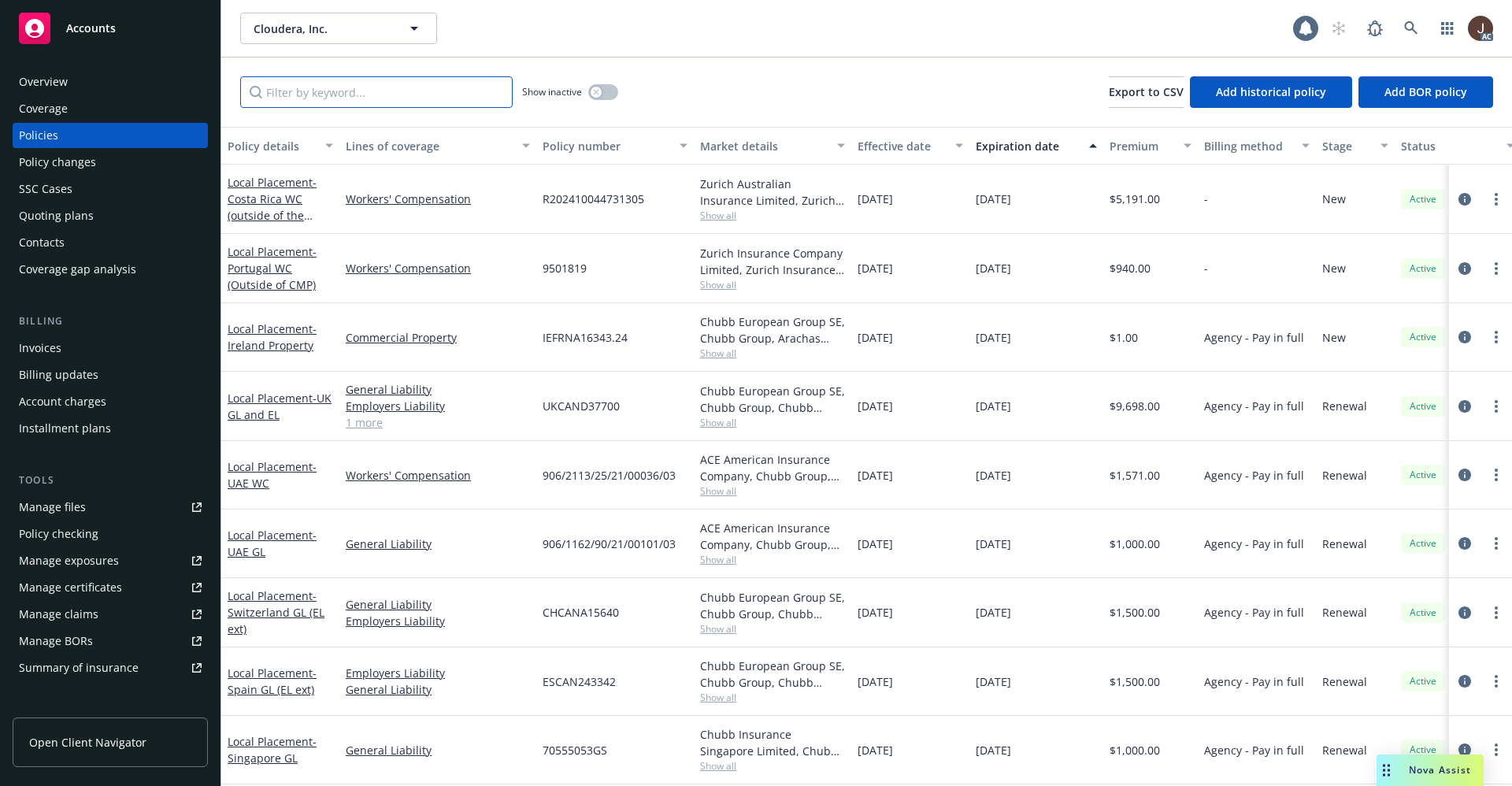
click at [323, 89] on input "Filter by keyword..." at bounding box center [376, 92] width 272 height 32
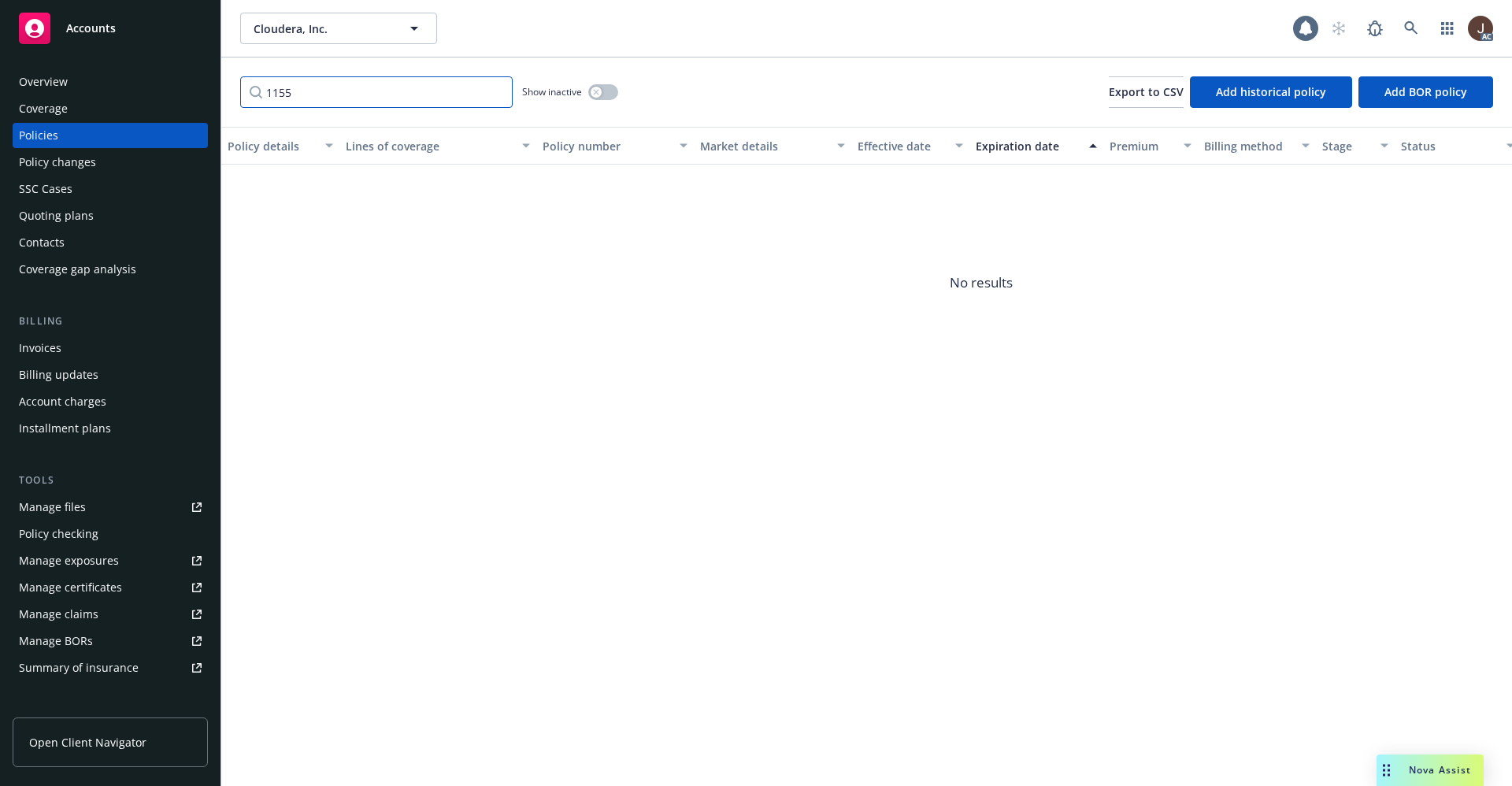
click at [277, 94] on input "1155" at bounding box center [376, 92] width 272 height 32
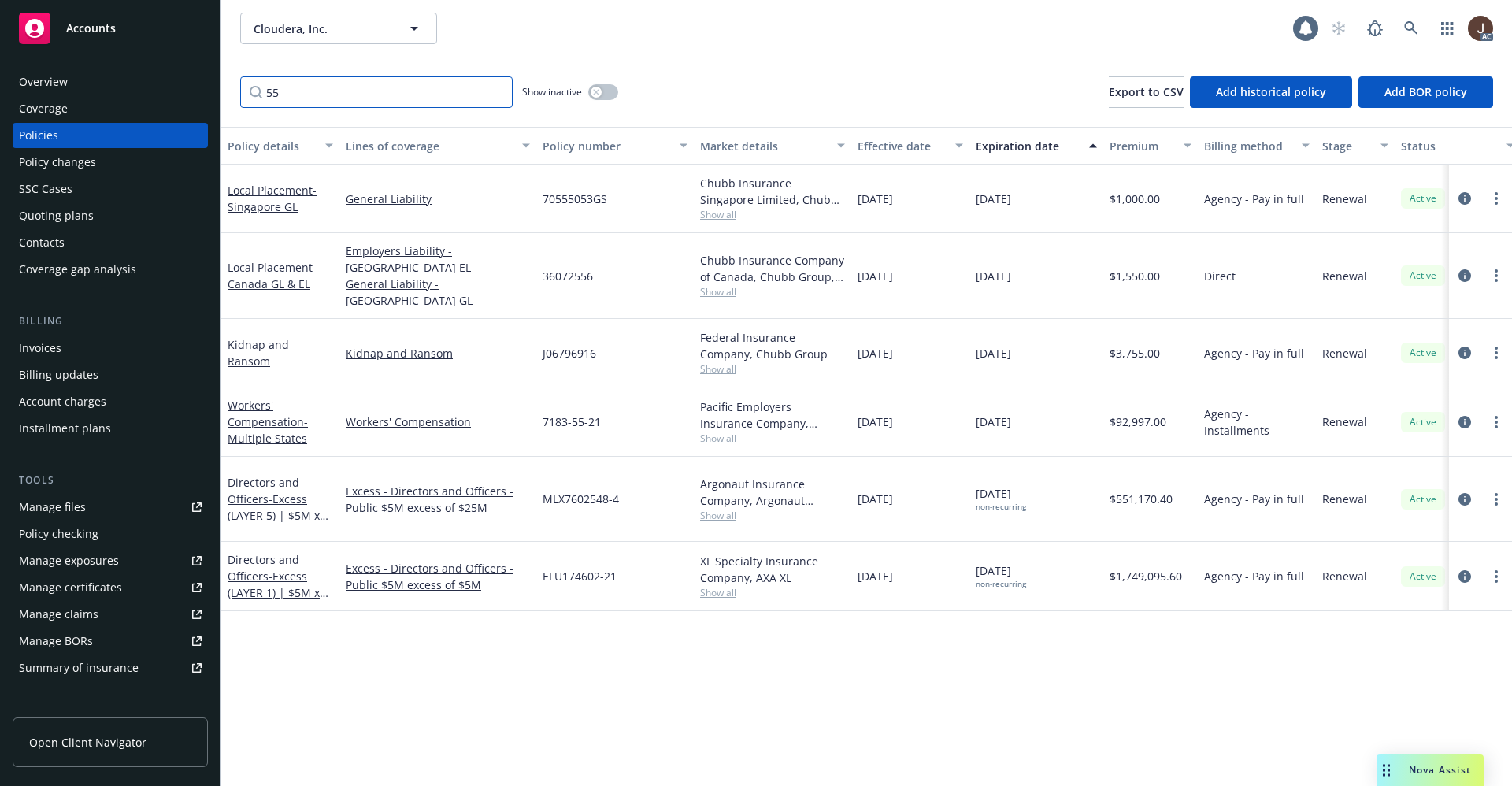
click at [281, 94] on input "55" at bounding box center [376, 92] width 272 height 32
click at [326, 91] on input "55" at bounding box center [376, 92] width 272 height 32
type input "5"
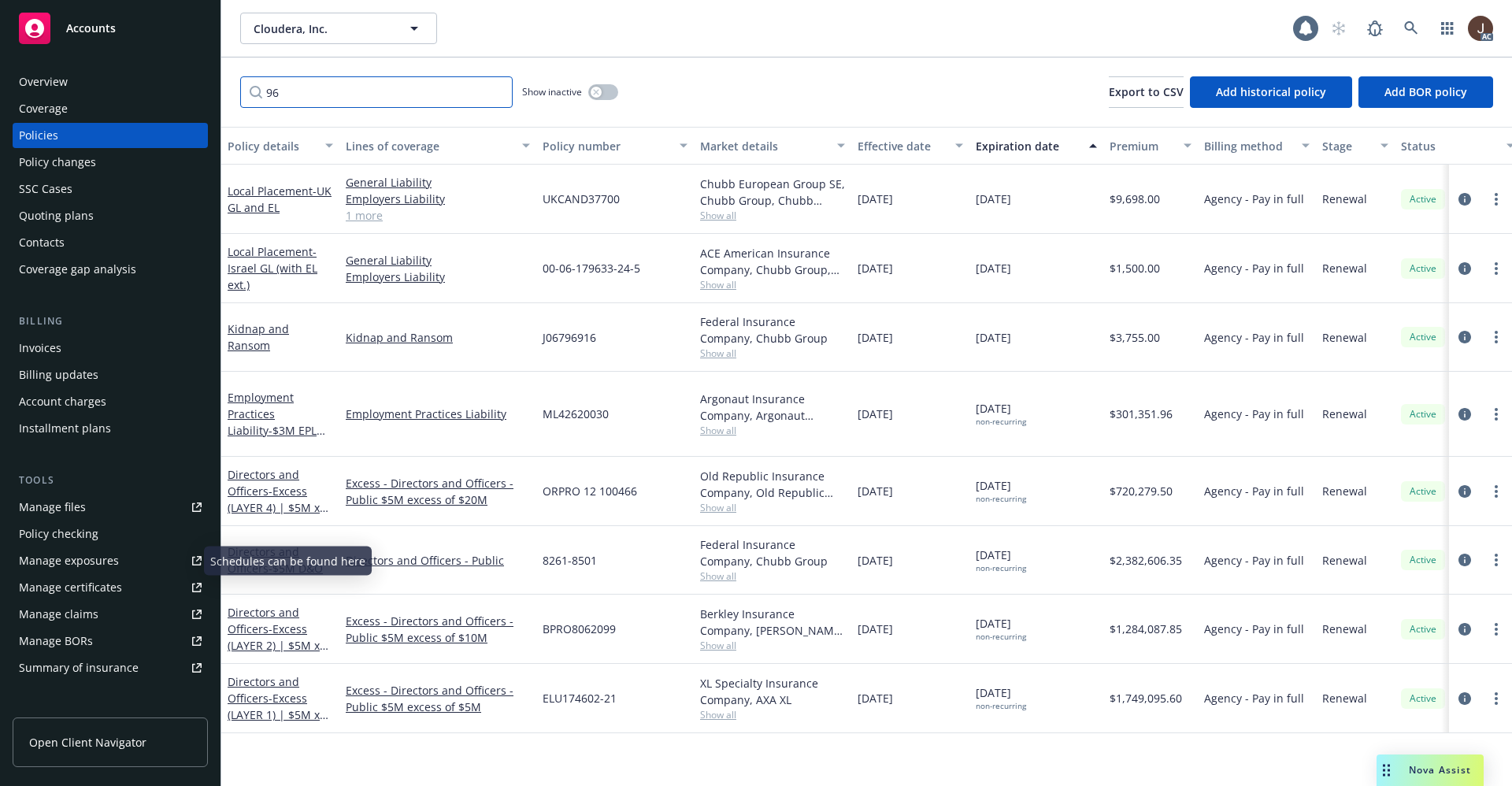
type input "96"
click at [69, 516] on div "Manage files" at bounding box center [52, 507] width 67 height 25
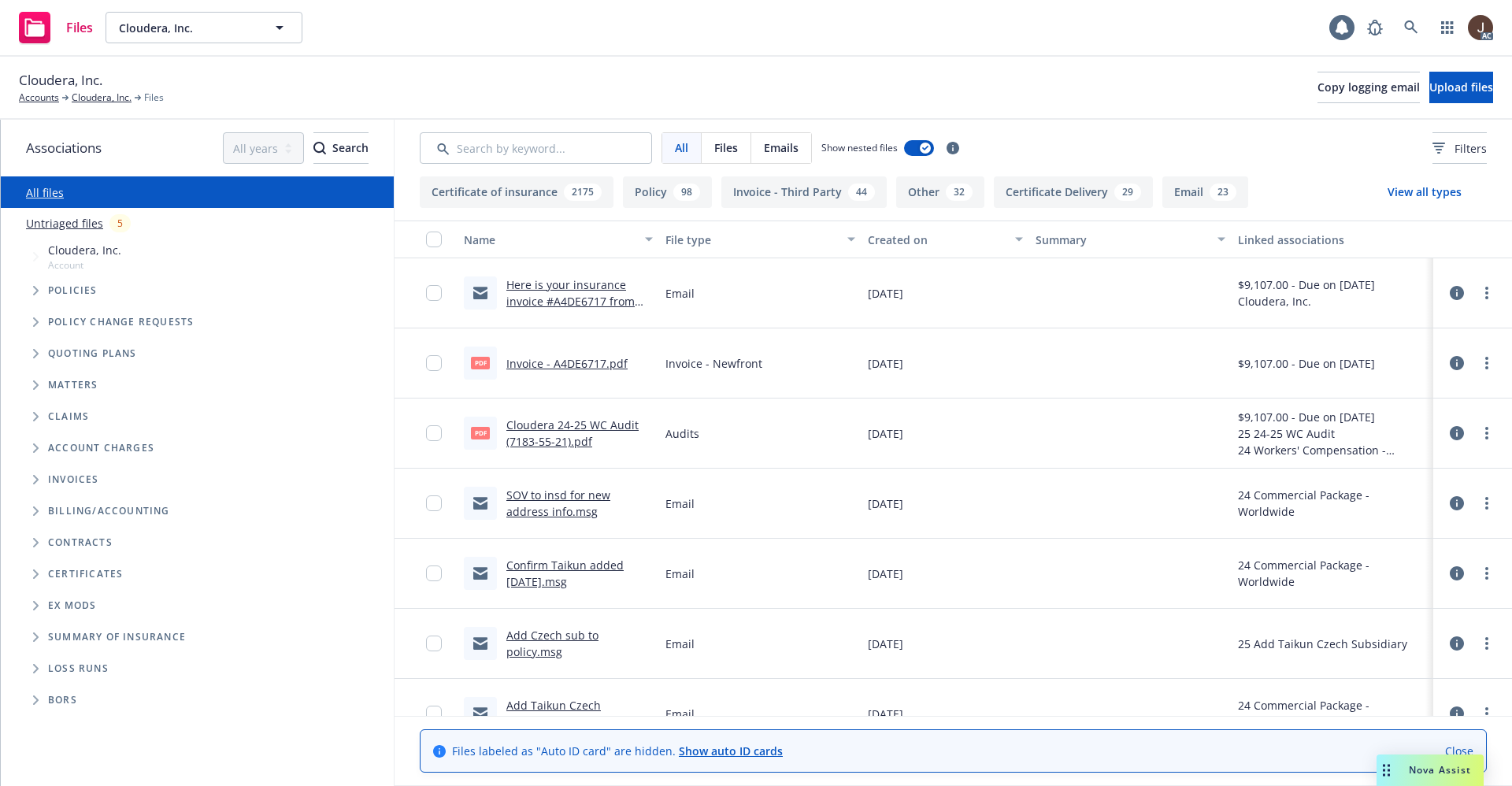
click at [67, 228] on link "Untriaged files" at bounding box center [64, 224] width 77 height 17
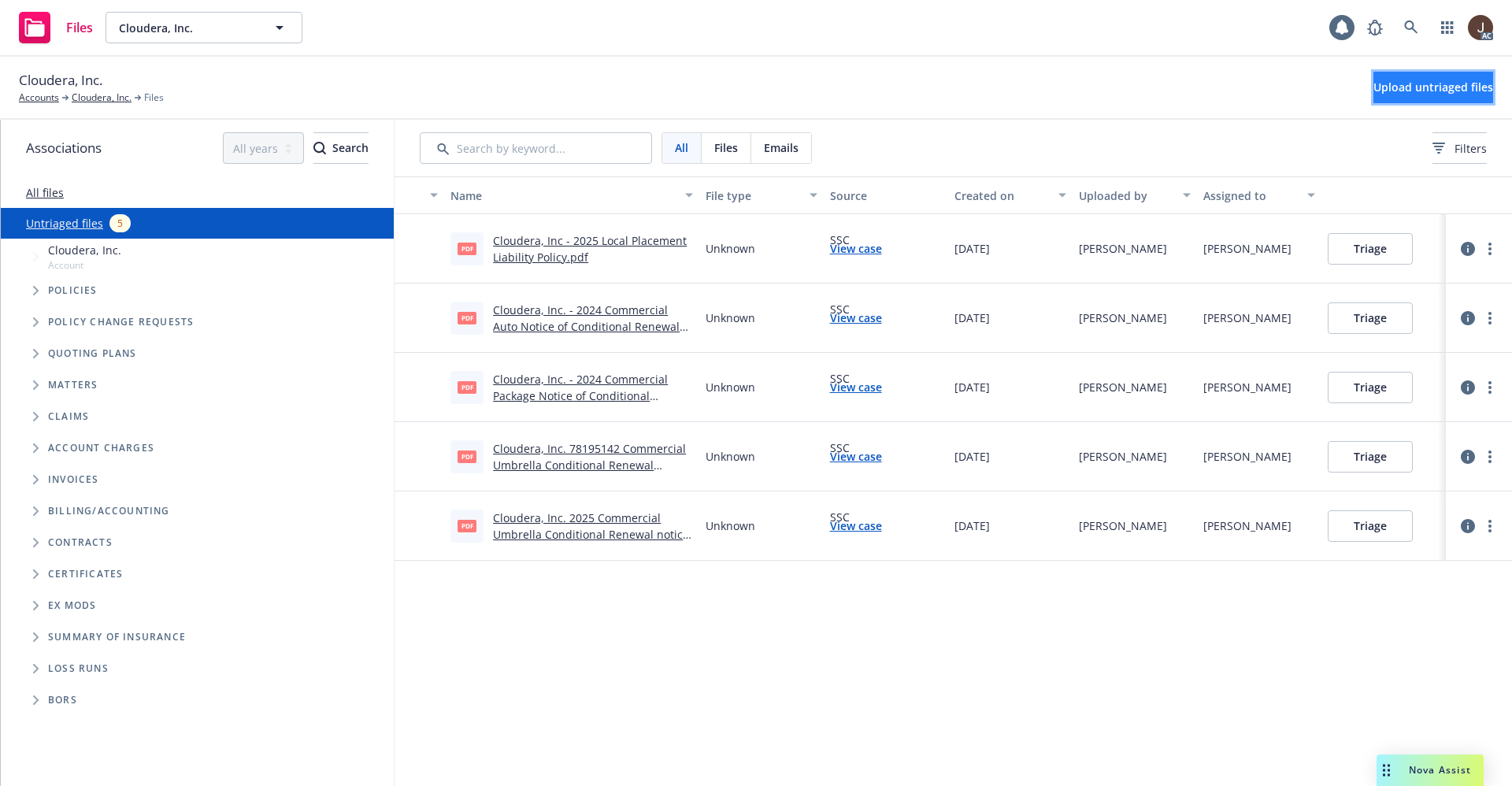
click at [1416, 83] on span "Upload untriaged files" at bounding box center [1433, 87] width 120 height 15
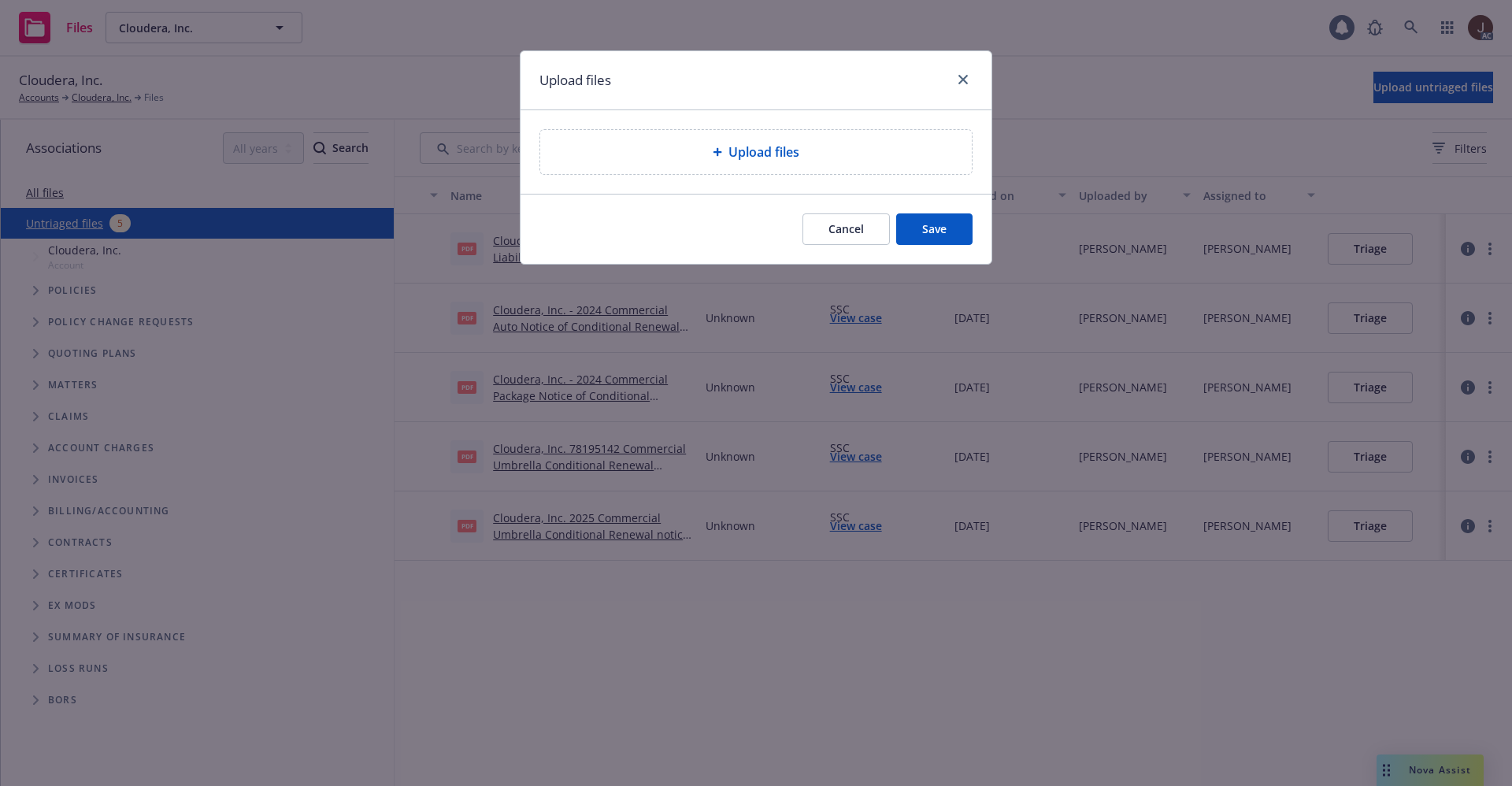
click at [785, 160] on span "Upload files" at bounding box center [763, 152] width 71 height 19
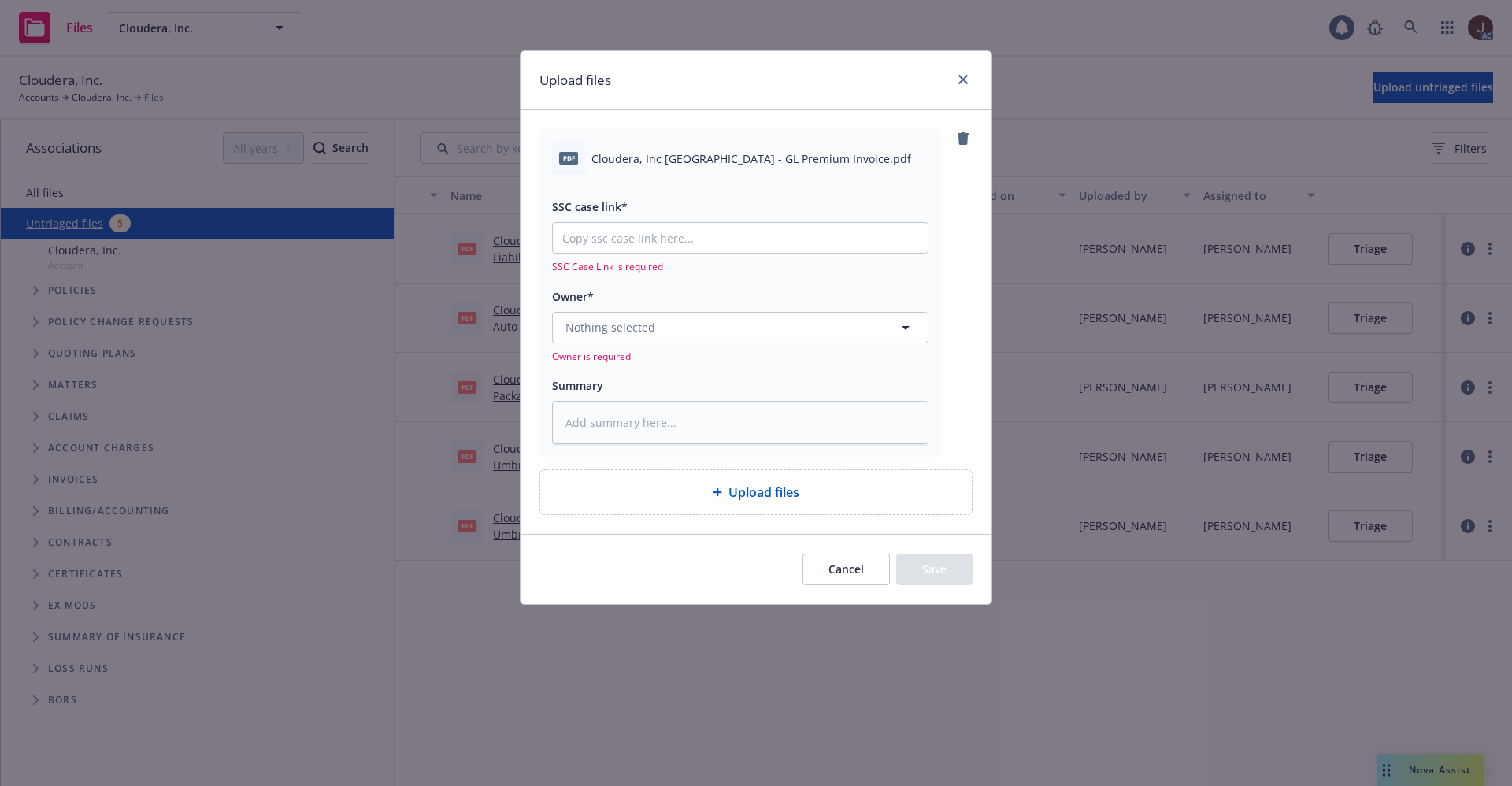
click at [719, 152] on span "Cloudera, Inc [GEOGRAPHIC_DATA] - GL Premium Invoice.pdf" at bounding box center [751, 159] width 320 height 17
copy div "Cloudera, Inc [GEOGRAPHIC_DATA] - GL Premium Invoice.pdf"
click at [637, 330] on span "Nothing selected" at bounding box center [611, 327] width 90 height 17
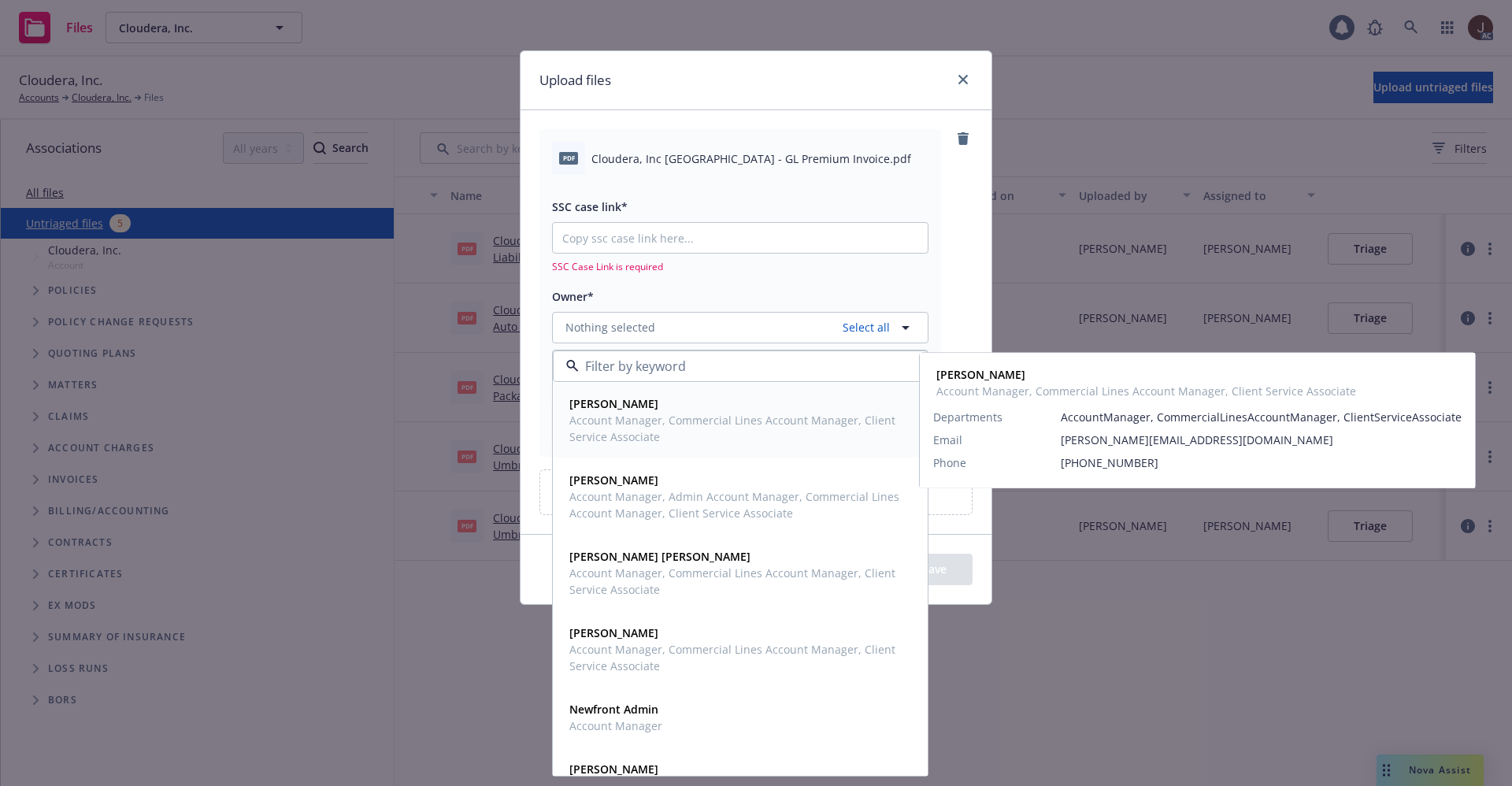
click at [635, 423] on span "Account Manager, Commercial Lines Account Manager, Client Service Associate" at bounding box center [739, 429] width 339 height 33
type textarea "x"
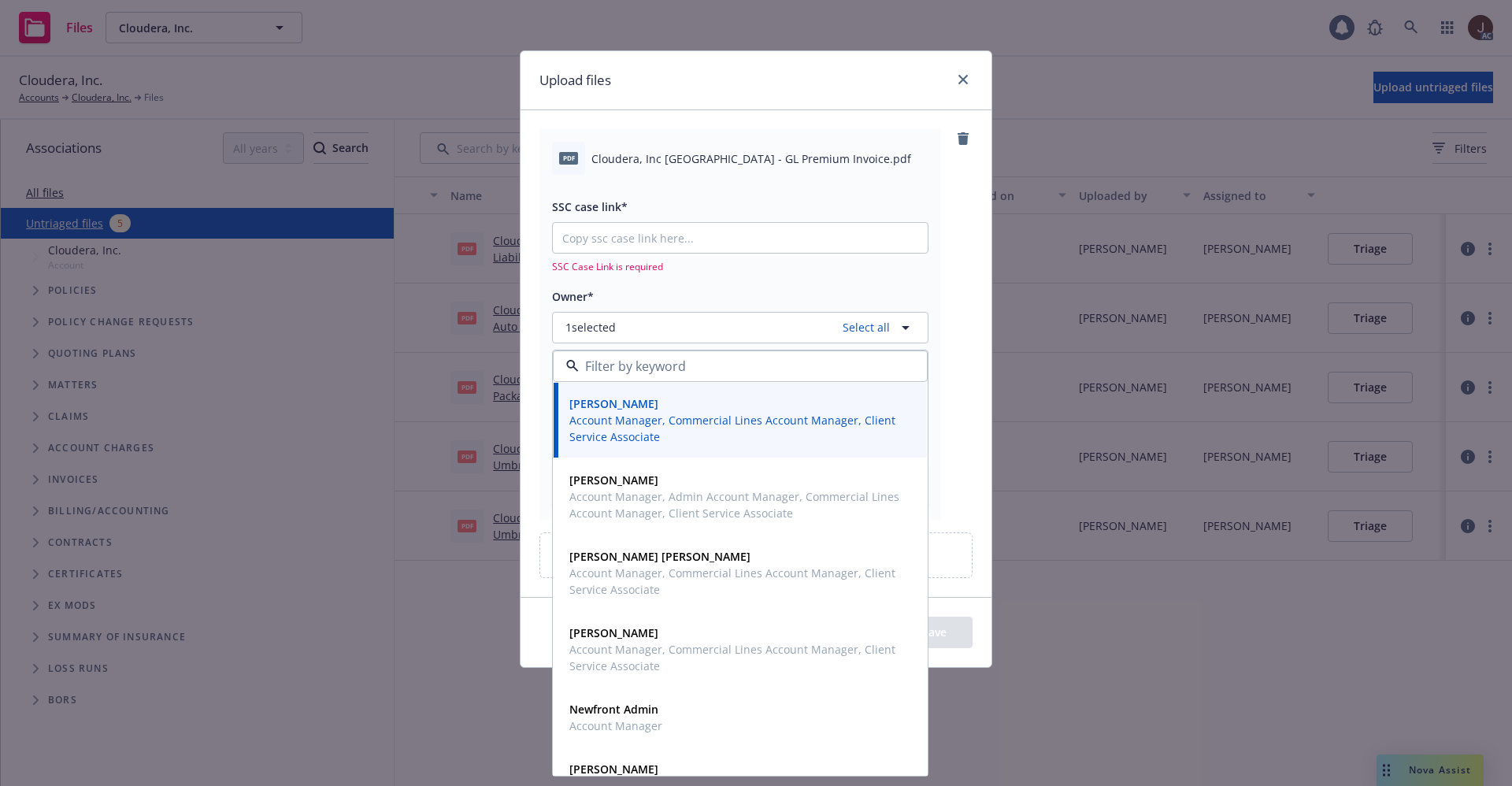
drag, startPoint x: 943, startPoint y: 257, endPoint x: 963, endPoint y: 288, distance: 36.9
click at [944, 257] on div "pdf Cloudera, Inc [GEOGRAPHIC_DATA] - GL Premium Invoice.pdf SSC case link* SSC…" at bounding box center [755, 323] width 433 height 390
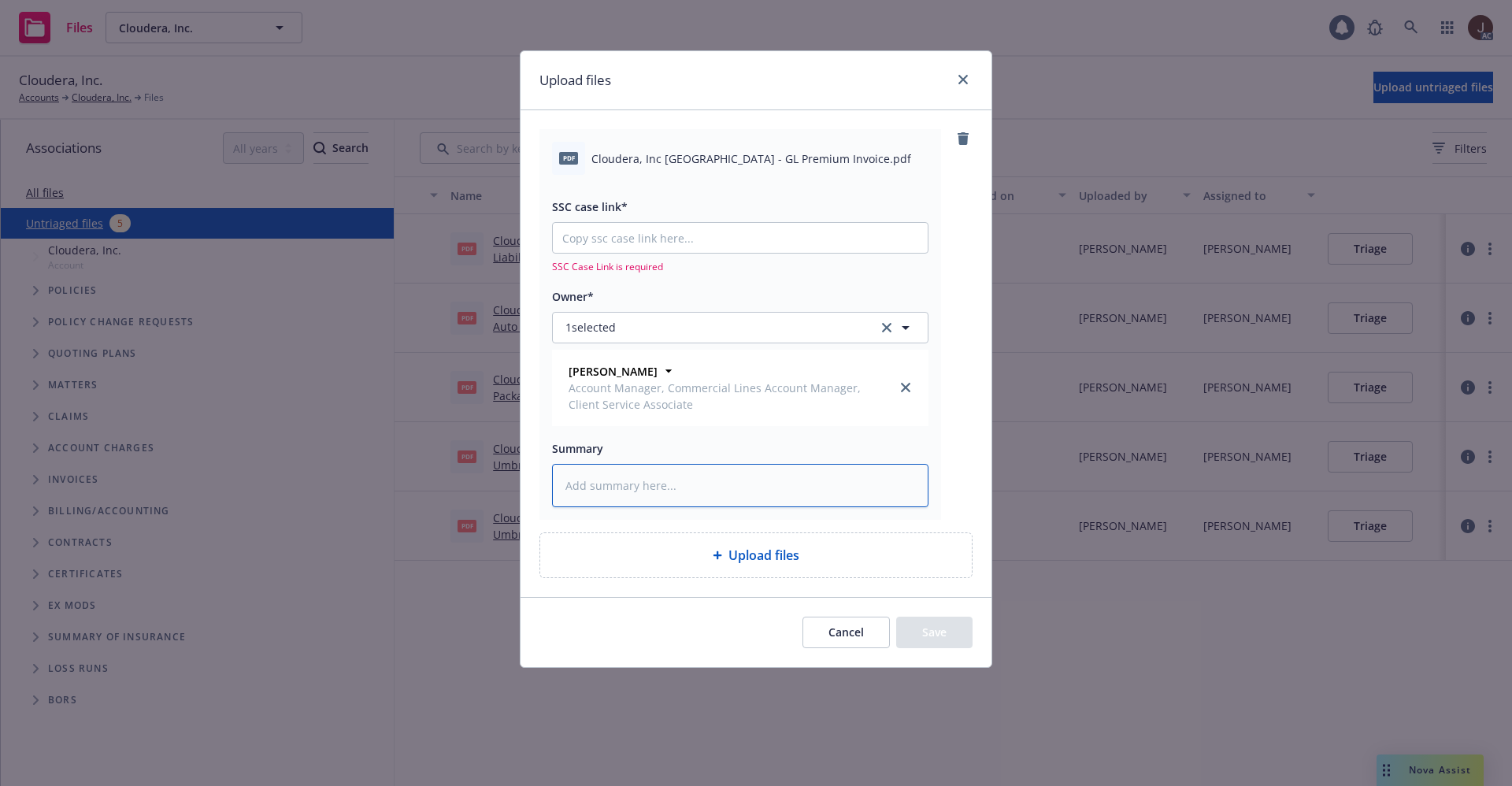
click at [596, 474] on textarea at bounding box center [739, 485] width 376 height 43
paste textarea "Cloudera, Inc [GEOGRAPHIC_DATA] - GL Premium Invoice.pdf"
type textarea "Cloudera, Inc [GEOGRAPHIC_DATA] - GL Premium Invoice.pdf"
type textarea "x"
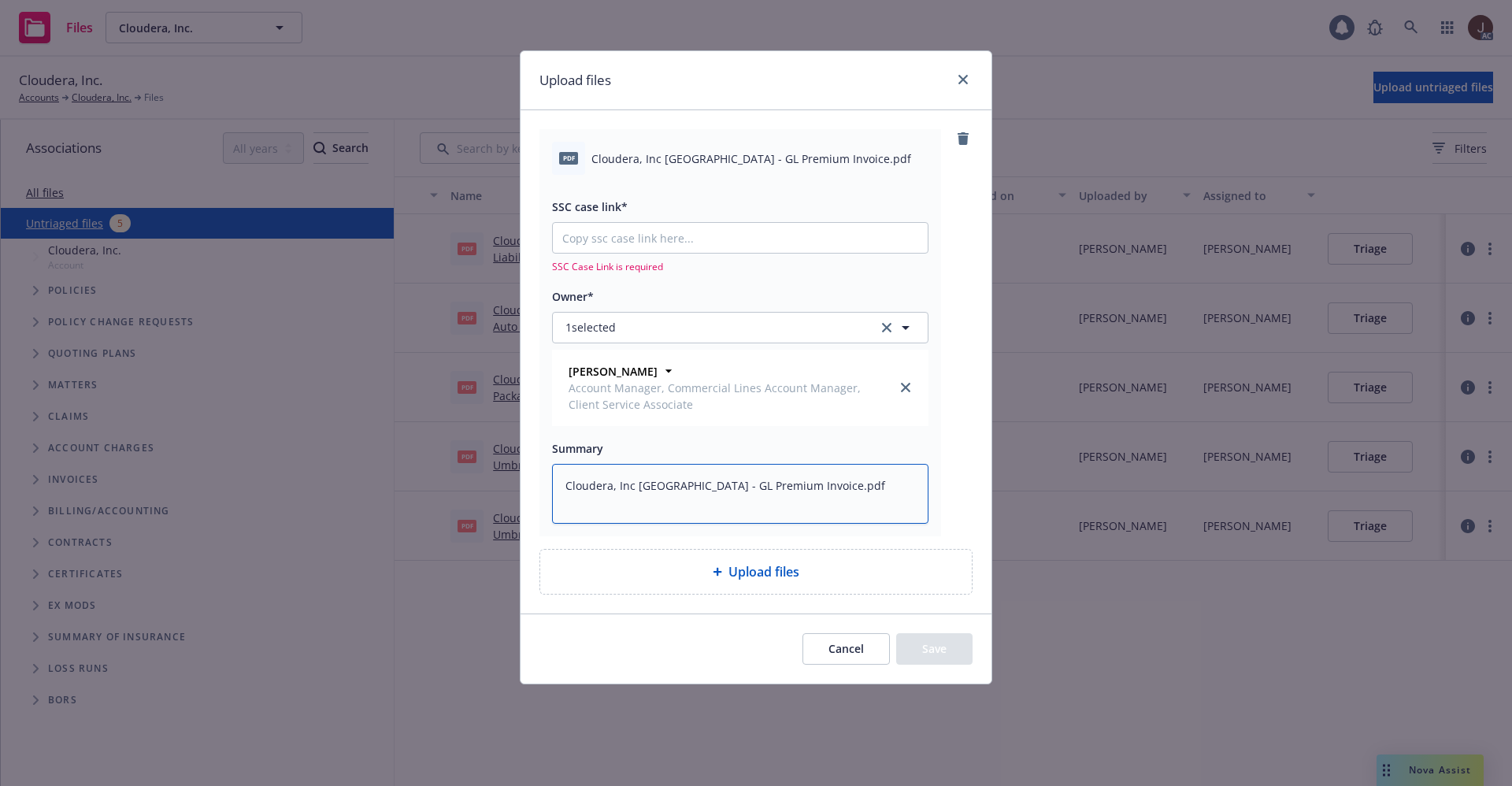
type textarea "Cloudera, Inc [GEOGRAPHIC_DATA] - GL Premium Invoice.pdf"
click at [624, 232] on input "SSC case link*" at bounding box center [739, 238] width 375 height 30
paste input "[URL][DOMAIN_NAME]"
type textarea "x"
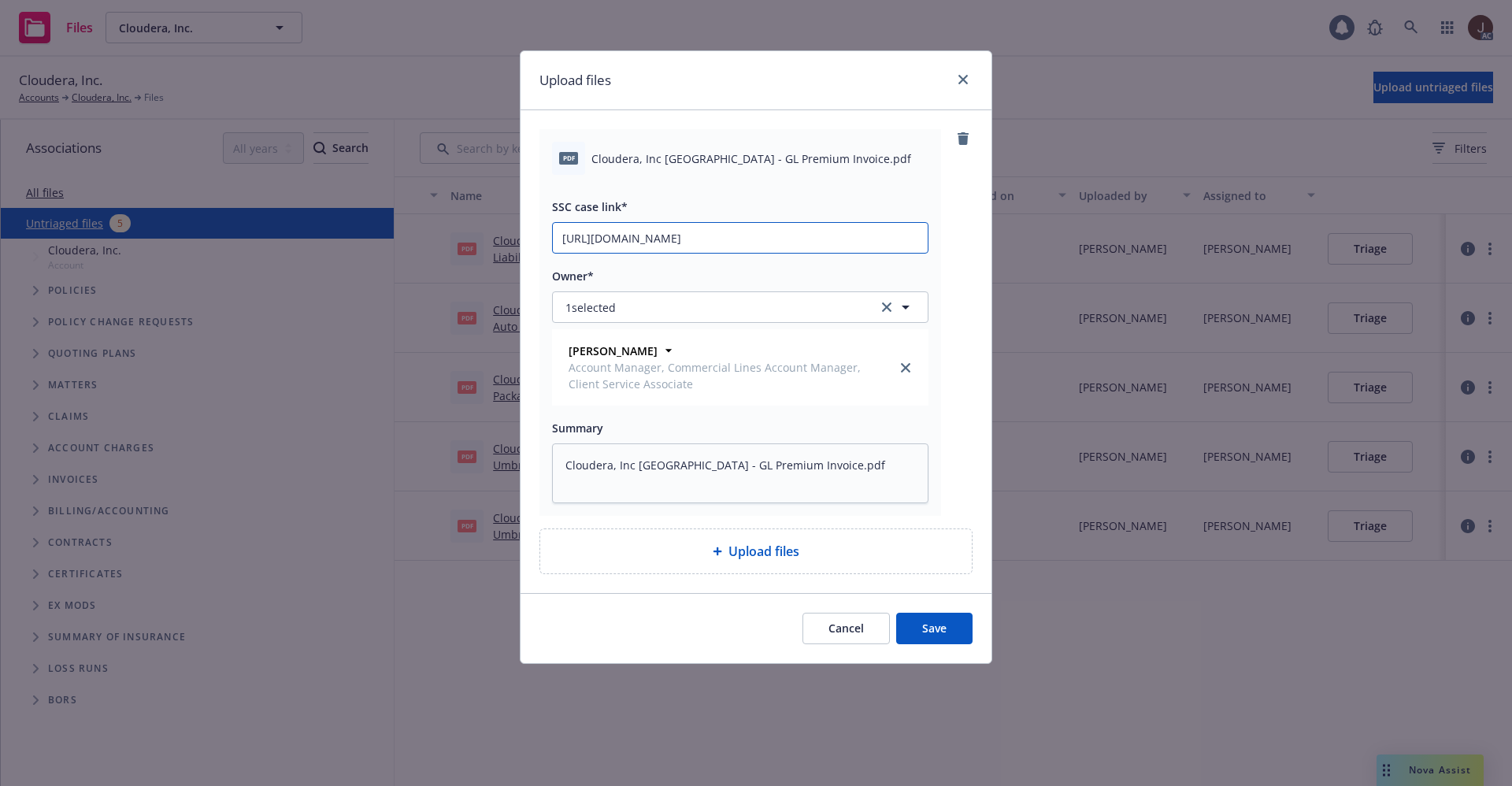
scroll to position [0, 68]
type input "[URL][DOMAIN_NAME]"
click at [940, 245] on div "pdf Cloudera, Inc Czech Republic - GL Premium Invoice.pdf SSC case link* https:…" at bounding box center [739, 322] width 401 height 386
click at [940, 607] on div "Cancel Save" at bounding box center [756, 628] width 471 height 70
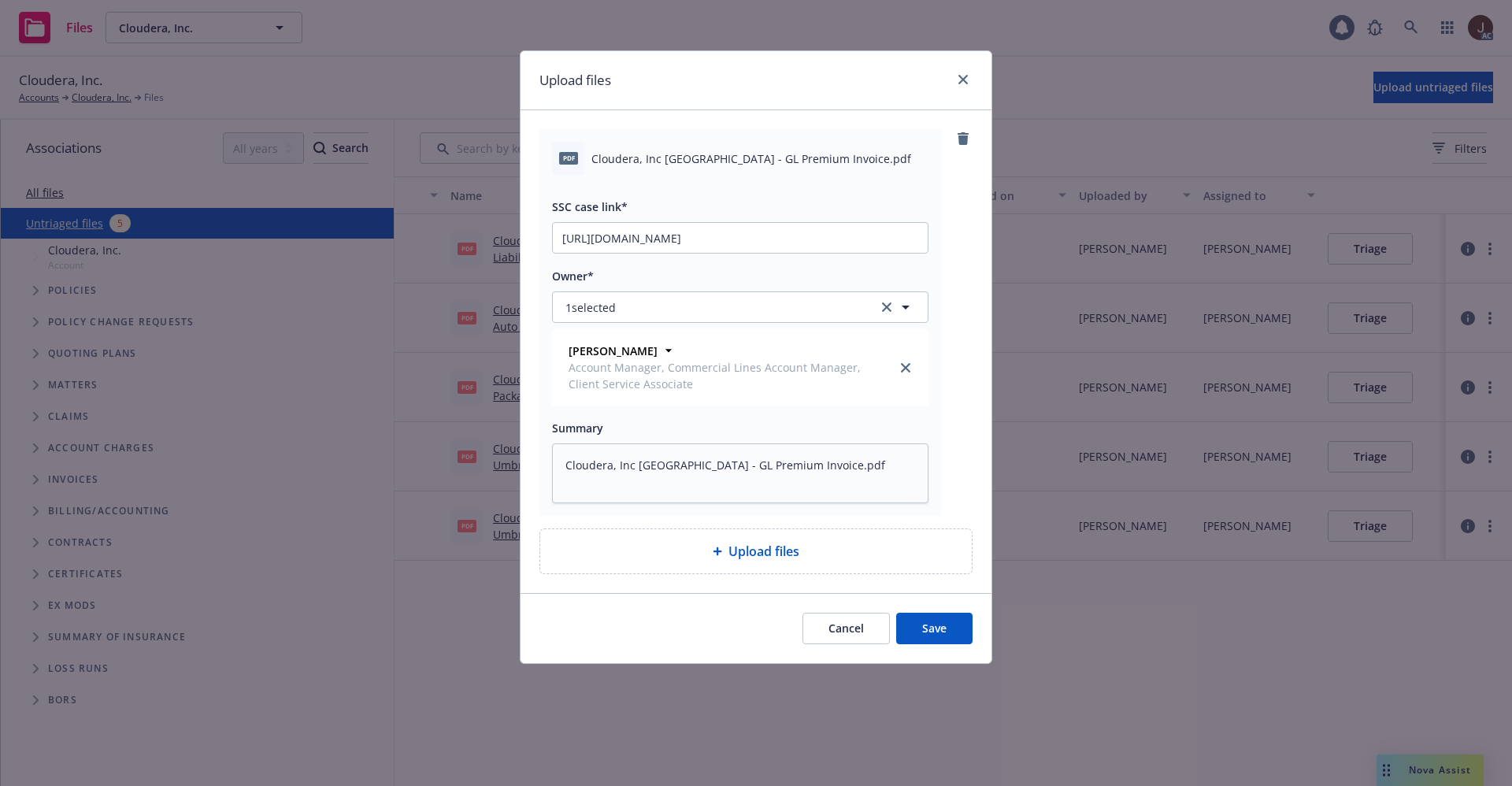
click at [935, 621] on button "Save" at bounding box center [935, 628] width 76 height 32
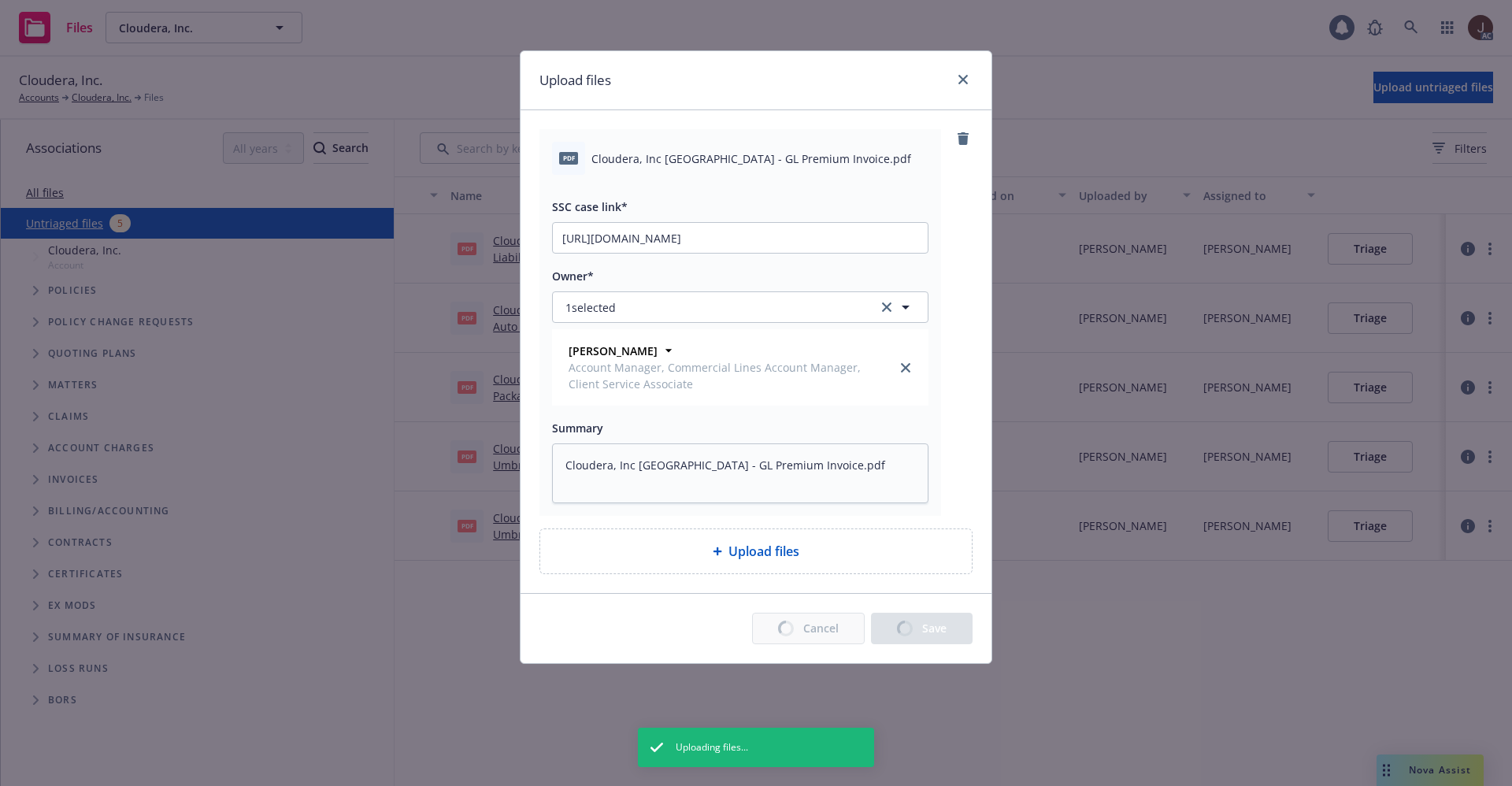
type textarea "x"
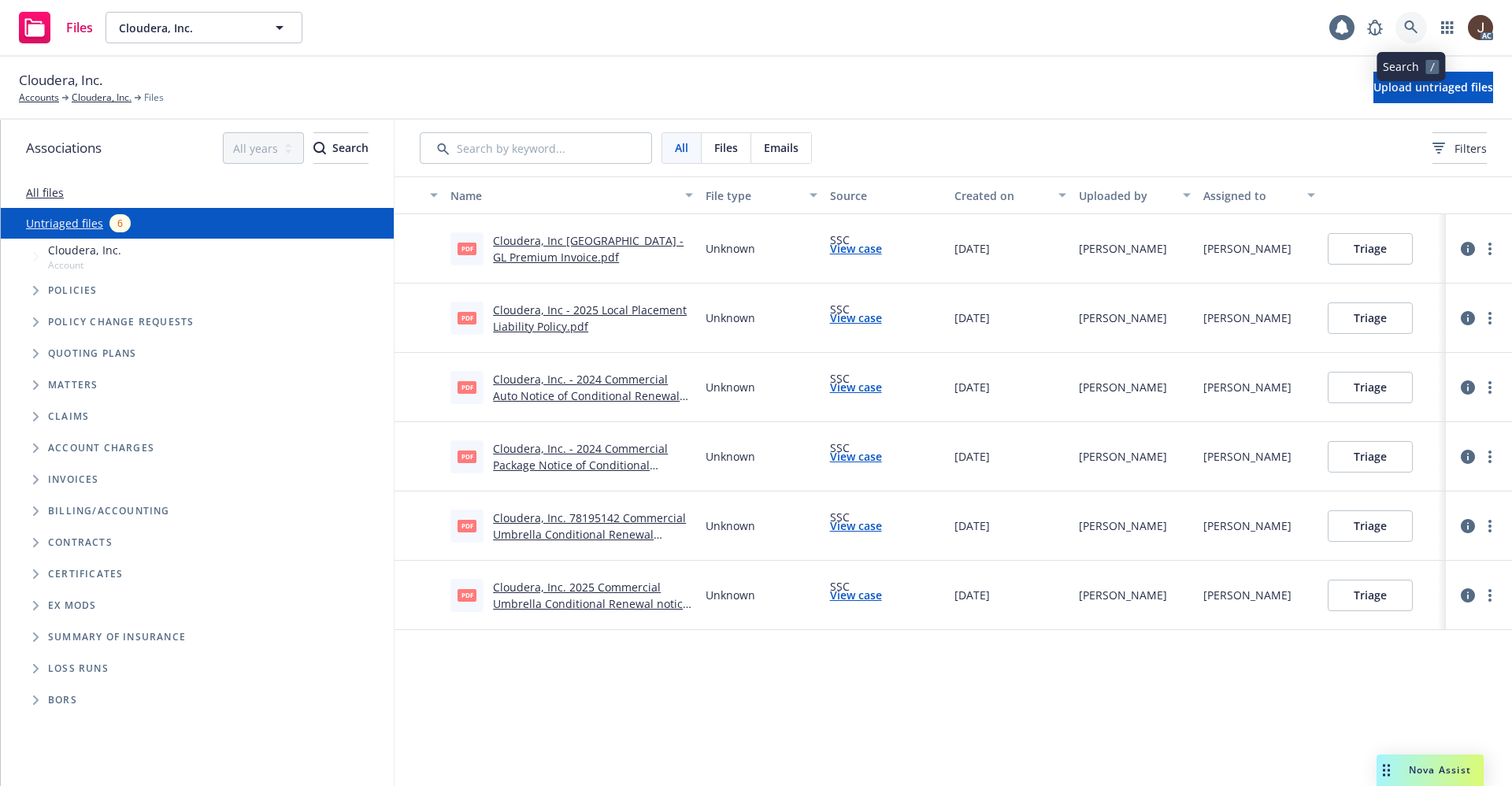
click at [1411, 23] on icon at bounding box center [1411, 27] width 14 height 14
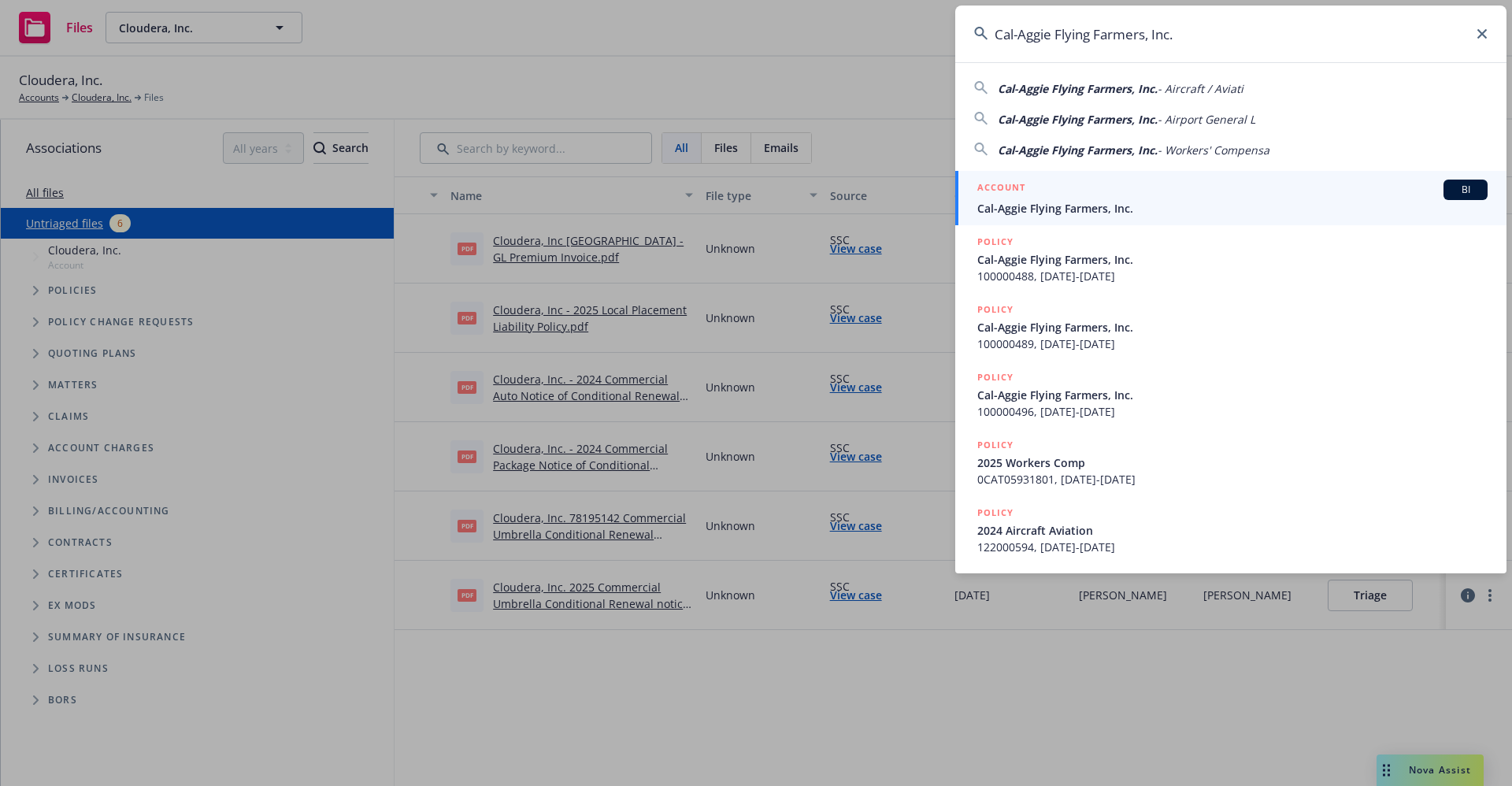
type input "Cal-Aggie Flying Farmers, Inc."
click at [1084, 213] on span "Cal-Aggie Flying Farmers, Inc." at bounding box center [1232, 209] width 510 height 17
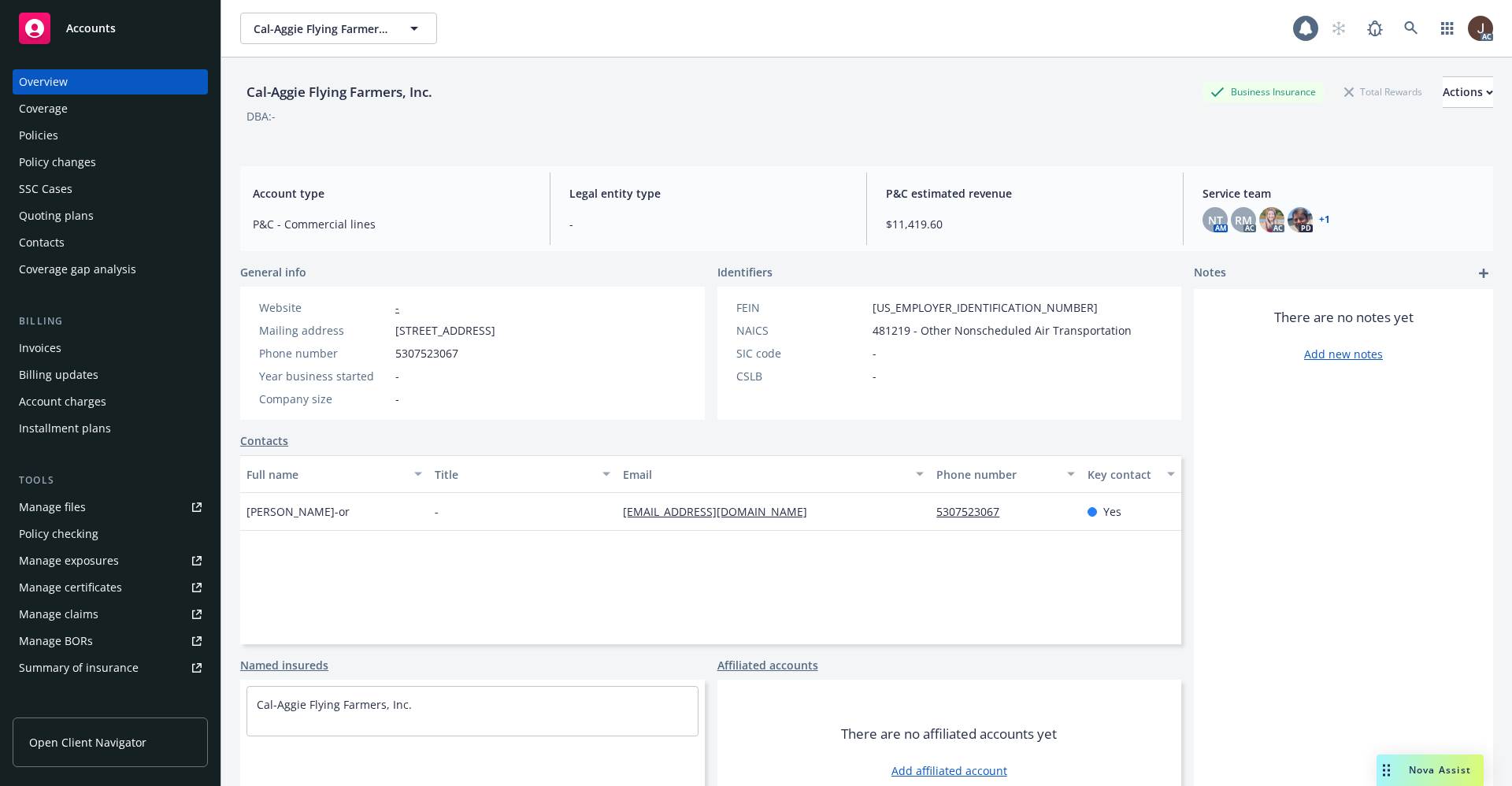
click at [51, 135] on div "Policies" at bounding box center [38, 135] width 39 height 25
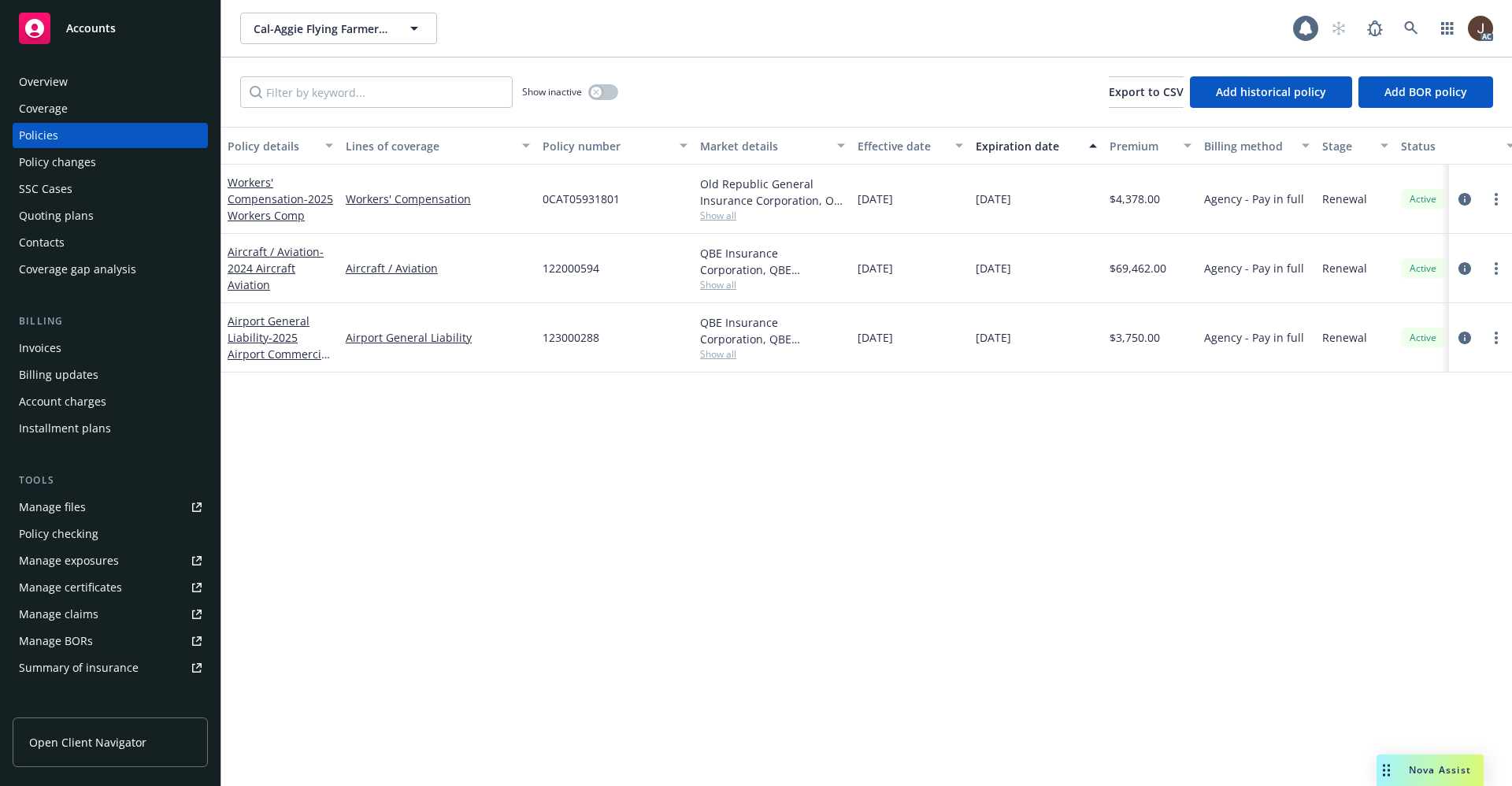
scroll to position [0, 229]
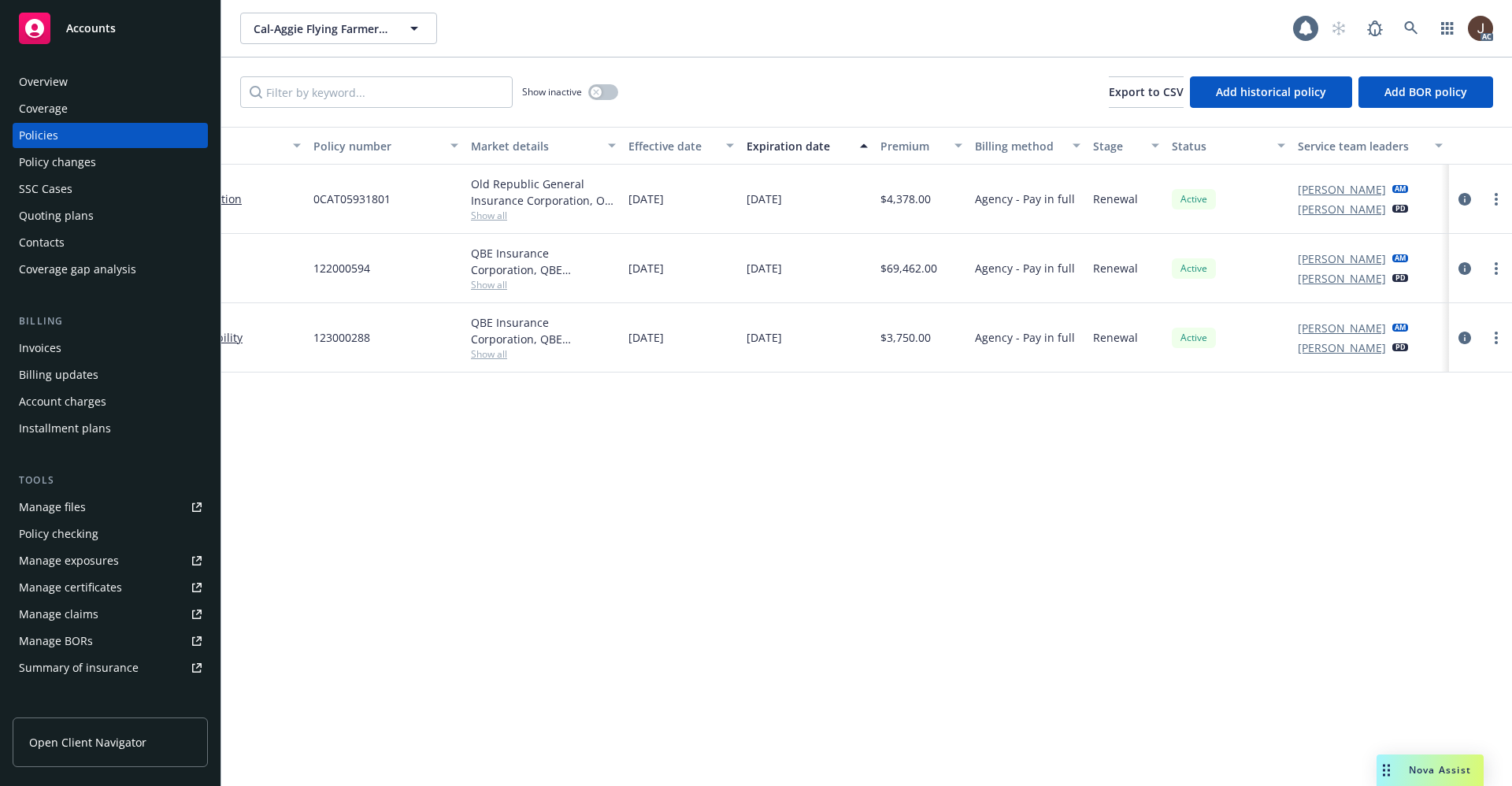
click at [45, 504] on div "Manage files" at bounding box center [52, 507] width 67 height 25
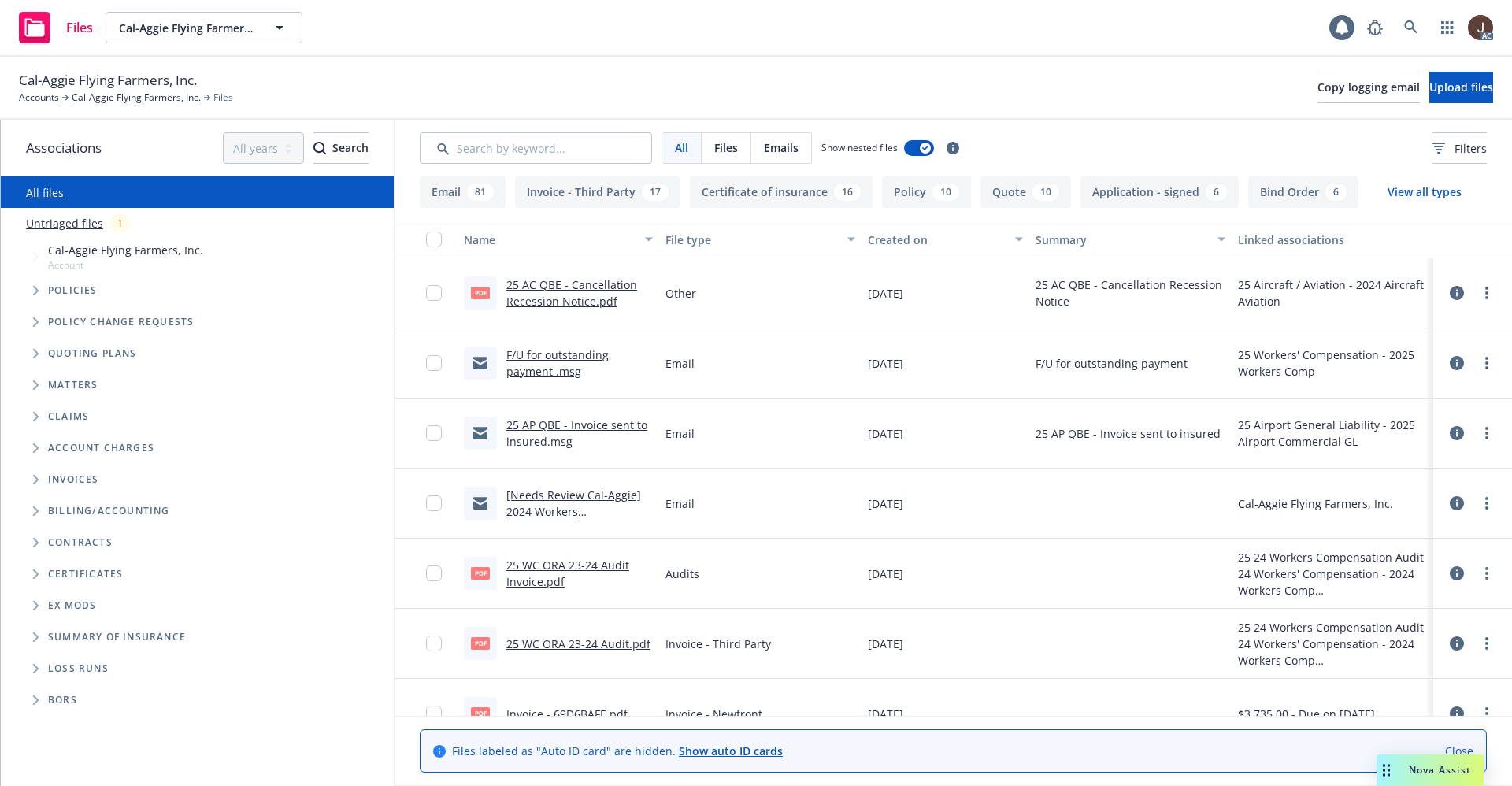
click at [59, 220] on link "Untriaged files" at bounding box center [64, 224] width 77 height 17
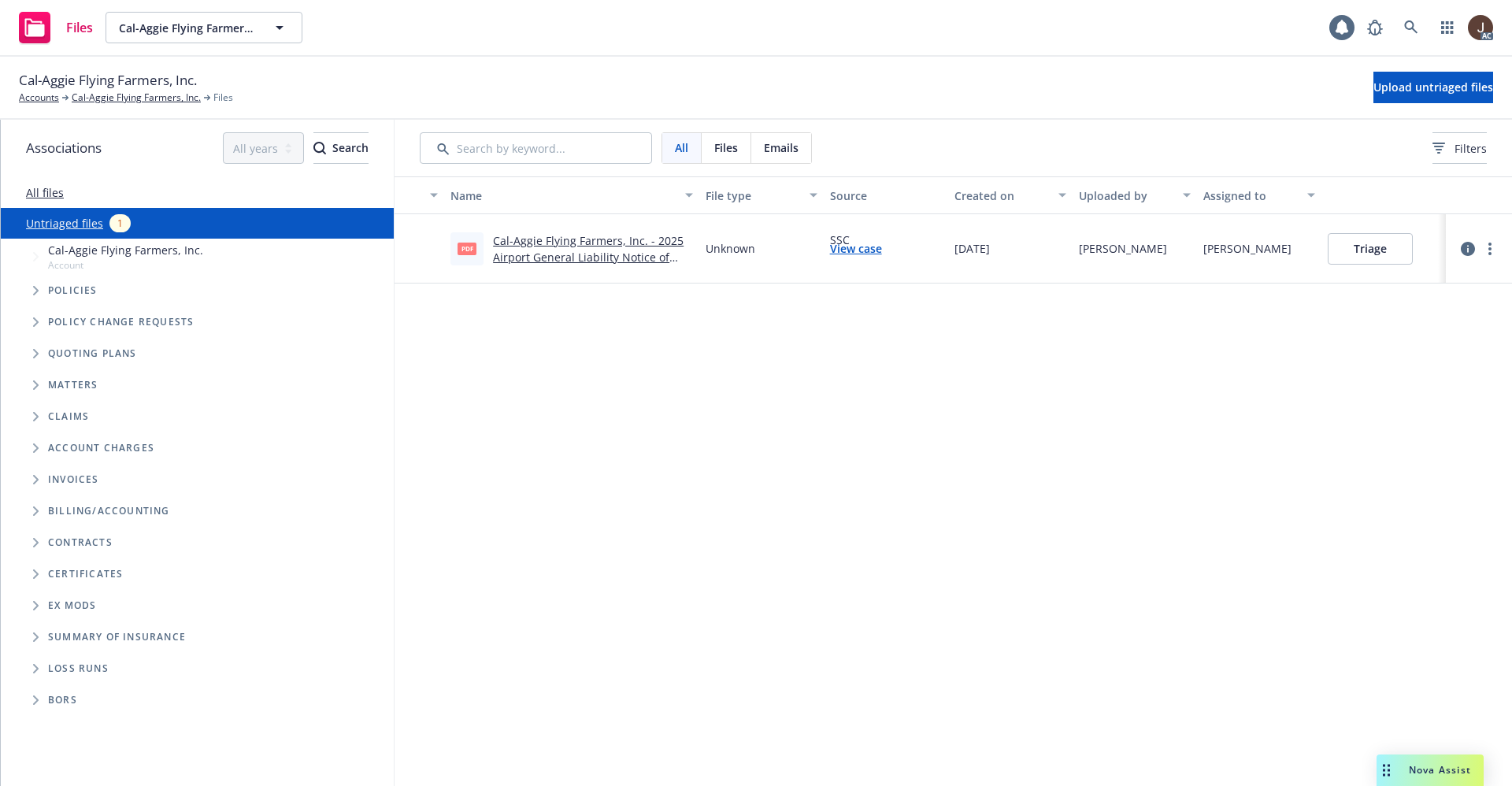
click at [49, 192] on link "All files" at bounding box center [44, 193] width 37 height 15
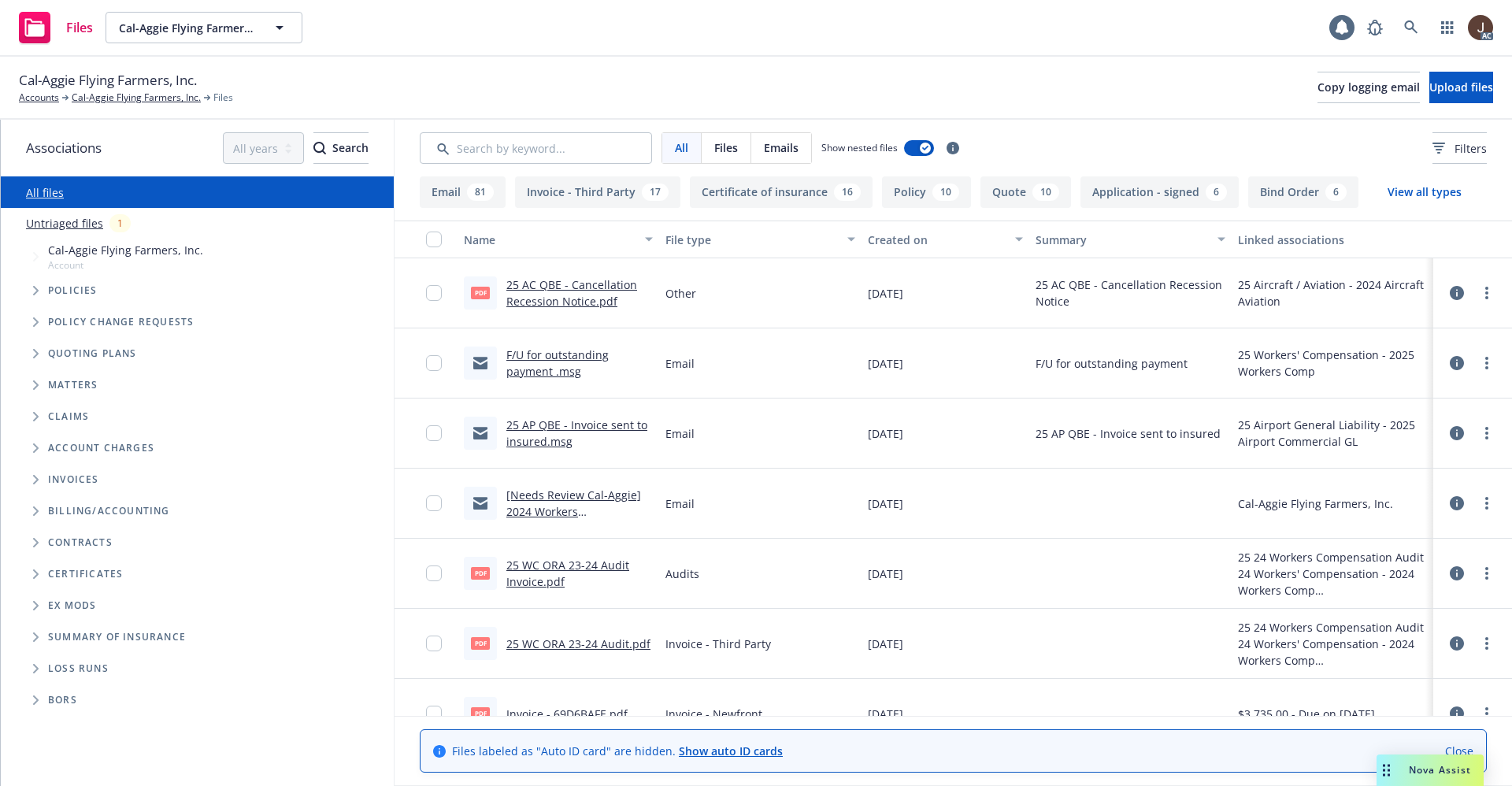
click at [595, 285] on link "25 AC QBE - Cancellation Recession Notice.pdf" at bounding box center [571, 293] width 130 height 32
click at [1414, 21] on icon at bounding box center [1411, 27] width 14 height 14
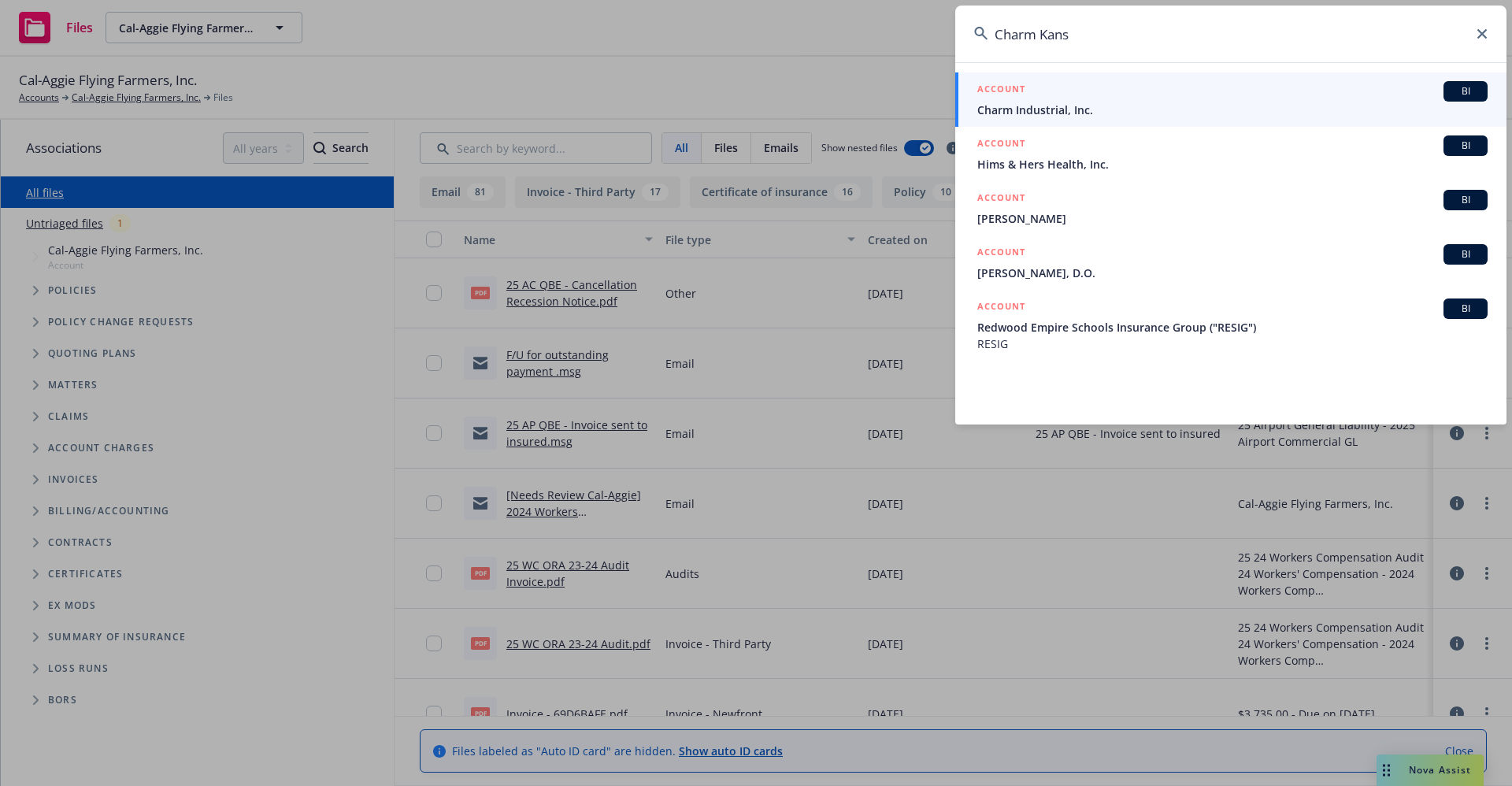
type input "Charm Kans"
click at [1072, 113] on span "Charm Industrial, Inc." at bounding box center [1232, 110] width 510 height 17
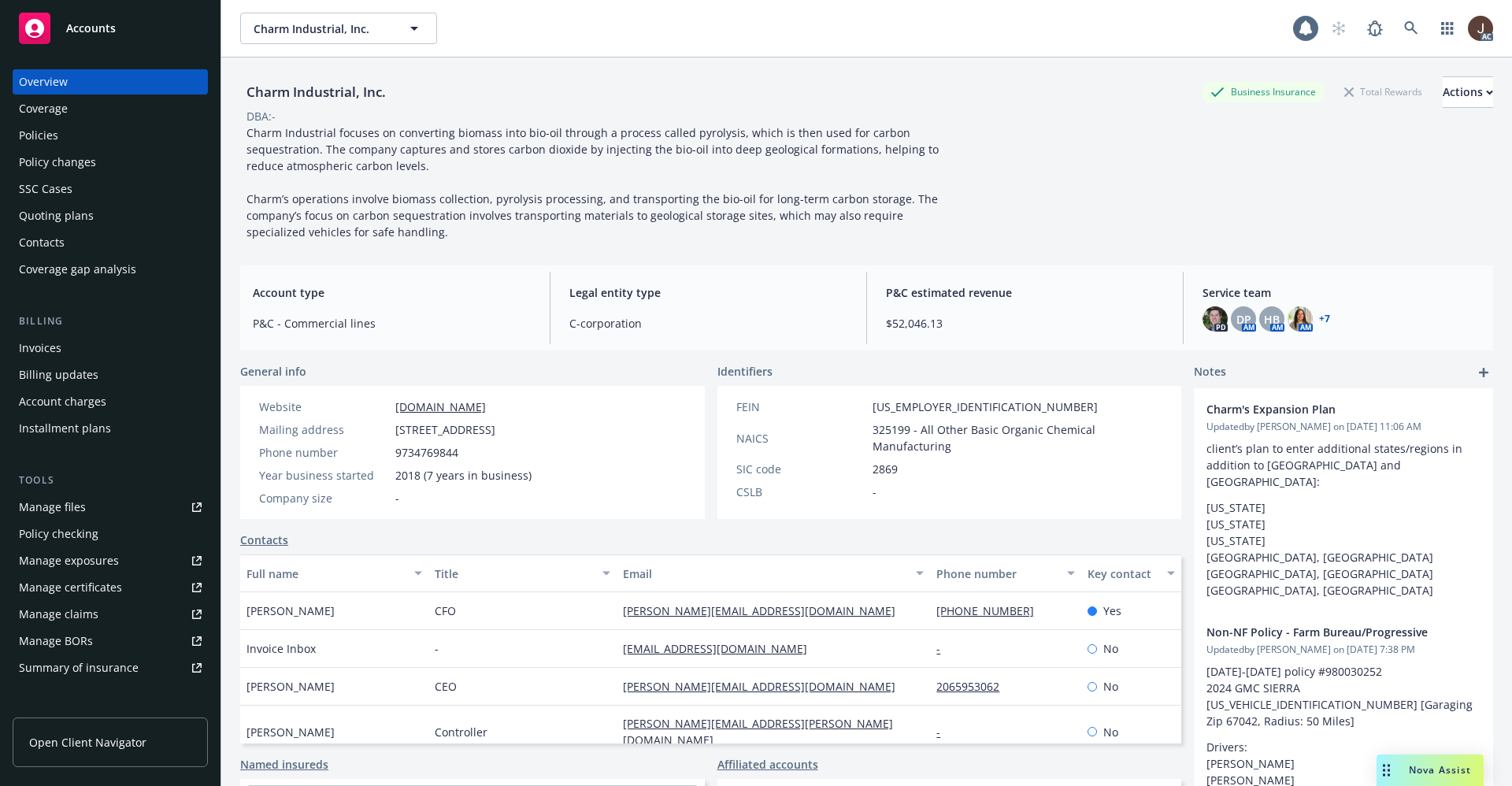
click at [32, 139] on div "Policies" at bounding box center [38, 135] width 39 height 25
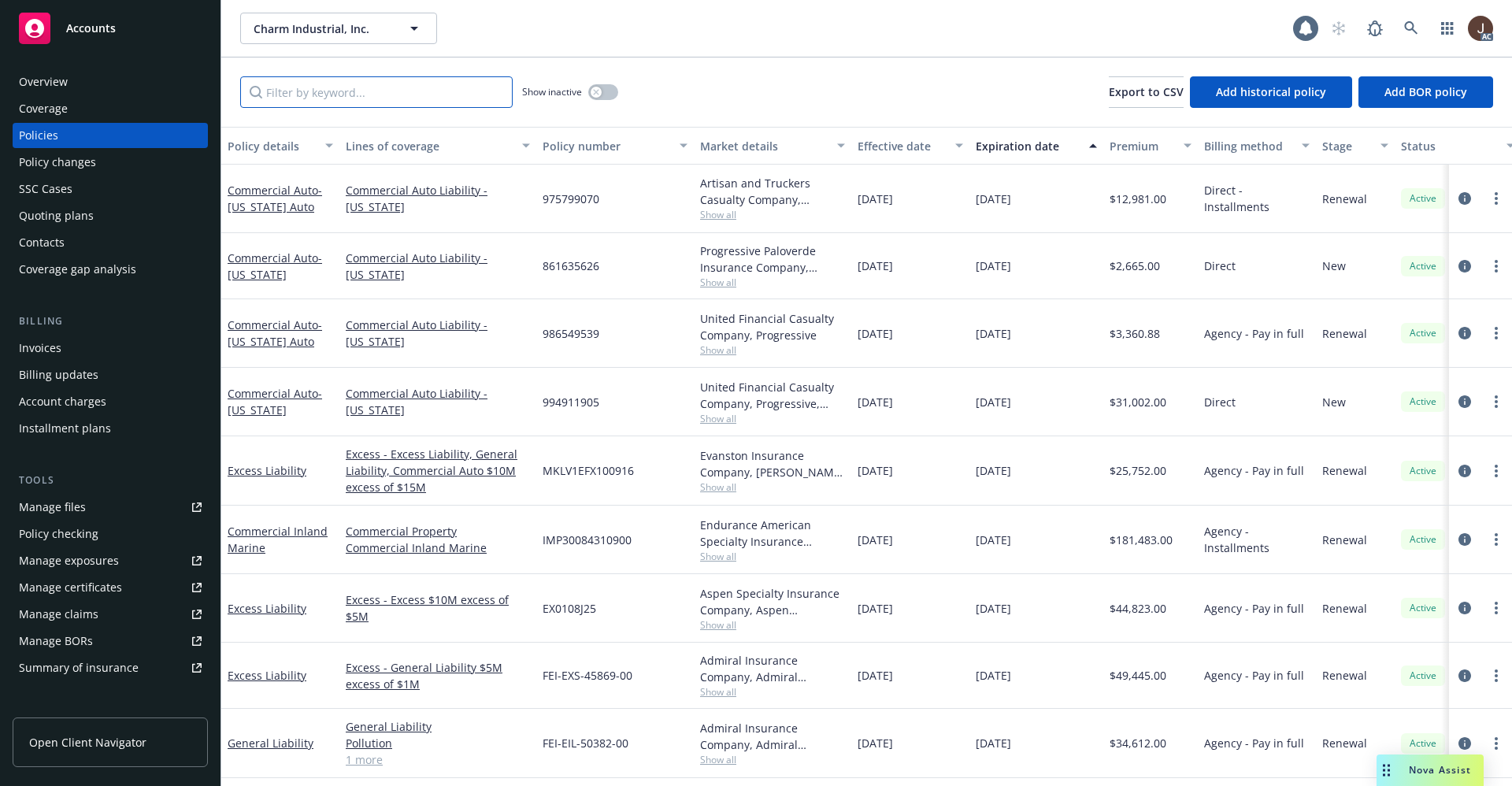
click at [319, 95] on input "Filter by keyword..." at bounding box center [376, 92] width 272 height 32
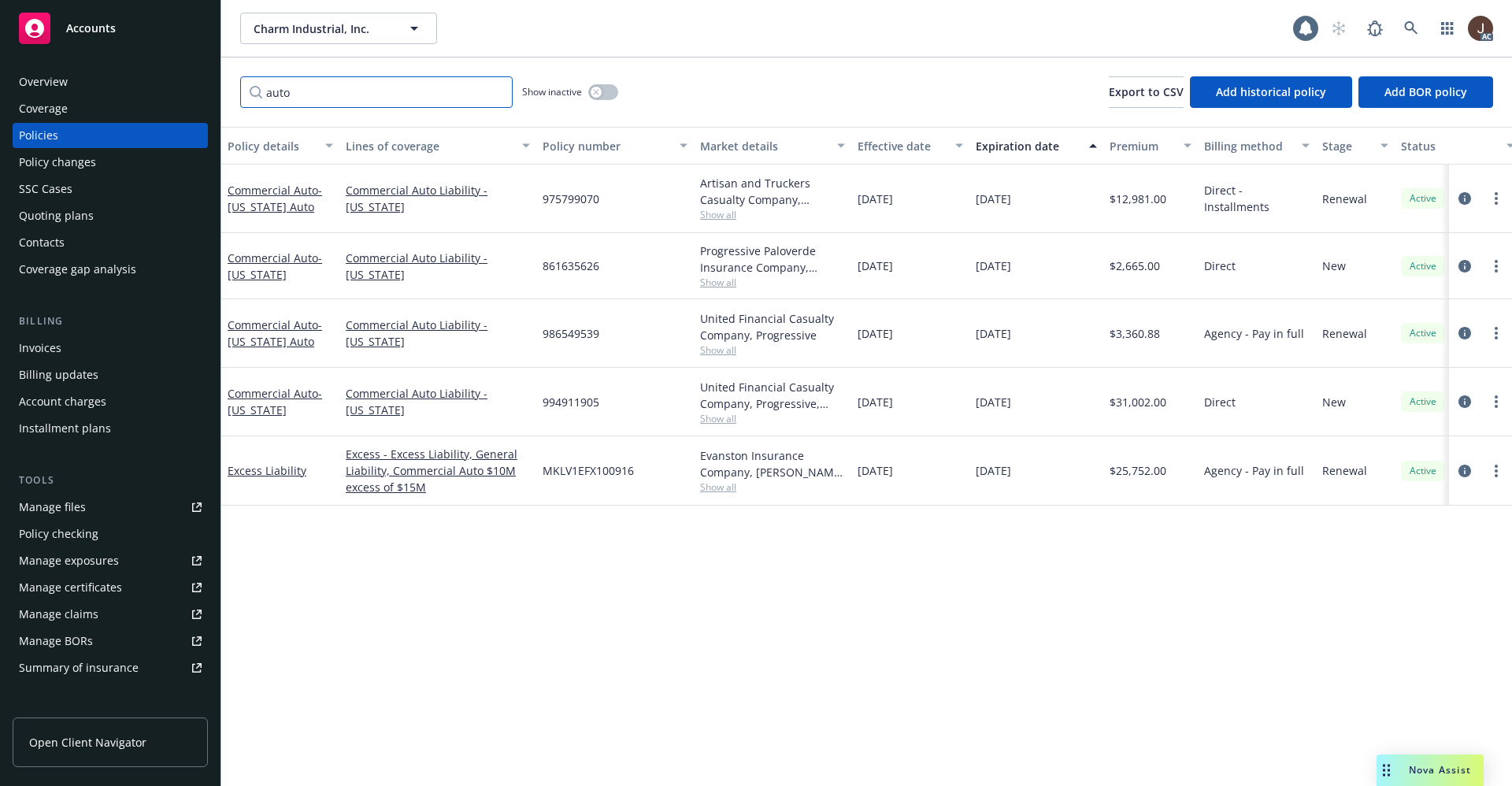
type input "auto"
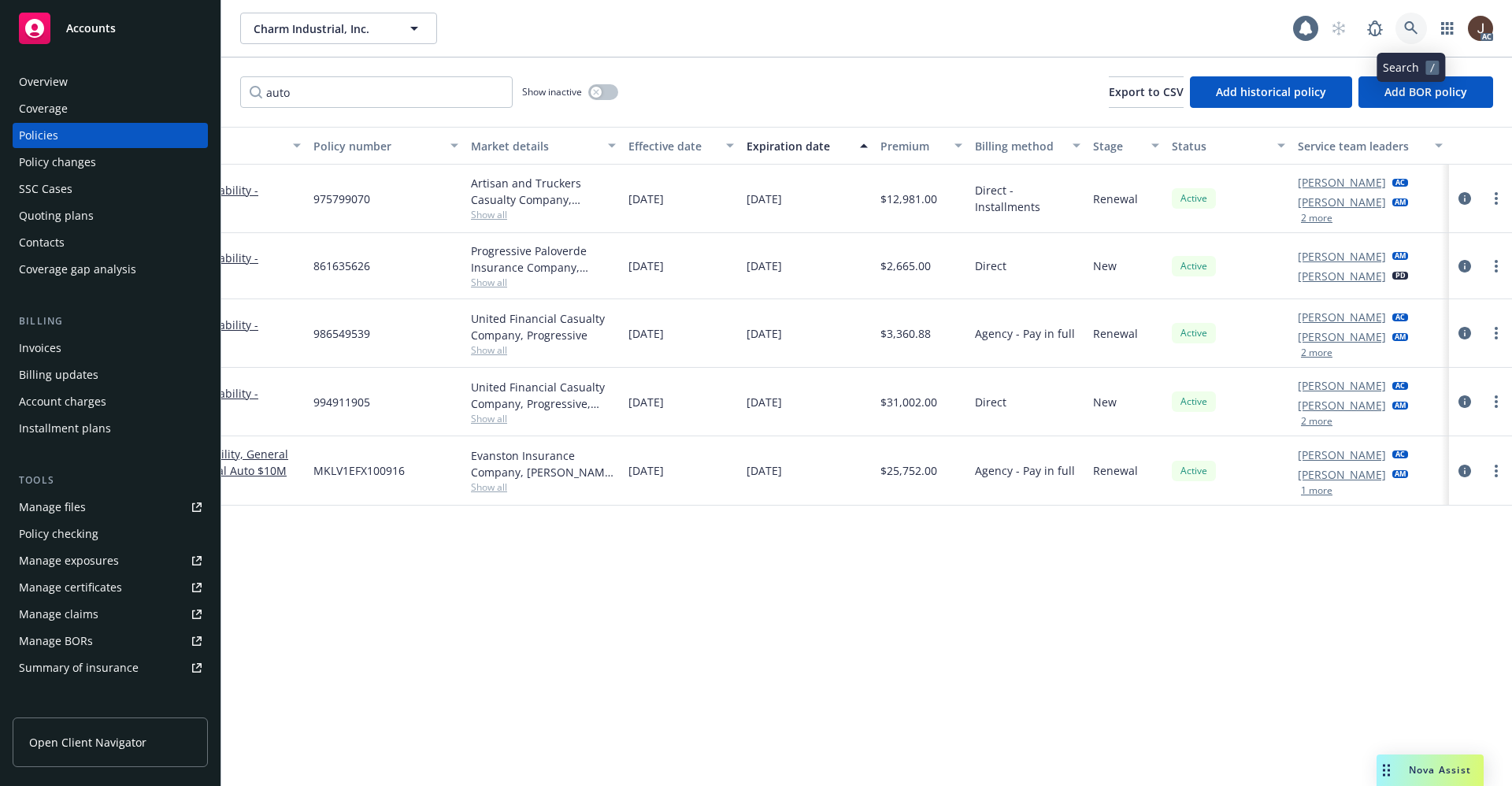
click at [1411, 27] on icon at bounding box center [1411, 28] width 14 height 14
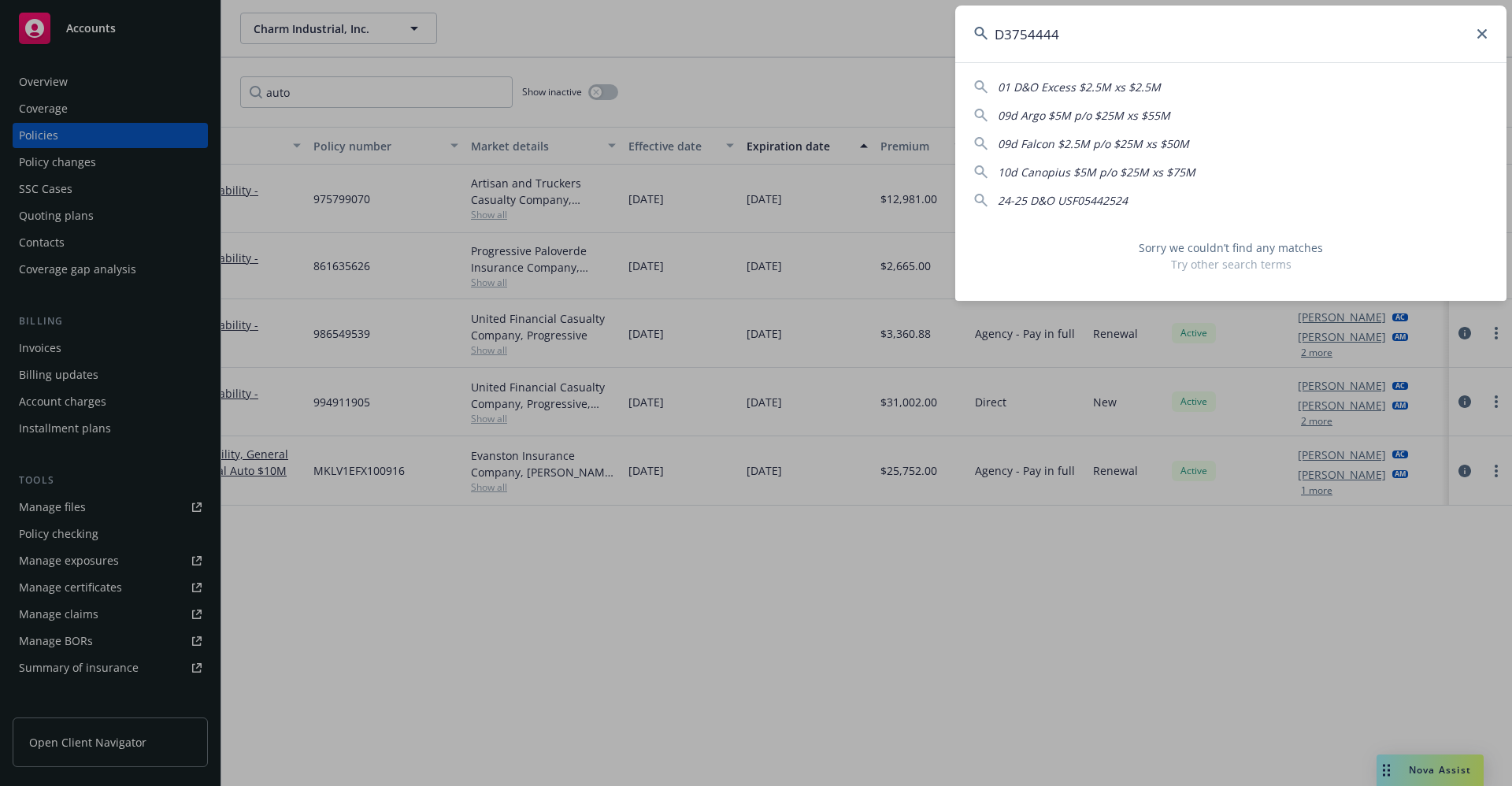
click at [1002, 27] on input "D3754444" at bounding box center [1230, 34] width 551 height 56
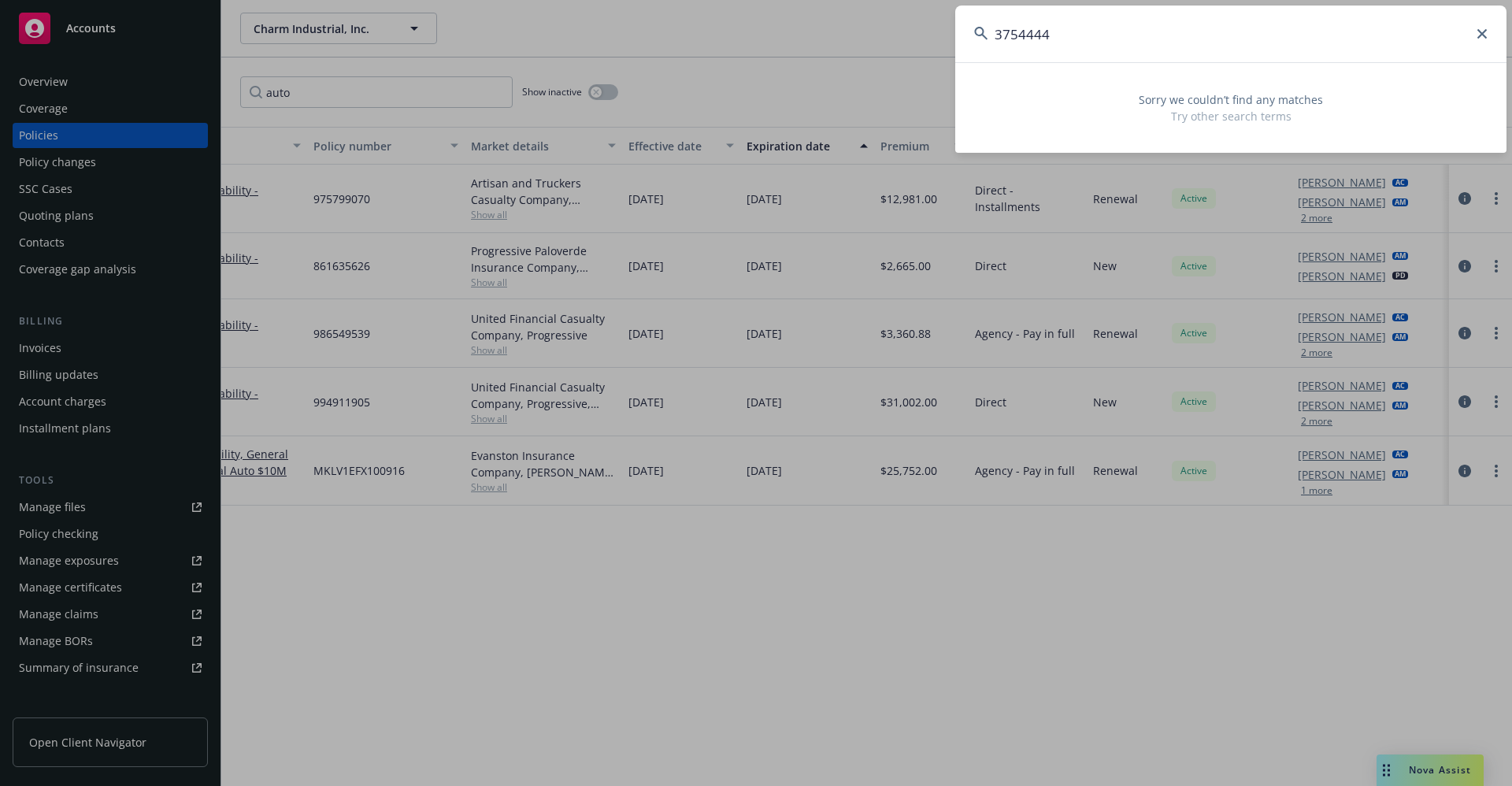
click at [1056, 25] on input "3754444" at bounding box center [1230, 34] width 551 height 56
click at [1018, 28] on input "3754444" at bounding box center [1230, 34] width 551 height 56
click at [1024, 37] on input "3754444" at bounding box center [1230, 34] width 551 height 56
click at [1095, 28] on input "3754 444" at bounding box center [1230, 34] width 551 height 56
drag, startPoint x: 1024, startPoint y: 36, endPoint x: 986, endPoint y: 30, distance: 38.5
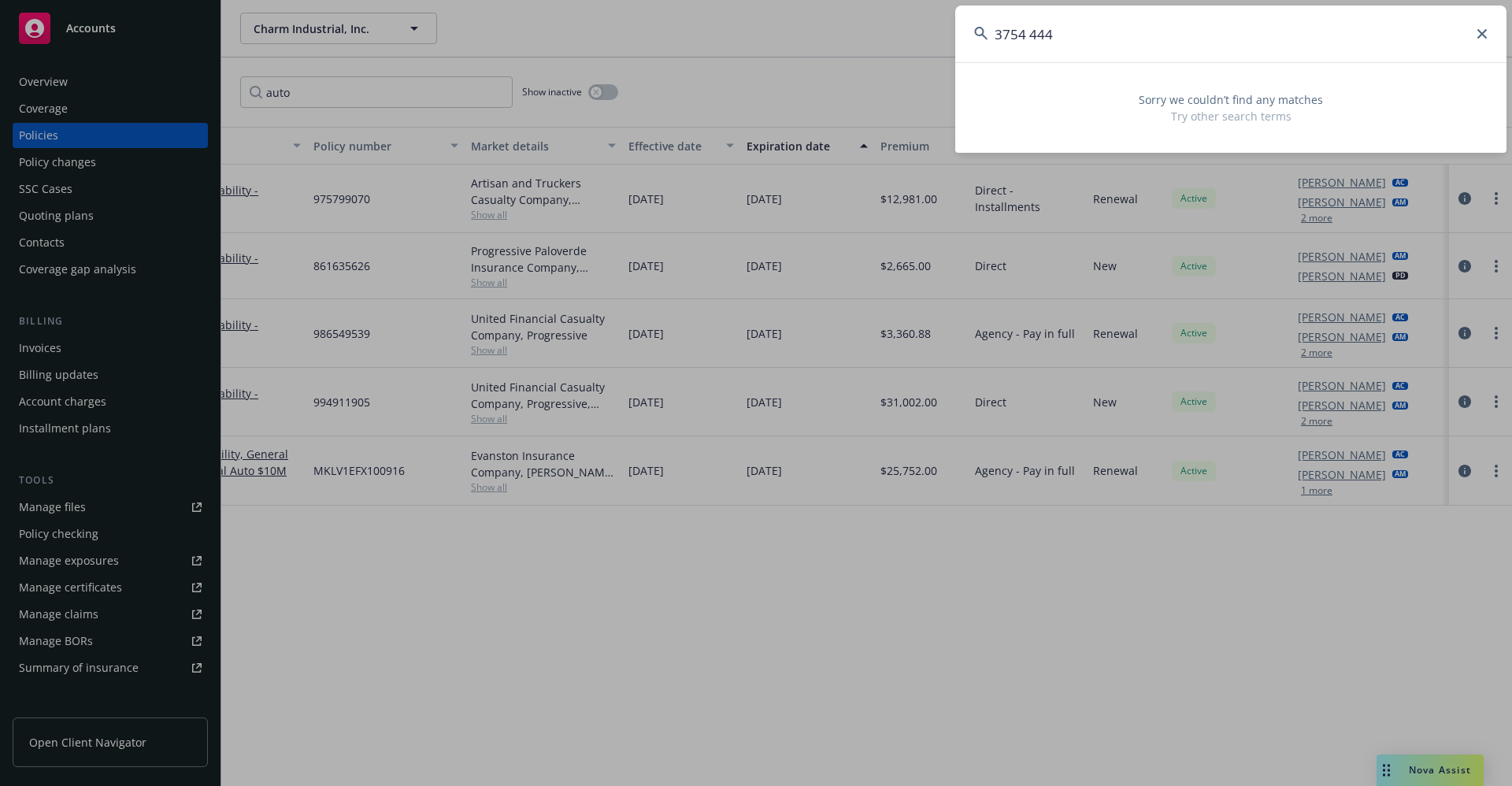
click at [986, 30] on div "3754 444" at bounding box center [1230, 34] width 551 height 56
click at [1107, 46] on input "3754 444" at bounding box center [1230, 34] width 551 height 56
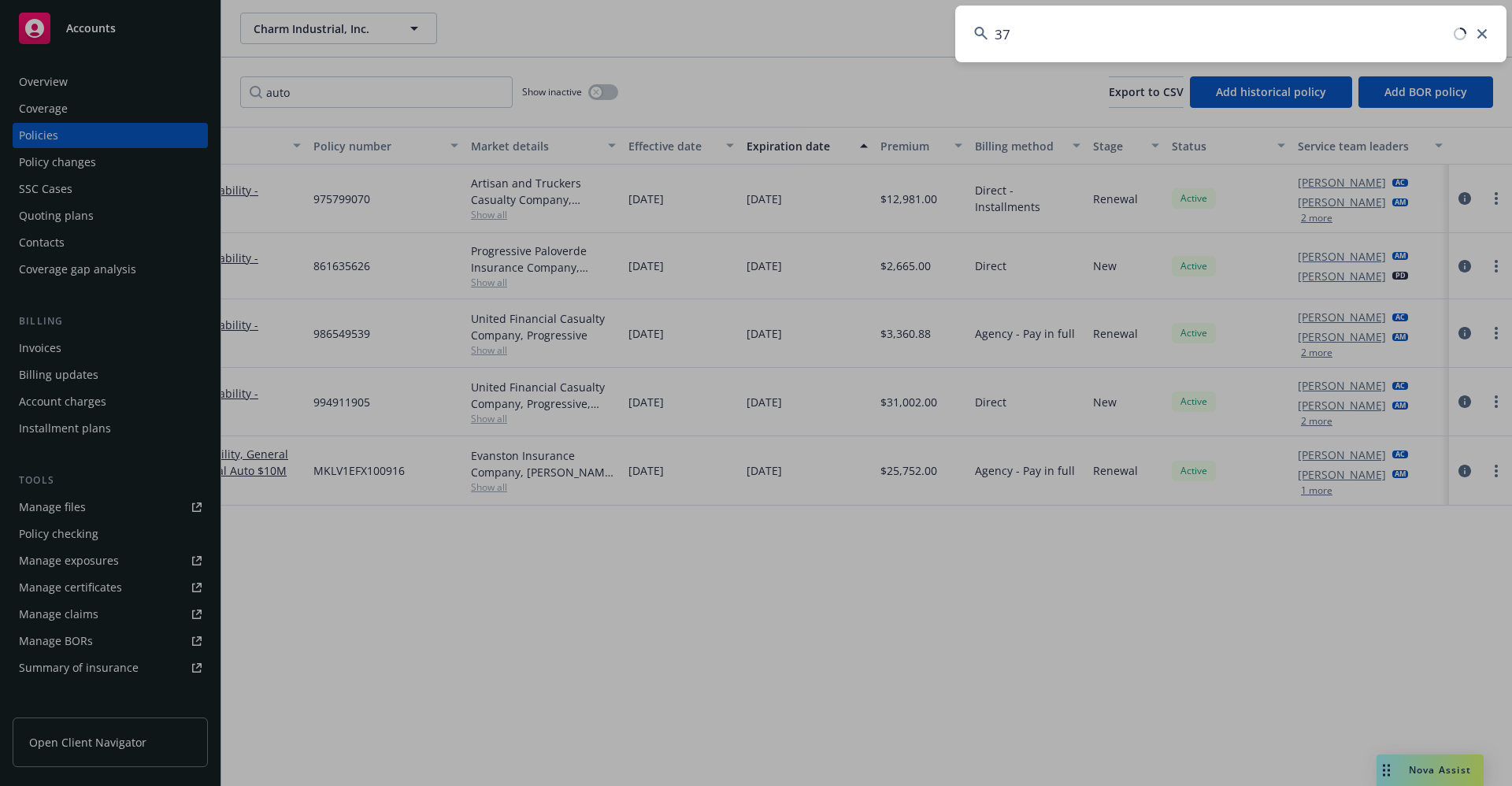
type input "3"
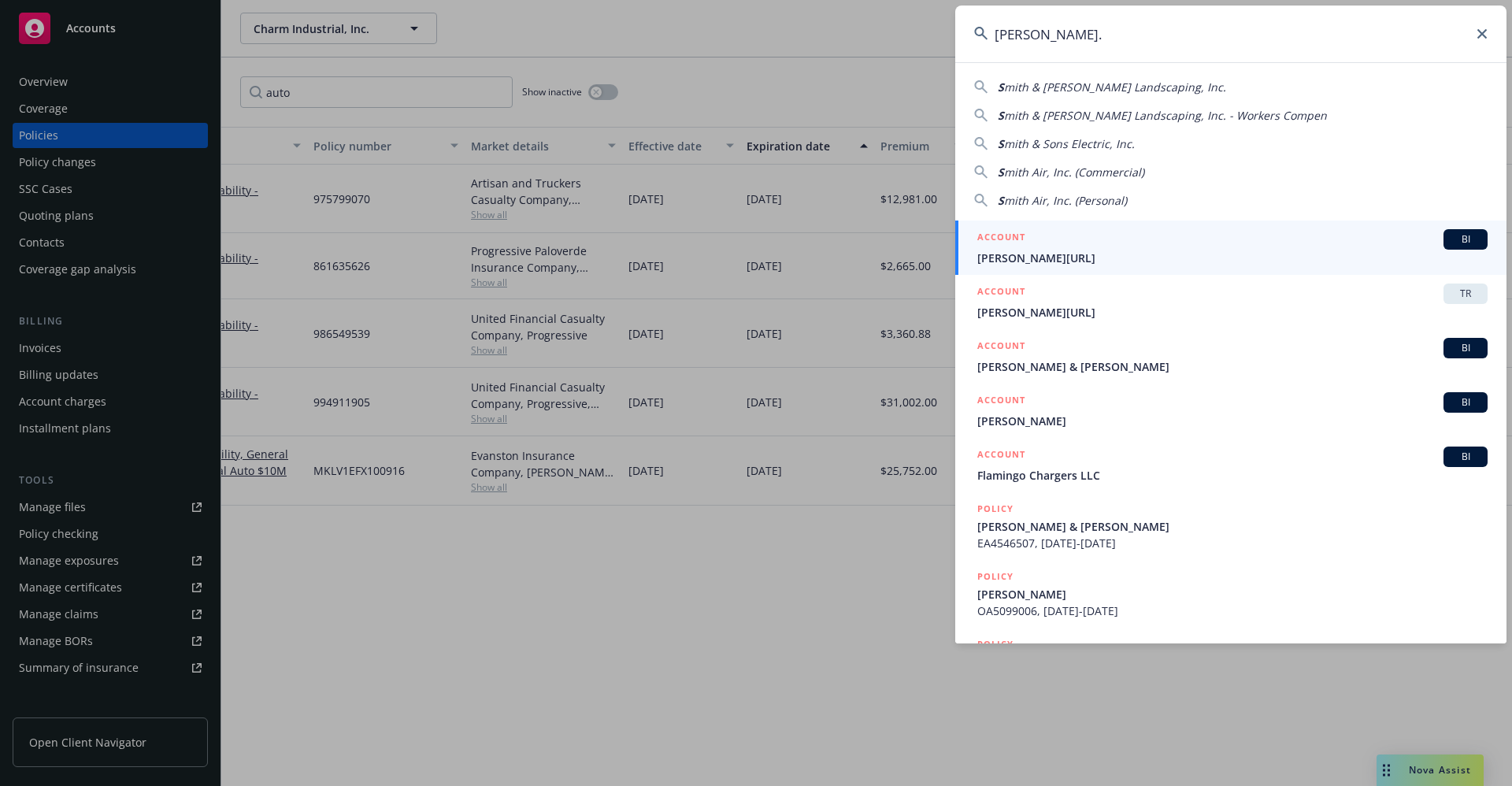
type input "[PERSON_NAME]."
click at [1028, 263] on span "[PERSON_NAME][URL]" at bounding box center [1232, 258] width 510 height 17
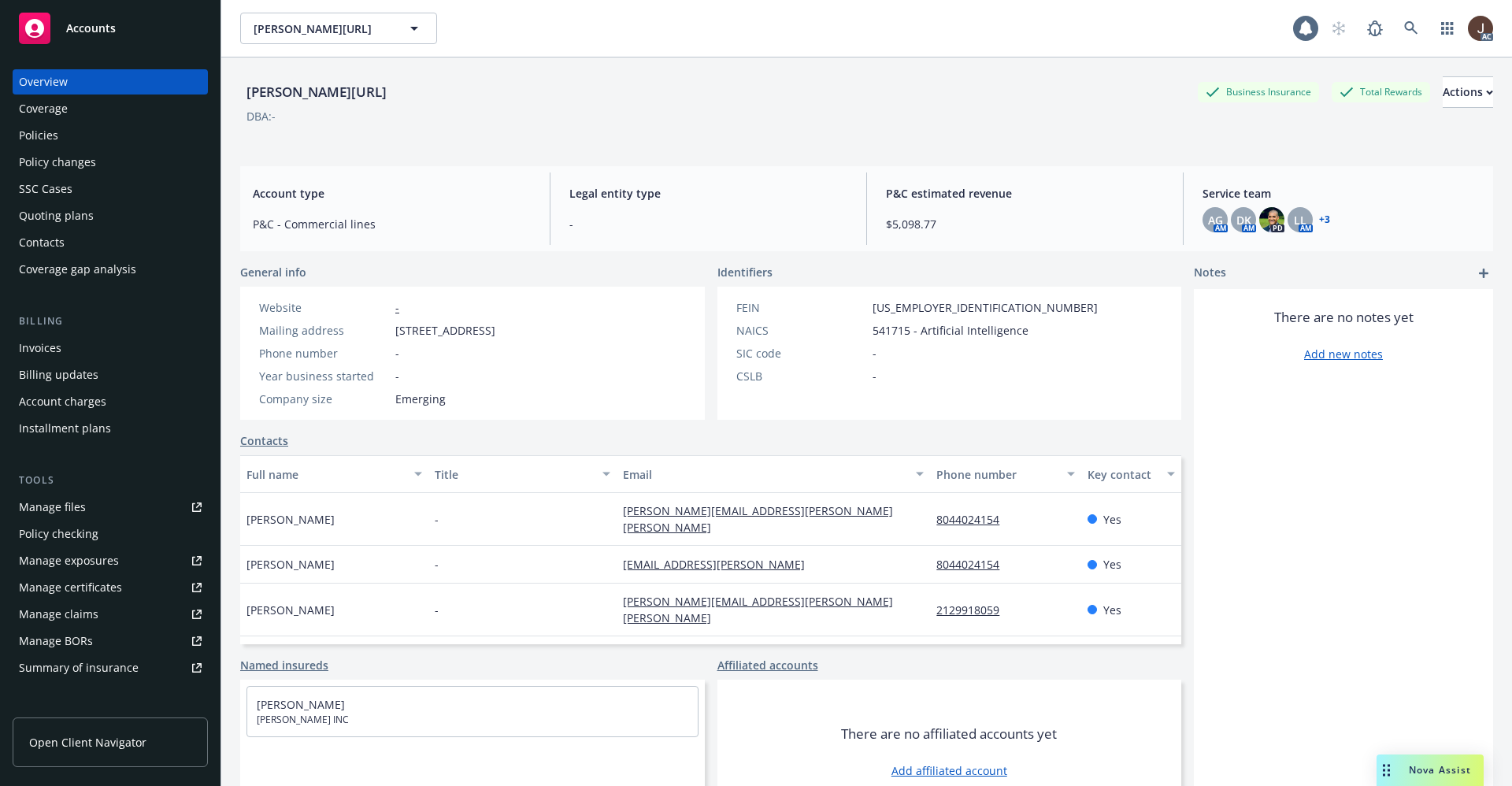
click at [45, 508] on div "Manage files" at bounding box center [52, 507] width 67 height 25
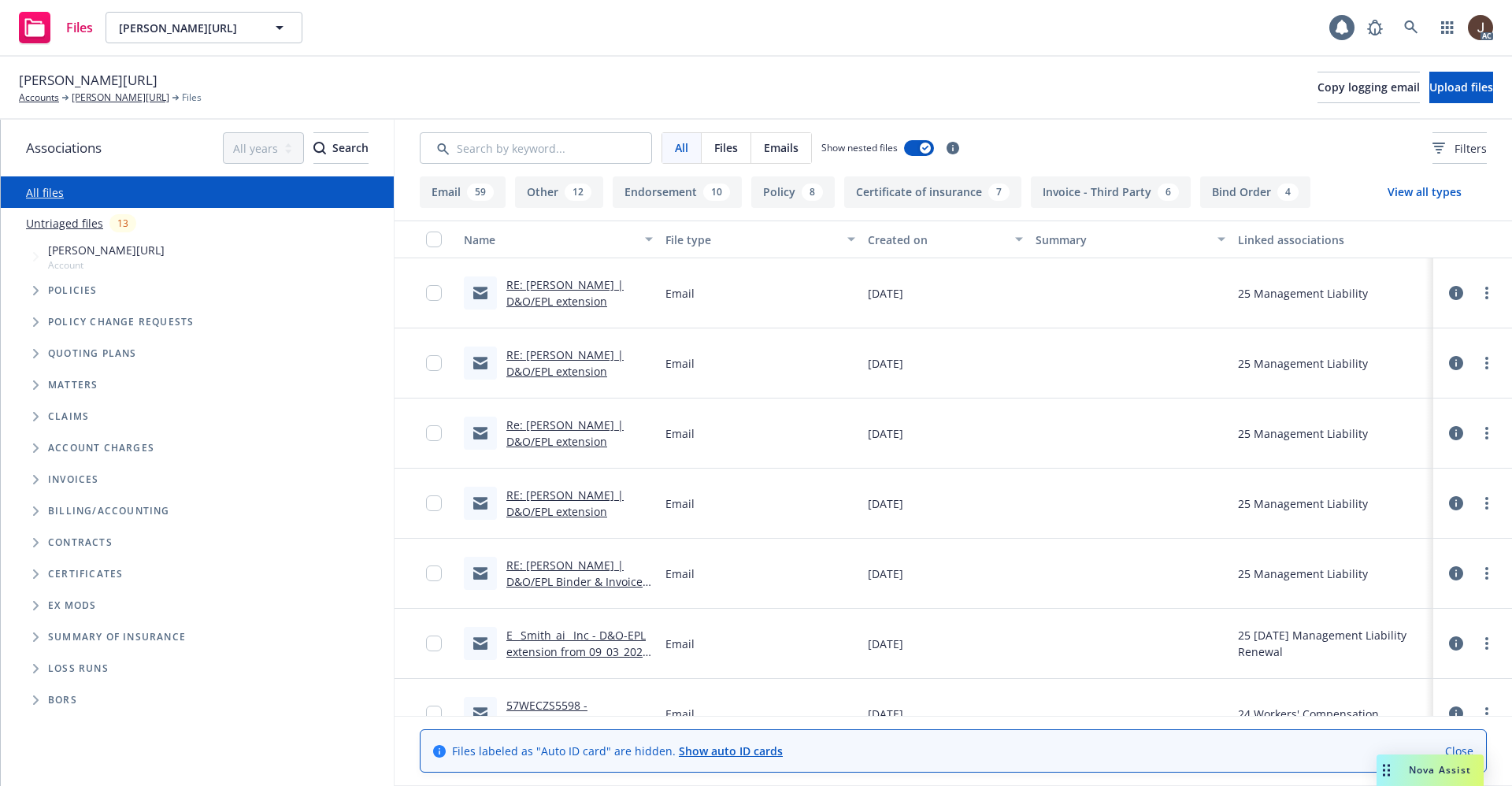
click at [61, 227] on link "Untriaged files" at bounding box center [64, 224] width 77 height 17
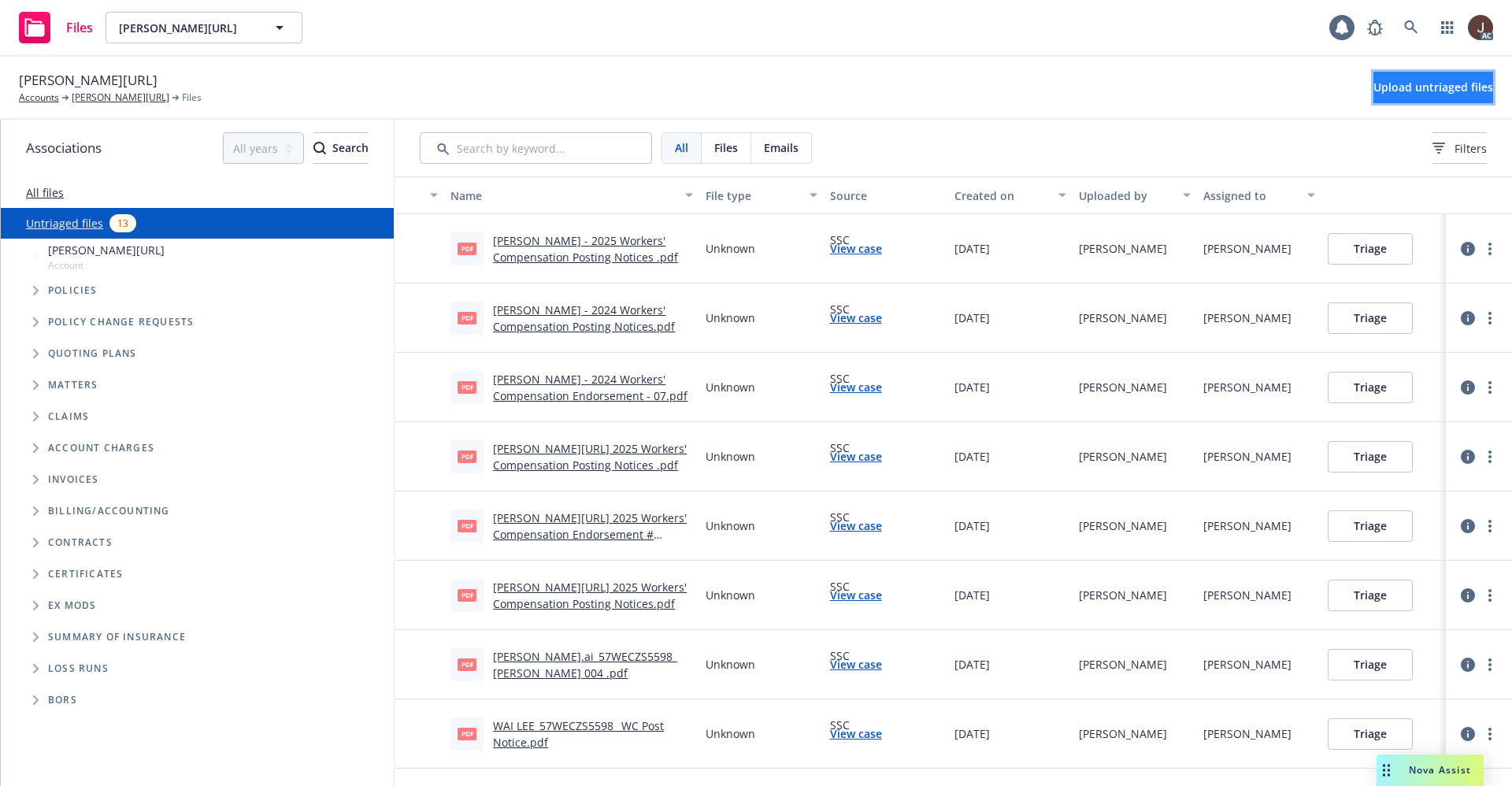
click at [1429, 86] on span "Upload untriaged files" at bounding box center [1433, 87] width 120 height 15
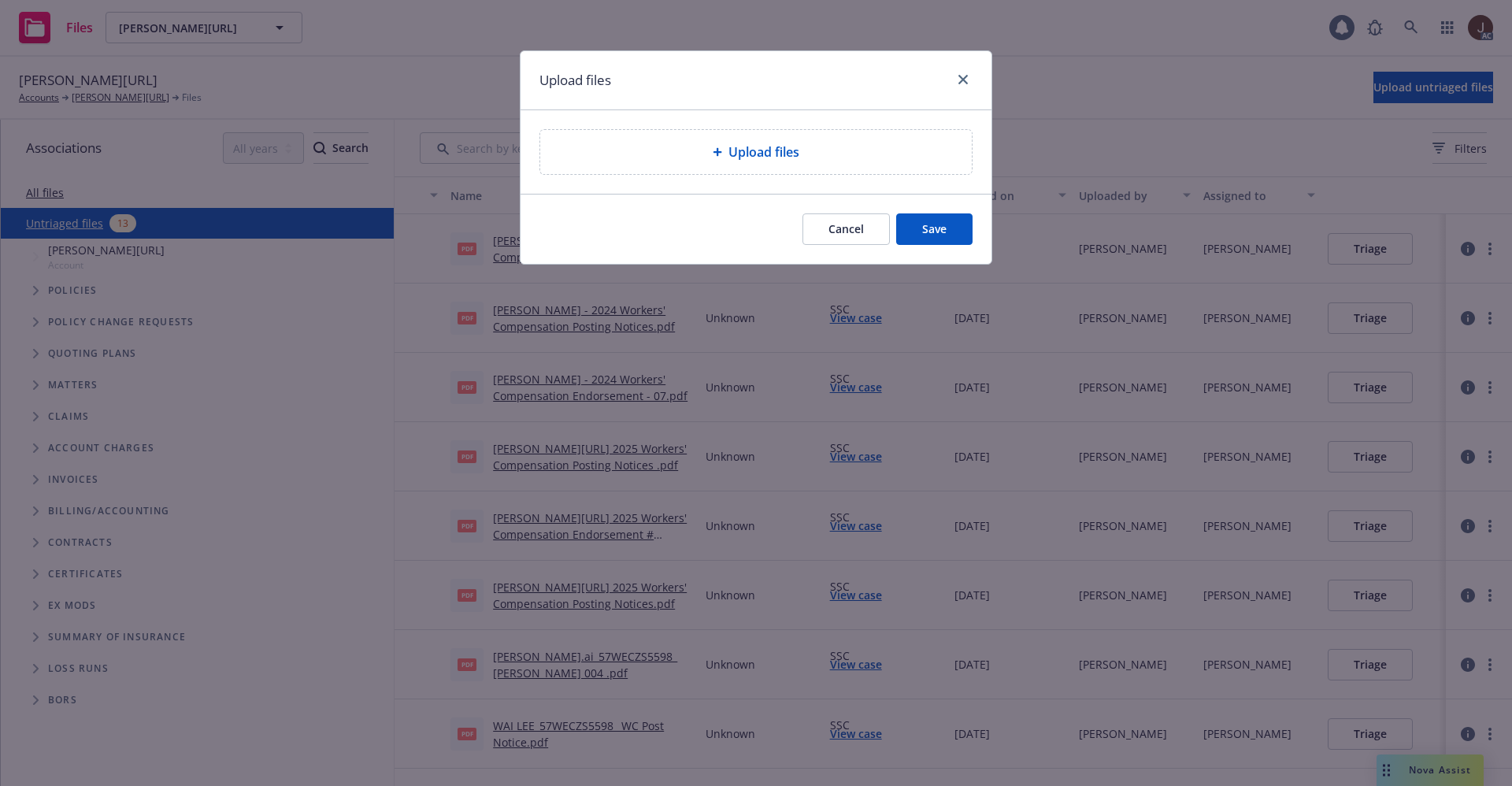
click at [735, 152] on span "Upload files" at bounding box center [763, 152] width 71 height 19
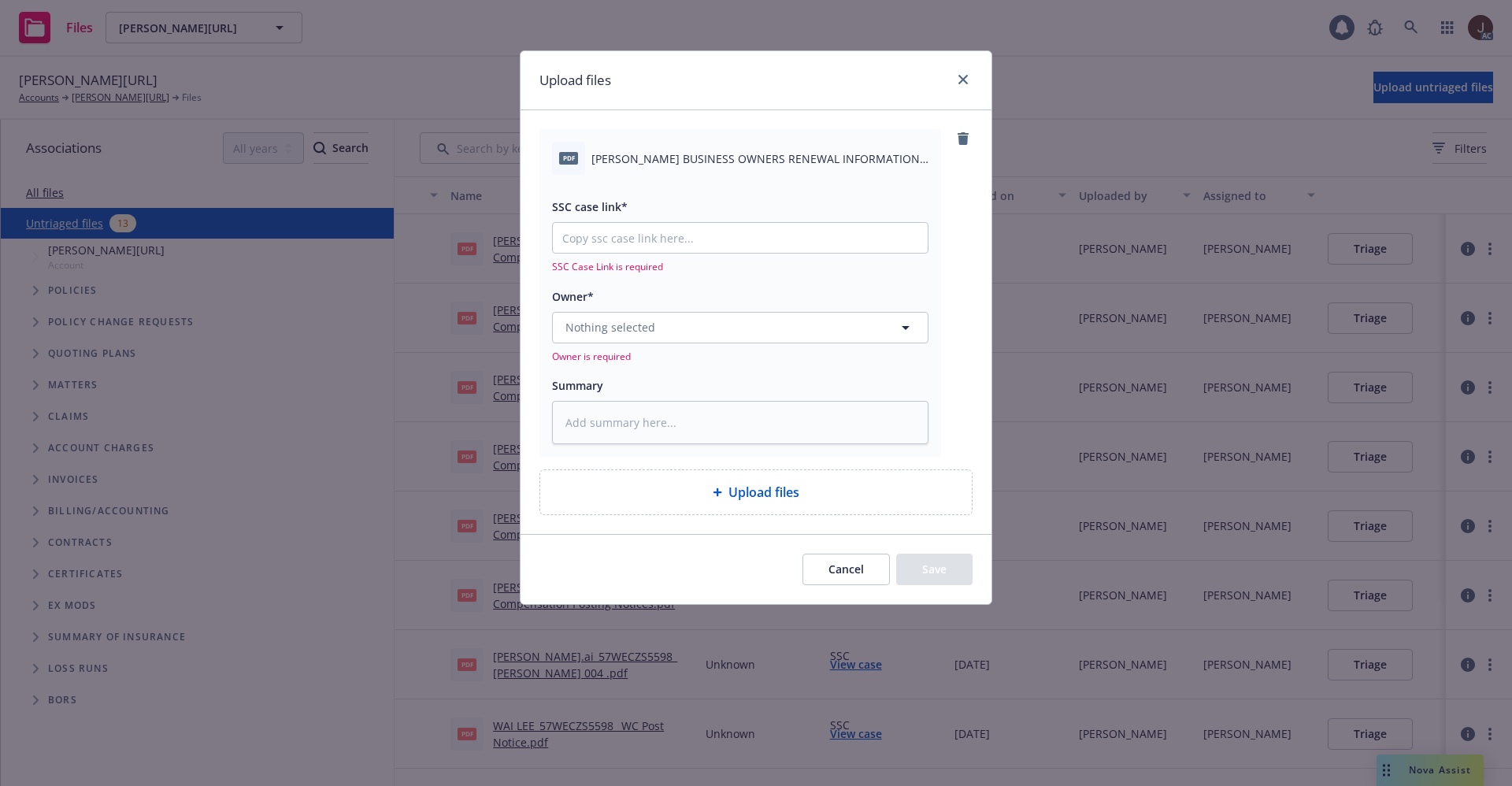
click at [670, 159] on span "[PERSON_NAME] BUSINESS OWNERS RENEWAL INFORMATION REQUEST.pdf" at bounding box center [760, 159] width 337 height 17
copy div "[PERSON_NAME] BUSINESS OWNERS RENEWAL INFORMATION REQUEST.pdf"
click at [643, 419] on textarea at bounding box center [739, 422] width 376 height 43
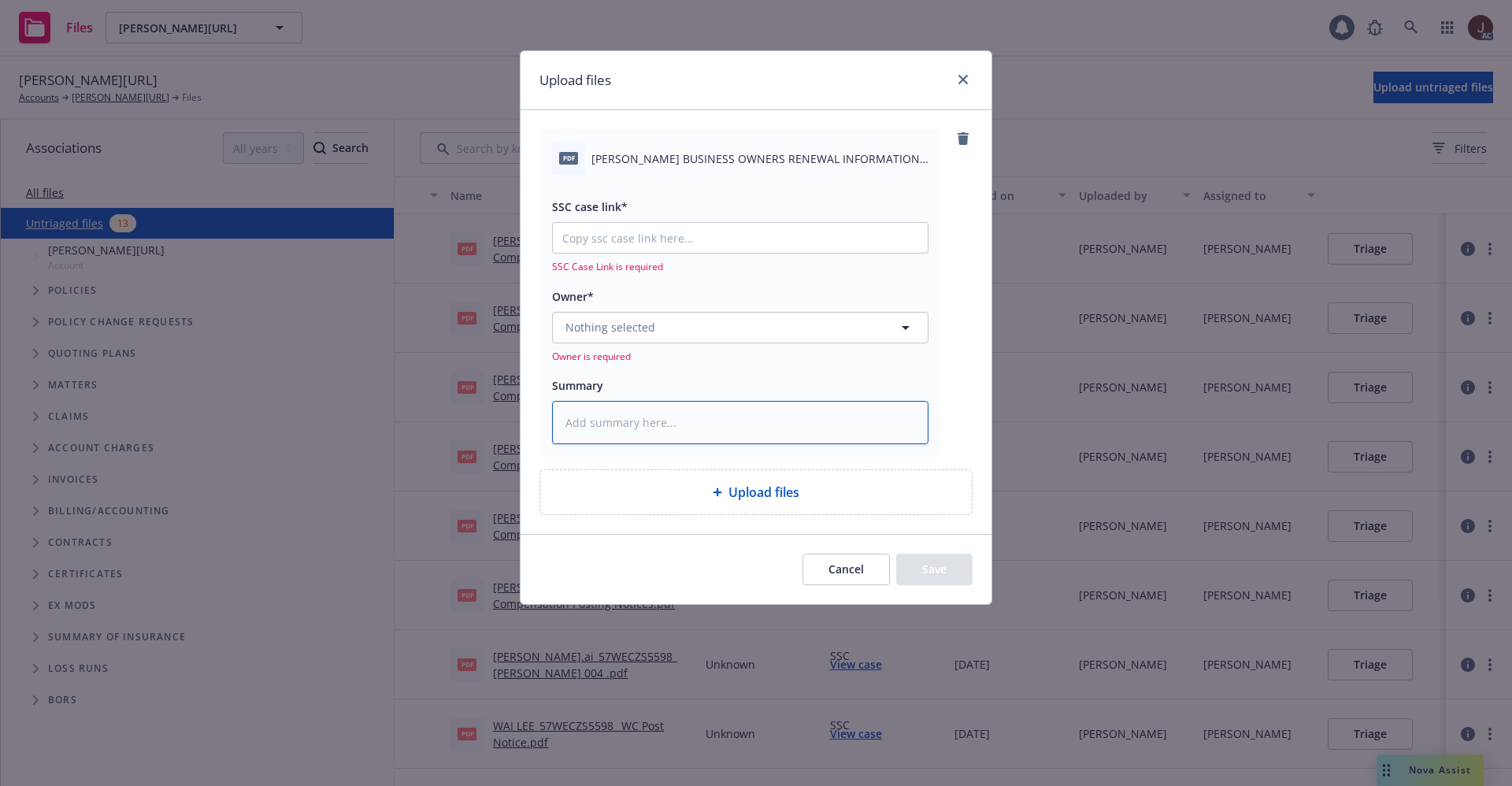
paste textarea "[PERSON_NAME] BUSINESS OWNERS RENEWAL INFORMATION REQUEST.pdf"
type textarea "x"
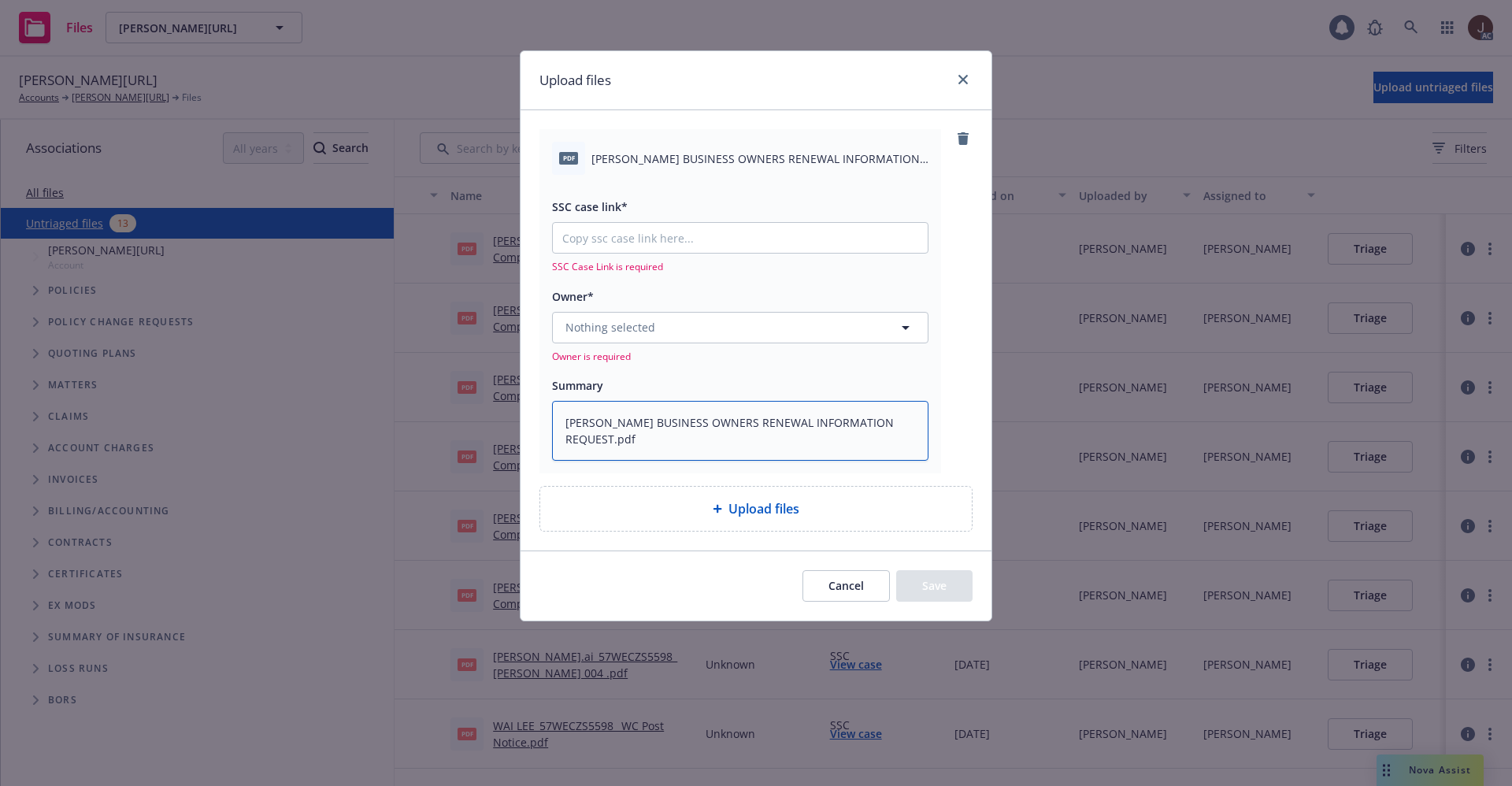
type textarea "[PERSON_NAME] BUSINESS OWNERS RENEWAL INFORMATION REQUEST.pdf"
click at [622, 330] on span "Nothing selected" at bounding box center [611, 327] width 90 height 17
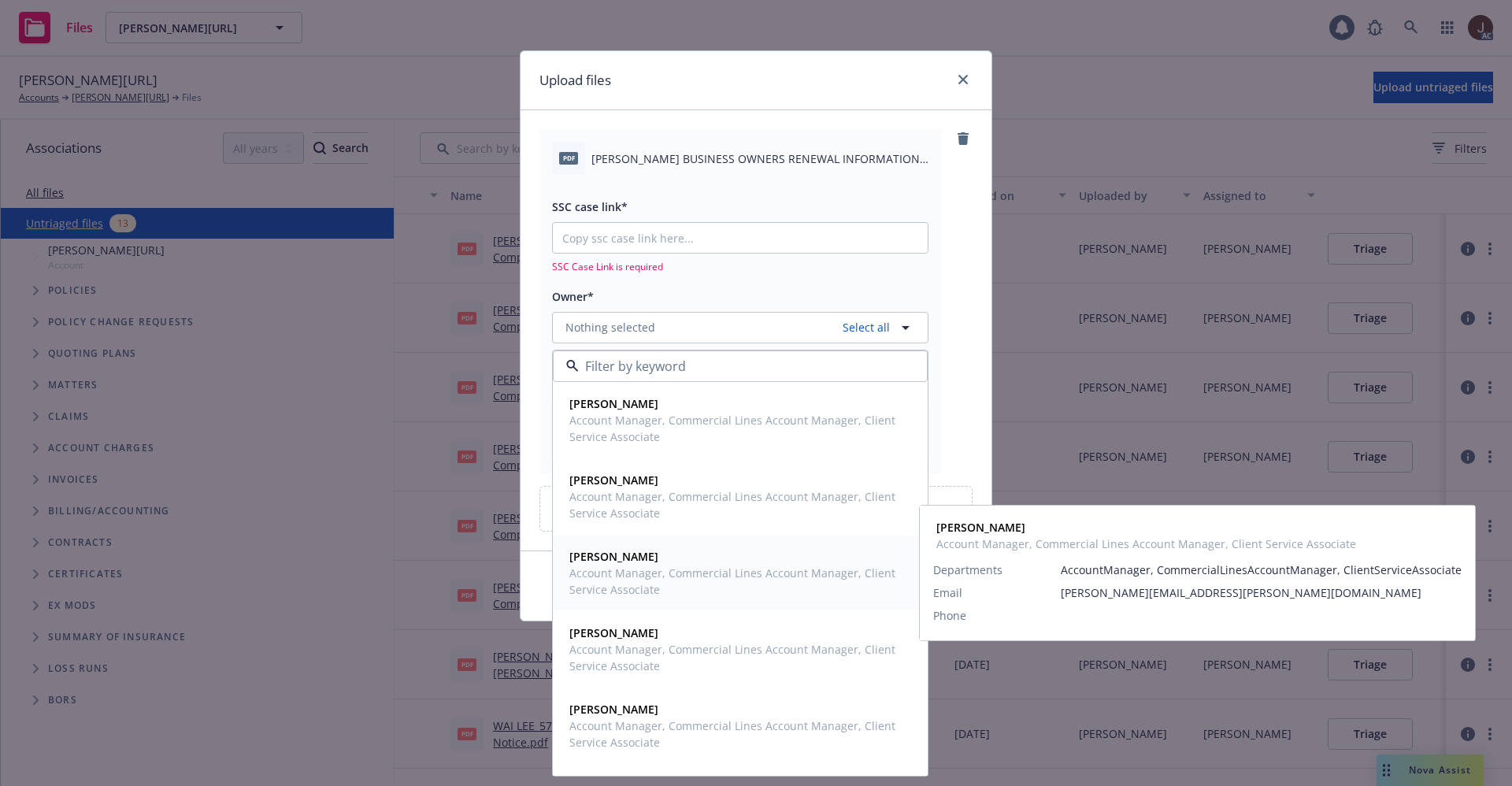
click at [611, 571] on span "Account Manager, Commercial Lines Account Manager, Client Service Associate" at bounding box center [739, 582] width 339 height 33
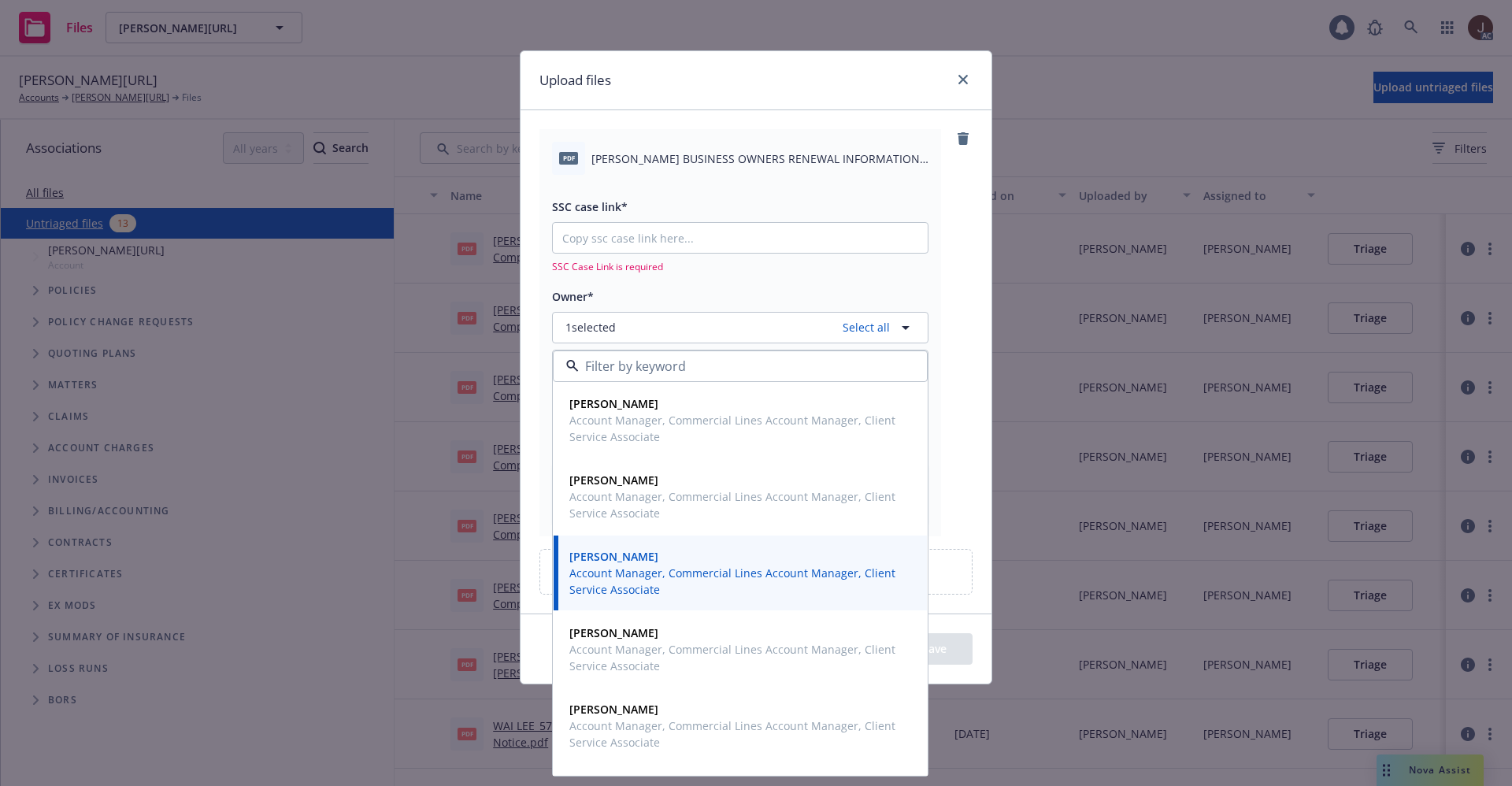
click at [963, 221] on div "pdf [PERSON_NAME] BUSINESS OWNERS RENEWAL INFORMATION REQUEST.pdf SSC case link…" at bounding box center [755, 332] width 433 height 406
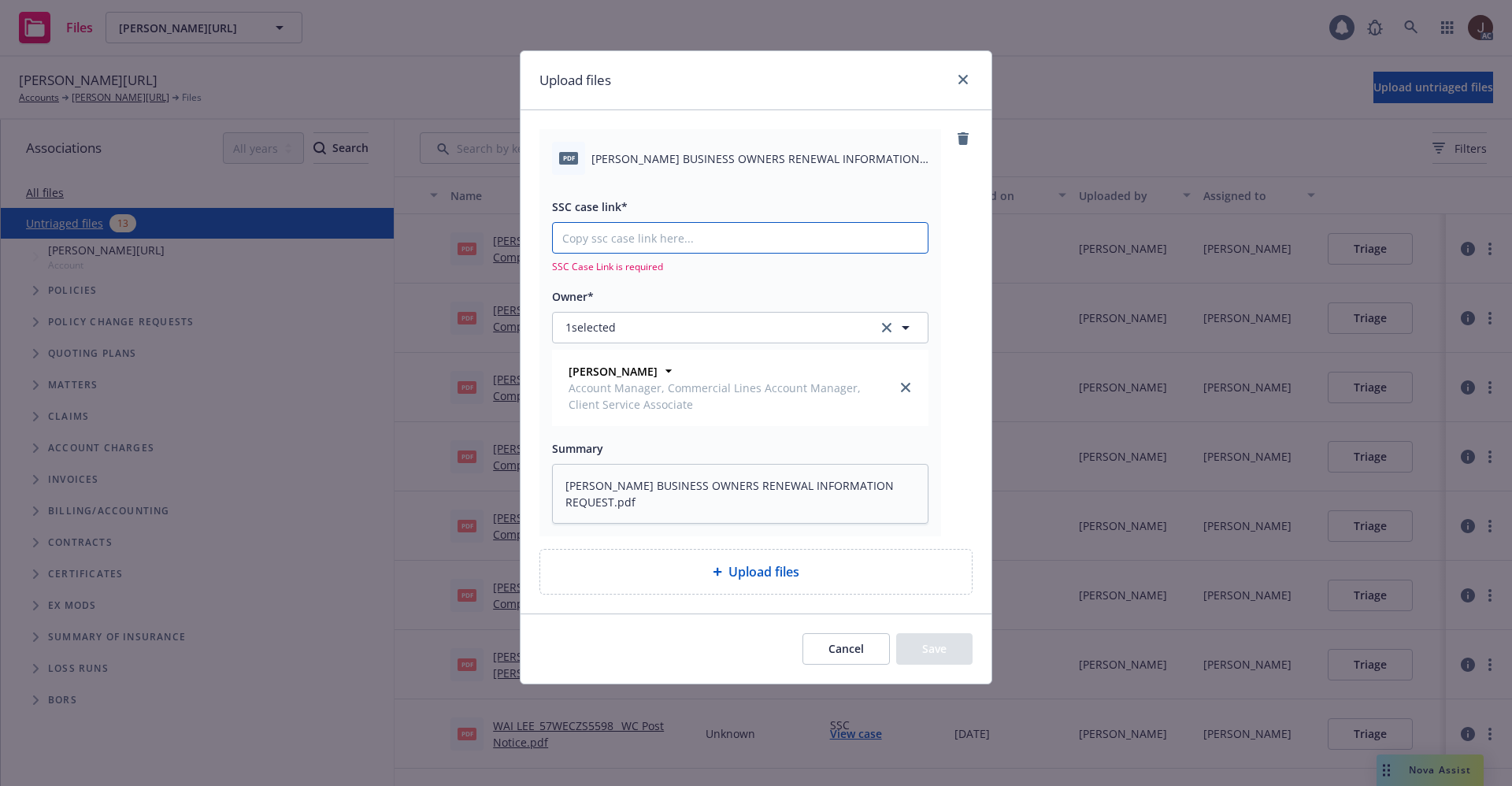
click at [624, 240] on input "SSC case link*" at bounding box center [739, 238] width 375 height 30
paste input "[URL][DOMAIN_NAME]"
type textarea "x"
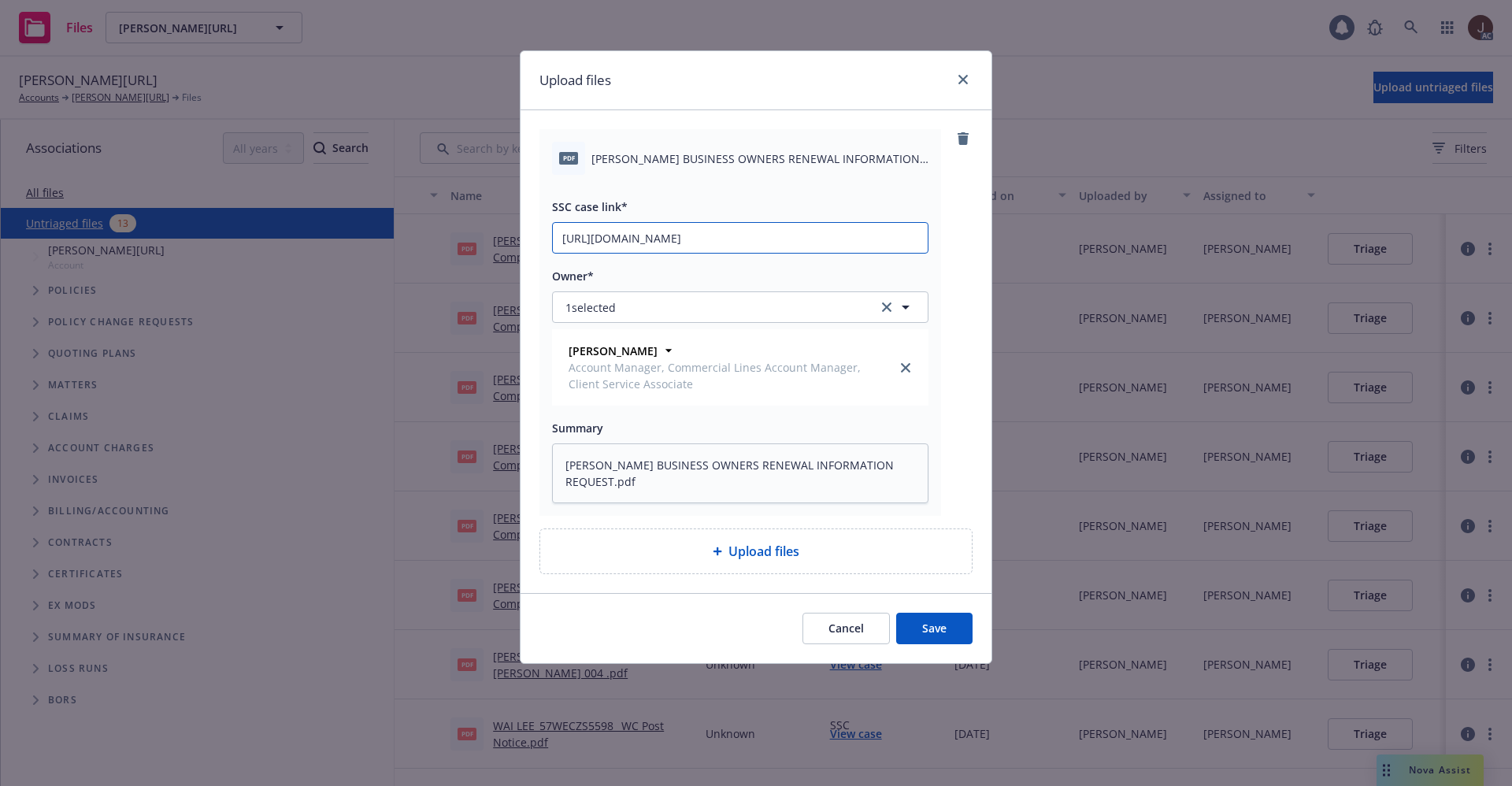
scroll to position [0, 71]
type input "[URL][DOMAIN_NAME]"
click at [945, 233] on div "pdf [PERSON_NAME] BUSINESS OWNERS RENEWAL INFORMATION REQUEST.pdf SSC case link…" at bounding box center [755, 322] width 433 height 386
click at [944, 637] on button "Save" at bounding box center [935, 628] width 76 height 32
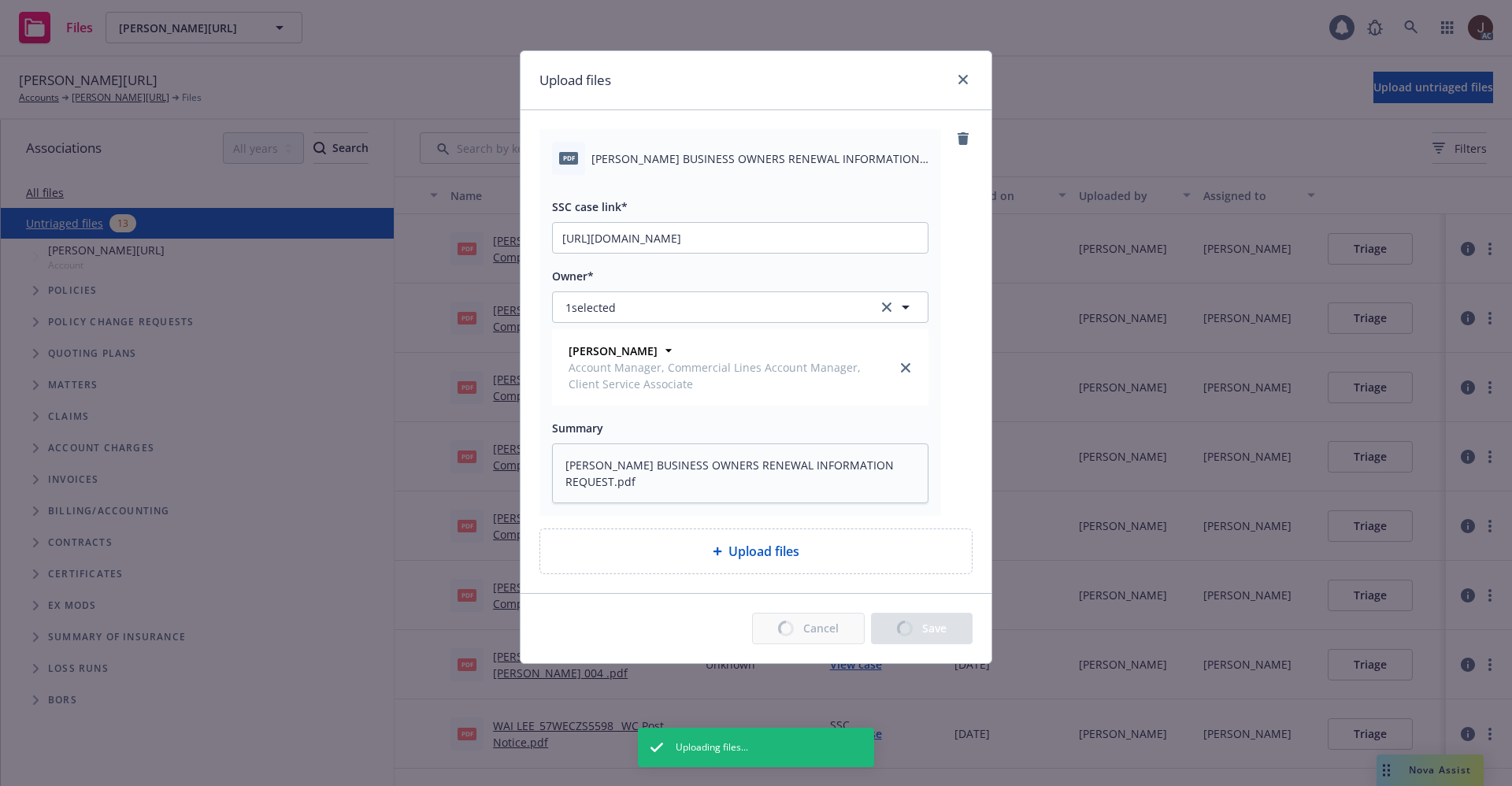
type textarea "x"
